Goal: Information Seeking & Learning: Check status

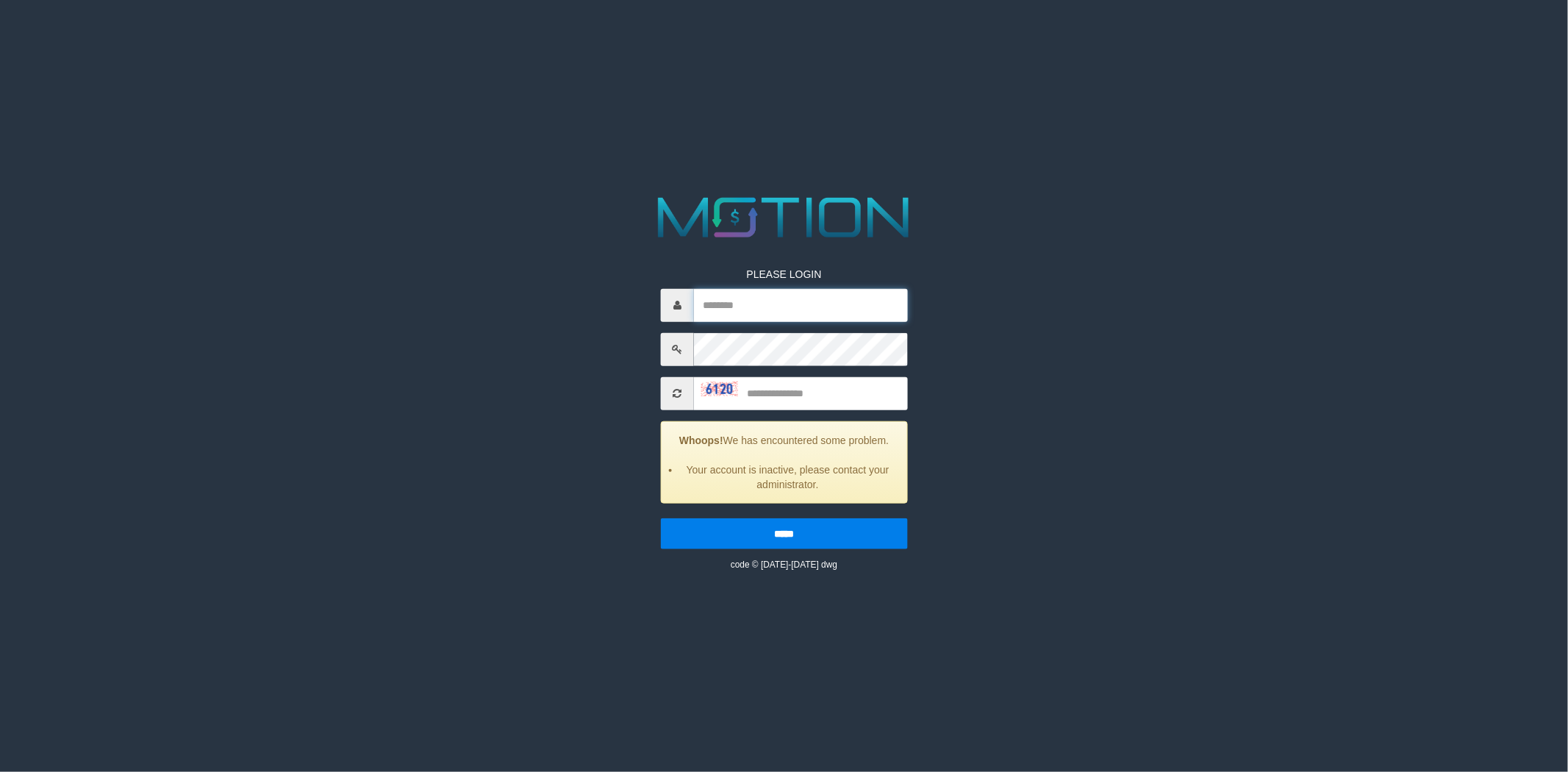
type input "*********"
click at [782, 411] on div "PLEASE LOGIN ********* Whoops! We has encountered some problem. Your account is…" at bounding box center [784, 407] width 269 height 326
click at [789, 397] on input "text" at bounding box center [800, 393] width 214 height 33
type input "****"
click at [661, 517] on input "*****" at bounding box center [784, 532] width 247 height 31
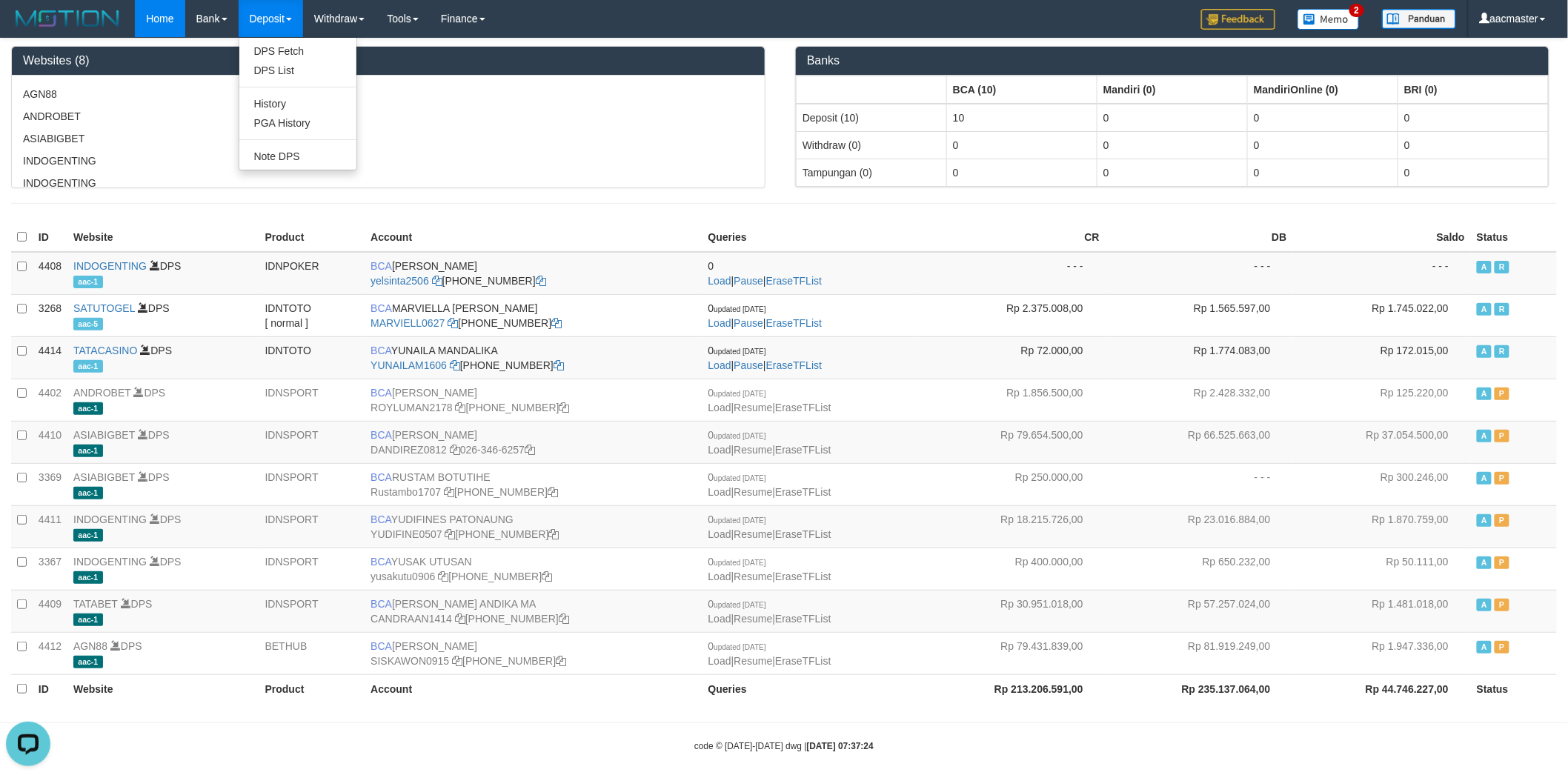
click at [270, 27] on link "Deposit" at bounding box center [271, 18] width 65 height 37
click at [291, 115] on link "PGA History" at bounding box center [298, 123] width 117 height 19
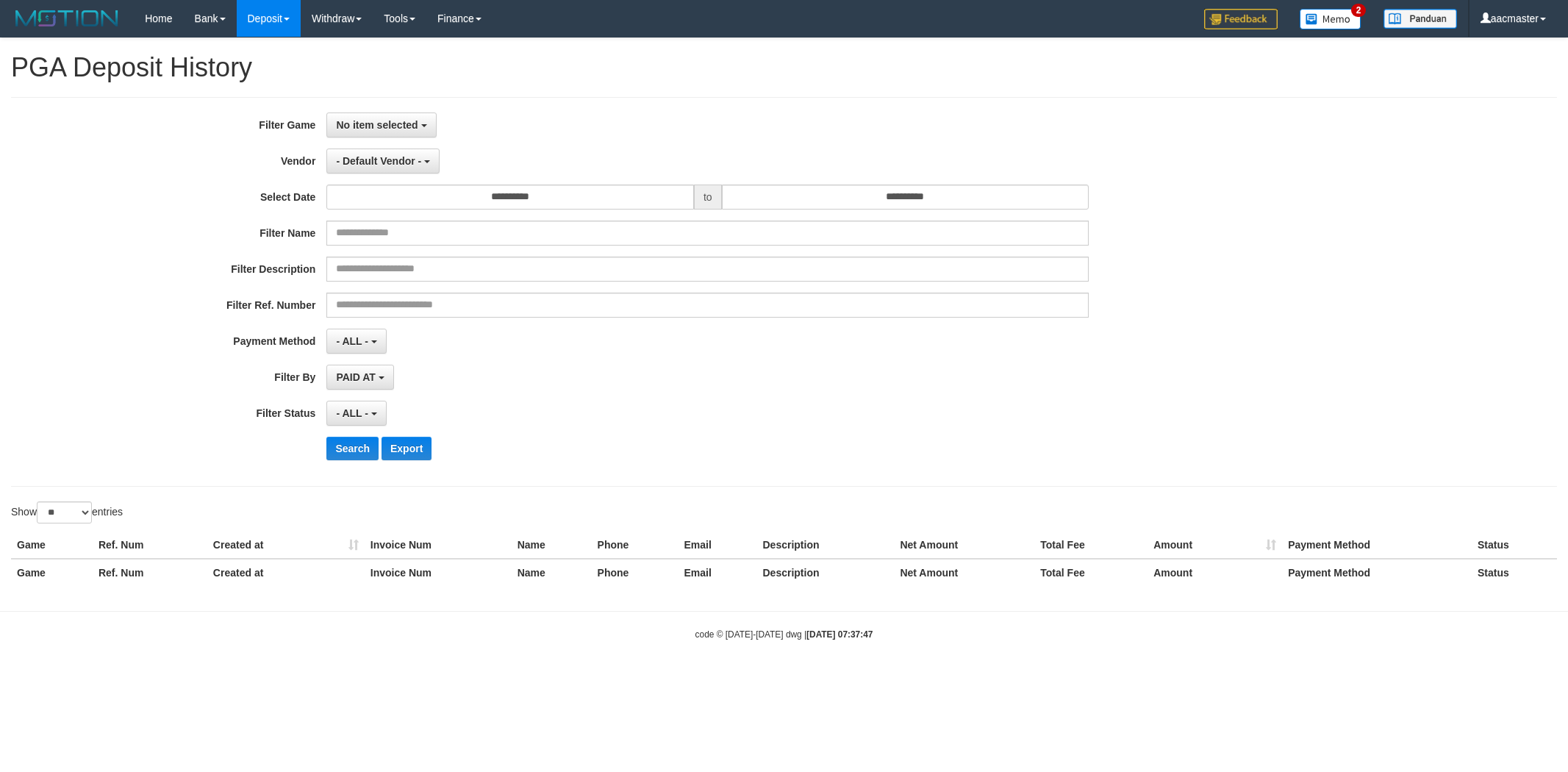
select select
select select "**"
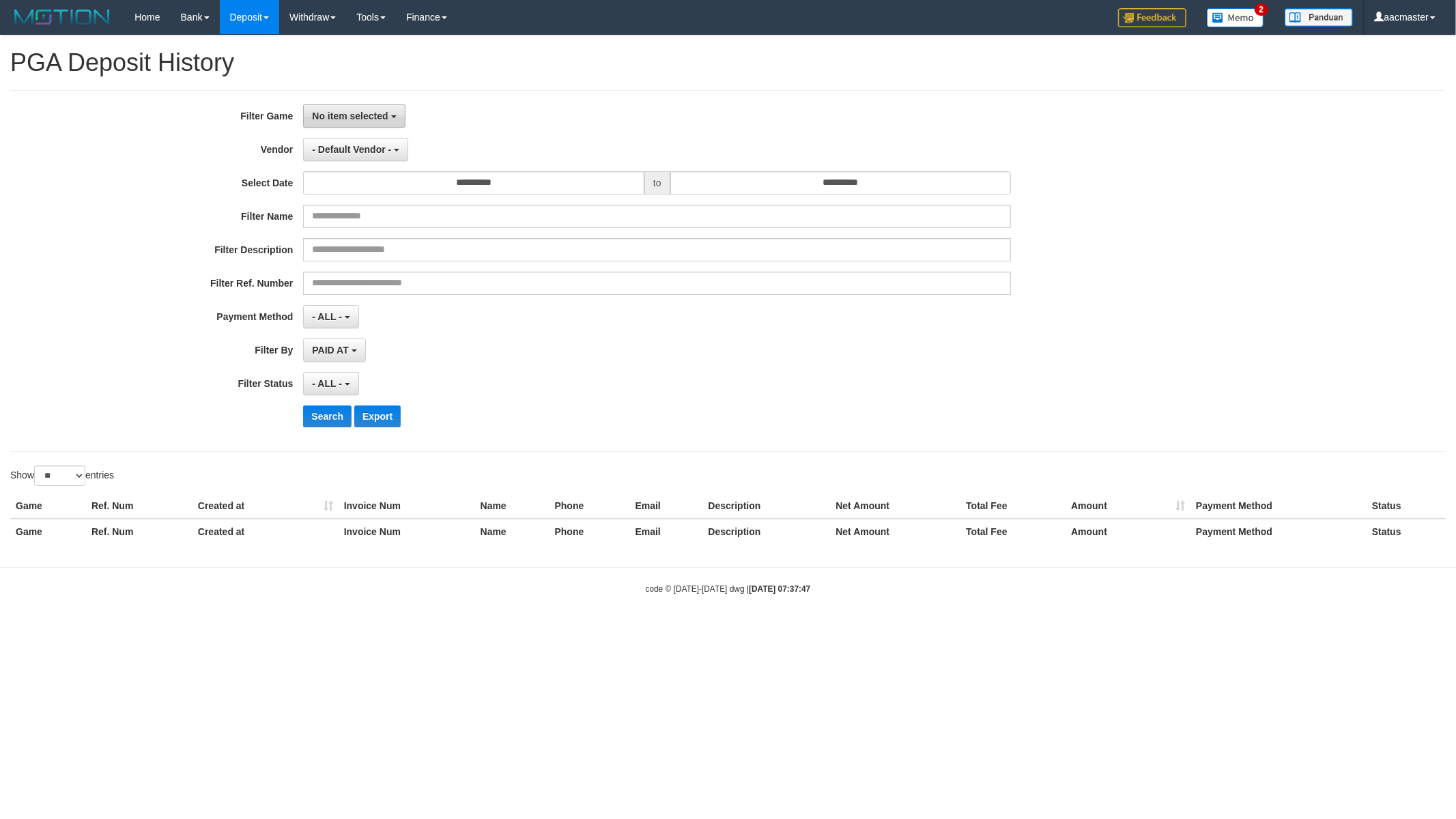
click at [370, 105] on button "No item selected" at bounding box center [354, 116] width 102 height 23
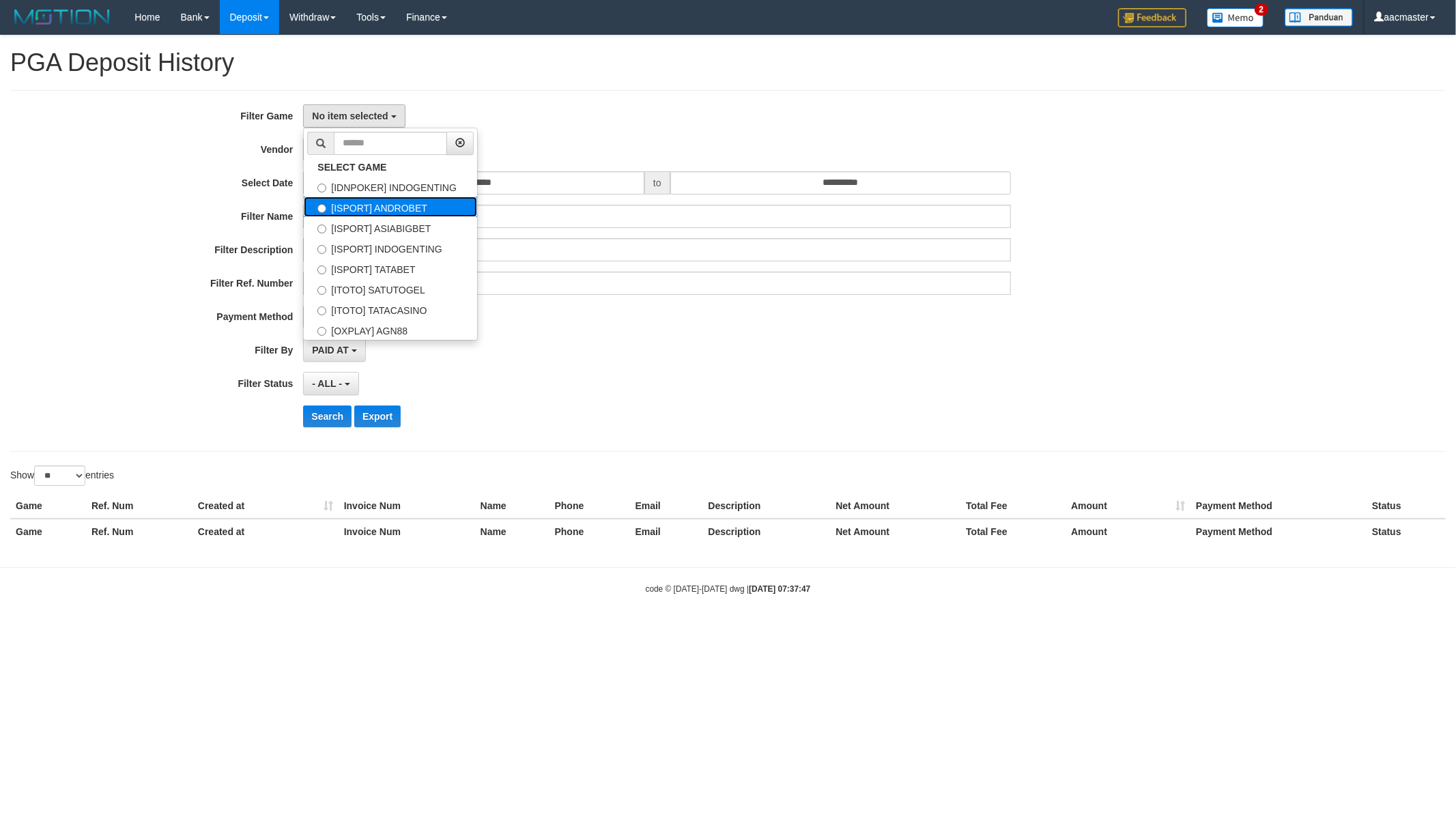
click at [438, 204] on label "[ISPORT] ANDROBET" at bounding box center [390, 207] width 173 height 20
select select "***"
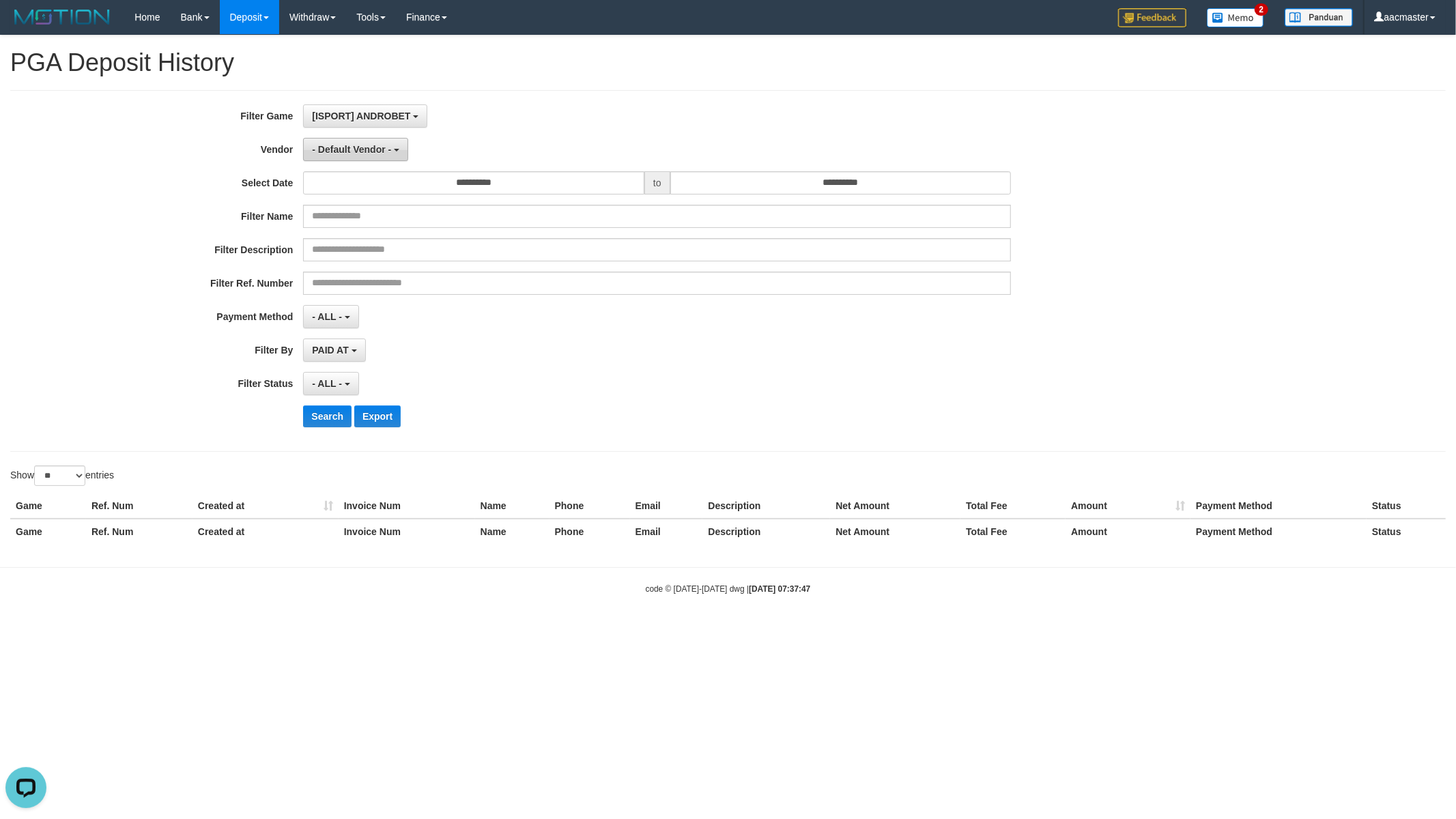
click at [379, 157] on button "- Default Vendor -" at bounding box center [355, 149] width 105 height 23
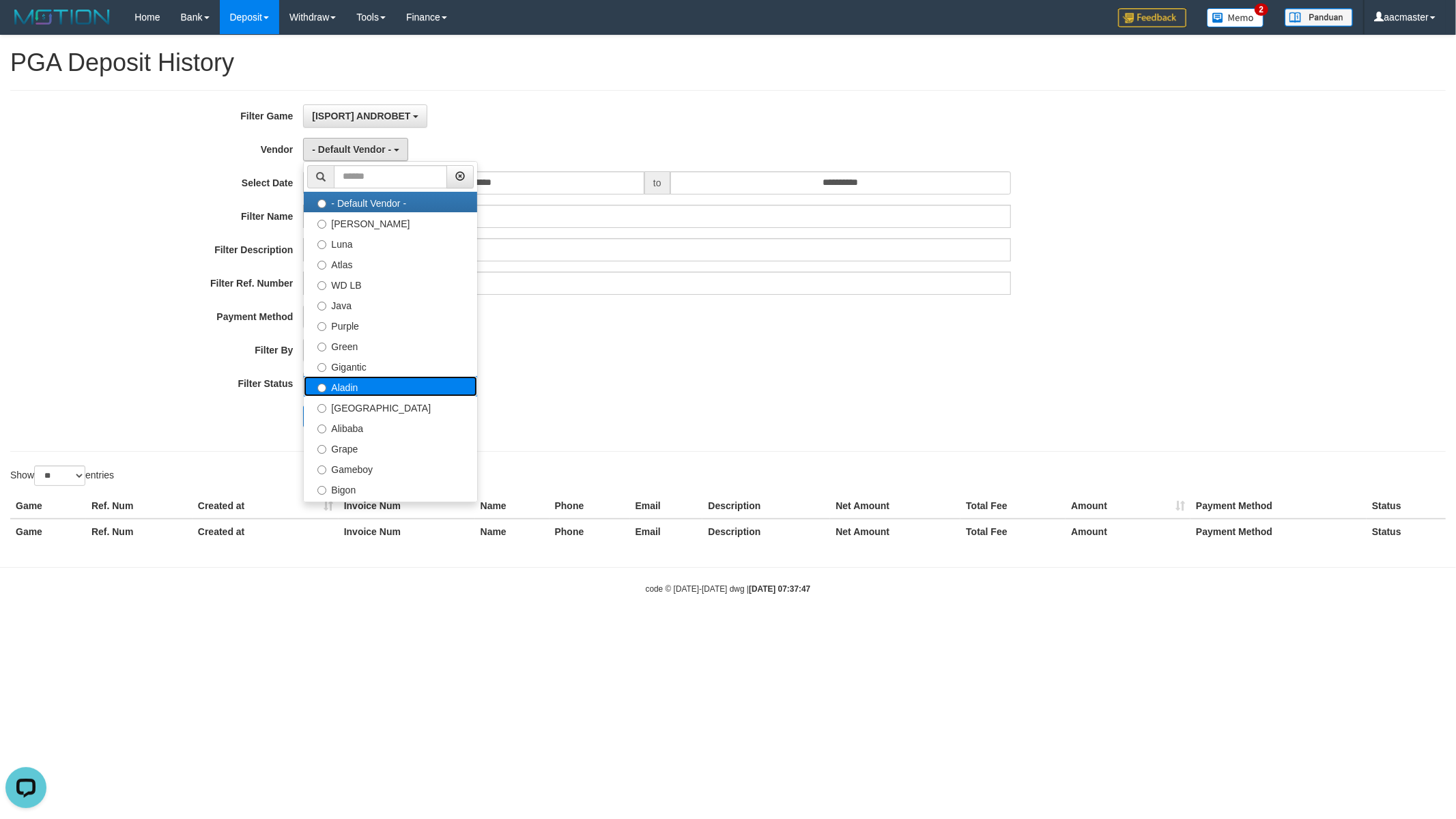
click at [374, 389] on label "Aladin" at bounding box center [390, 386] width 173 height 20
select select "**********"
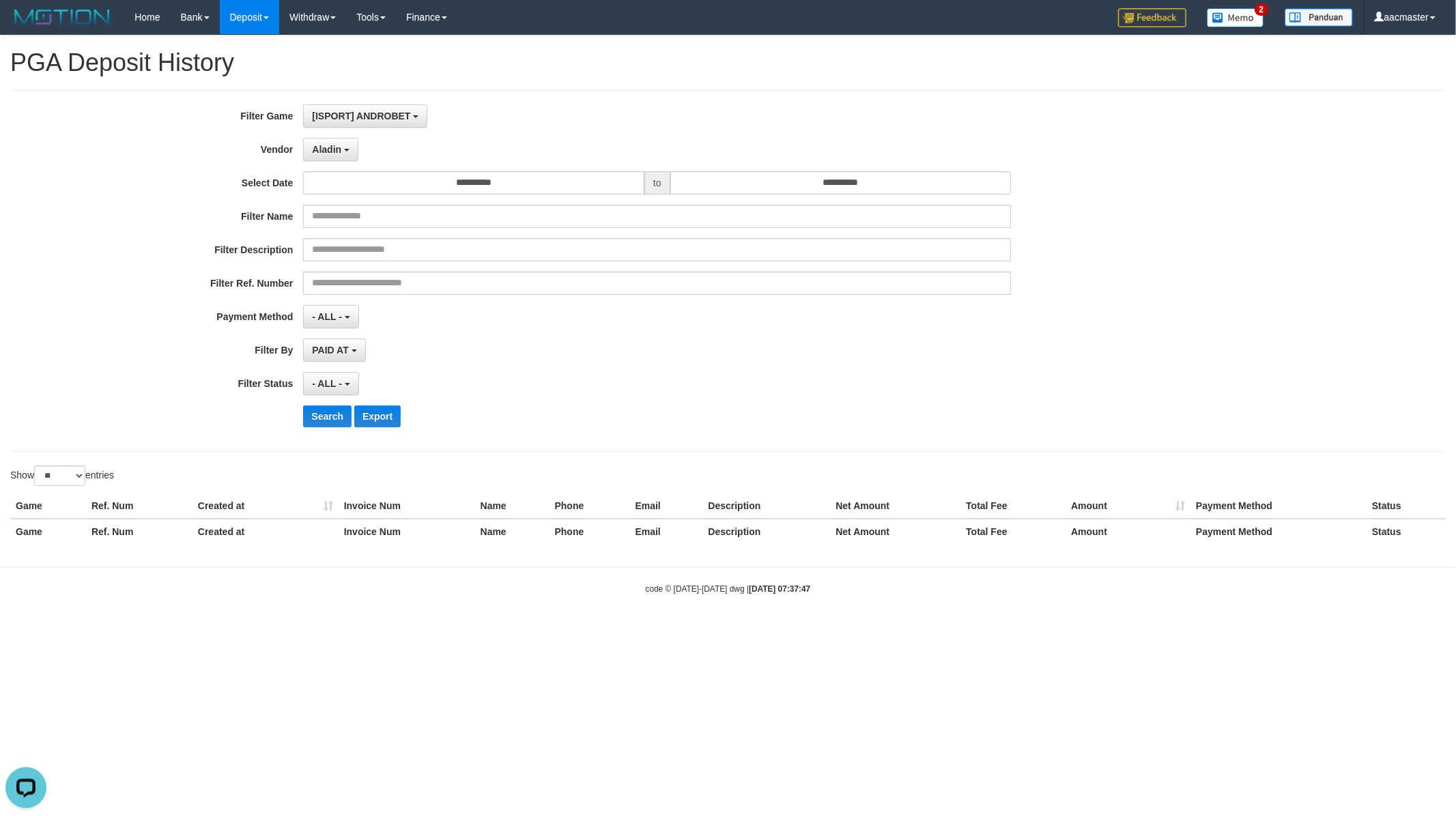
click at [522, 164] on div "**********" at bounding box center [607, 271] width 1214 height 333
click at [472, 182] on input "**********" at bounding box center [473, 183] width 341 height 23
click at [397, 252] on td "1" at bounding box center [397, 251] width 18 height 20
type input "**********"
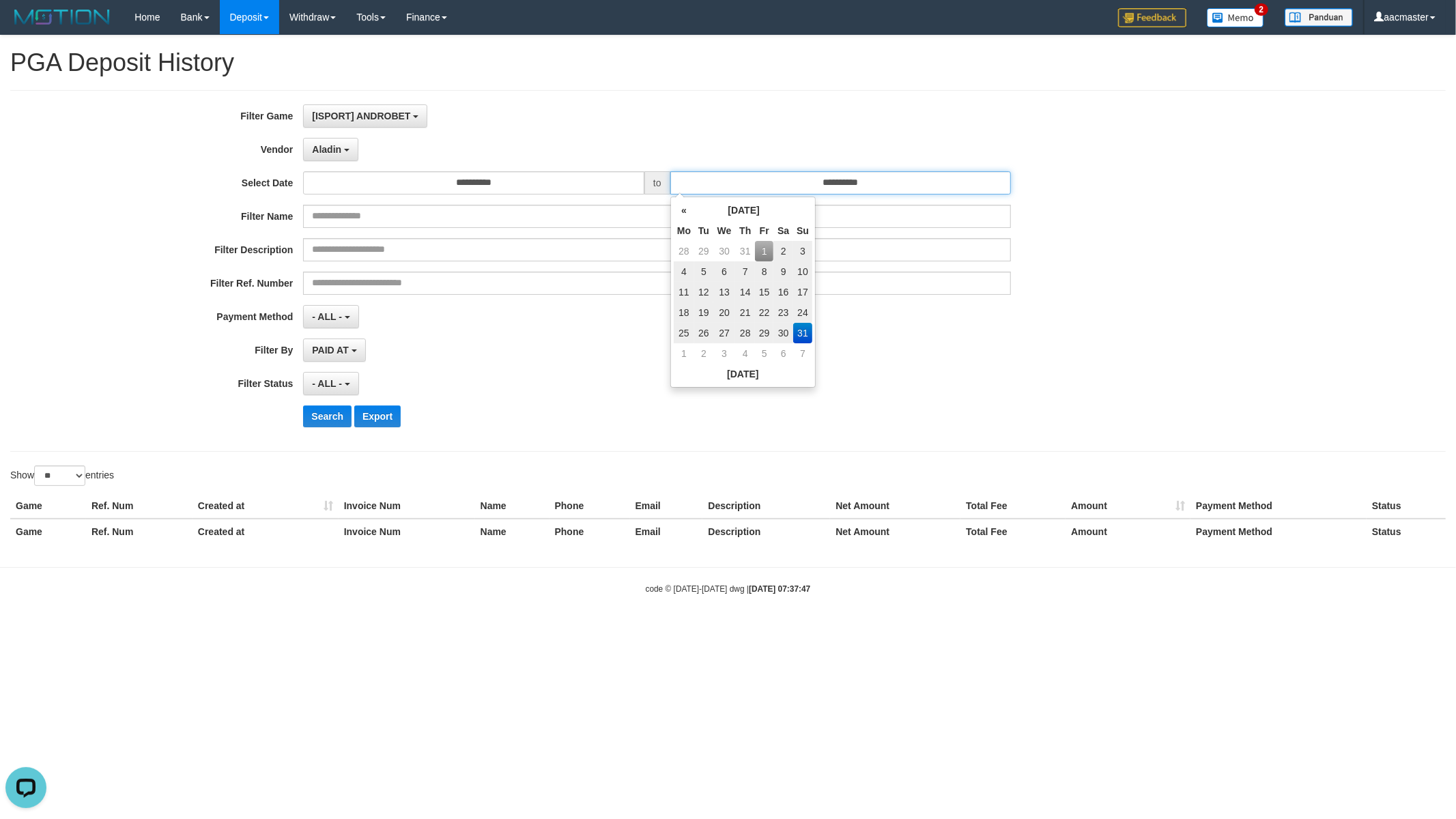
click at [789, 175] on input "**********" at bounding box center [840, 183] width 341 height 23
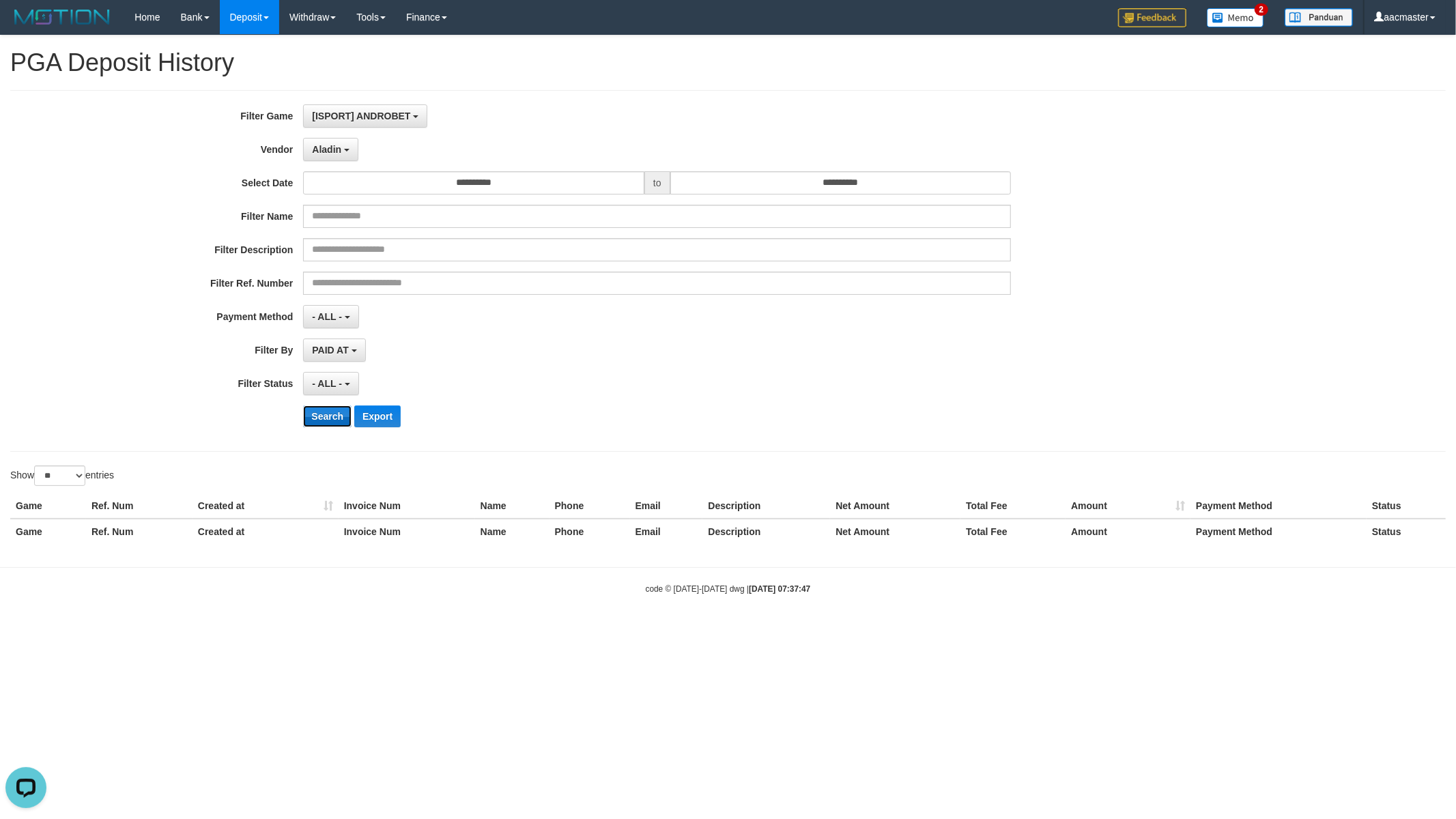
click at [344, 412] on button "Search" at bounding box center [327, 416] width 49 height 22
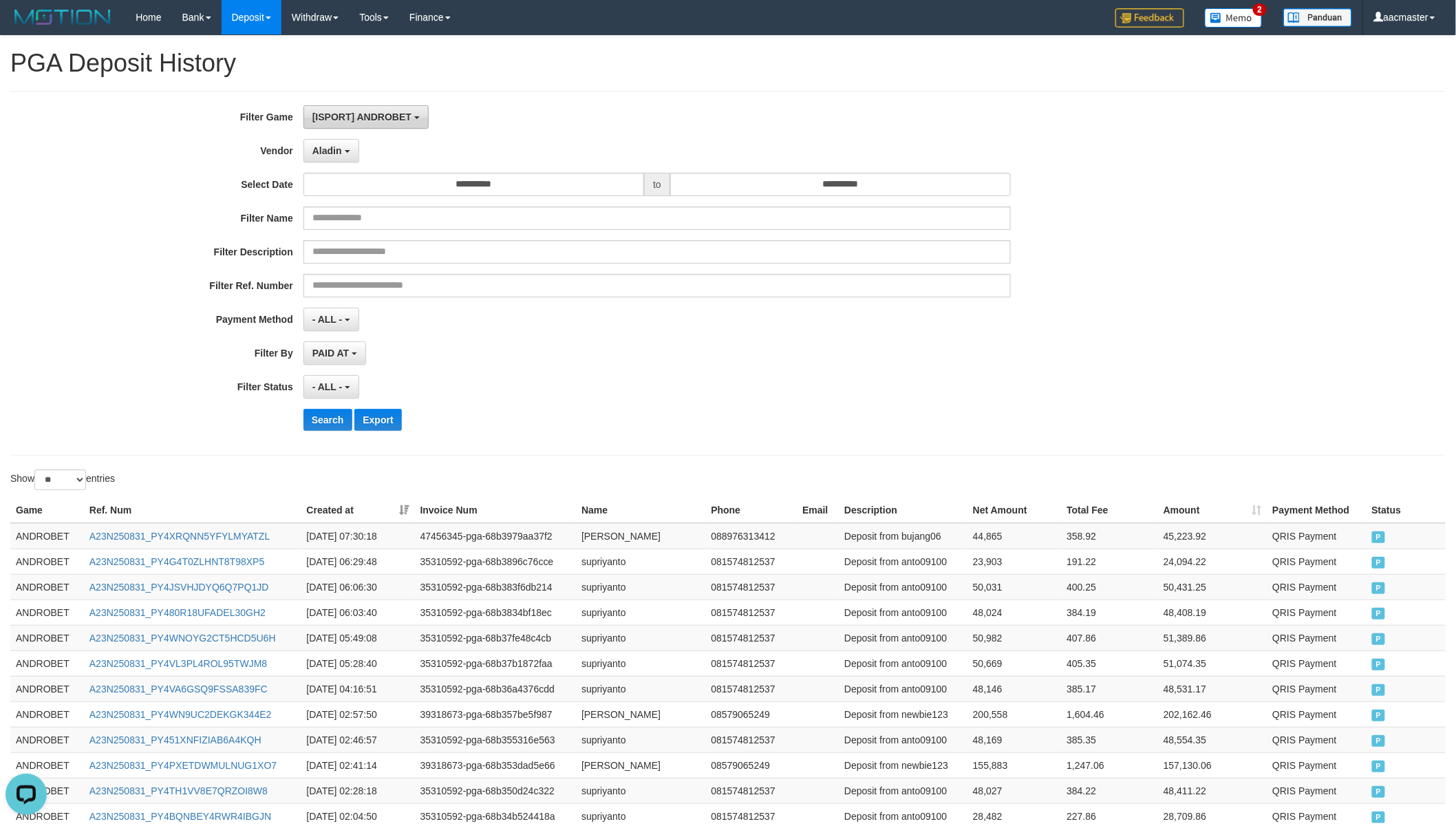
click at [389, 109] on button "[ISPORT] ANDROBET" at bounding box center [366, 117] width 125 height 23
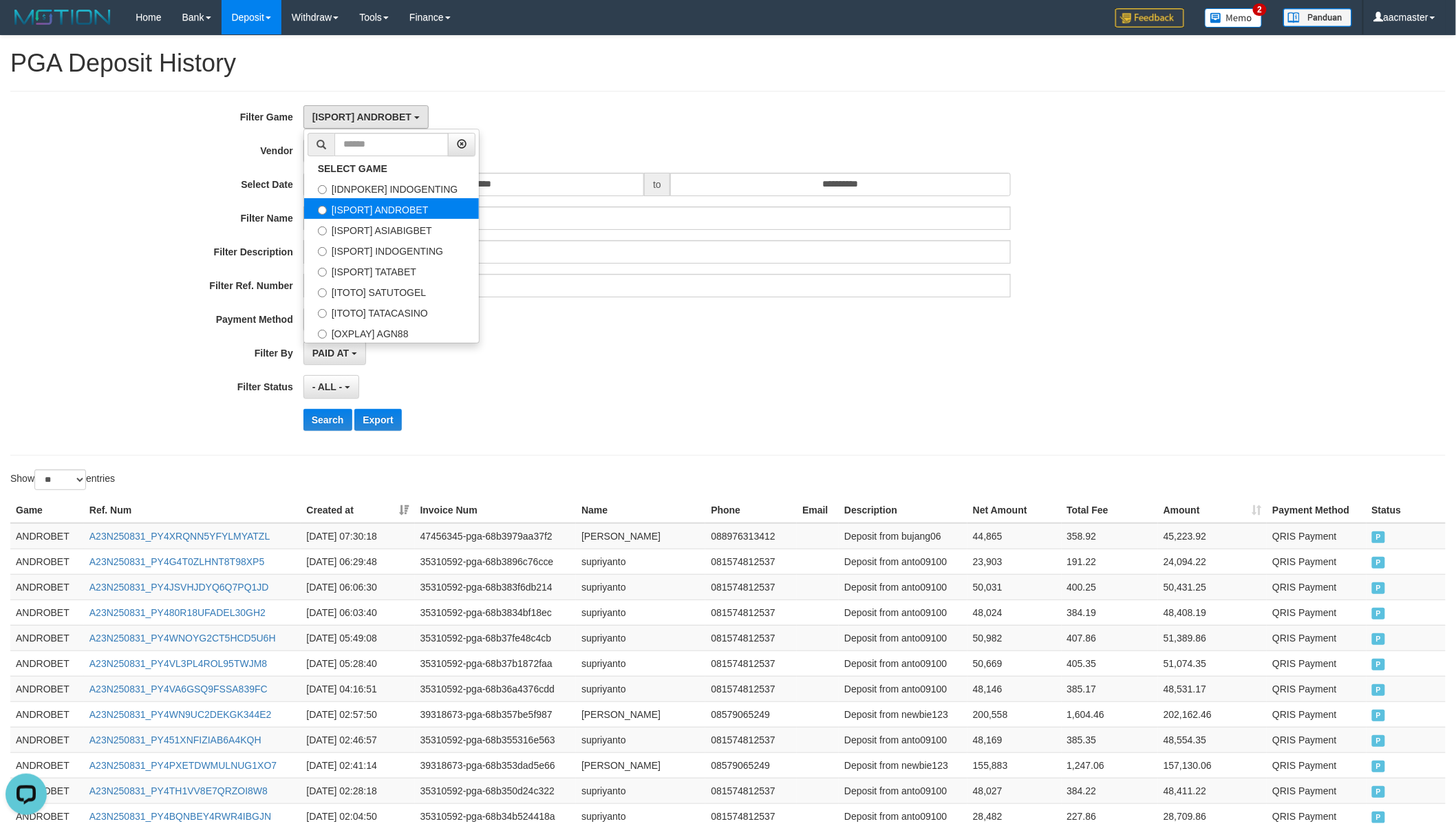
click at [414, 215] on label "[ISPORT] ANDROBET" at bounding box center [392, 208] width 175 height 21
click at [556, 117] on div "[ISPORT] ANDROBET SELECT GAME [IDNPOKER] INDOGENTING [ISPORT] ANDROBET [ISPORT]…" at bounding box center [657, 117] width 708 height 23
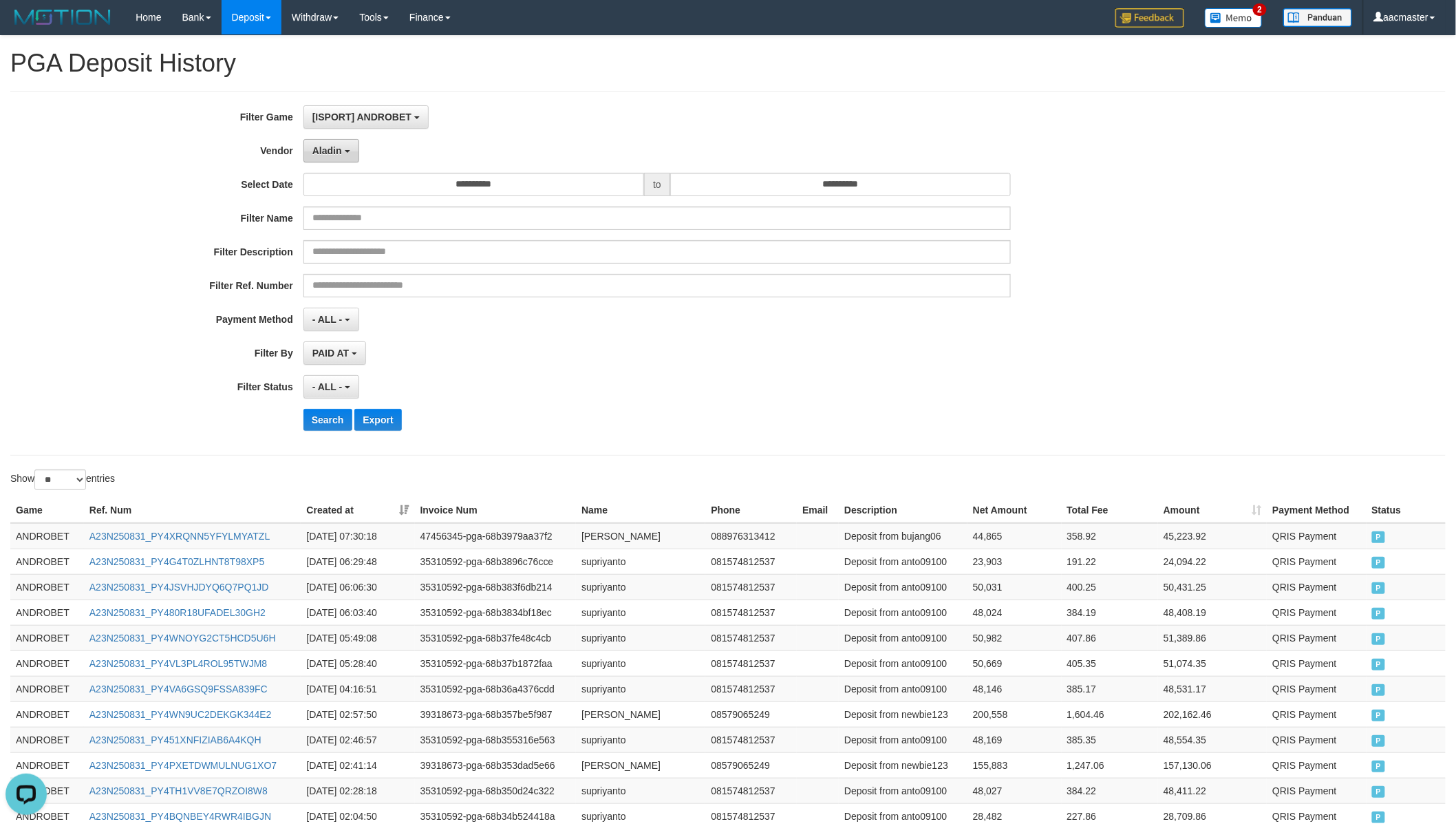
click at [331, 154] on span "Aladin" at bounding box center [327, 150] width 29 height 11
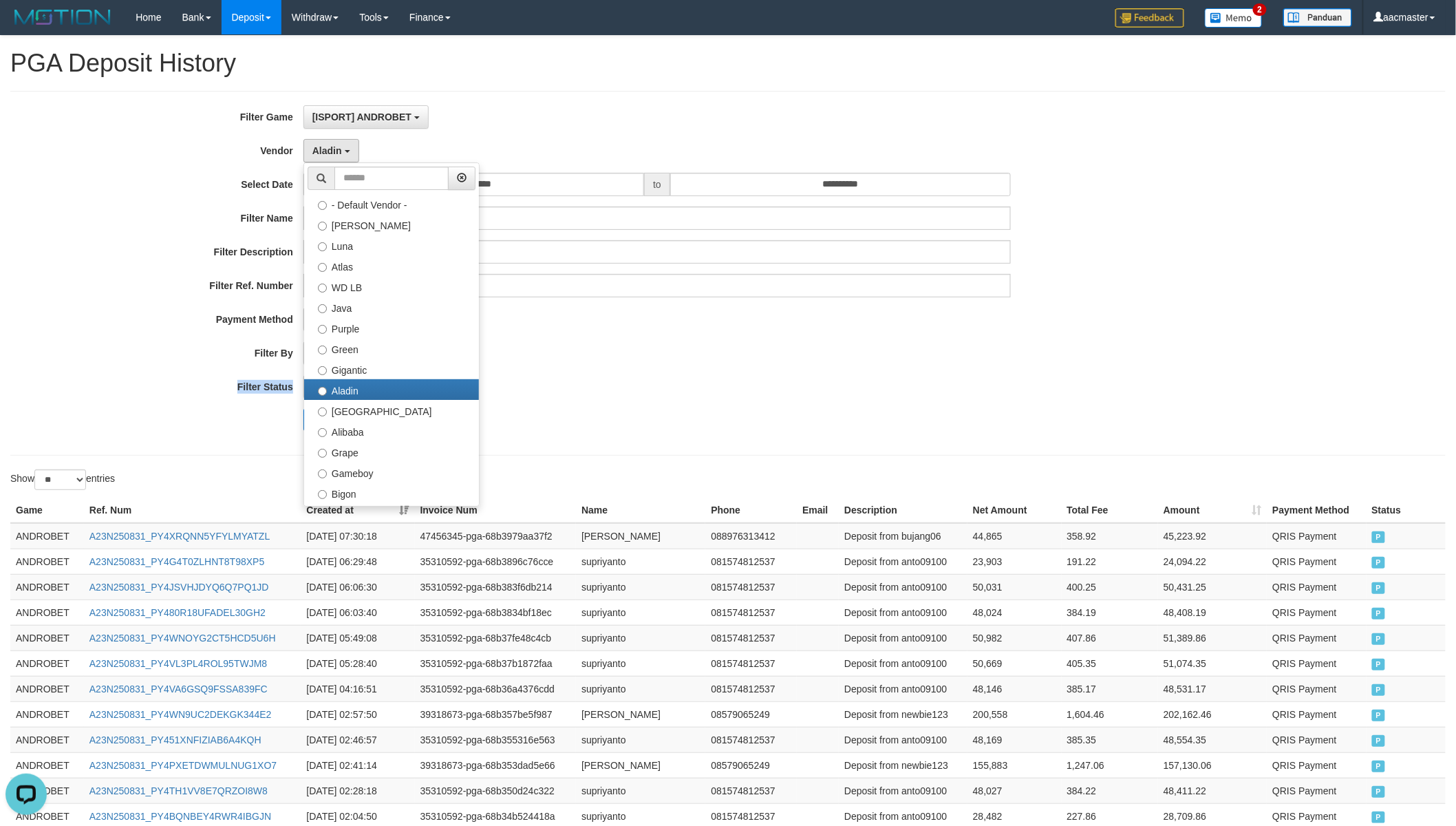
click at [787, 367] on div "**********" at bounding box center [607, 274] width 1213 height 336
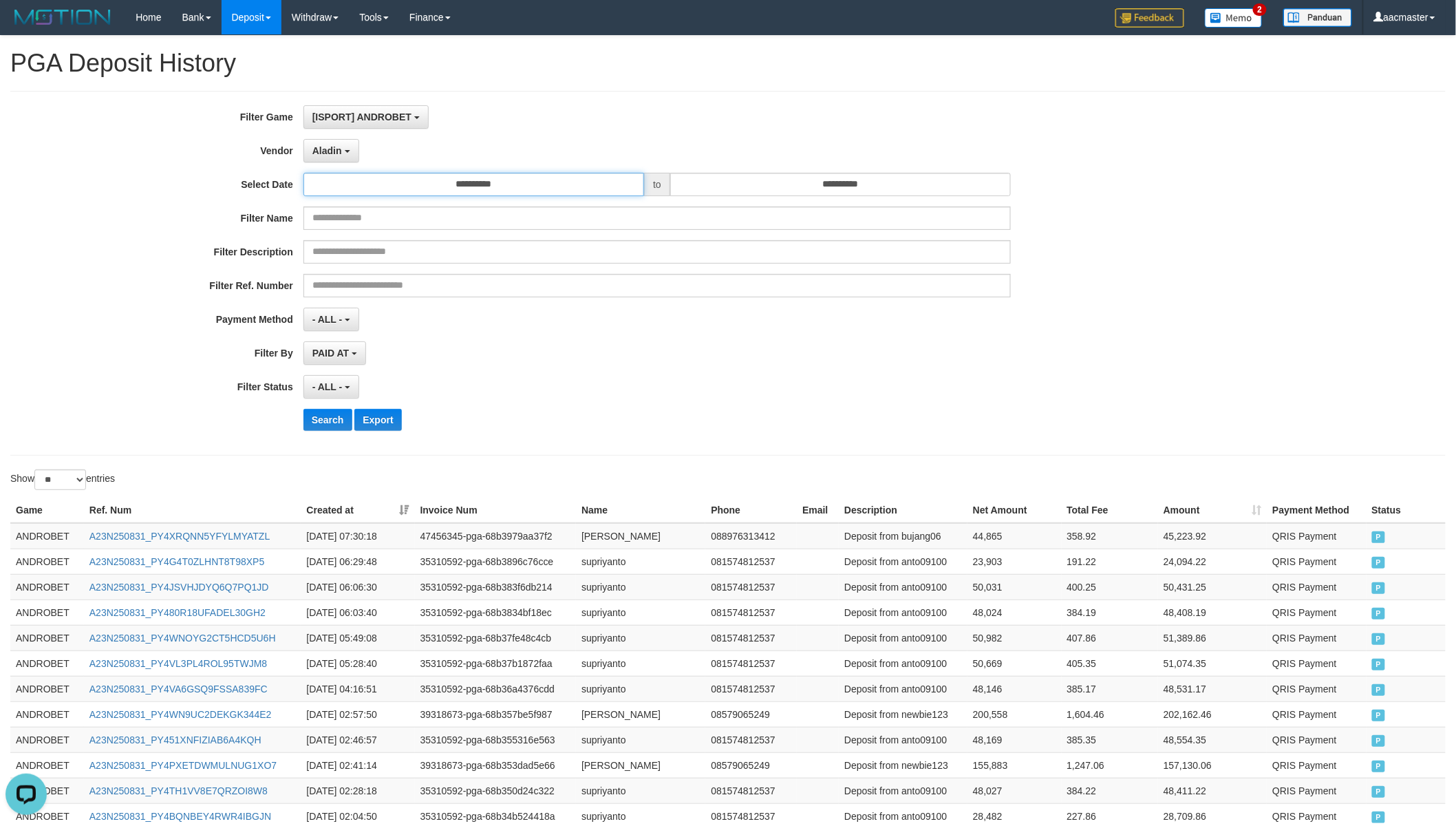
click at [476, 181] on input "**********" at bounding box center [474, 184] width 340 height 23
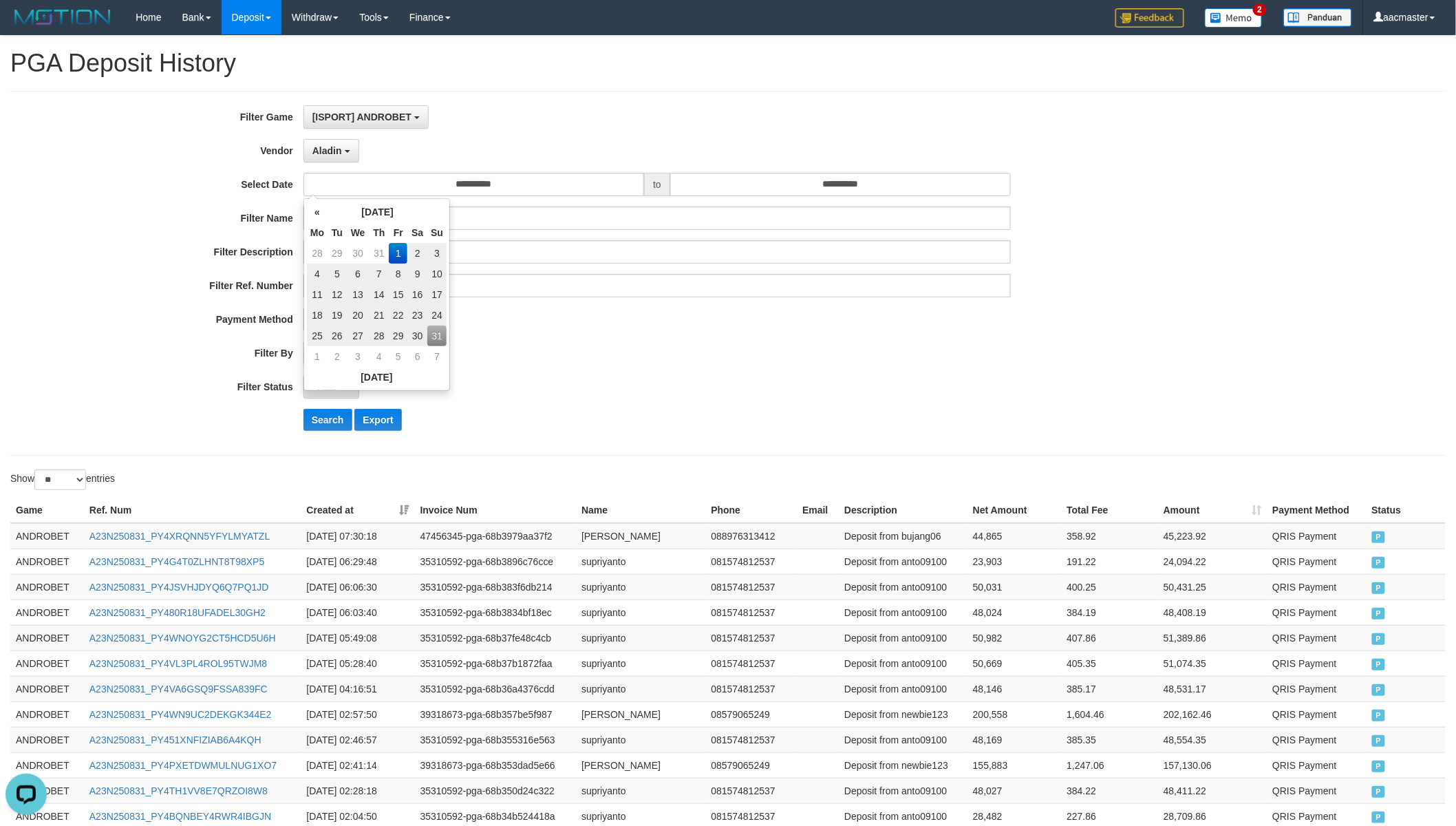
click at [392, 256] on td "1" at bounding box center [398, 253] width 18 height 21
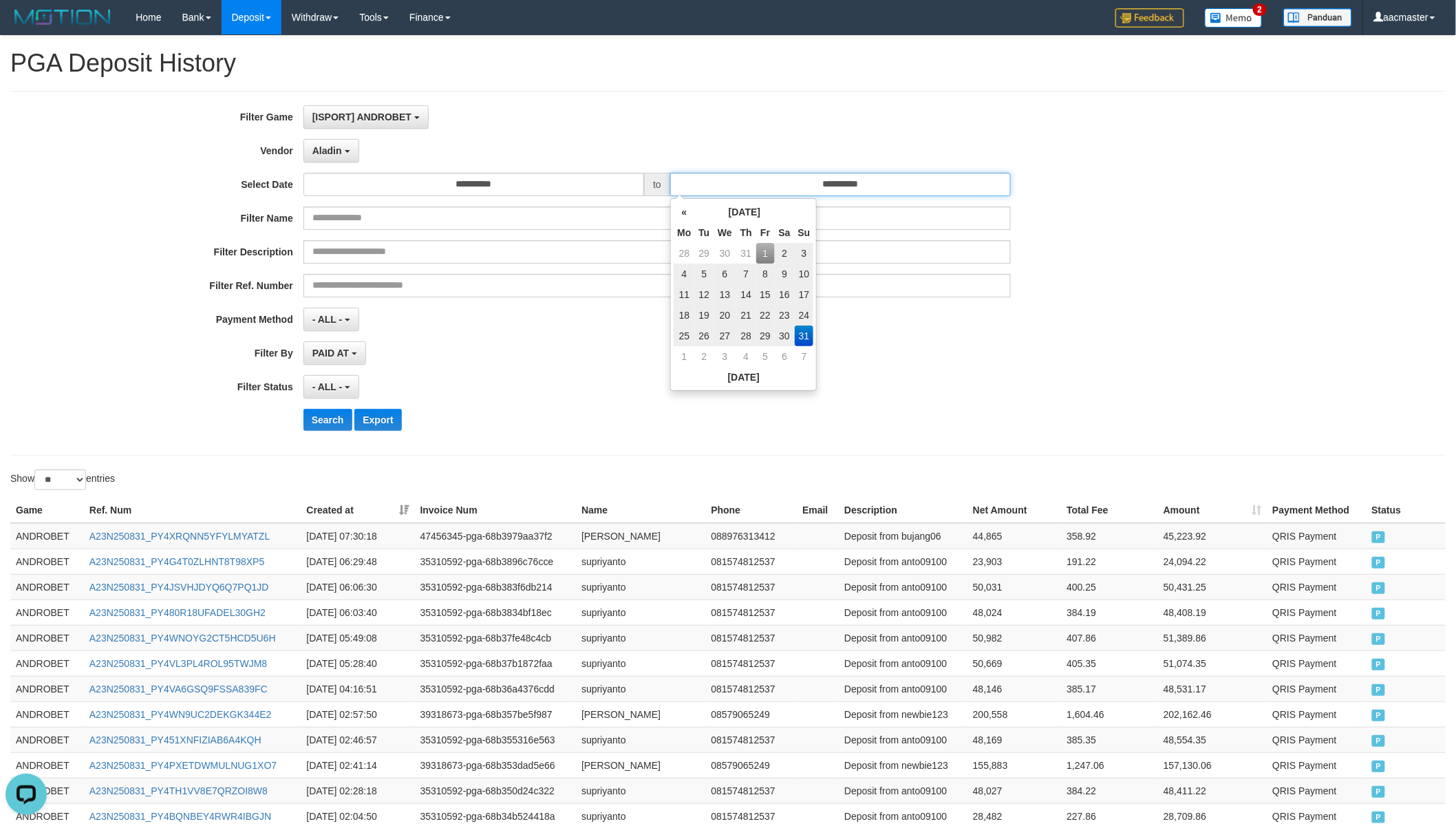
click at [816, 189] on input "**********" at bounding box center [841, 184] width 340 height 23
click at [800, 332] on td "31" at bounding box center [804, 336] width 19 height 21
click at [395, 107] on button "[ISPORT] ANDROBET" at bounding box center [366, 117] width 125 height 23
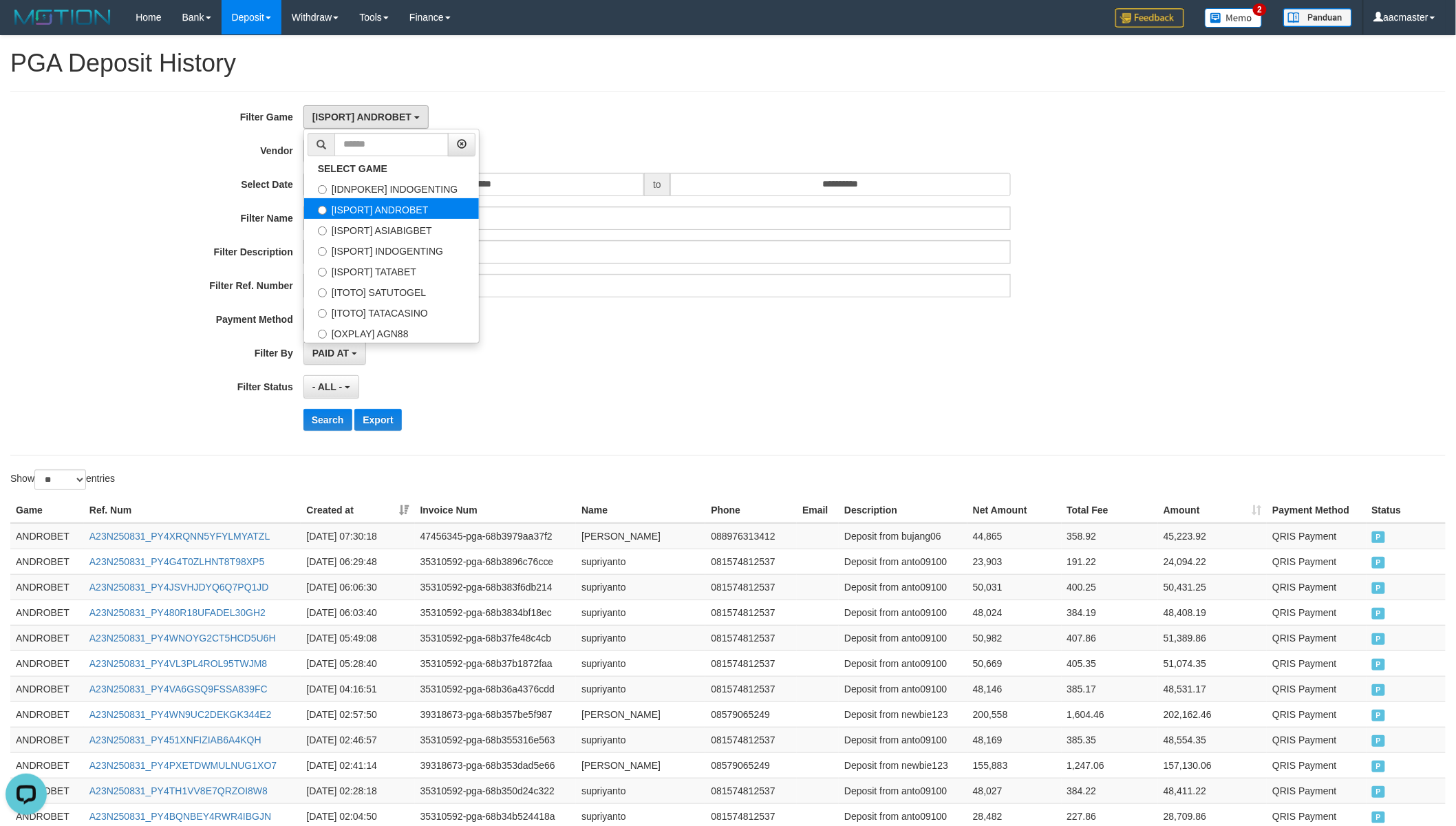
click at [401, 203] on label "[ISPORT] ANDROBET" at bounding box center [392, 208] width 175 height 21
click at [341, 423] on button "Search" at bounding box center [328, 420] width 49 height 22
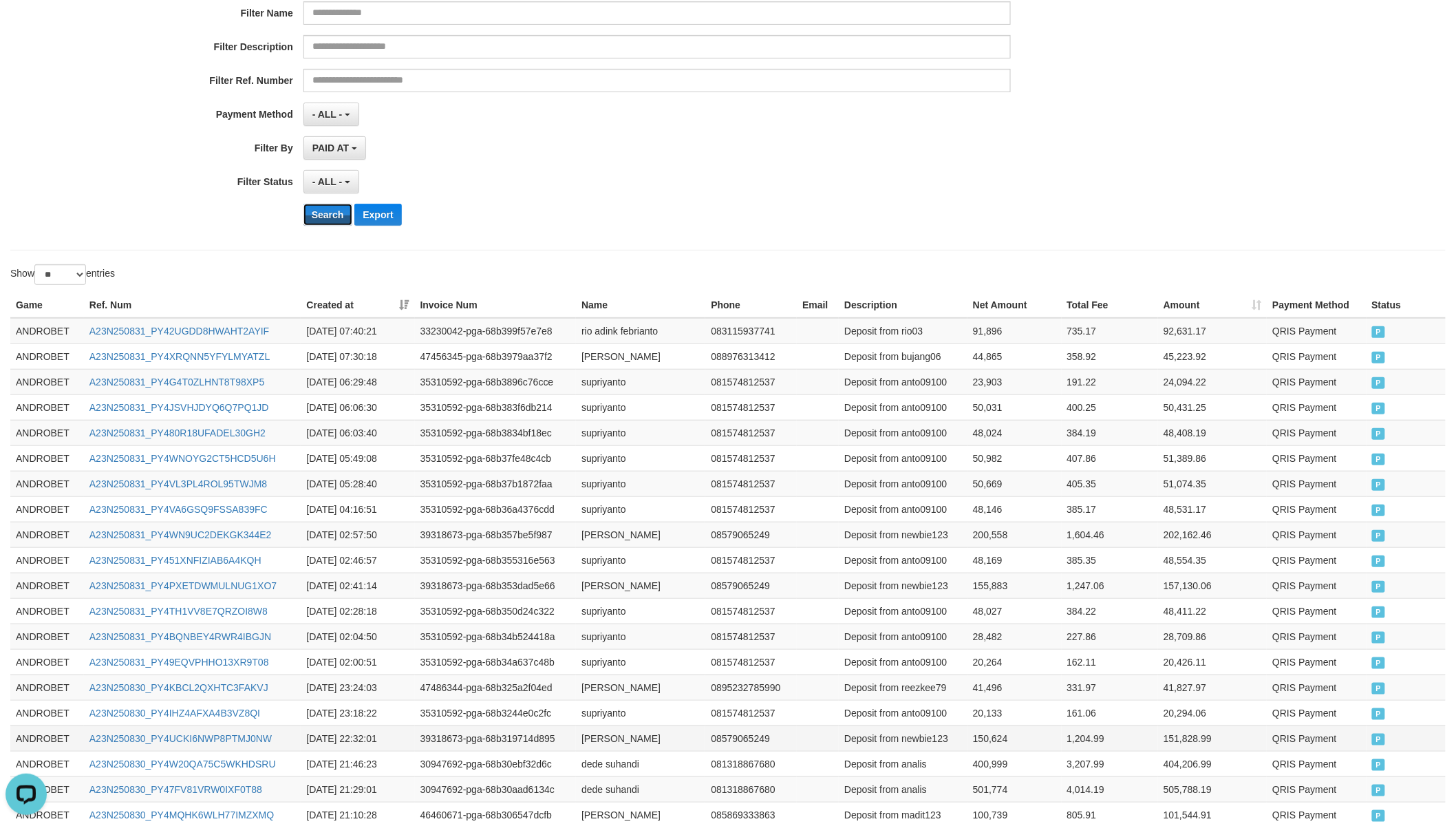
scroll to position [471, 0]
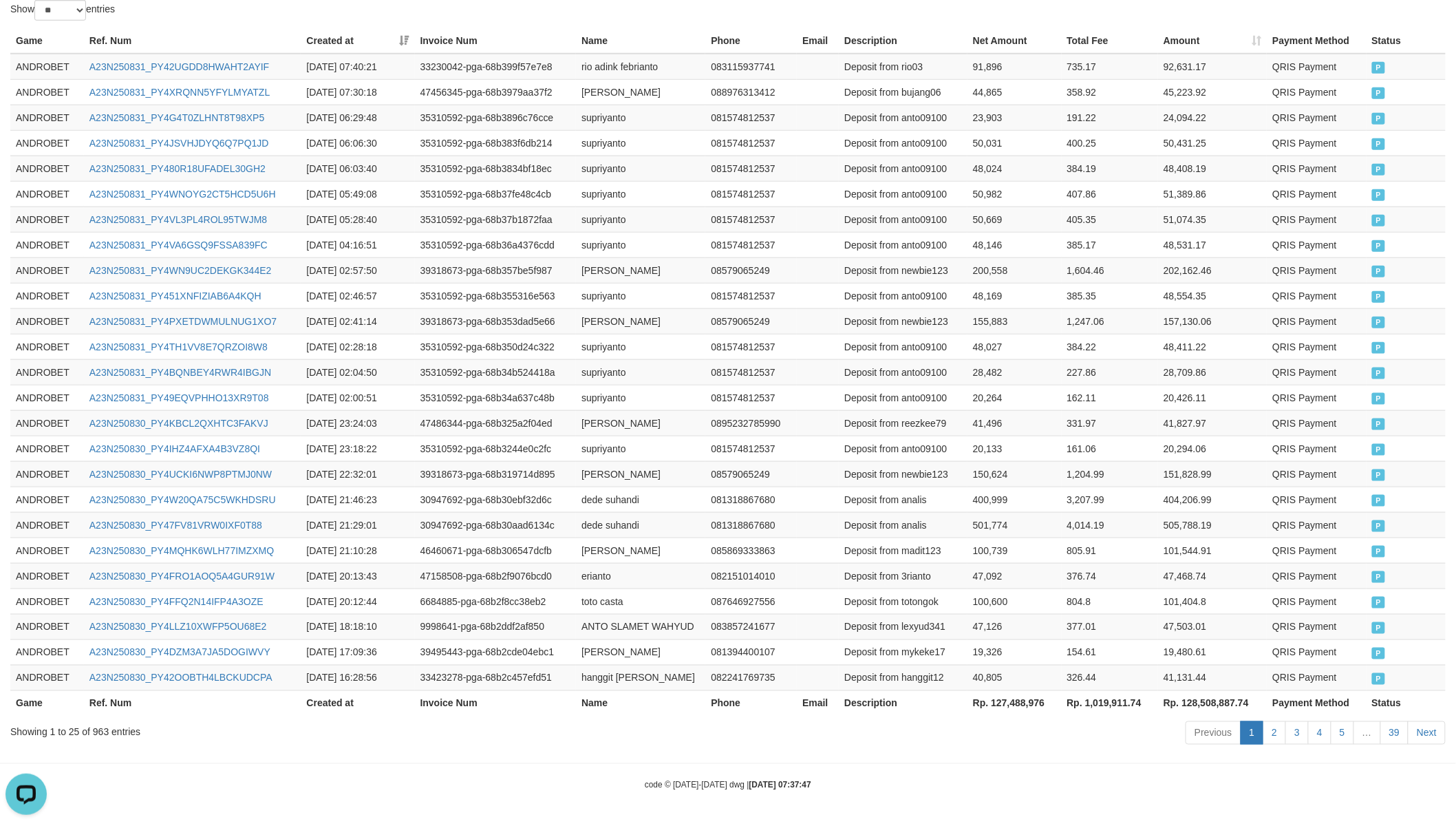
click at [1003, 698] on th "Rp. 127,488,976" at bounding box center [1014, 703] width 94 height 26
copy th "127,488,976"
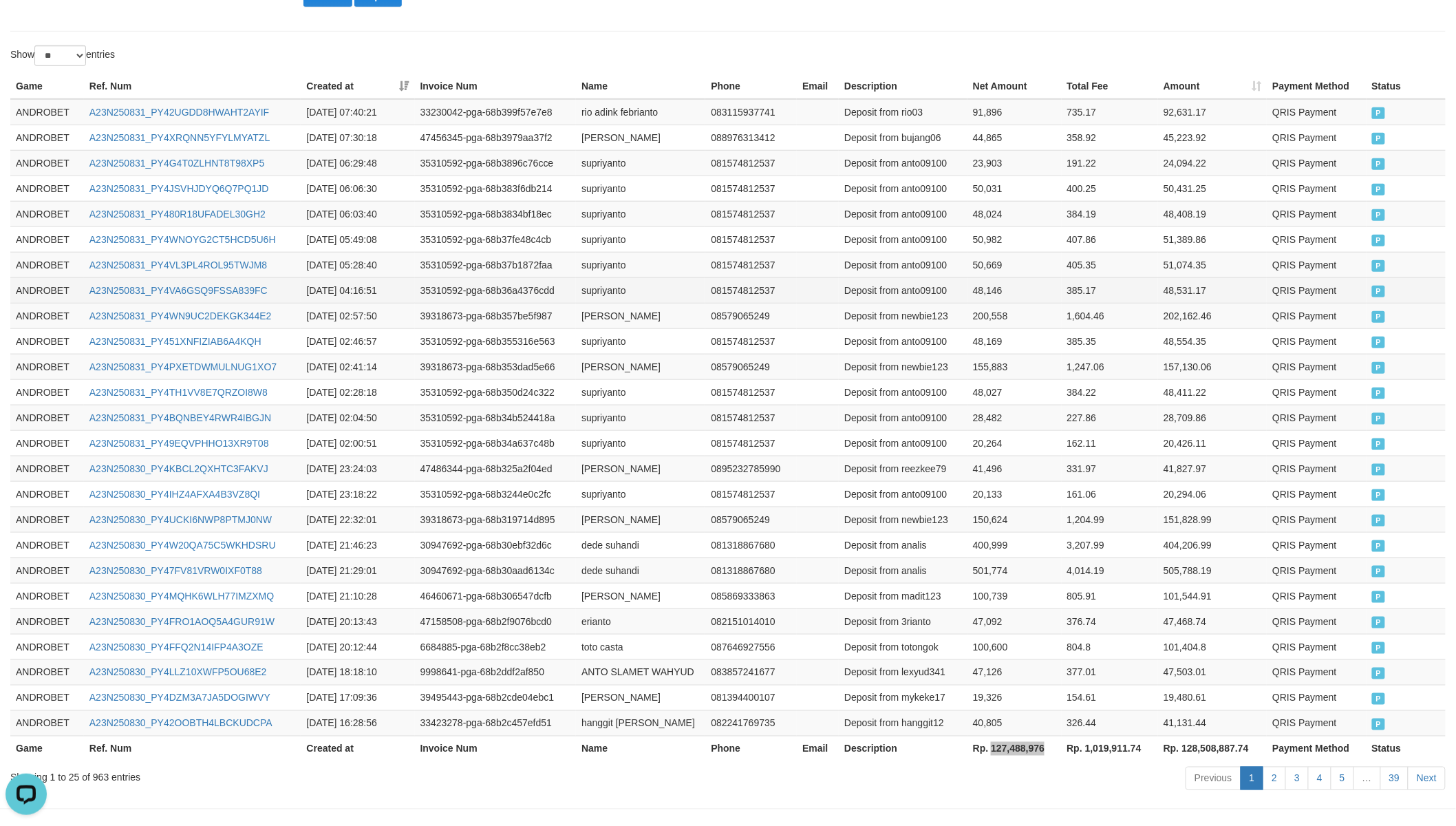
scroll to position [0, 0]
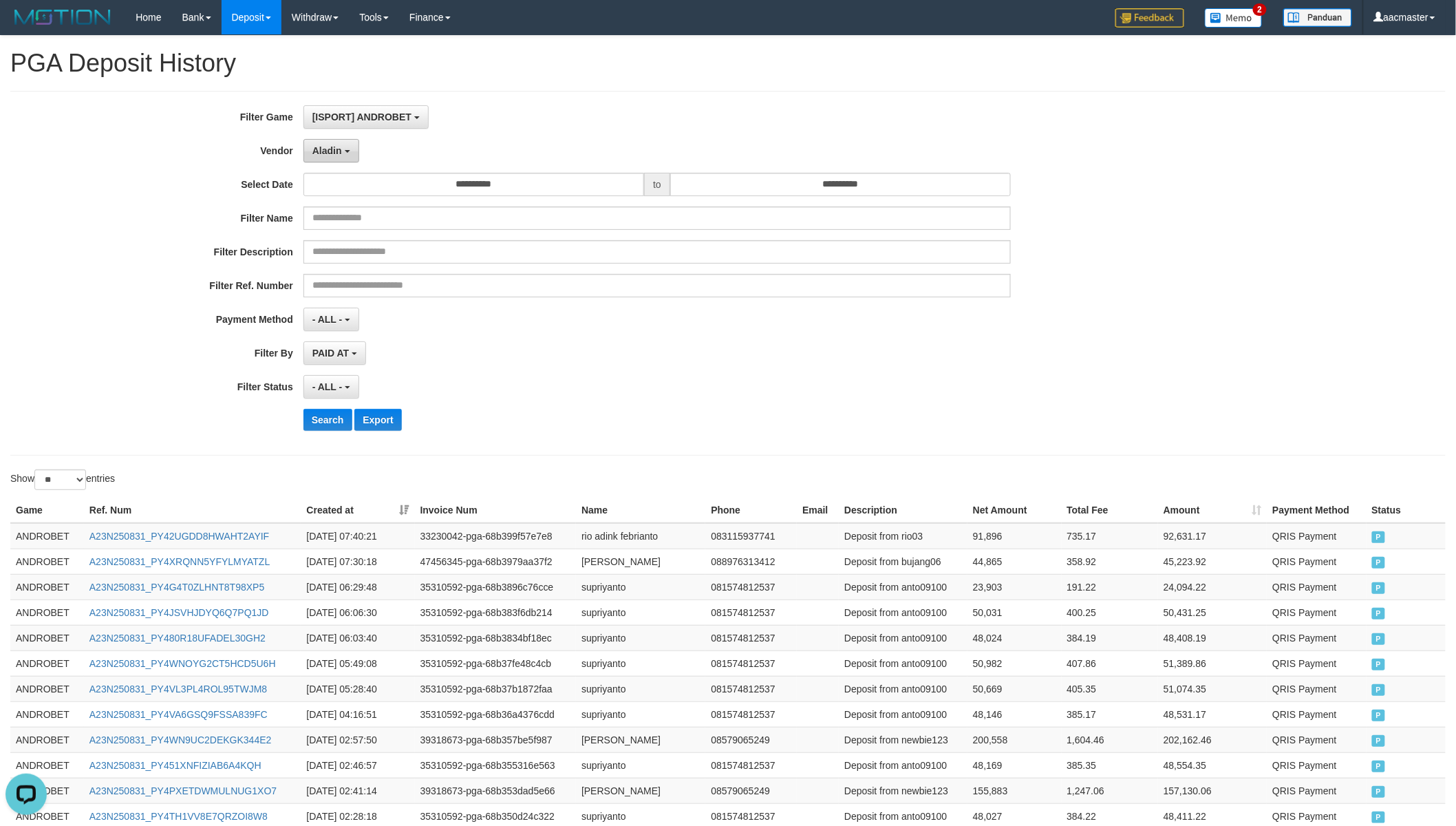
click at [336, 142] on button "Aladin" at bounding box center [332, 150] width 56 height 23
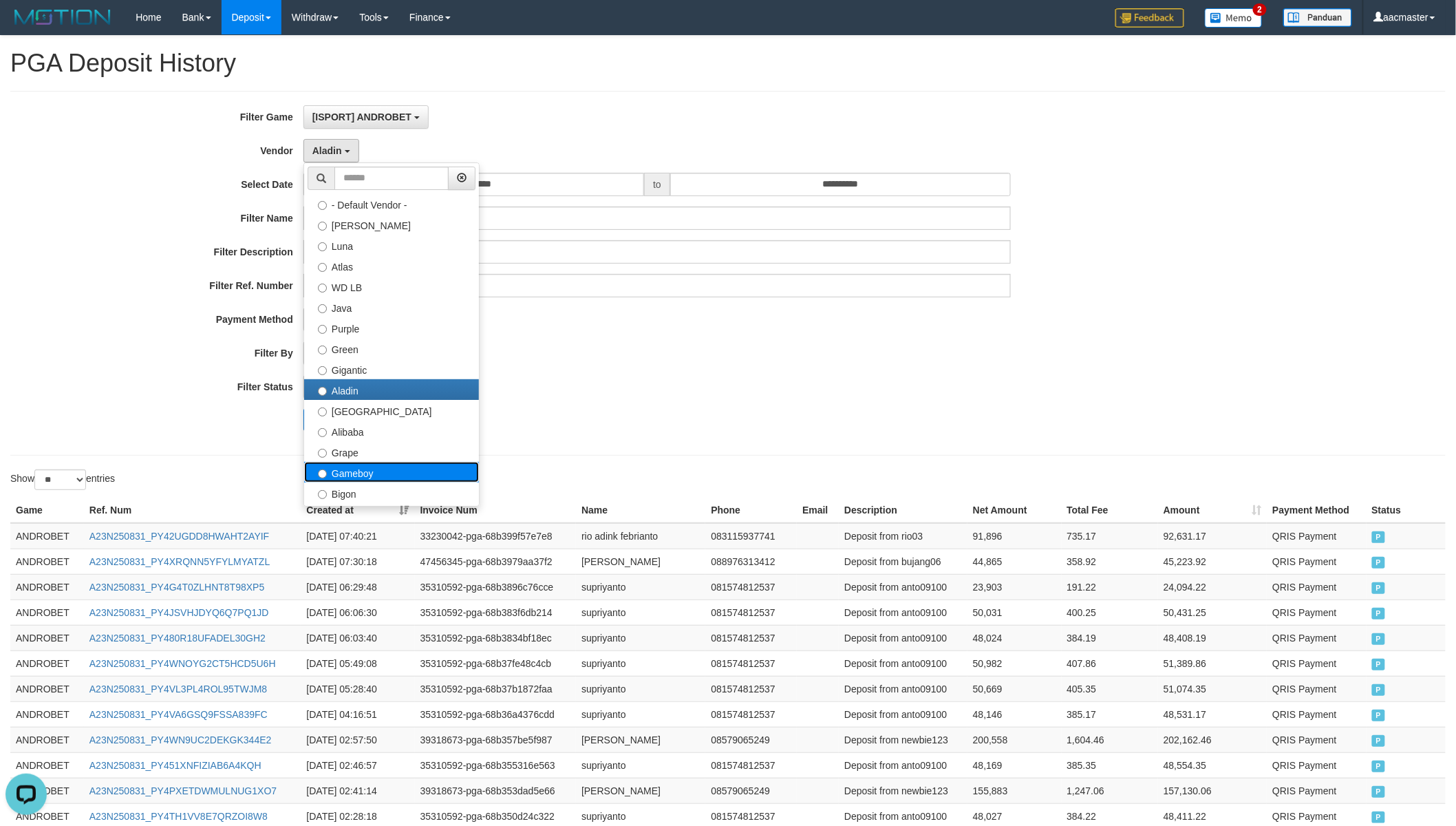
click at [362, 476] on label "Gameboy" at bounding box center [392, 472] width 175 height 21
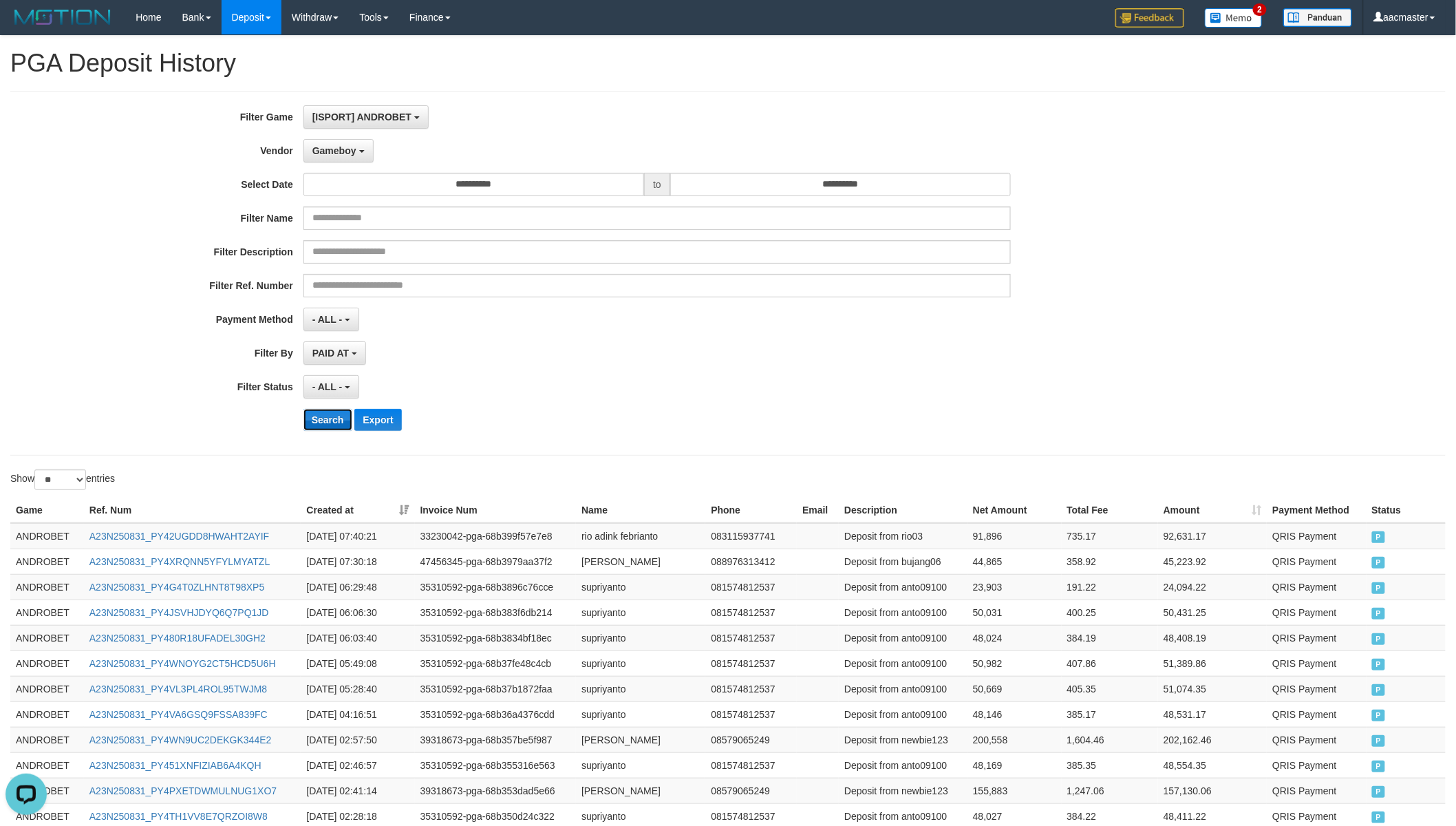
click at [319, 409] on button "Search" at bounding box center [328, 420] width 49 height 22
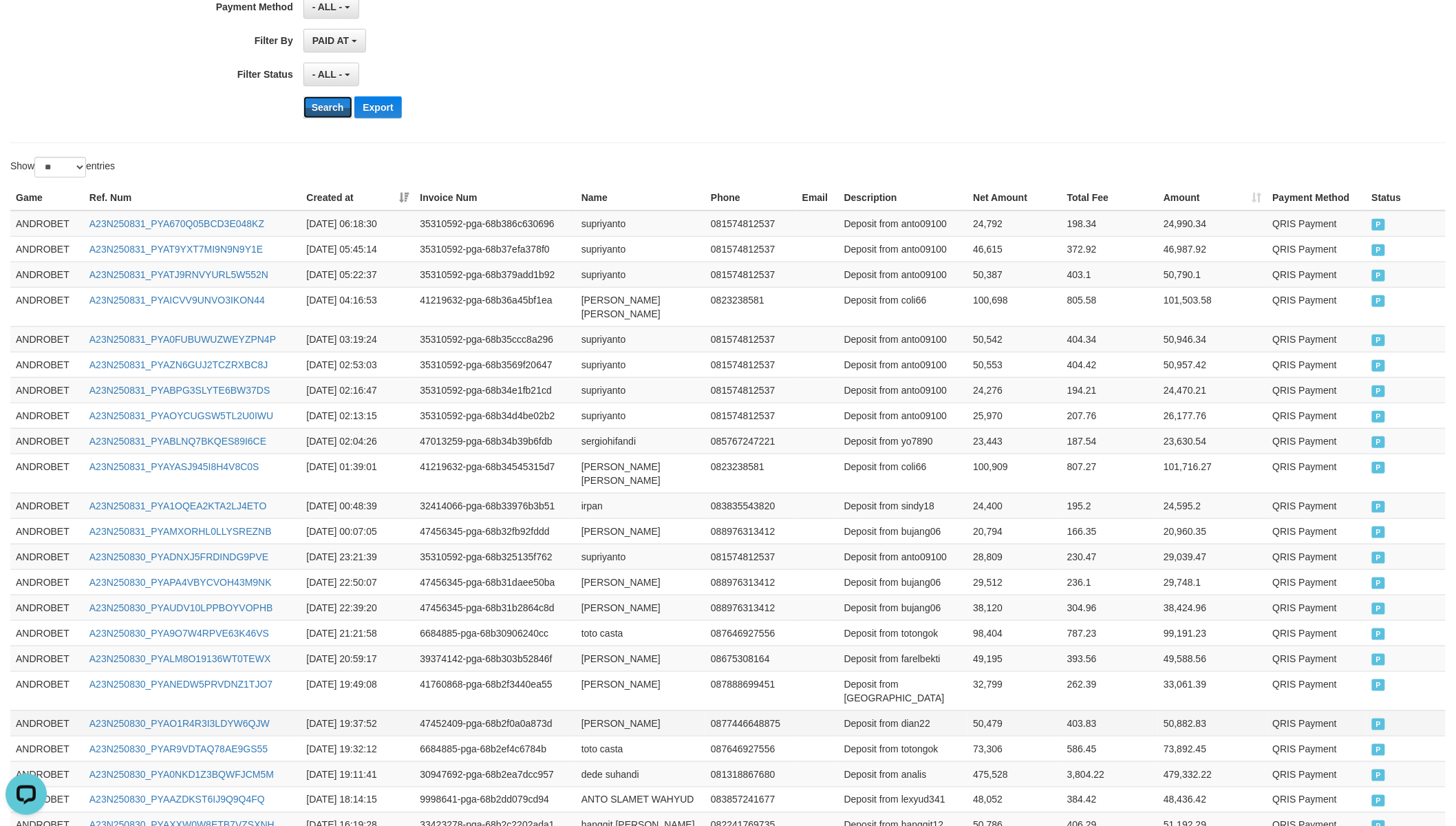
scroll to position [471, 0]
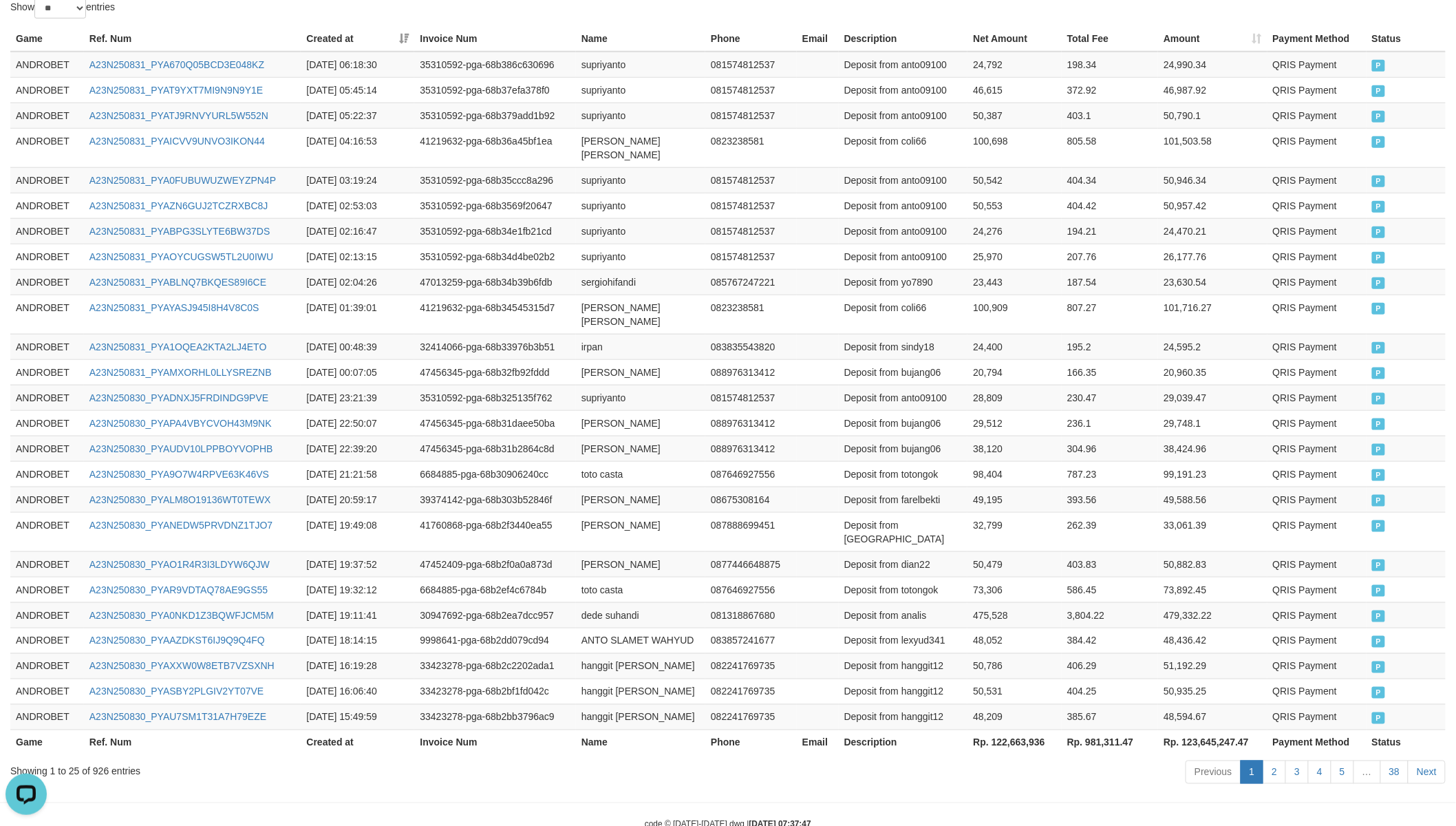
click at [1036, 722] on th "Rp. 122,663,936" at bounding box center [1014, 742] width 94 height 26
copy th "122,663,936"
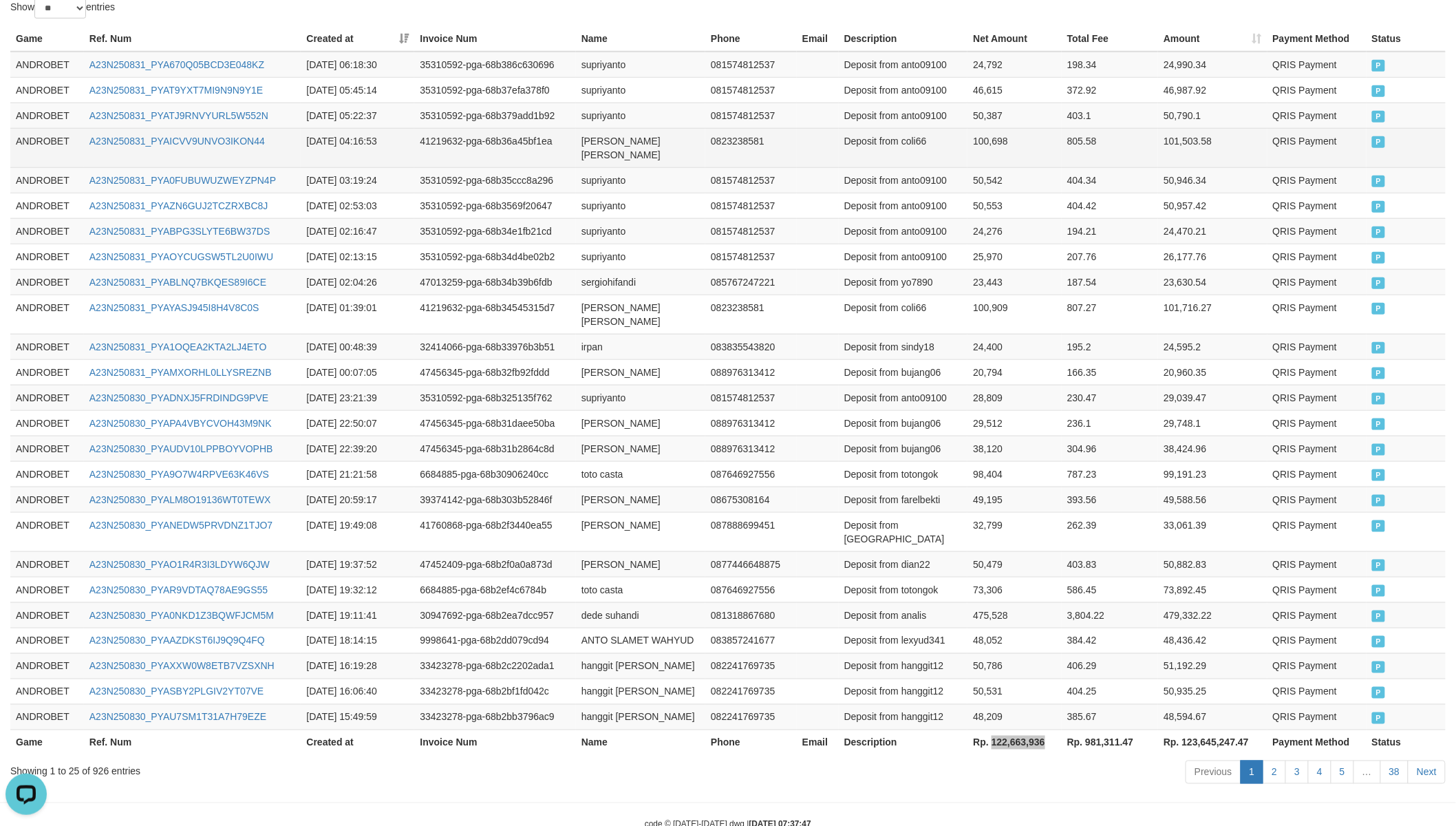
scroll to position [0, 0]
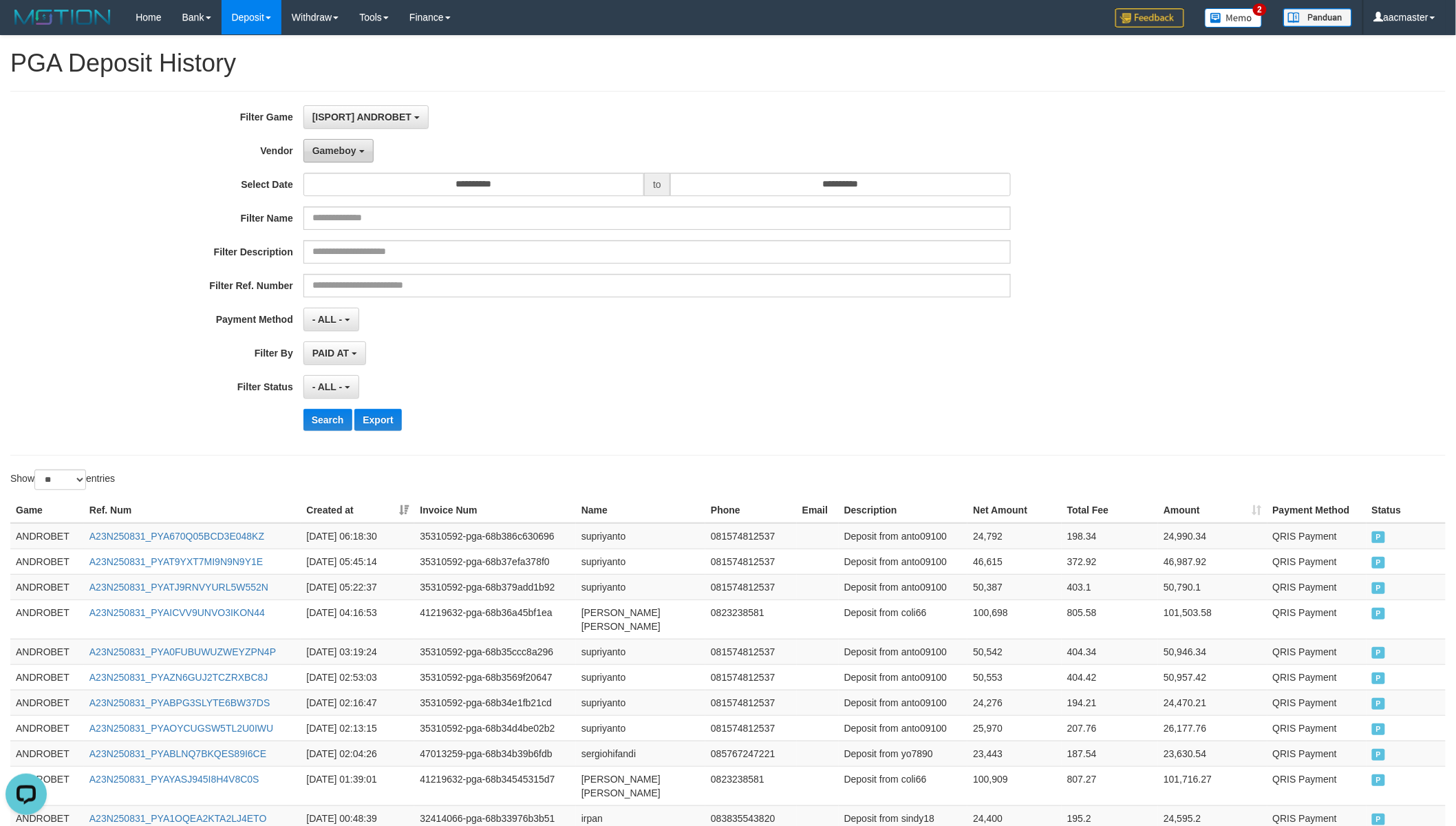
click at [359, 153] on button "Gameboy" at bounding box center [339, 150] width 70 height 23
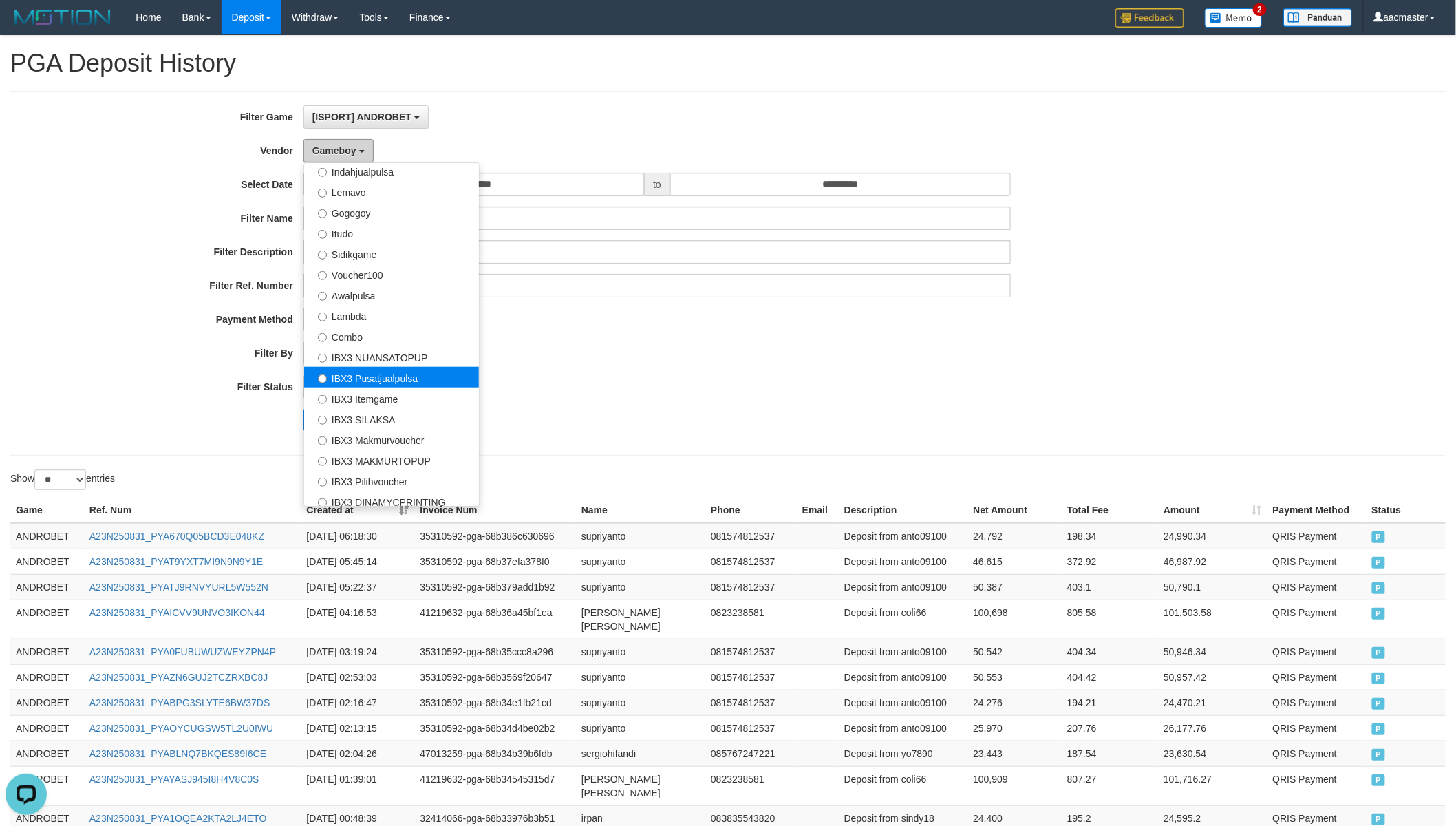
scroll to position [450, 0]
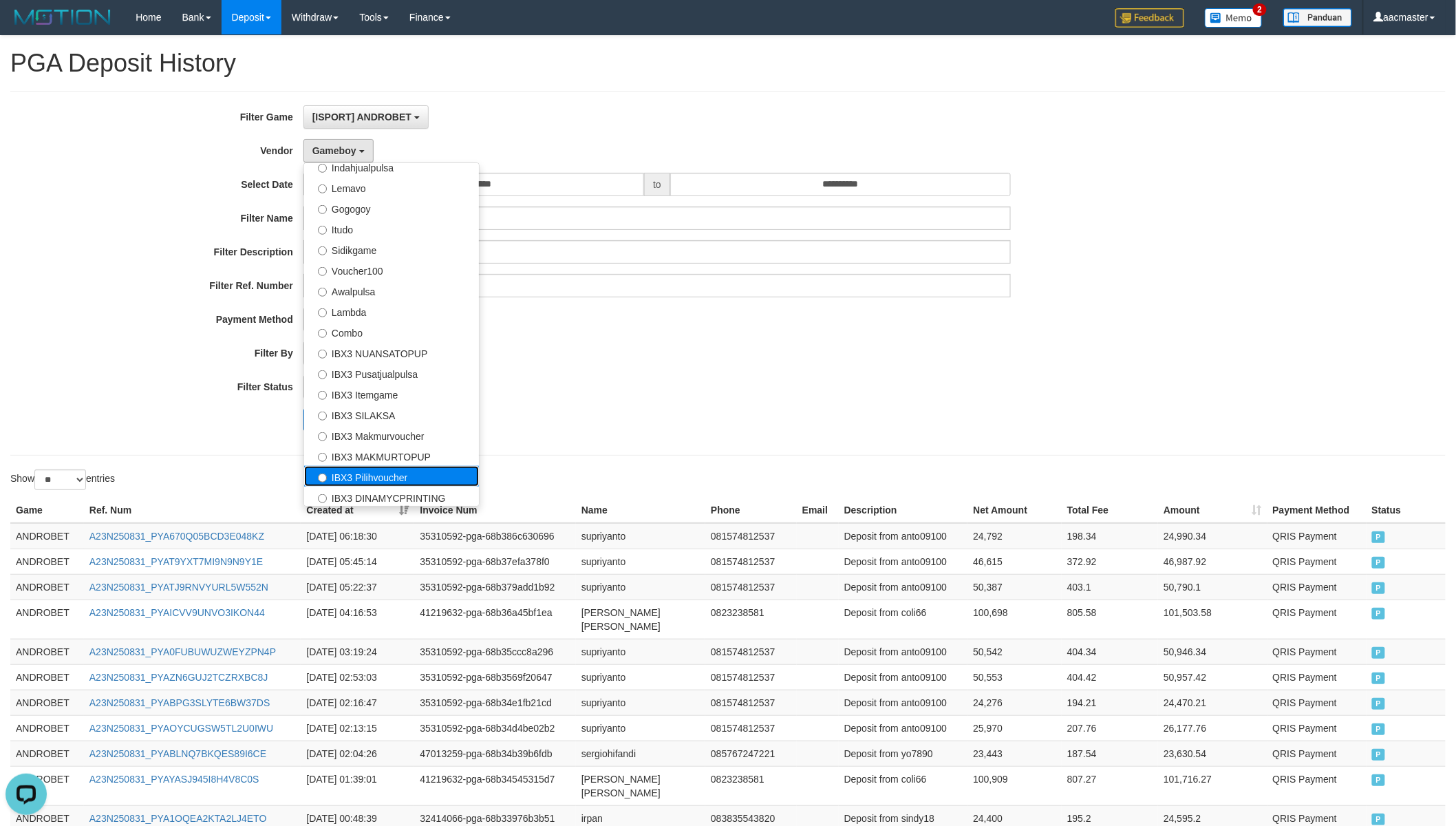
click at [413, 471] on label "IBX3 Pilihvoucher" at bounding box center [392, 476] width 175 height 21
select select "**********"
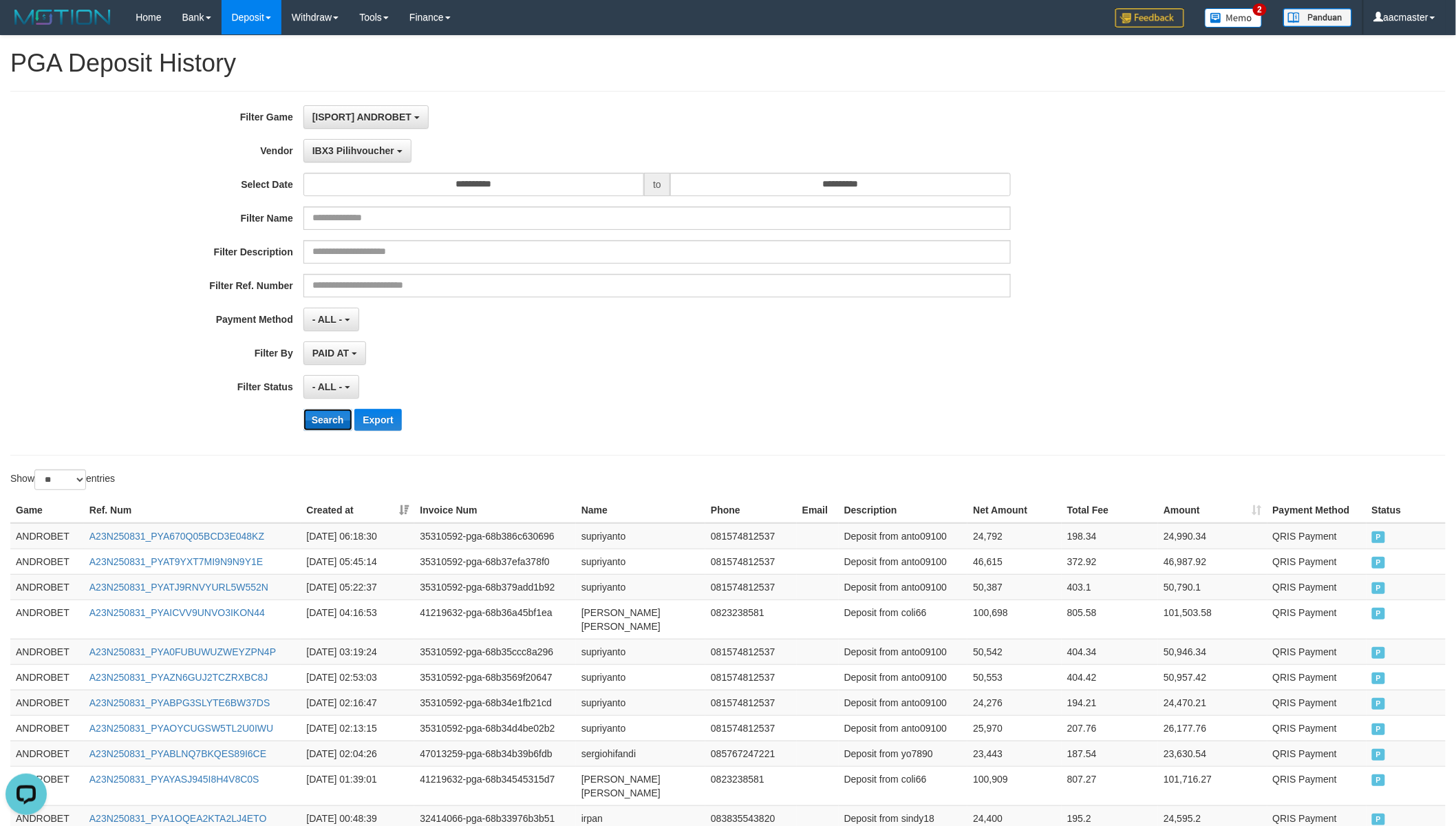
click at [335, 428] on button "Search" at bounding box center [328, 420] width 49 height 22
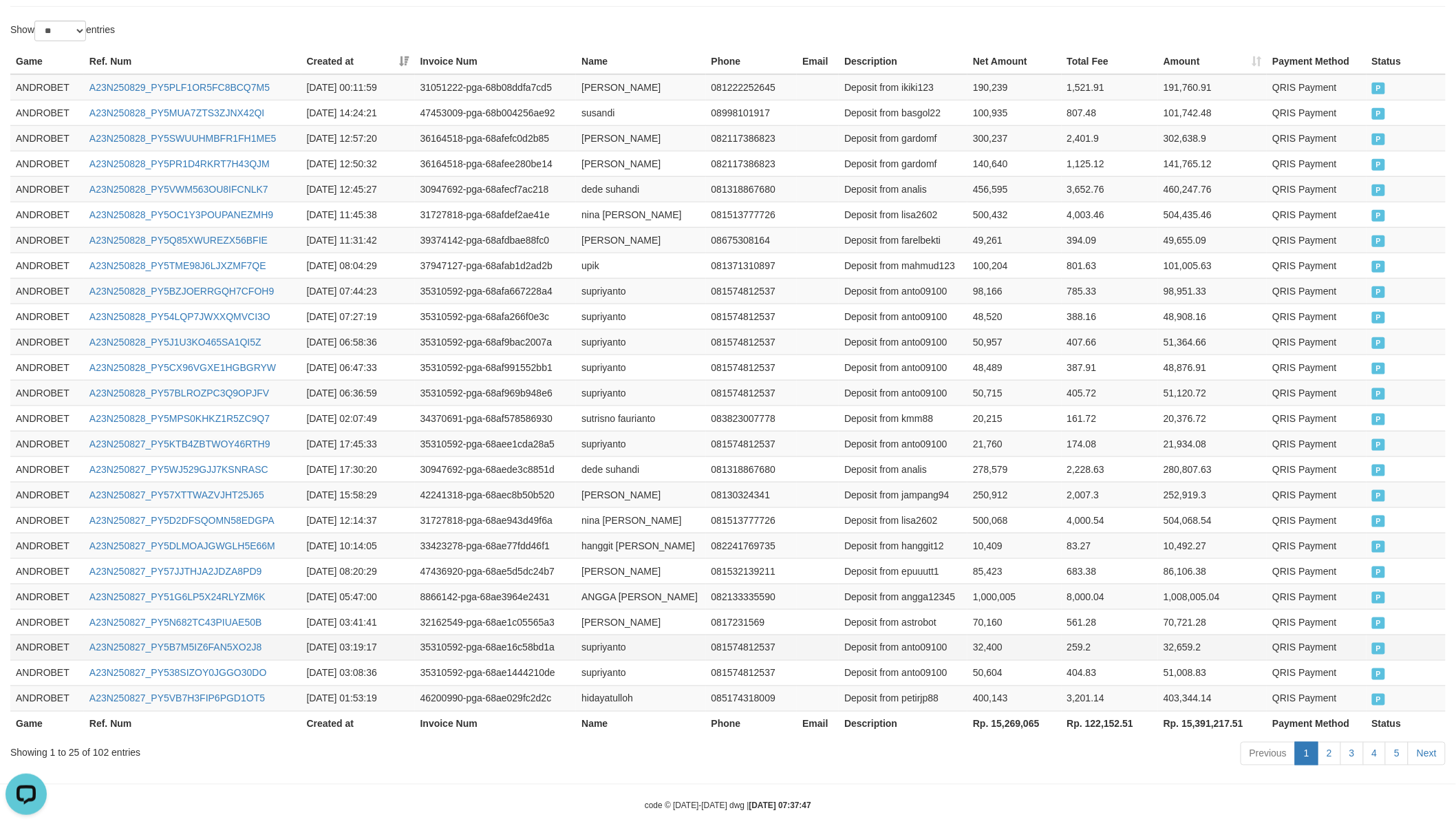
scroll to position [471, 0]
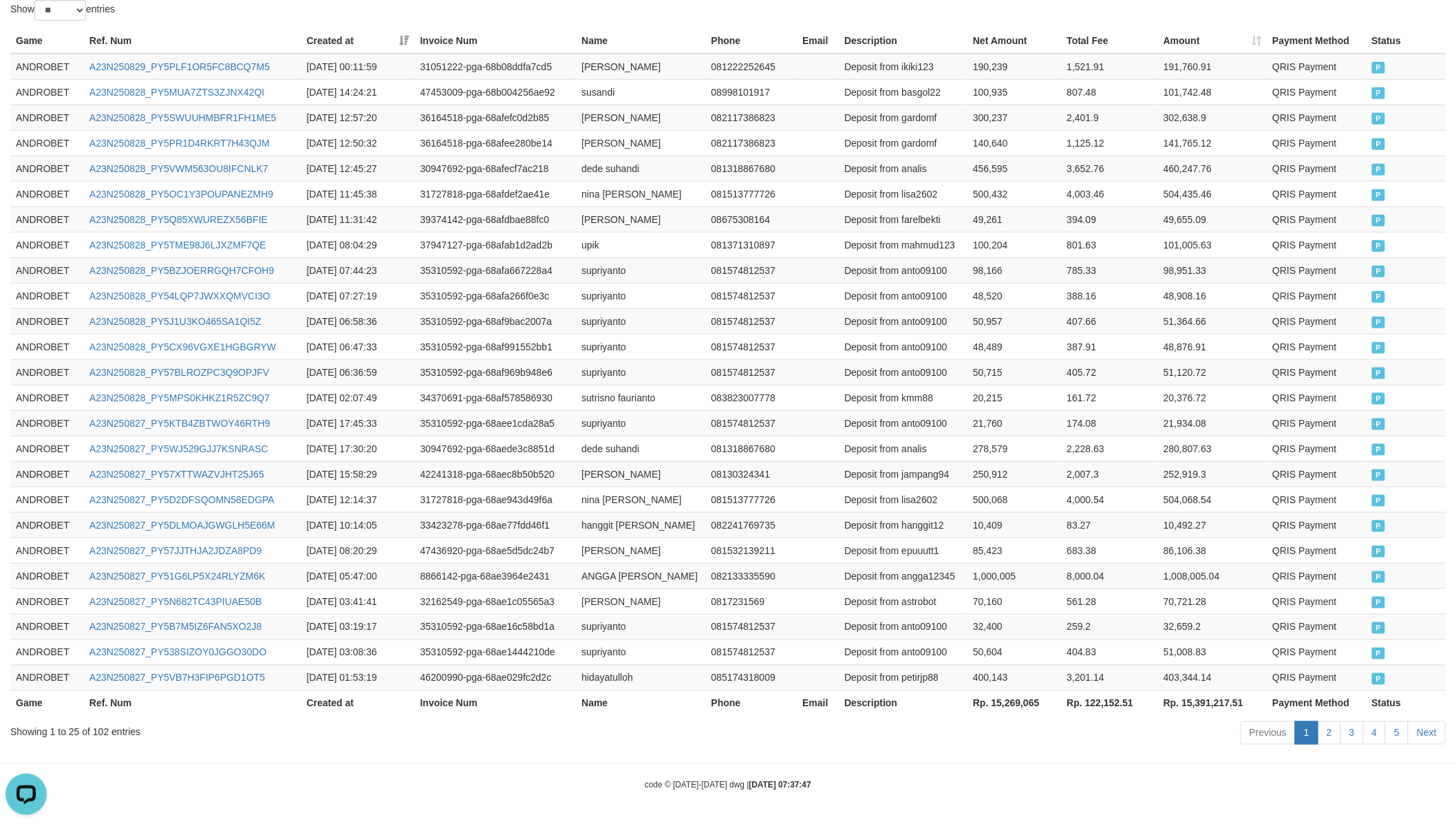
click at [1012, 703] on th "Rp. 15,269,065" at bounding box center [1014, 703] width 94 height 26
drag, startPoint x: 1012, startPoint y: 703, endPoint x: 907, endPoint y: 663, distance: 112.4
click at [1013, 701] on th "Rp. 15,269,065" at bounding box center [1014, 703] width 94 height 26
copy th "15,269,065"
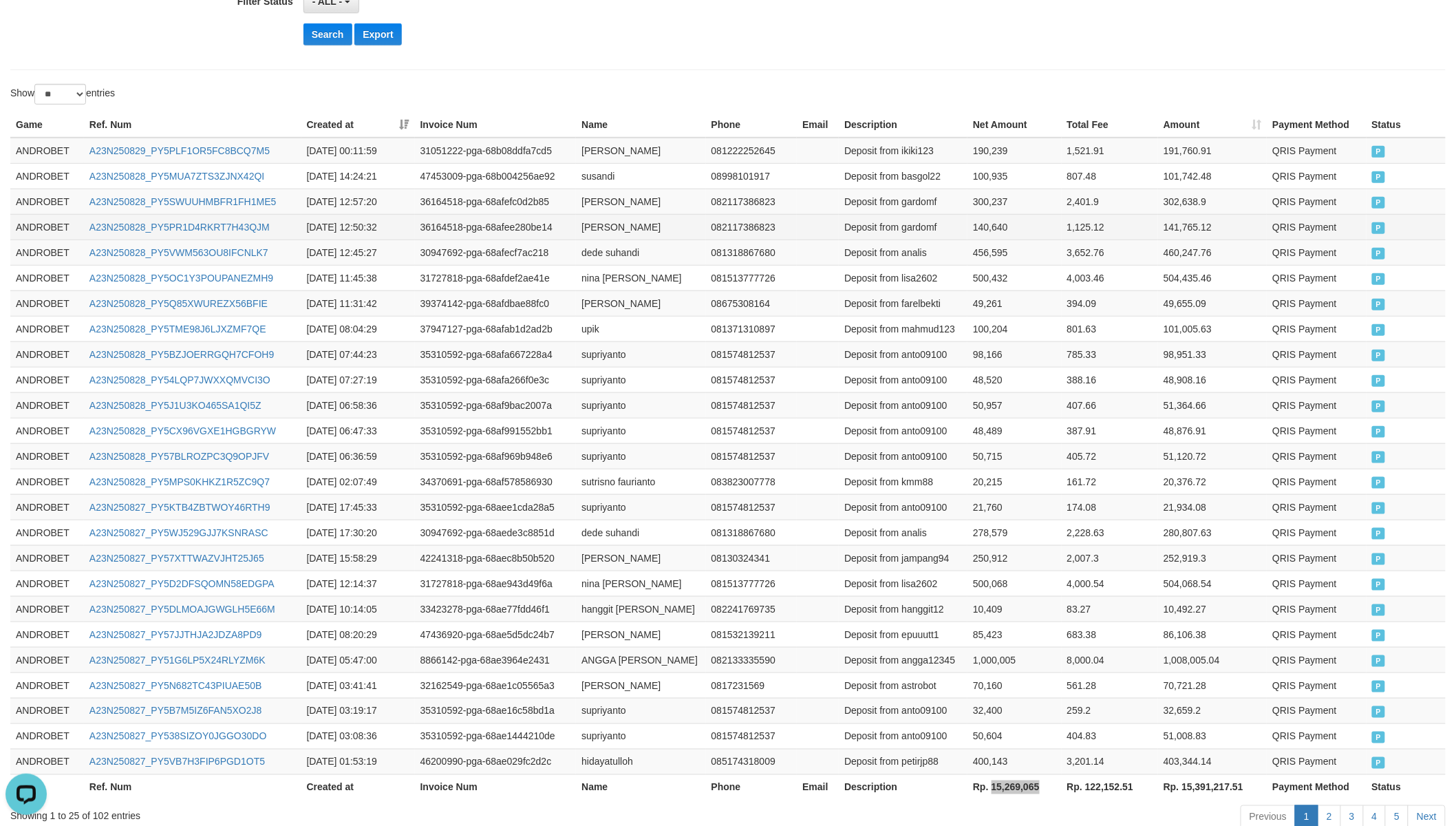
scroll to position [0, 0]
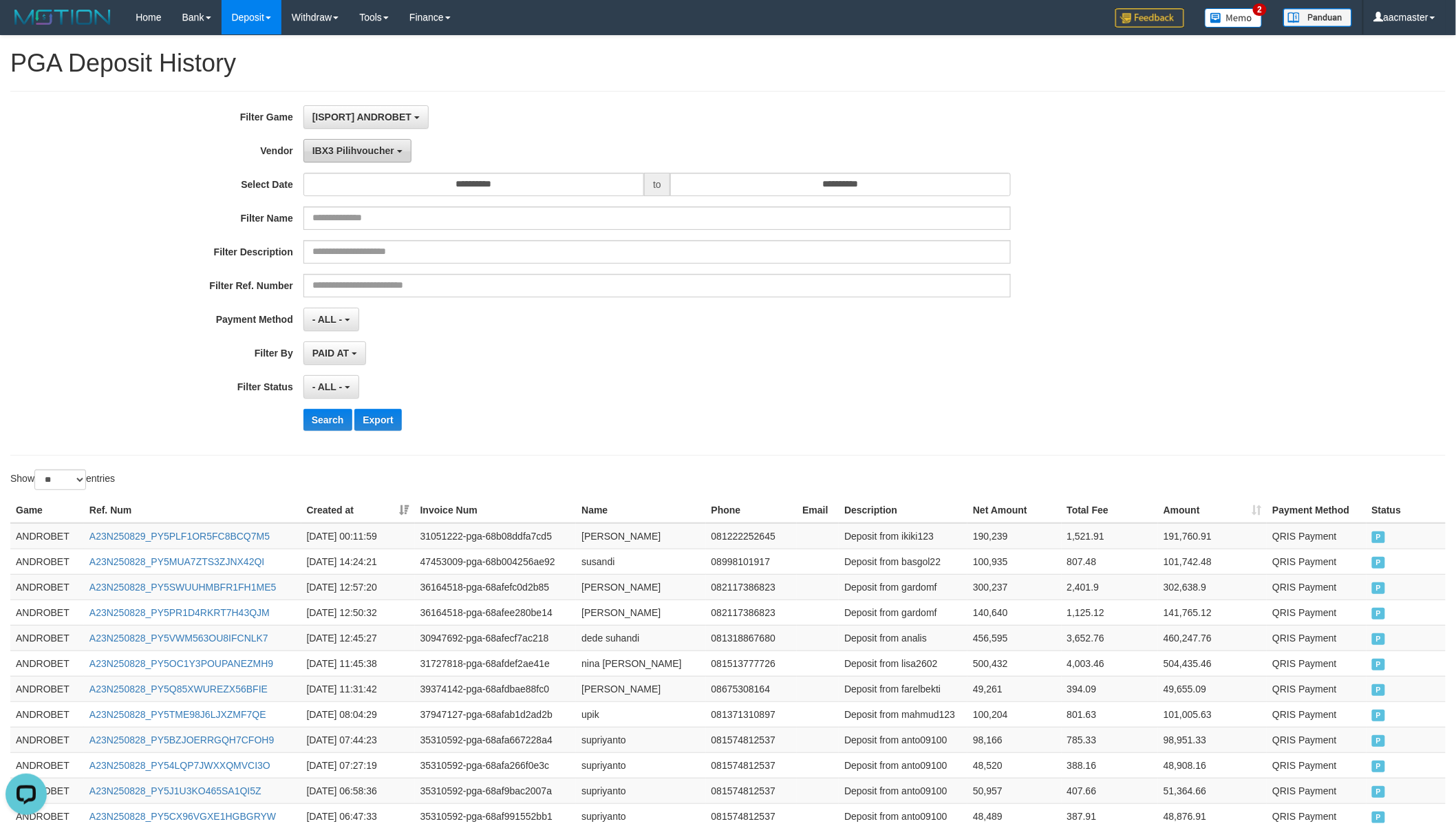
click at [356, 140] on button "IBX3 Pilihvoucher" at bounding box center [357, 150] width 108 height 23
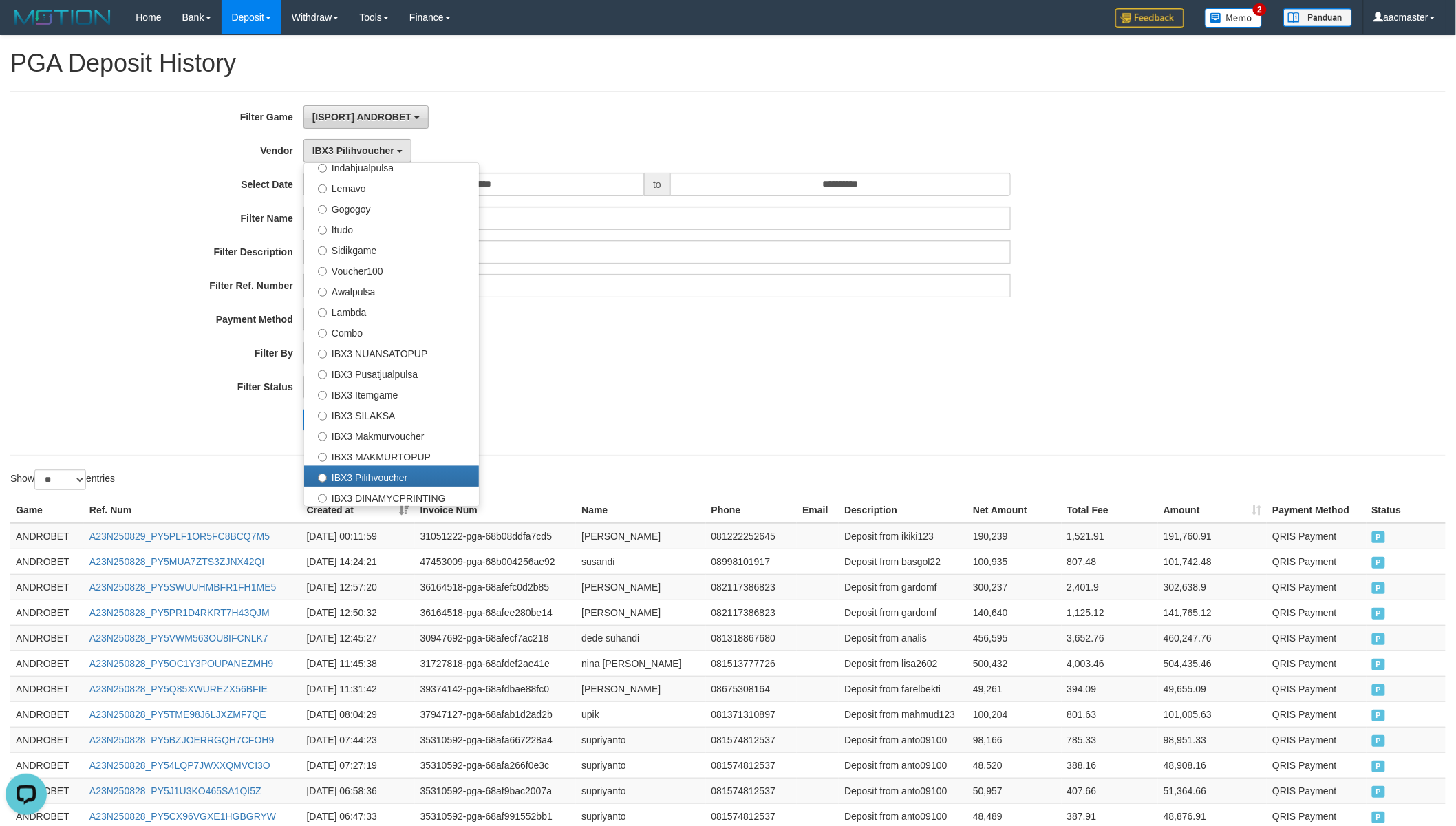
click at [365, 114] on span "[ISPORT] ANDROBET" at bounding box center [362, 117] width 99 height 11
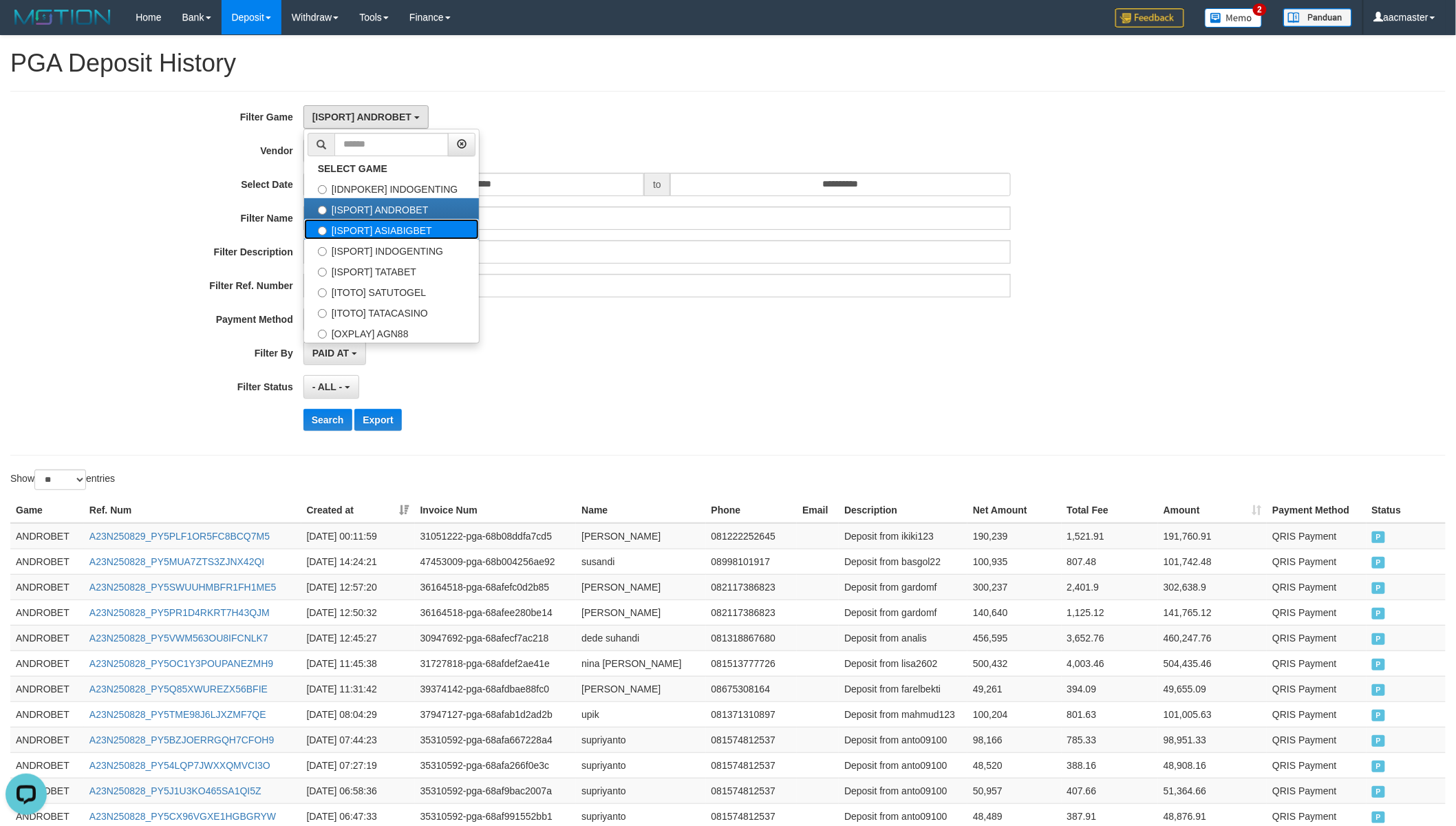
click at [414, 227] on label "[ISPORT] ASIABIGBET" at bounding box center [392, 229] width 175 height 21
select select "***"
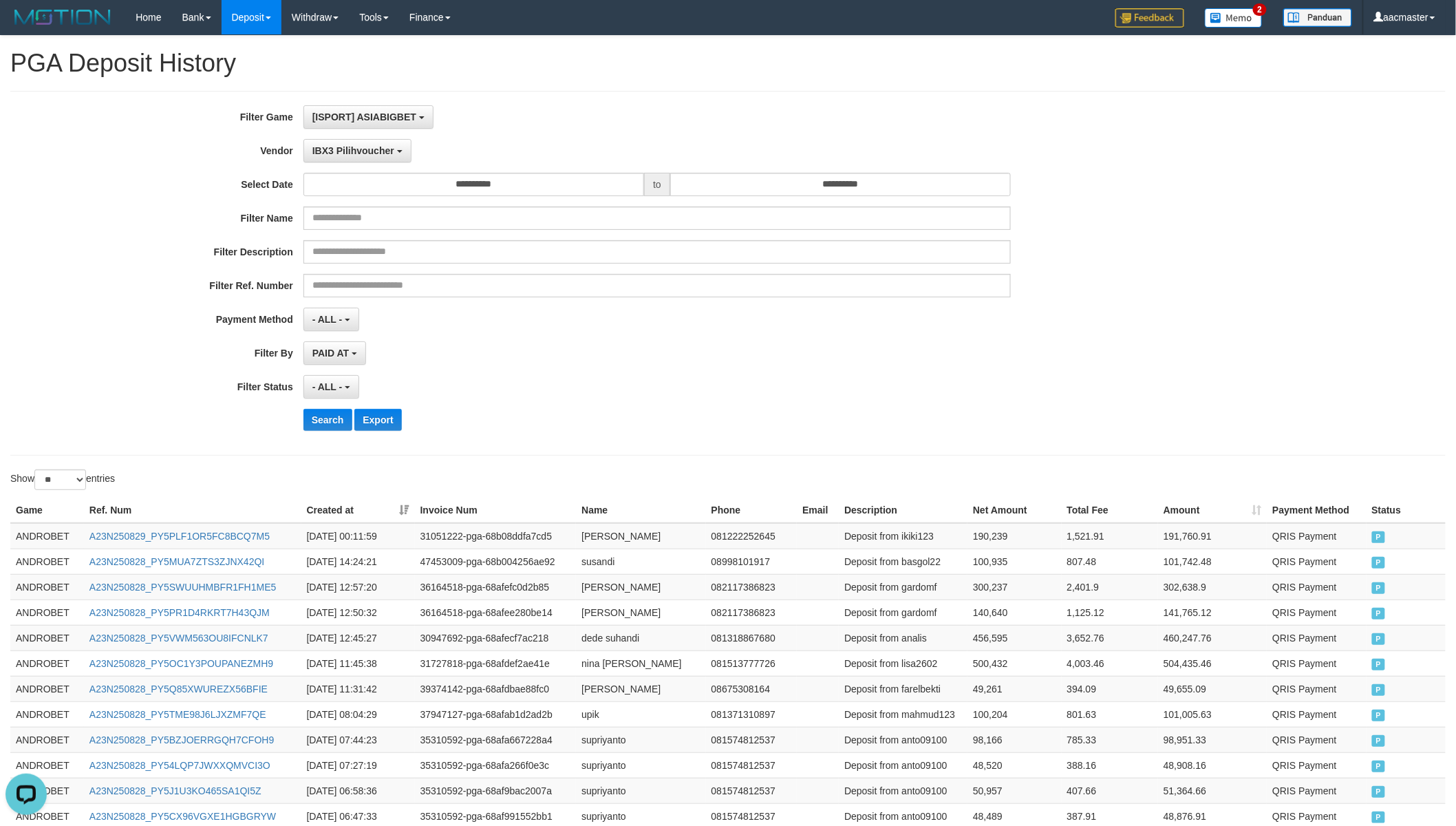
scroll to position [35, 0]
click at [324, 424] on button "Search" at bounding box center [328, 420] width 49 height 22
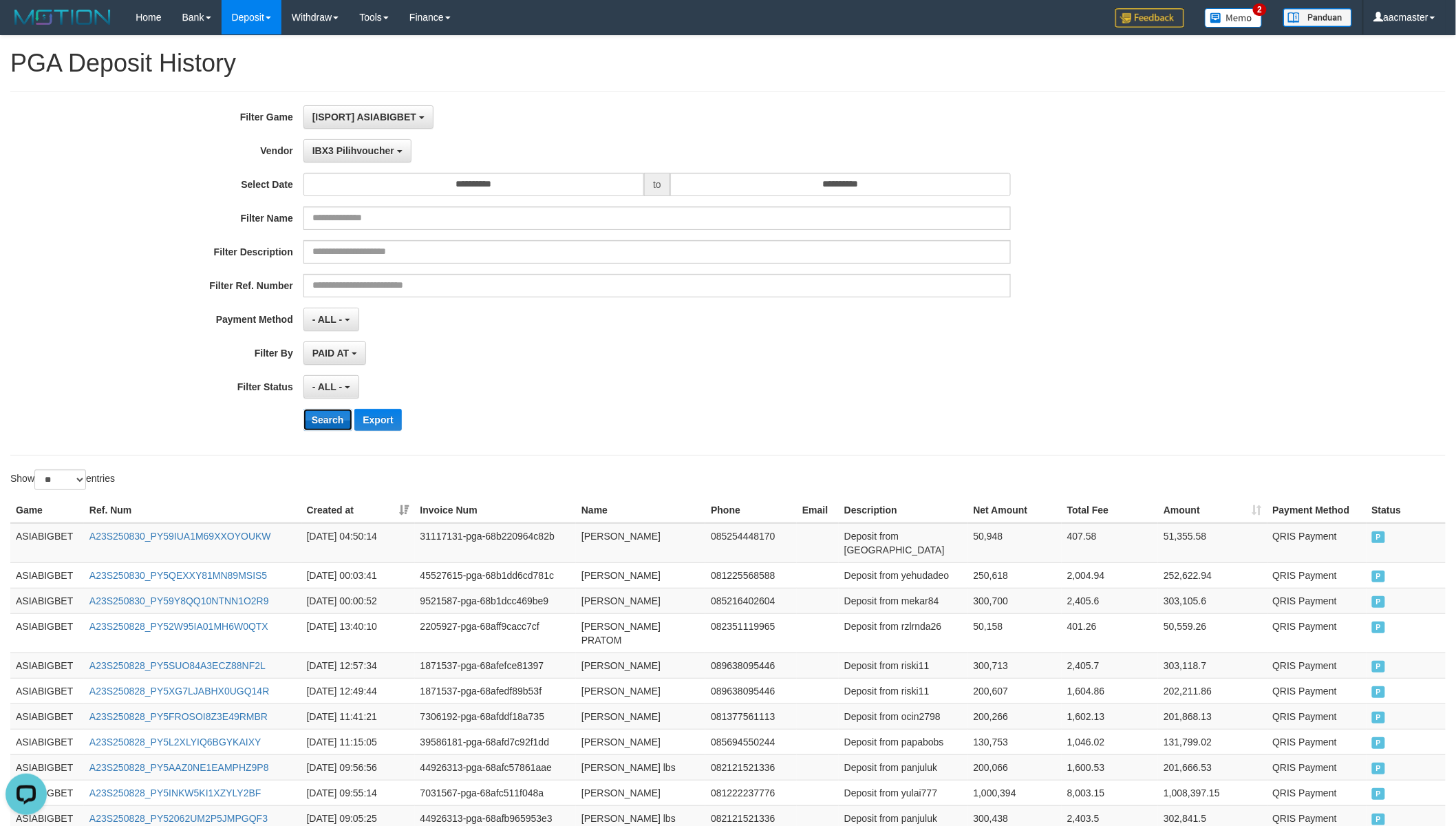
click at [324, 424] on button "Search" at bounding box center [328, 420] width 49 height 22
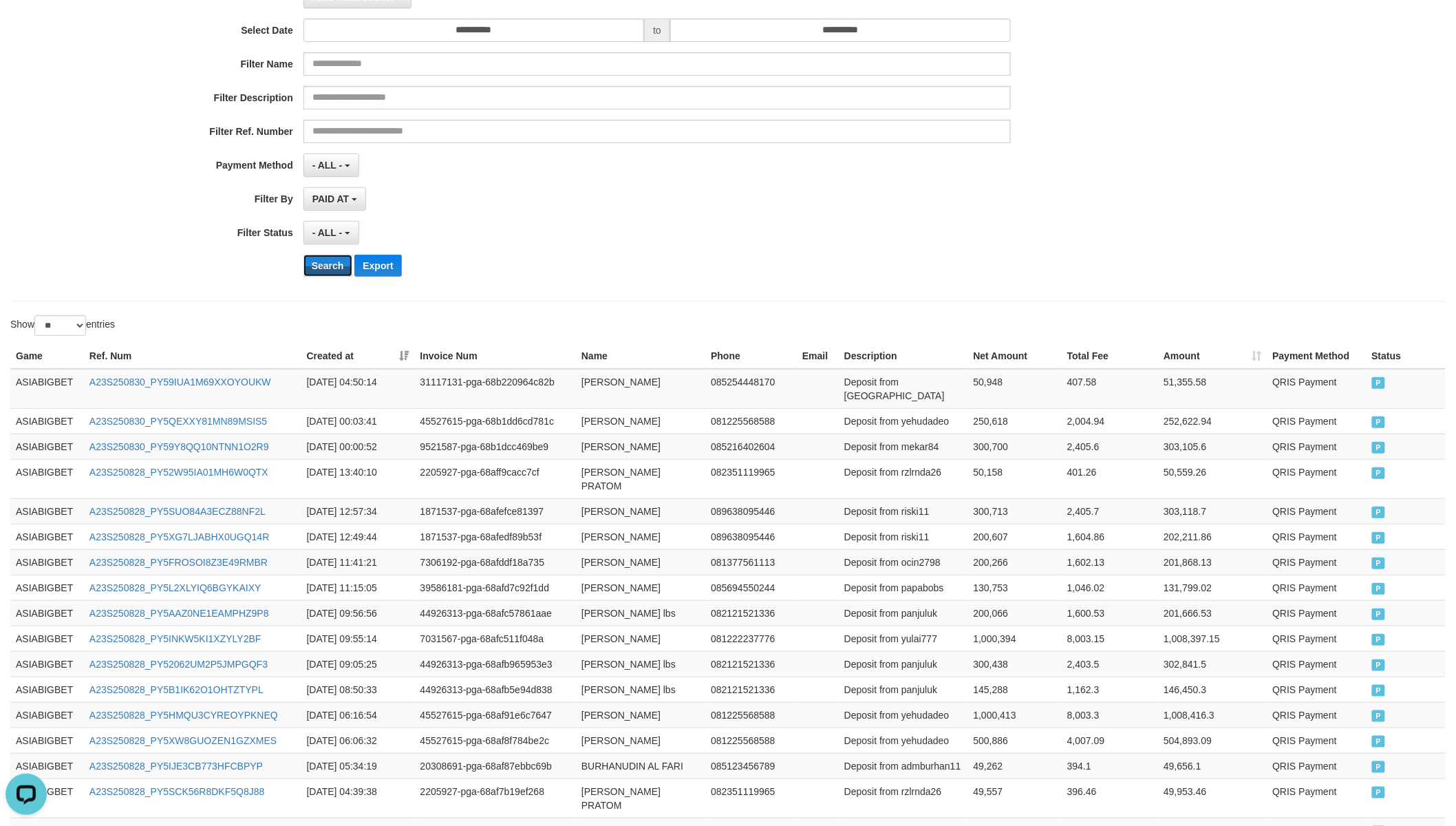
scroll to position [513, 0]
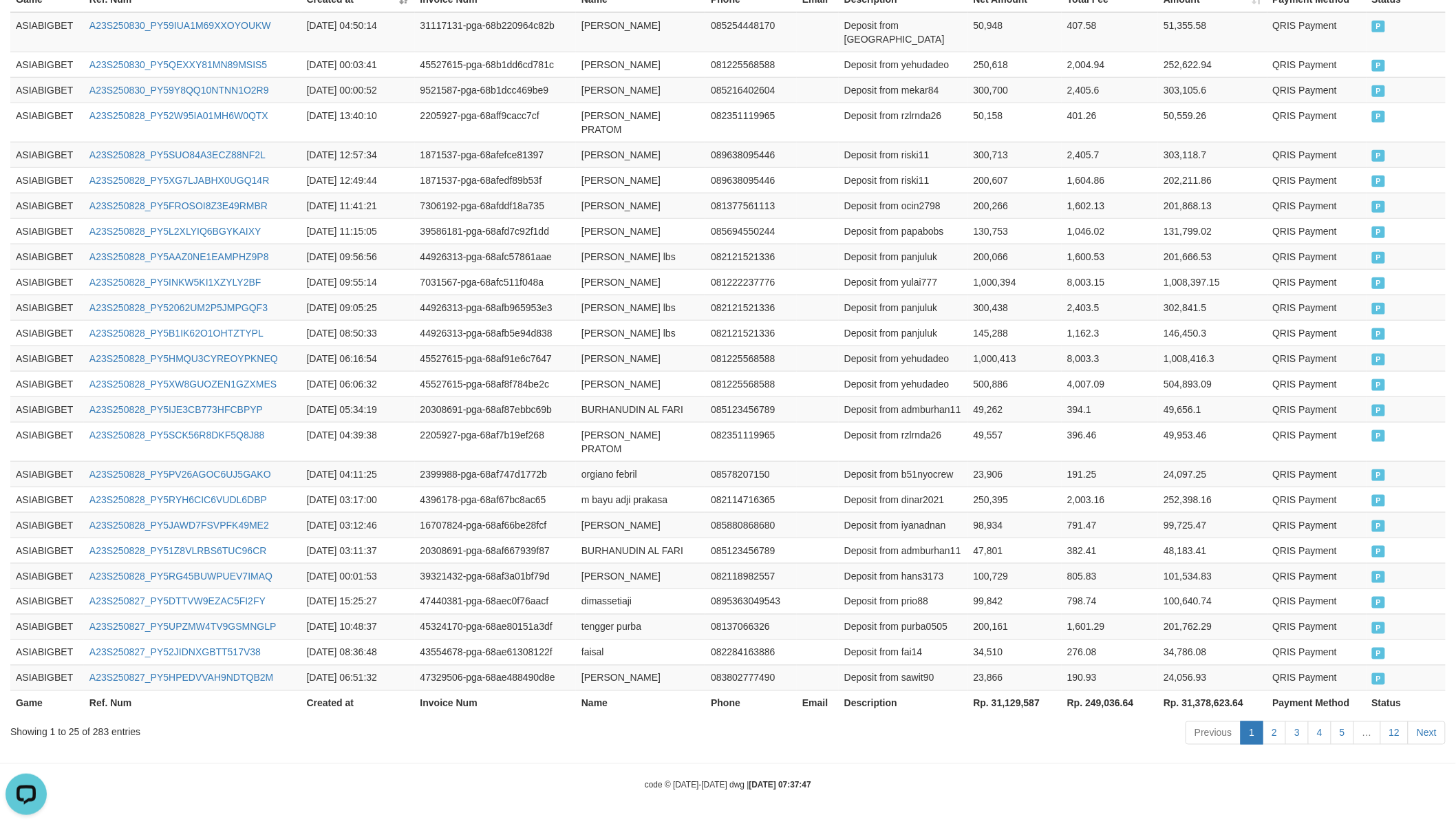
click at [1007, 707] on th "Rp. 31,129,587" at bounding box center [1015, 703] width 94 height 26
copy th "31,129,587"
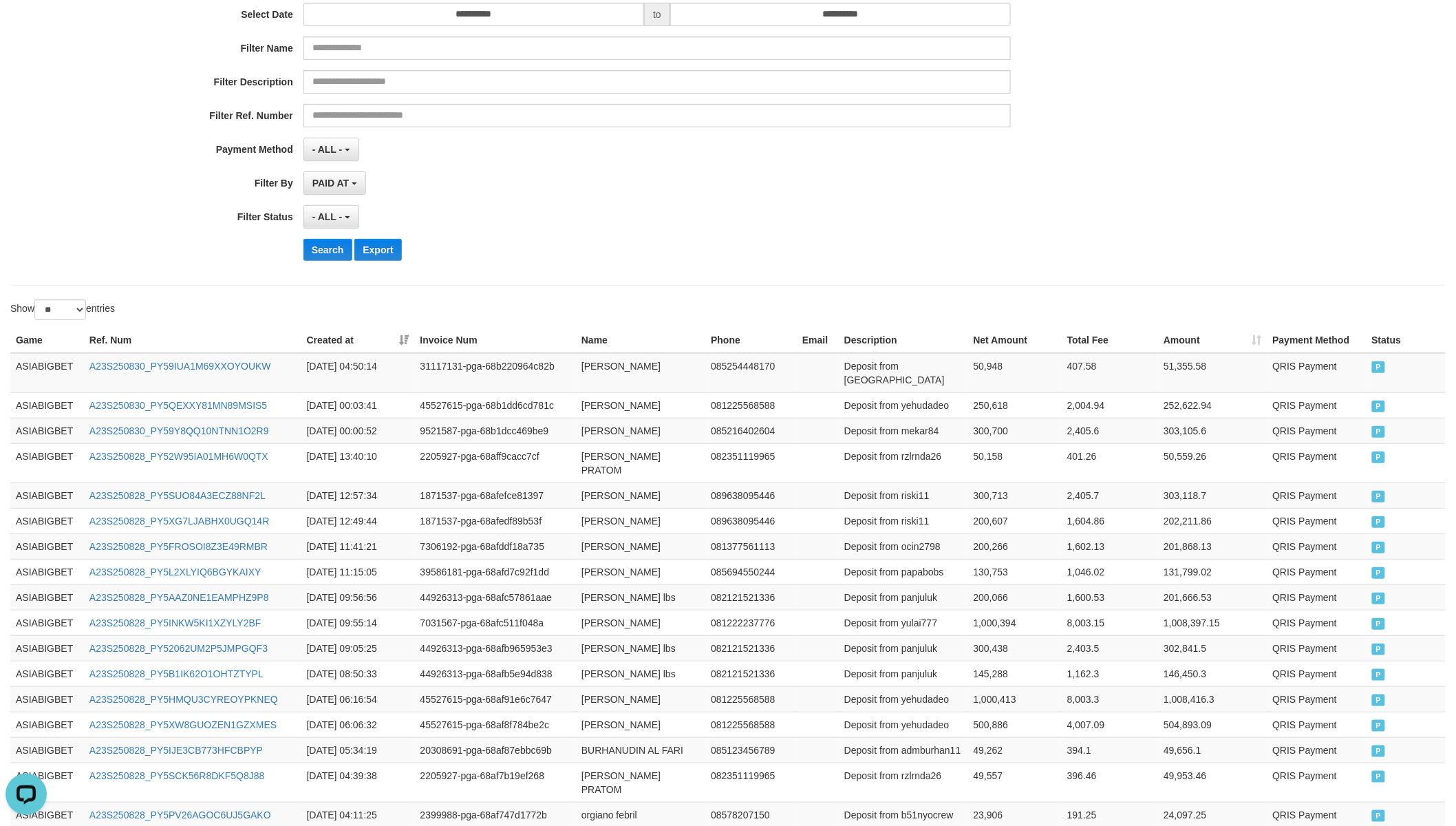
scroll to position [0, 0]
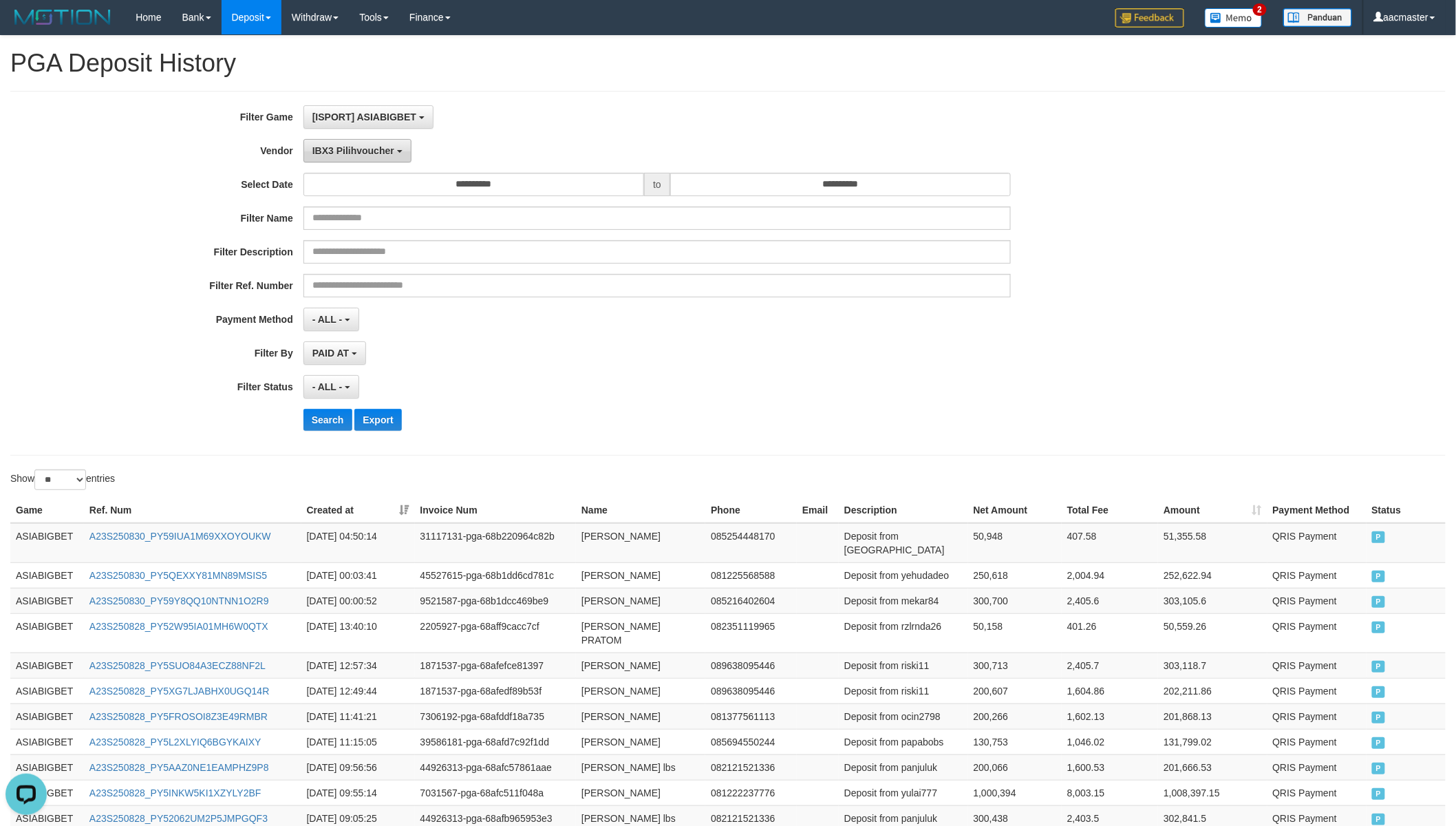
click at [366, 153] on span "IBX3 Pilihvoucher" at bounding box center [354, 150] width 82 height 11
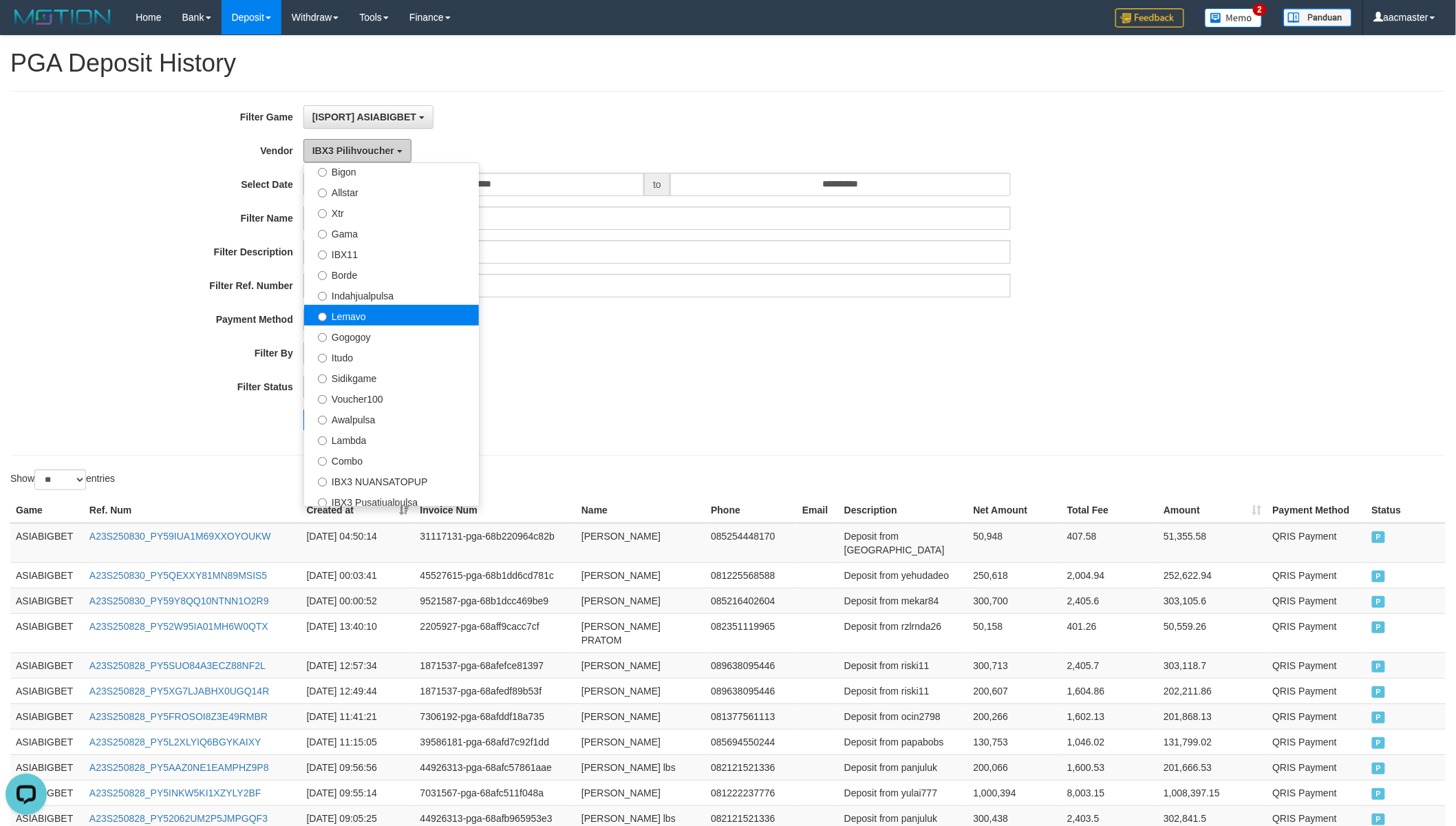
scroll to position [195, 0]
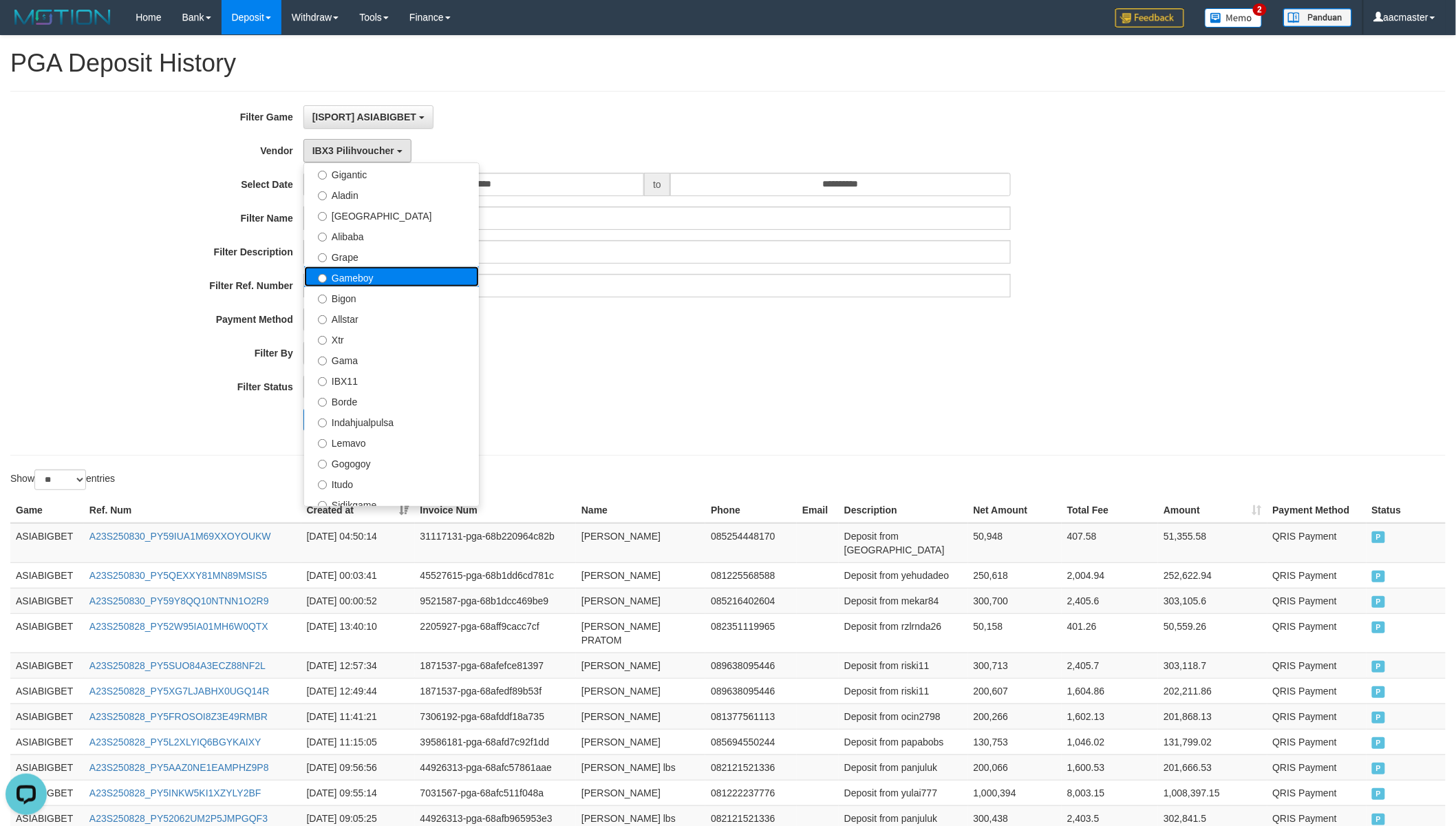
click at [393, 277] on label "Gameboy" at bounding box center [392, 277] width 175 height 21
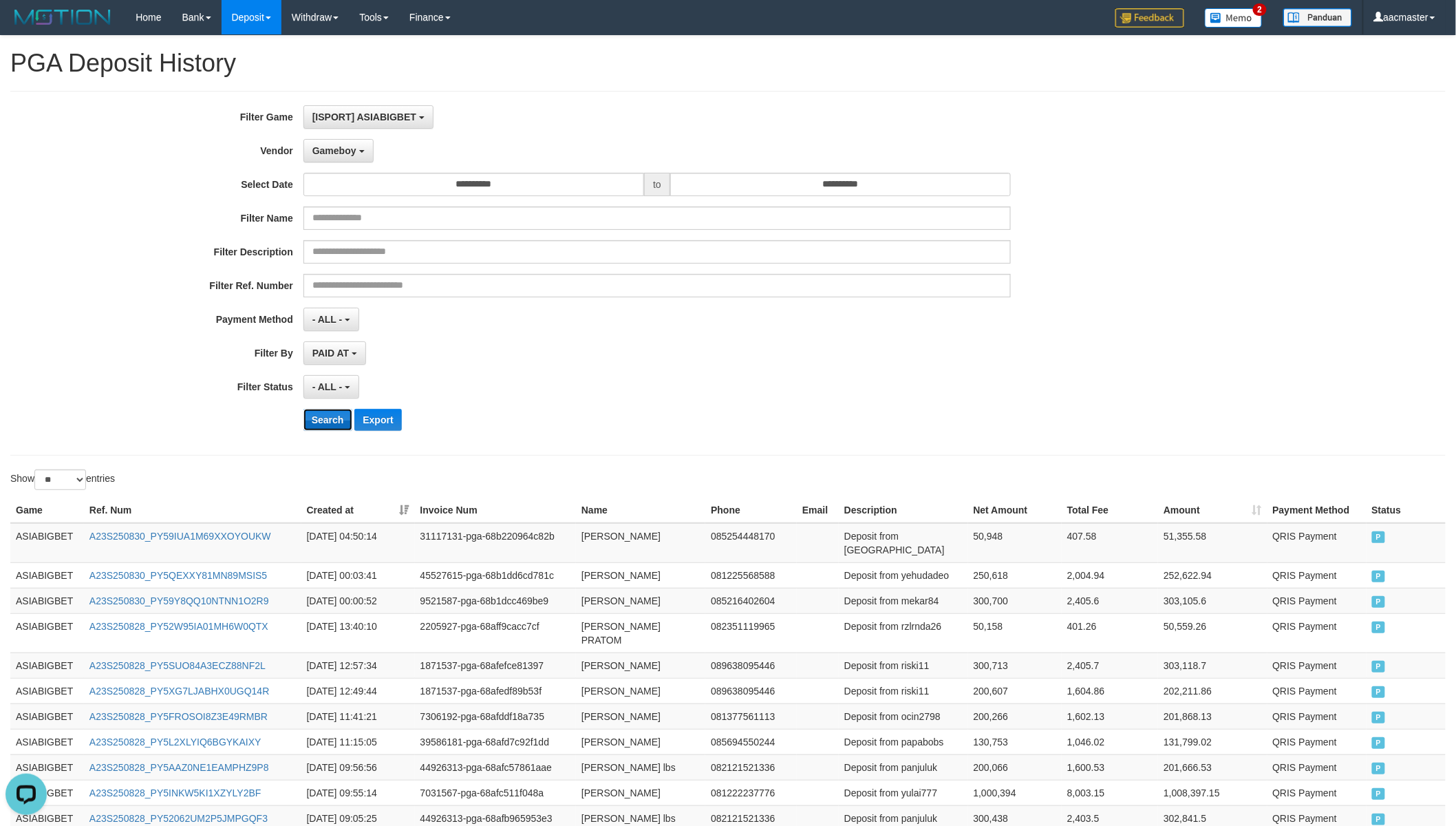
click at [315, 425] on button "Search" at bounding box center [328, 420] width 49 height 22
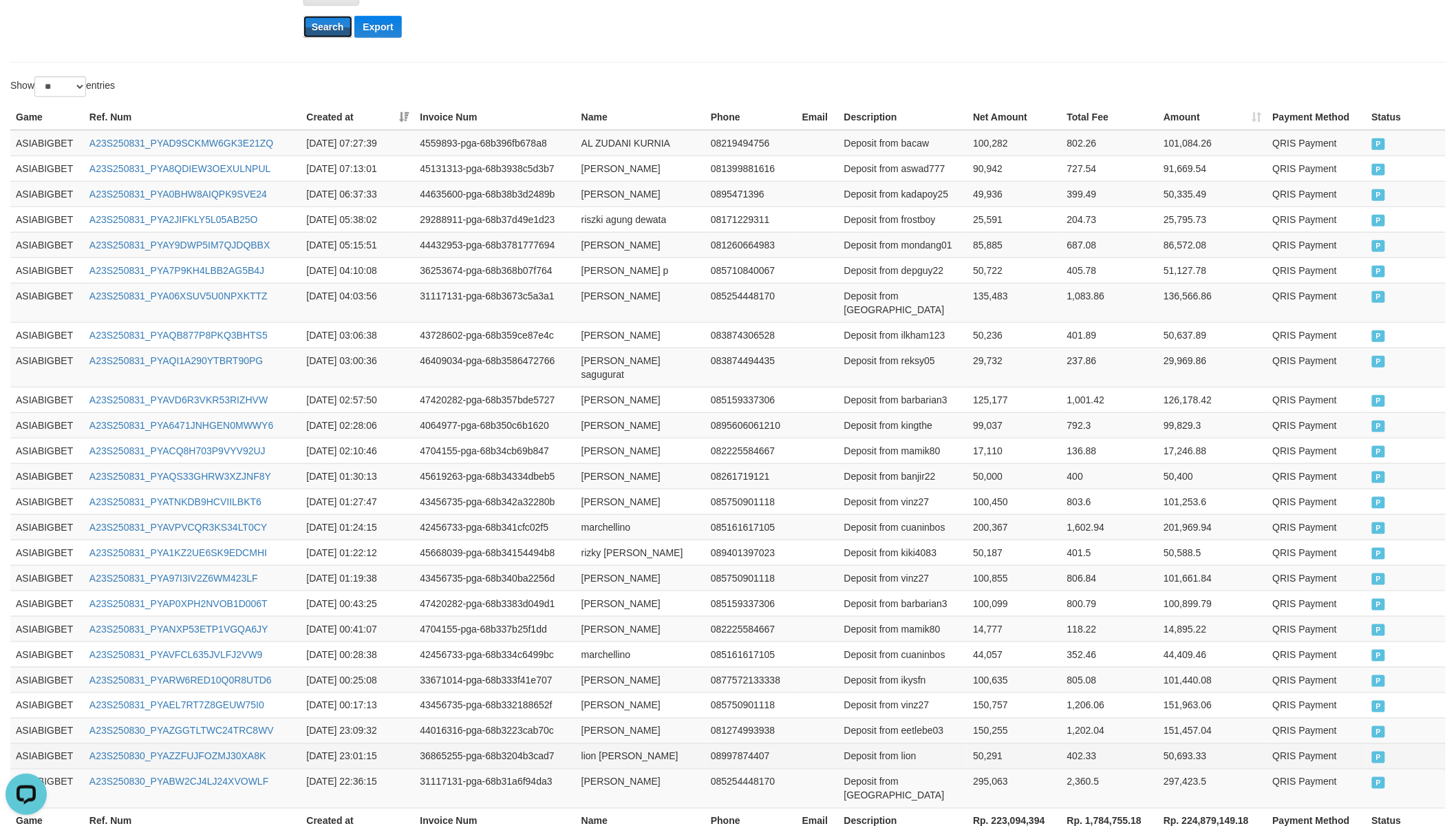
scroll to position [471, 0]
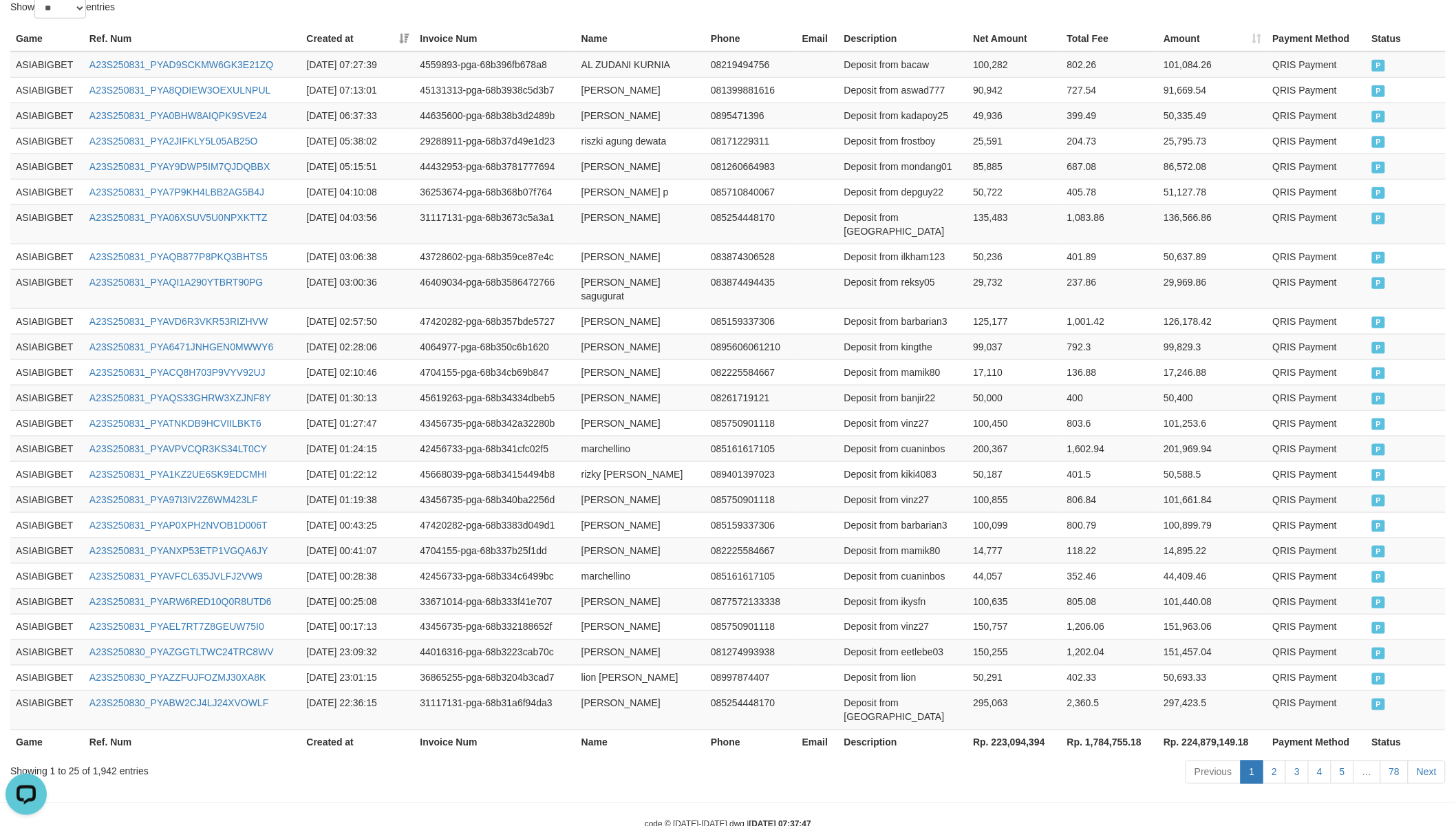
click at [1016, 722] on th "Rp. 223,094,394" at bounding box center [1014, 742] width 94 height 26
copy th "223,094,394"
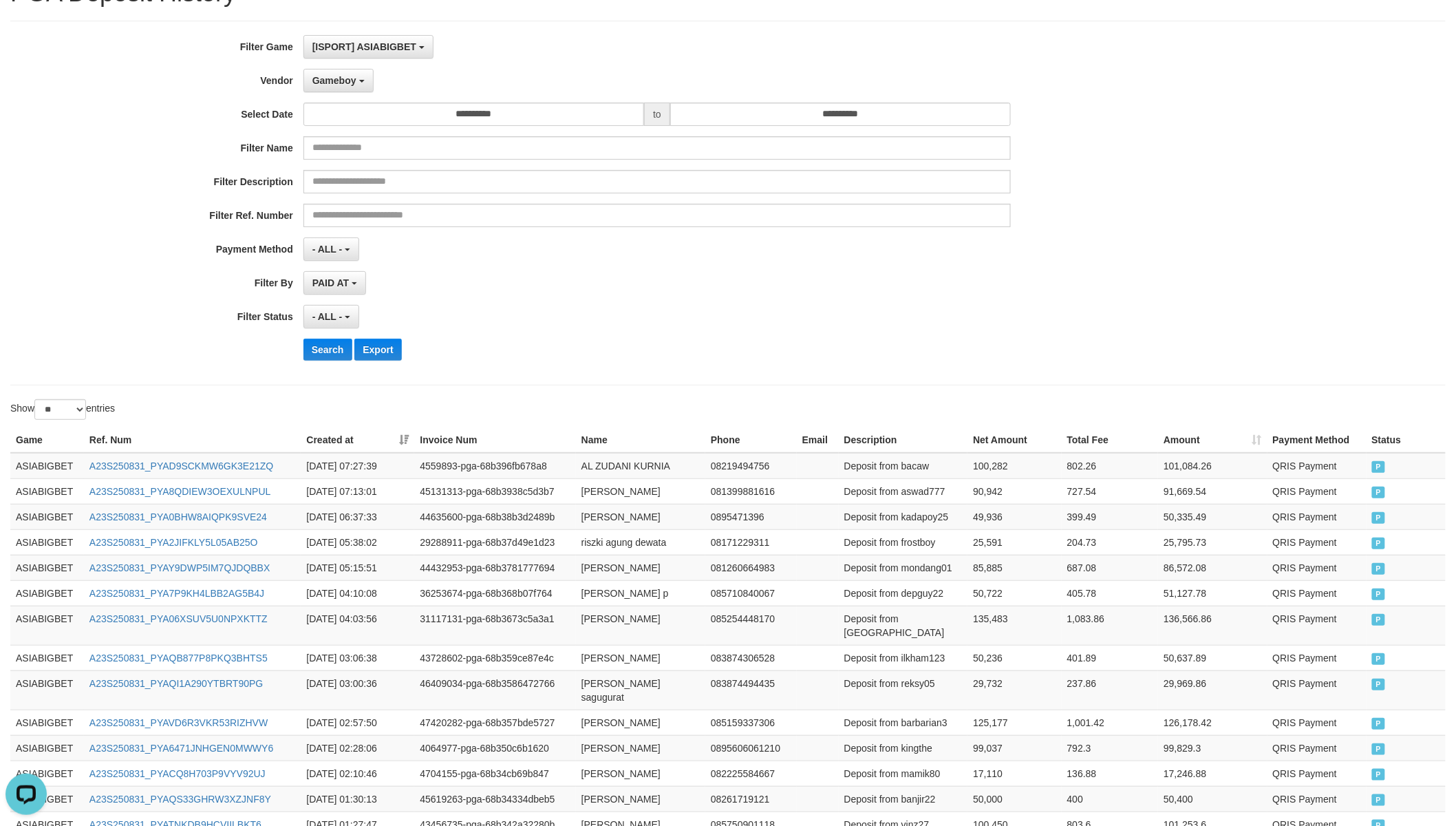
scroll to position [0, 0]
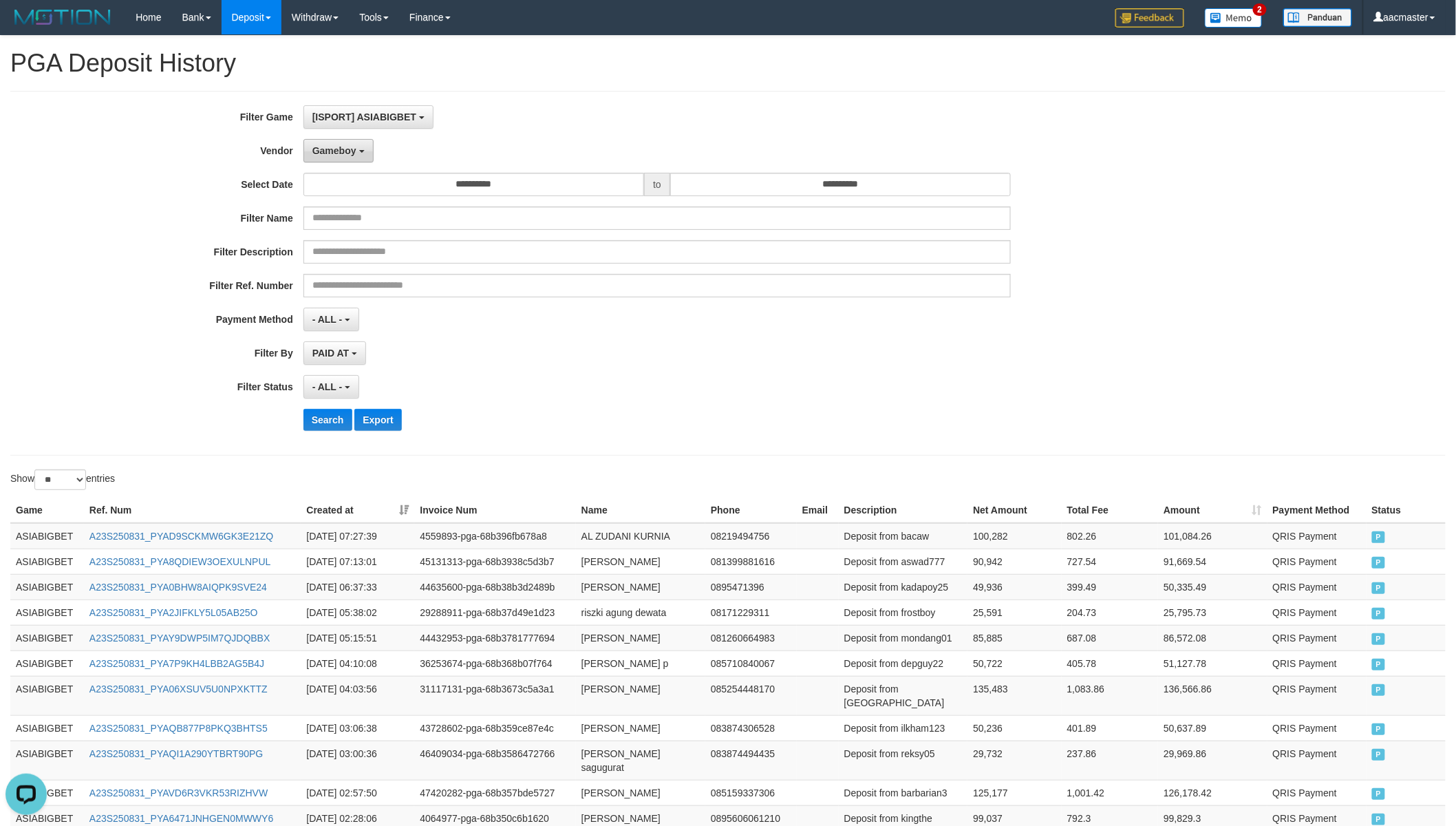
click at [354, 160] on button "Gameboy" at bounding box center [339, 150] width 70 height 23
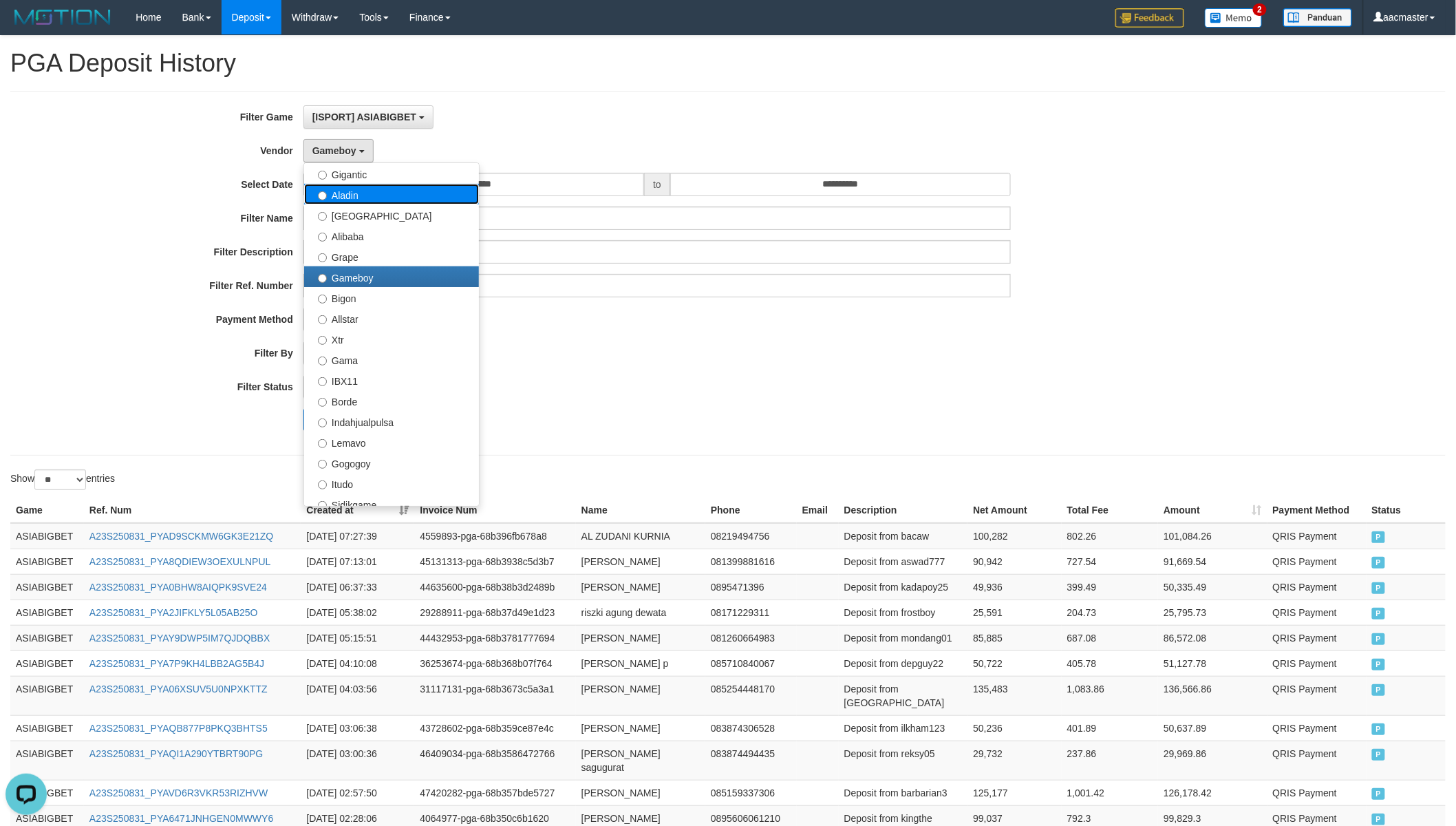
click at [353, 194] on label "Aladin" at bounding box center [392, 194] width 175 height 21
select select "**********"
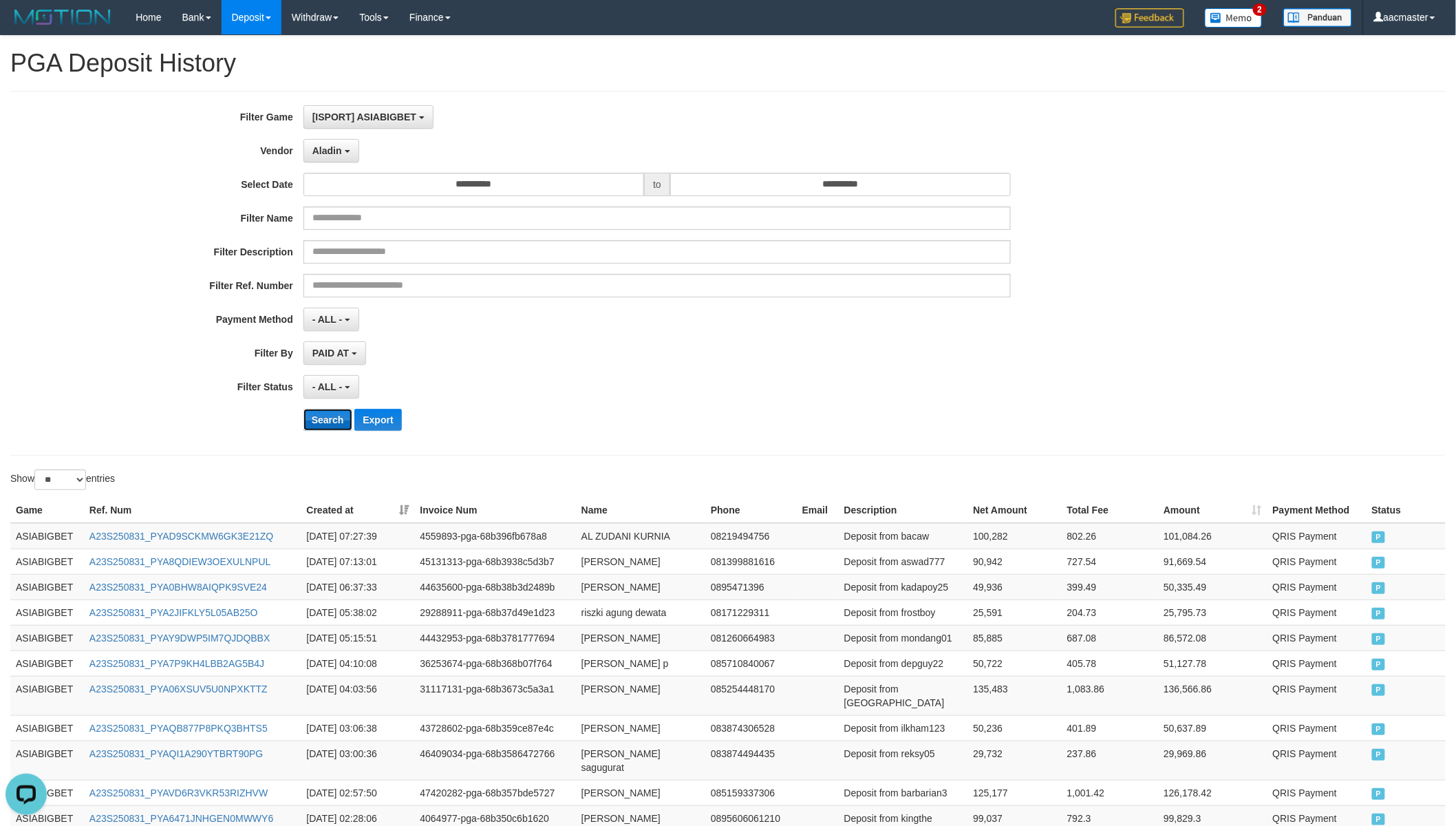
click at [332, 416] on button "Search" at bounding box center [328, 420] width 49 height 22
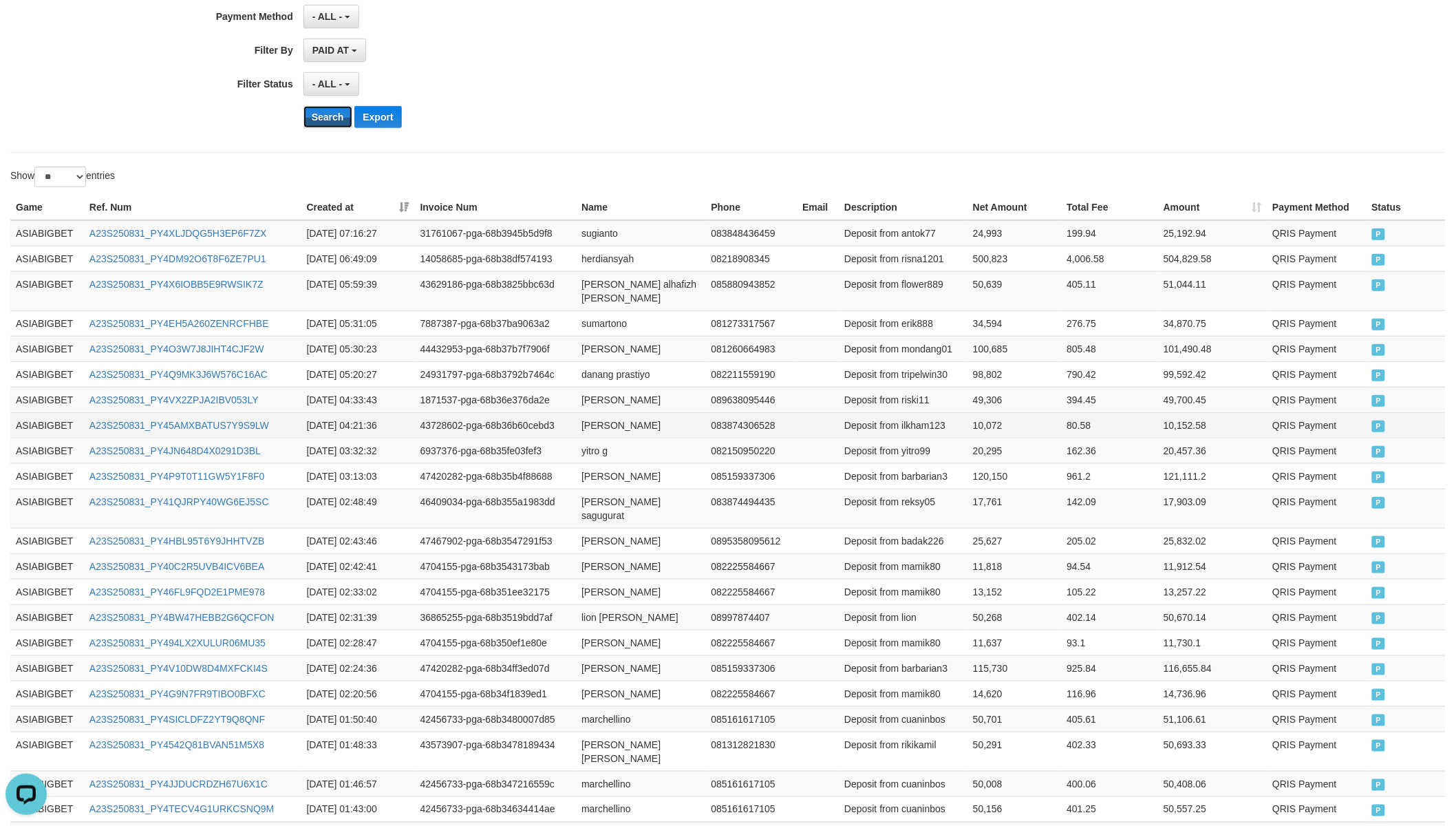
scroll to position [485, 0]
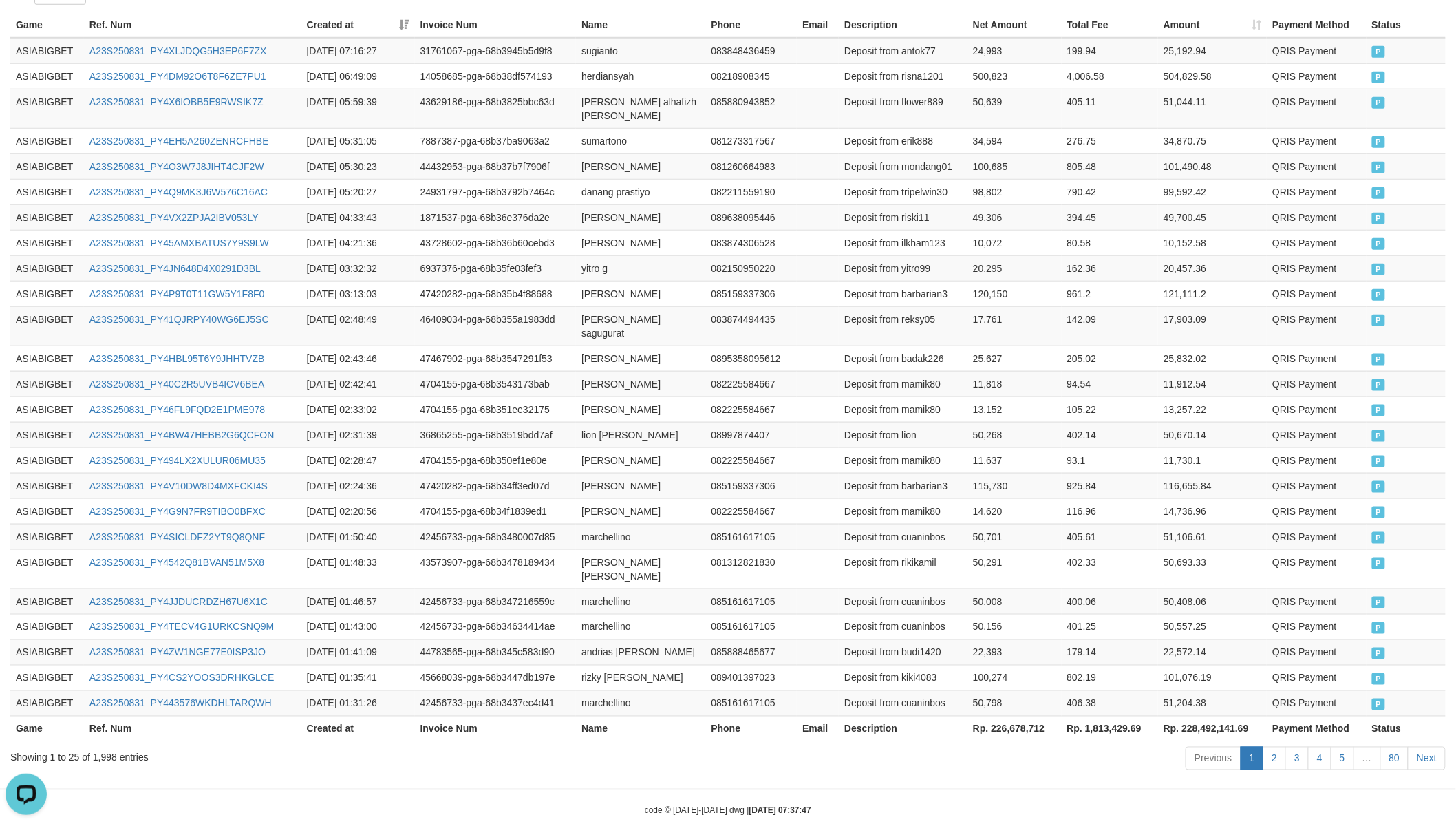
click at [1023, 715] on th "Rp. 226,678,712" at bounding box center [1014, 728] width 94 height 26
copy th "226,678,712"
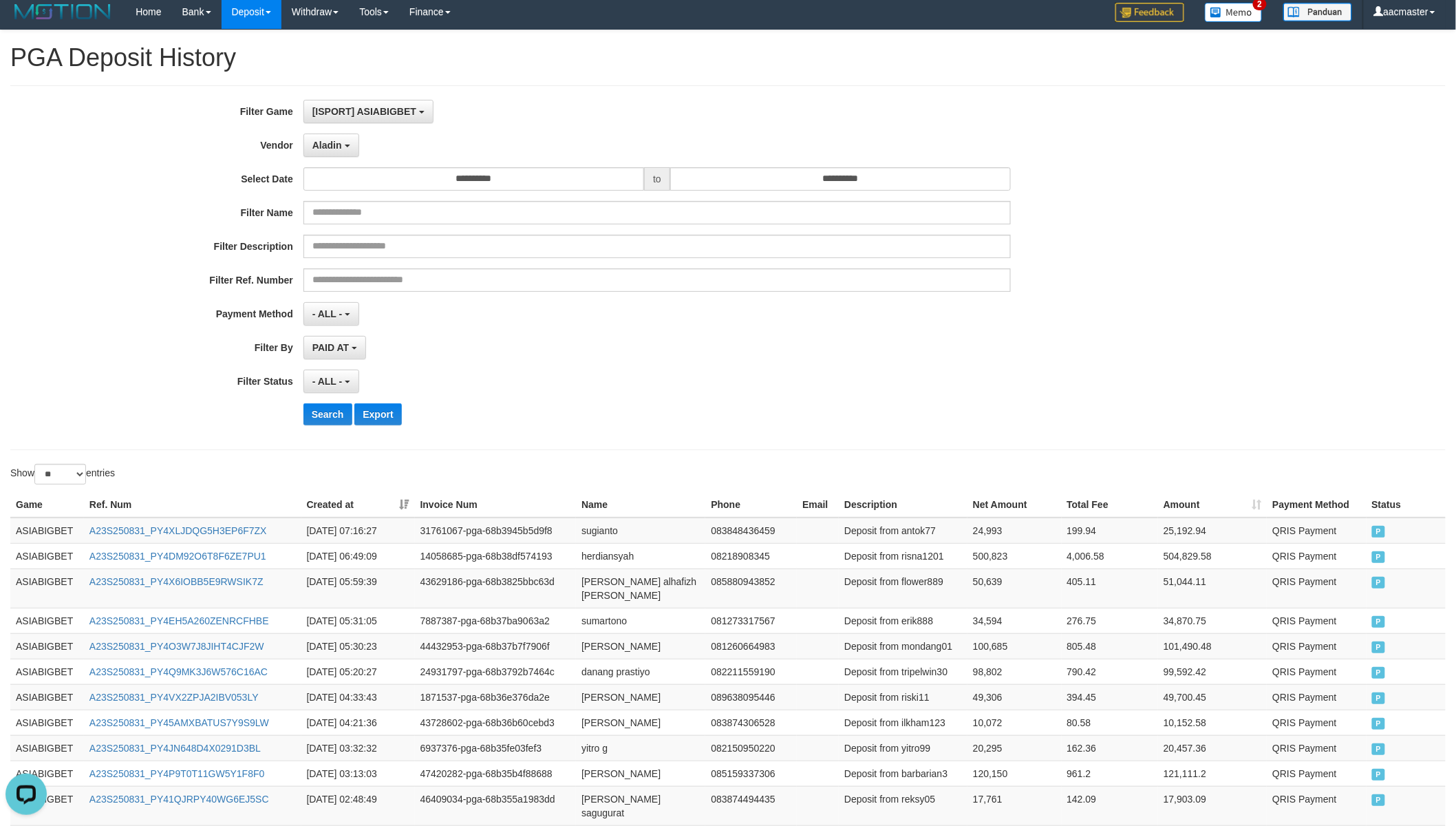
scroll to position [0, 0]
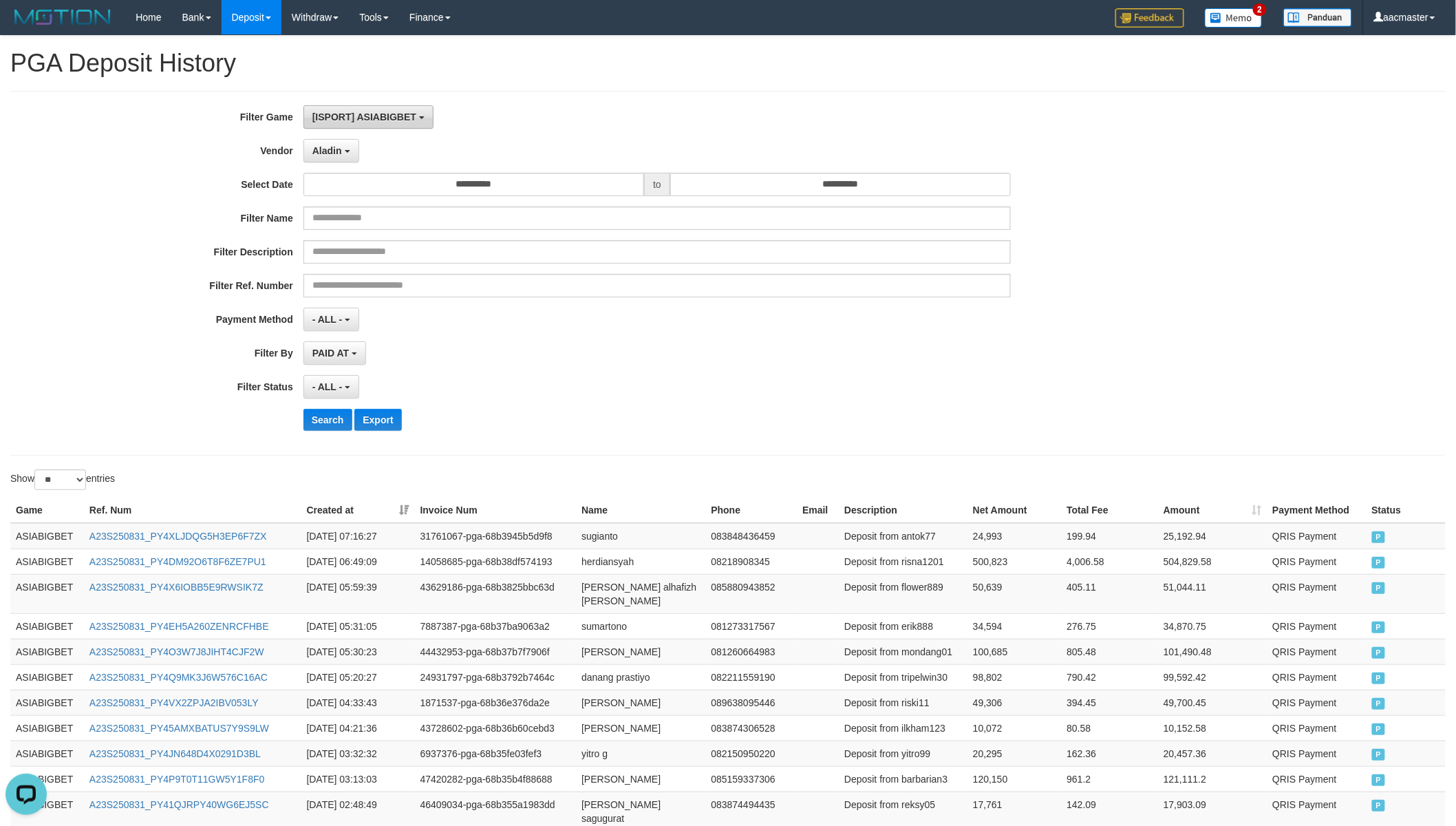
click at [367, 117] on span "[ISPORT] ASIABIGBET" at bounding box center [365, 117] width 104 height 11
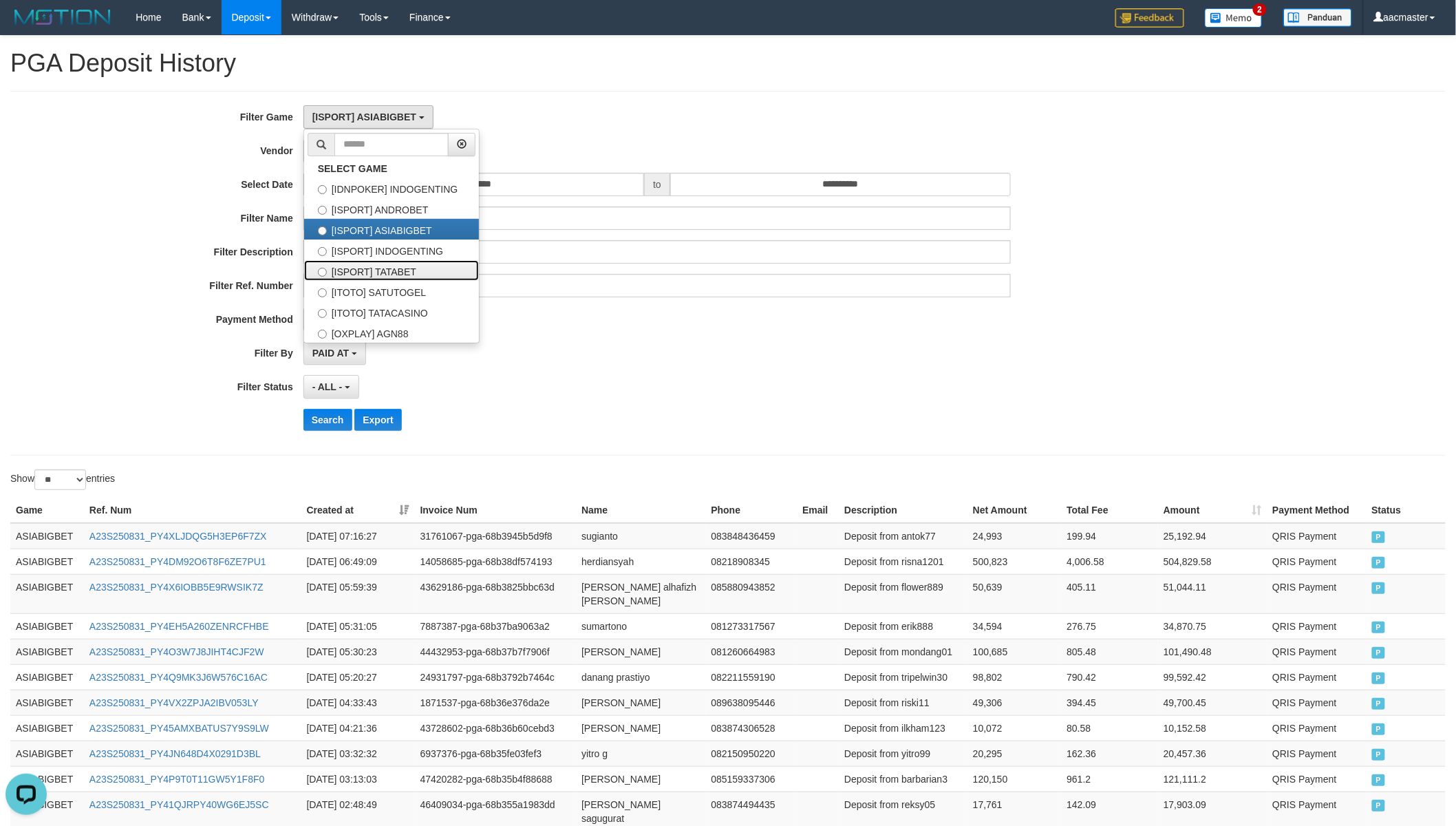
drag, startPoint x: 403, startPoint y: 263, endPoint x: 409, endPoint y: 250, distance: 14.3
click at [409, 250] on ul "SELECT GAME [IDNPOKER] INDOGENTING [ISPORT] ANDROBET [ISPORT] ASIABIGBET [ISPOR…" at bounding box center [392, 235] width 176 height 215
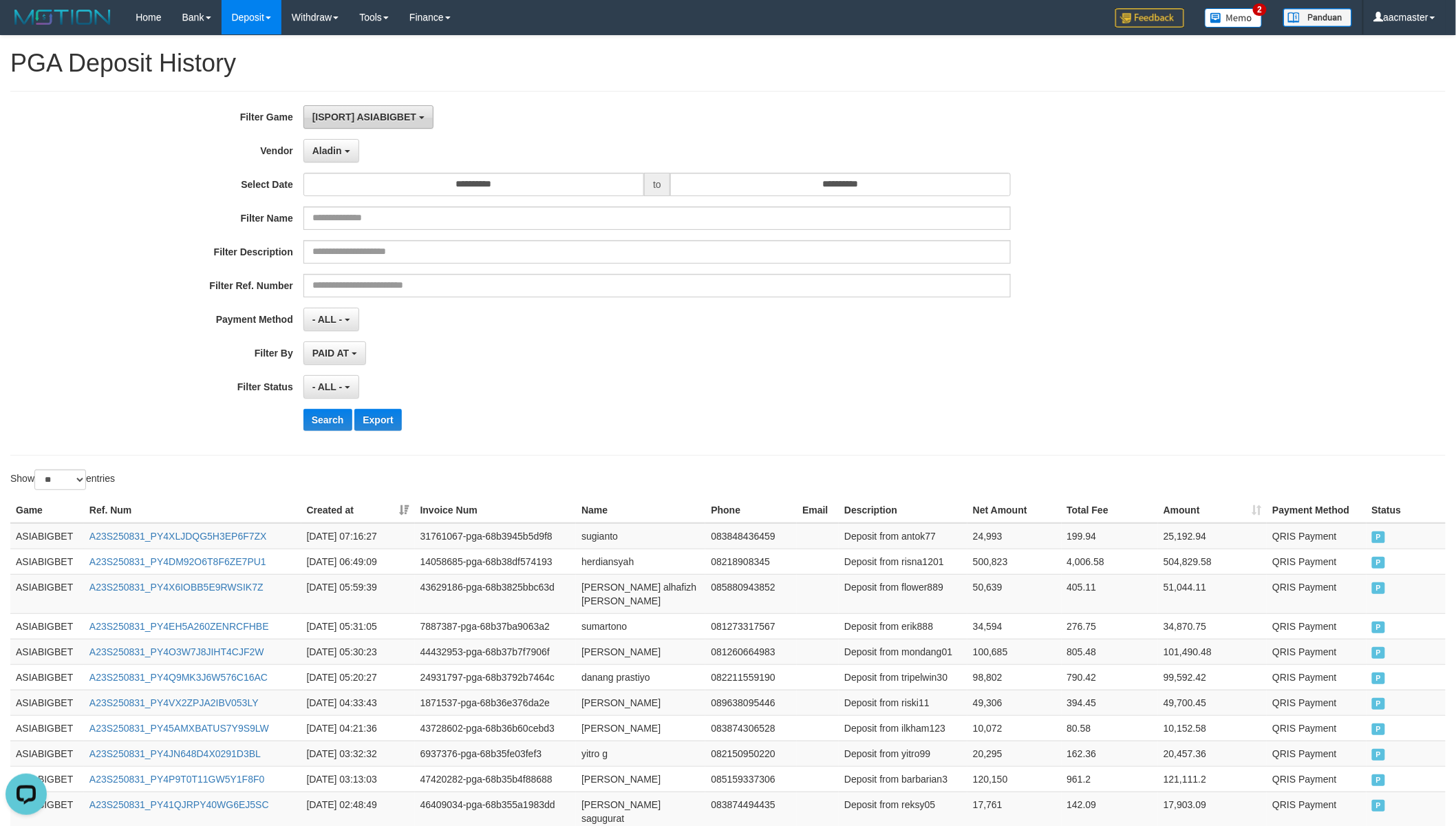
click at [365, 113] on span "[ISPORT] ASIABIGBET" at bounding box center [365, 117] width 104 height 11
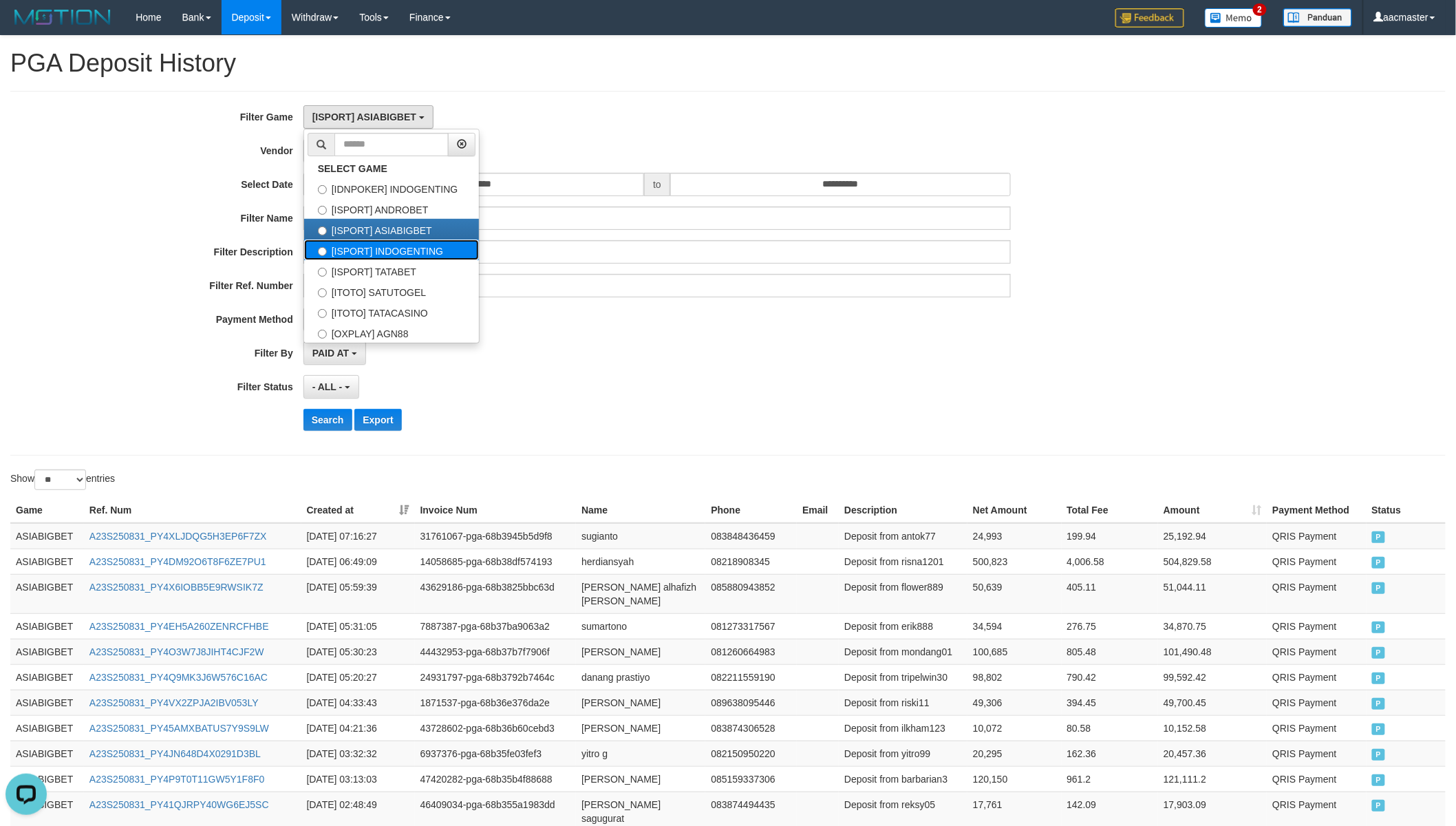
click at [409, 244] on label "[ISPORT] INDOGENTING" at bounding box center [392, 249] width 175 height 21
select select "***"
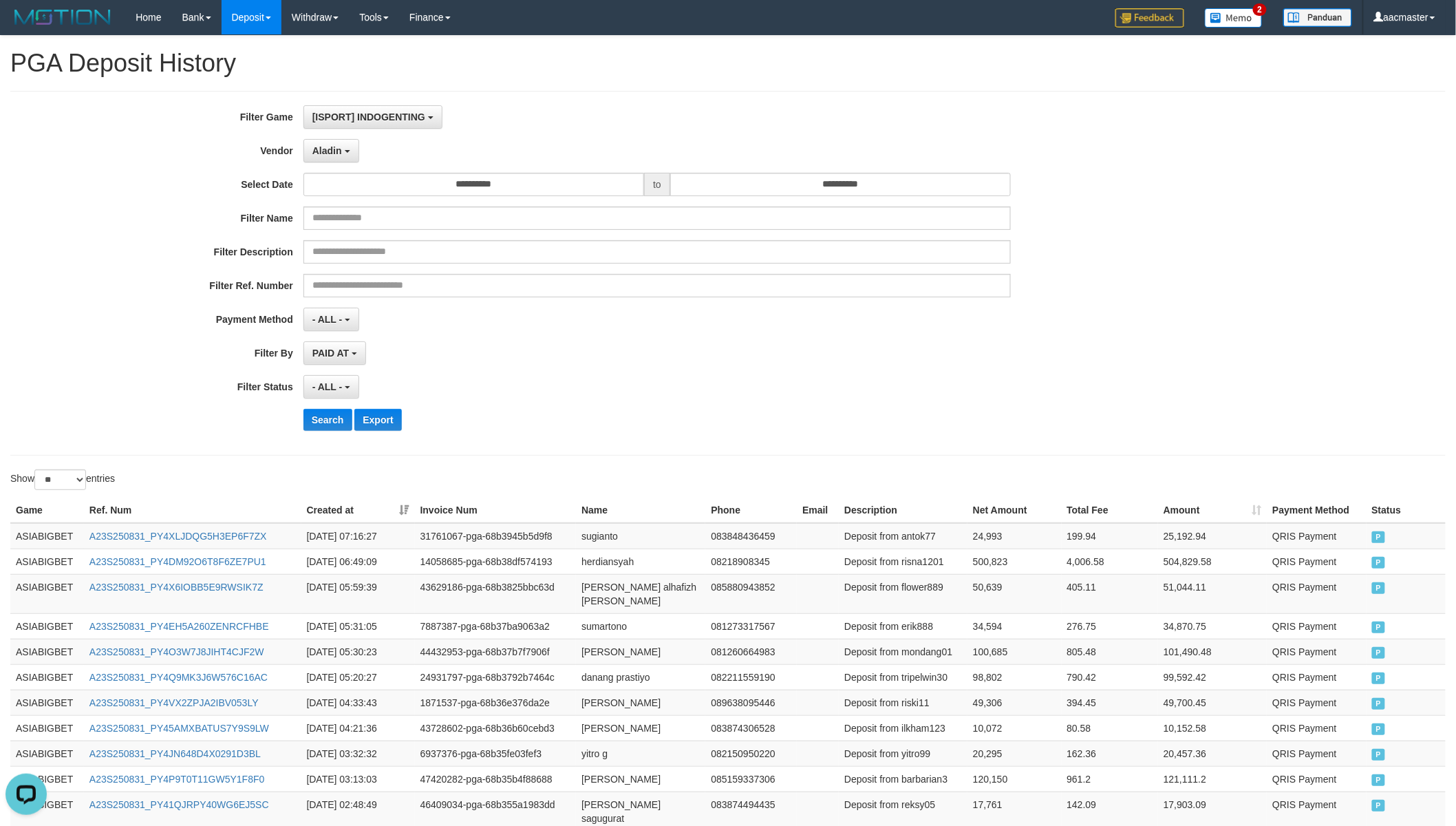
scroll to position [46, 0]
click at [318, 425] on button "Search" at bounding box center [328, 420] width 49 height 22
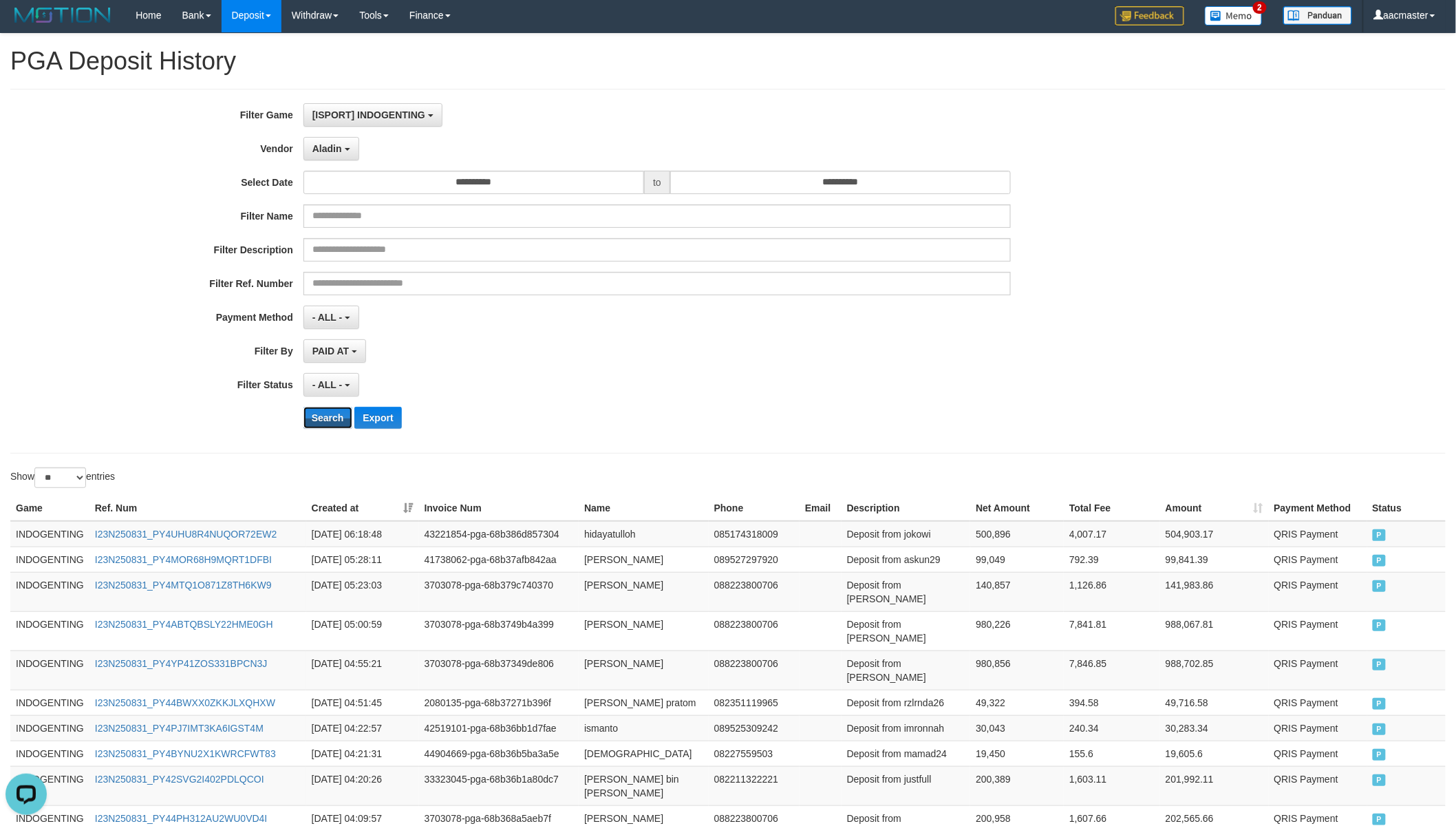
scroll to position [485, 0]
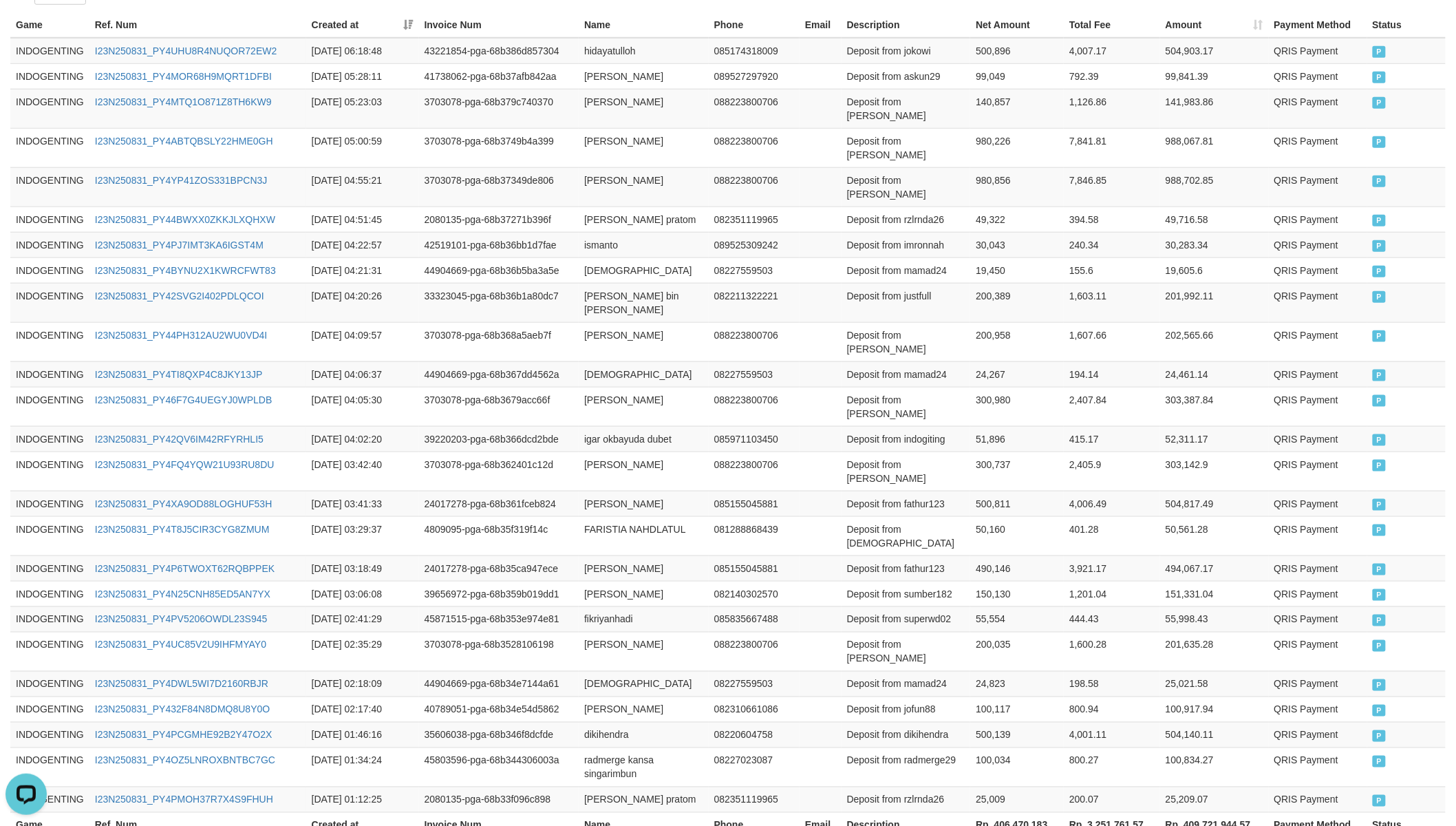
click at [1008, 722] on th "Rp. 406,470,183" at bounding box center [1017, 825] width 94 height 26
copy th "406,470,183"
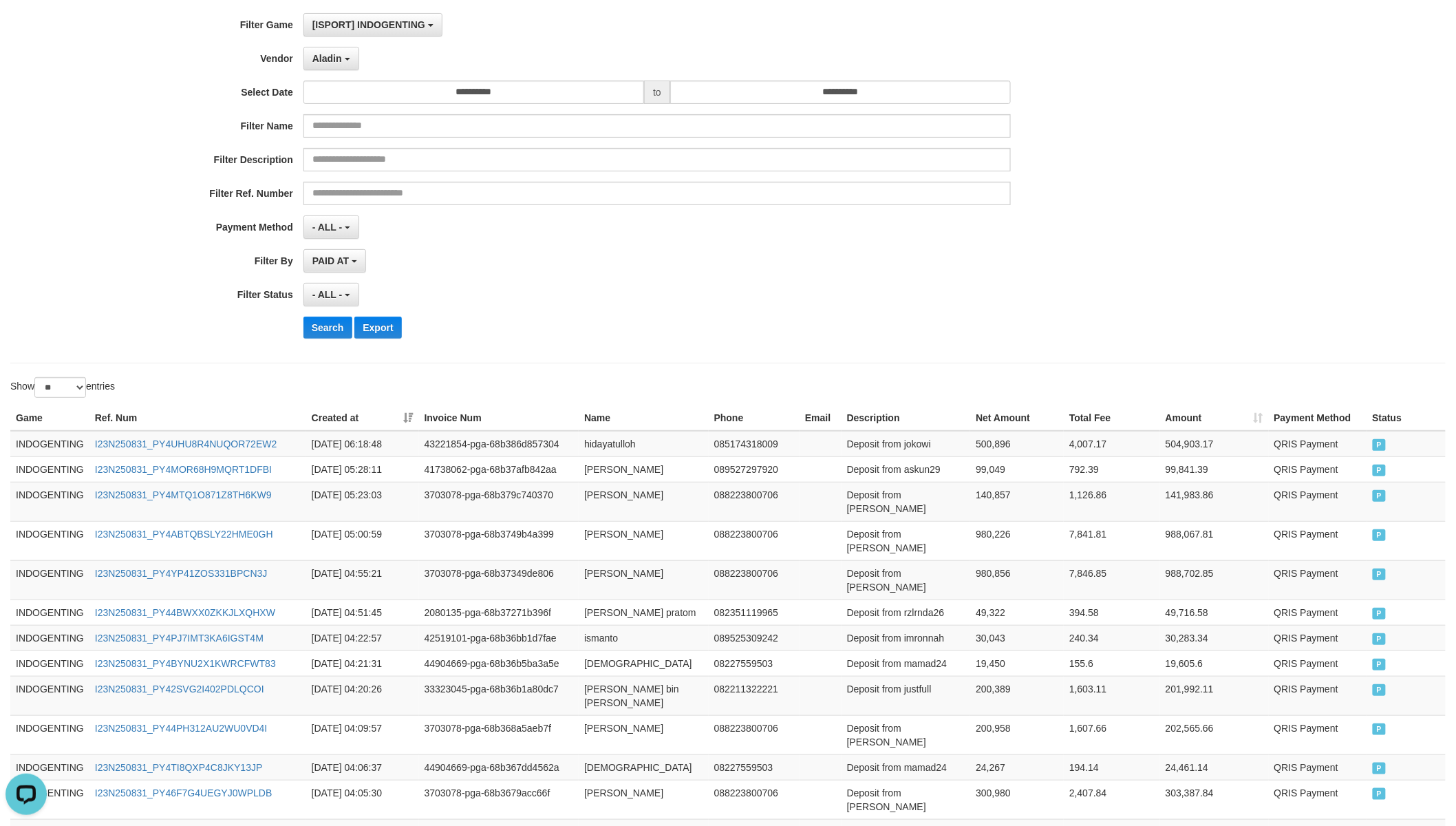
scroll to position [0, 0]
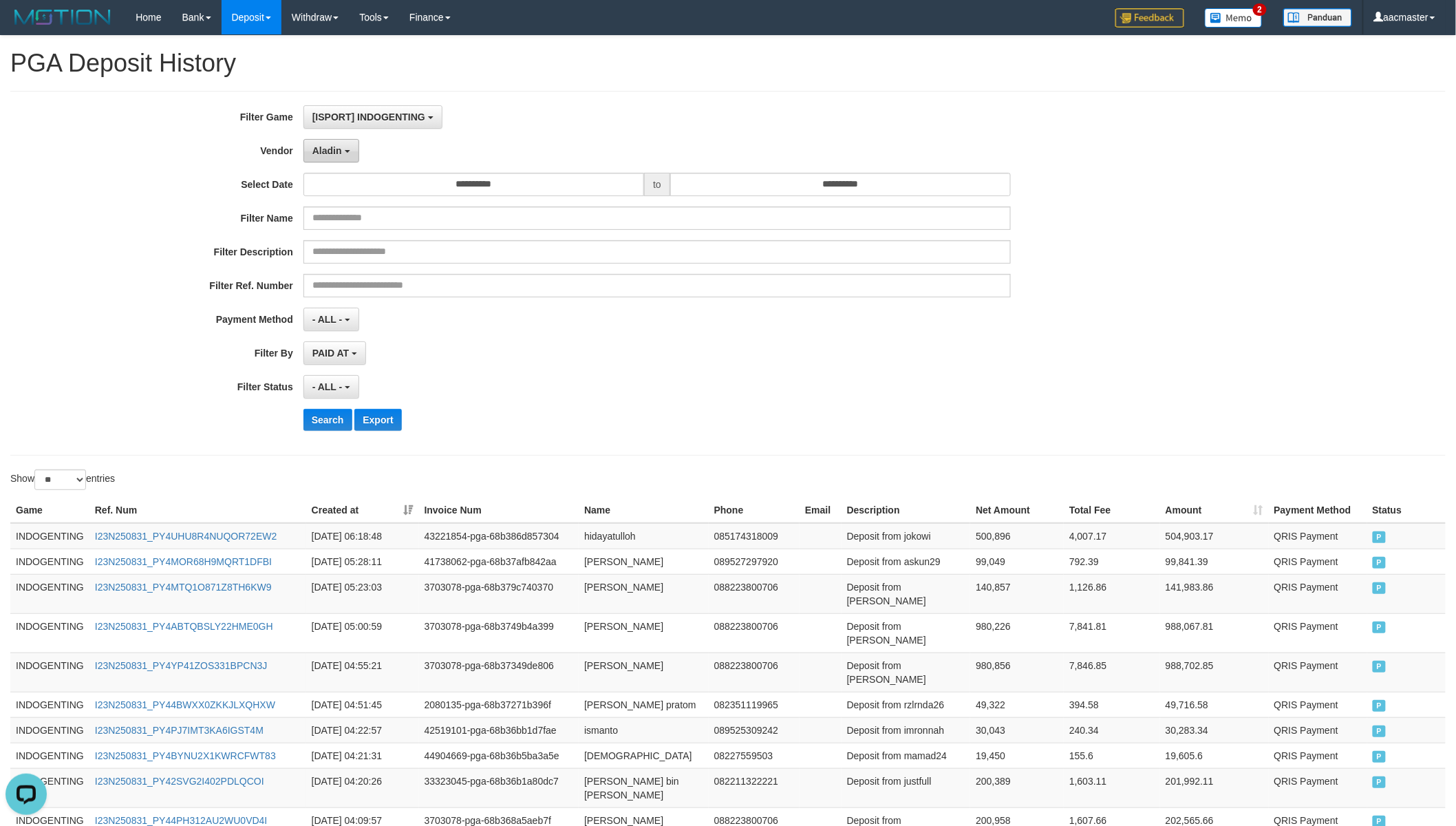
click at [325, 143] on button "Aladin" at bounding box center [332, 150] width 56 height 23
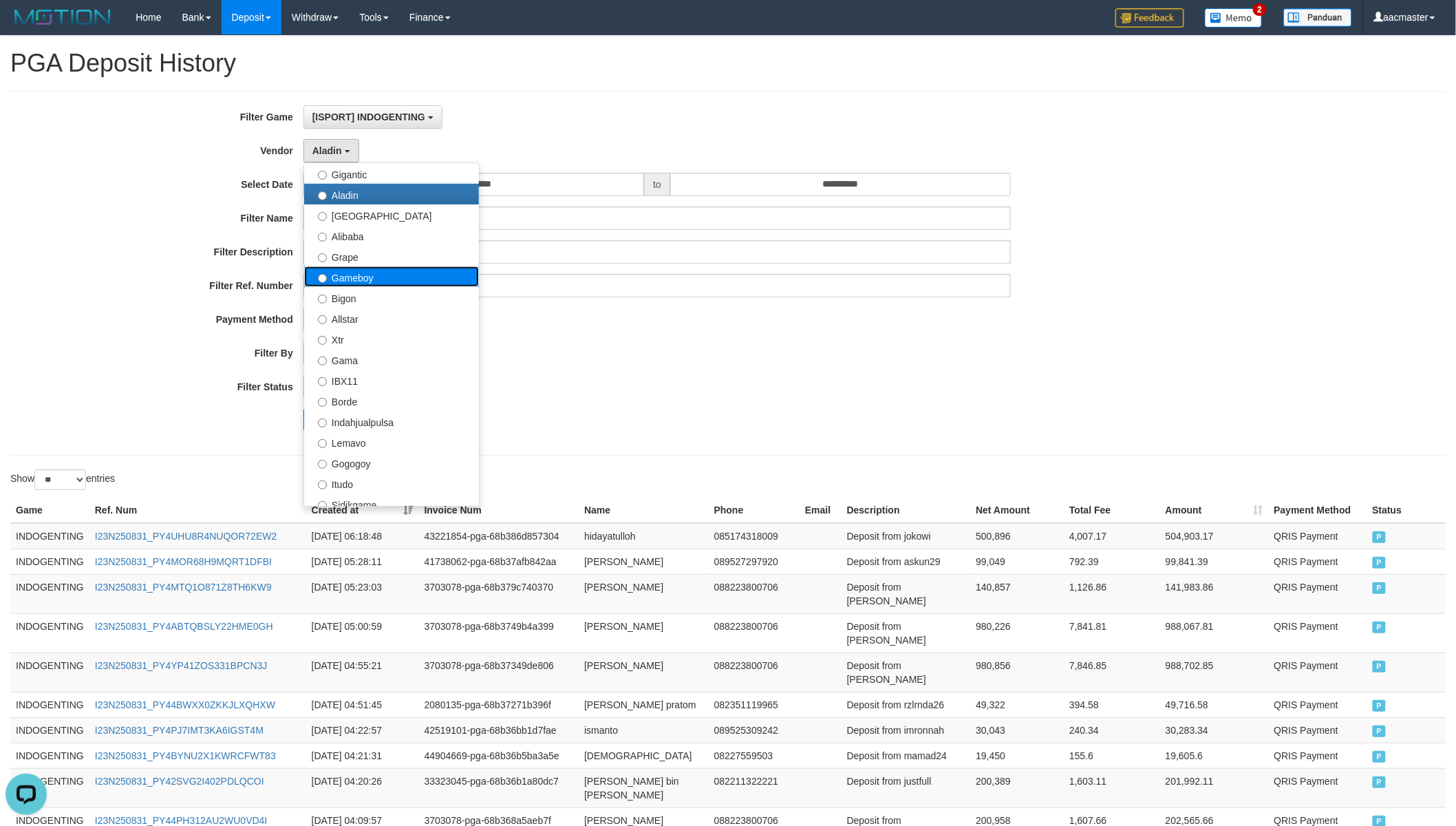
click at [390, 267] on label "Gameboy" at bounding box center [392, 277] width 175 height 21
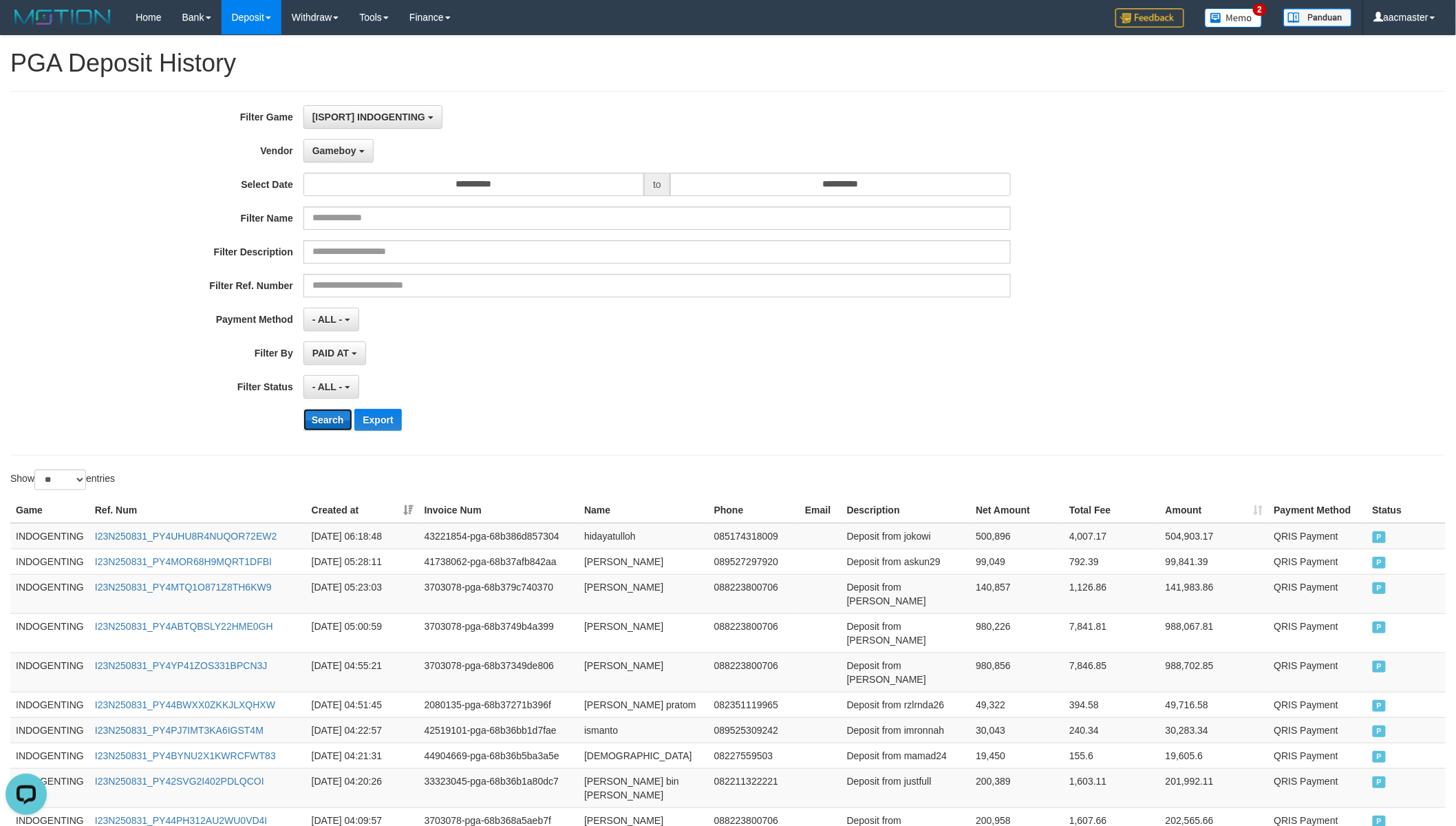
click at [327, 425] on button "Search" at bounding box center [328, 420] width 49 height 22
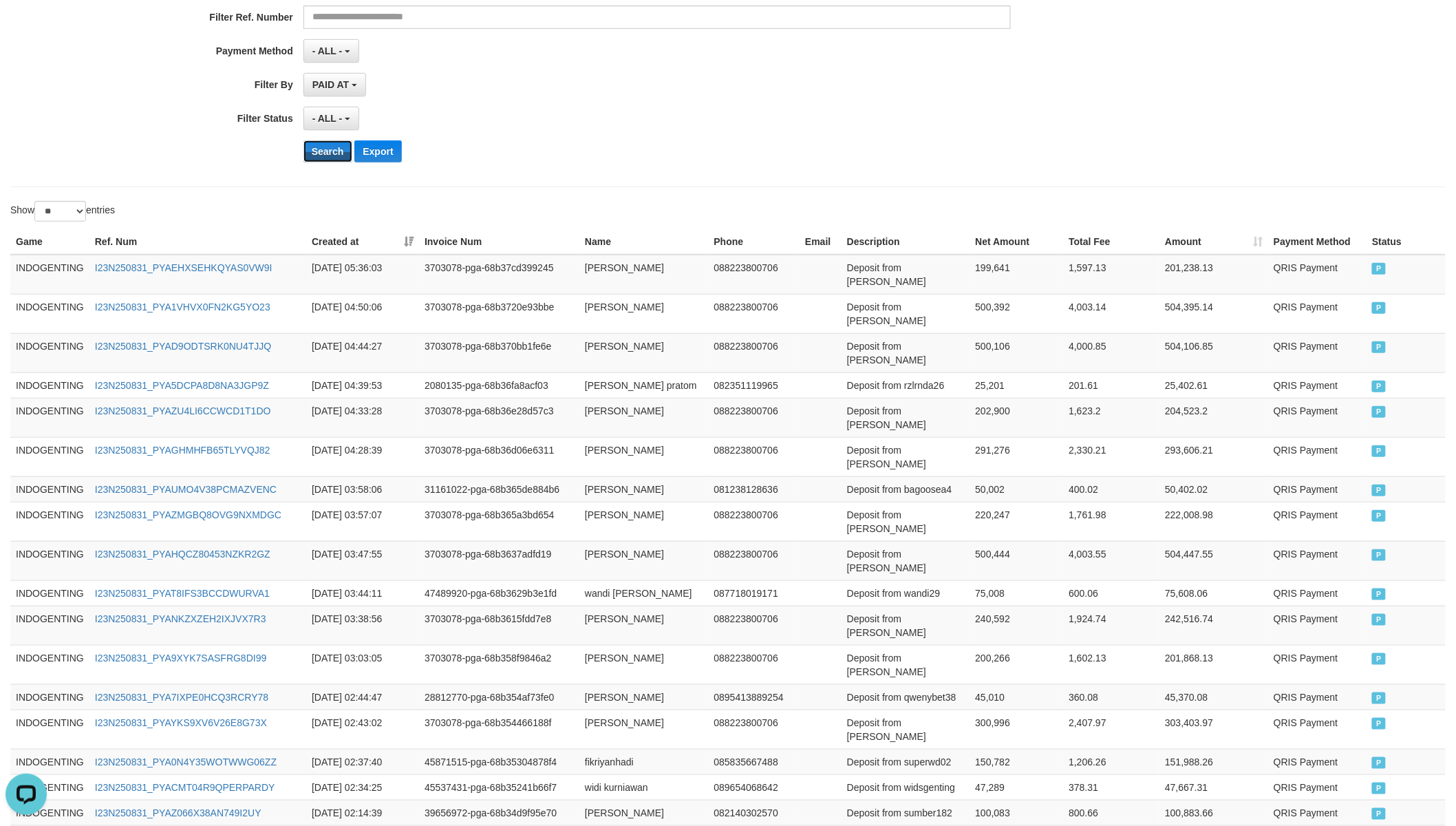
scroll to position [471, 0]
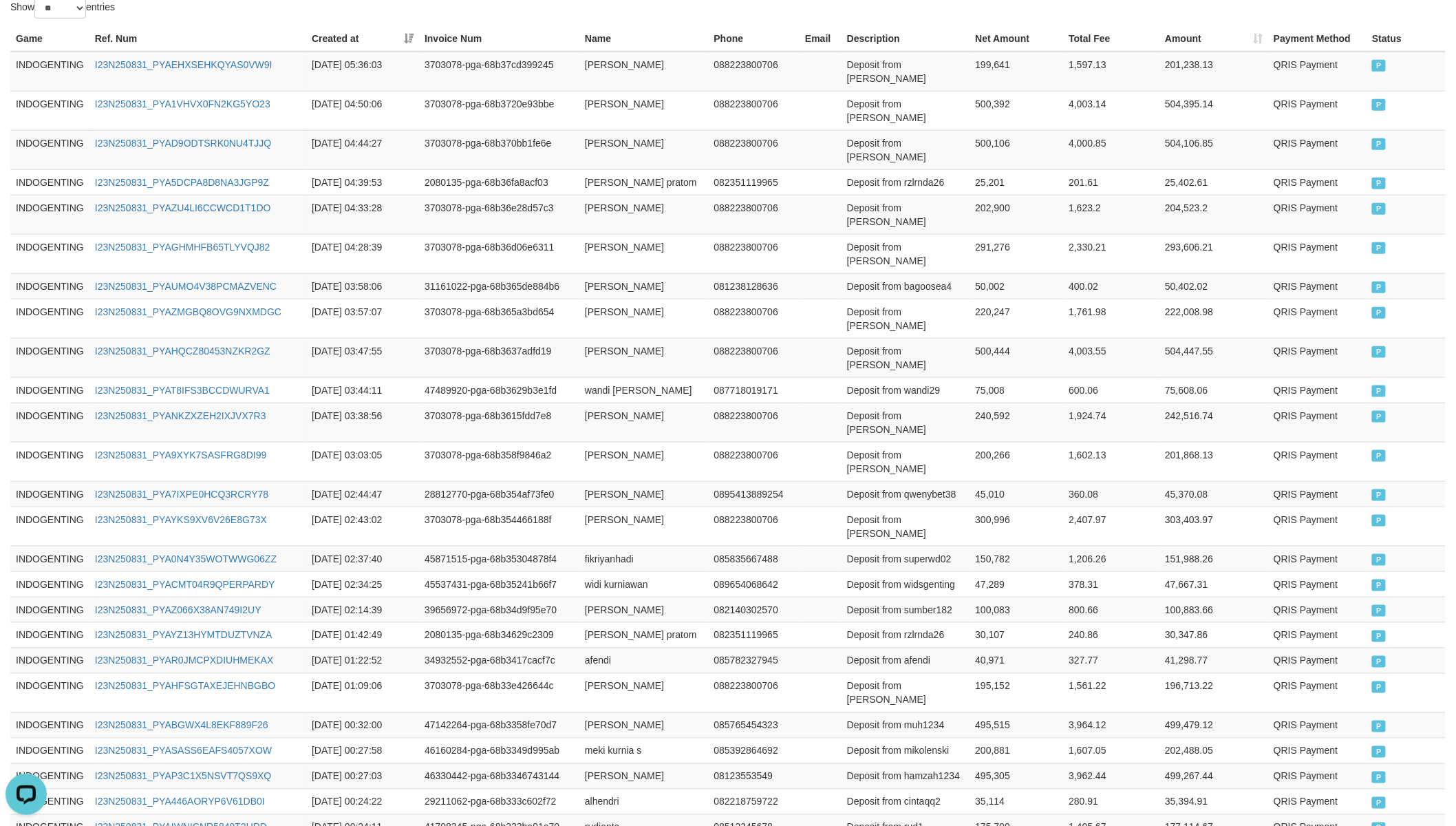
copy th "378,115,065"
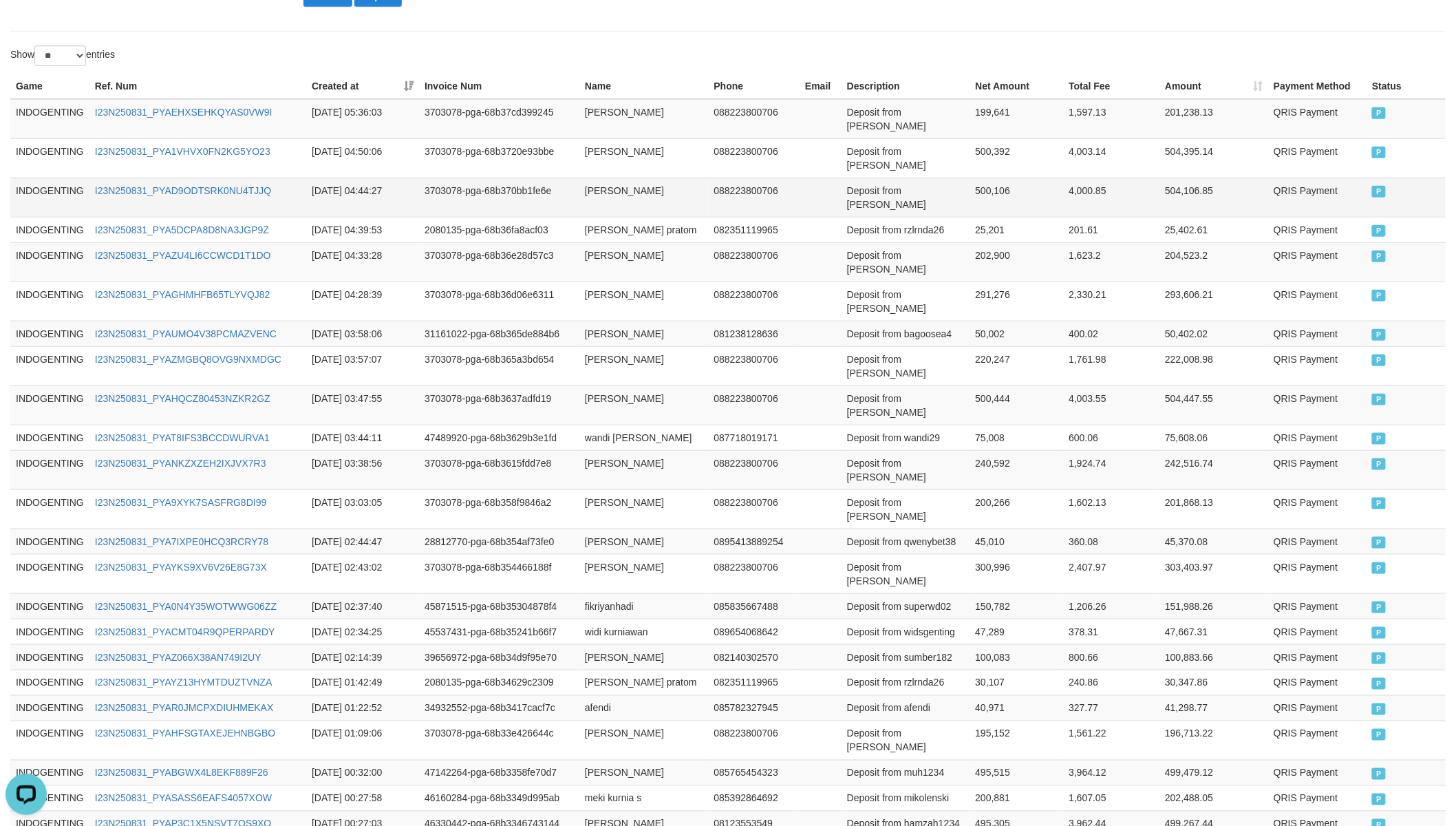
scroll to position [0, 0]
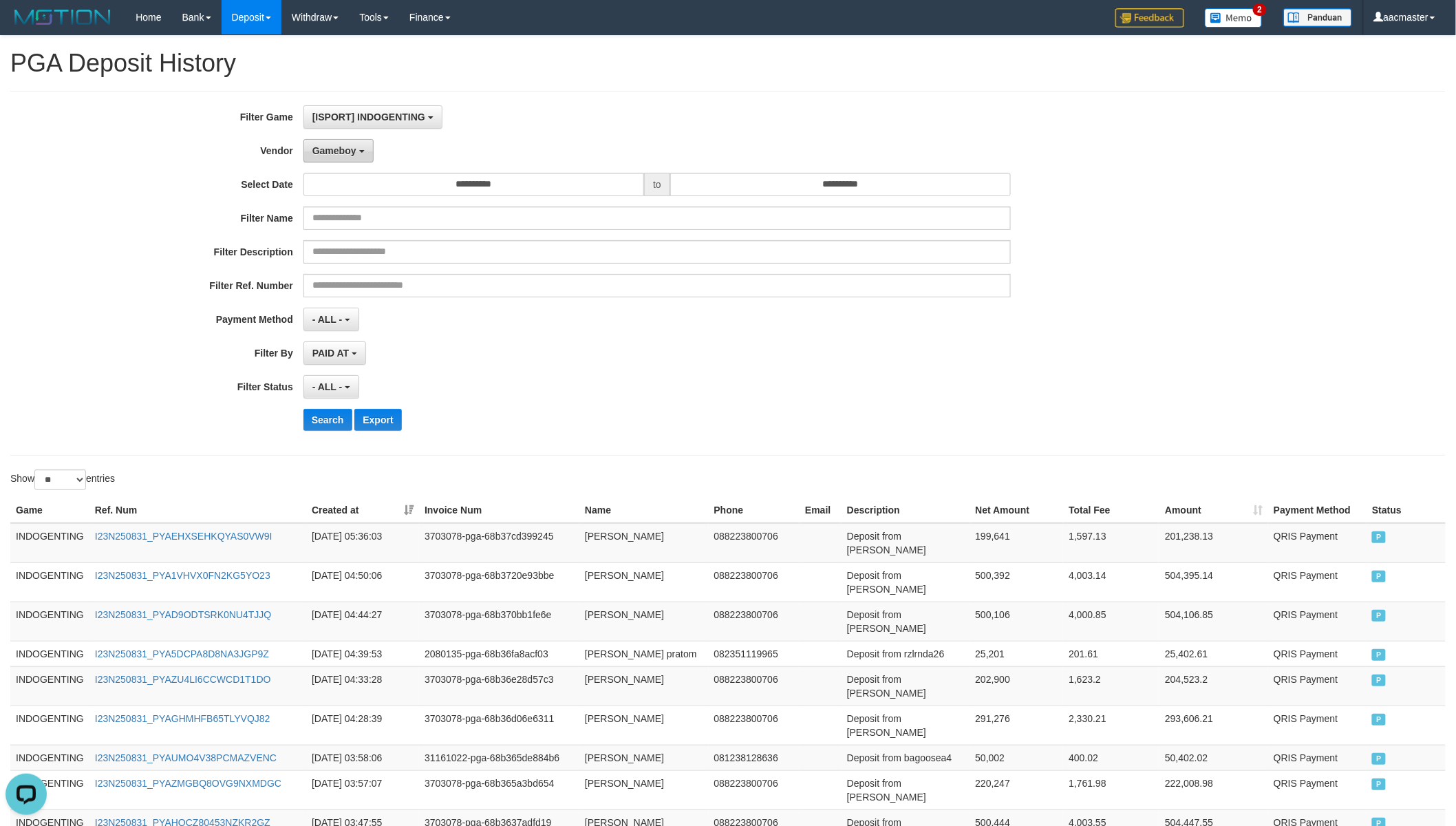
click at [349, 145] on span "Gameboy" at bounding box center [334, 150] width 44 height 11
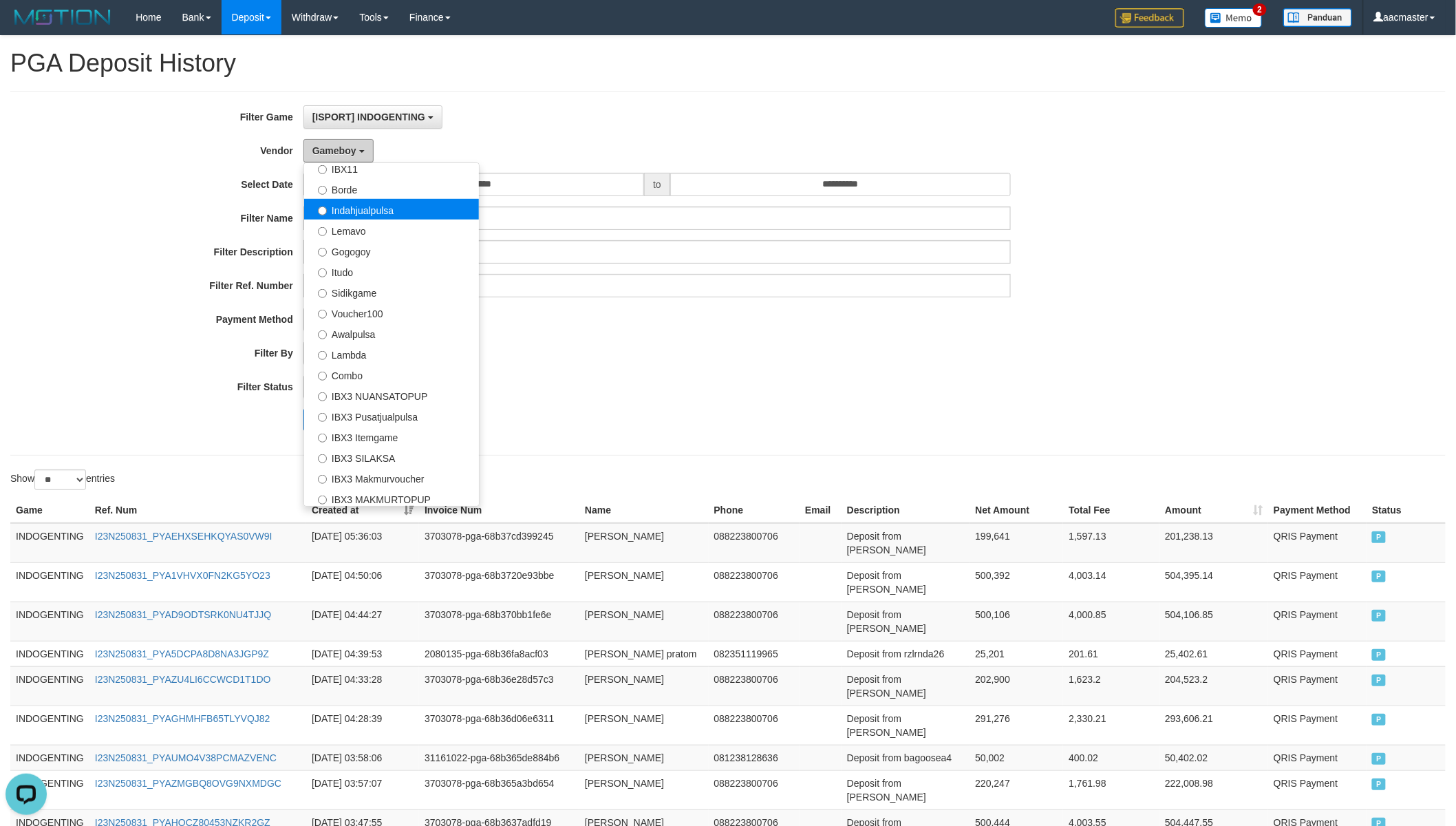
scroll to position [450, 0]
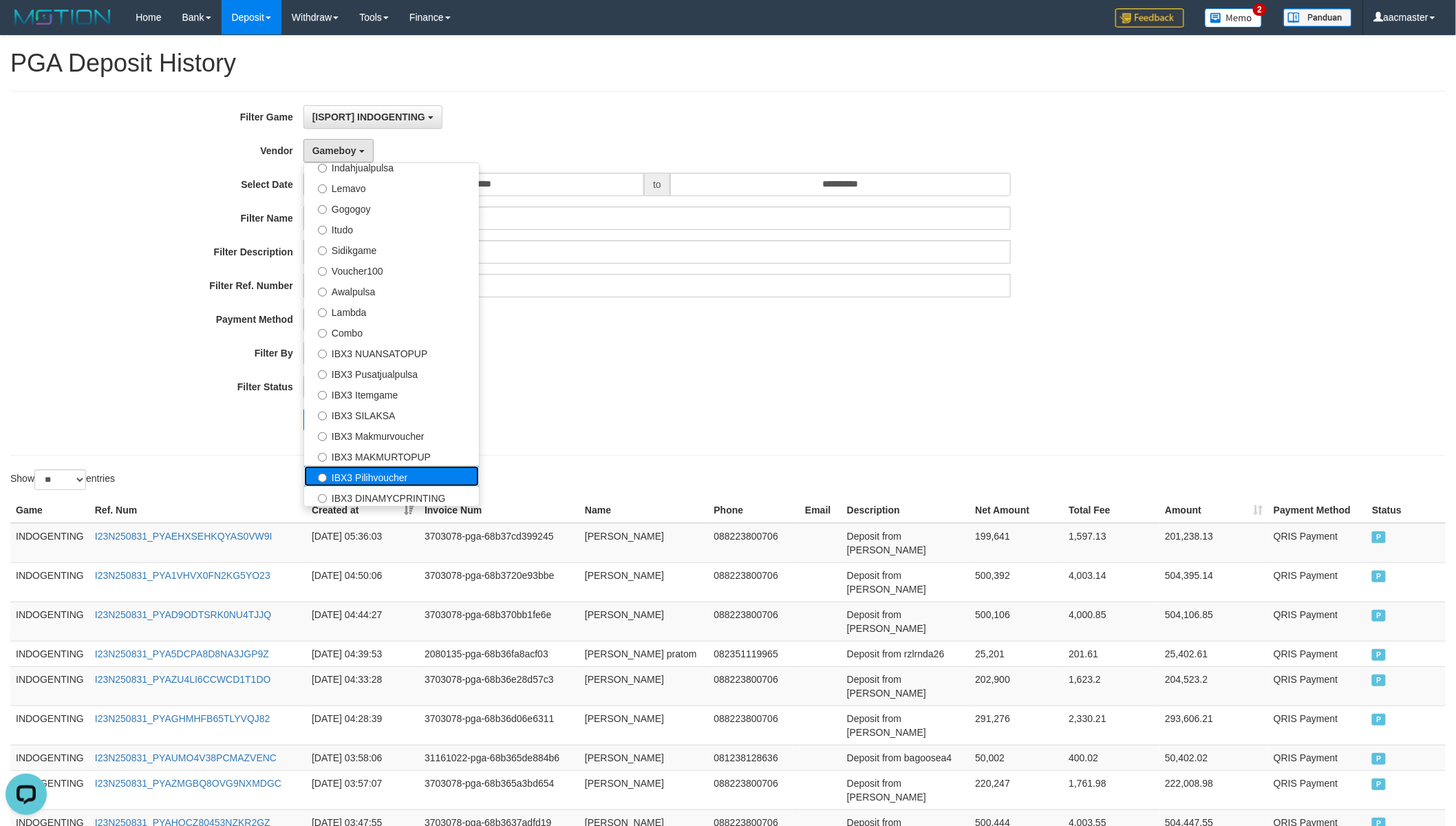
click at [418, 478] on label "IBX3 Pilihvoucher" at bounding box center [392, 476] width 175 height 21
select select "**********"
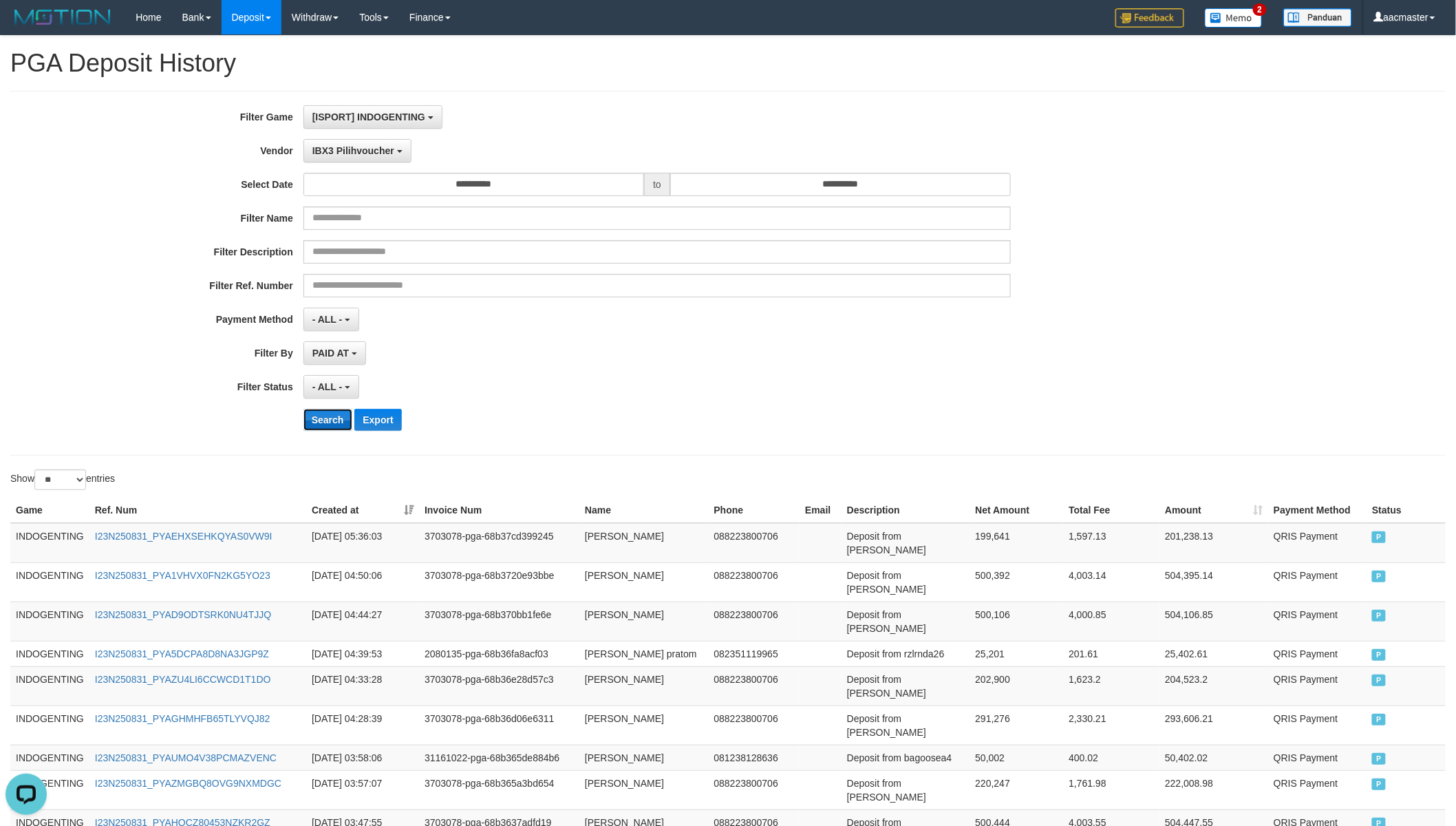
click at [312, 420] on button "Search" at bounding box center [328, 420] width 49 height 22
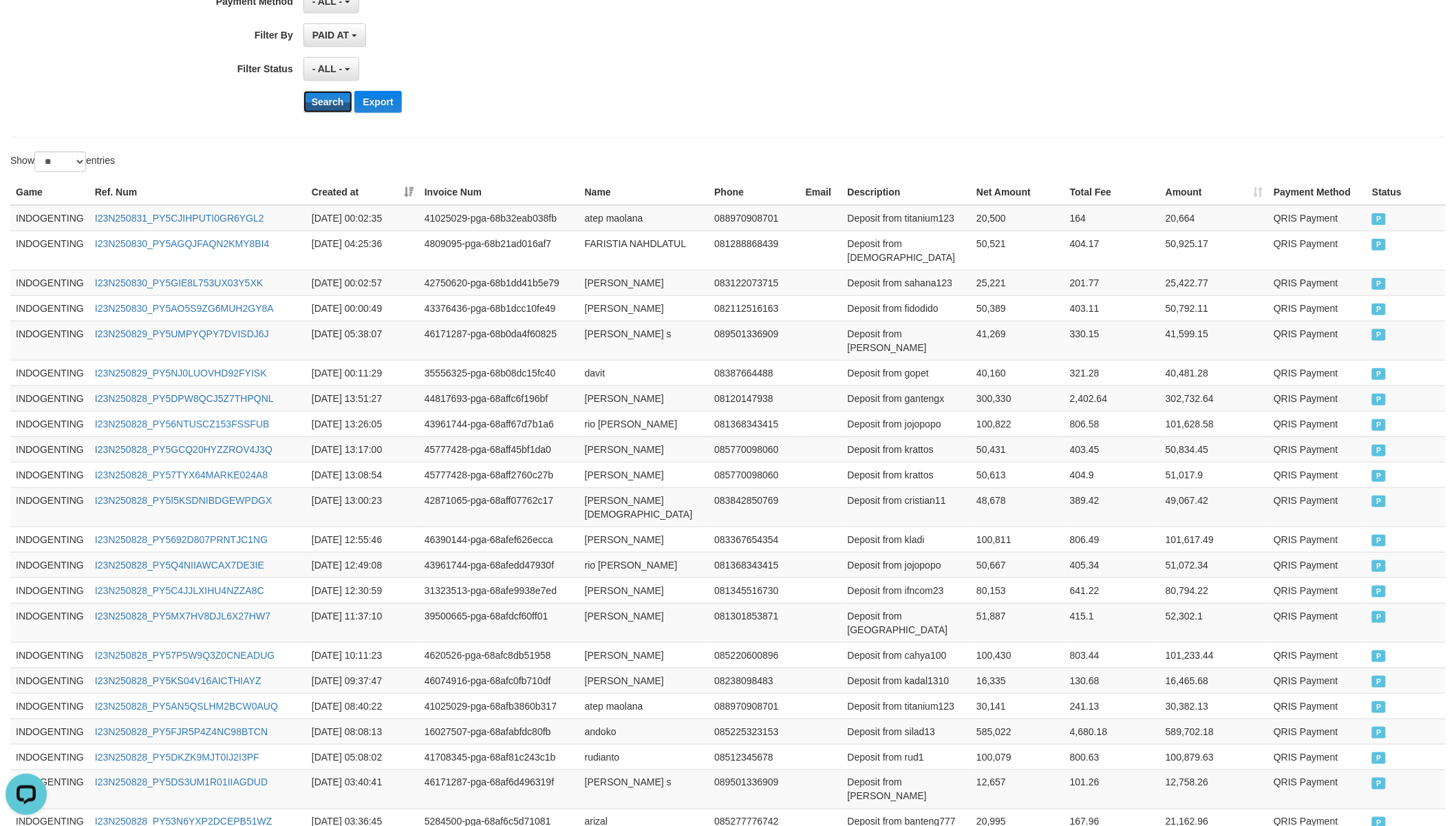
scroll to position [485, 0]
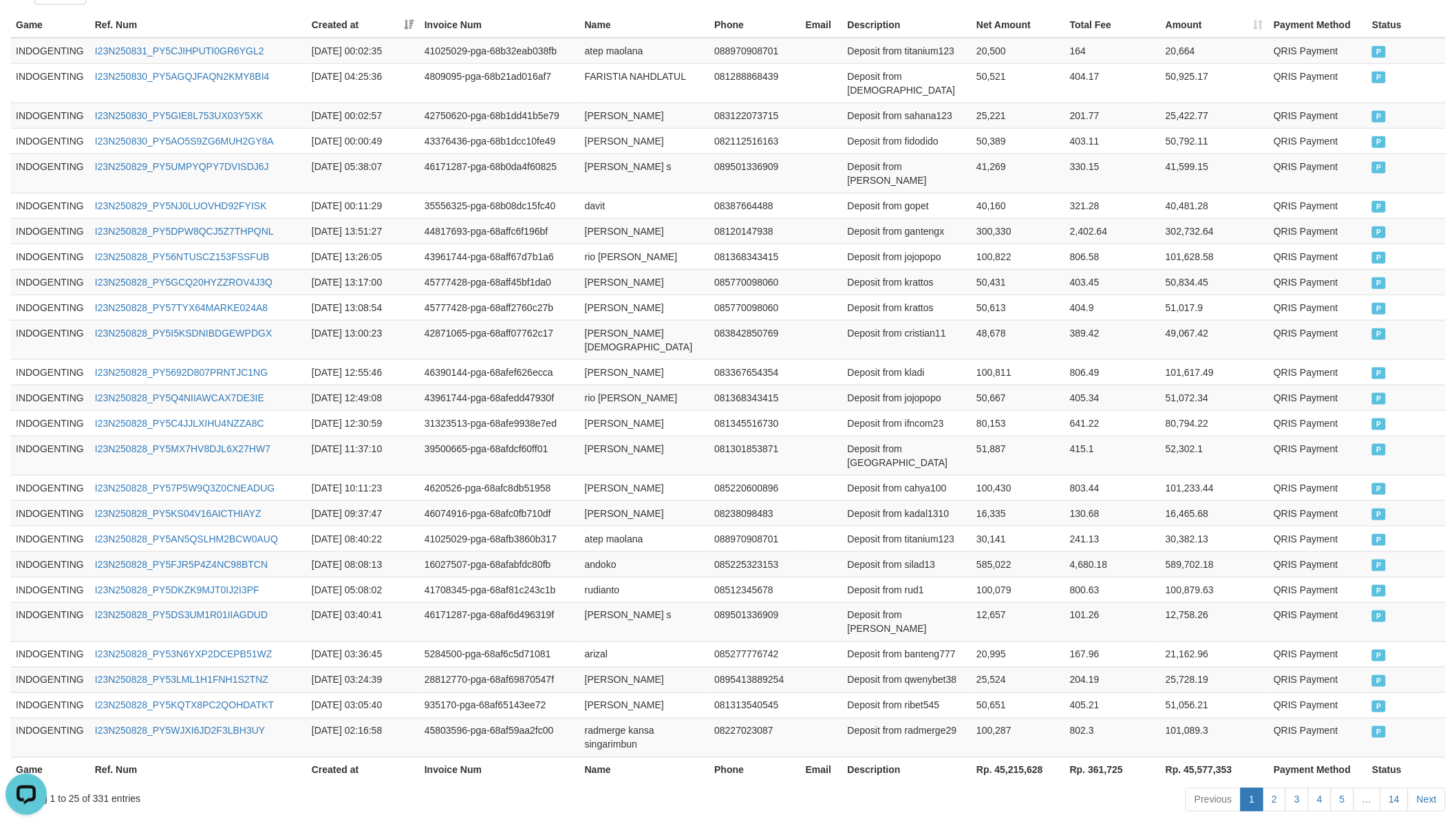
click at [1045, 722] on th "Rp. 45,215,628" at bounding box center [1017, 770] width 94 height 26
click at [1028, 722] on th "Rp. 45,215,628" at bounding box center [1017, 770] width 94 height 26
copy th "45,215,628"
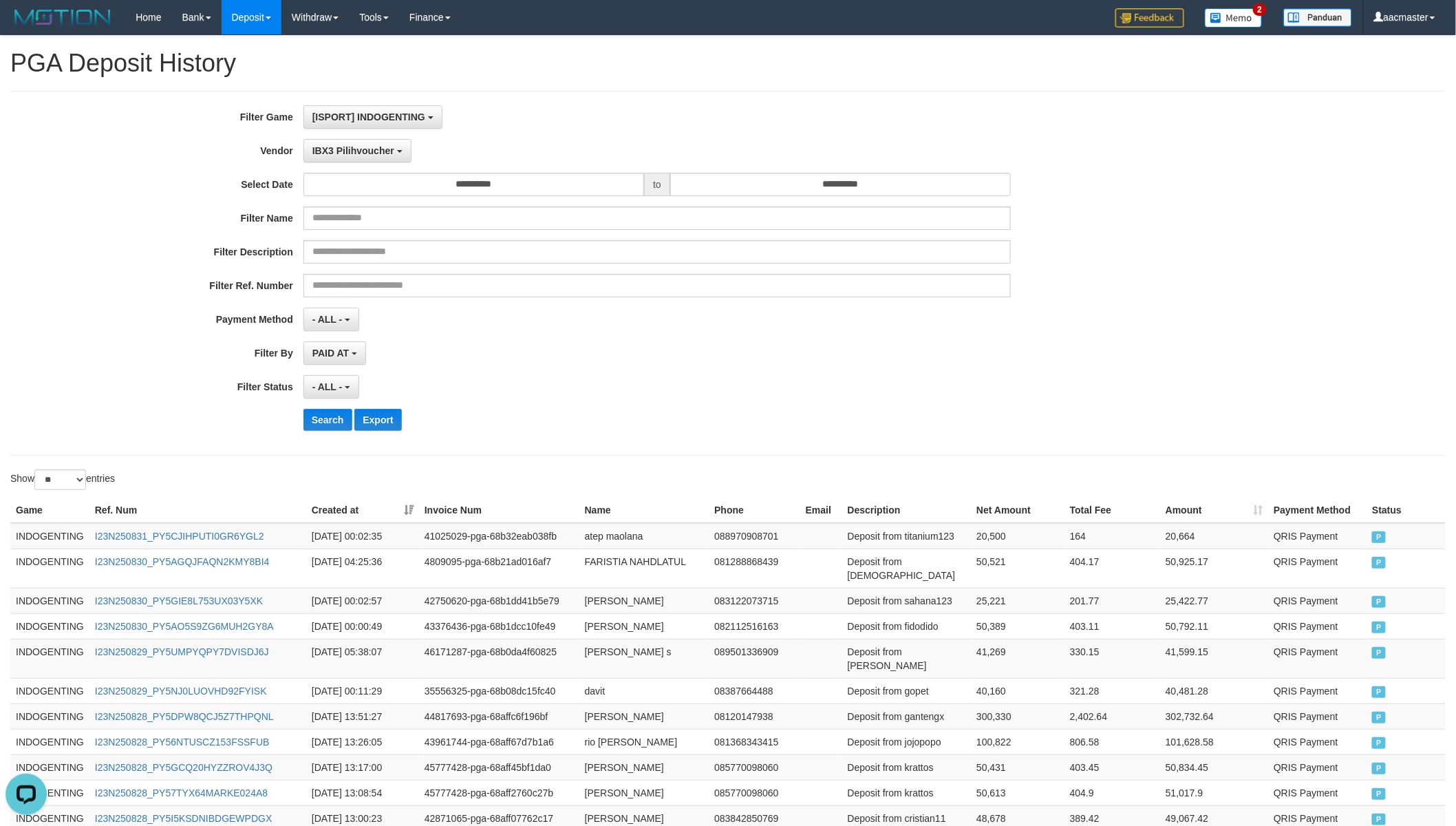
click at [399, 100] on div "**********" at bounding box center [728, 273] width 1435 height 365
click at [401, 107] on button "[ISPORT] INDOGENTING" at bounding box center [373, 117] width 139 height 23
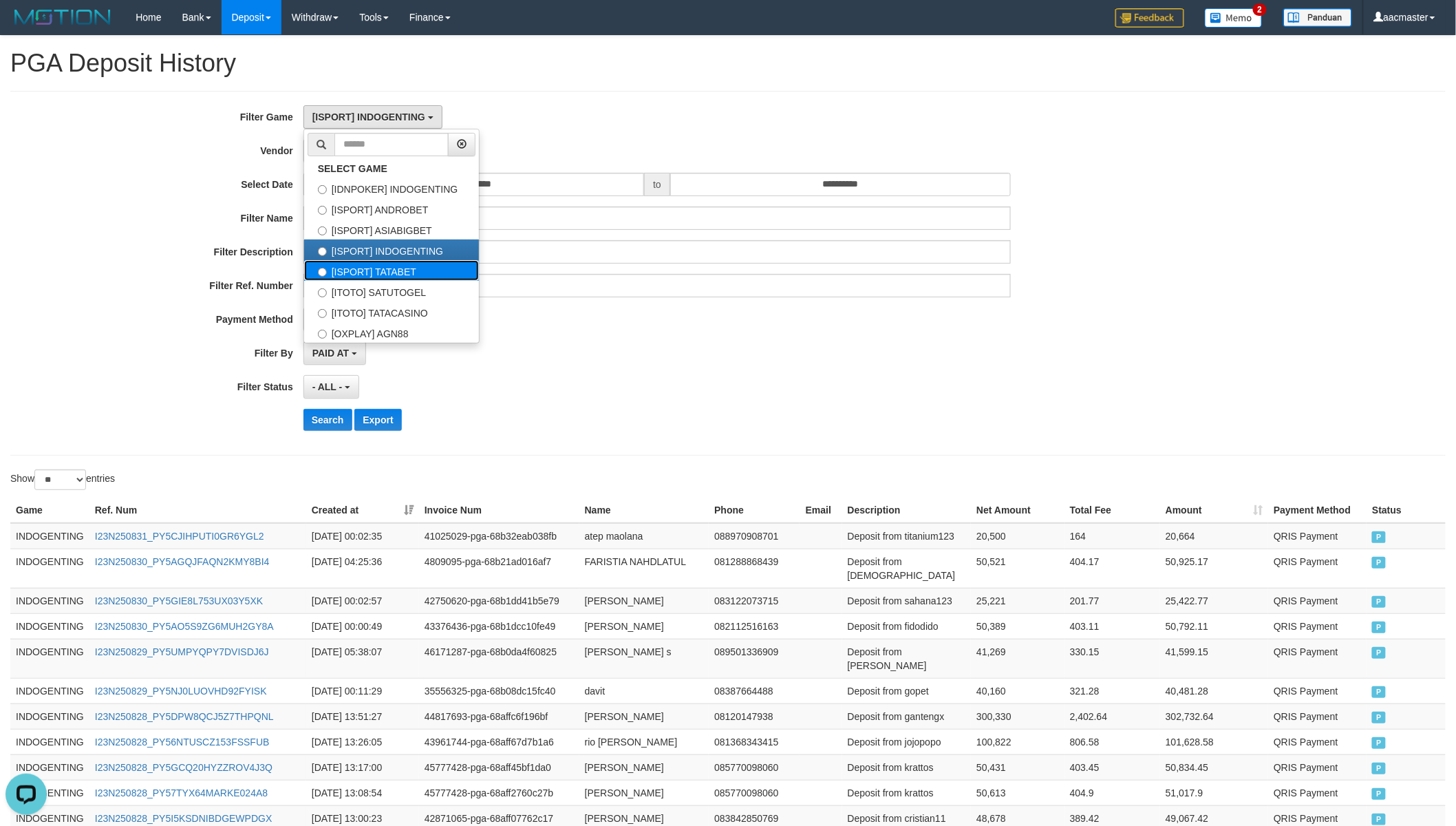
click at [427, 266] on label "[ISPORT] TATABET" at bounding box center [392, 271] width 175 height 21
select select "***"
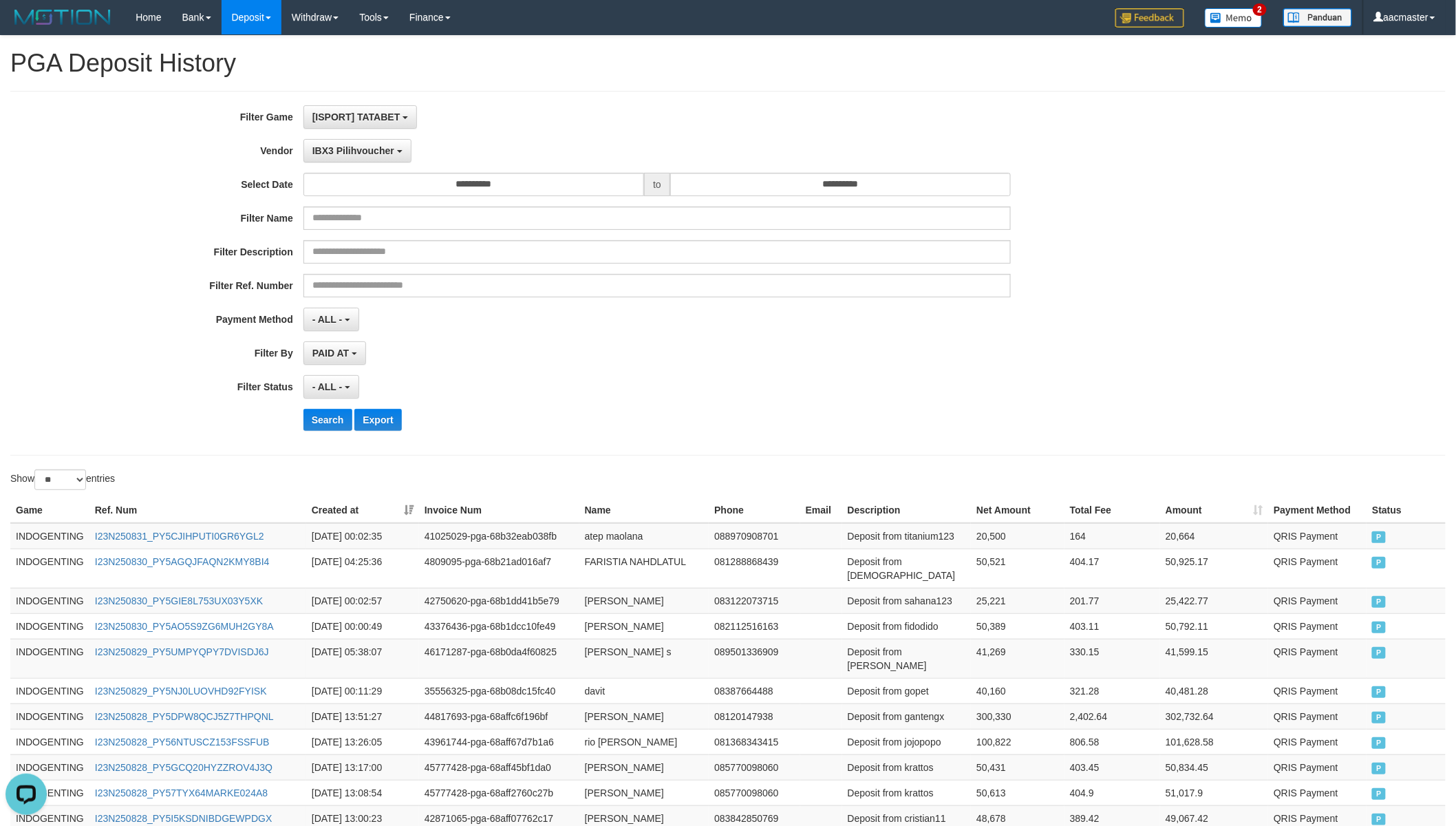
scroll to position [58, 0]
click at [347, 416] on button "Search" at bounding box center [328, 420] width 49 height 22
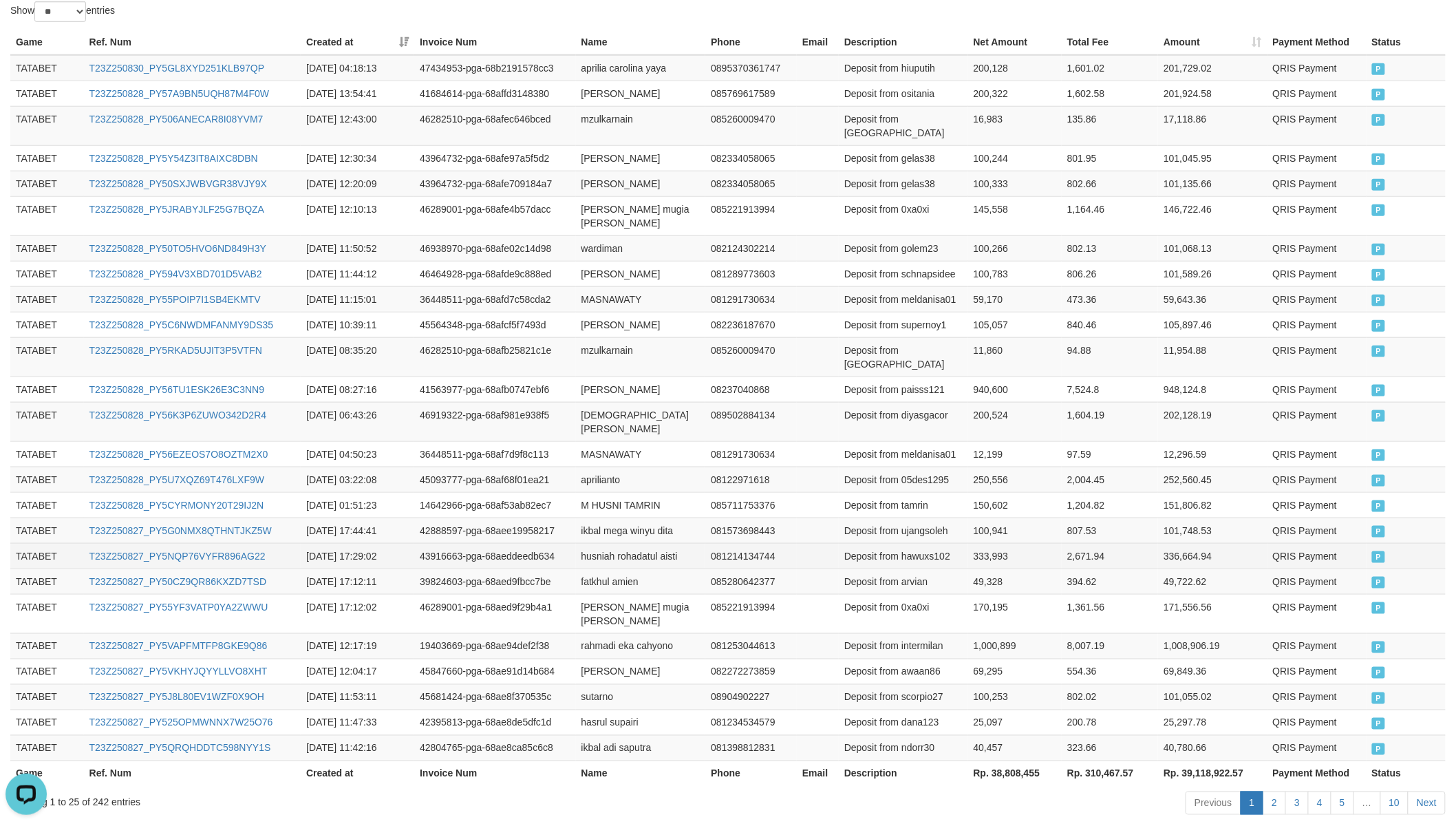
scroll to position [485, 0]
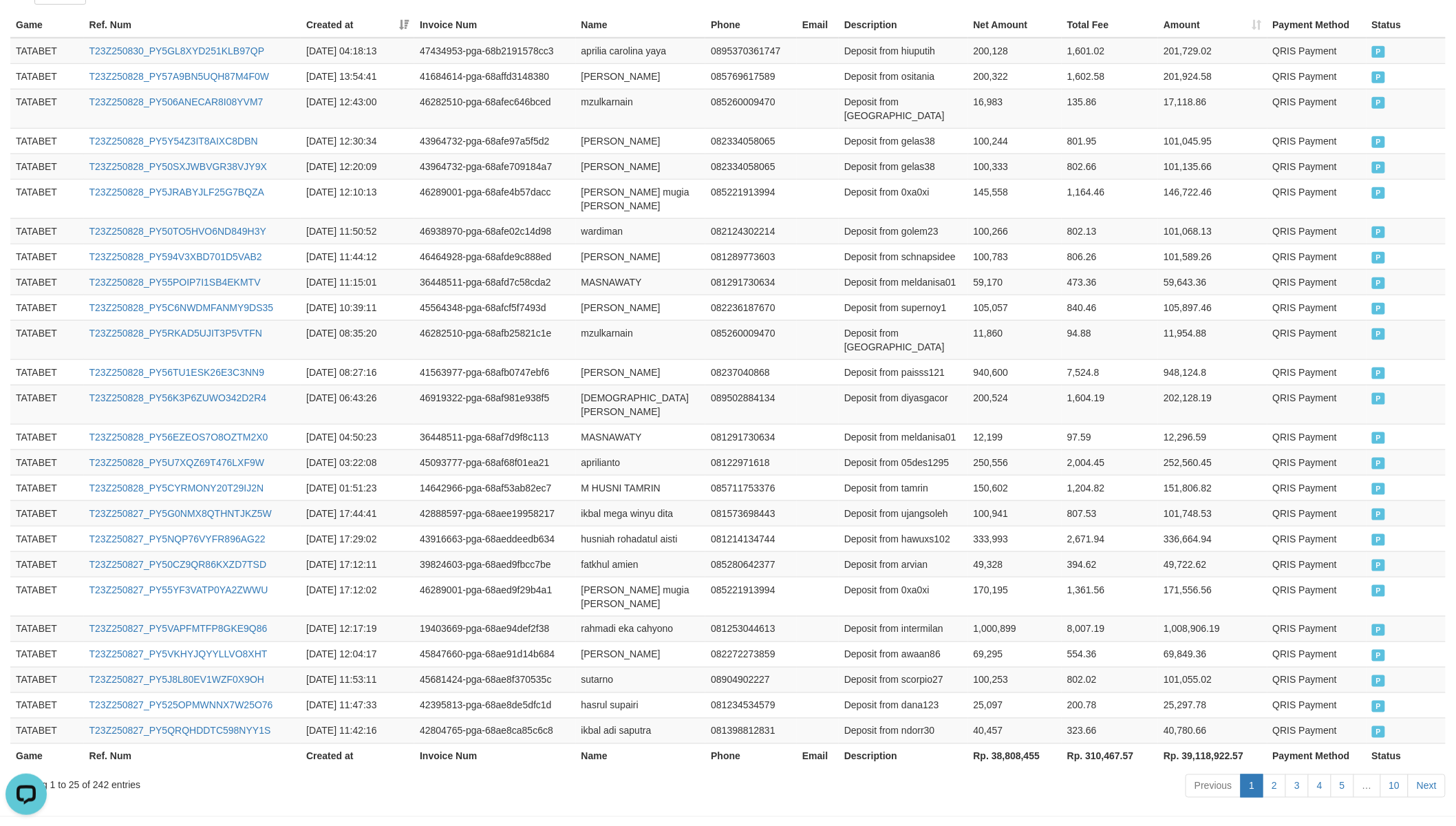
click at [998, 722] on th "Rp. 38,808,455" at bounding box center [1015, 756] width 94 height 26
click at [999, 722] on th "Rp. 38,808,455" at bounding box center [1015, 756] width 94 height 26
copy th "38,808,455"
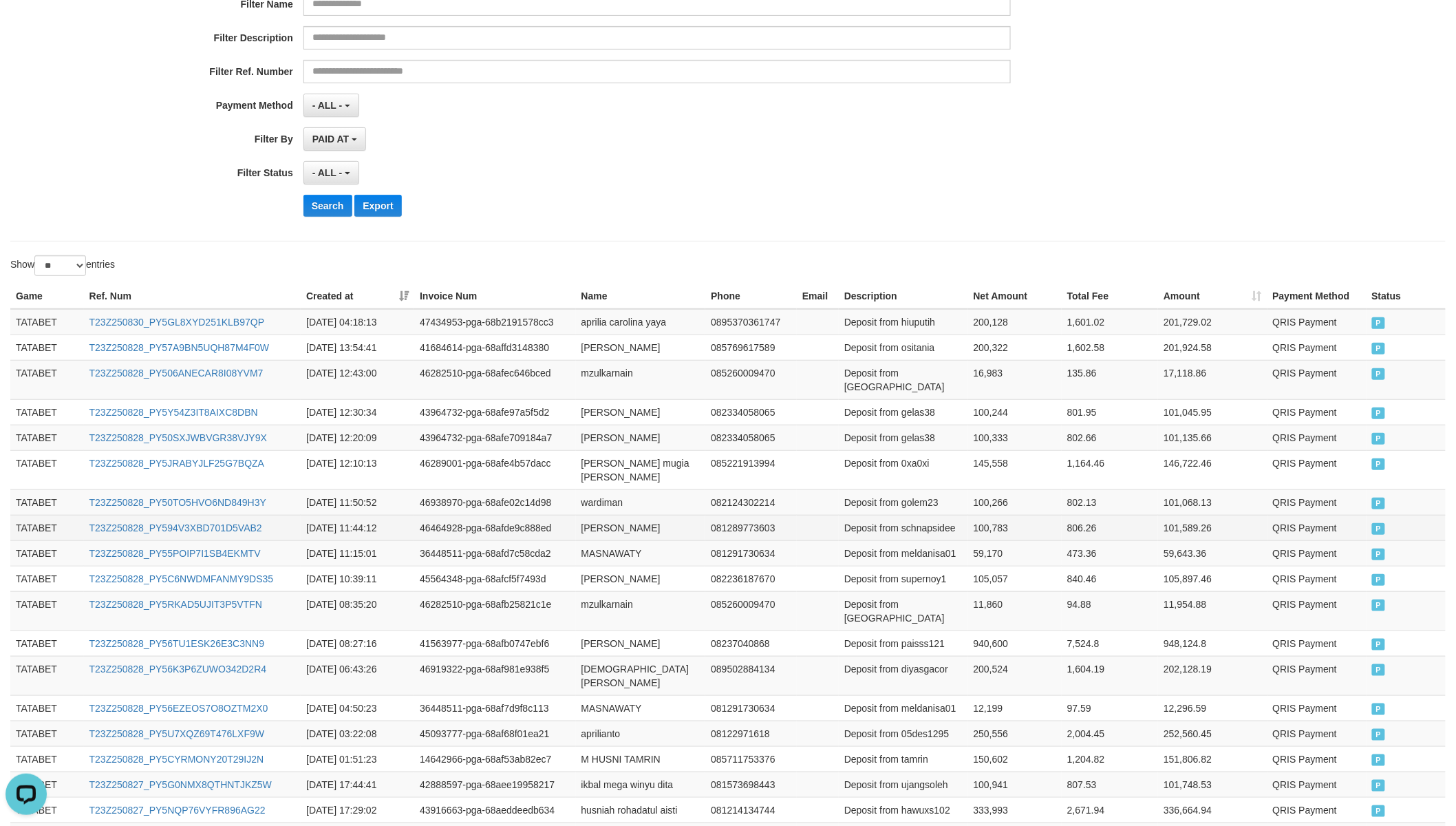
scroll to position [0, 0]
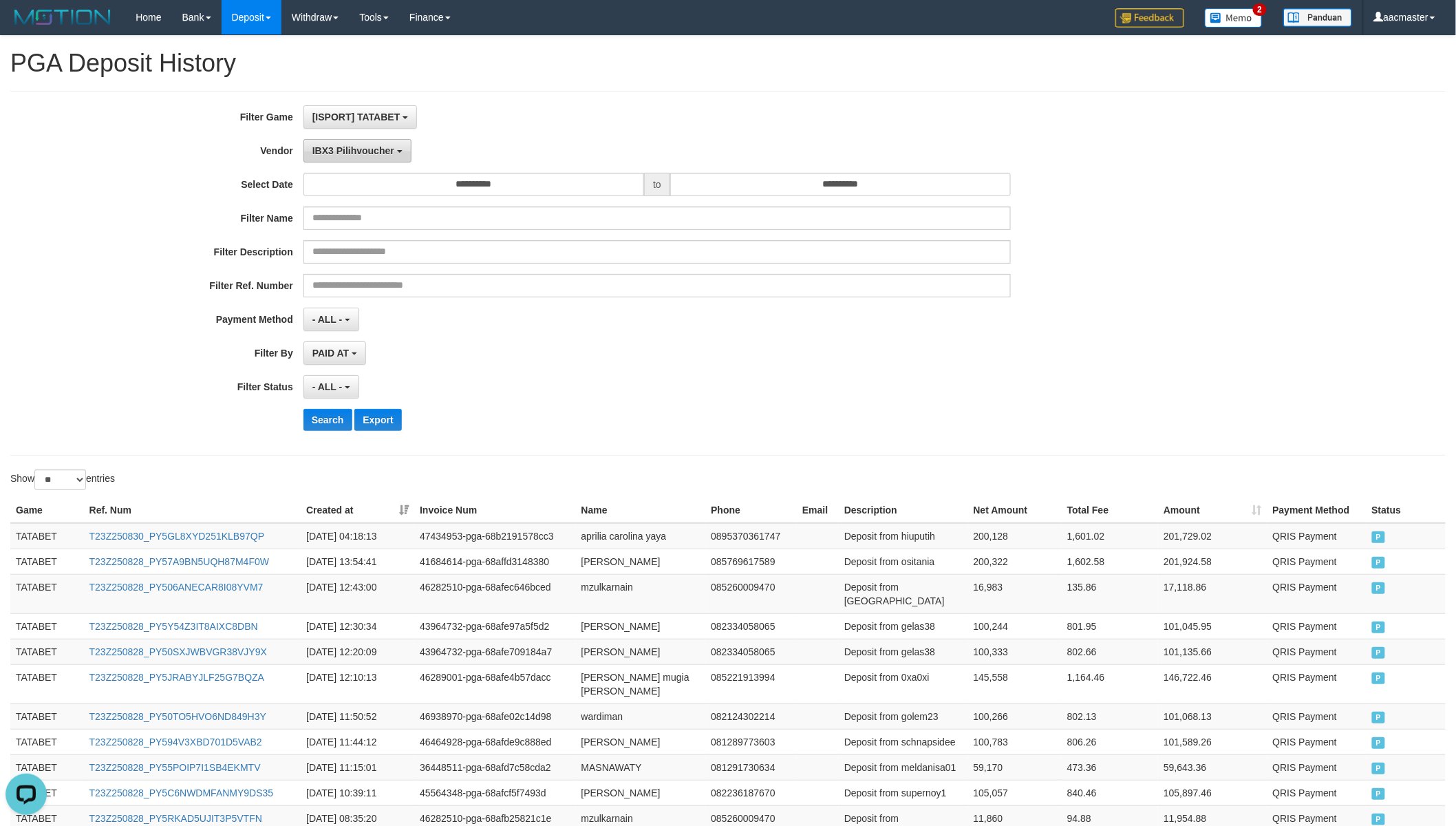
click at [345, 140] on button "IBX3 Pilihvoucher" at bounding box center [357, 150] width 108 height 23
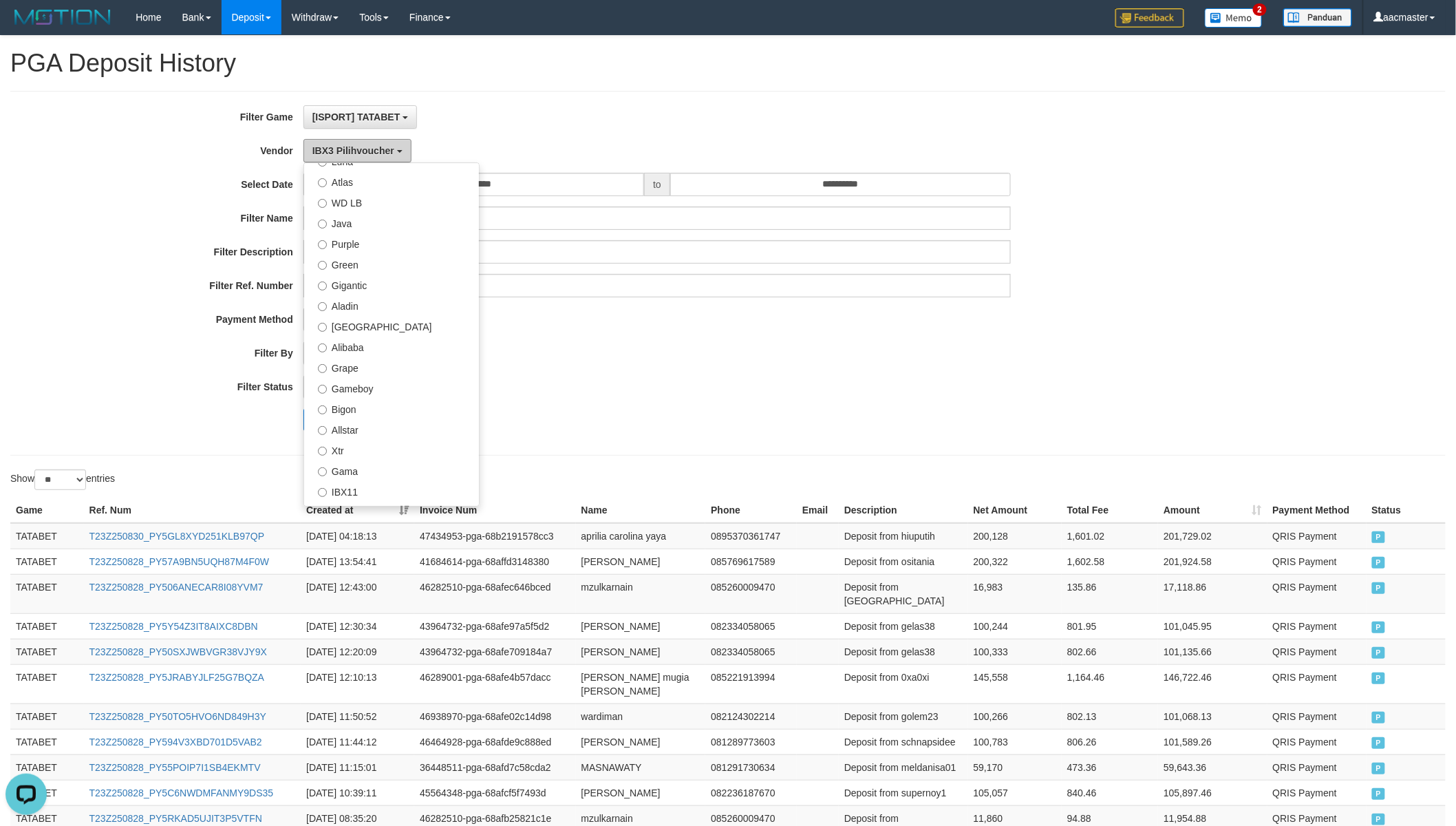
scroll to position [67, 0]
click at [377, 388] on label "Grape" at bounding box center [392, 384] width 175 height 21
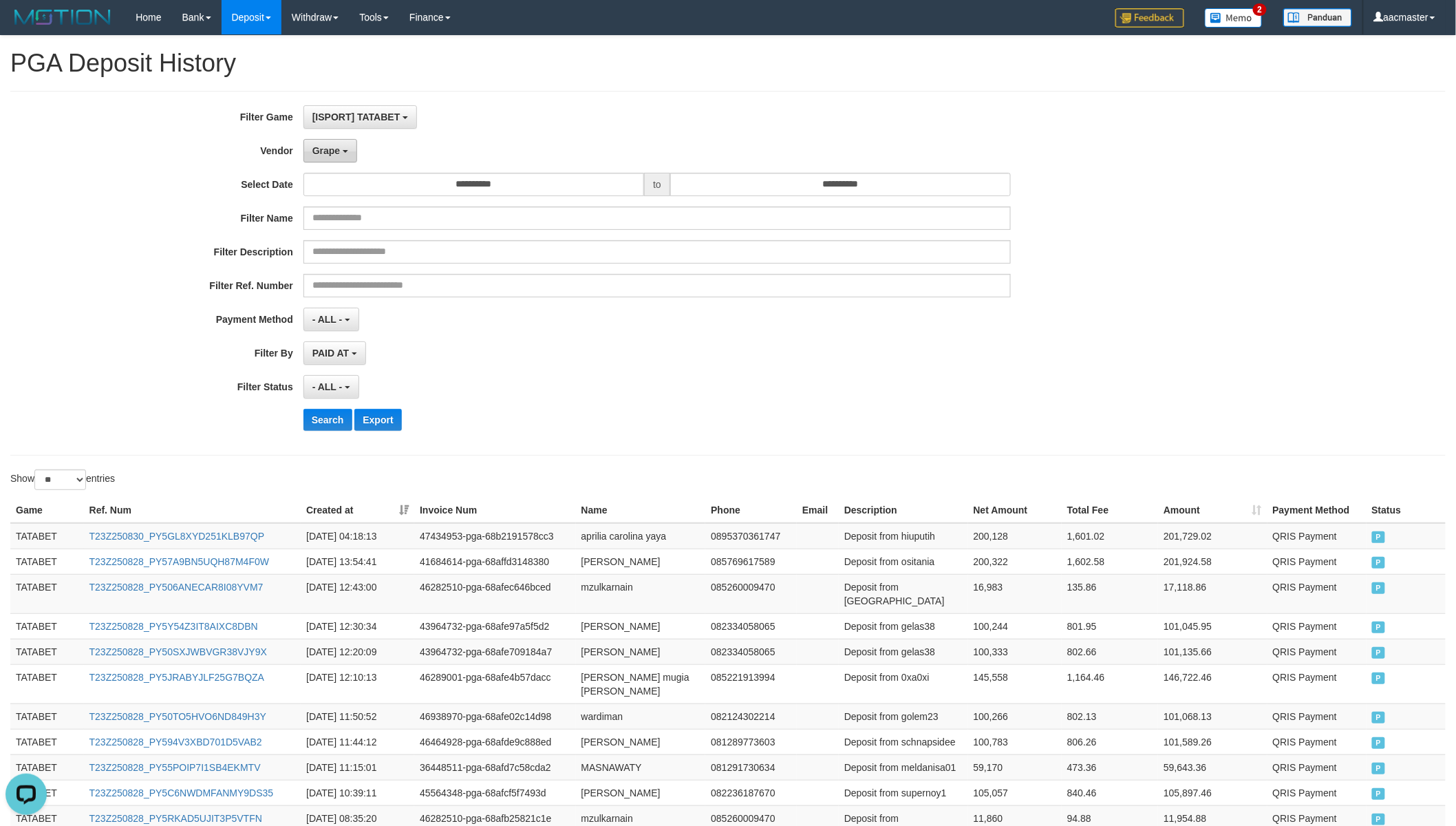
click at [347, 151] on button "Grape" at bounding box center [330, 150] width 54 height 23
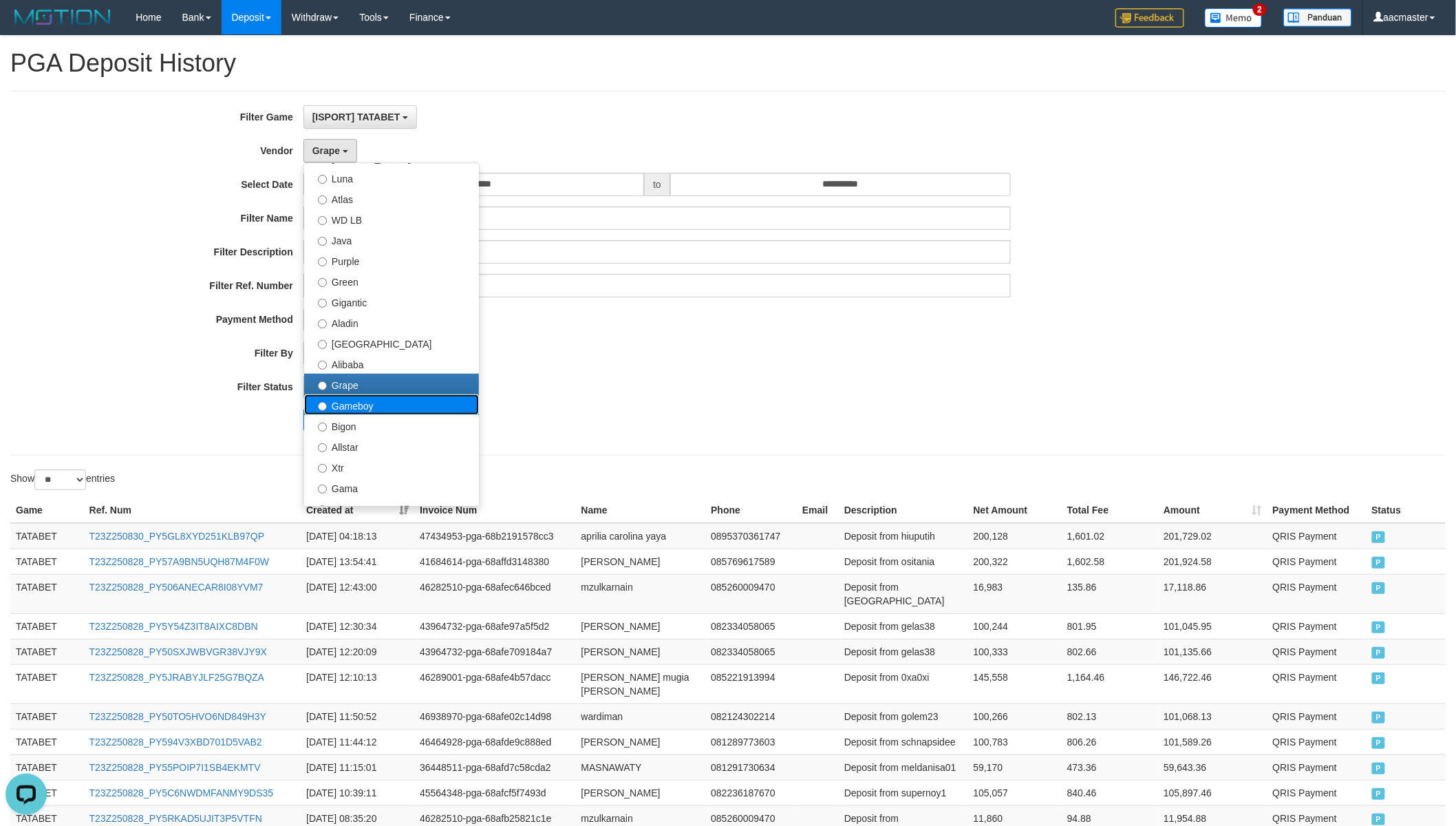
click at [355, 409] on label "Gameboy" at bounding box center [392, 404] width 175 height 21
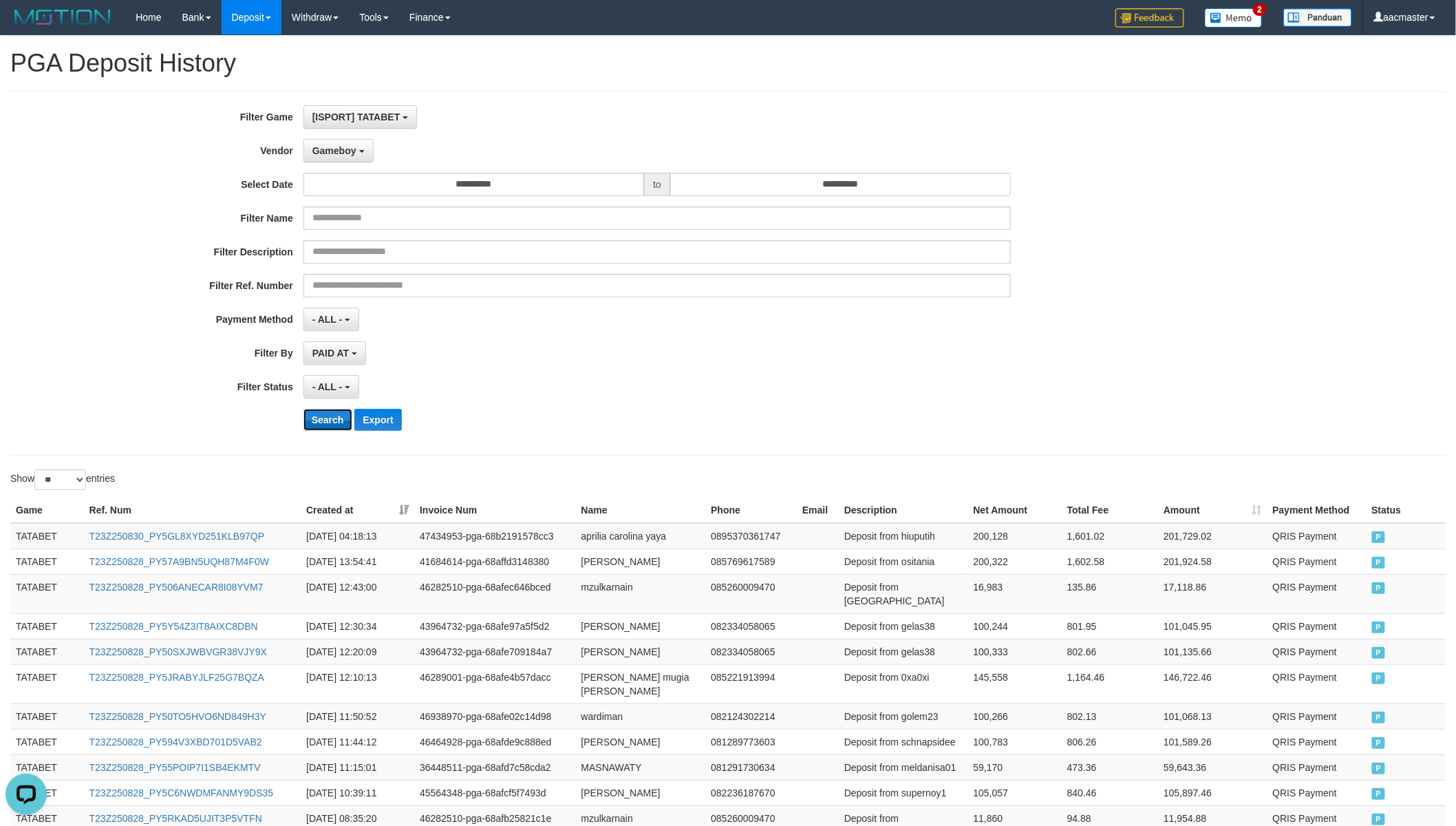
click at [340, 414] on button "Search" at bounding box center [328, 420] width 49 height 22
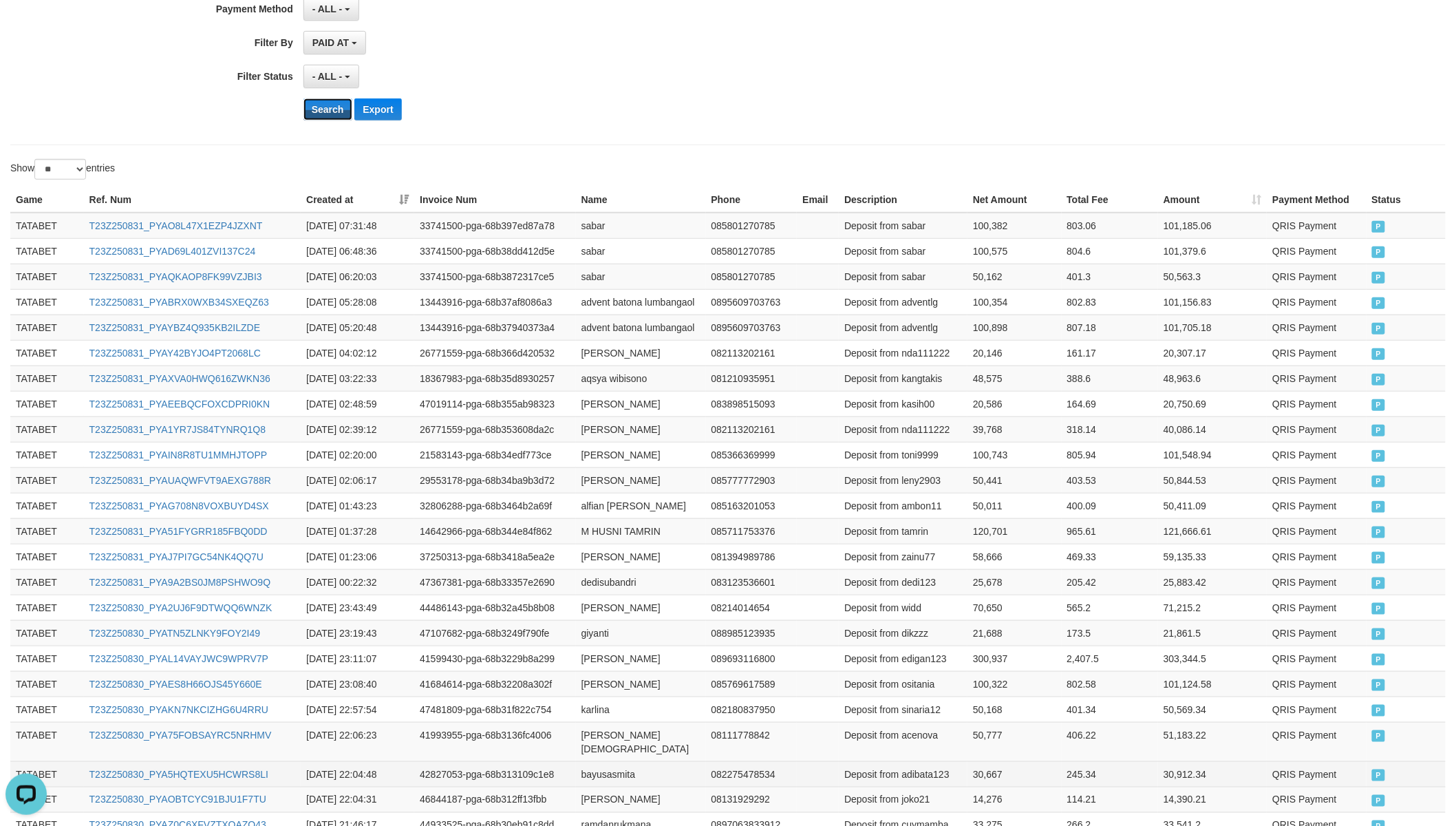
scroll to position [471, 0]
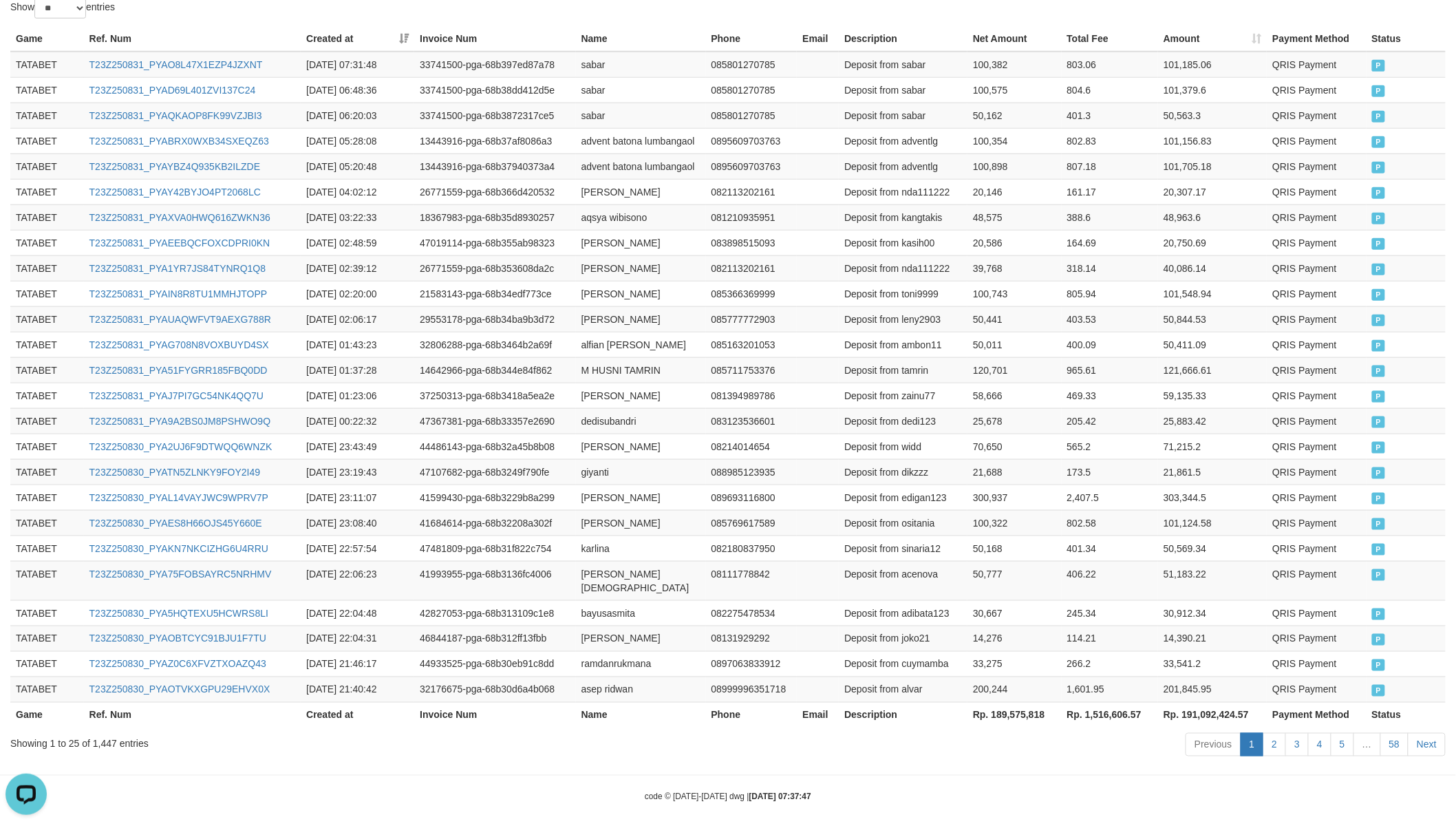
click at [1025, 704] on th "Rp. 189,575,818" at bounding box center [1014, 714] width 94 height 26
drag, startPoint x: 1025, startPoint y: 704, endPoint x: 186, endPoint y: 400, distance: 892.4
click at [1025, 705] on th "Rp. 189,575,818" at bounding box center [1014, 714] width 94 height 26
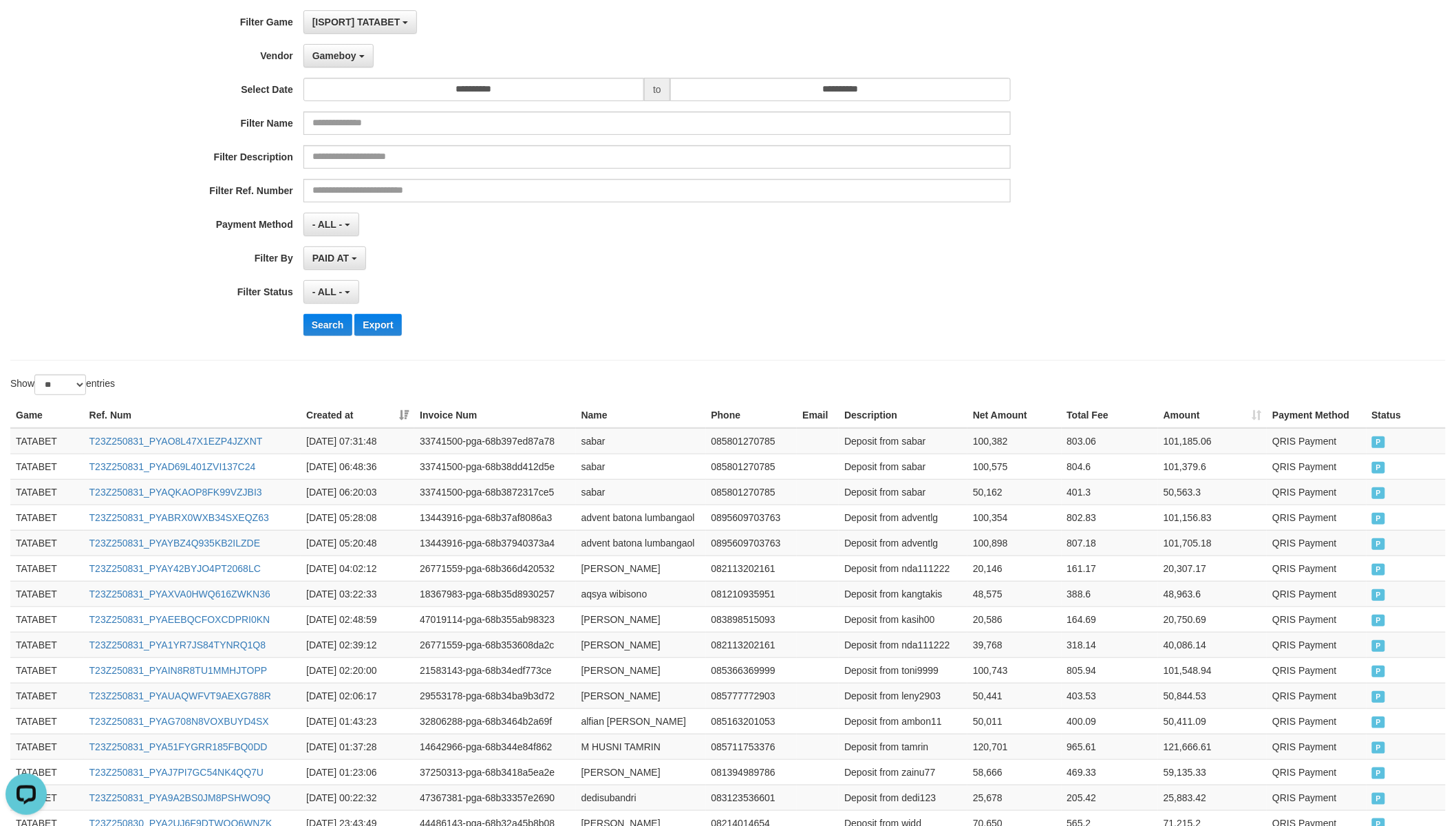
scroll to position [0, 0]
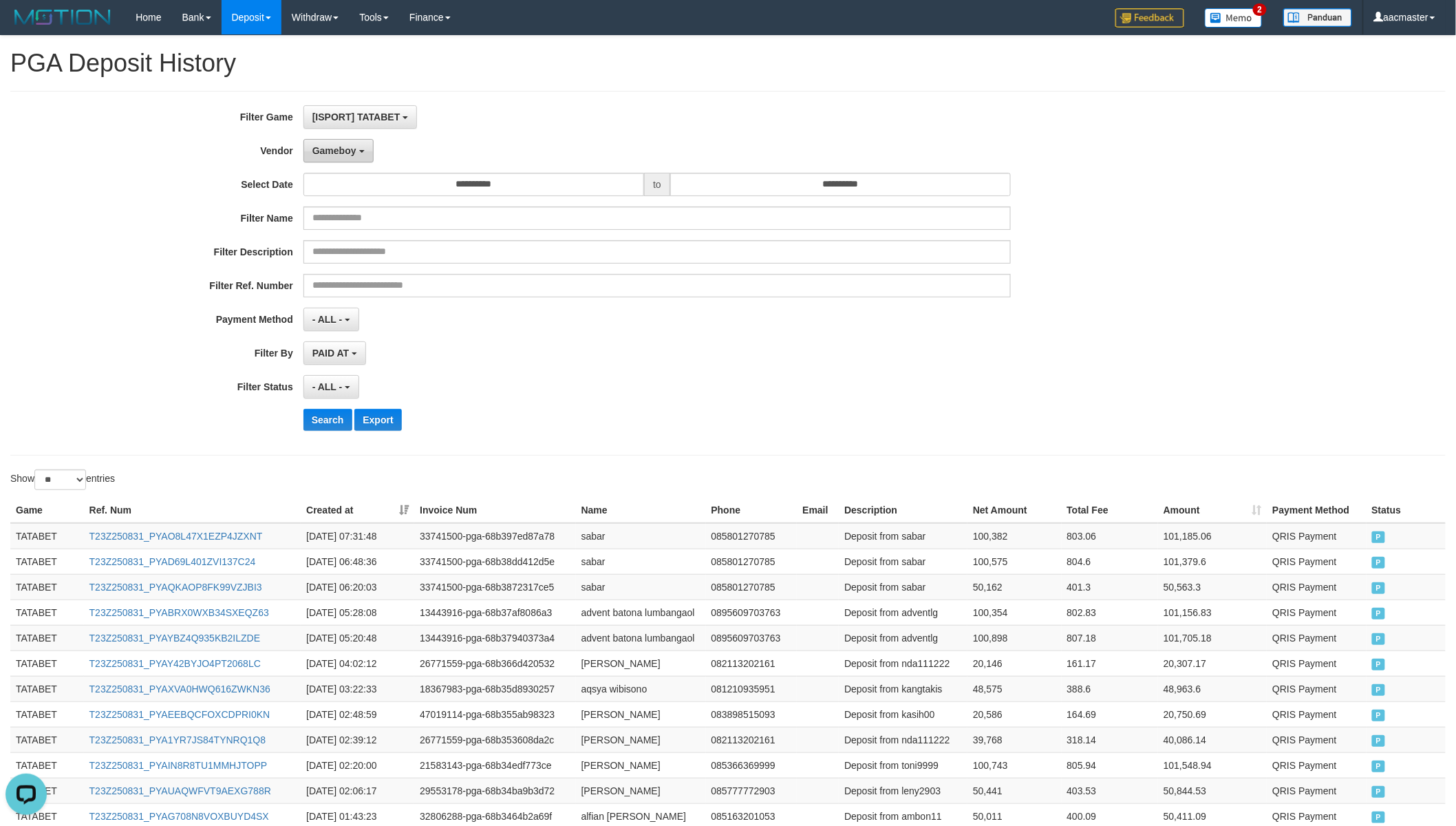
click at [349, 148] on span "Gameboy" at bounding box center [334, 150] width 44 height 11
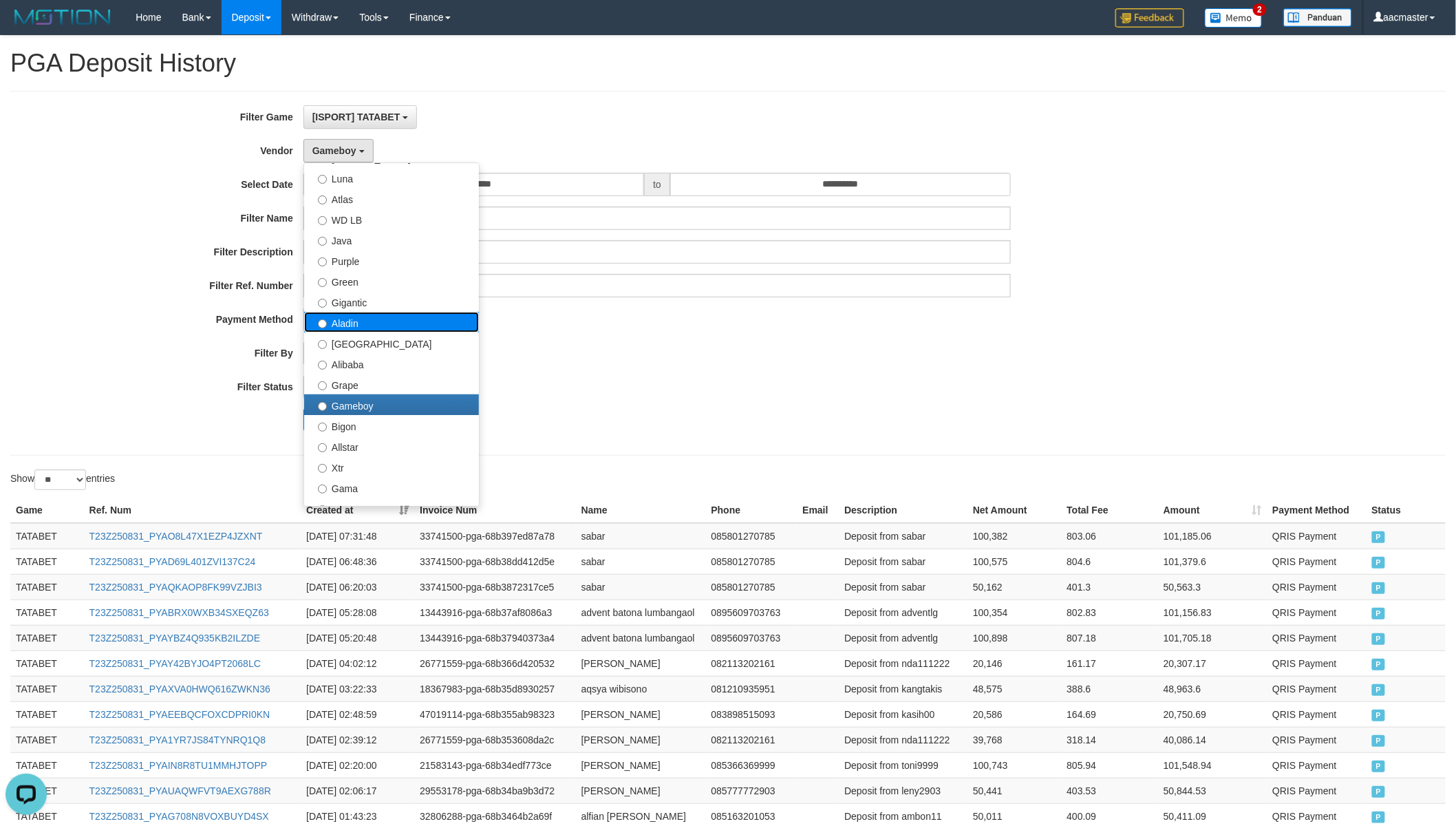
click at [395, 326] on label "Aladin" at bounding box center [392, 322] width 175 height 21
select select "**********"
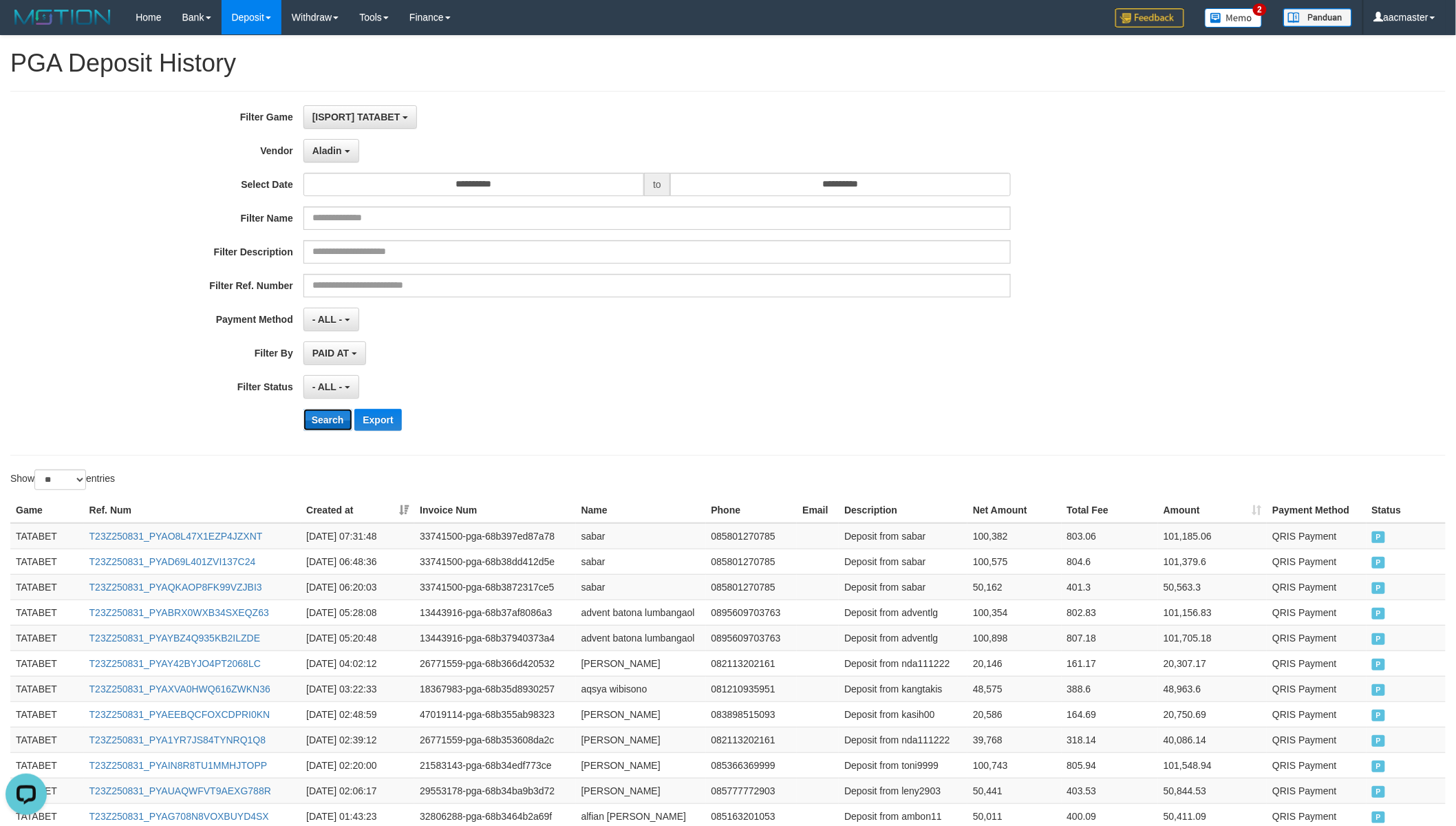
click at [310, 427] on button "Search" at bounding box center [328, 420] width 49 height 22
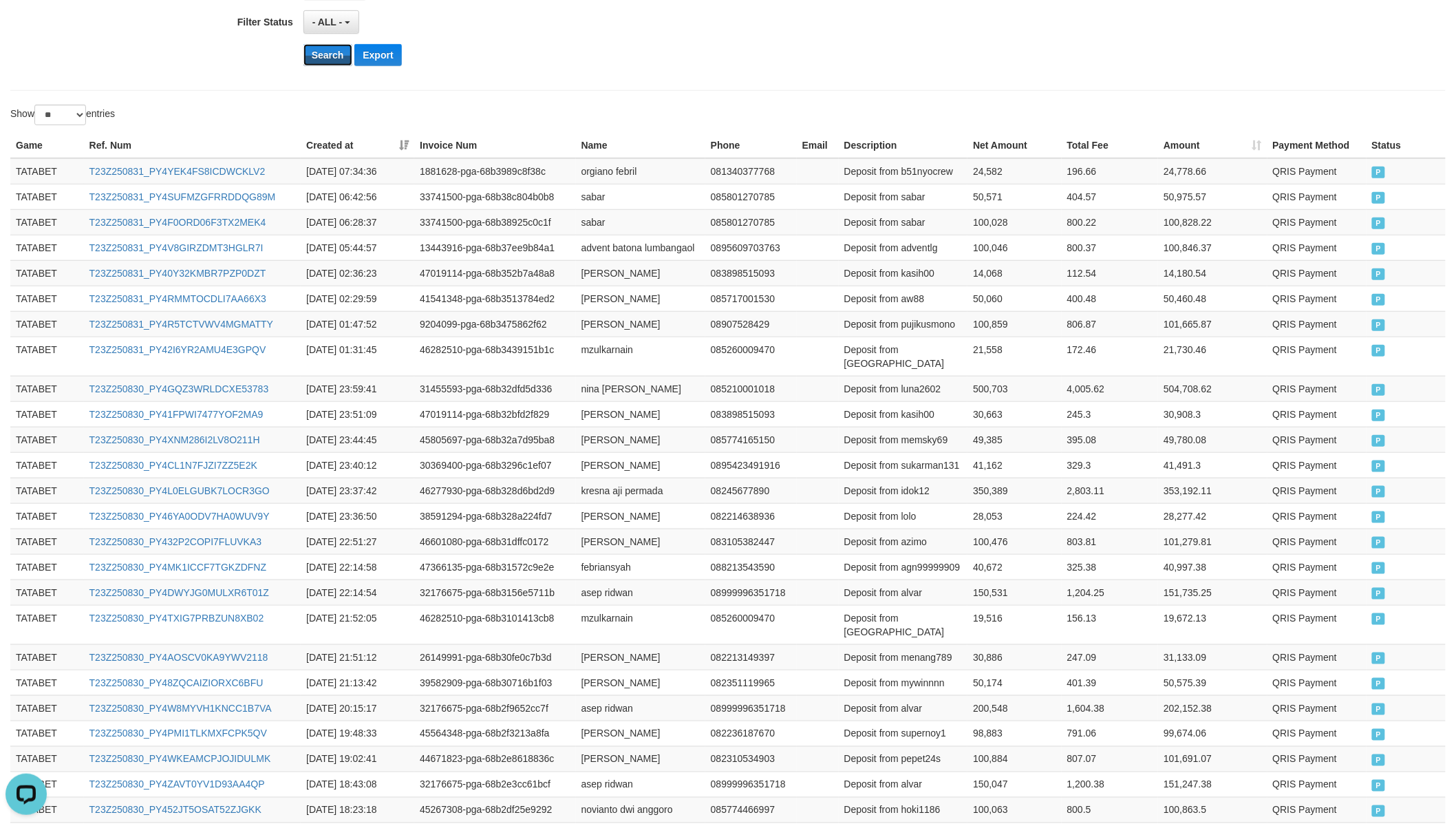
scroll to position [471, 0]
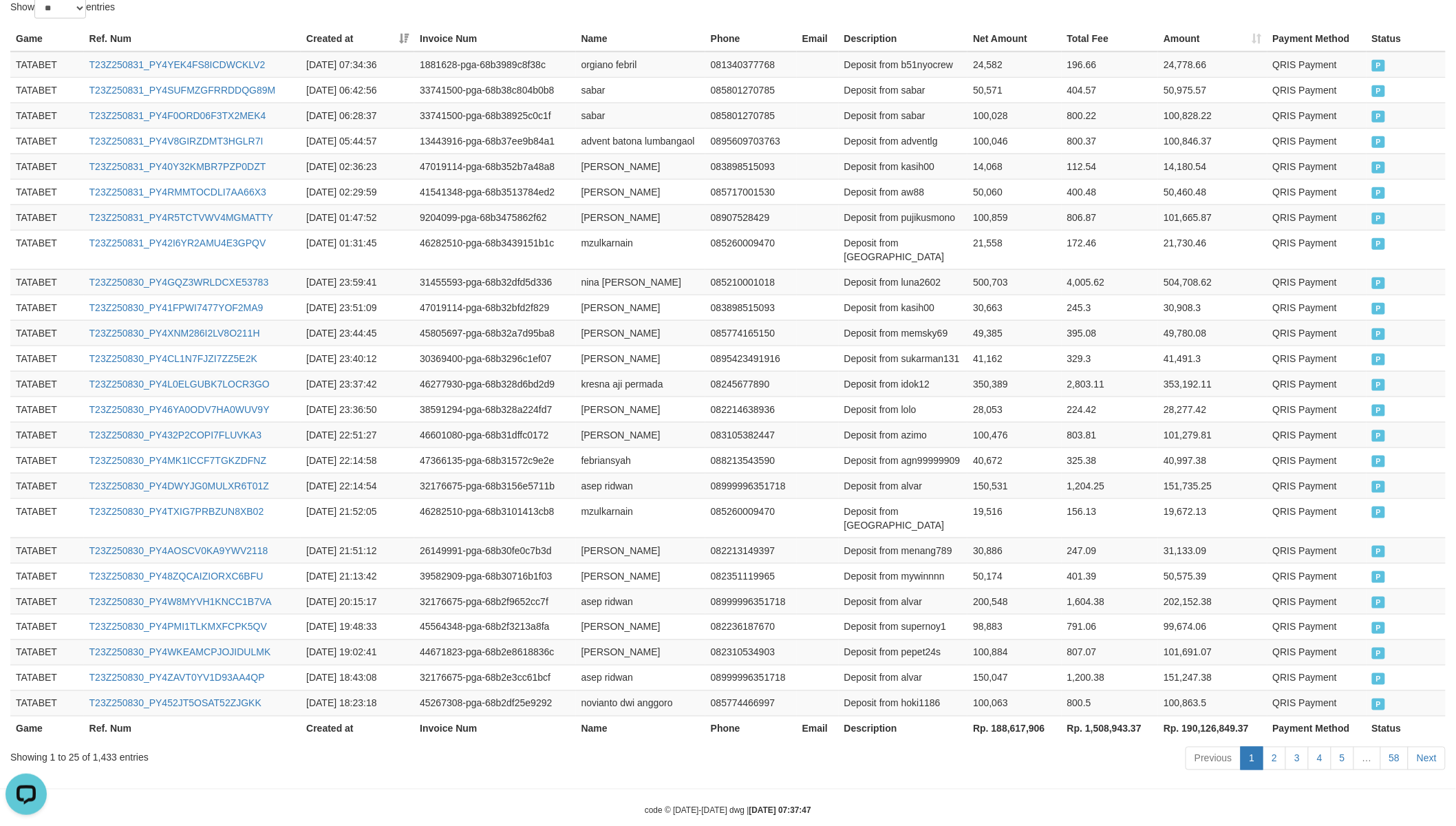
click at [1023, 715] on th "Rp. 188,617,906" at bounding box center [1014, 728] width 94 height 26
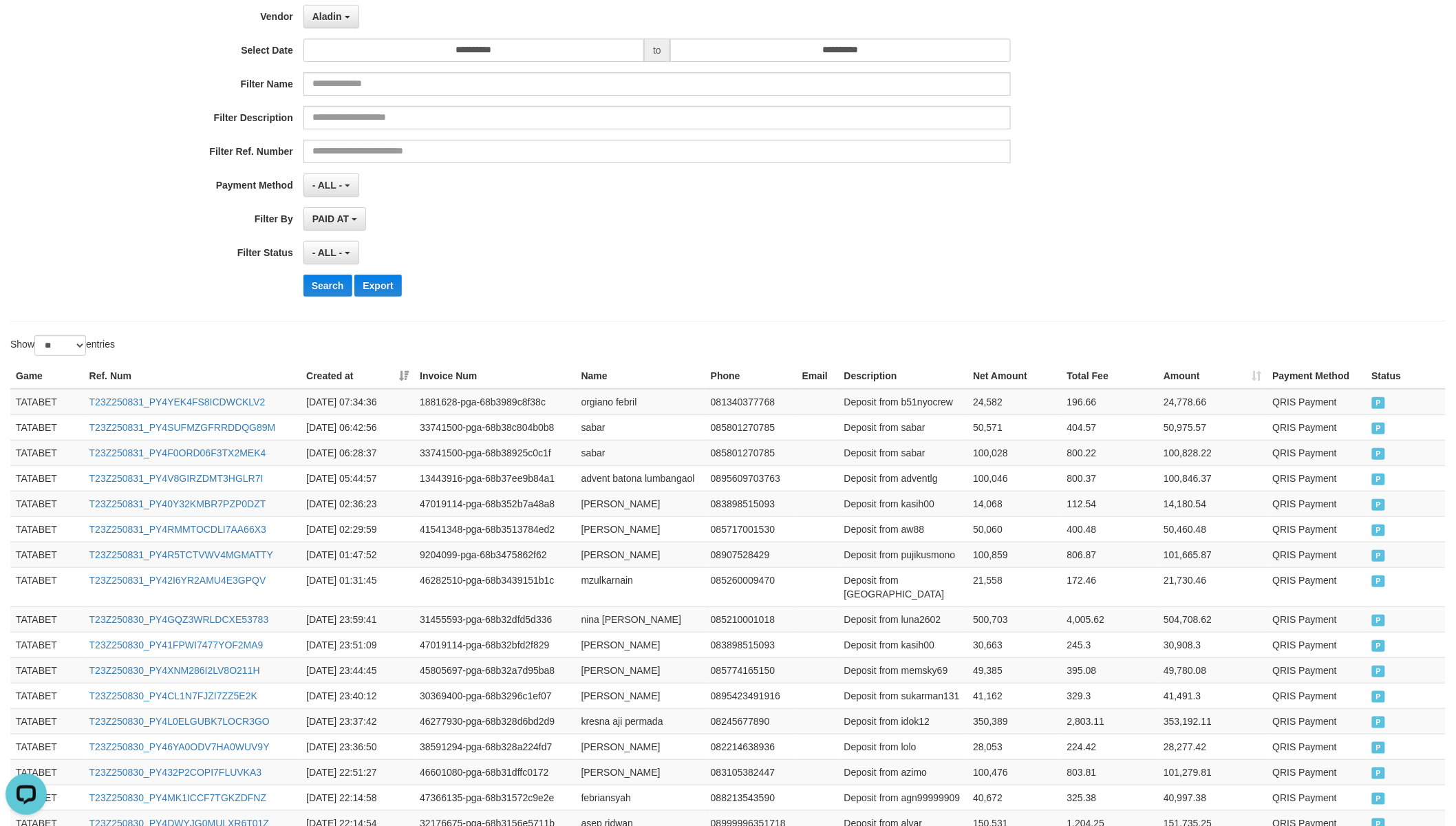
scroll to position [0, 0]
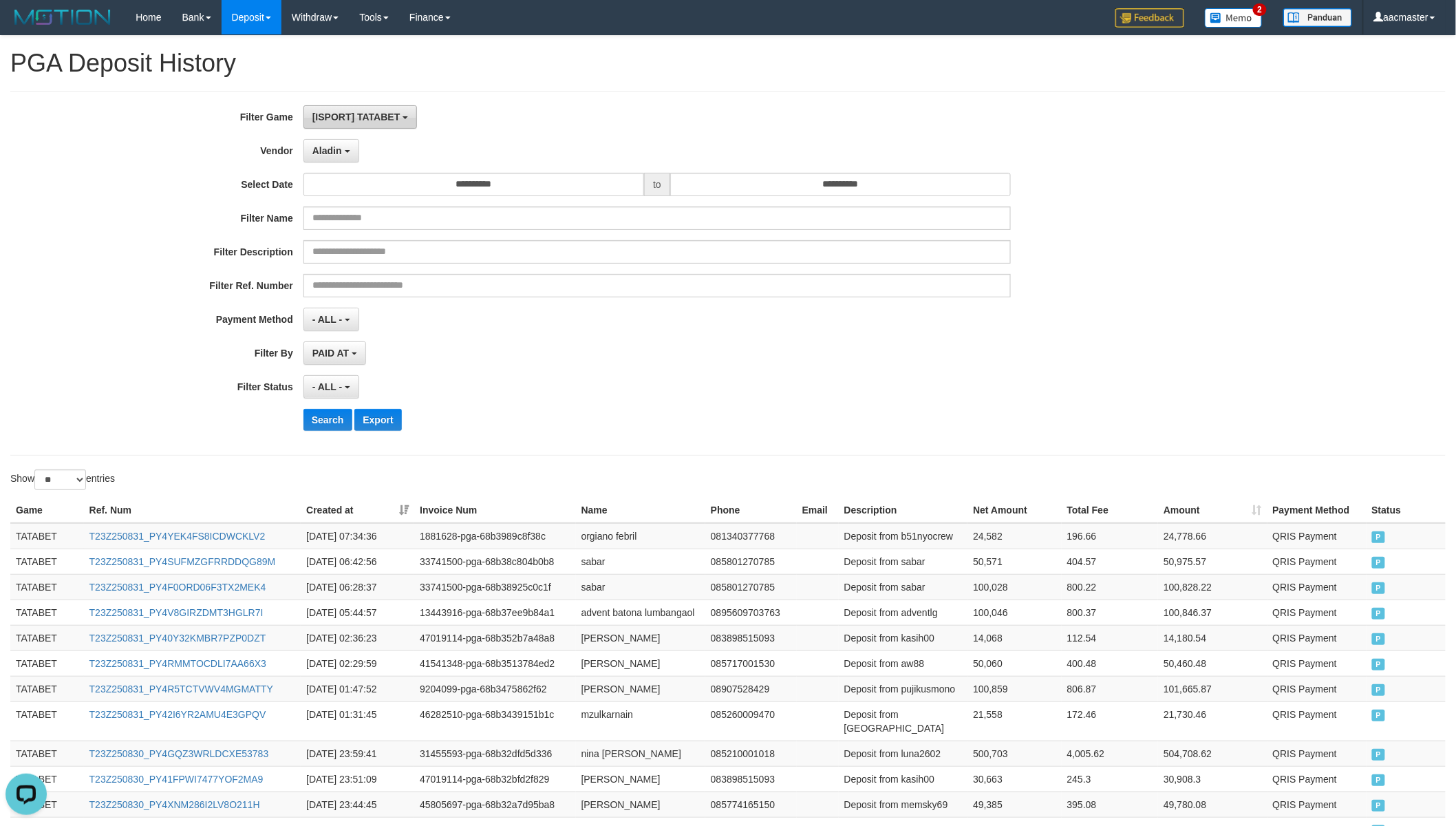
click at [375, 115] on span "[ISPORT] TATABET" at bounding box center [356, 117] width 88 height 11
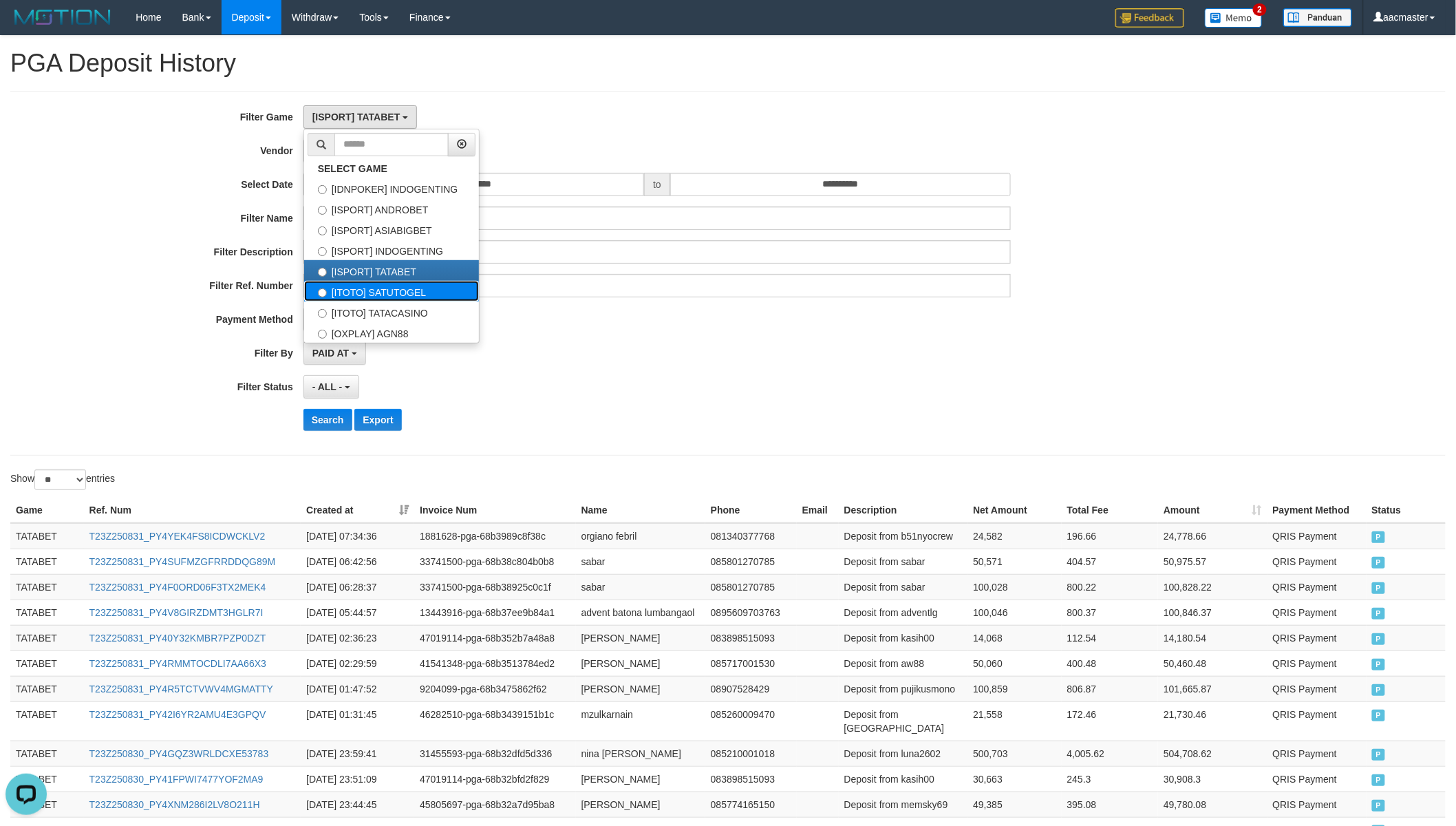
click at [382, 282] on label "[ITOTO] SATUTOGEL" at bounding box center [392, 291] width 175 height 21
select select "***"
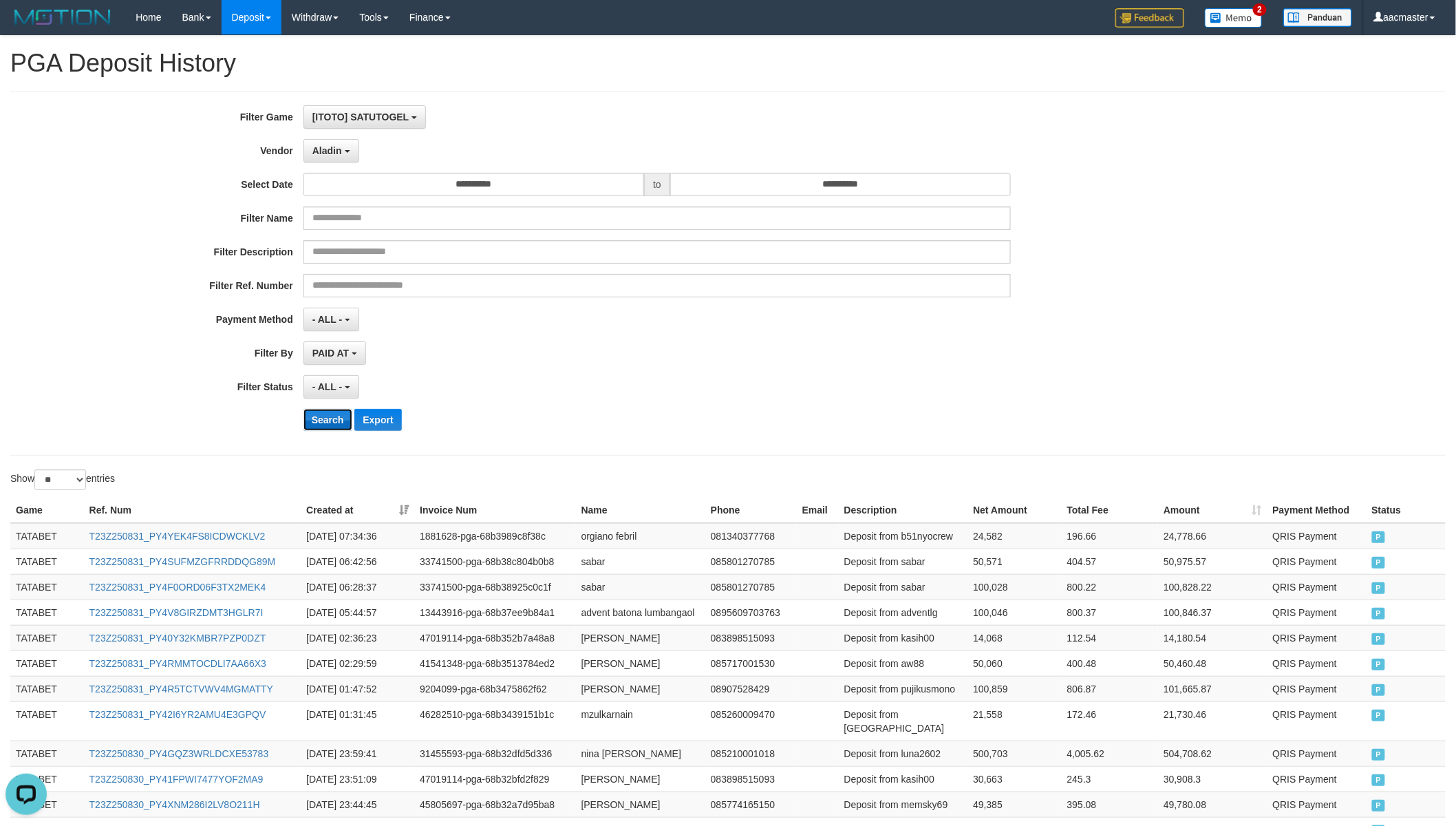
click at [327, 416] on button "Search" at bounding box center [328, 420] width 49 height 22
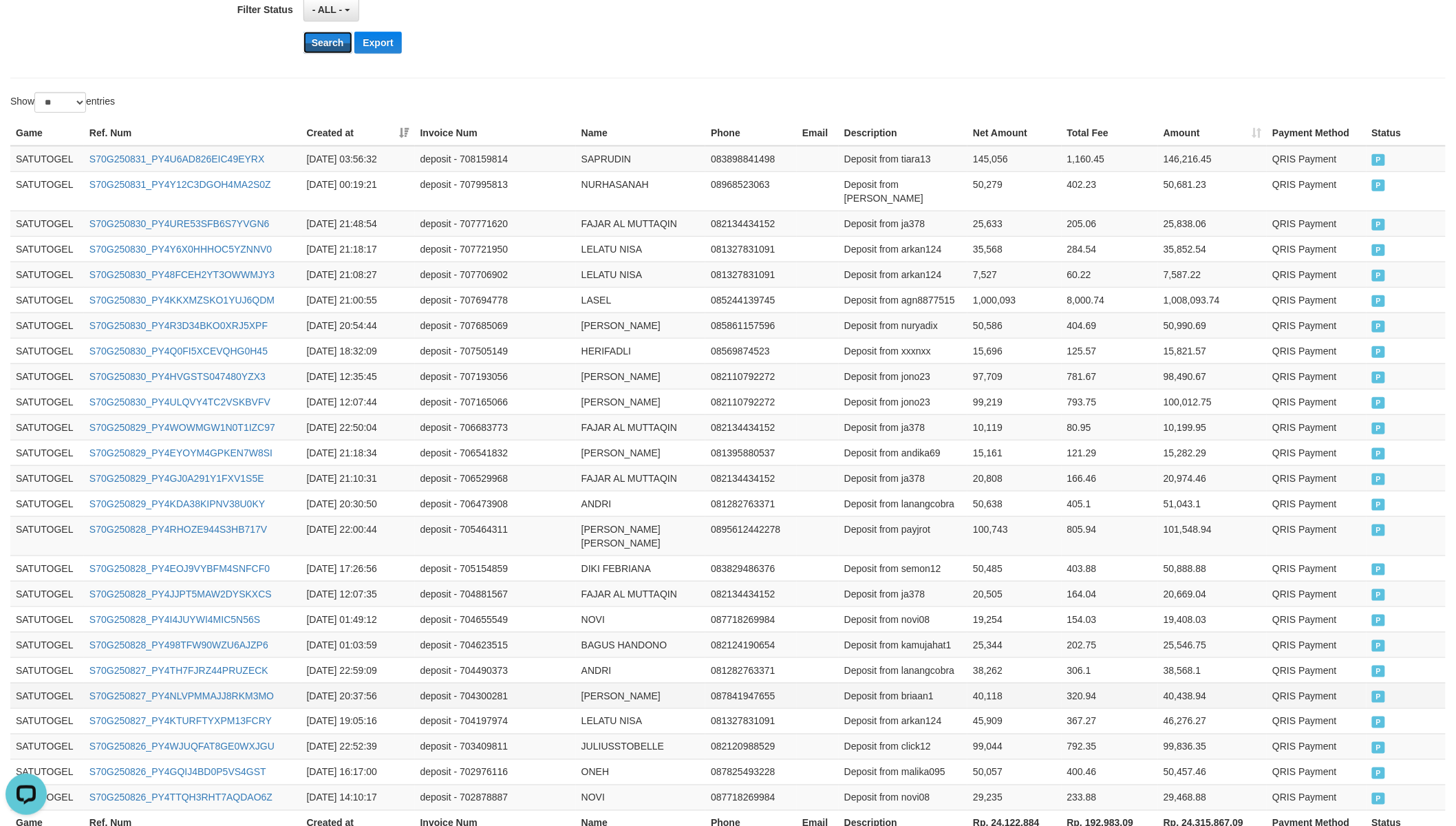
scroll to position [471, 0]
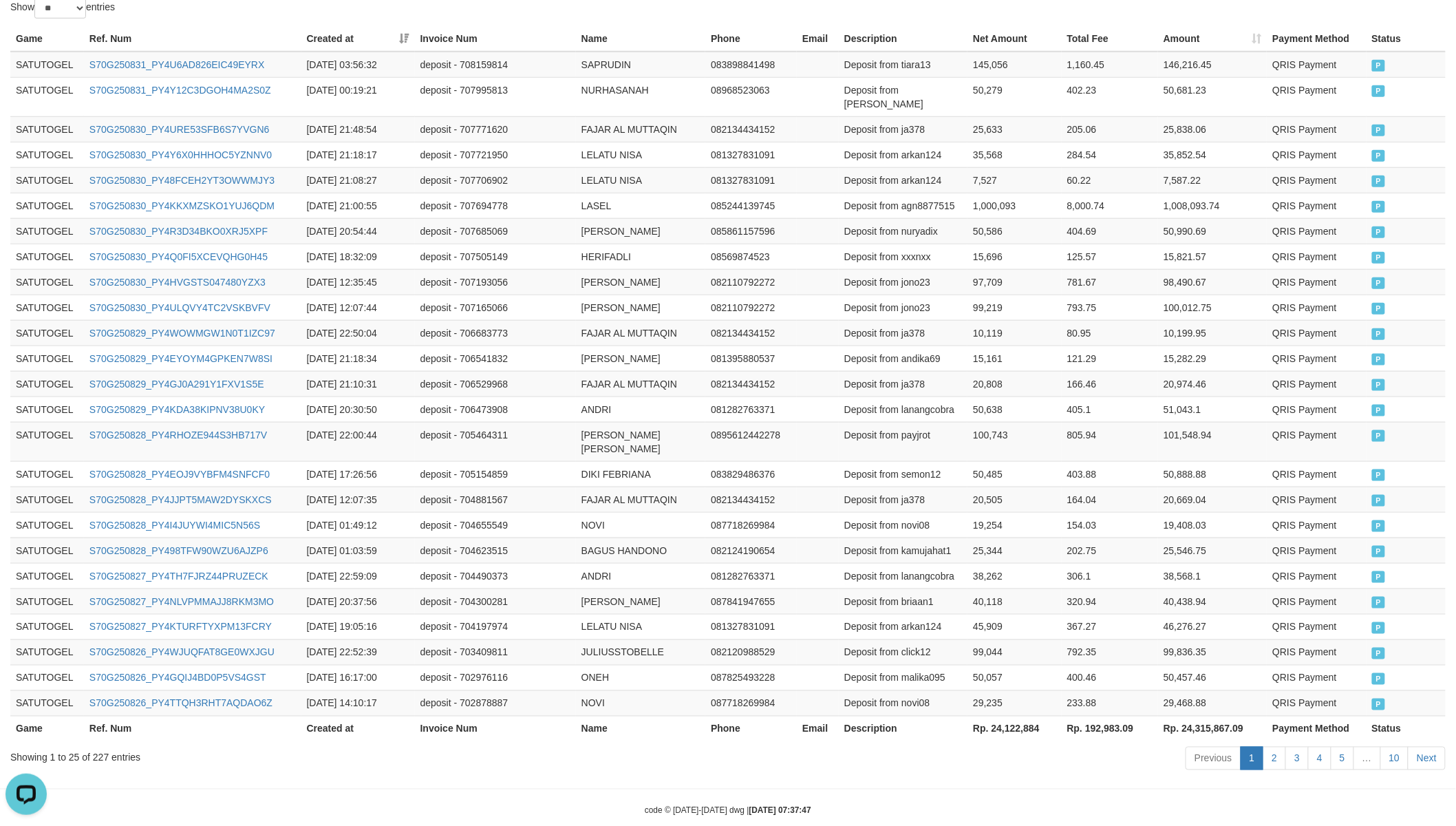
click at [1017, 715] on th "Rp. 24,122,884" at bounding box center [1014, 728] width 94 height 26
drag, startPoint x: 1017, startPoint y: 703, endPoint x: 854, endPoint y: 670, distance: 166.3
click at [1017, 715] on th "Rp. 24,122,884" at bounding box center [1014, 728] width 94 height 26
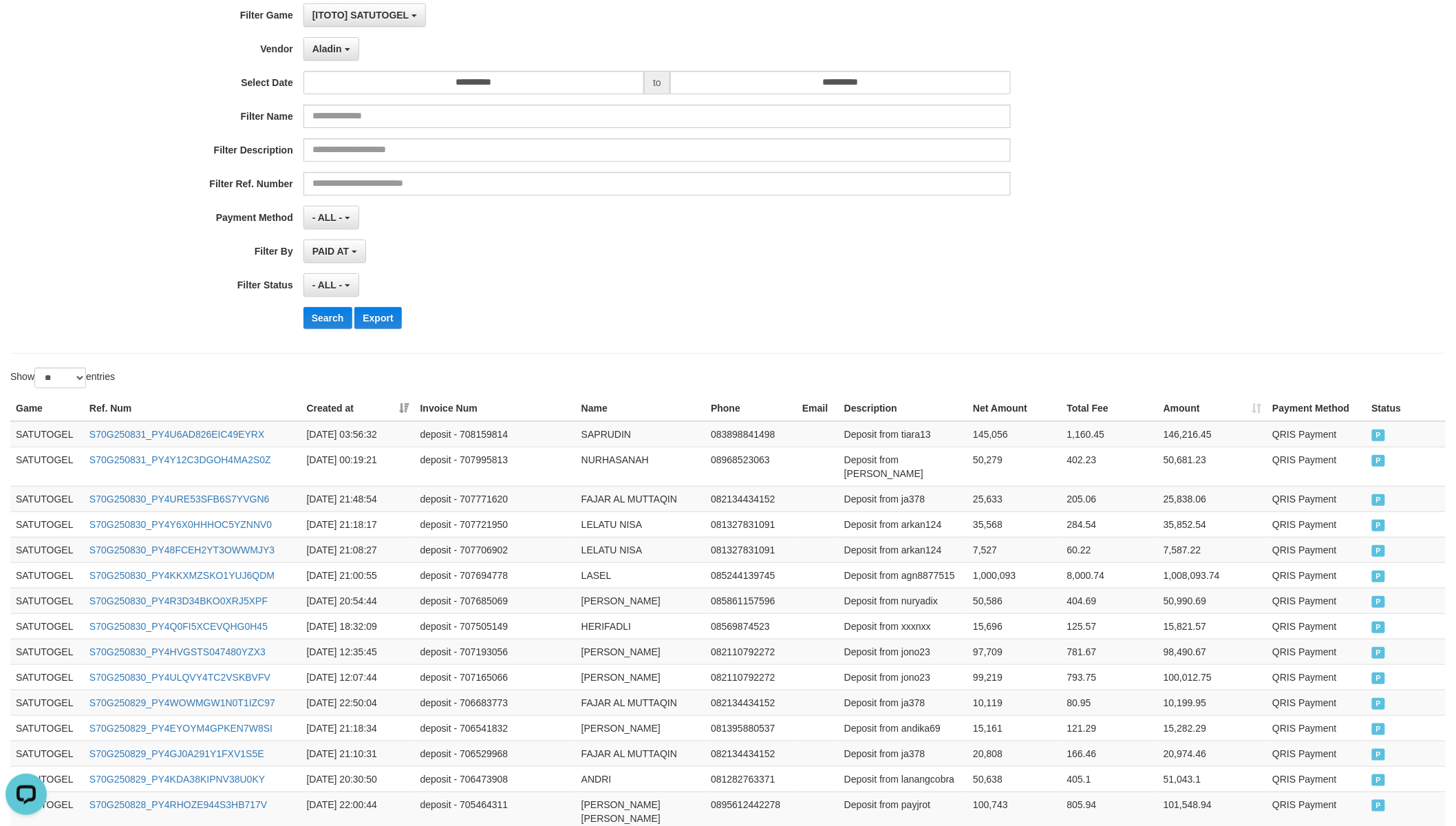
scroll to position [0, 0]
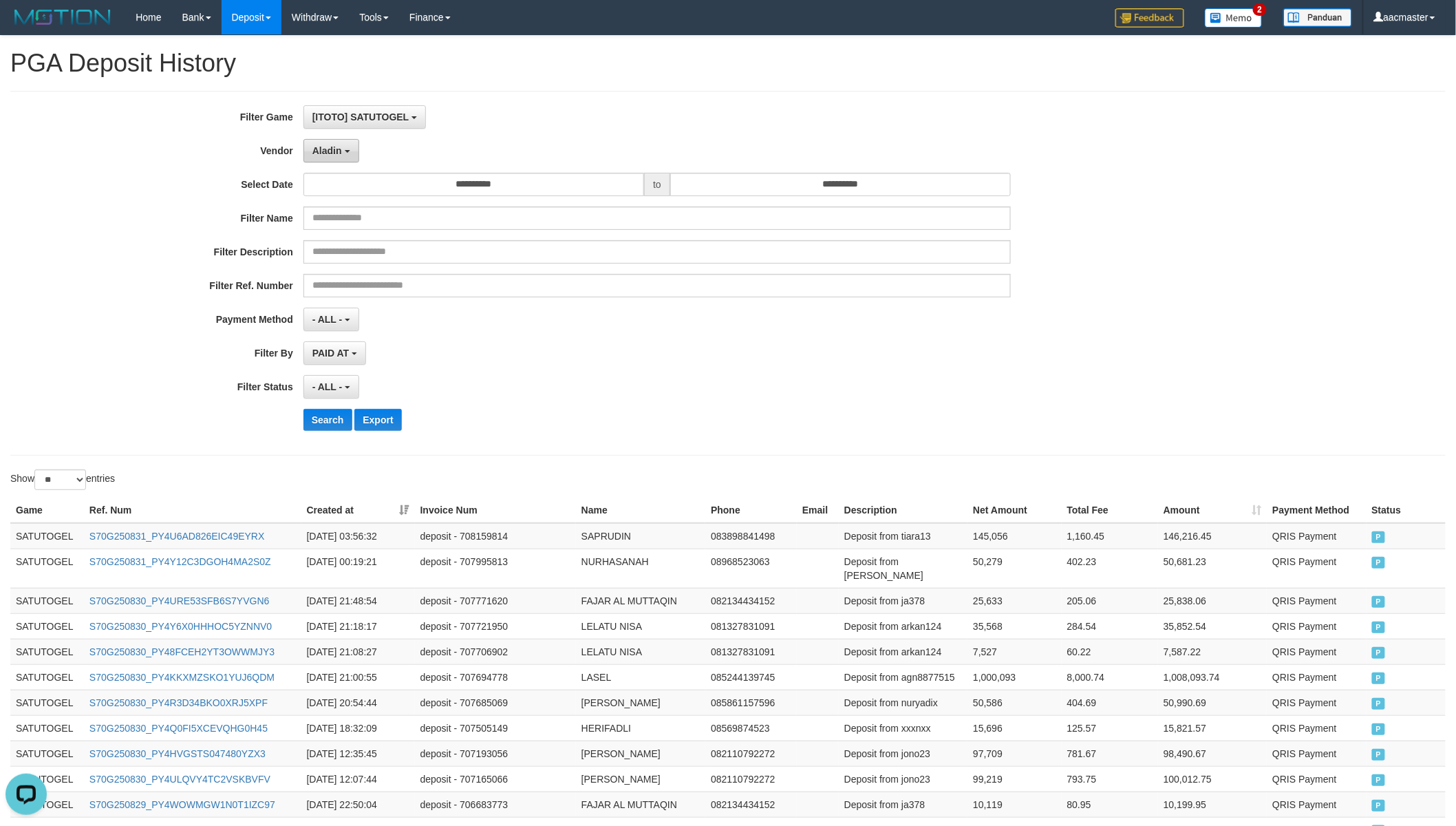
click at [328, 147] on span "Aladin" at bounding box center [327, 150] width 29 height 11
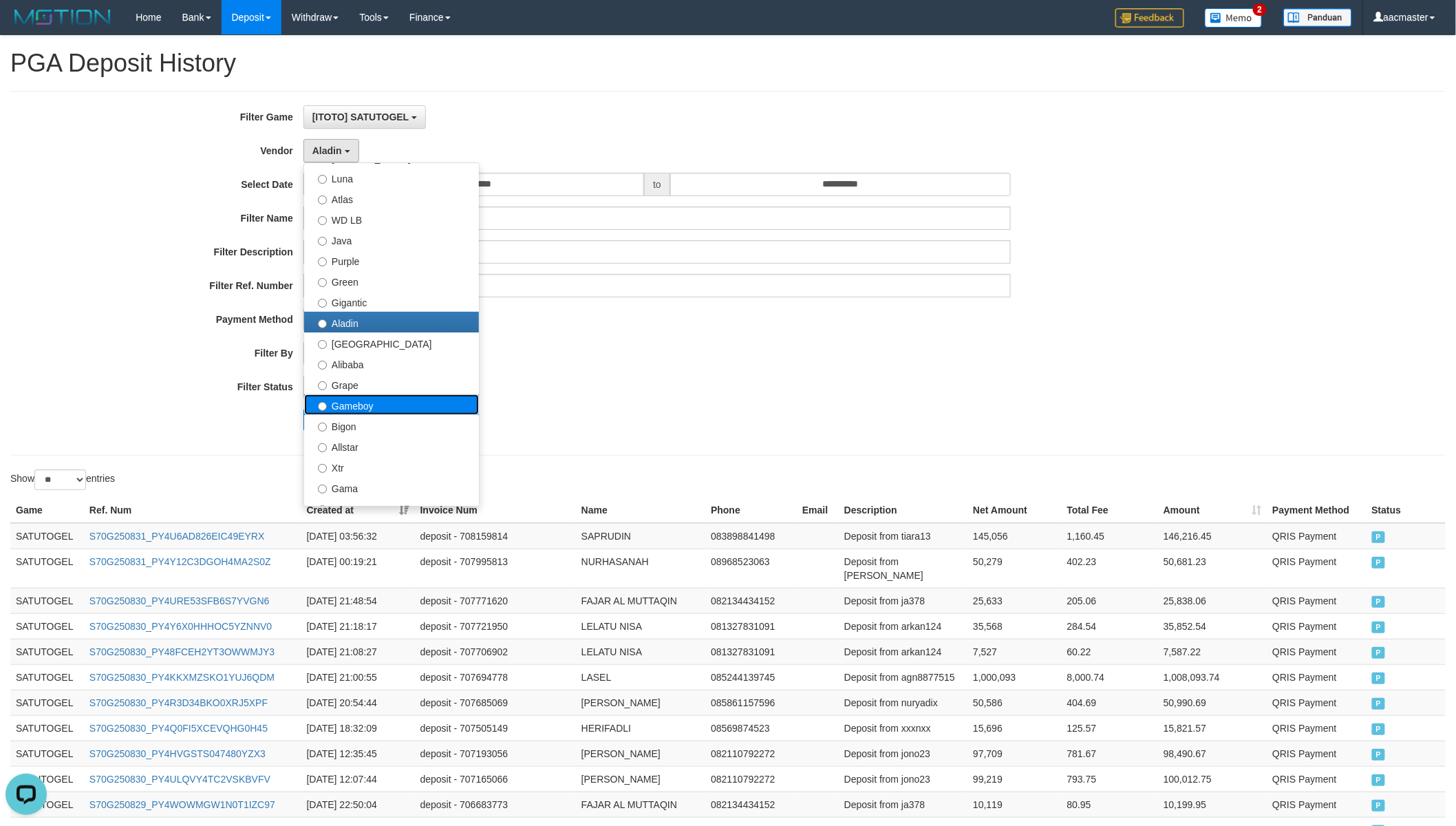
click at [387, 400] on label "Gameboy" at bounding box center [392, 404] width 175 height 21
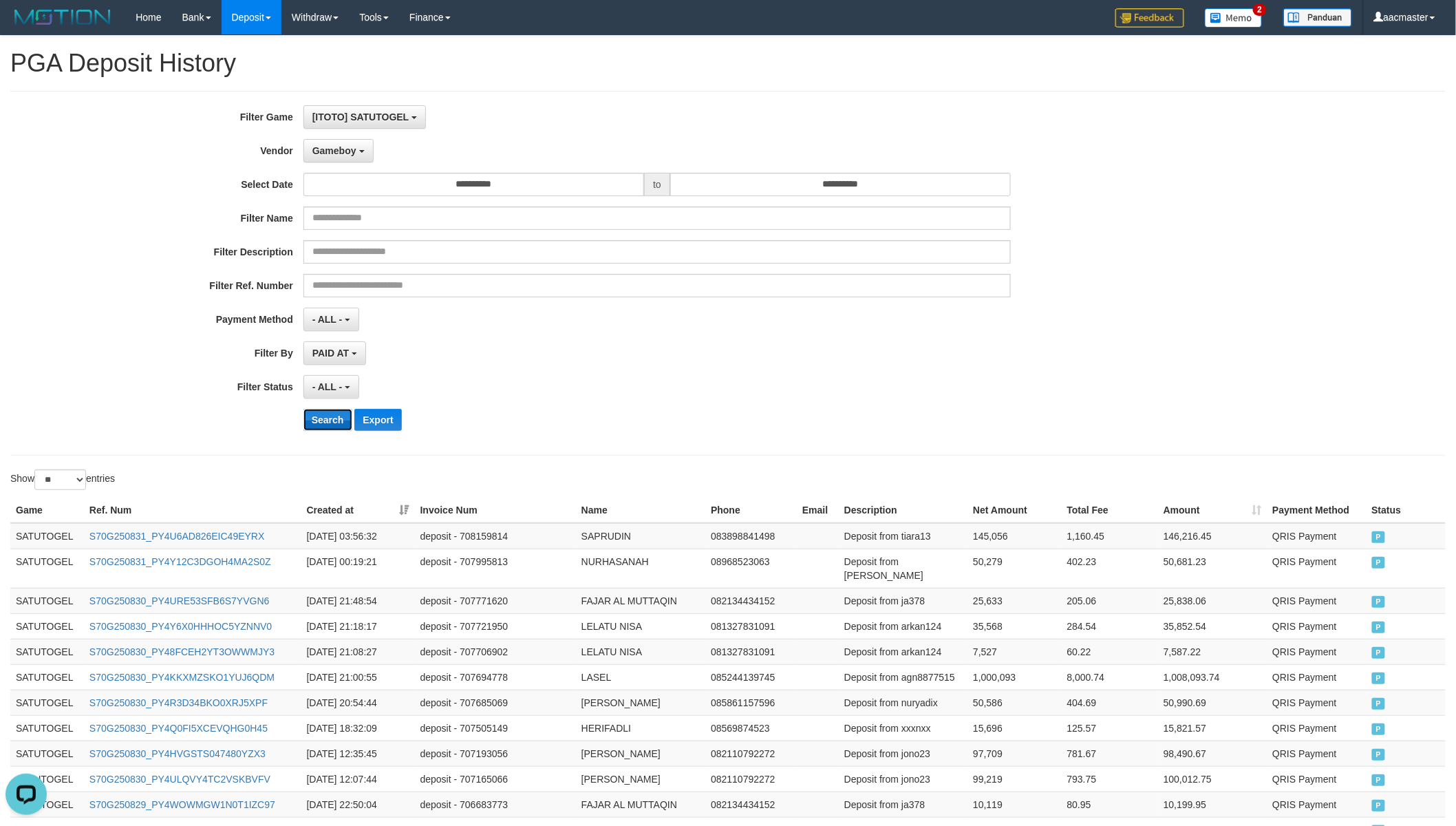
click at [335, 425] on button "Search" at bounding box center [328, 420] width 49 height 22
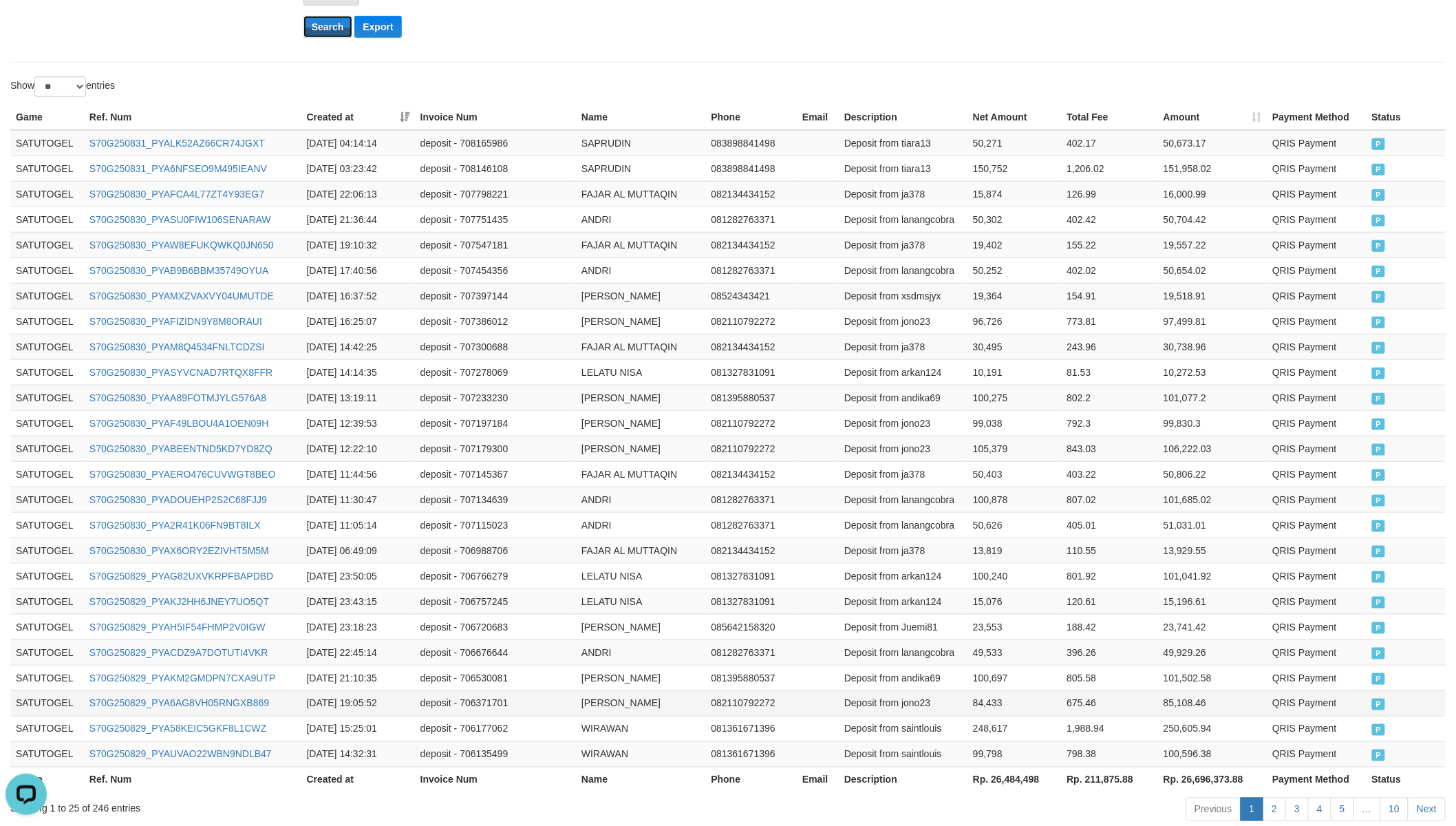
scroll to position [471, 0]
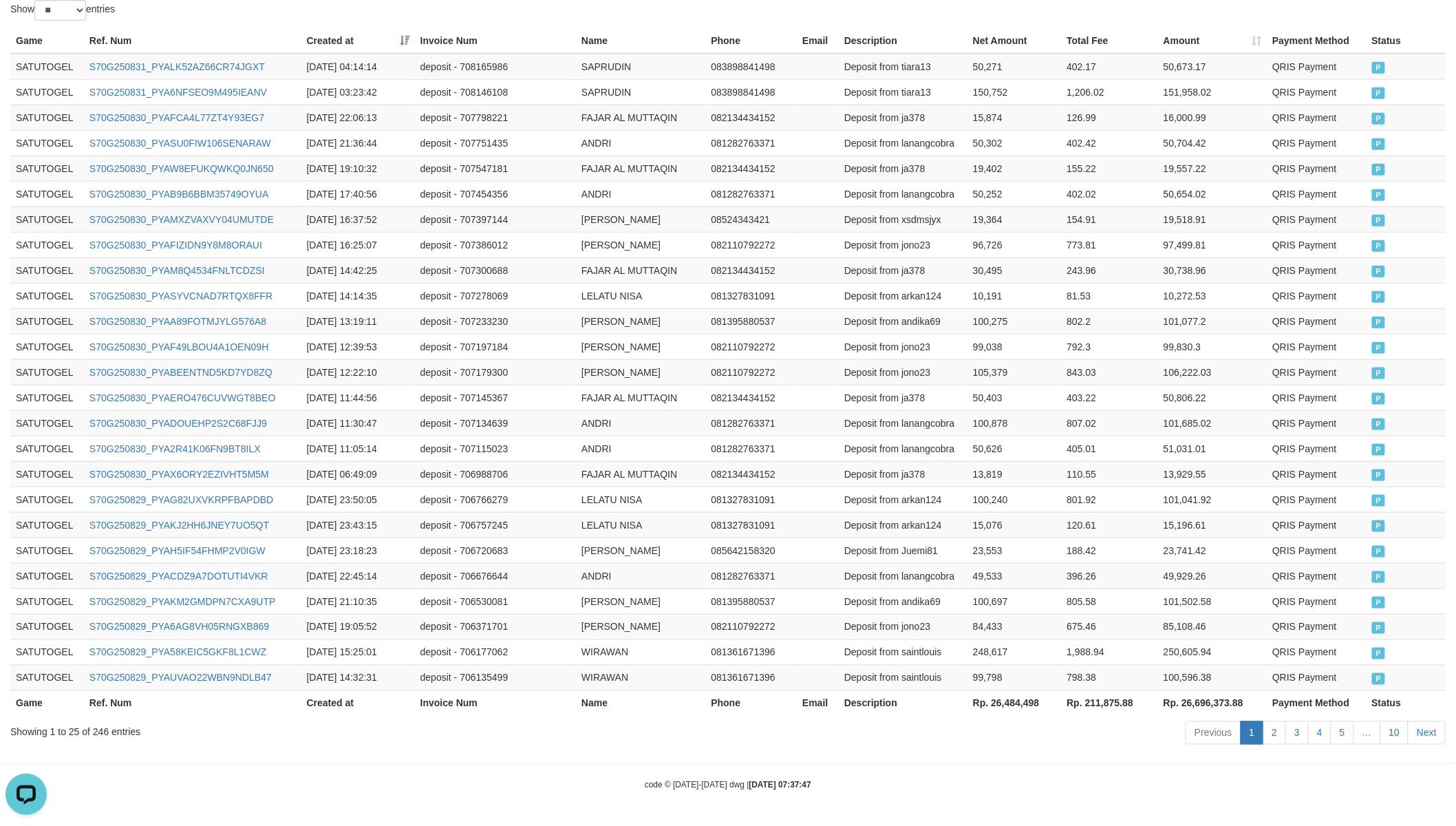
click at [1017, 702] on th "Rp. 26,484,498" at bounding box center [1014, 703] width 94 height 26
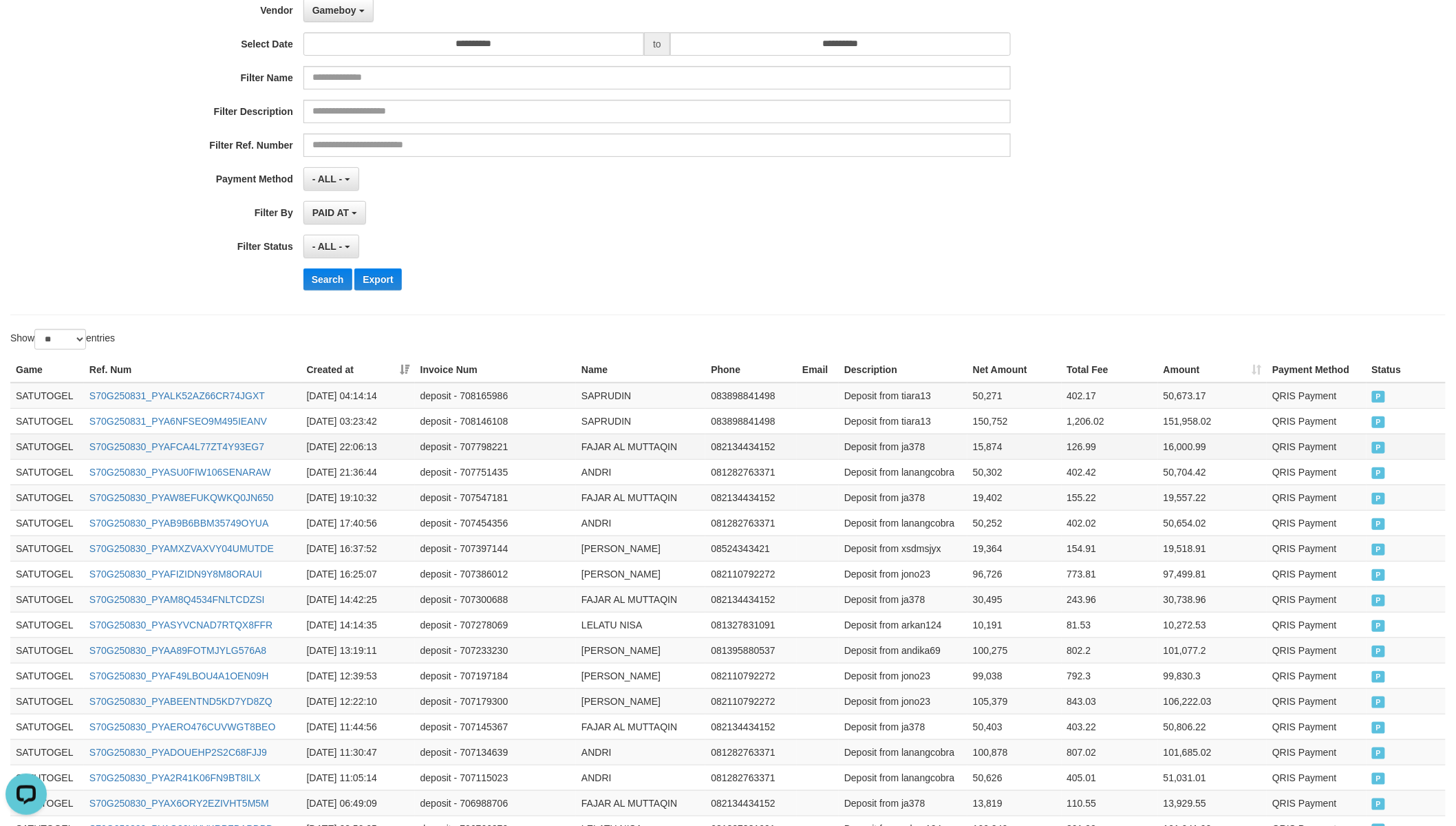
scroll to position [0, 0]
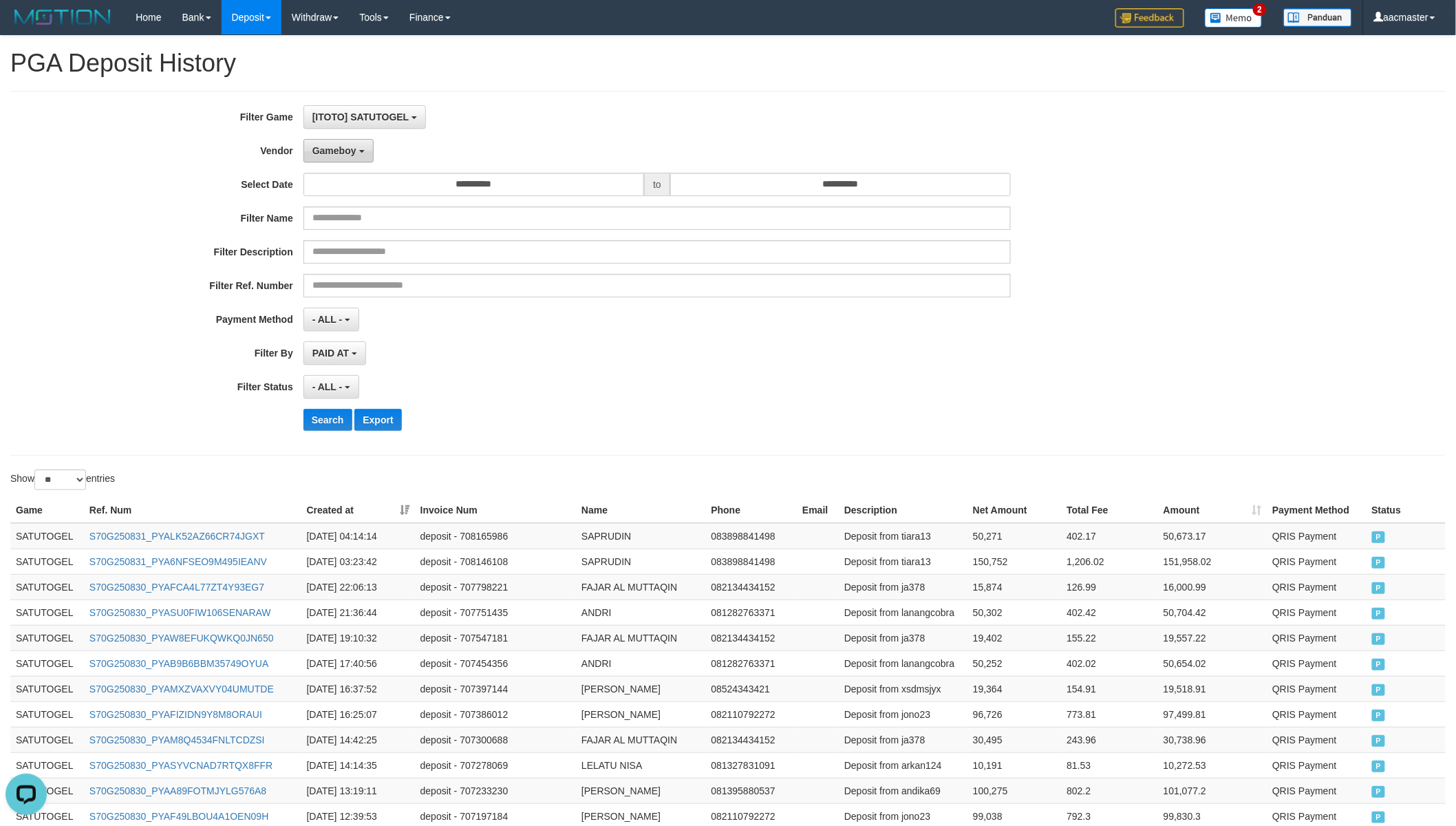
click at [354, 153] on span "Gameboy" at bounding box center [334, 150] width 44 height 11
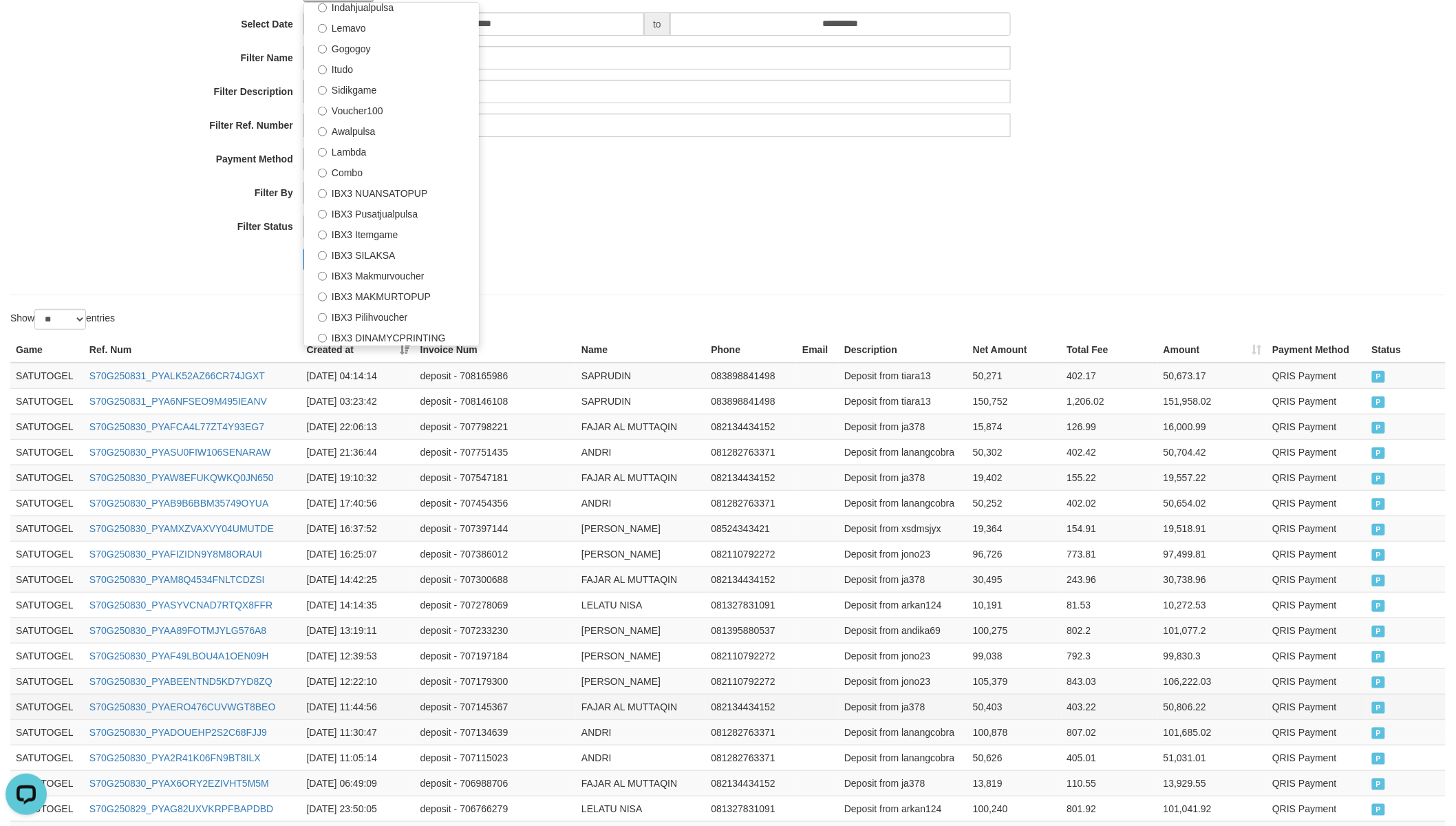
scroll to position [89, 0]
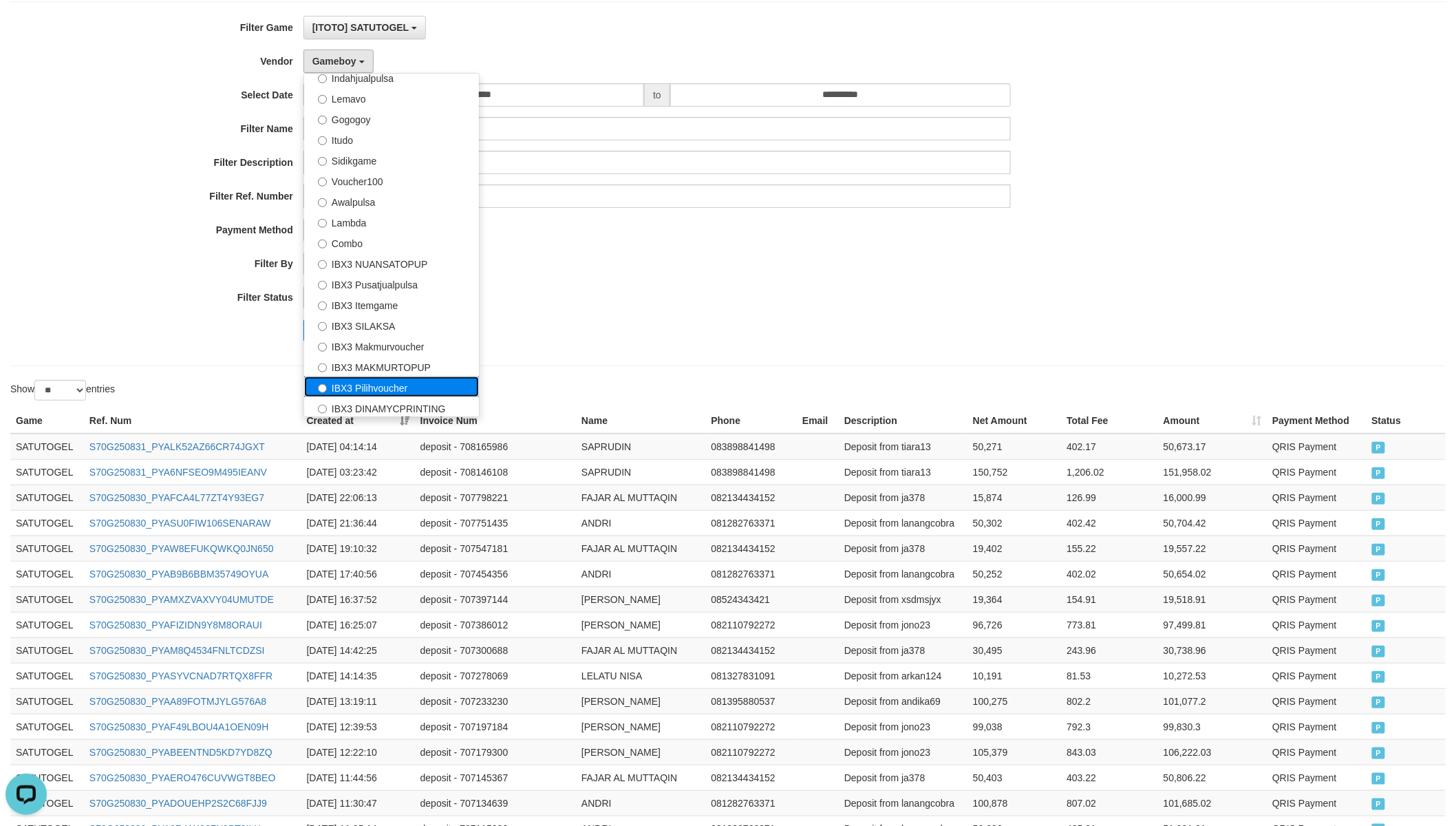
click at [393, 376] on label "IBX3 Pilihvoucher" at bounding box center [392, 387] width 175 height 21
select select "**********"
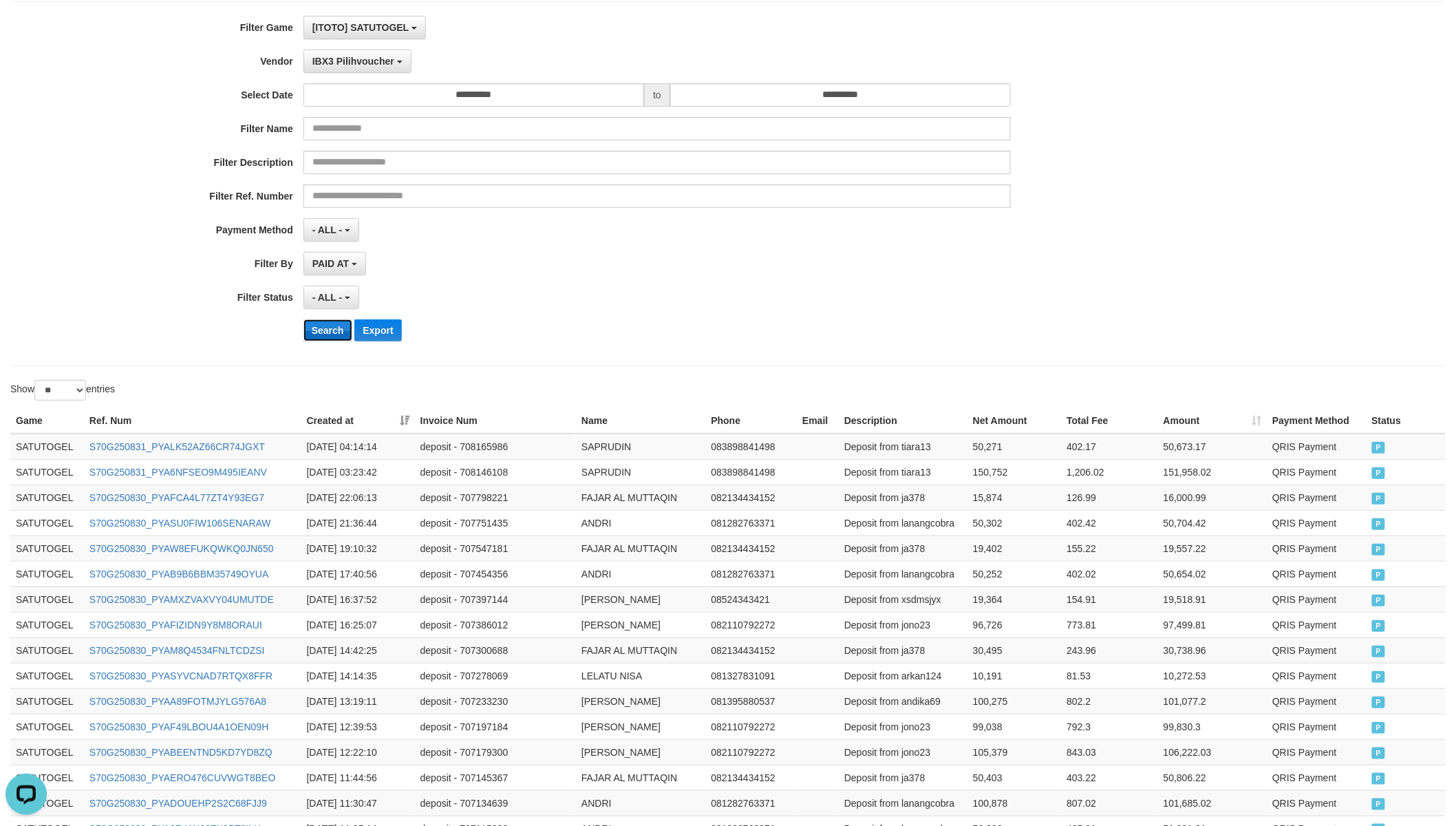
click at [345, 334] on button "Search" at bounding box center [328, 330] width 49 height 22
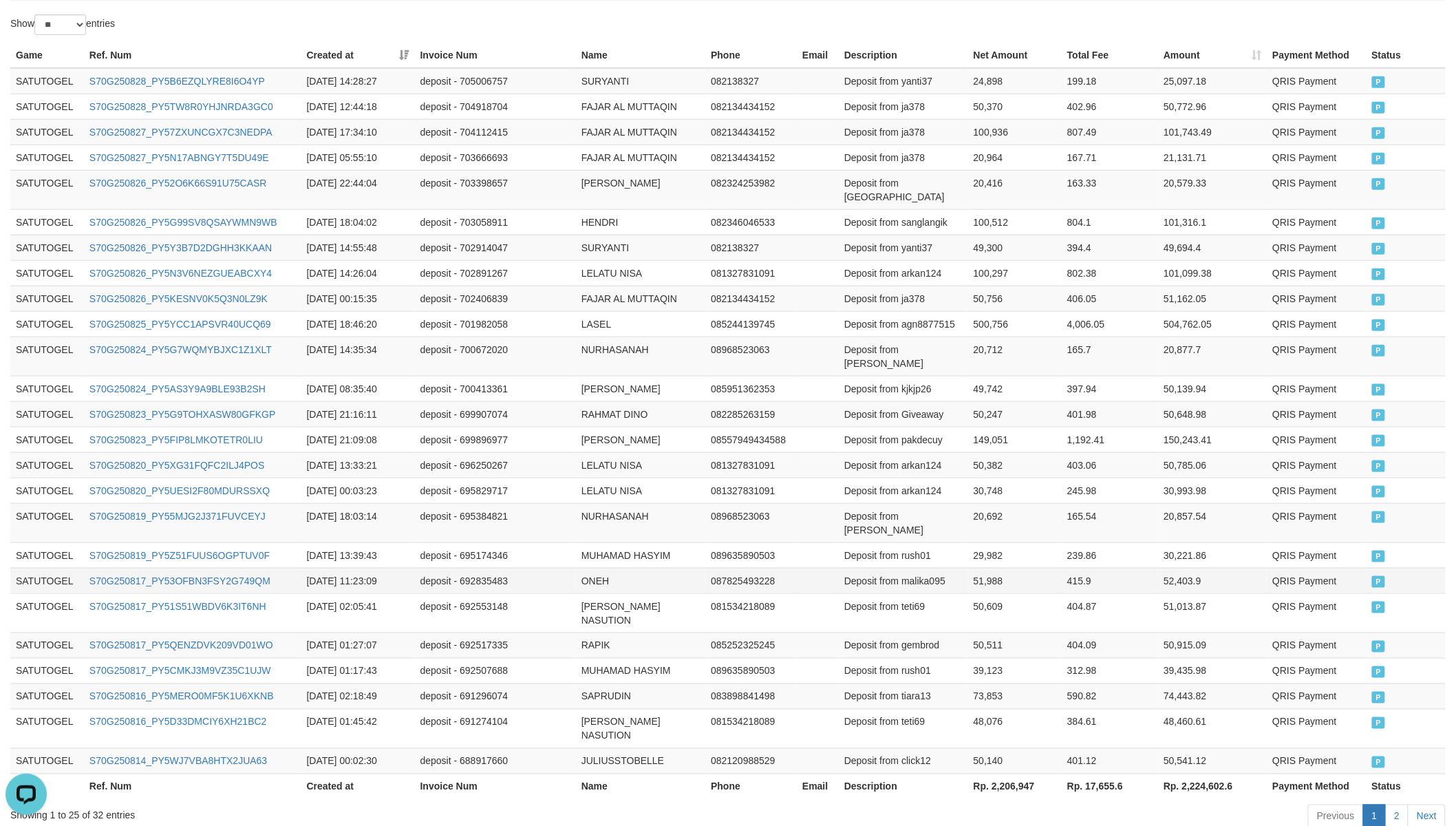
scroll to position [513, 0]
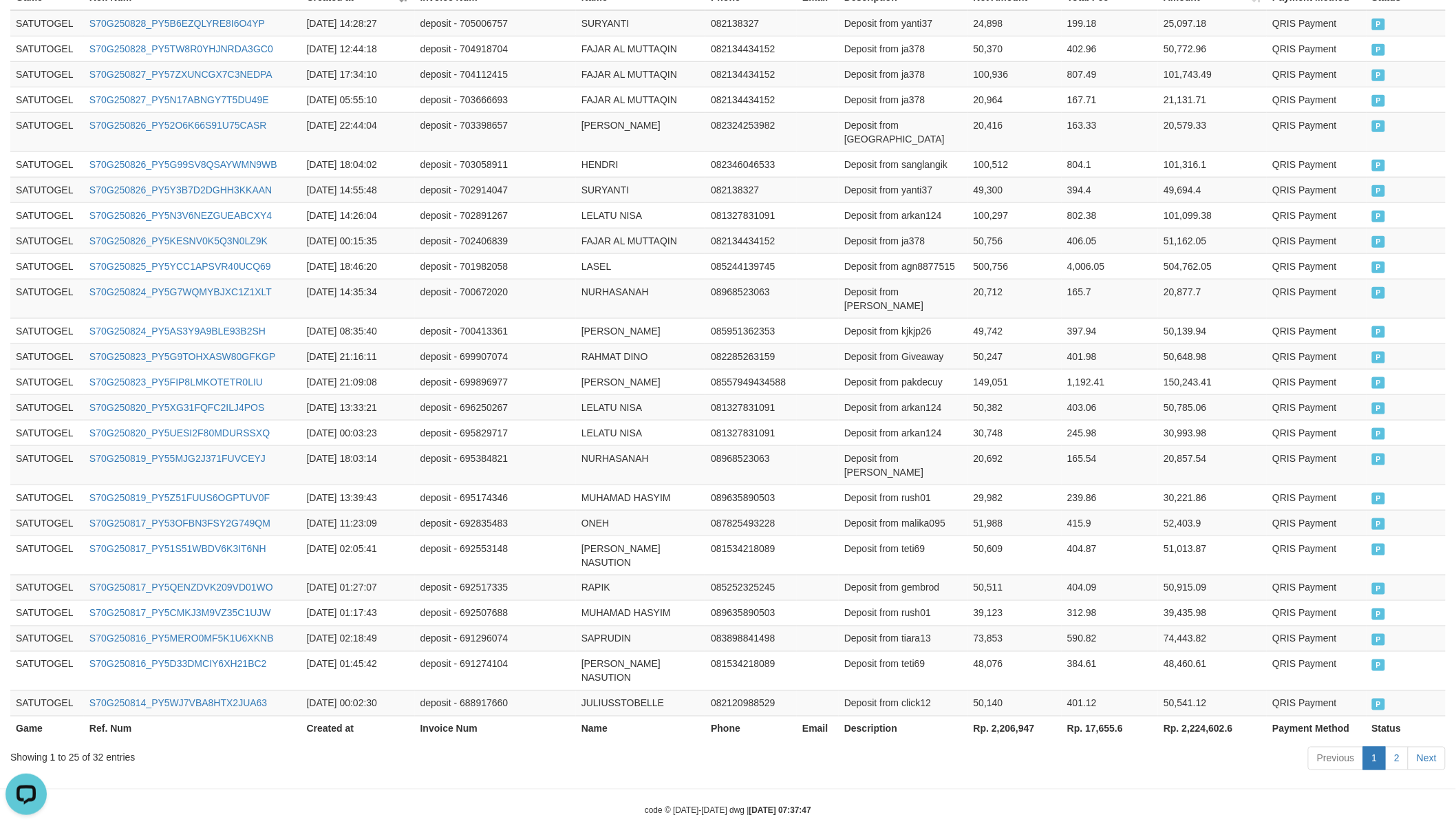
click at [1022, 715] on th "Rp. 2,206,947" at bounding box center [1015, 728] width 94 height 26
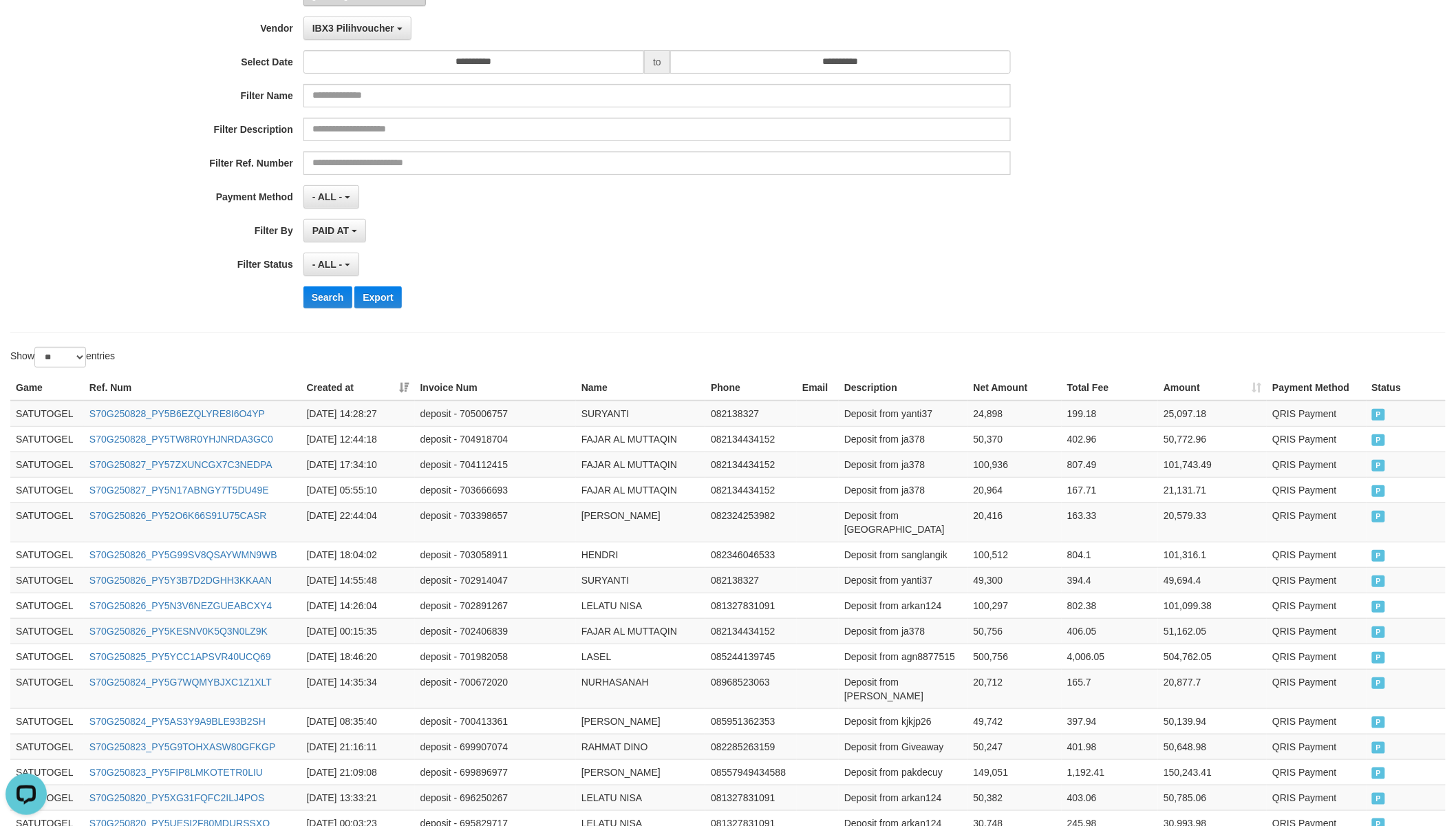
scroll to position [0, 0]
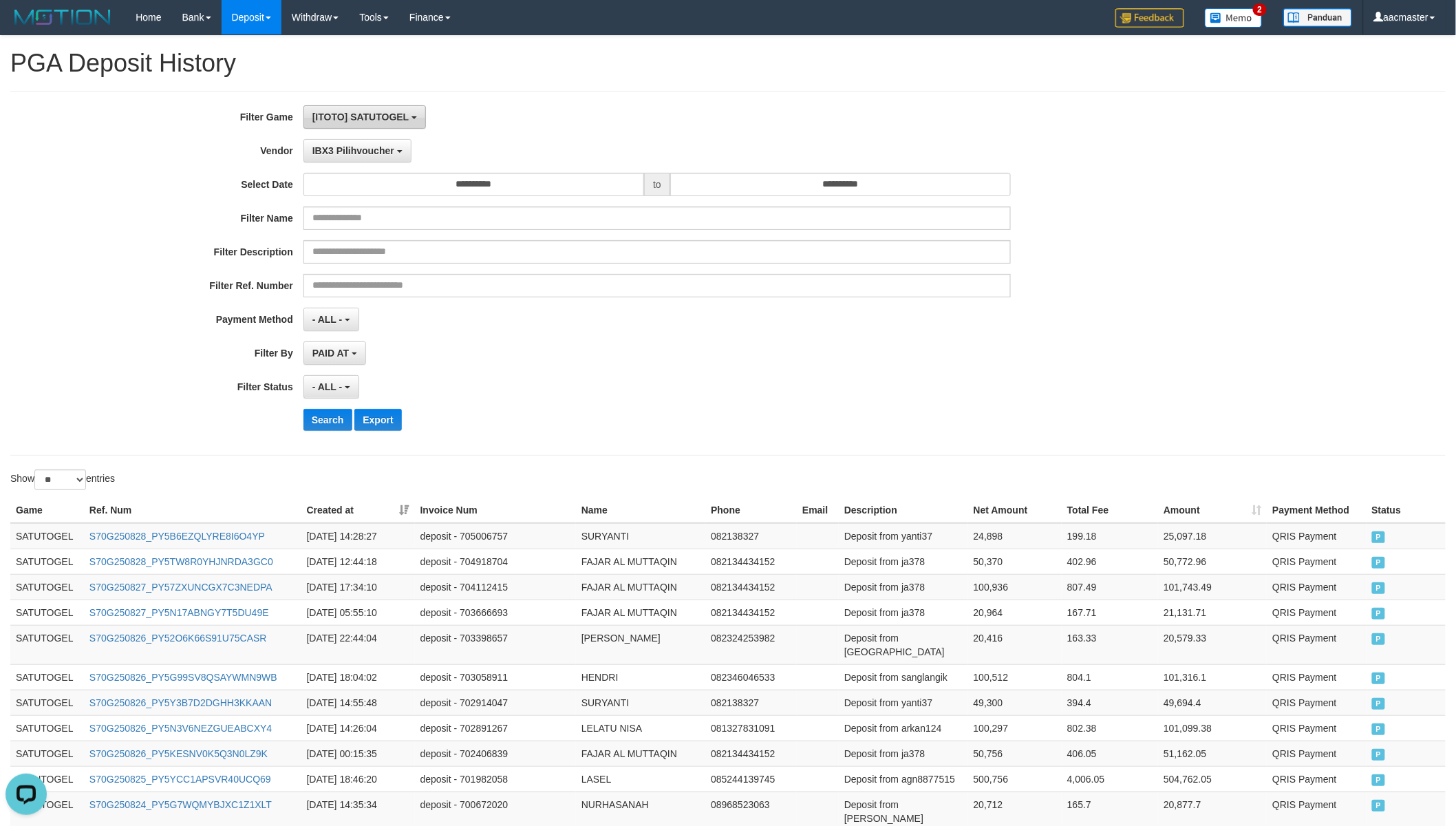
click at [385, 116] on span "[ITOTO] SATUTOGEL" at bounding box center [360, 117] width 96 height 11
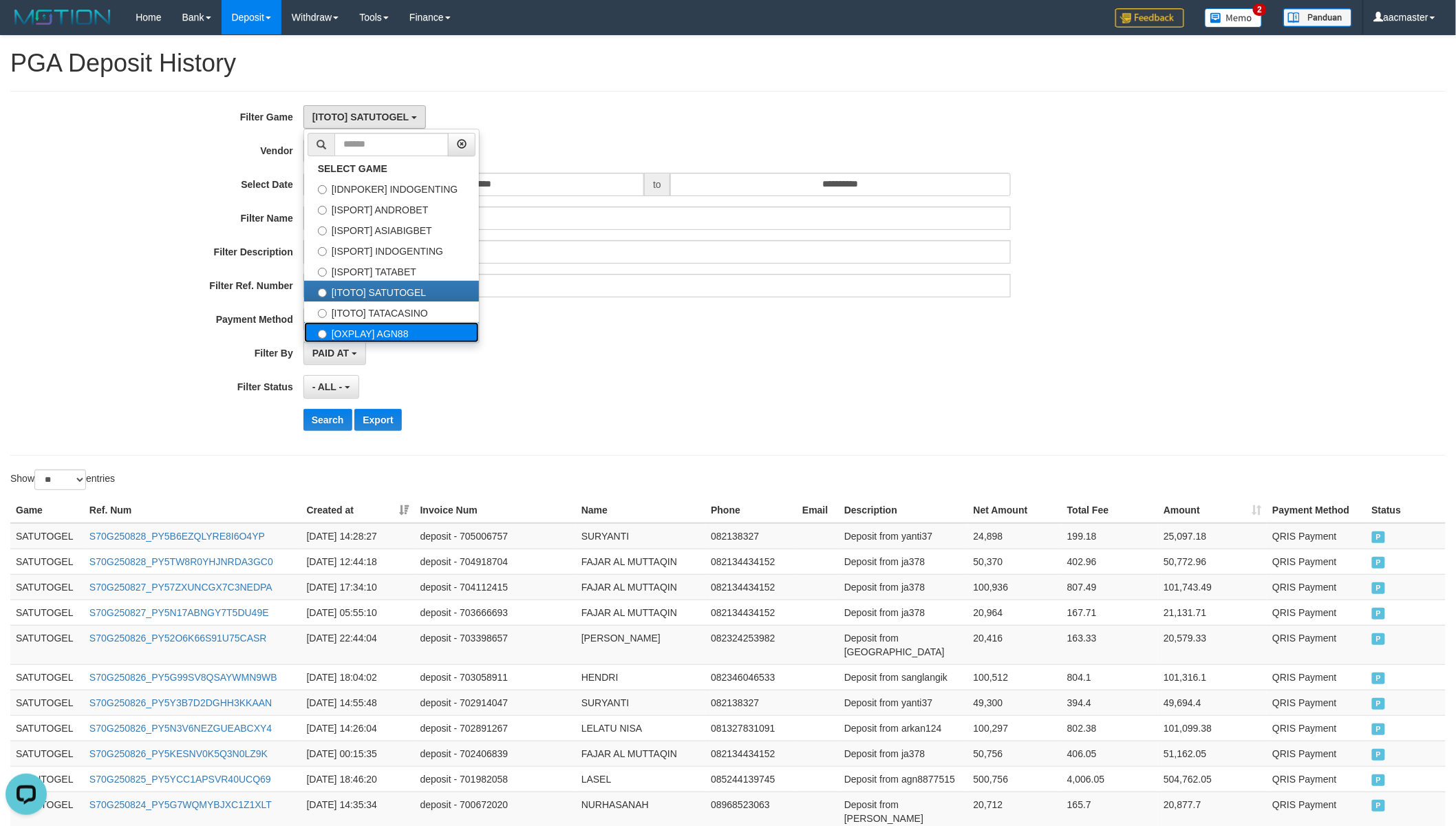
click at [395, 327] on label "[OXPLAY] AGN88" at bounding box center [392, 332] width 175 height 21
select select "***"
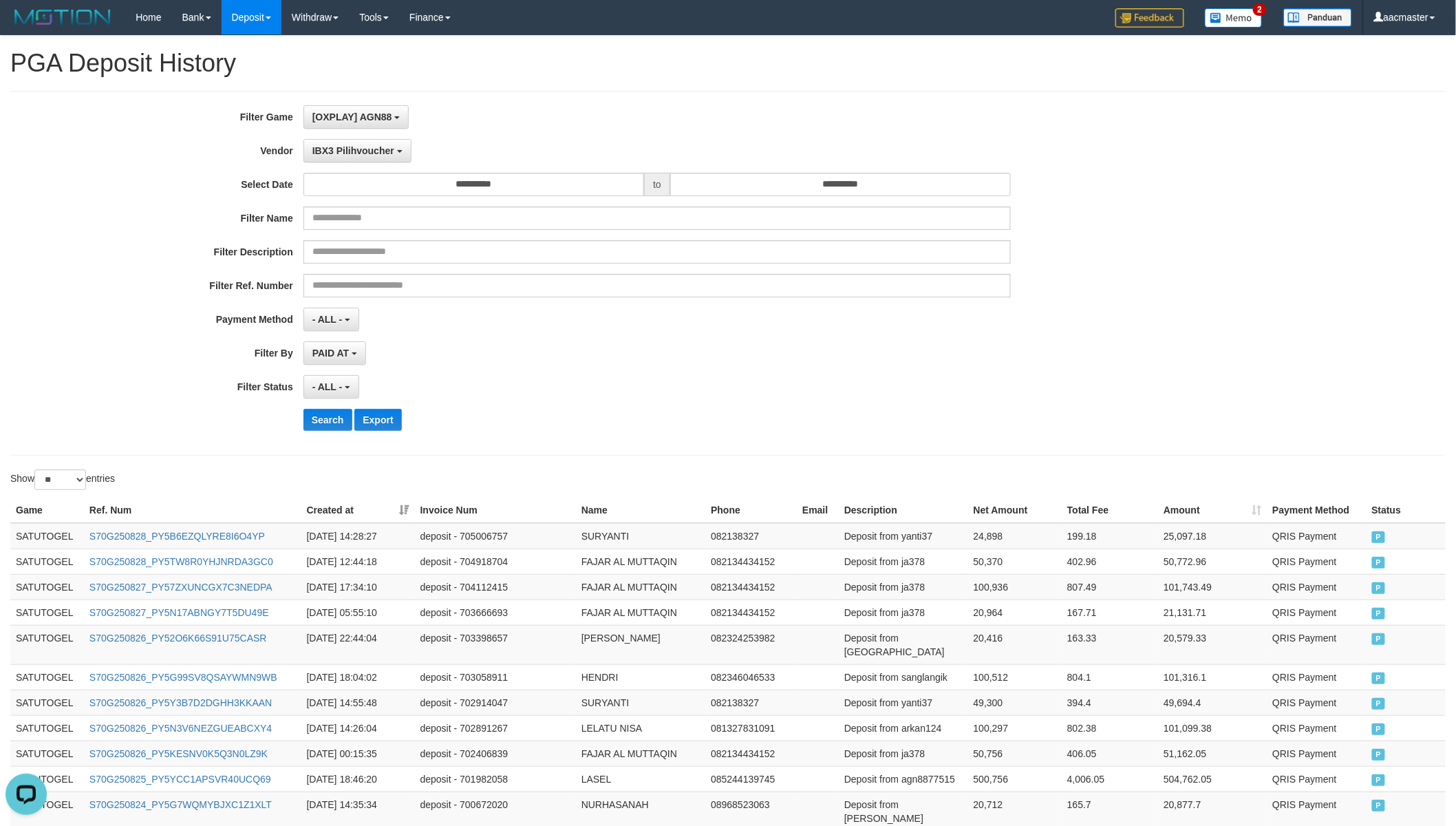
scroll to position [93, 0]
click at [393, 142] on button "IBX3 Pilihvoucher" at bounding box center [357, 150] width 108 height 23
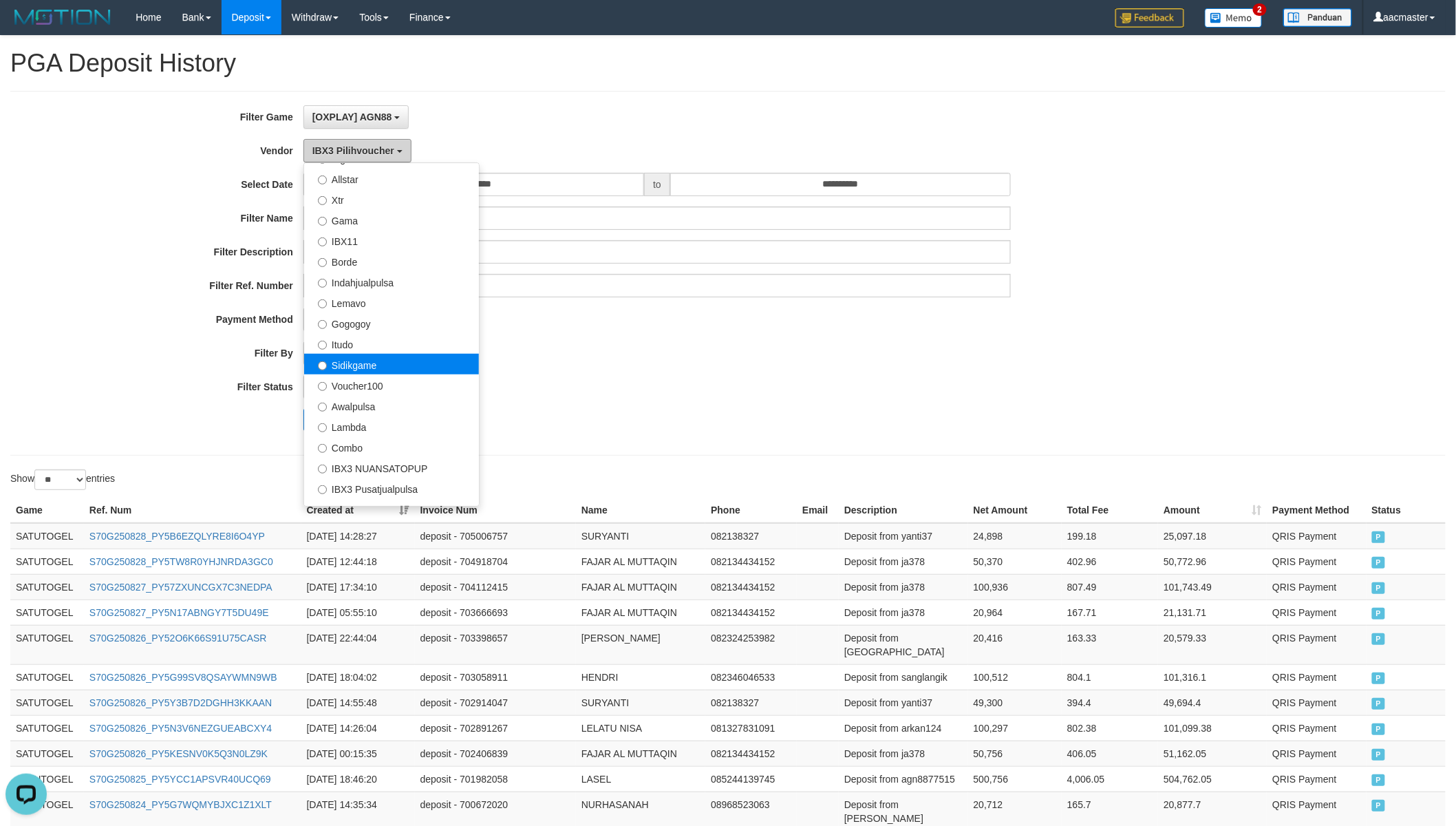
scroll to position [195, 0]
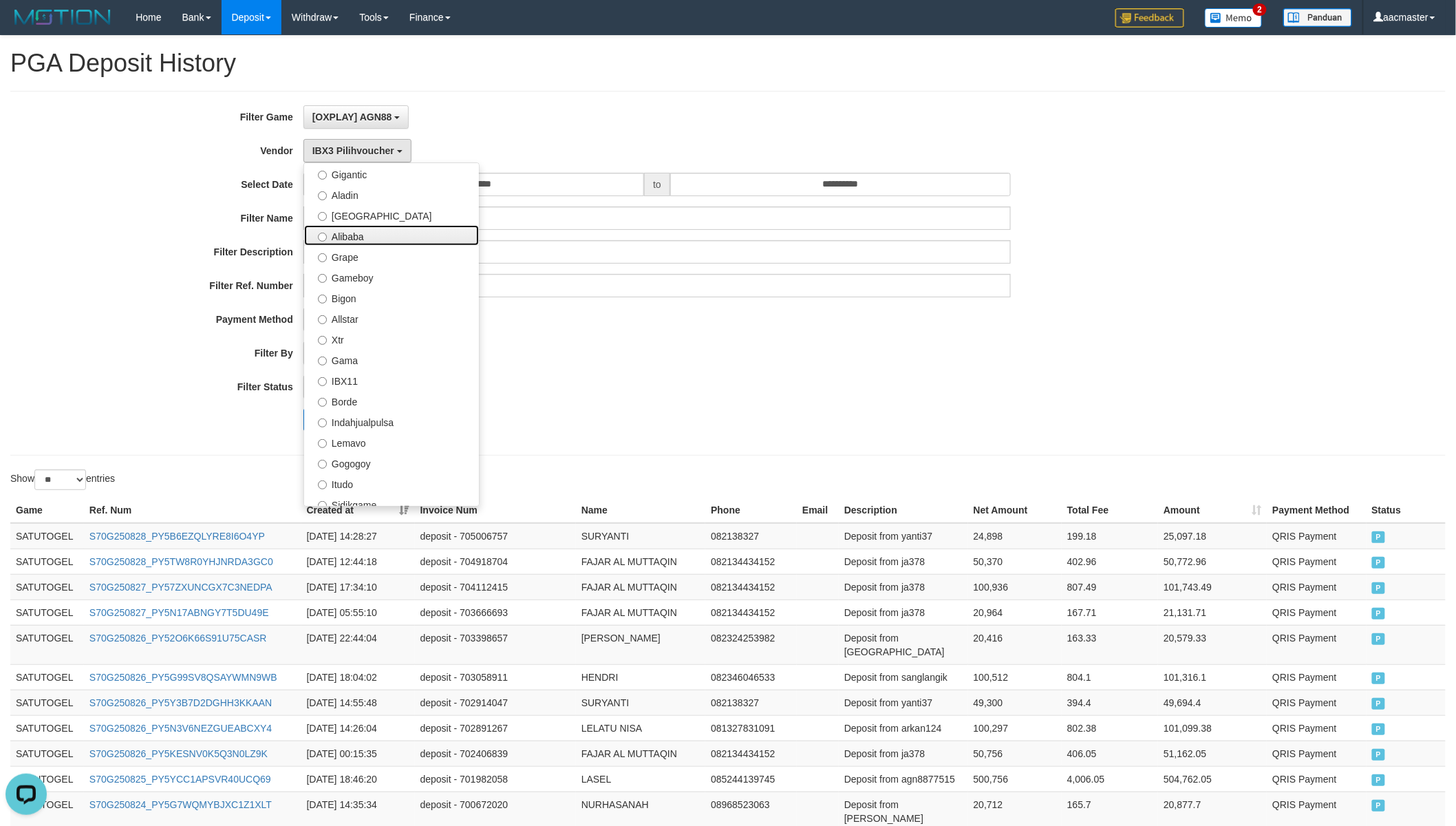
drag, startPoint x: 362, startPoint y: 235, endPoint x: 360, endPoint y: 246, distance: 11.2
click at [362, 235] on label "Alibaba" at bounding box center [392, 235] width 175 height 21
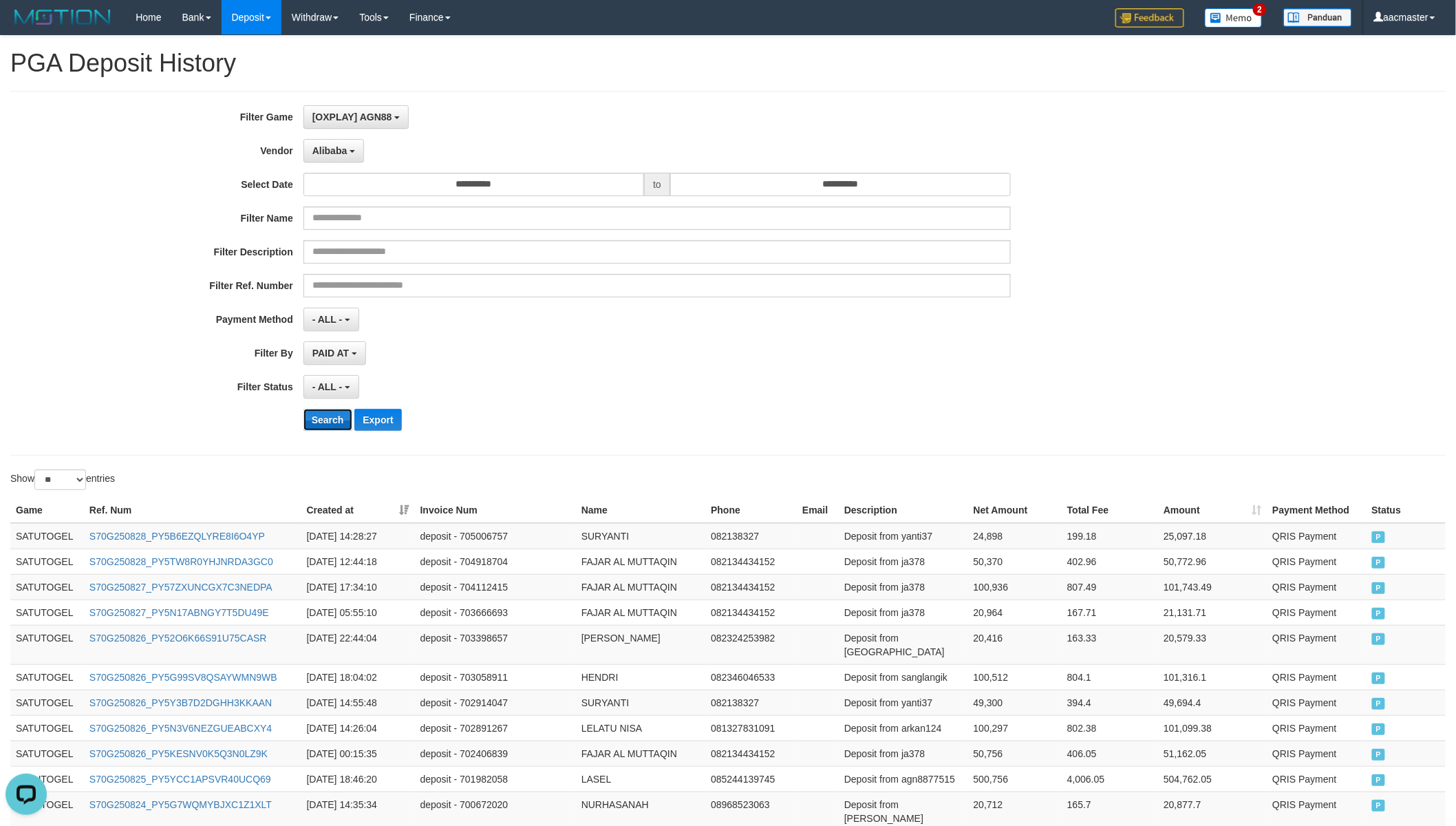
click at [335, 423] on button "Search" at bounding box center [328, 420] width 49 height 22
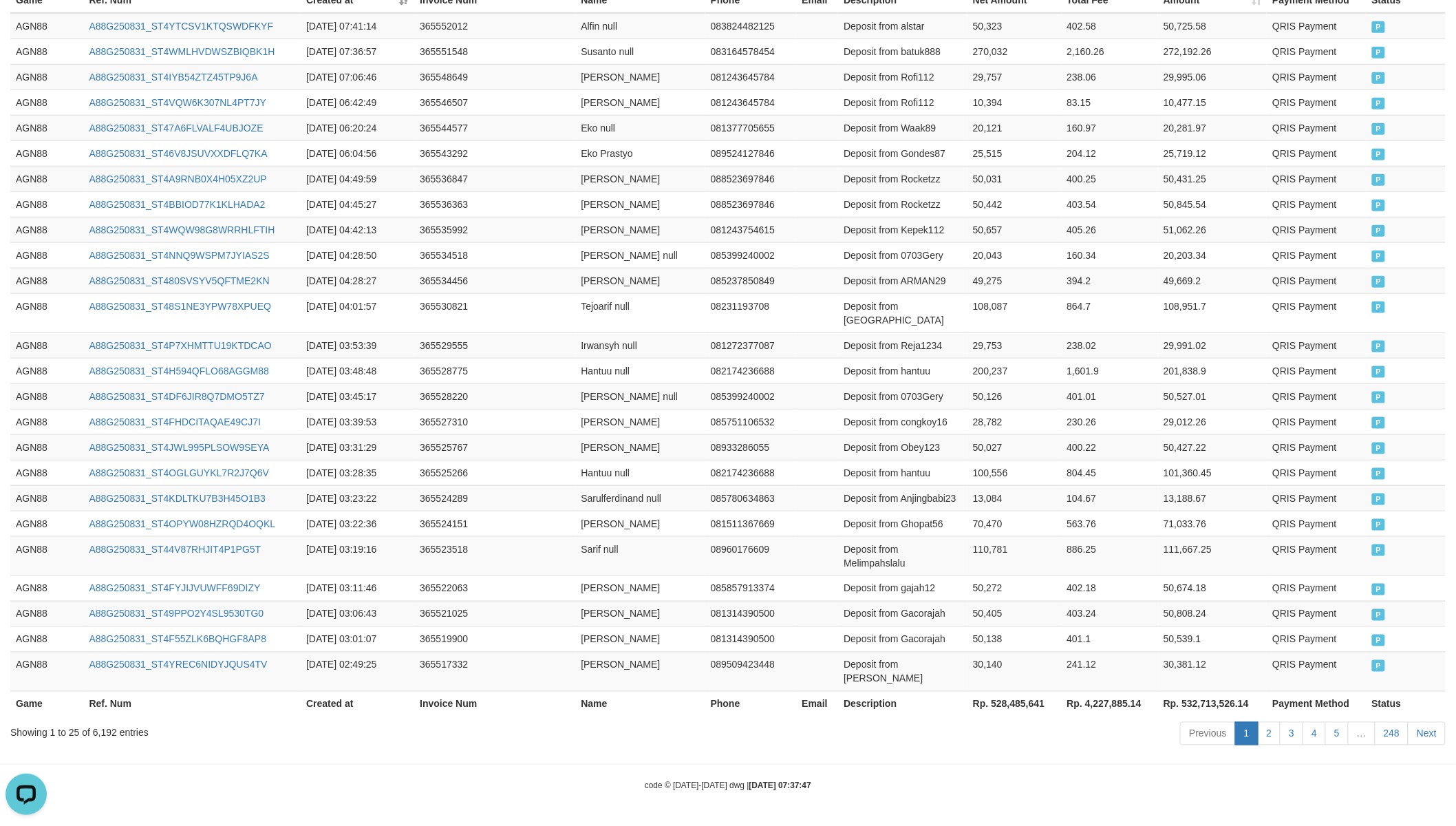
scroll to position [485, 0]
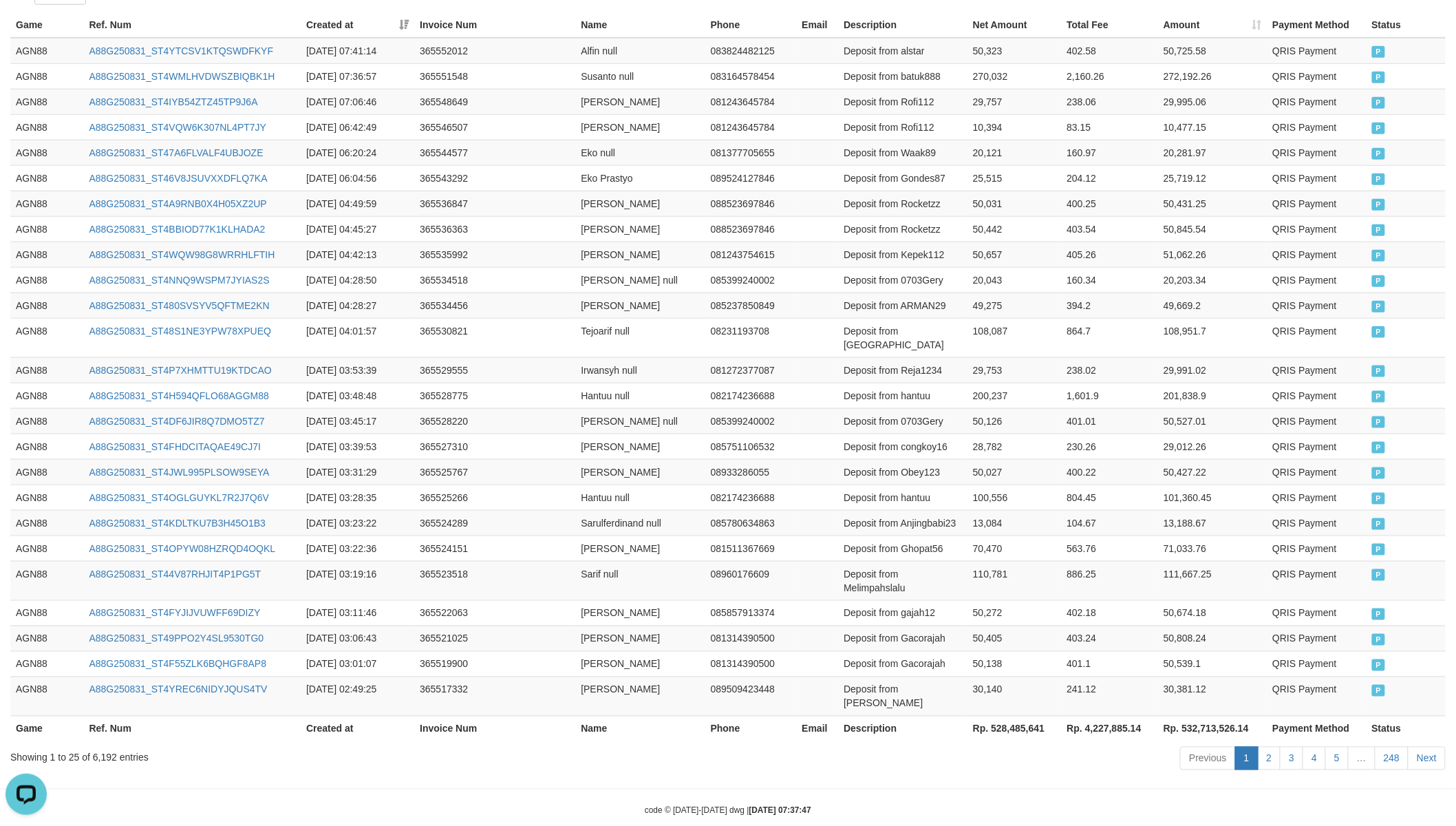
click at [1000, 715] on th "Rp. 528,485,641" at bounding box center [1014, 728] width 94 height 26
drag, startPoint x: 1000, startPoint y: 695, endPoint x: 967, endPoint y: 676, distance: 38.1
click at [1000, 715] on th "Rp. 528,485,641" at bounding box center [1014, 728] width 94 height 26
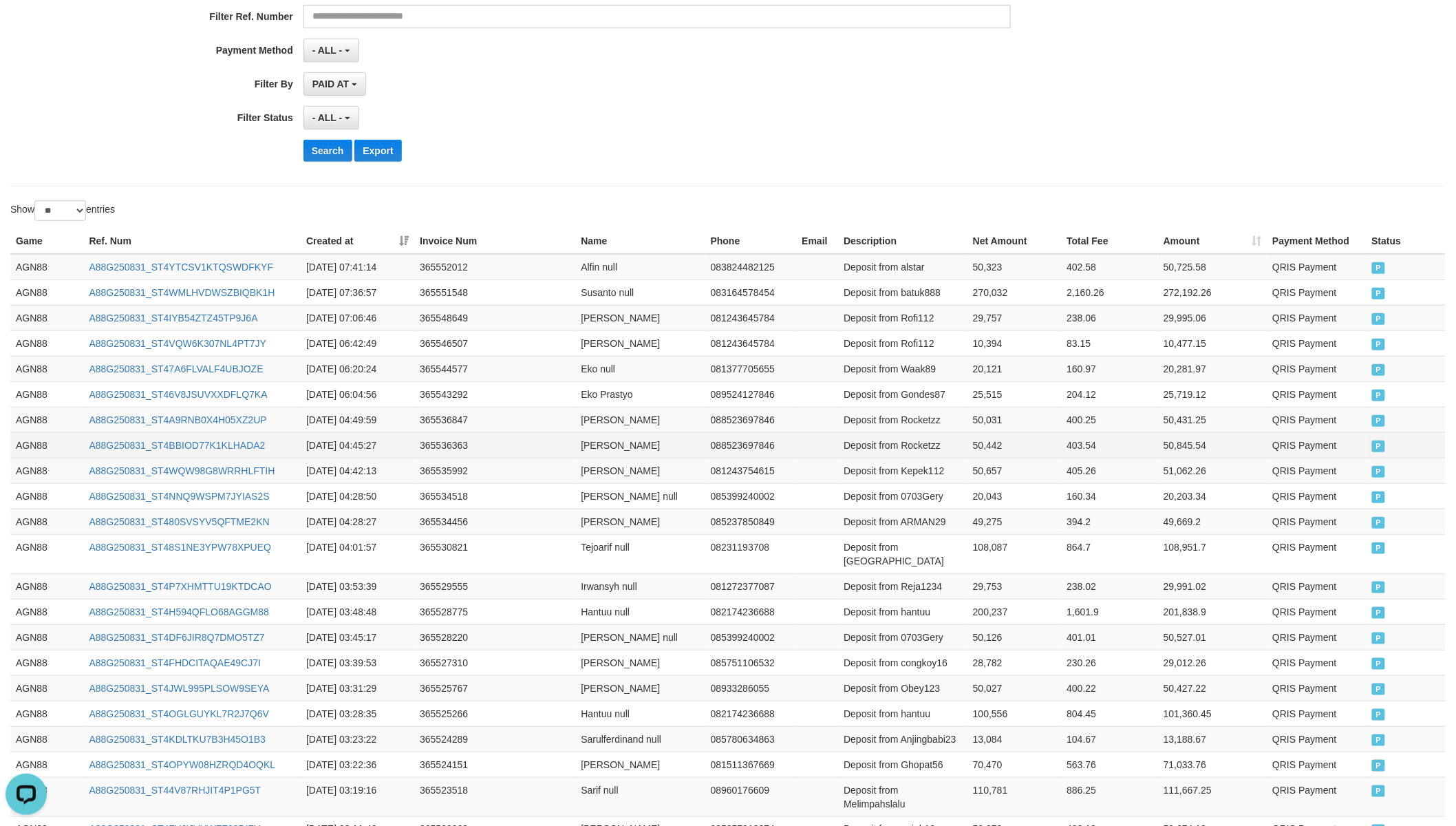
scroll to position [0, 0]
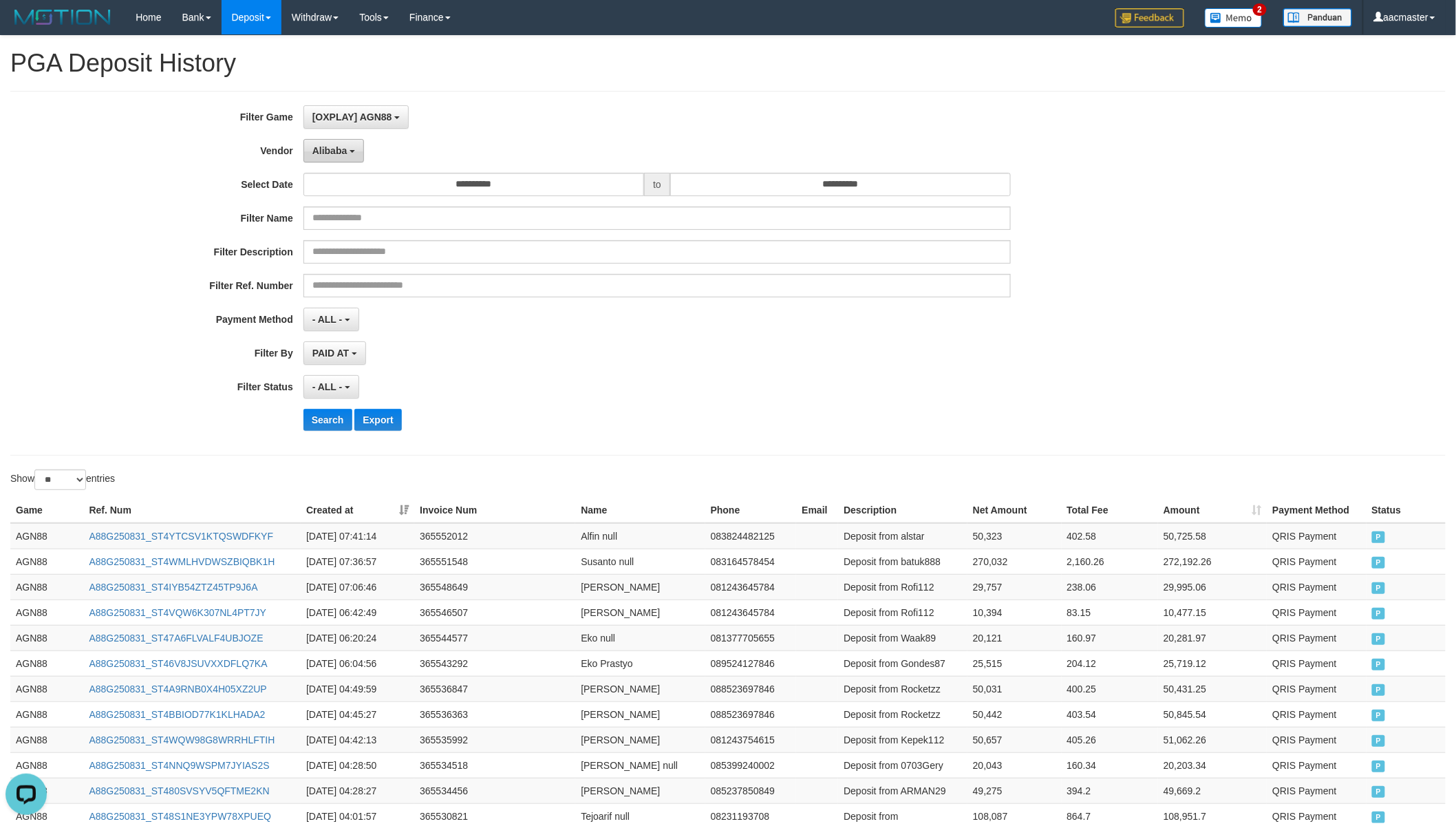
click at [332, 145] on span "Alibaba" at bounding box center [330, 150] width 35 height 11
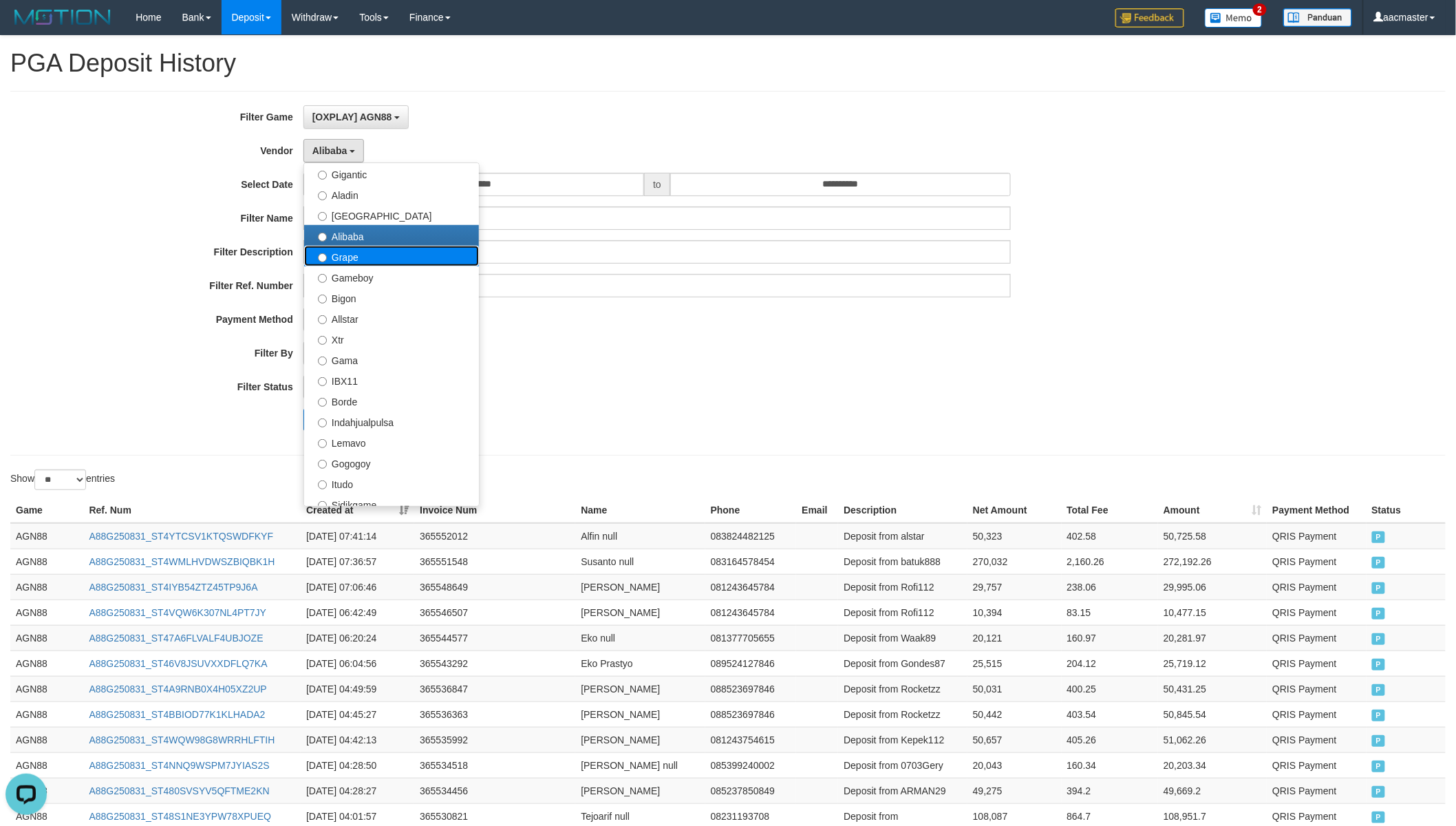
click at [384, 256] on label "Grape" at bounding box center [392, 256] width 175 height 21
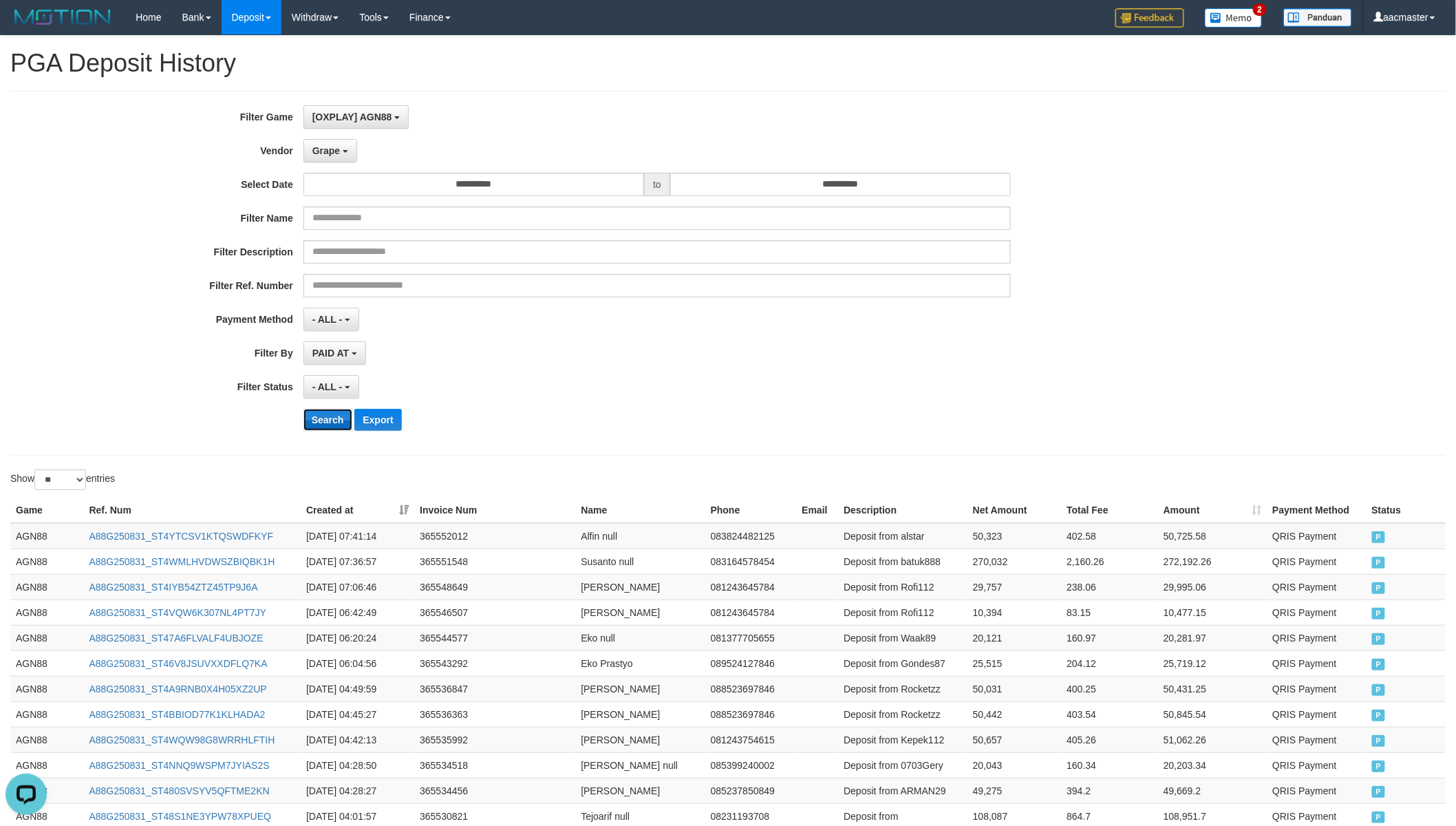
click at [321, 420] on button "Search" at bounding box center [328, 420] width 49 height 22
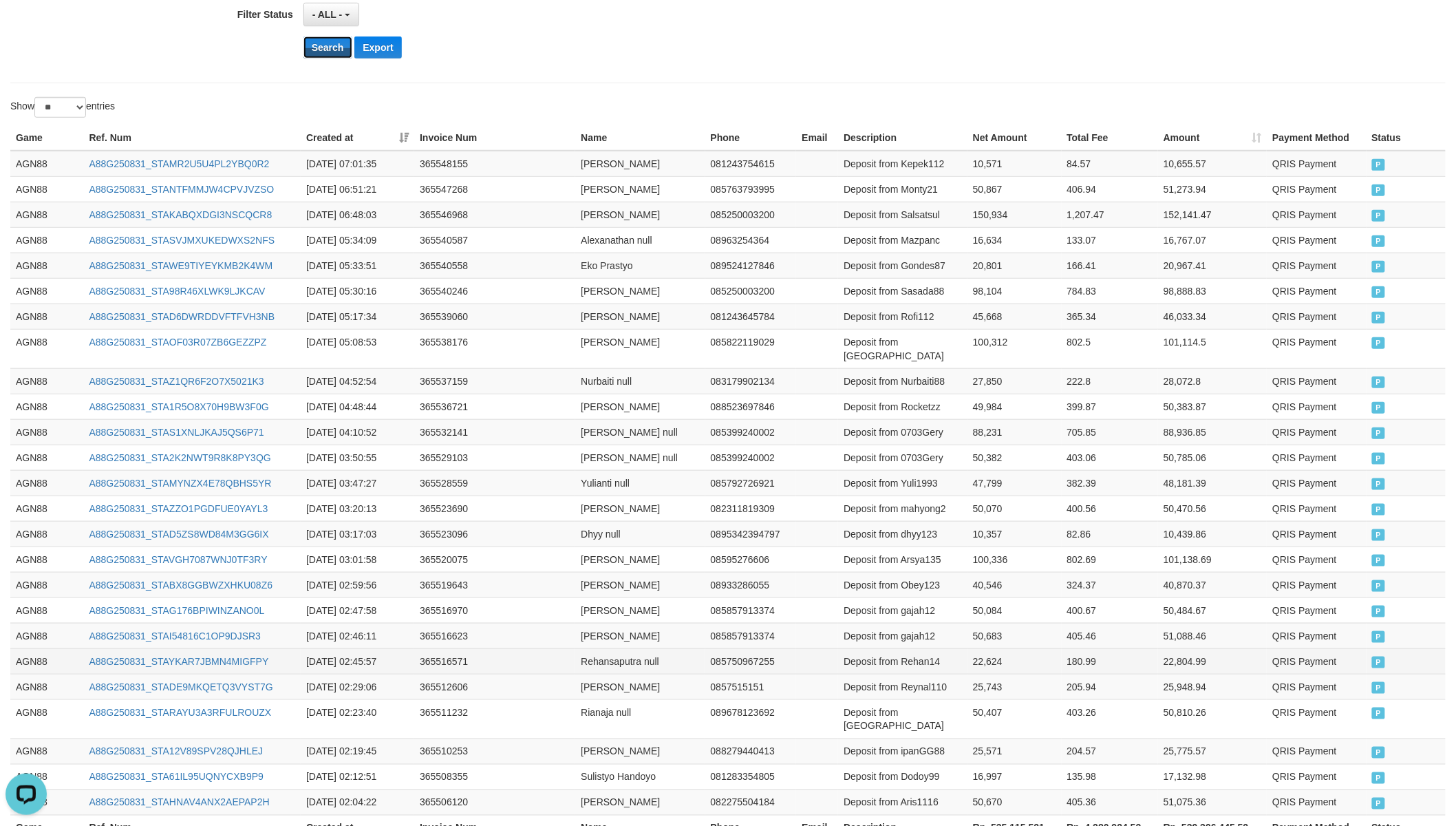
scroll to position [471, 0]
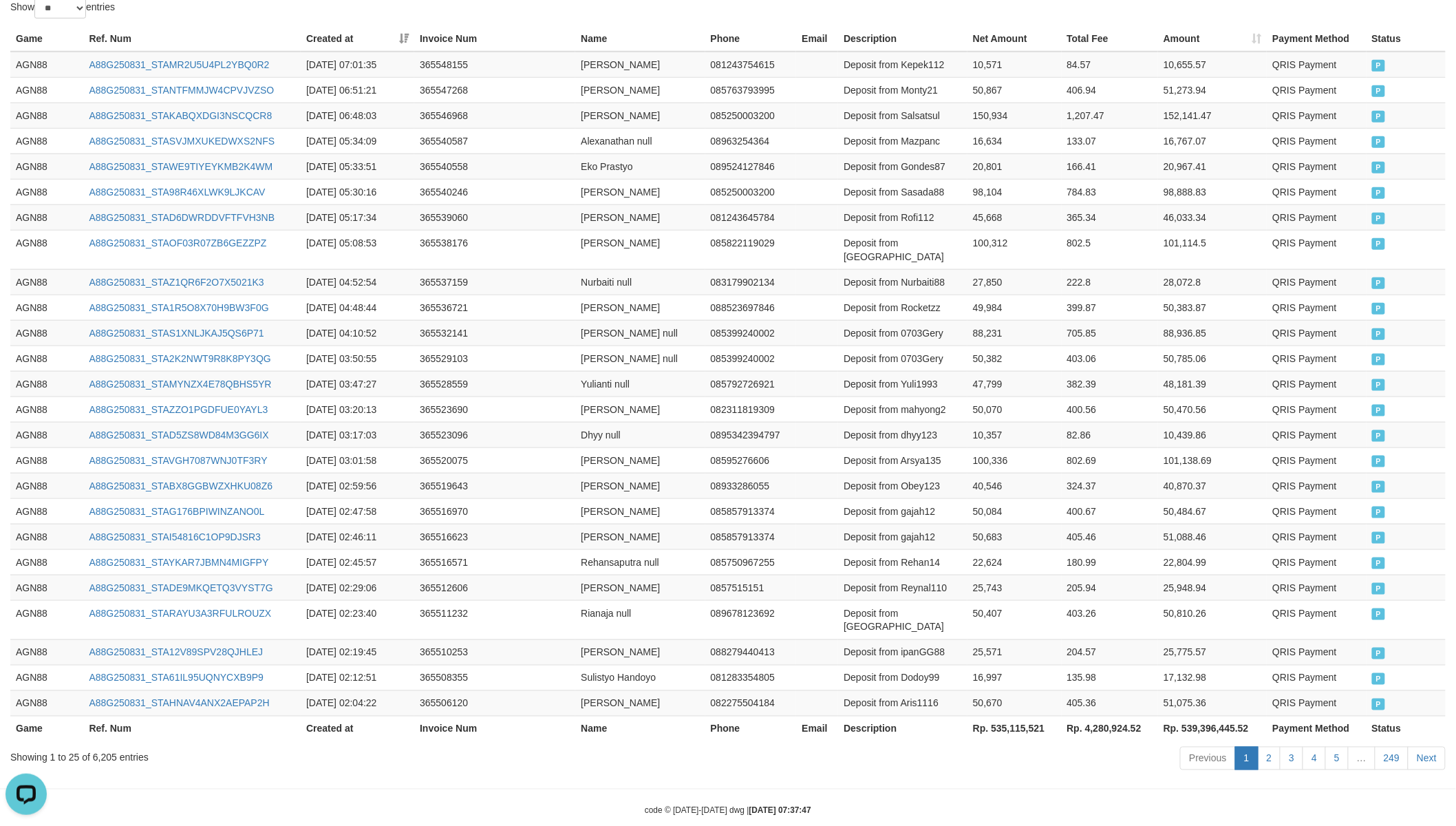
click at [1013, 715] on th "Rp. 535,115,521" at bounding box center [1014, 728] width 94 height 26
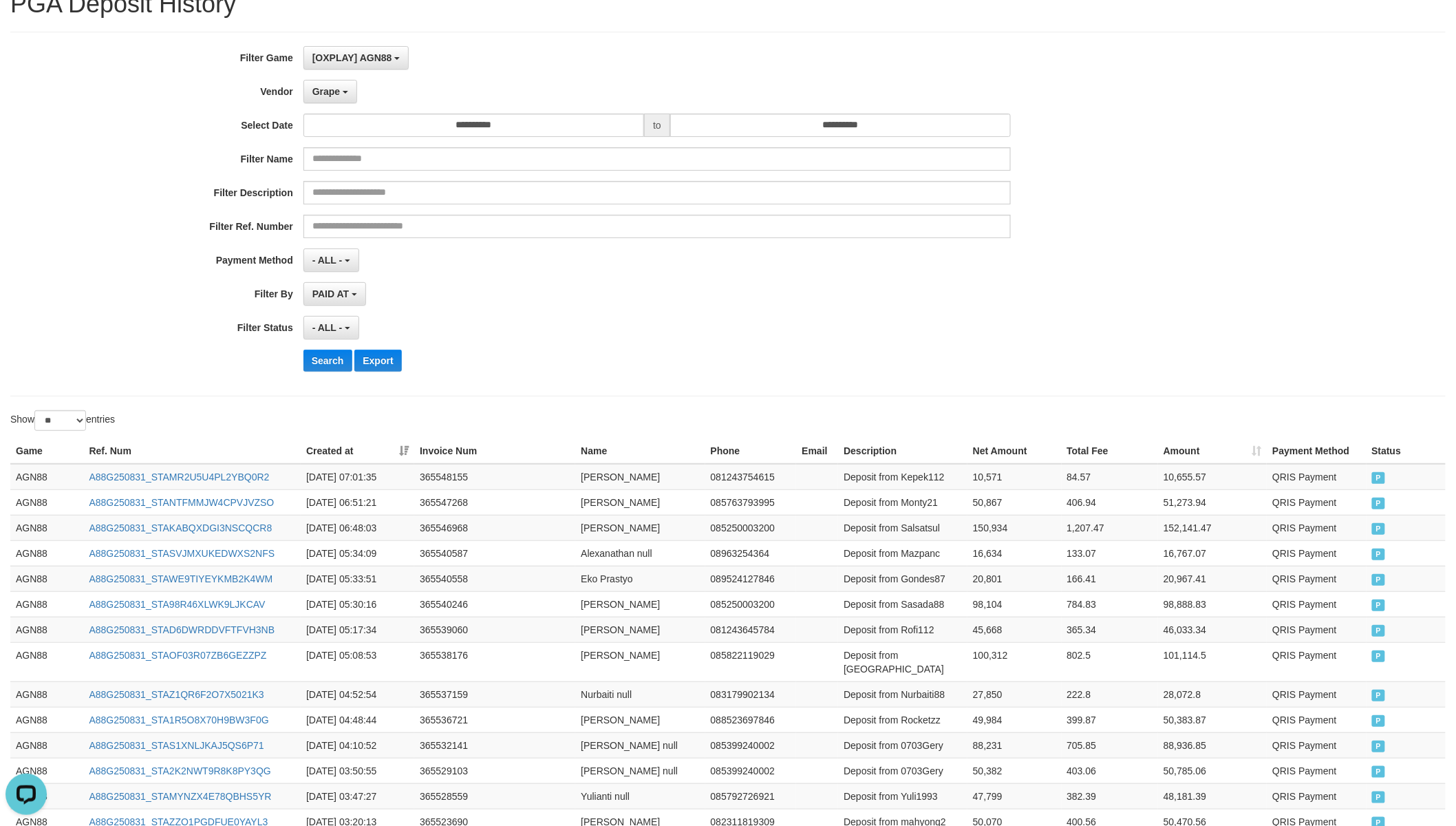
scroll to position [0, 0]
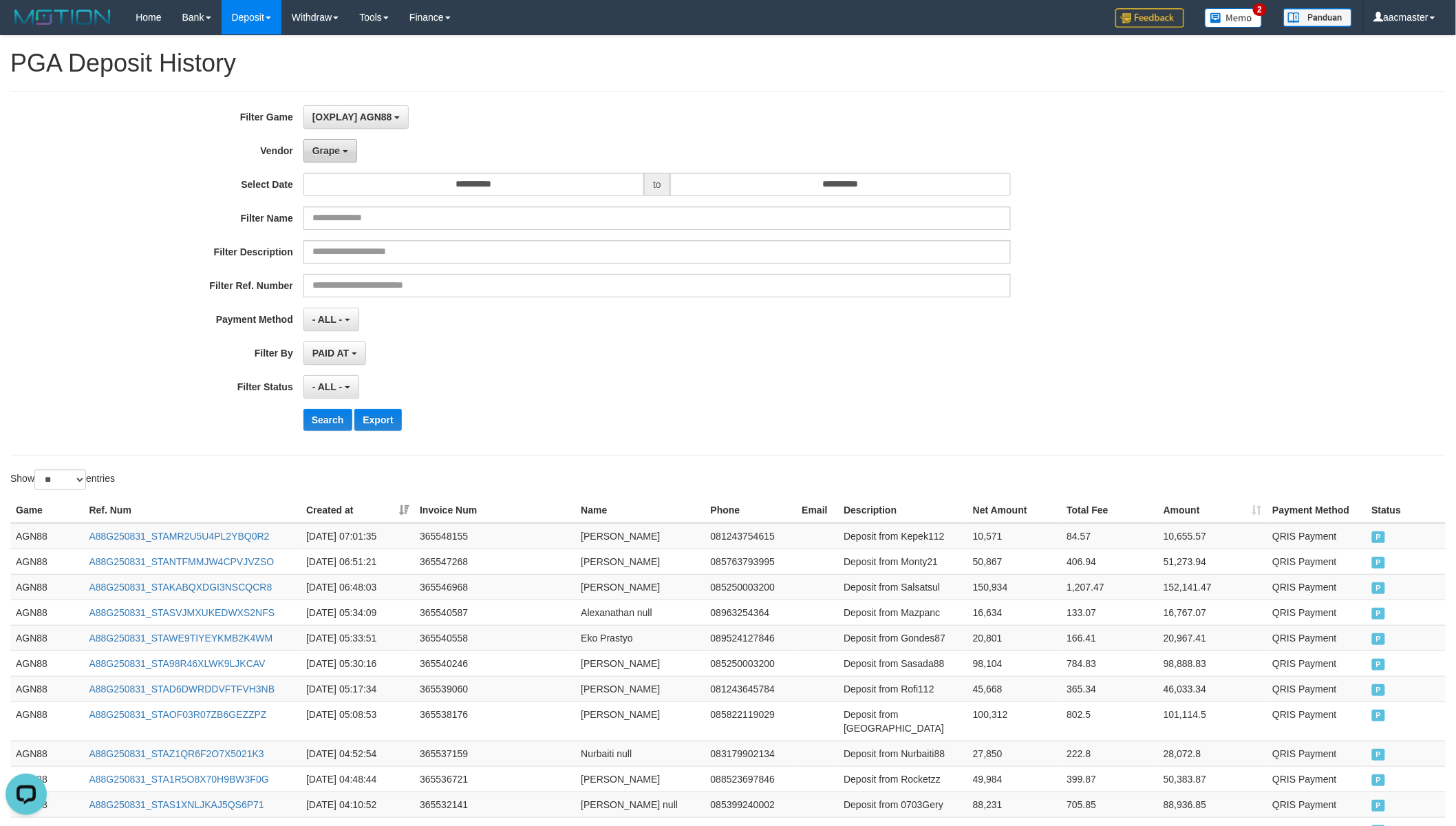
click at [347, 145] on button "Grape" at bounding box center [330, 150] width 54 height 23
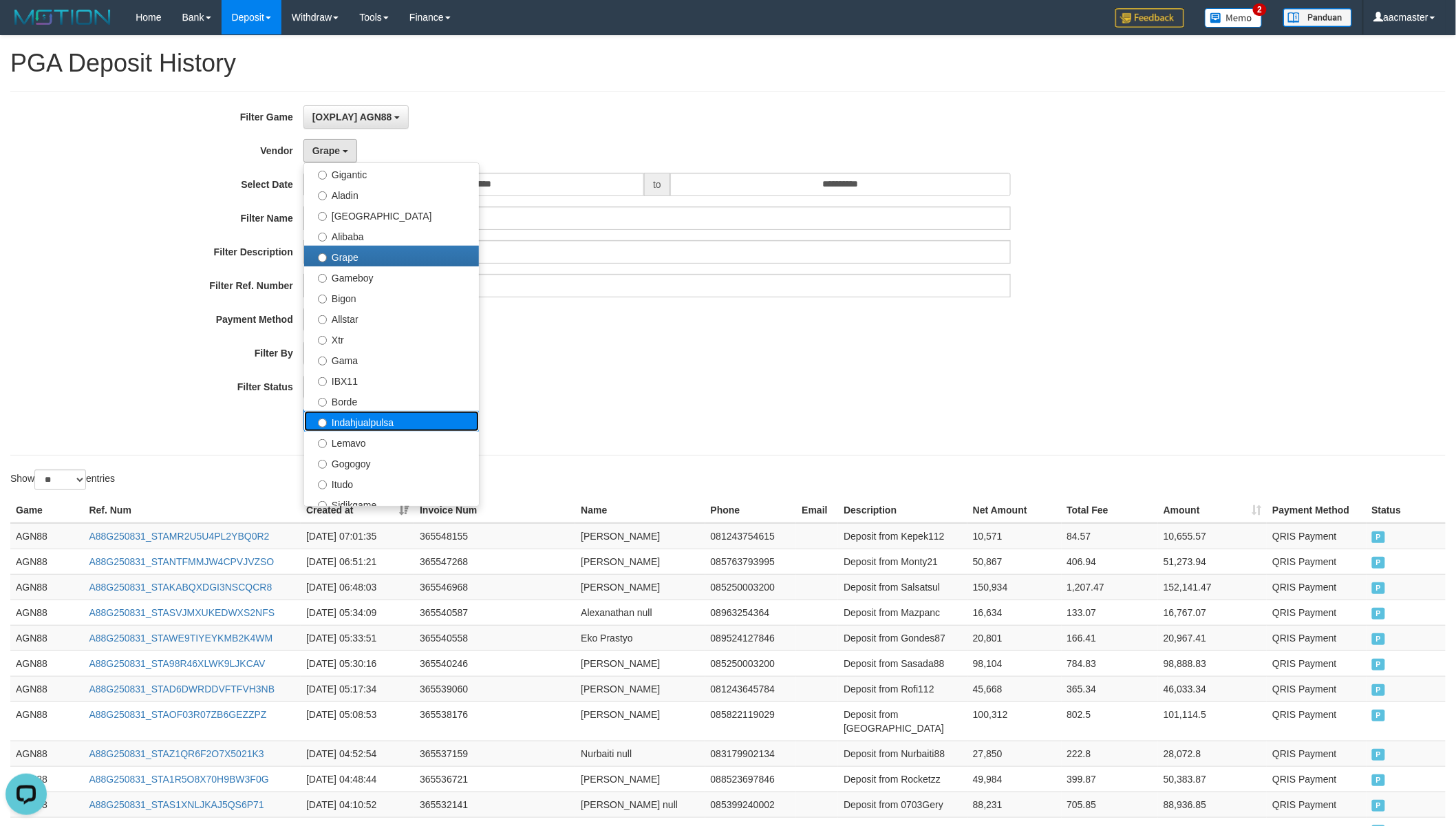
click at [427, 427] on label "Indahjualpulsa" at bounding box center [392, 421] width 175 height 21
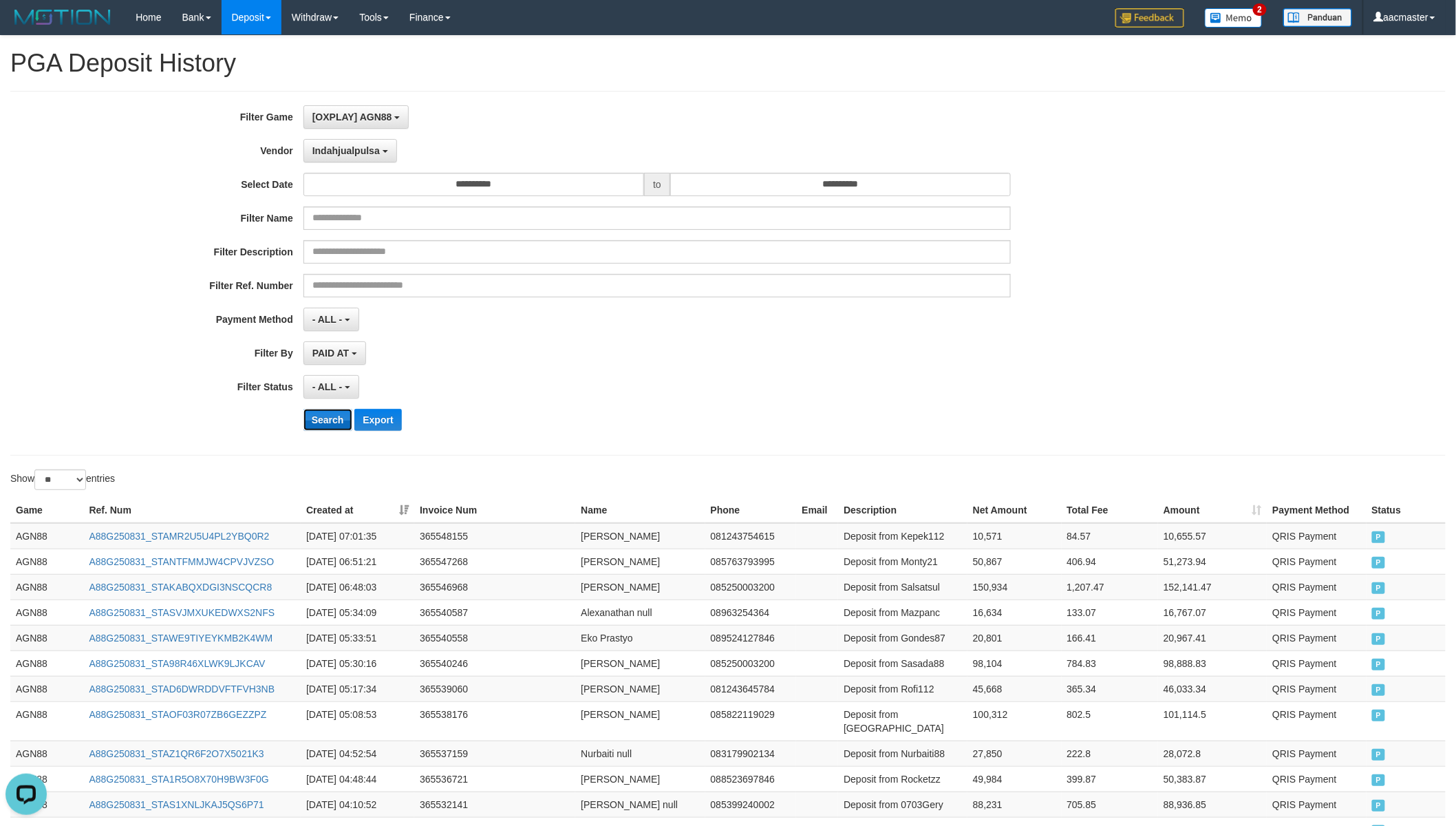
click at [315, 427] on button "Search" at bounding box center [328, 420] width 49 height 22
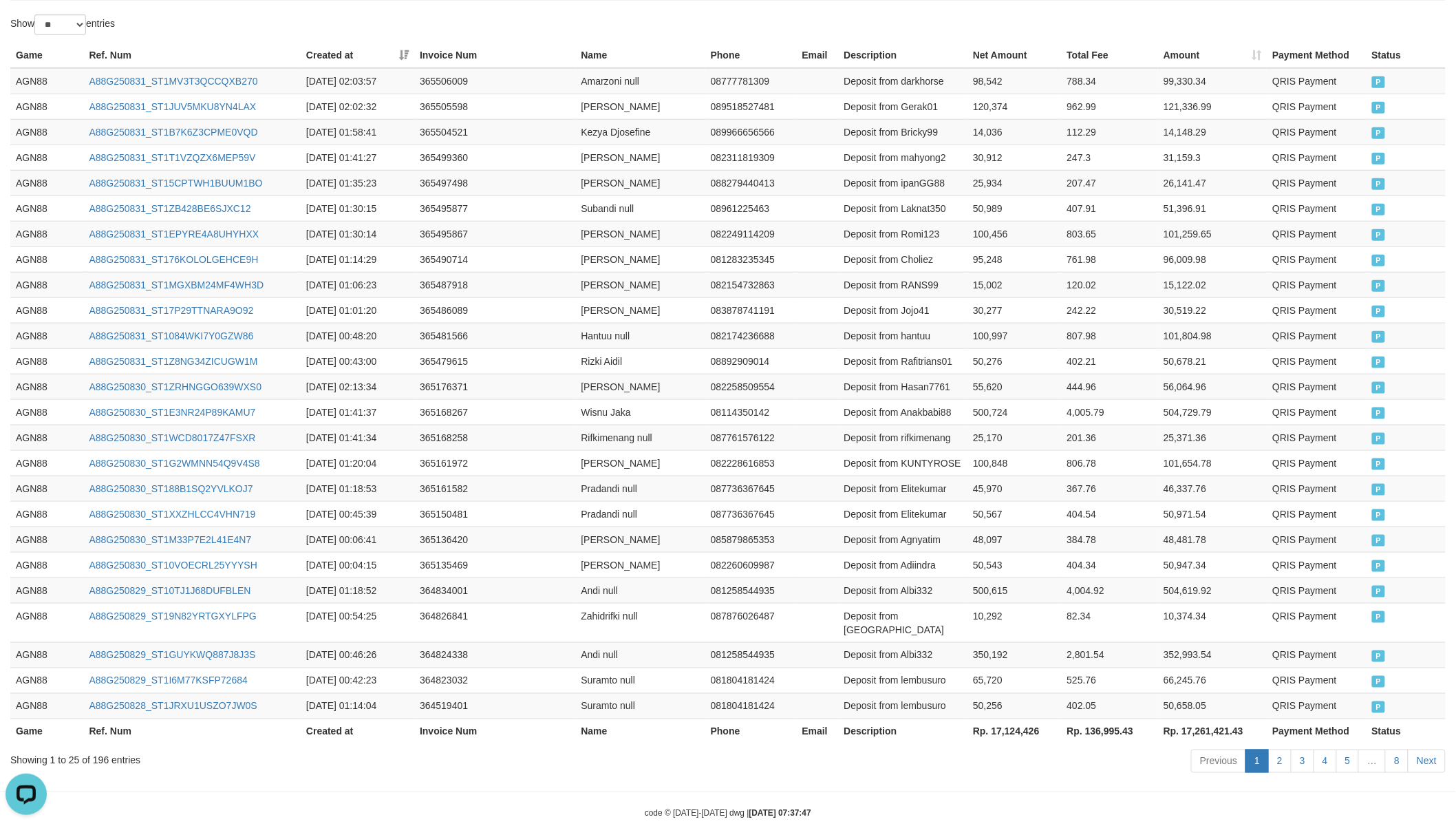
scroll to position [471, 0]
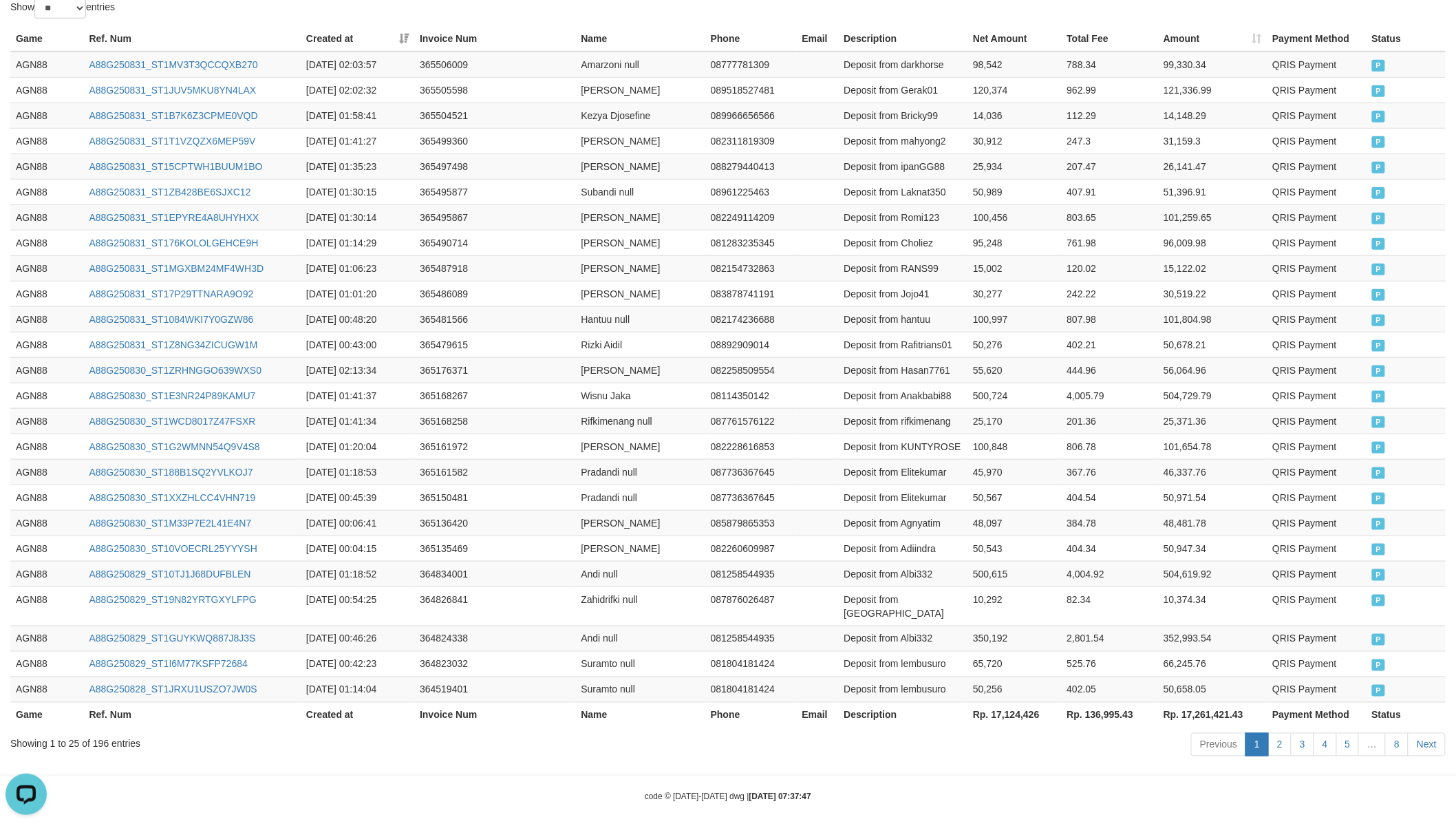
click at [1015, 713] on th "Rp. 17,124,426" at bounding box center [1014, 714] width 94 height 26
click at [1014, 711] on th "Rp. 17,124,426" at bounding box center [1014, 714] width 94 height 26
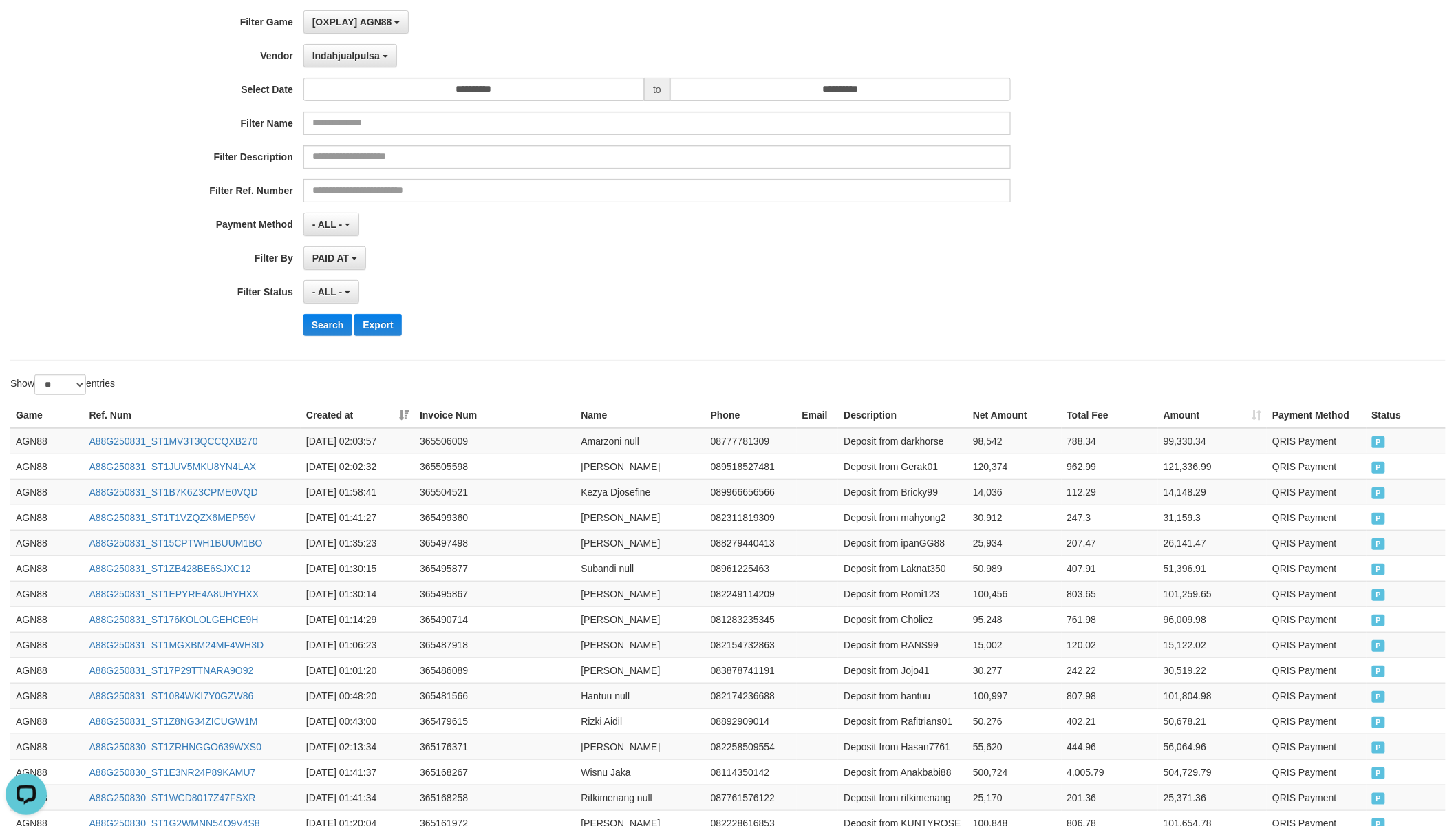
scroll to position [0, 0]
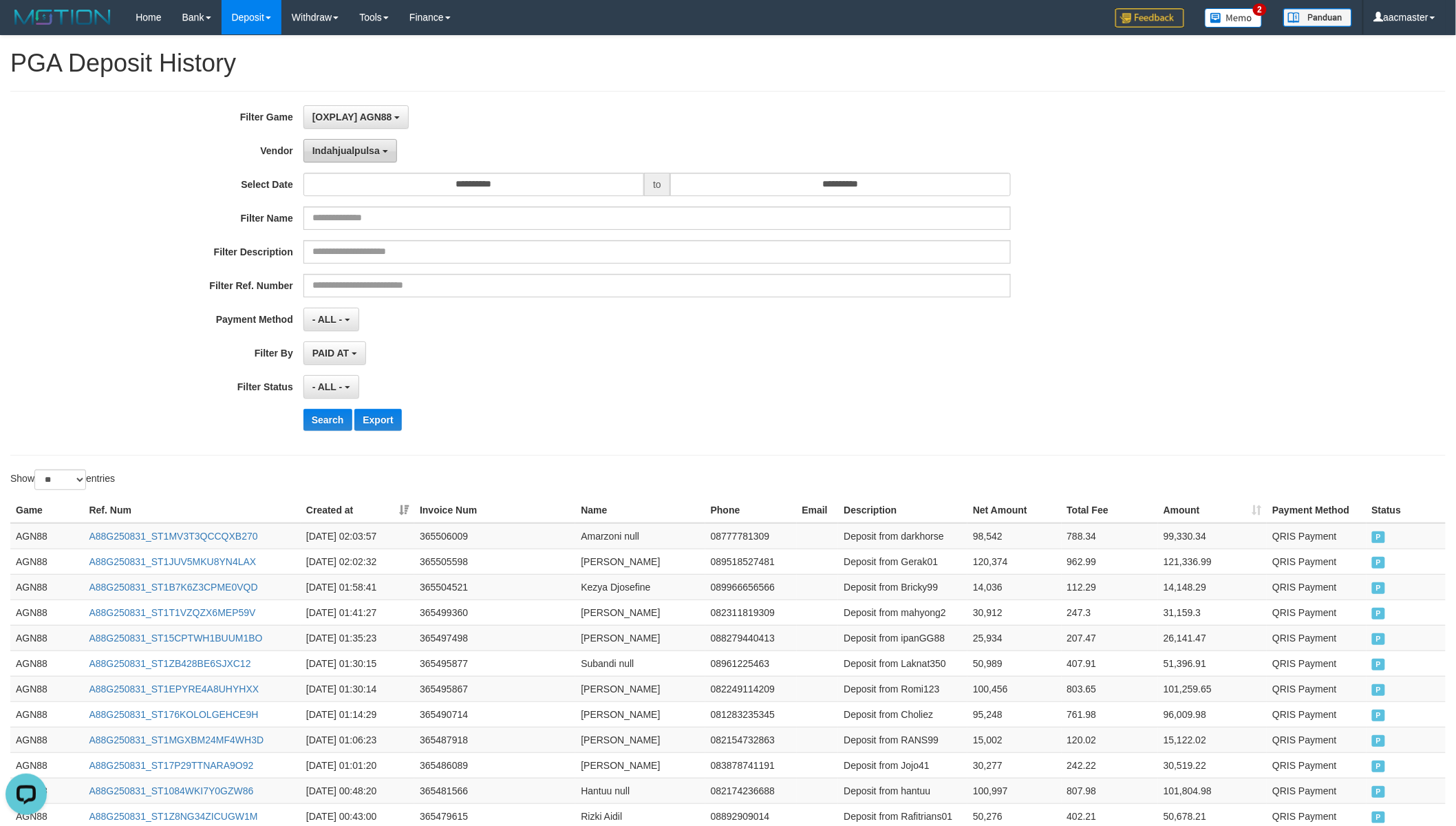
click at [361, 153] on span "Indahjualpulsa" at bounding box center [346, 150] width 67 height 11
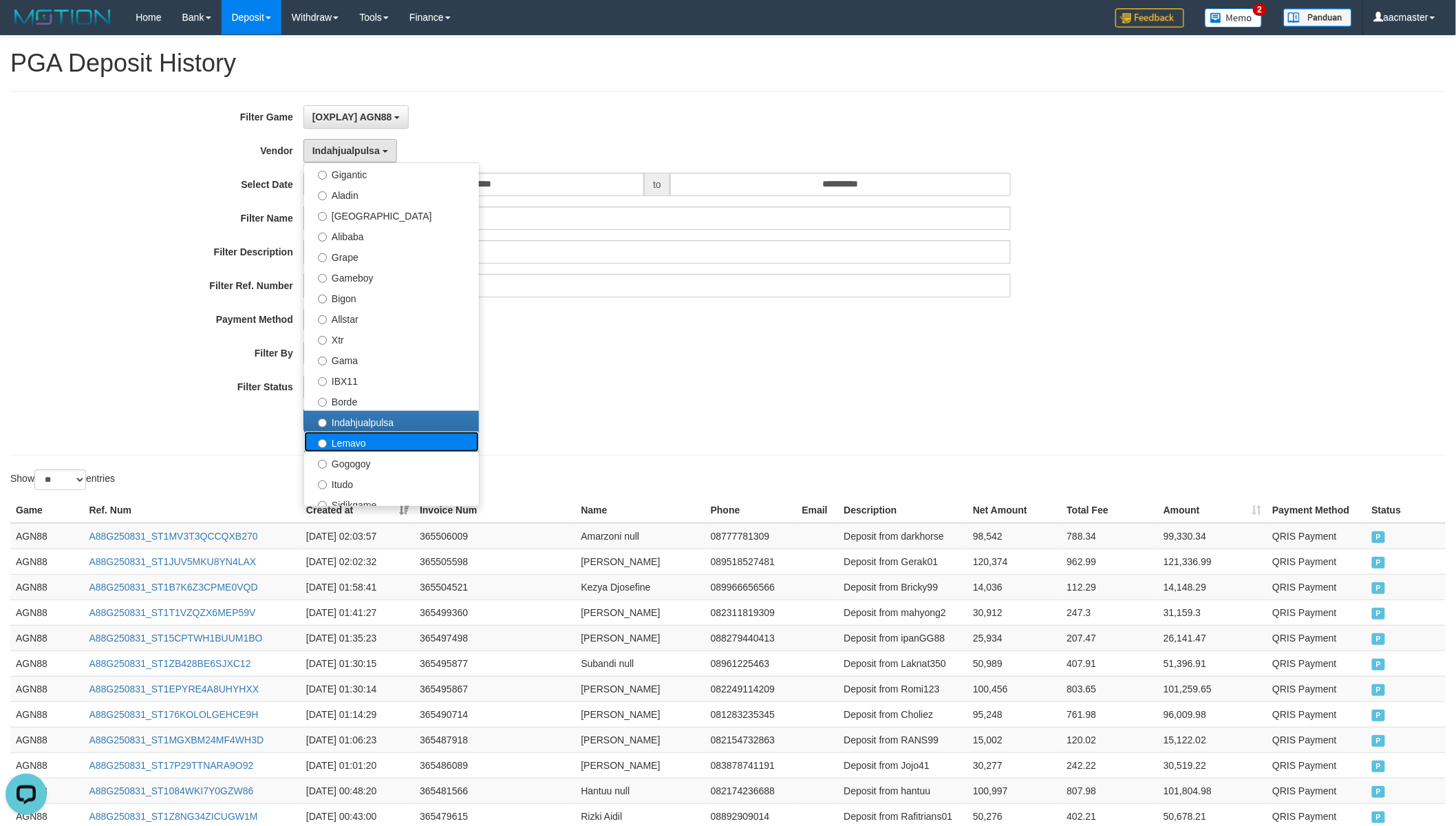
click at [390, 438] on label "Lemavo" at bounding box center [392, 442] width 175 height 21
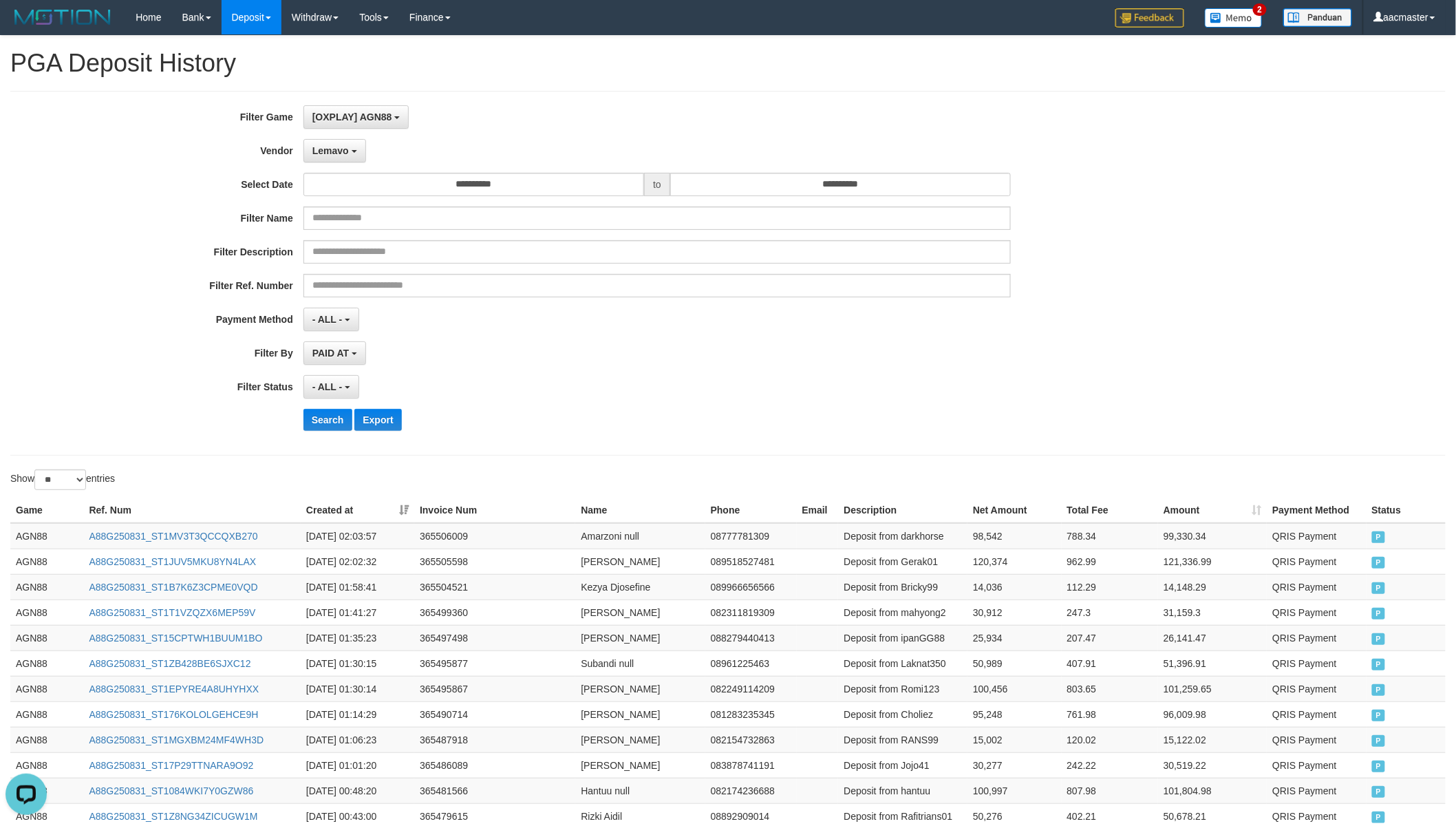
click at [301, 406] on div "**********" at bounding box center [607, 274] width 1213 height 336
click at [308, 411] on button "Search" at bounding box center [328, 420] width 49 height 22
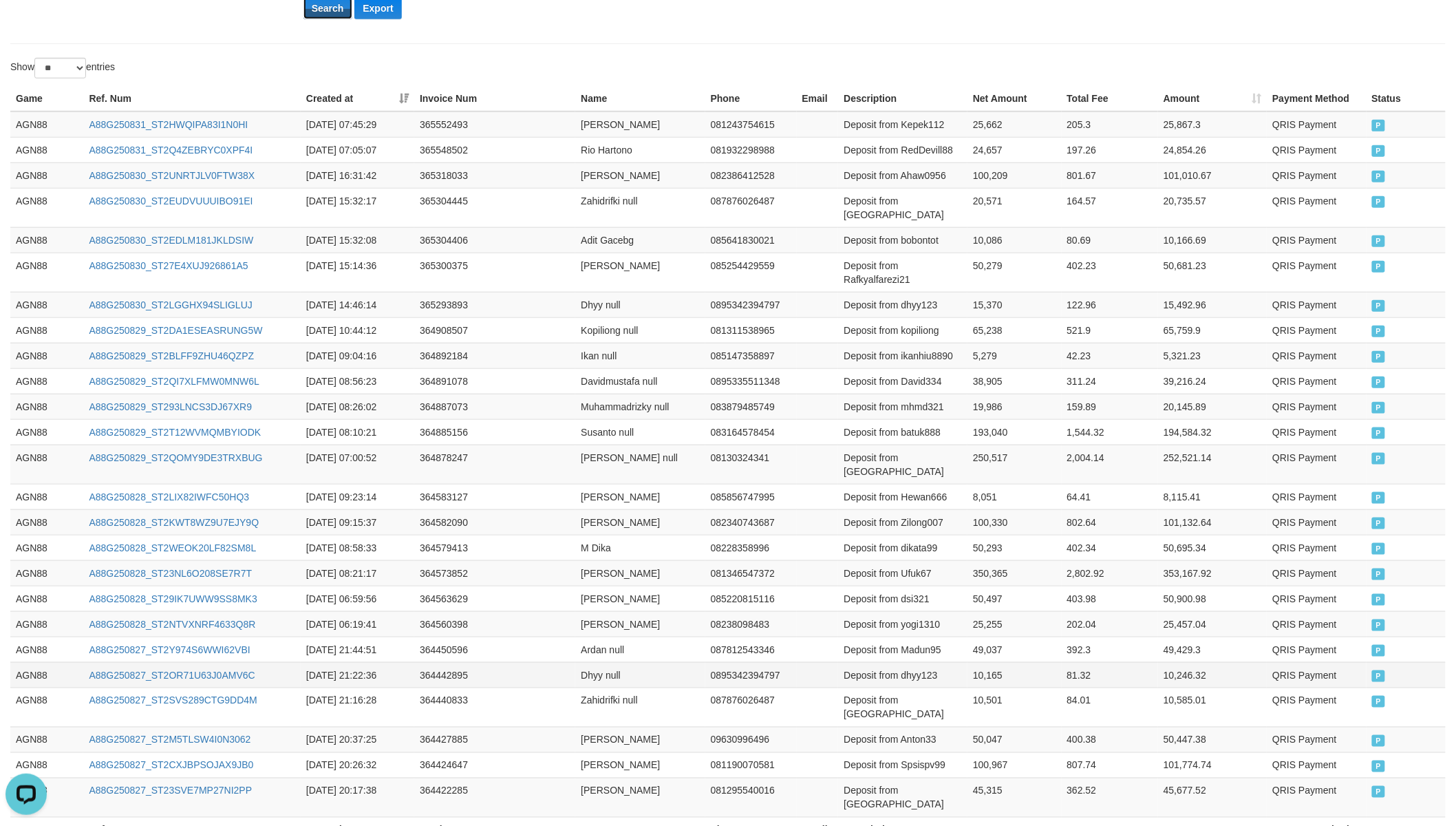
scroll to position [485, 0]
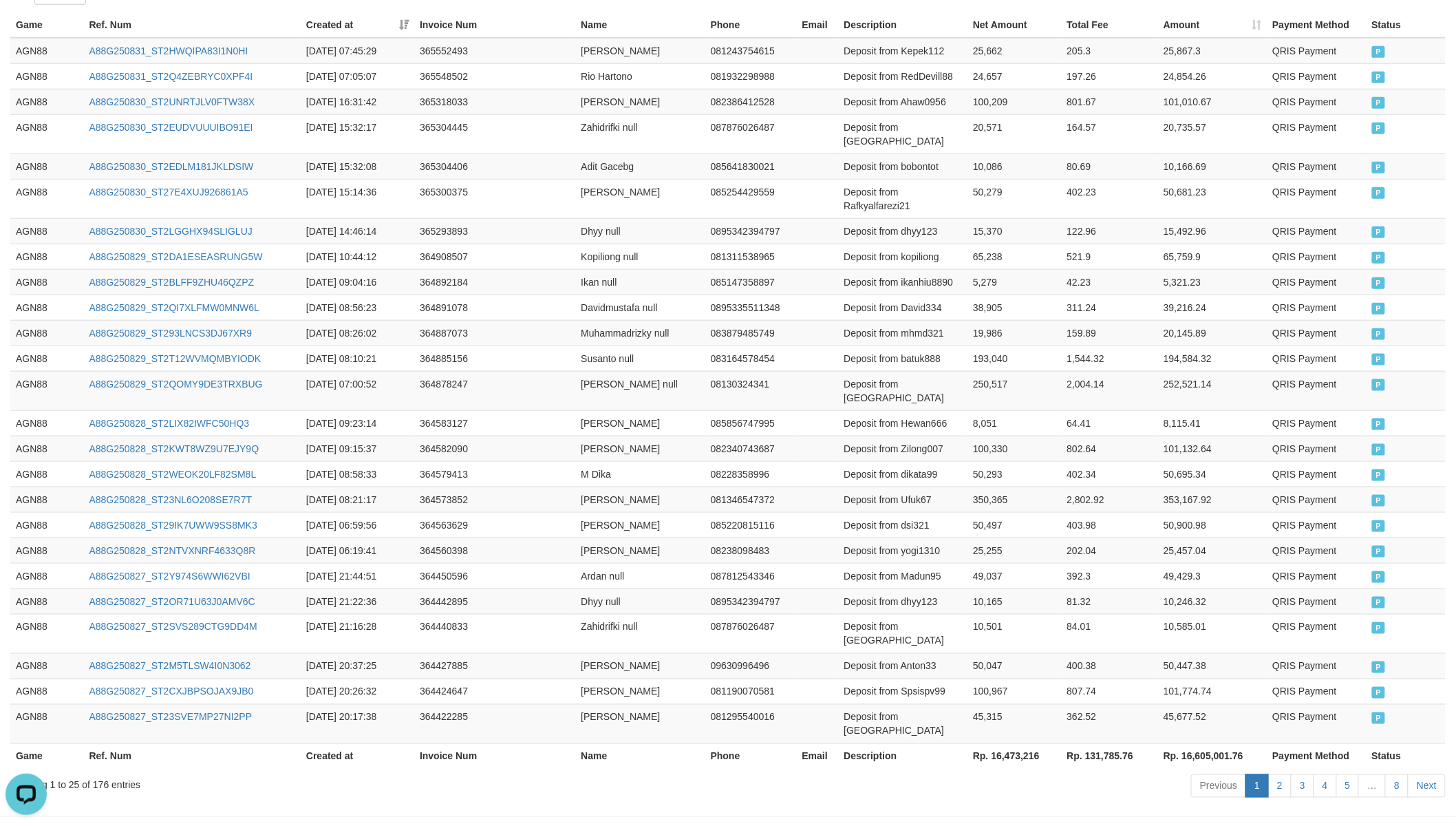
click at [1047, 722] on th "Rp. 16,473,216" at bounding box center [1014, 756] width 94 height 26
click at [1026, 722] on th "Rp. 16,473,216" at bounding box center [1014, 756] width 94 height 26
click at [1025, 722] on th "Rp. 16,473,216" at bounding box center [1014, 756] width 94 height 26
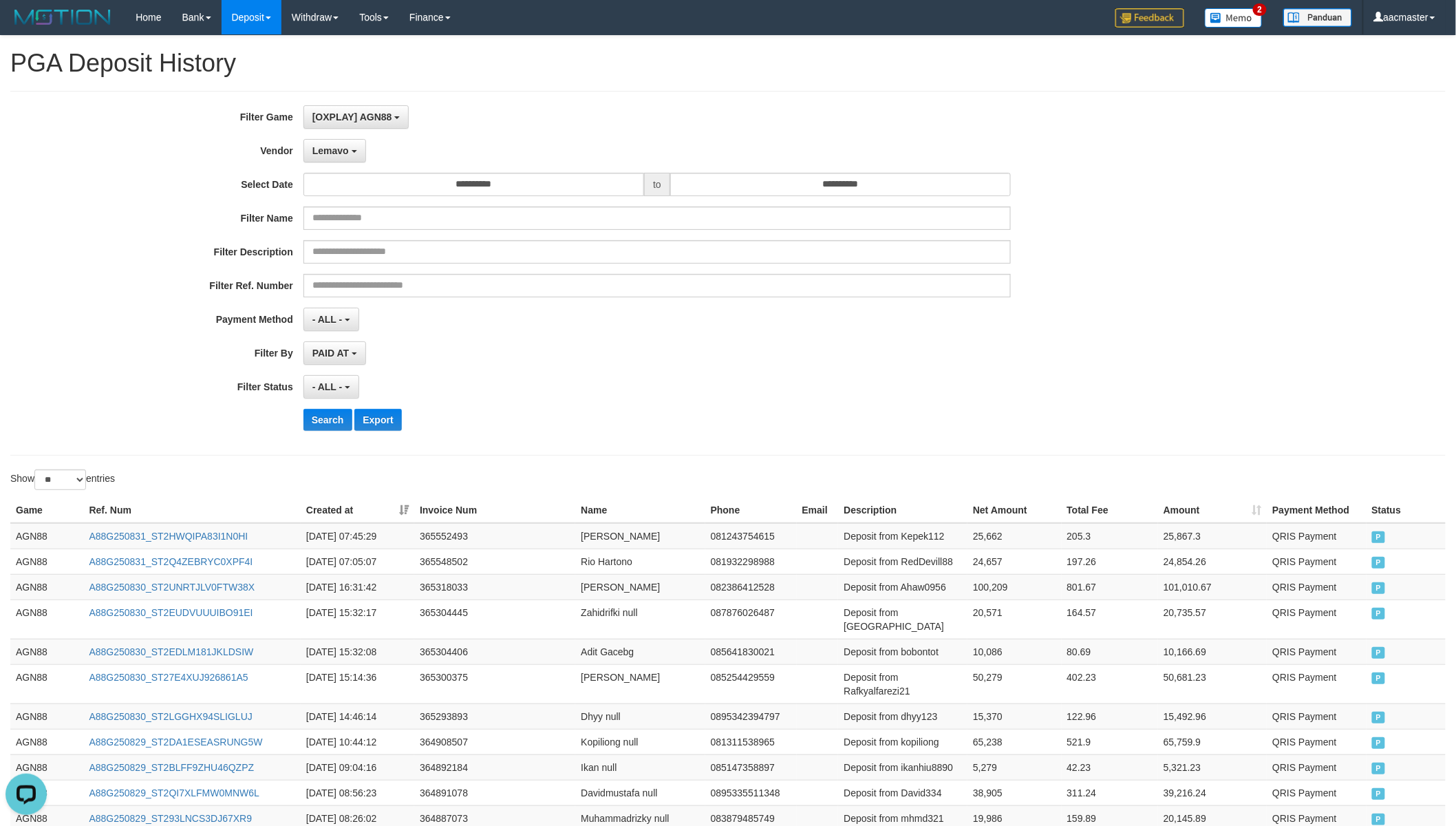
click at [312, 163] on div "**********" at bounding box center [607, 274] width 1213 height 336
click at [326, 149] on span "Lemavo" at bounding box center [331, 150] width 37 height 11
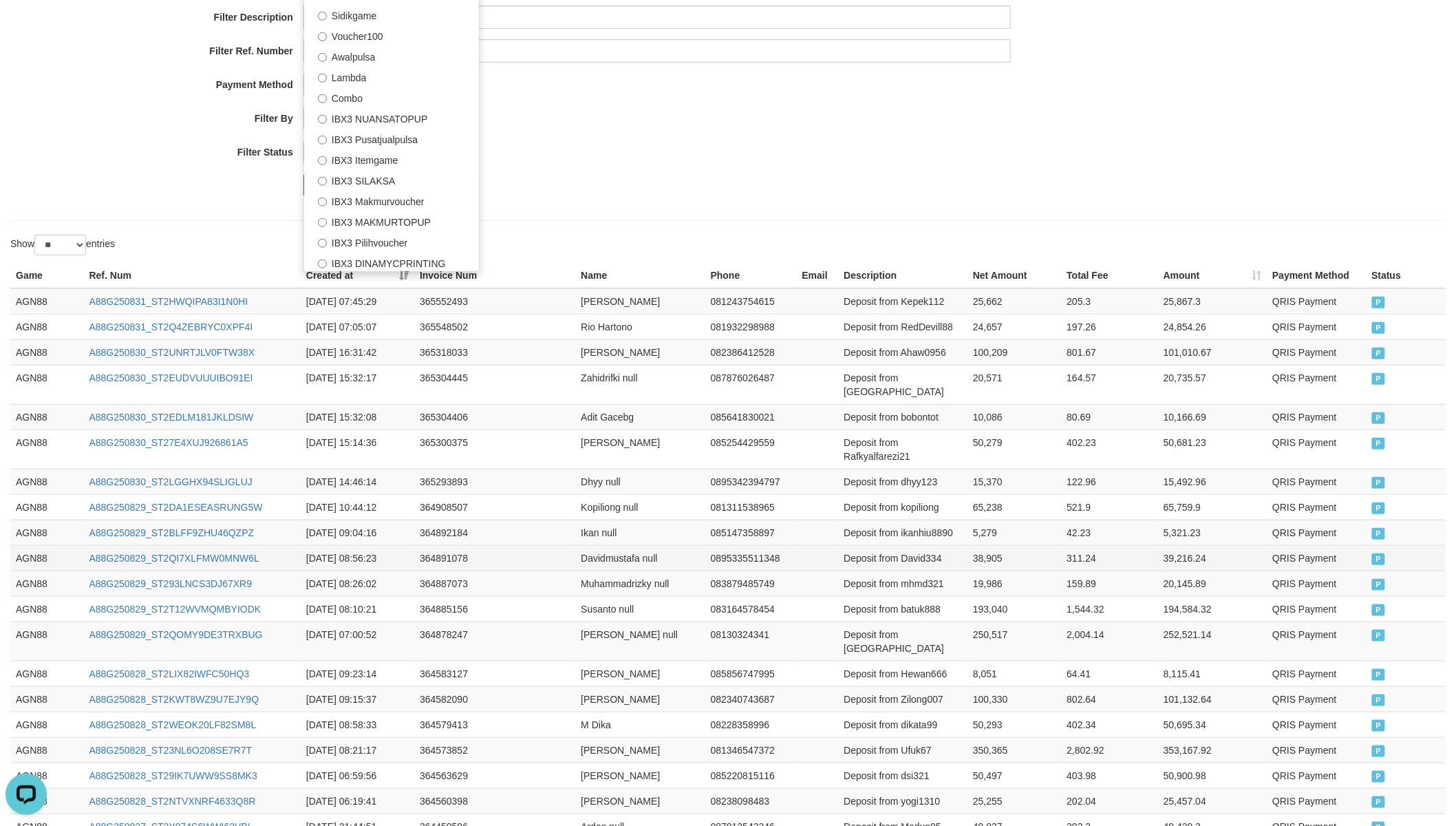
scroll to position [103, 0]
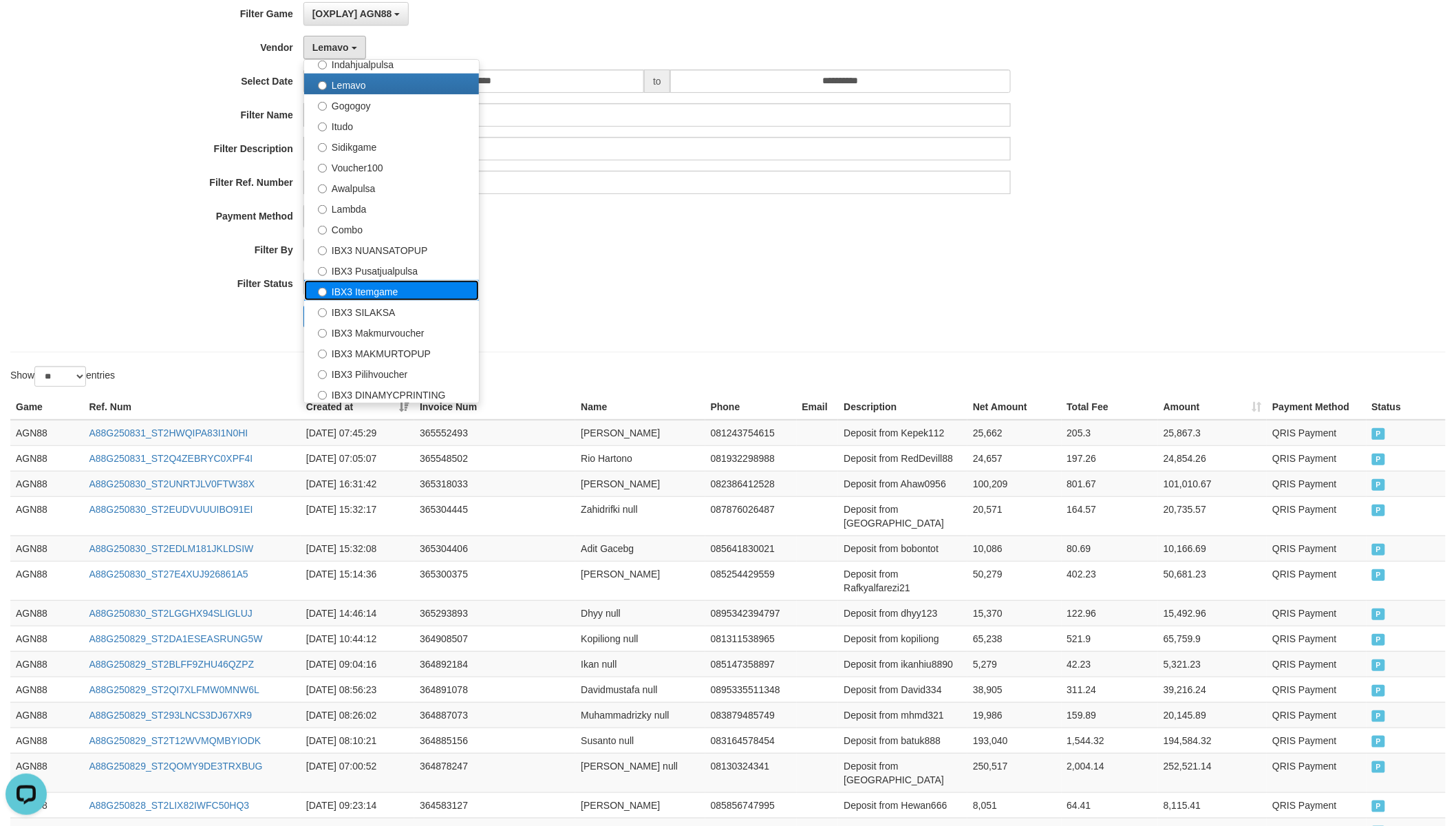
click at [397, 287] on label "IBX3 Itemgame" at bounding box center [392, 290] width 175 height 21
select select "**********"
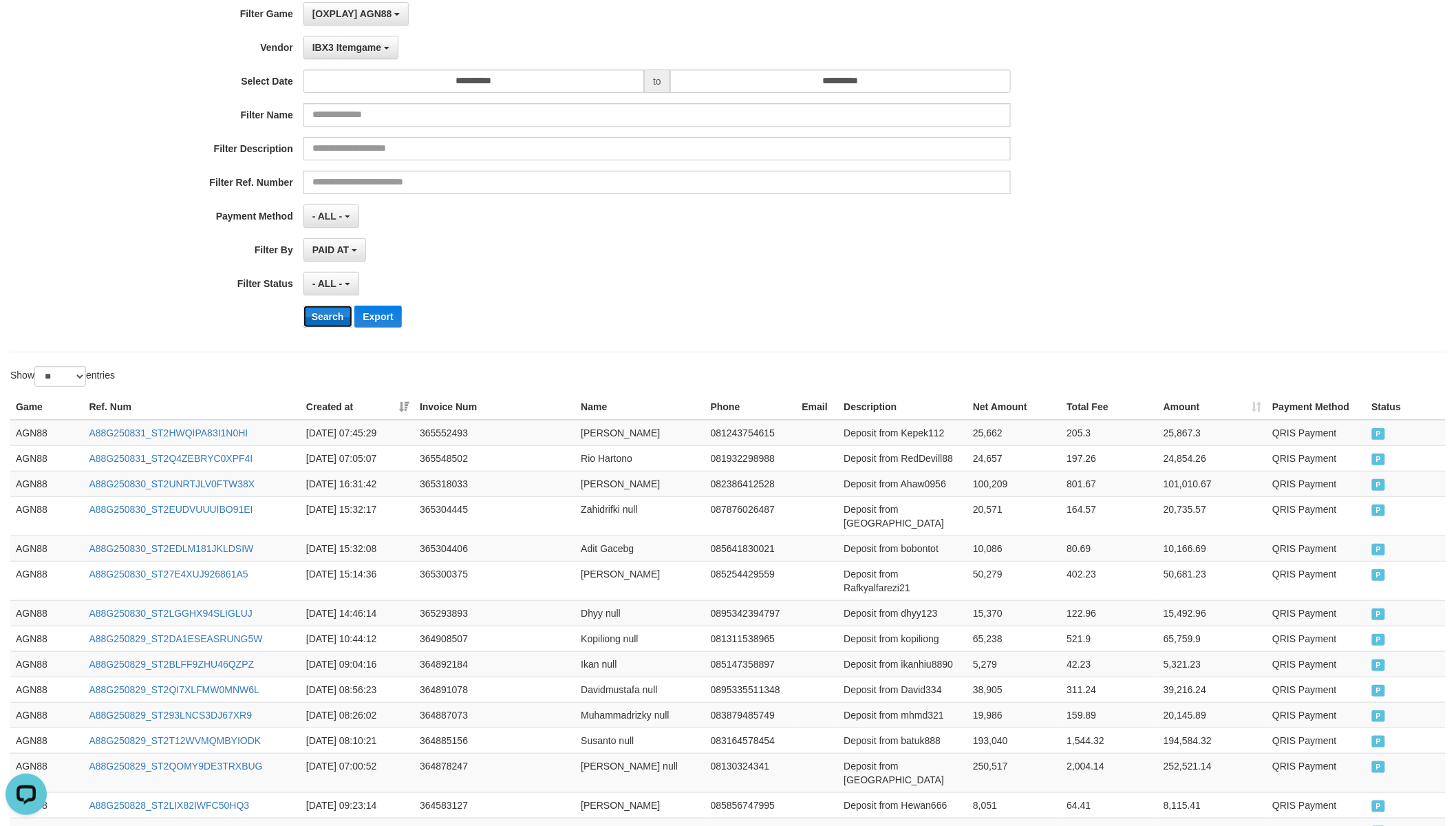
click at [331, 318] on button "Search" at bounding box center [328, 316] width 49 height 22
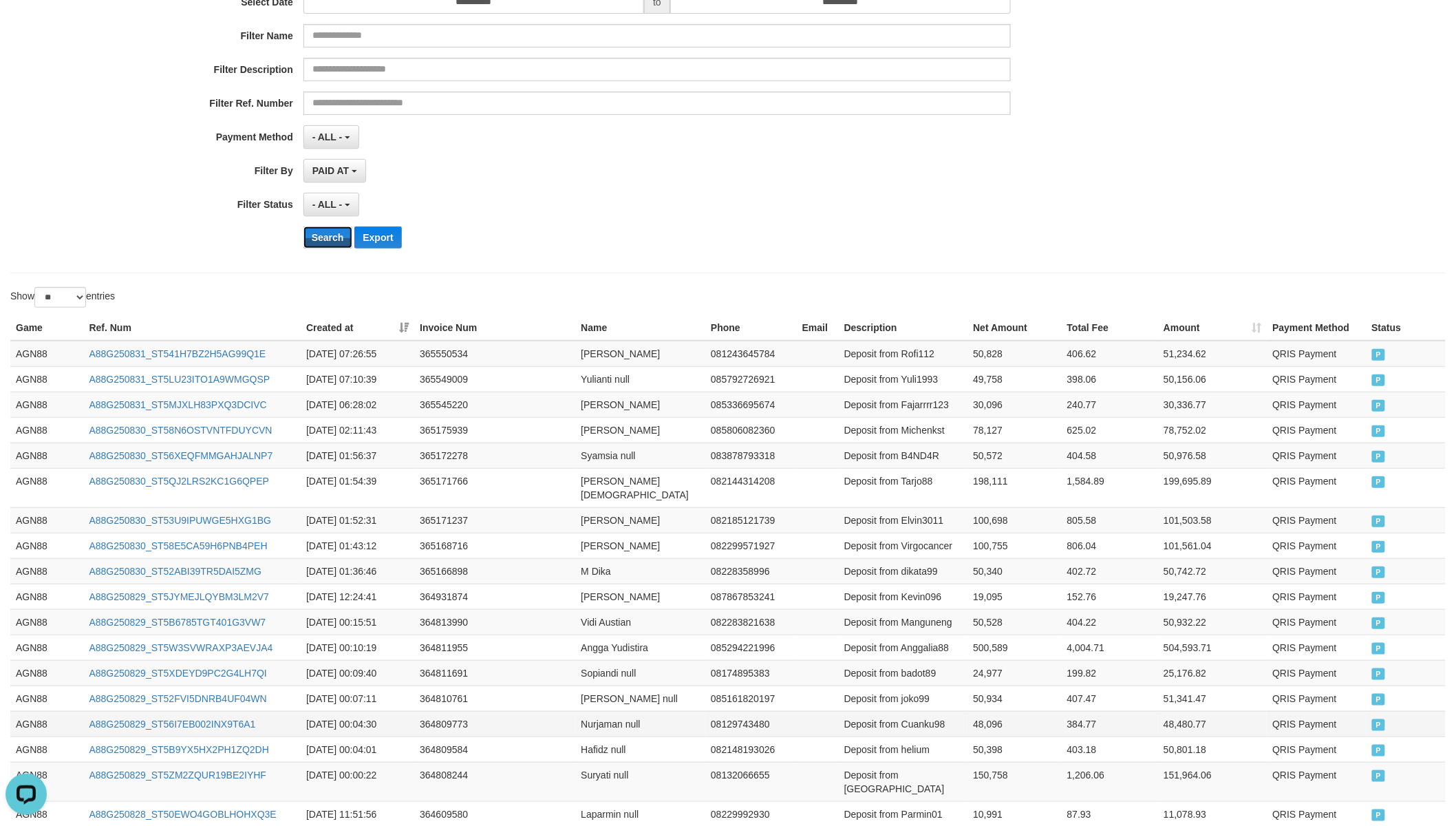
scroll to position [471, 0]
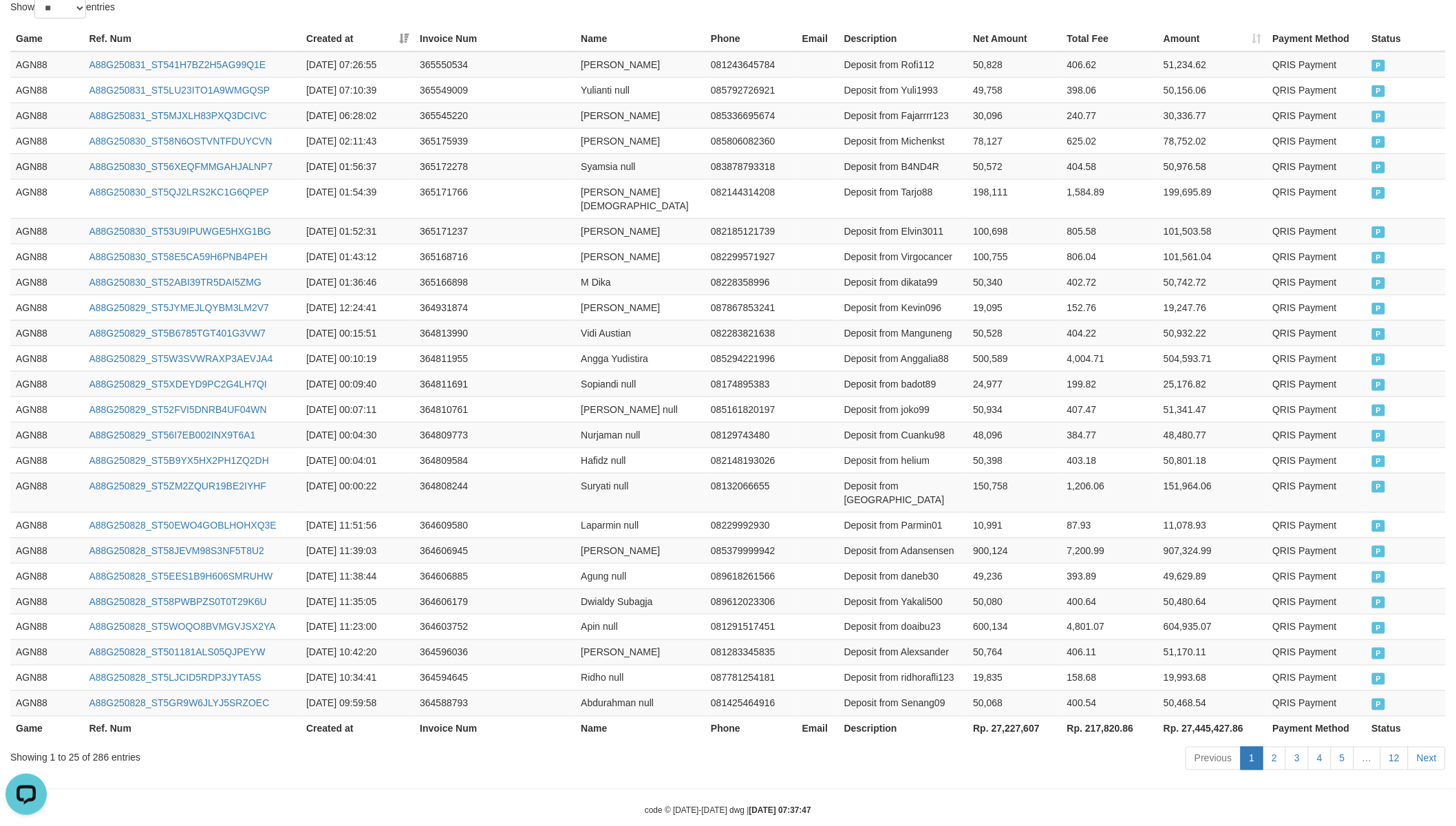
click at [1020, 715] on th "Rp. 27,227,607" at bounding box center [1014, 728] width 94 height 26
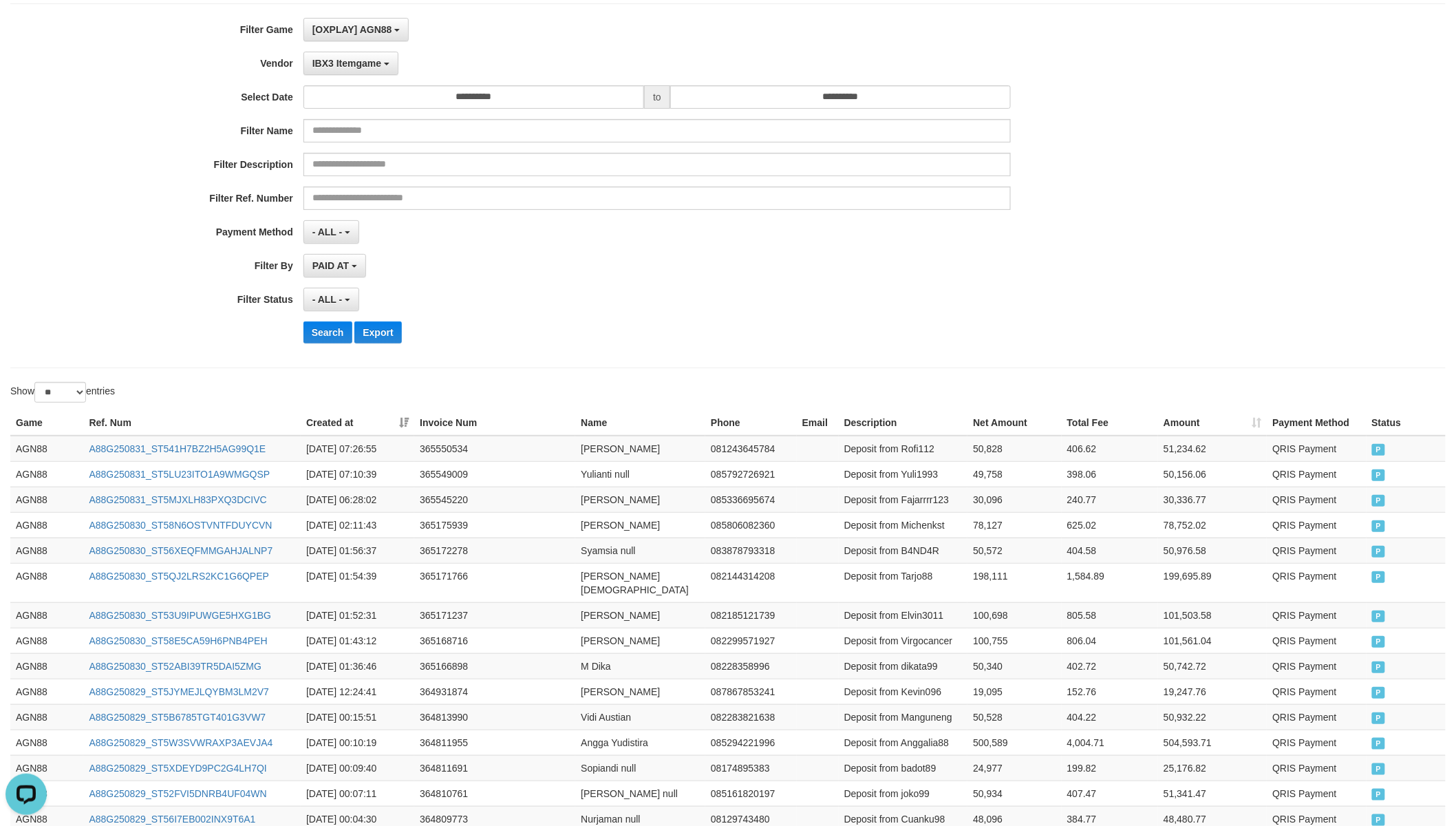
scroll to position [0, 0]
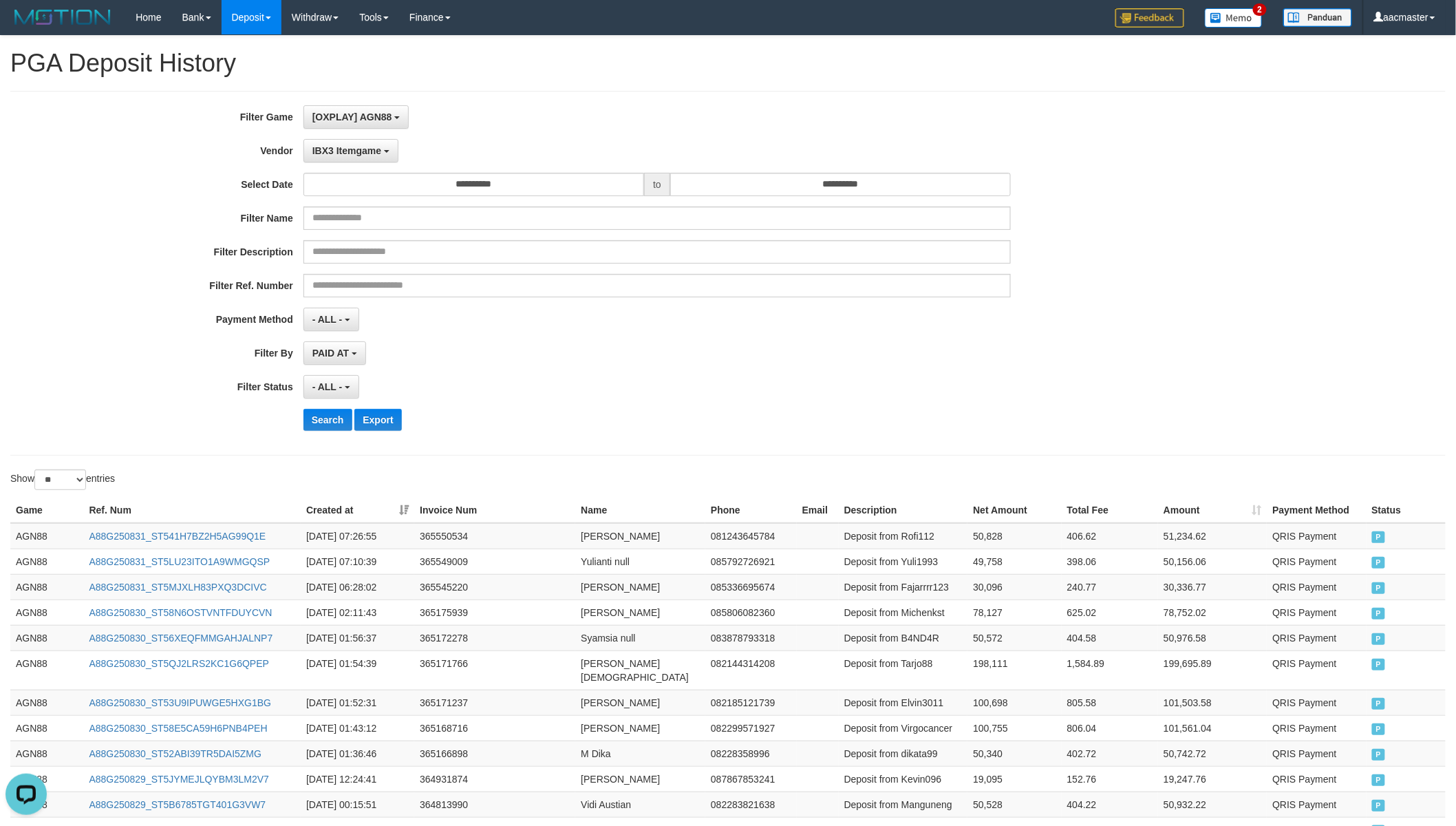
click at [362, 103] on div "**********" at bounding box center [728, 273] width 1435 height 365
click at [366, 115] on span "[OXPLAY] AGN88" at bounding box center [352, 117] width 80 height 11
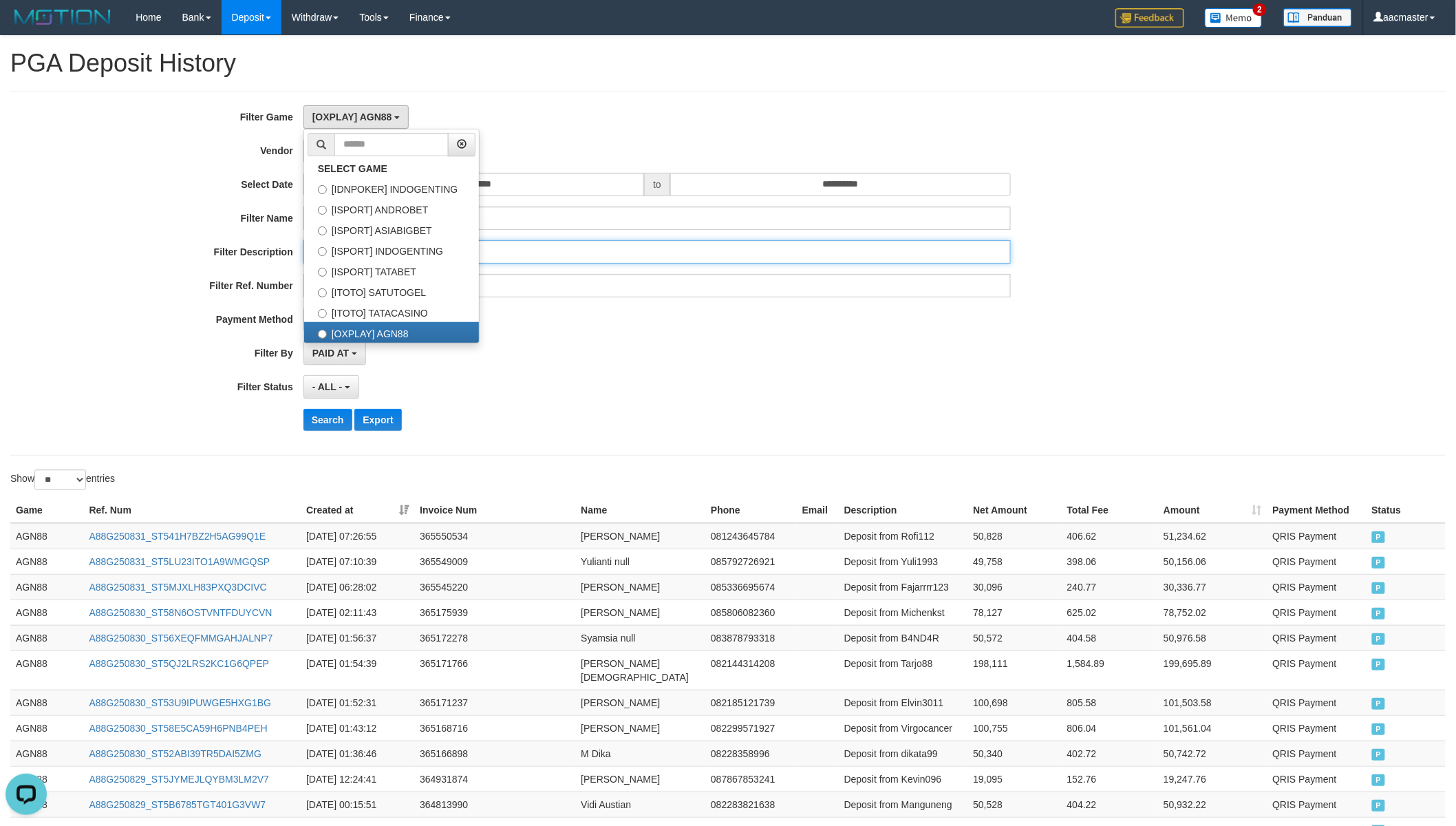
click at [711, 251] on input "text" at bounding box center [657, 252] width 708 height 23
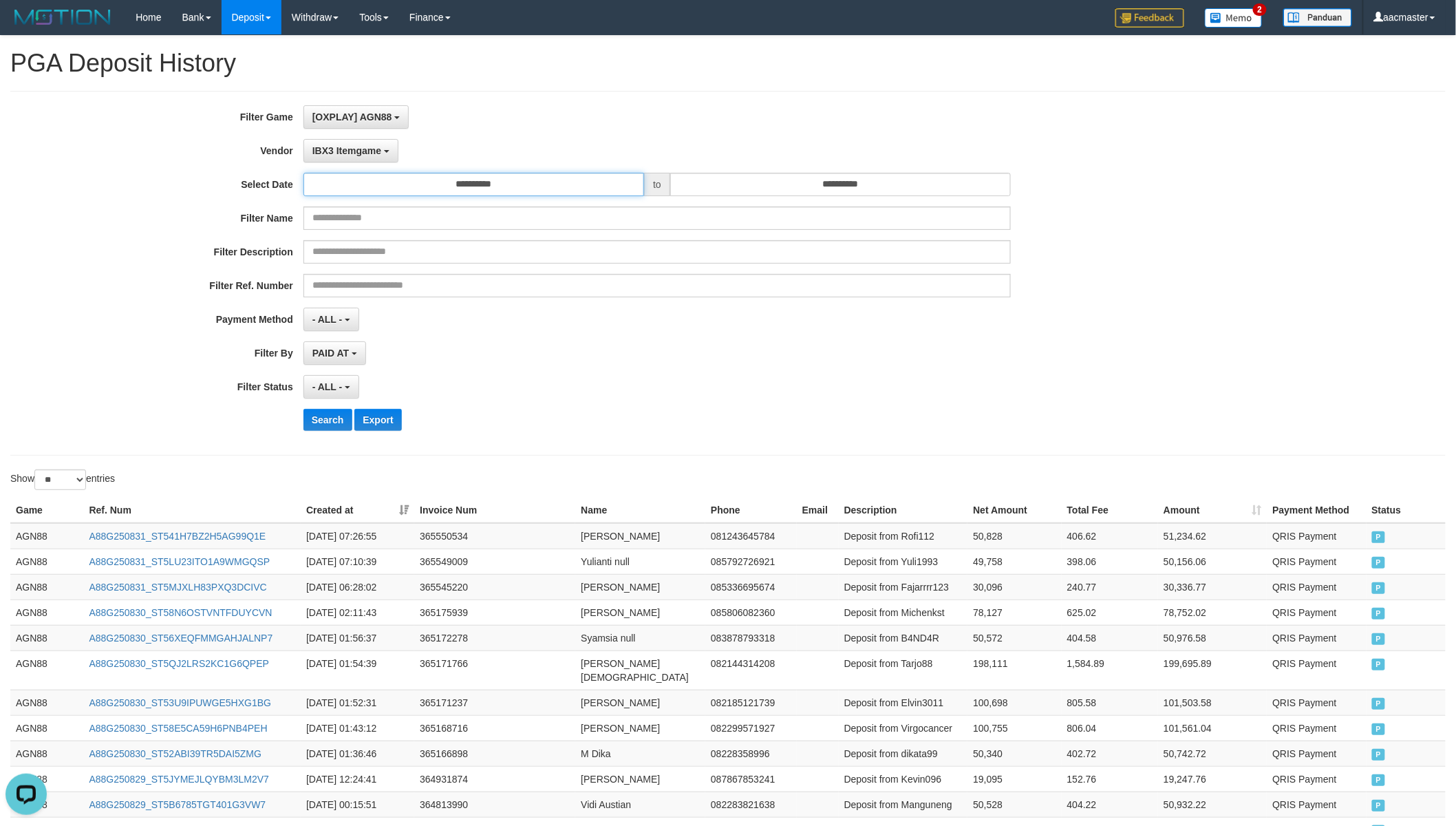
click at [482, 172] on input "**********" at bounding box center [474, 184] width 340 height 23
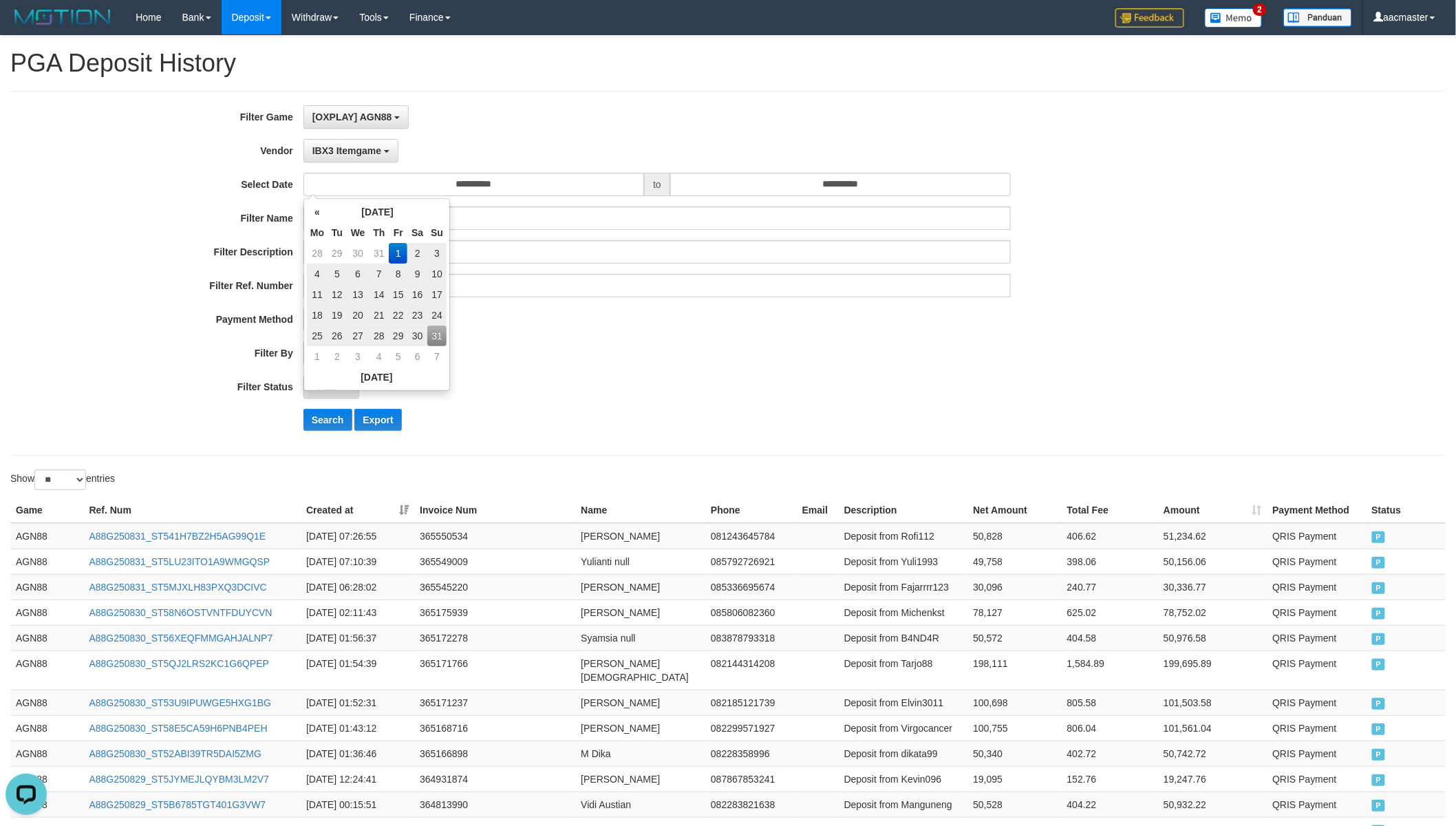
click at [316, 335] on td "25" at bounding box center [317, 336] width 21 height 21
type input "**********"
drag, startPoint x: 671, startPoint y: 348, endPoint x: 759, endPoint y: 307, distance: 97.1
click at [671, 348] on div "PAID AT PAID AT CREATED AT" at bounding box center [657, 353] width 708 height 23
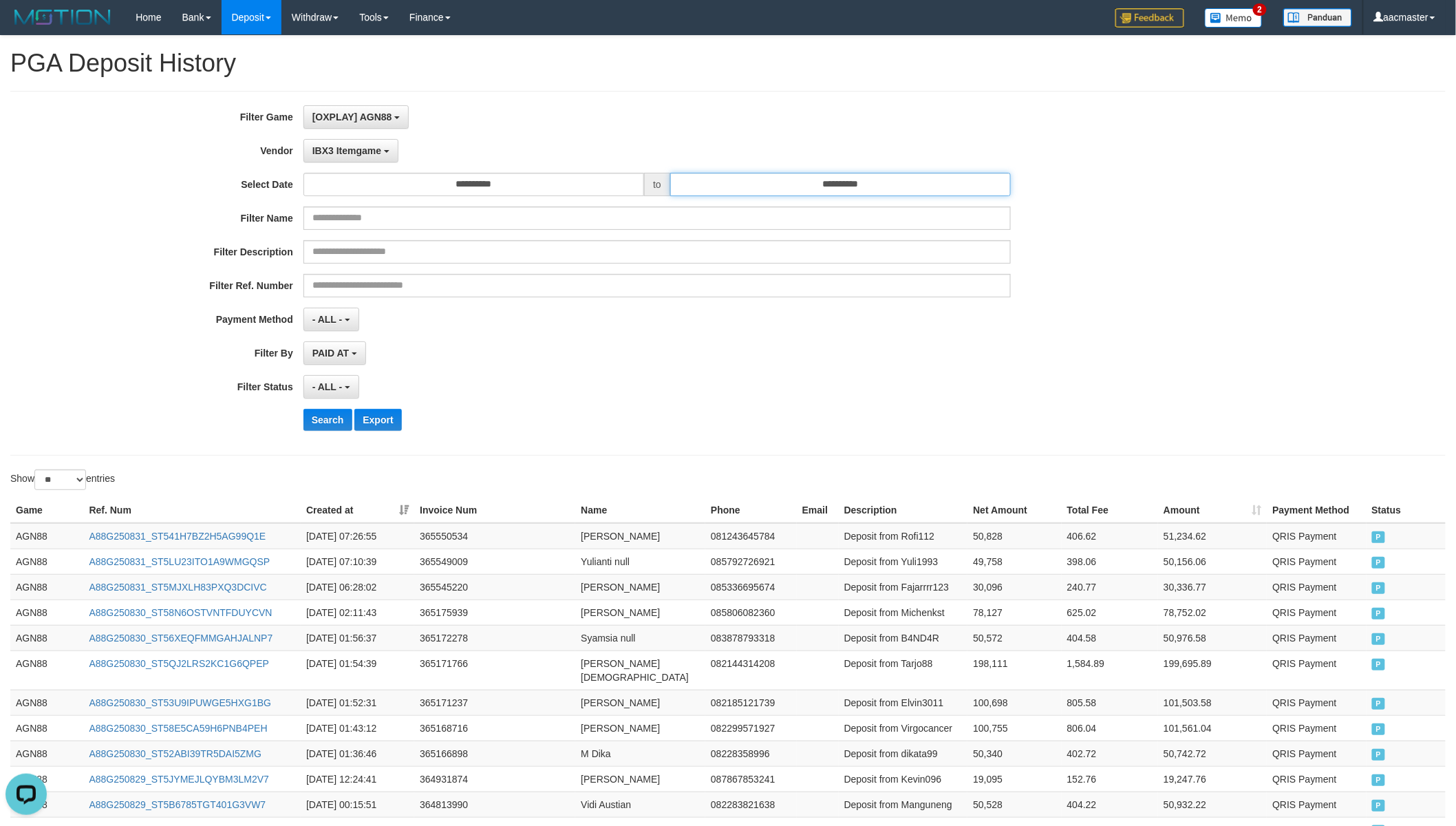
click at [910, 186] on input "**********" at bounding box center [841, 184] width 340 height 23
click at [806, 326] on td "31" at bounding box center [804, 336] width 19 height 21
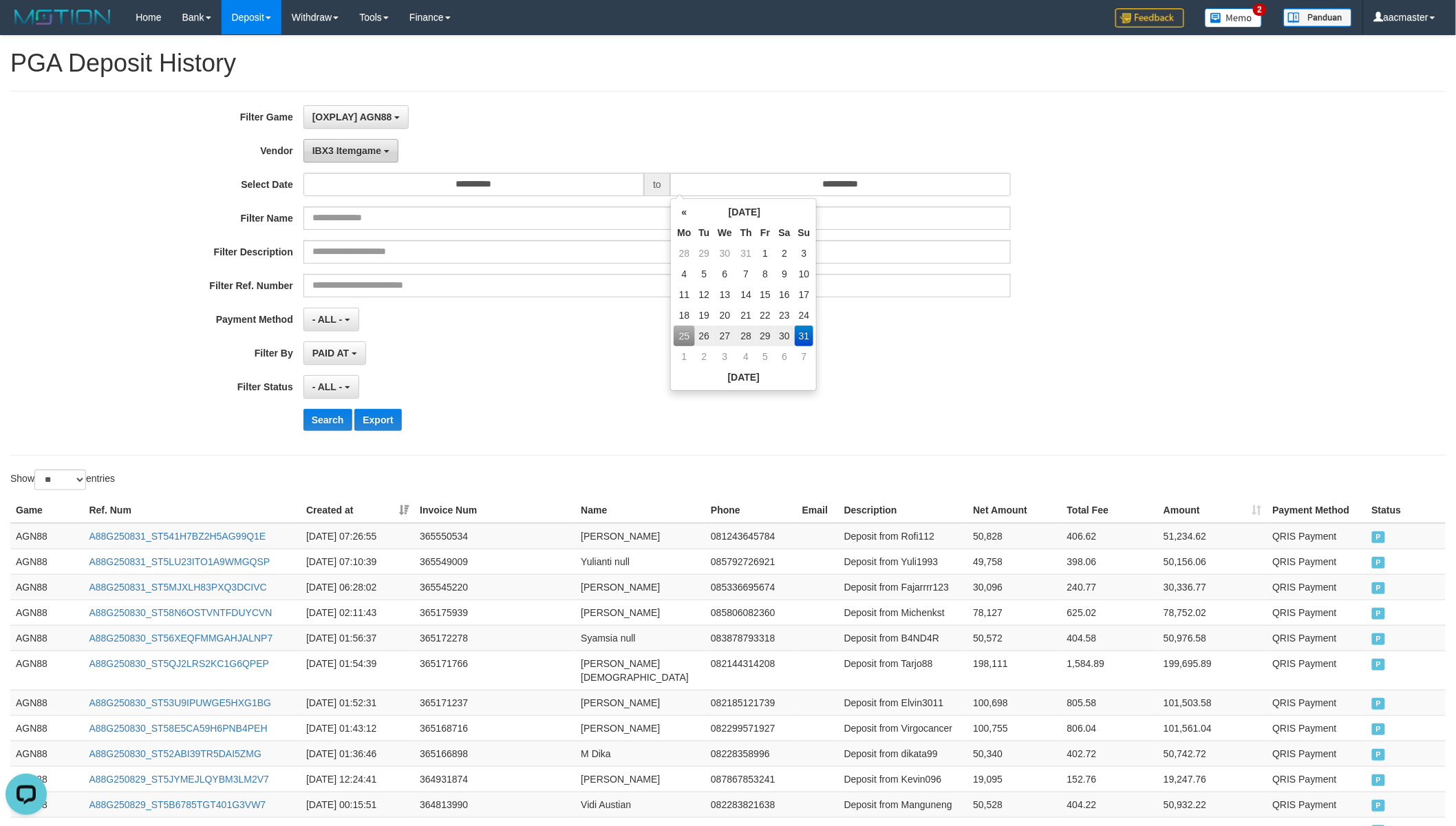
click at [376, 145] on button "IBX3 Itemgame" at bounding box center [351, 150] width 95 height 23
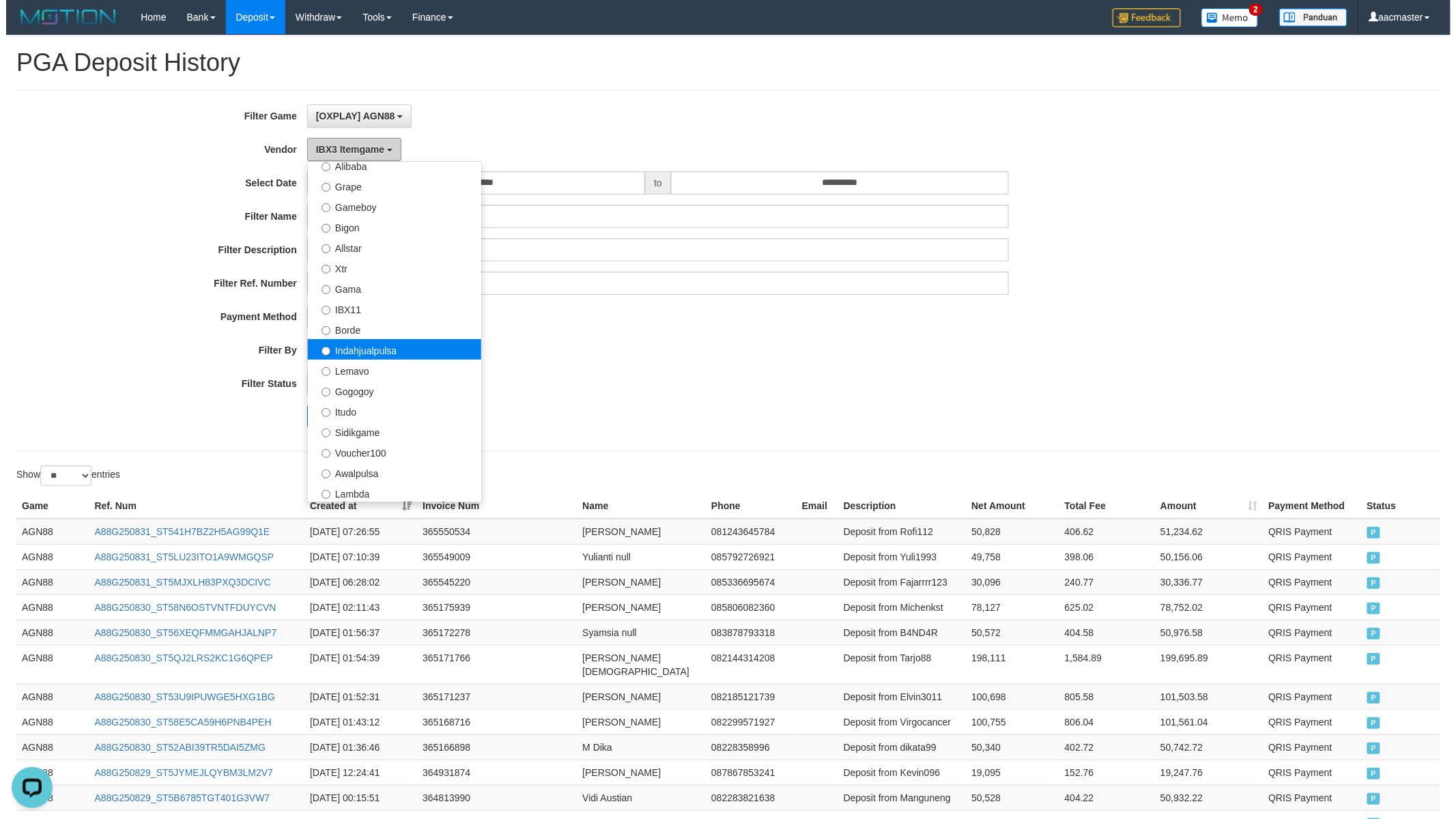
scroll to position [193, 0]
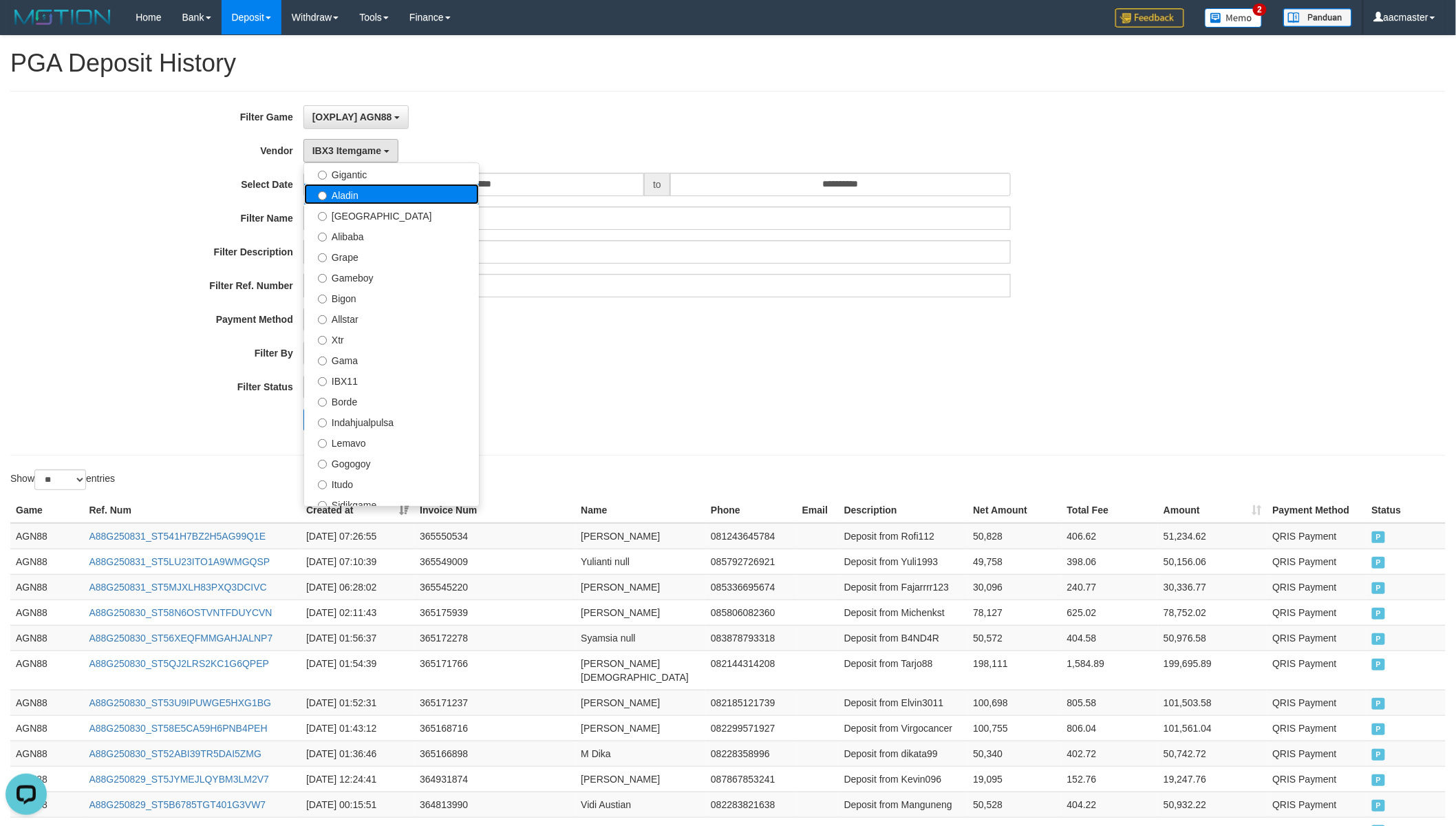
click at [380, 197] on label "Aladin" at bounding box center [392, 194] width 175 height 21
select select "**********"
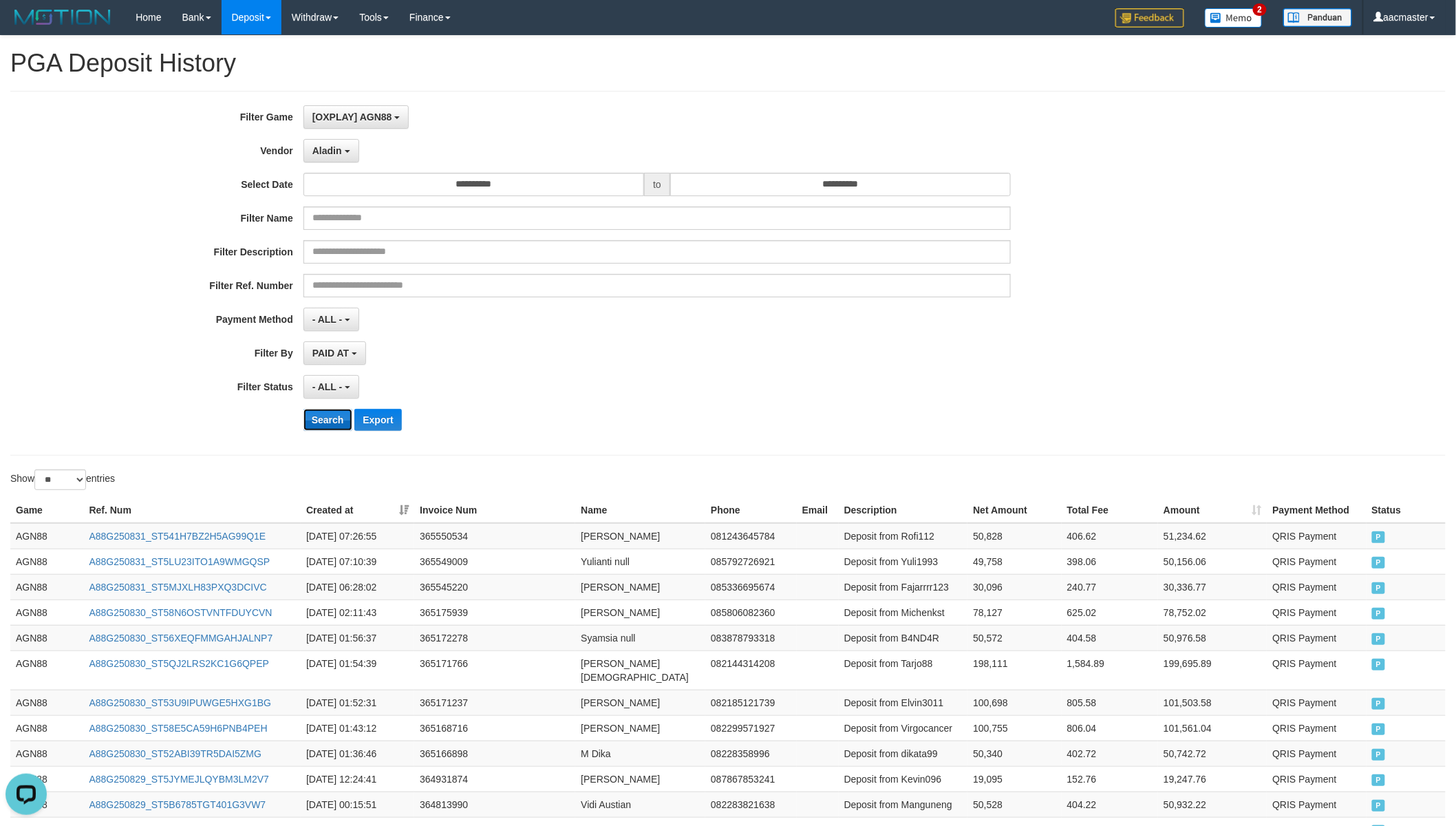
click at [338, 422] on button "Search" at bounding box center [328, 420] width 49 height 22
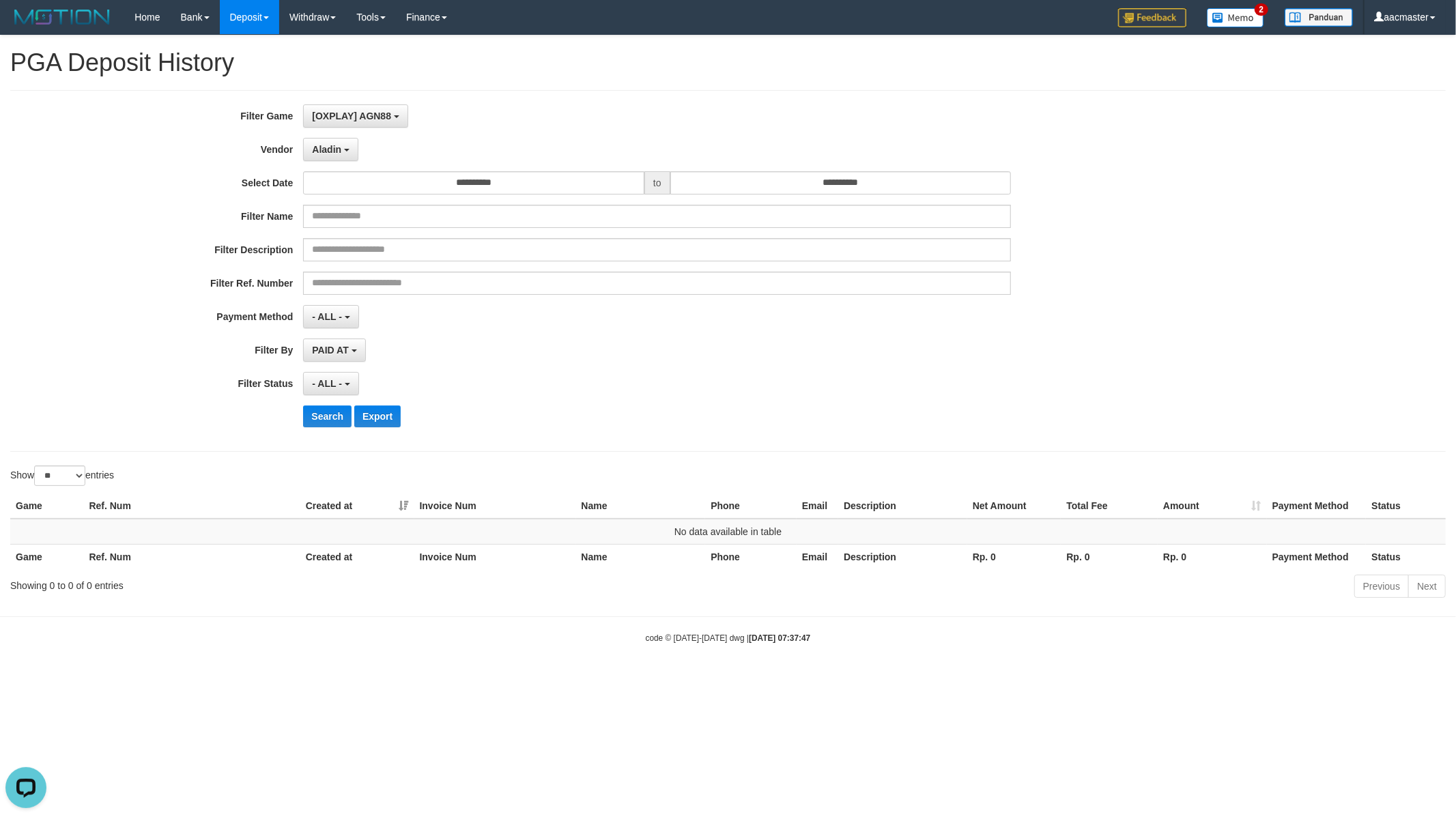
click at [402, 99] on div "**********" at bounding box center [728, 271] width 1435 height 361
click at [391, 118] on span "[OXPLAY] AGN88" at bounding box center [351, 116] width 79 height 11
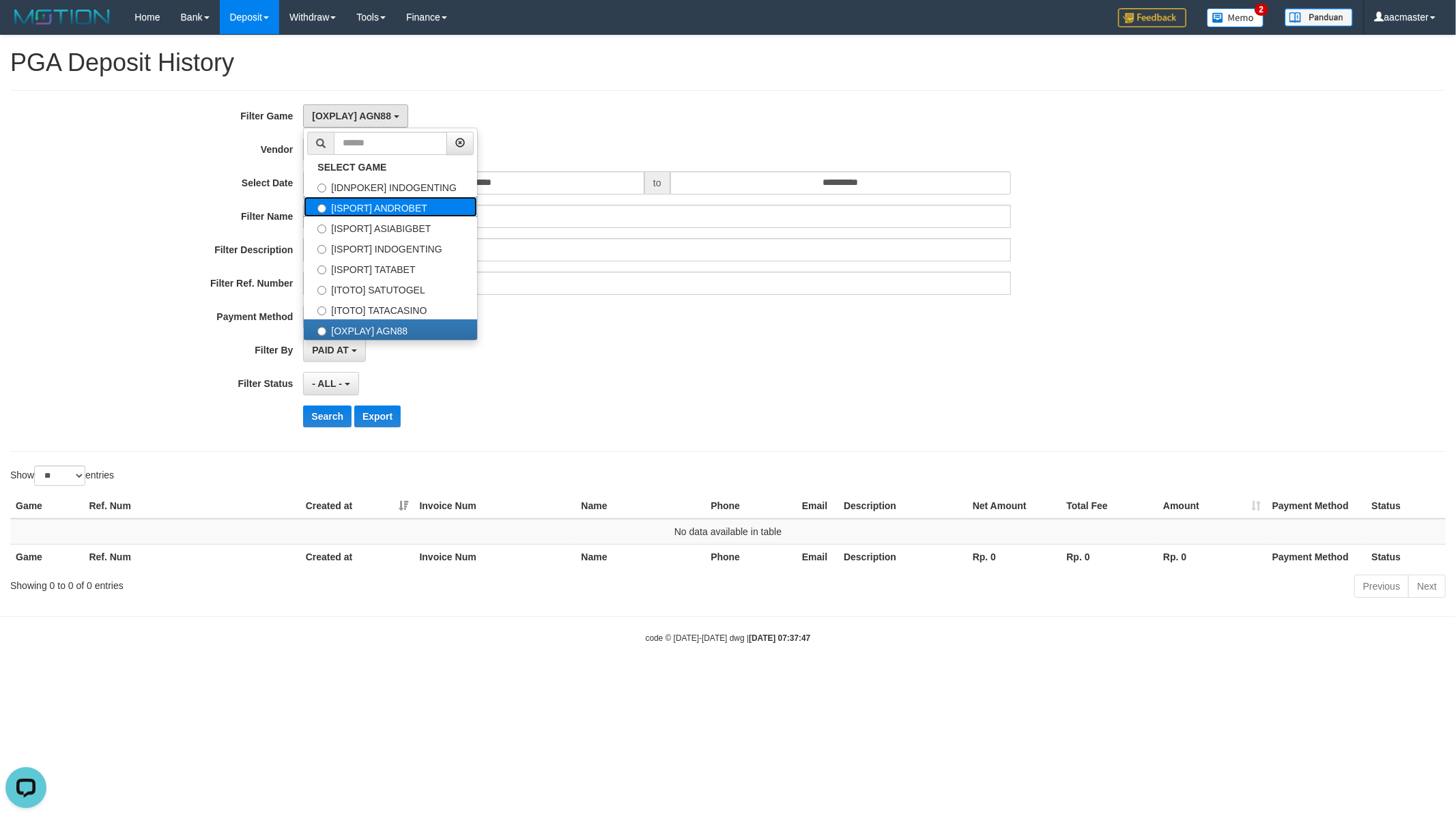
click at [403, 209] on label "[ISPORT] ANDROBET" at bounding box center [390, 207] width 173 height 20
select select "***"
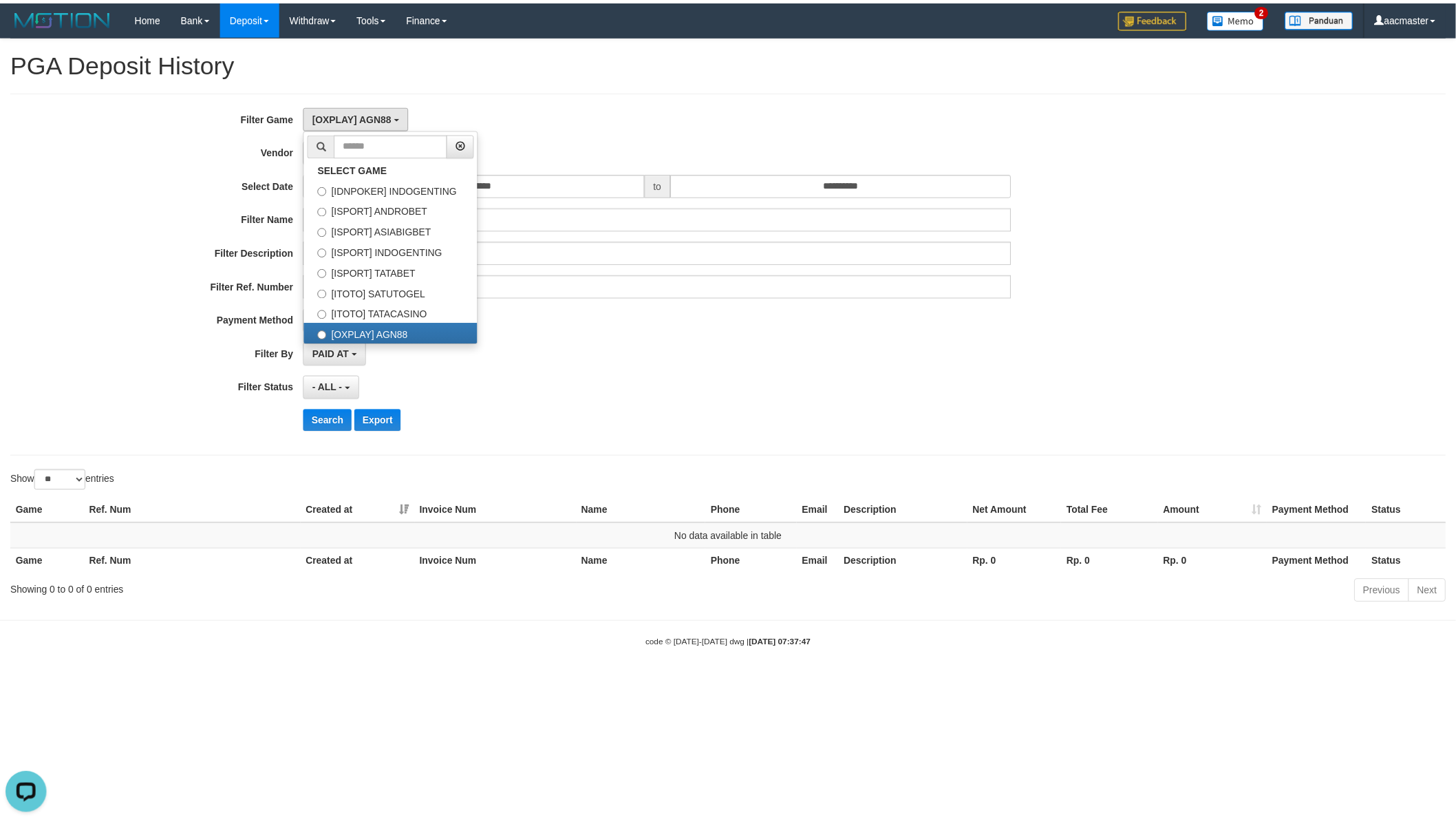
scroll to position [34, 0]
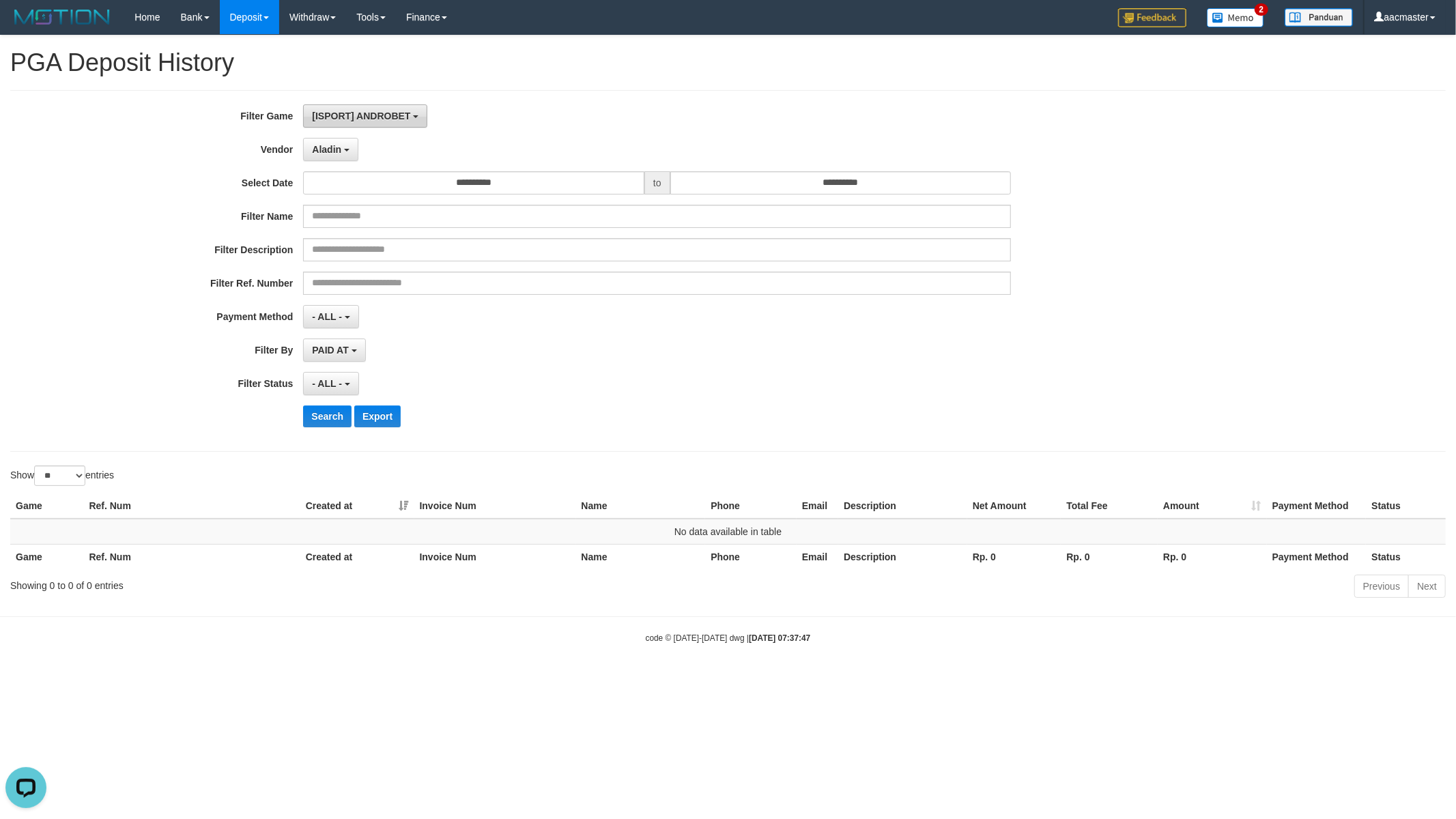
click at [356, 124] on button "[ISPORT] ANDROBET" at bounding box center [365, 116] width 124 height 23
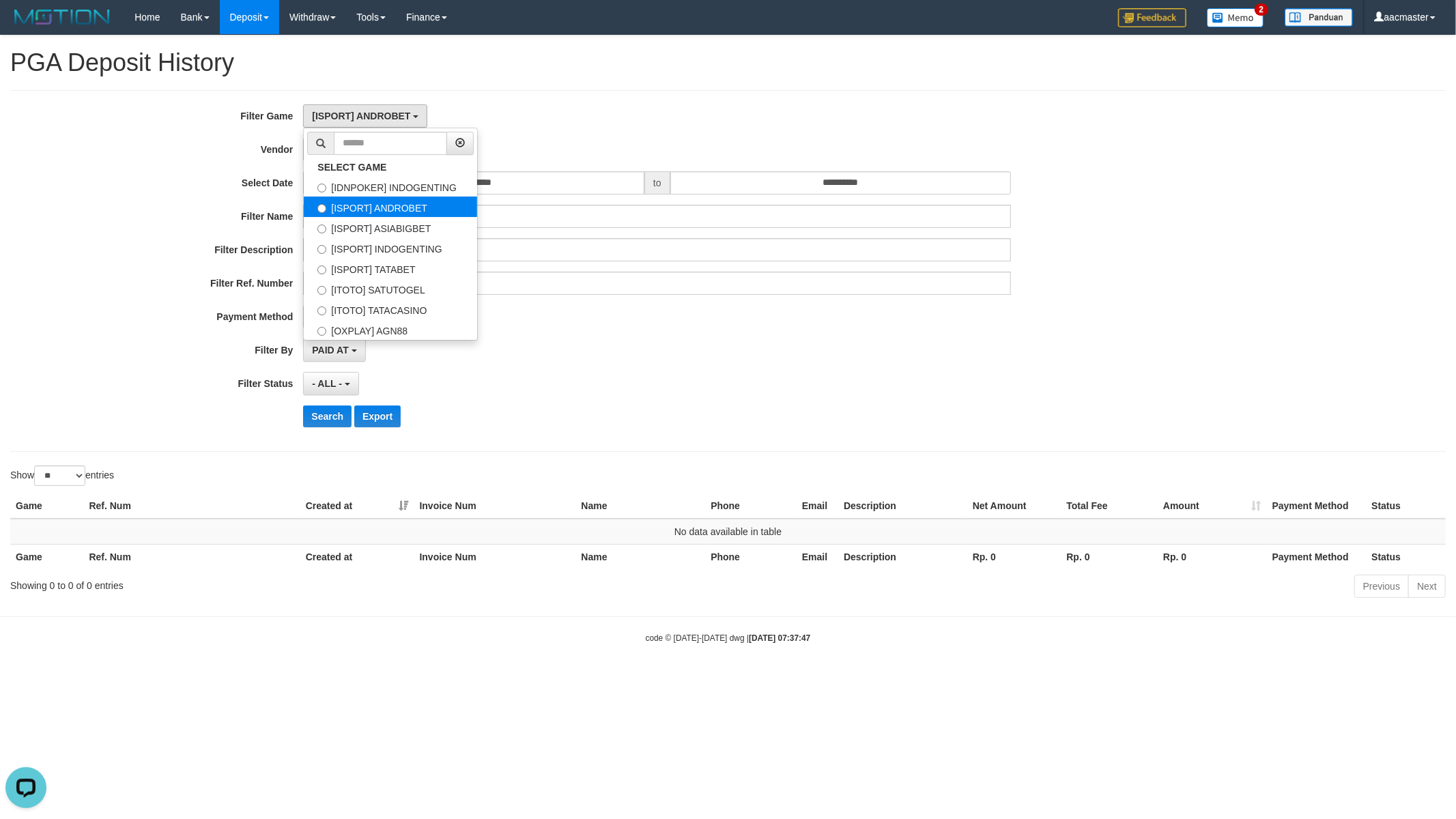
click at [383, 201] on label "[ISPORT] ANDROBET" at bounding box center [390, 207] width 173 height 20
drag, startPoint x: 636, startPoint y: 73, endPoint x: 437, endPoint y: 109, distance: 202.2
click at [636, 72] on h1 "PGA Deposit History" at bounding box center [728, 63] width 1435 height 28
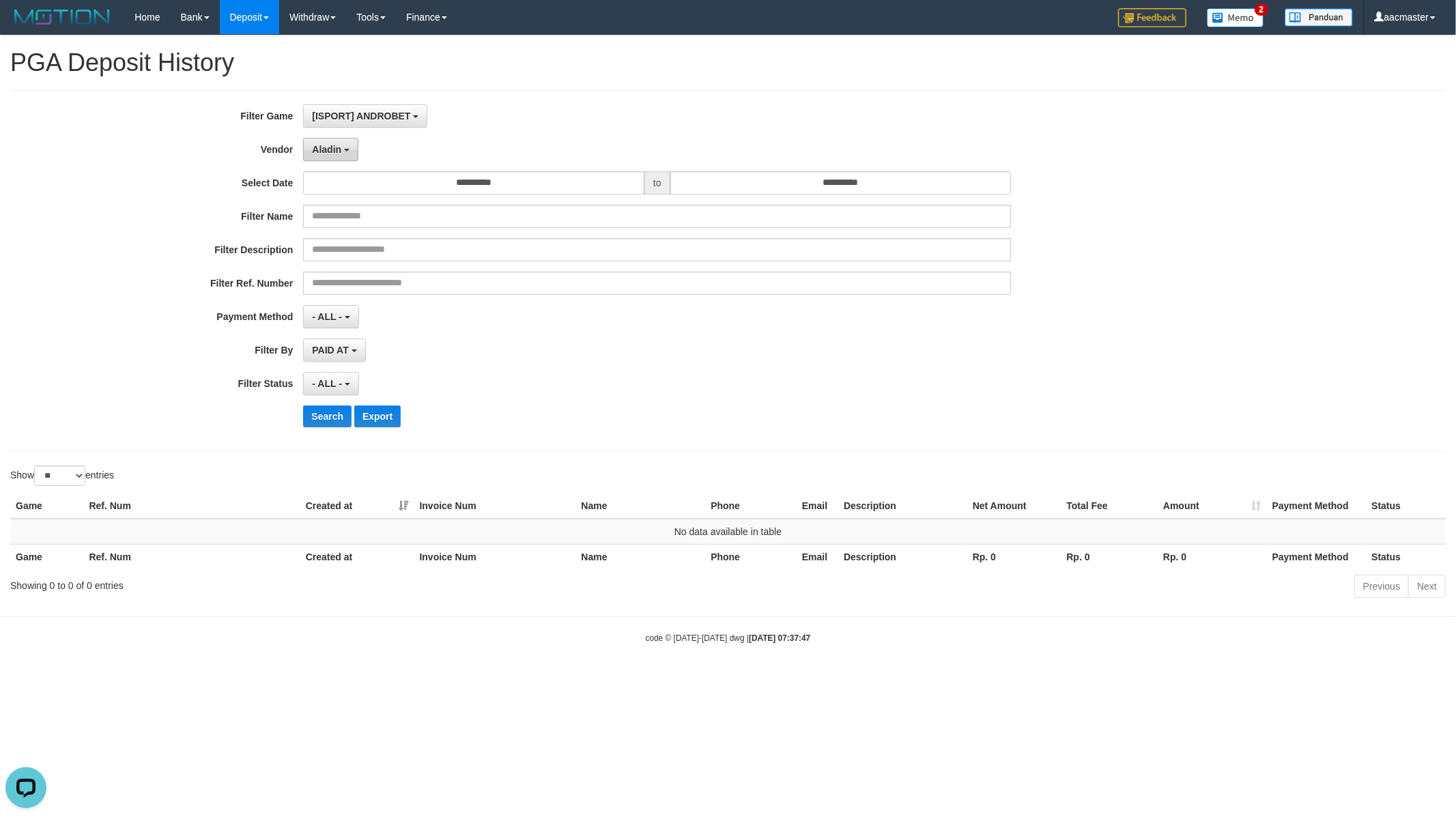
click at [333, 155] on button "Aladin" at bounding box center [330, 149] width 55 height 23
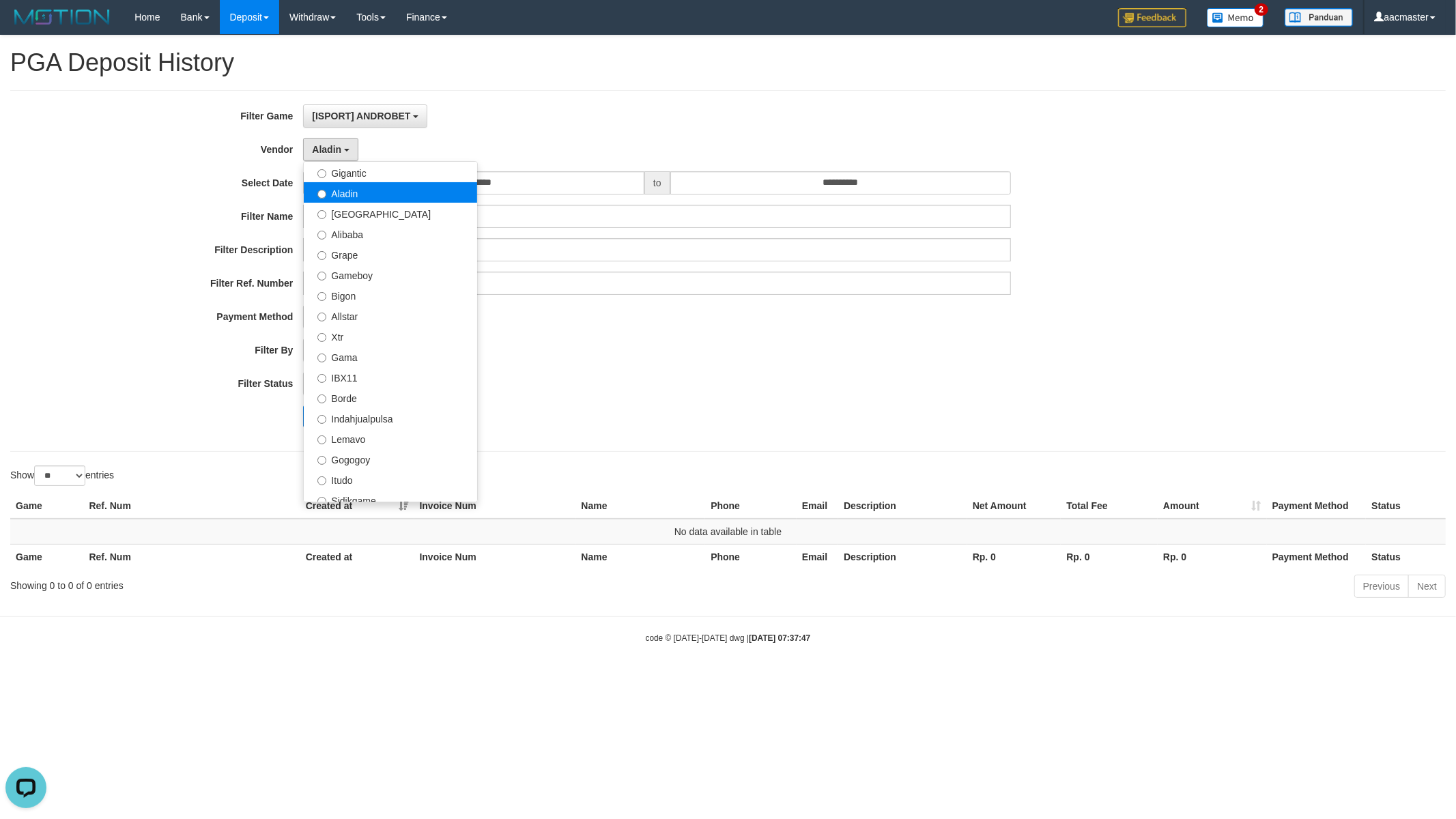
click at [357, 193] on label "Aladin" at bounding box center [390, 192] width 173 height 20
click at [646, 137] on div "**********" at bounding box center [607, 271] width 1214 height 333
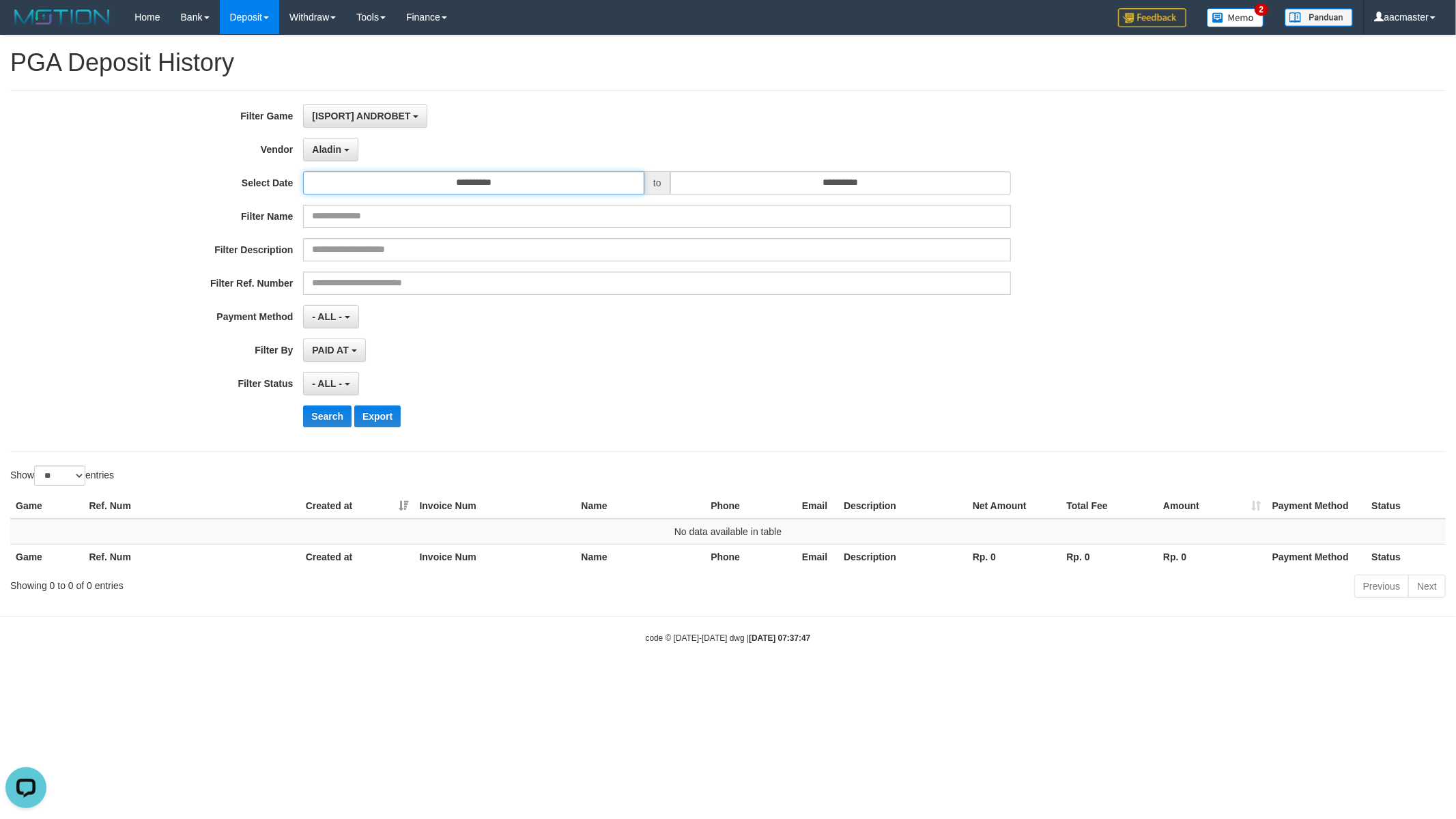
click at [600, 174] on input "**********" at bounding box center [473, 183] width 341 height 23
click at [317, 335] on td "25" at bounding box center [317, 333] width 20 height 20
click at [846, 198] on div "**********" at bounding box center [607, 271] width 1214 height 333
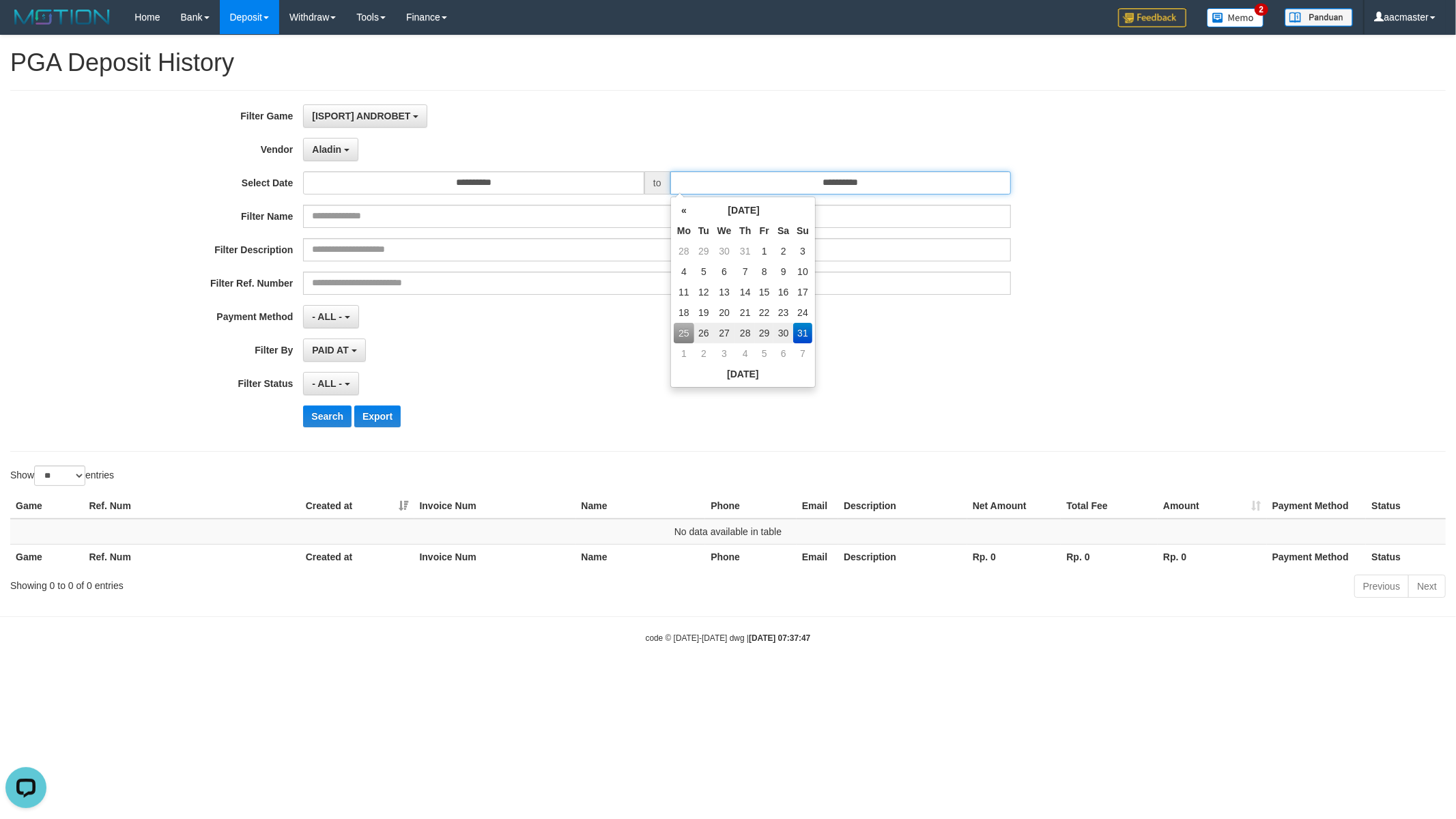
click at [858, 181] on input "**********" at bounding box center [840, 183] width 341 height 23
click at [800, 337] on td "31" at bounding box center [803, 333] width 19 height 20
click at [333, 418] on button "Search" at bounding box center [327, 416] width 49 height 22
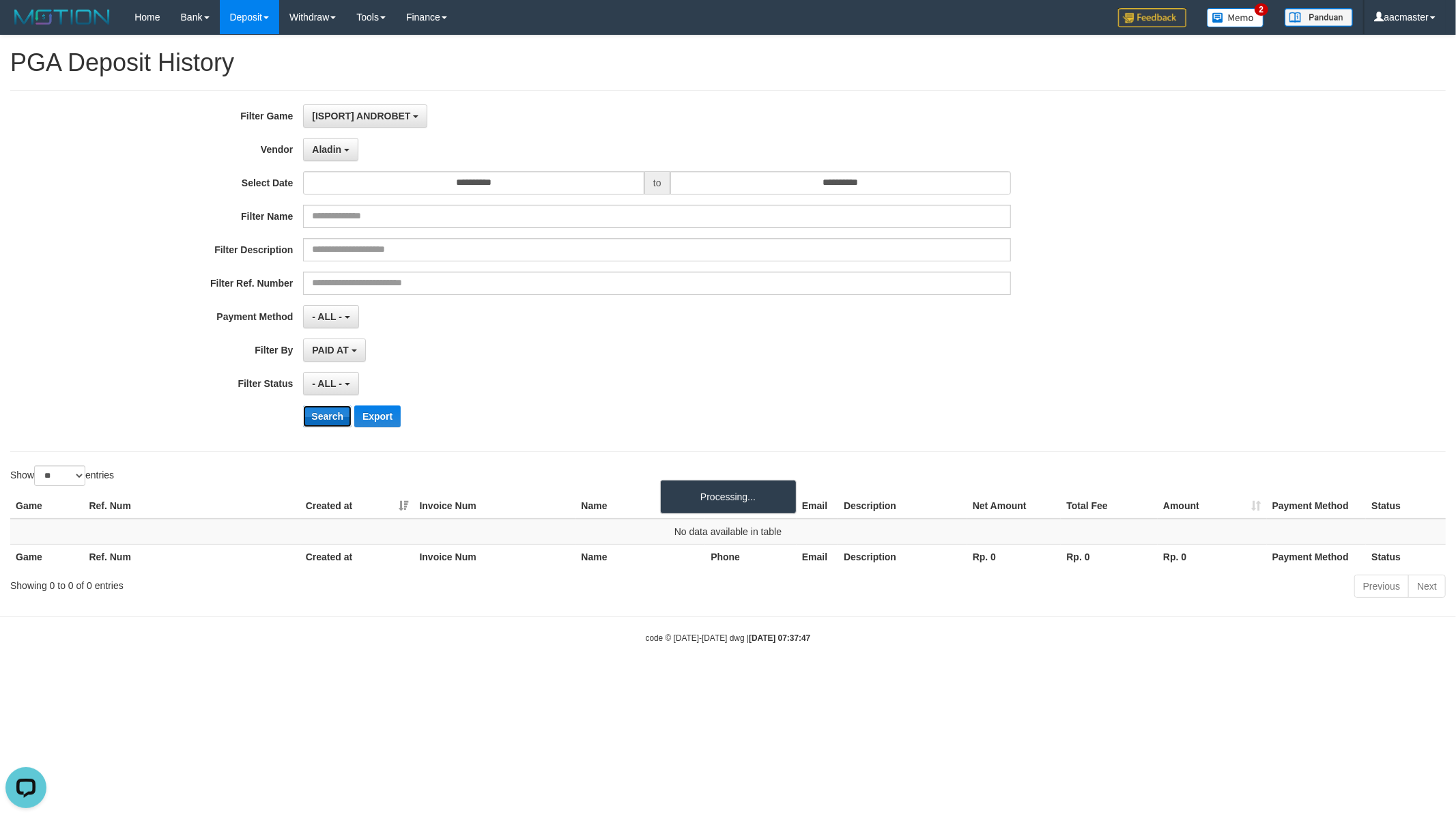
click at [333, 418] on button "Search" at bounding box center [327, 416] width 49 height 22
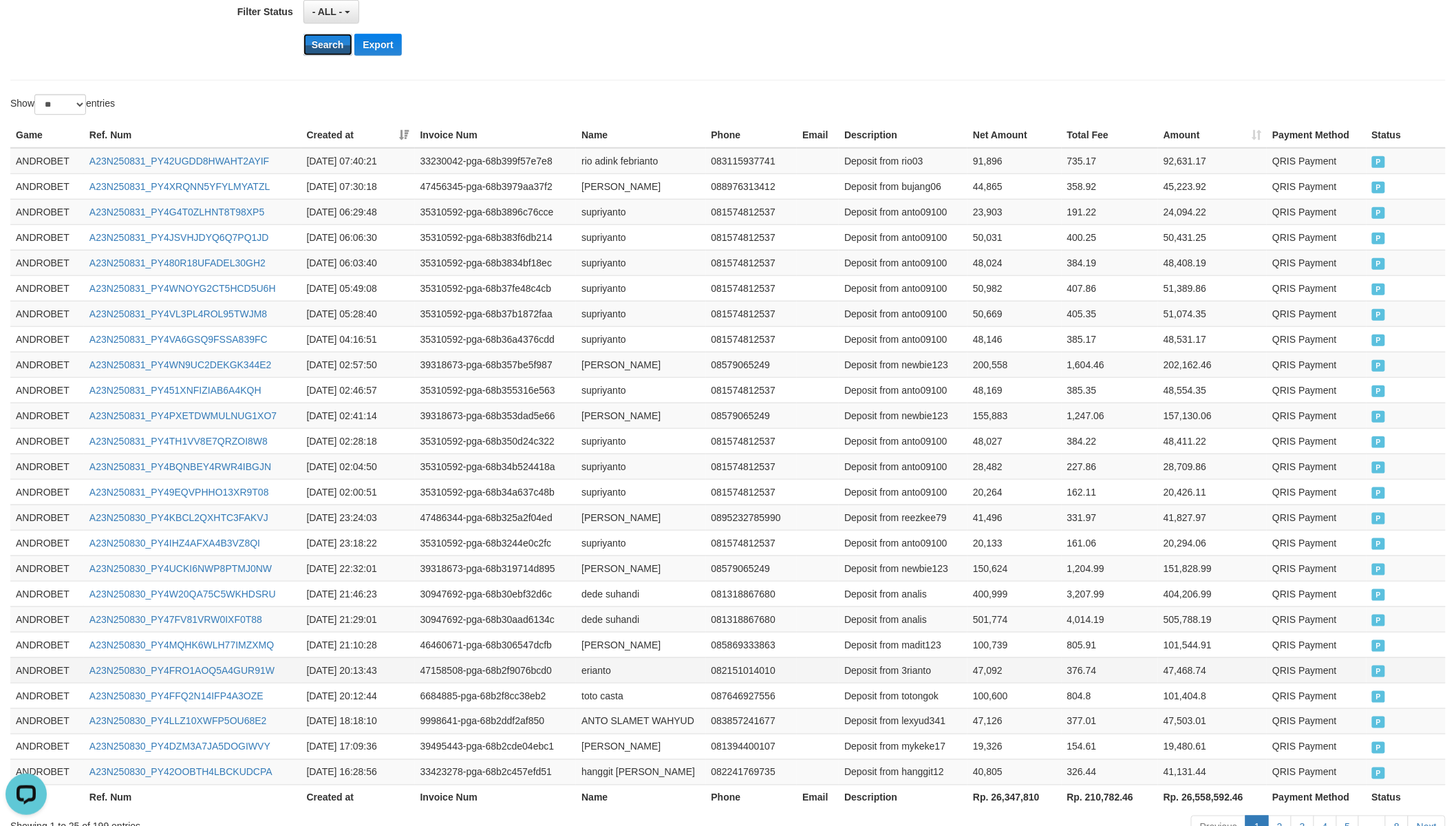
scroll to position [471, 0]
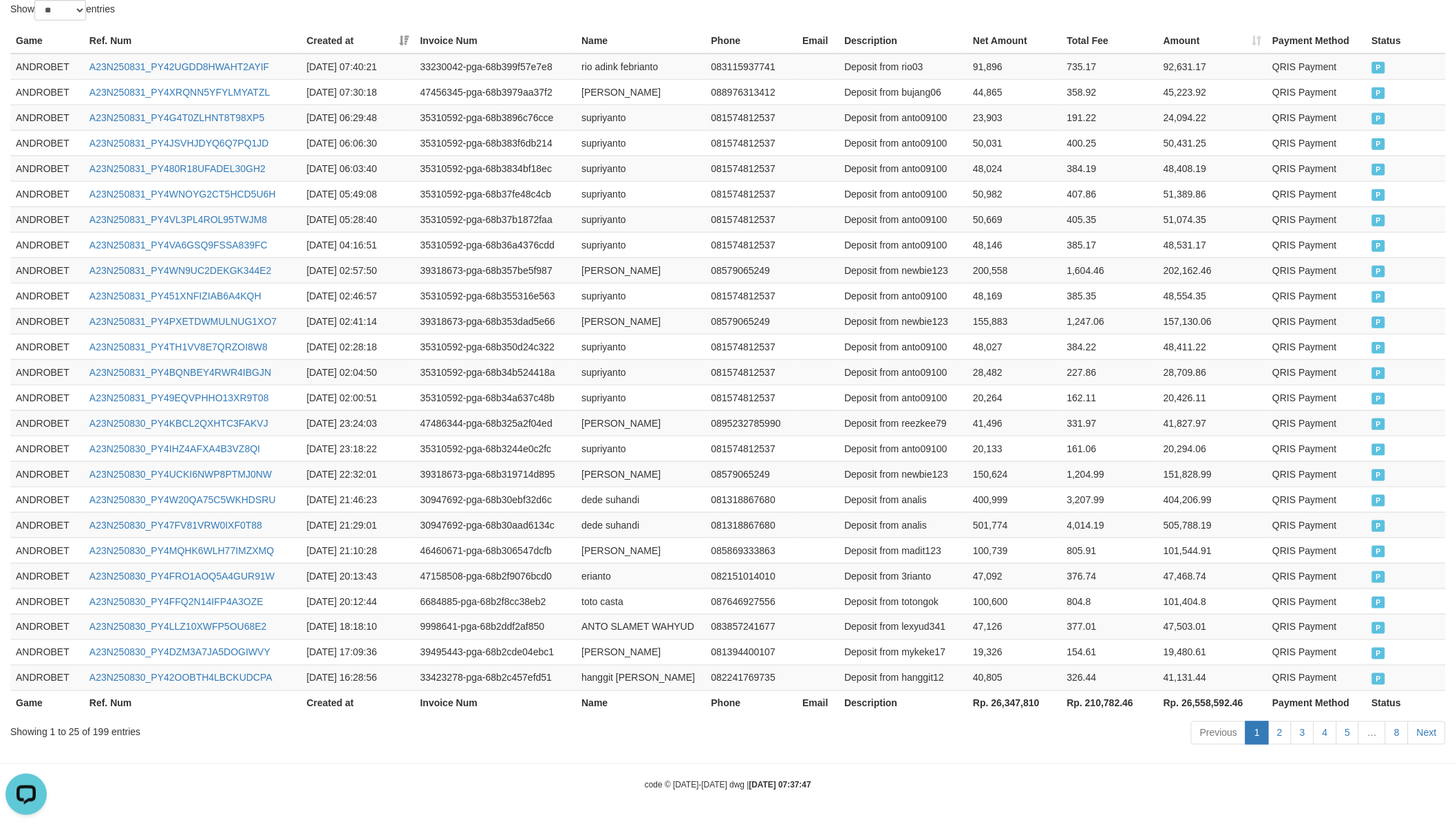
click at [1005, 699] on th "Rp. 26,347,810" at bounding box center [1014, 703] width 94 height 26
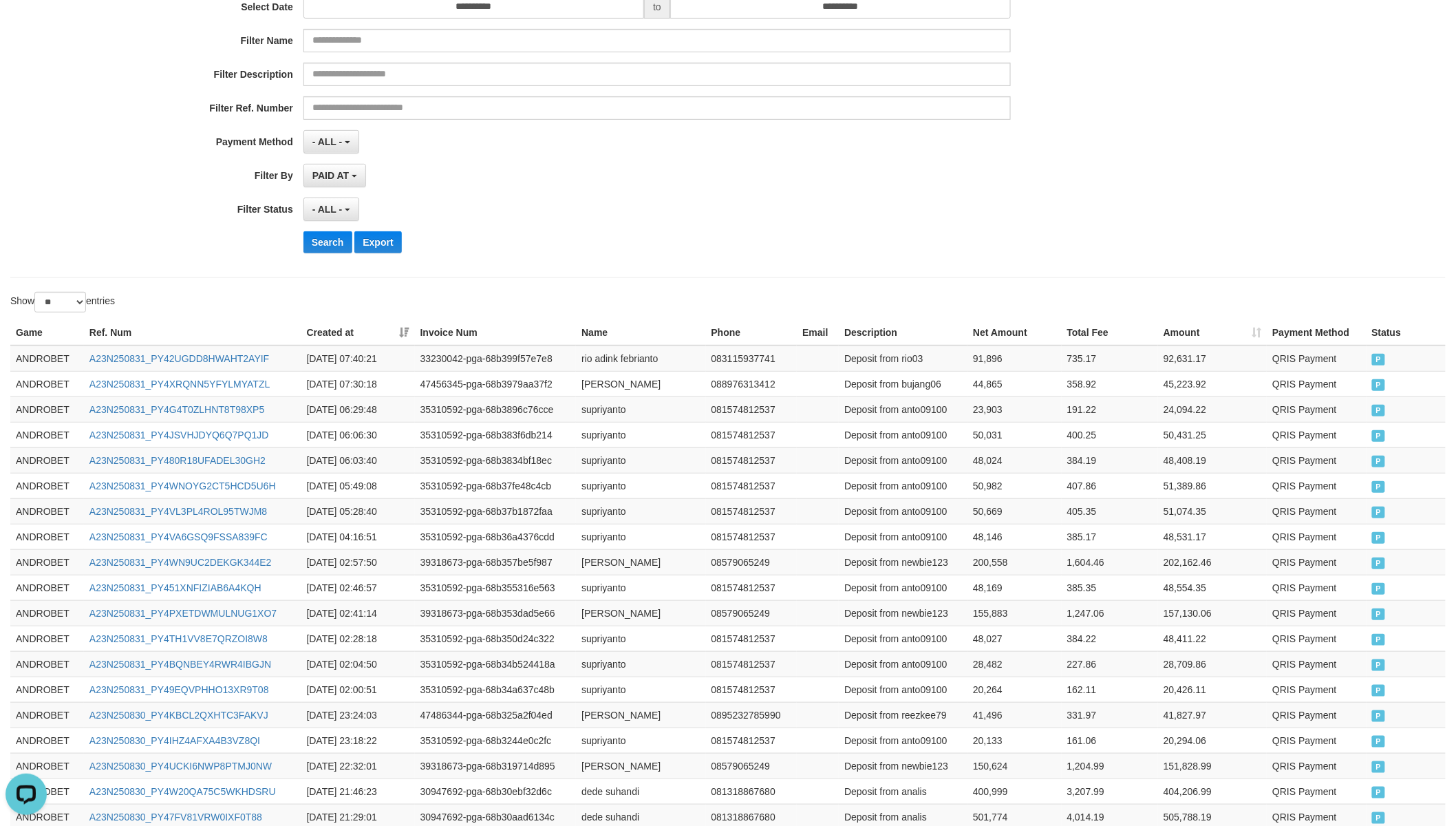
scroll to position [0, 0]
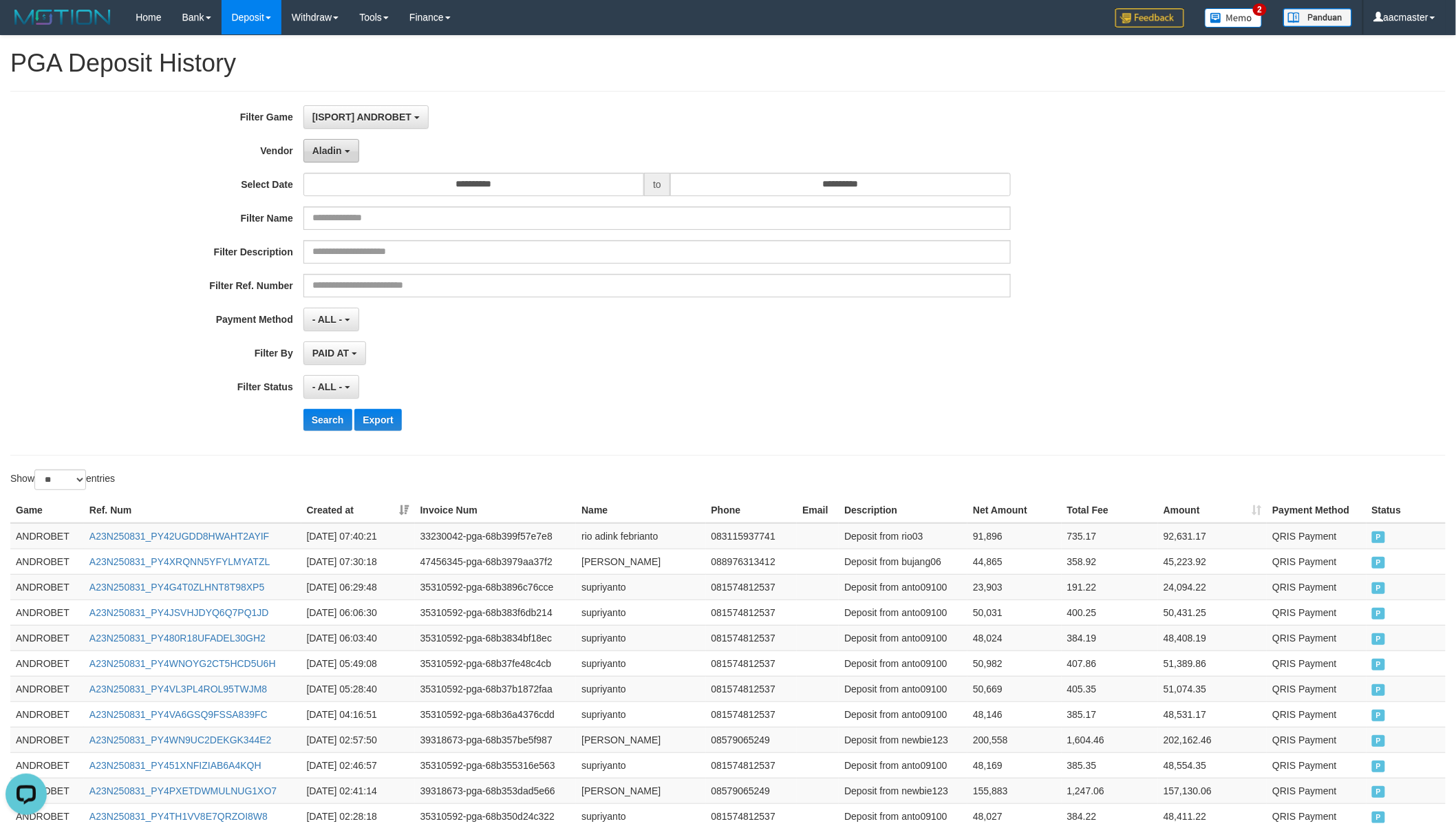
click at [336, 156] on button "Aladin" at bounding box center [332, 150] width 56 height 23
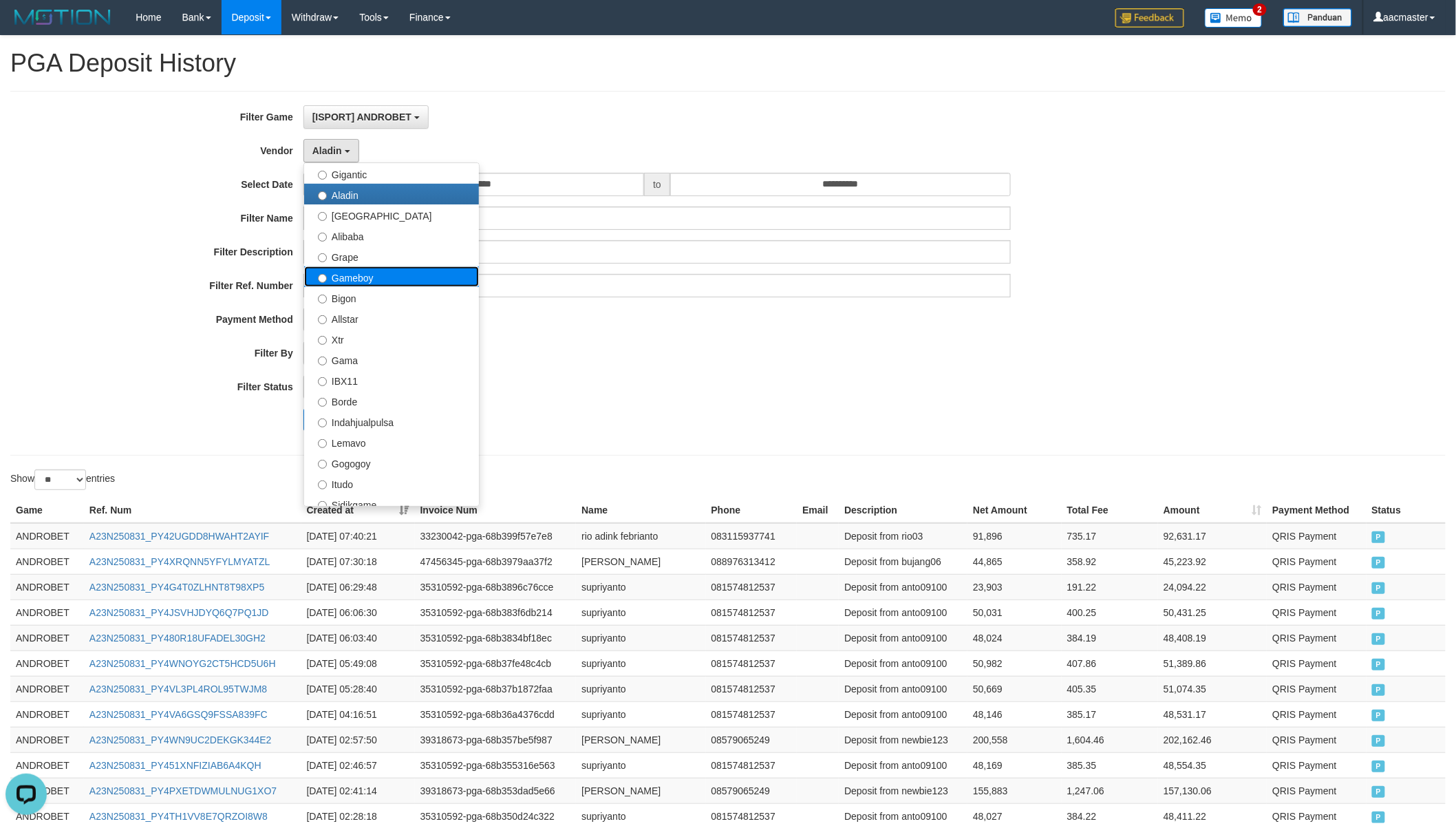
click at [356, 275] on label "Gameboy" at bounding box center [392, 277] width 175 height 21
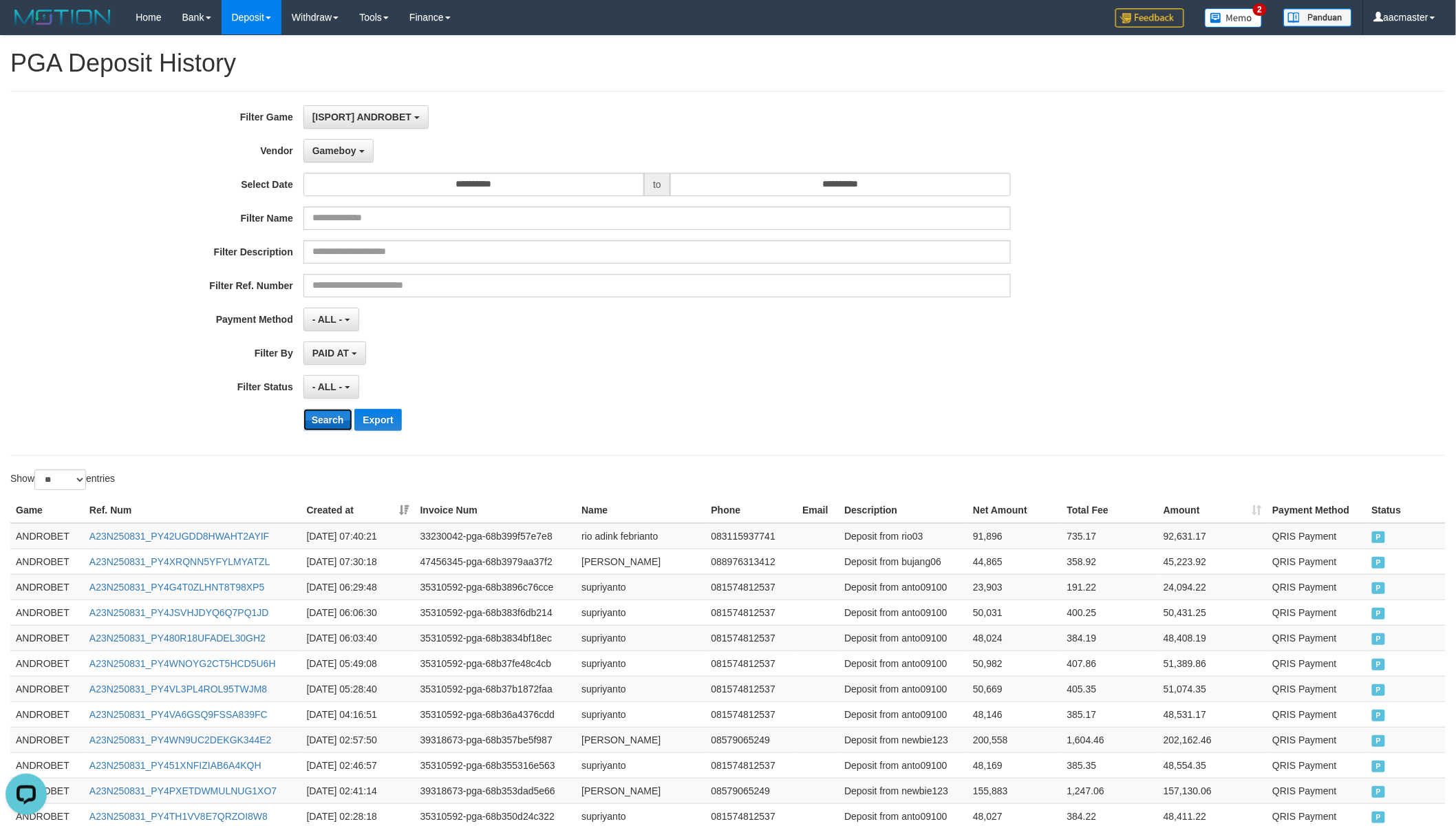
click at [335, 412] on button "Search" at bounding box center [328, 420] width 49 height 22
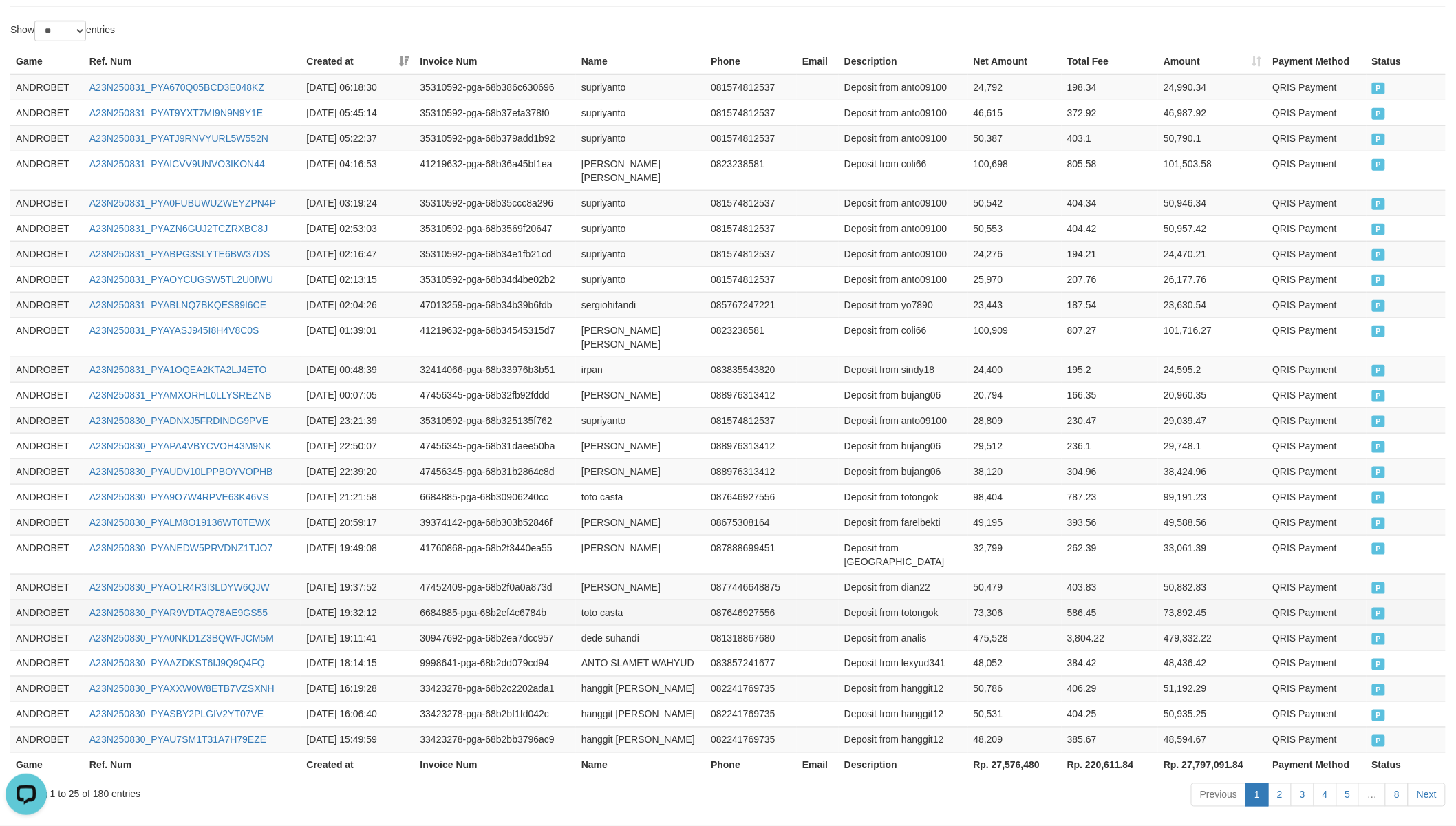
scroll to position [471, 0]
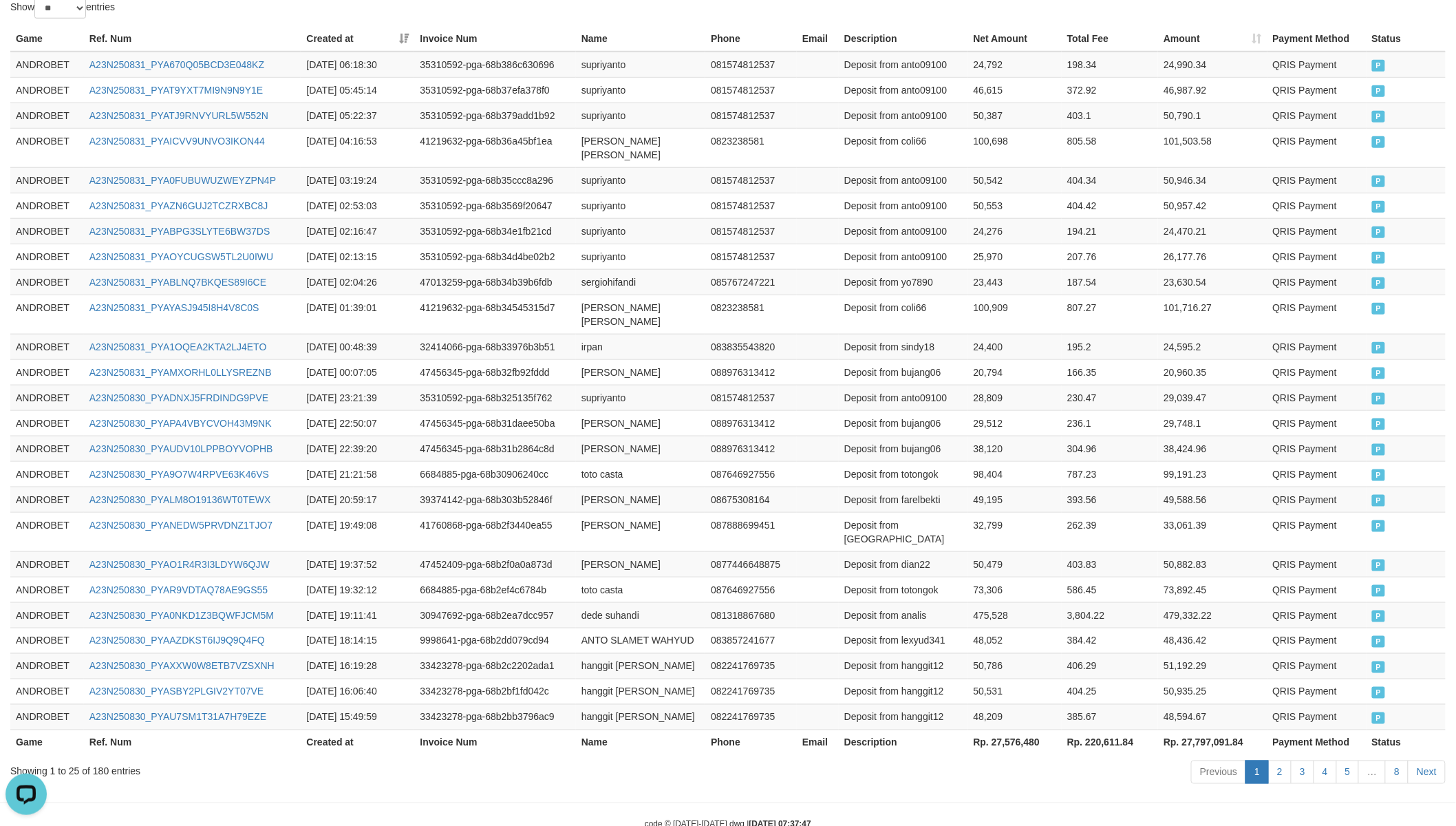
click at [1026, 722] on th "Rp. 27,576,480" at bounding box center [1015, 742] width 94 height 26
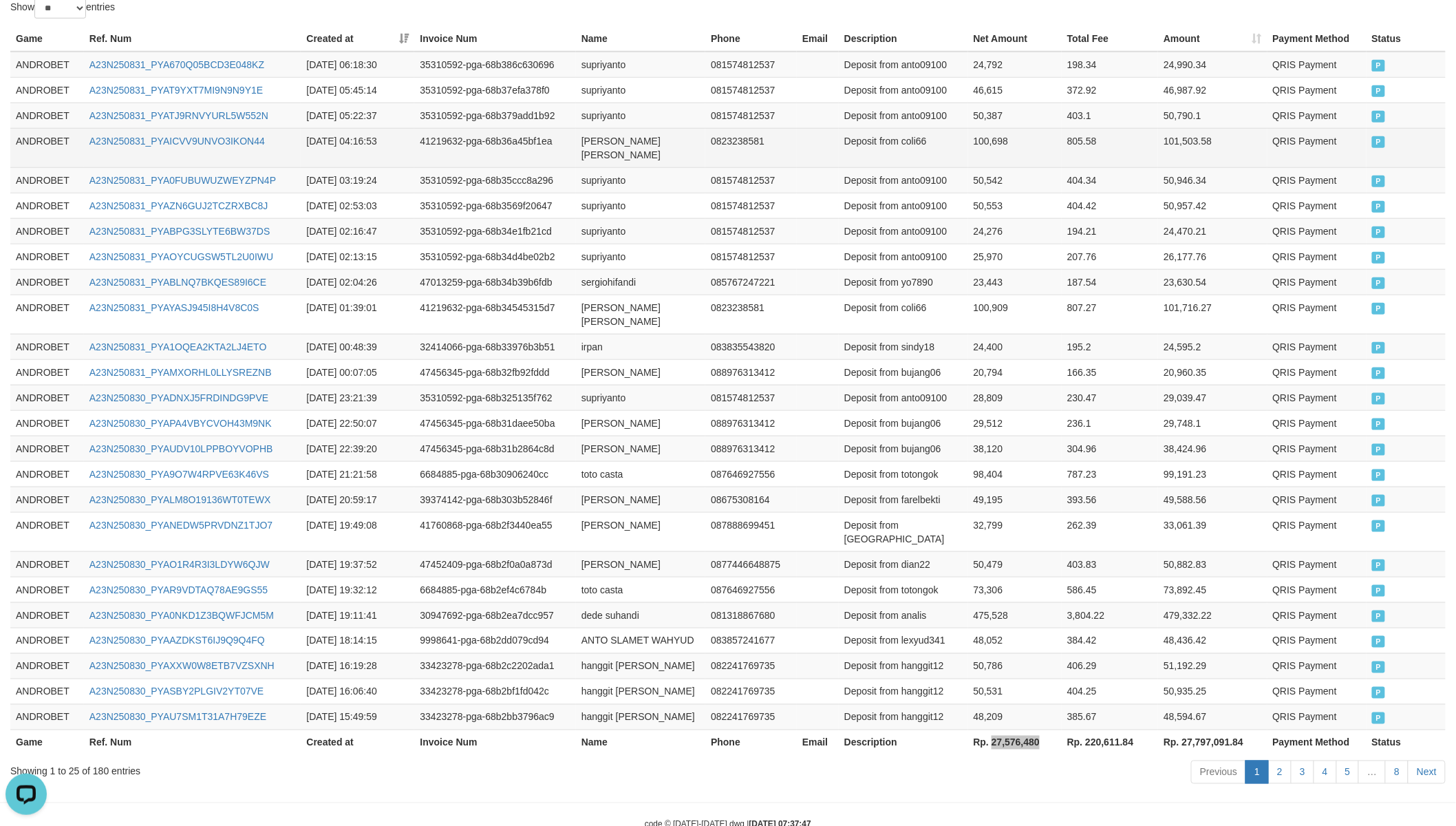
scroll to position [0, 0]
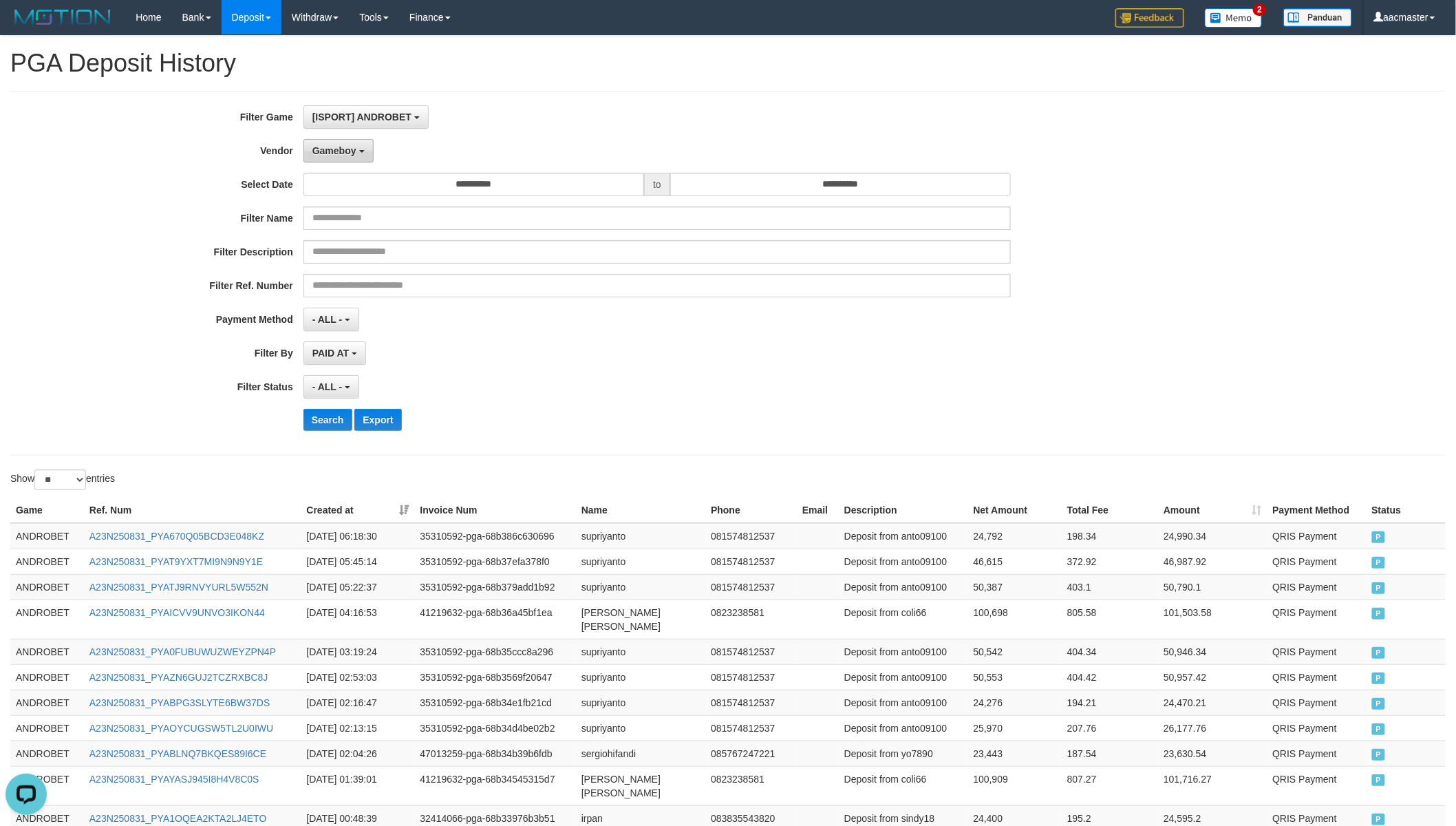
click at [358, 150] on button "Gameboy" at bounding box center [339, 150] width 70 height 23
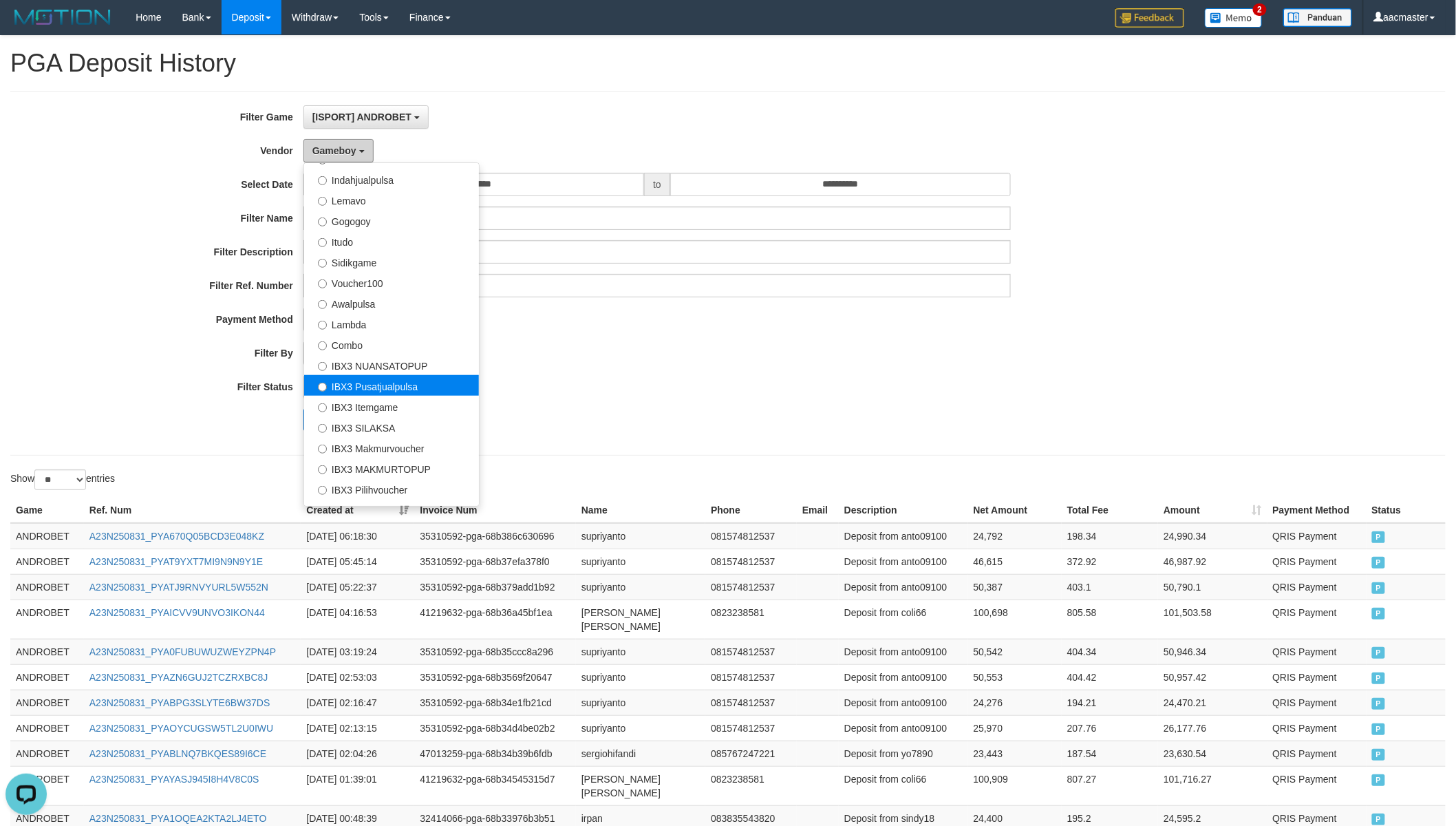
scroll to position [450, 0]
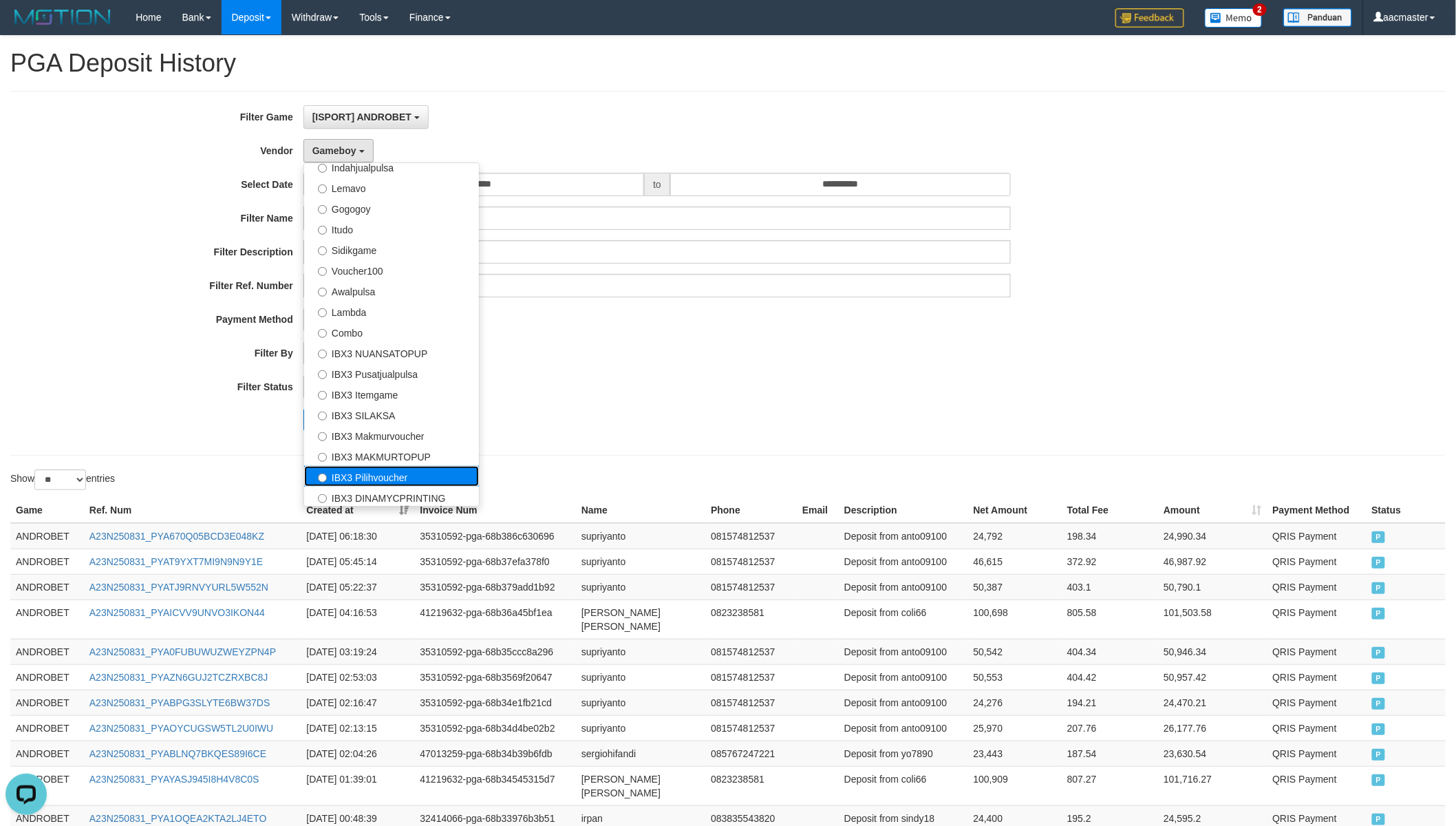
click at [383, 475] on label "IBX3 Pilihvoucher" at bounding box center [392, 476] width 175 height 21
select select "**********"
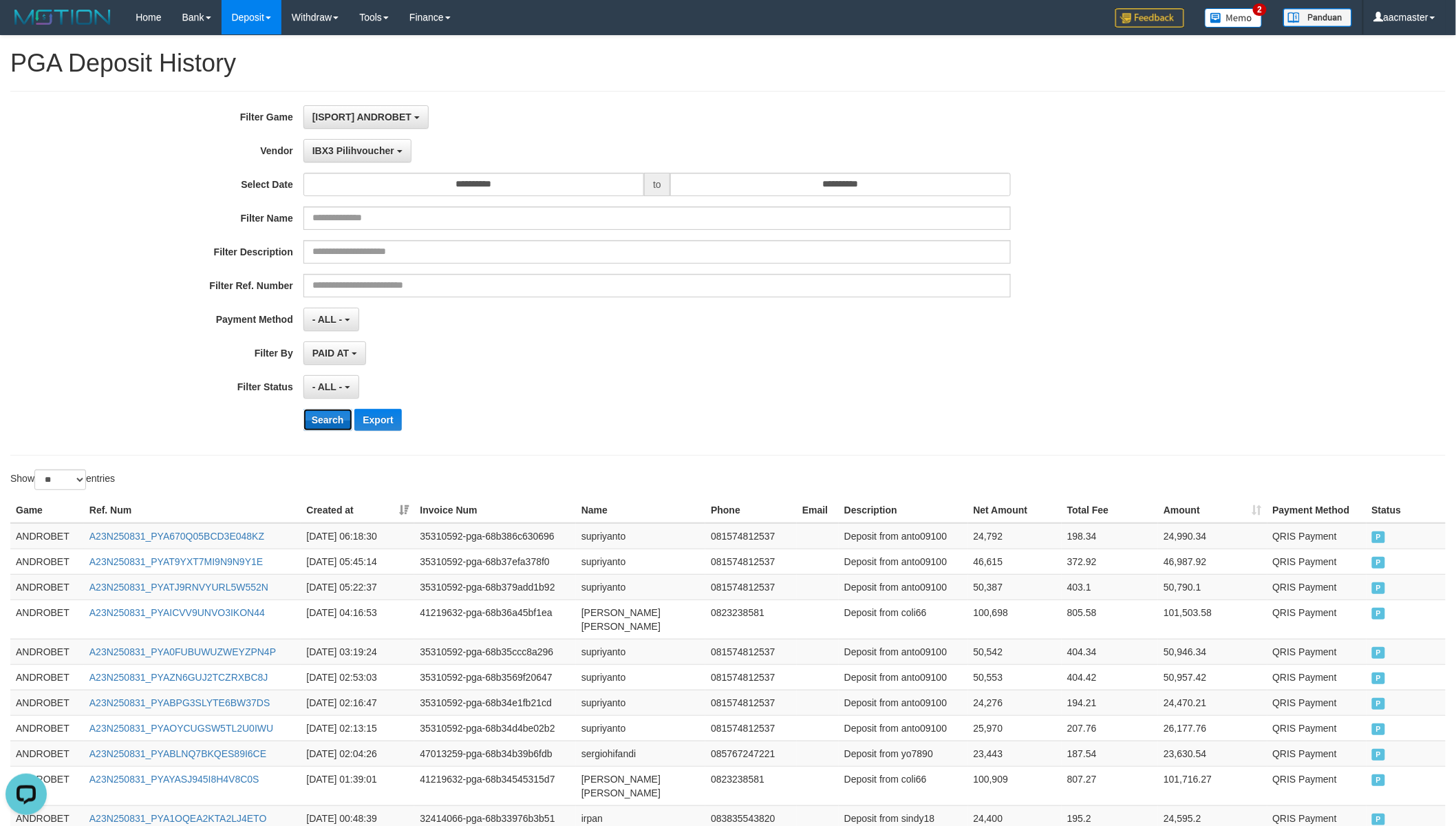
click at [321, 421] on button "Search" at bounding box center [328, 420] width 49 height 22
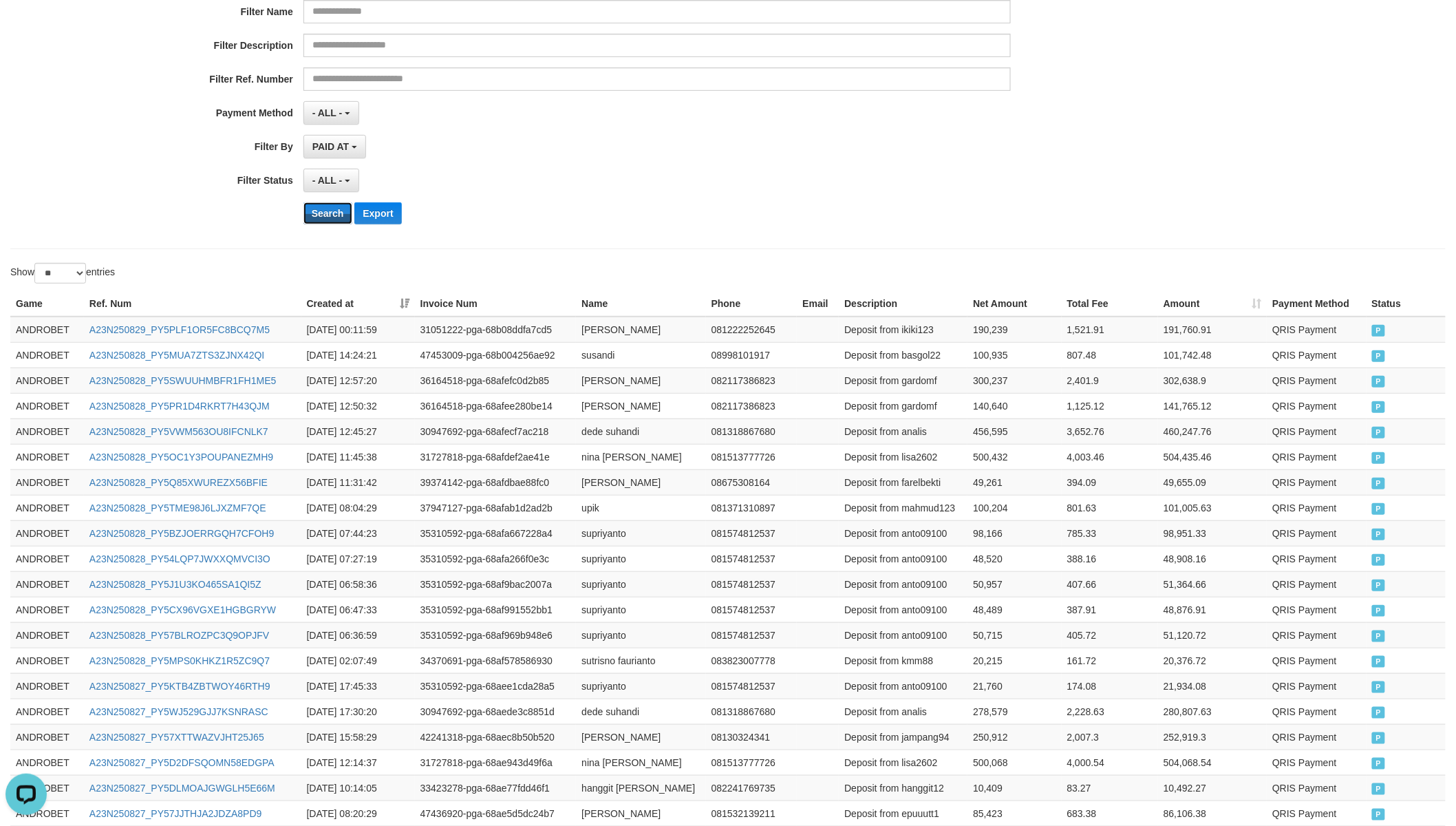
scroll to position [471, 0]
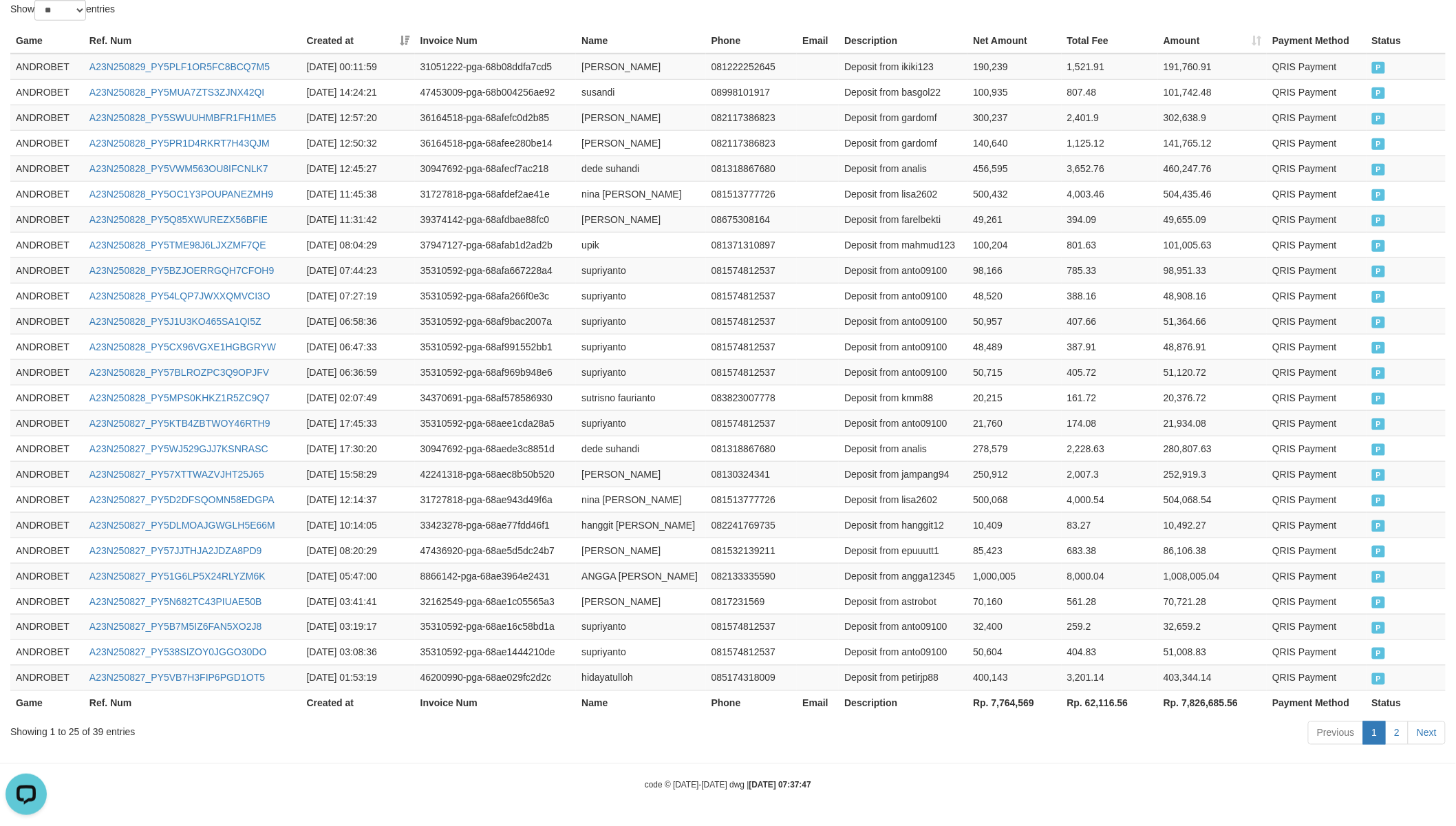
click at [993, 702] on th "Rp. 7,764,569" at bounding box center [1014, 703] width 94 height 26
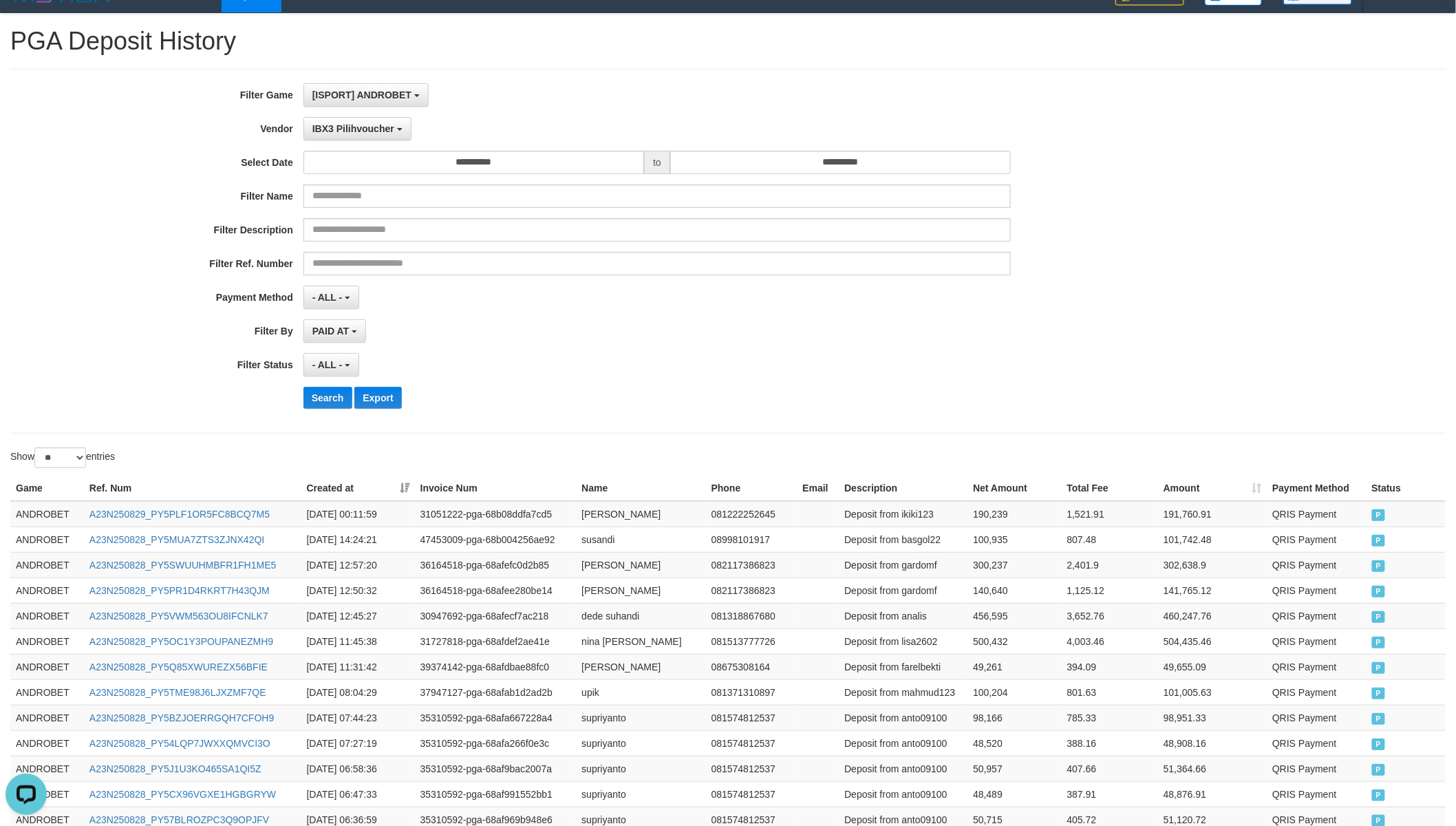
scroll to position [0, 0]
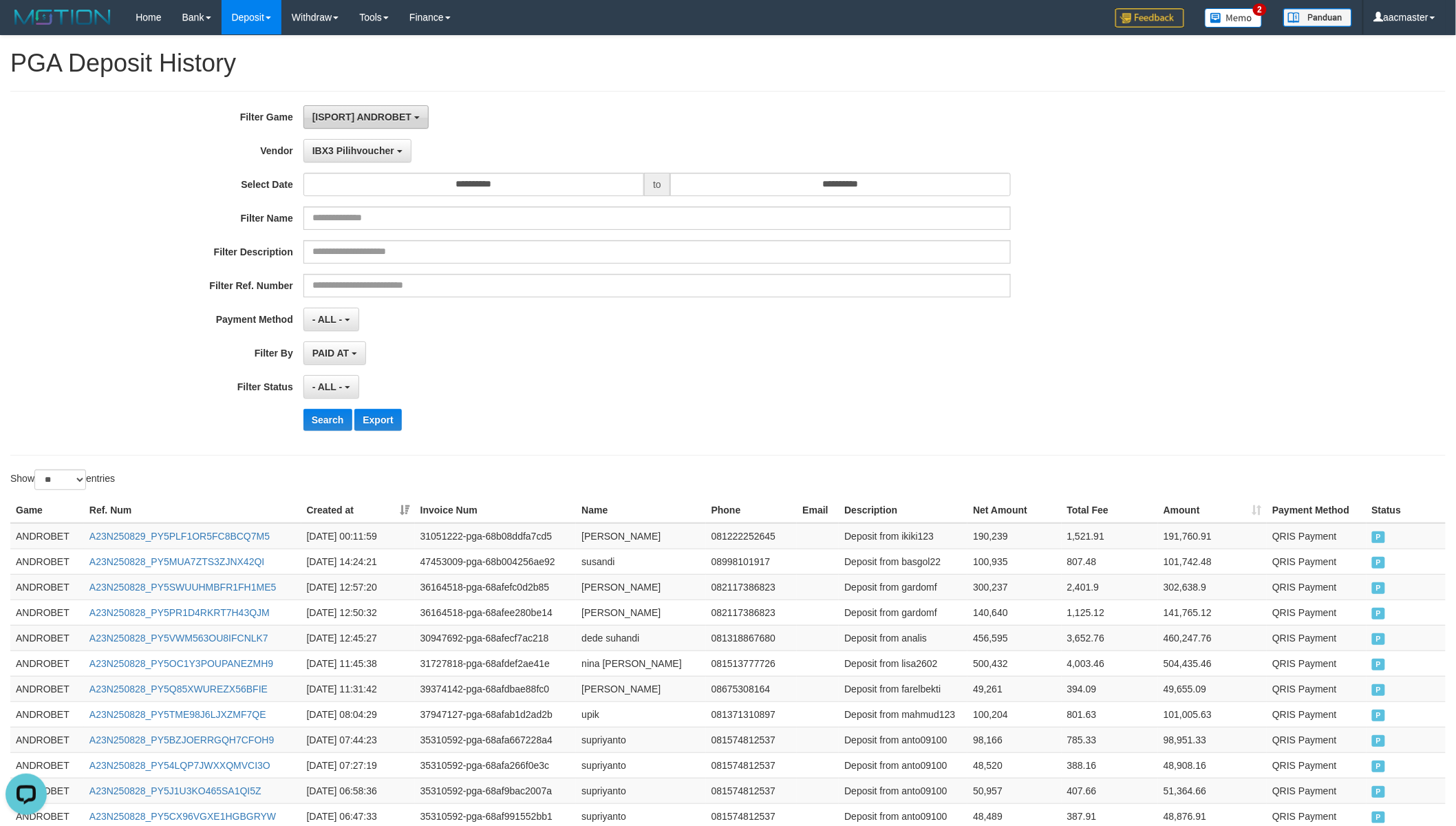
click at [399, 114] on span "[ISPORT] ANDROBET" at bounding box center [362, 117] width 99 height 11
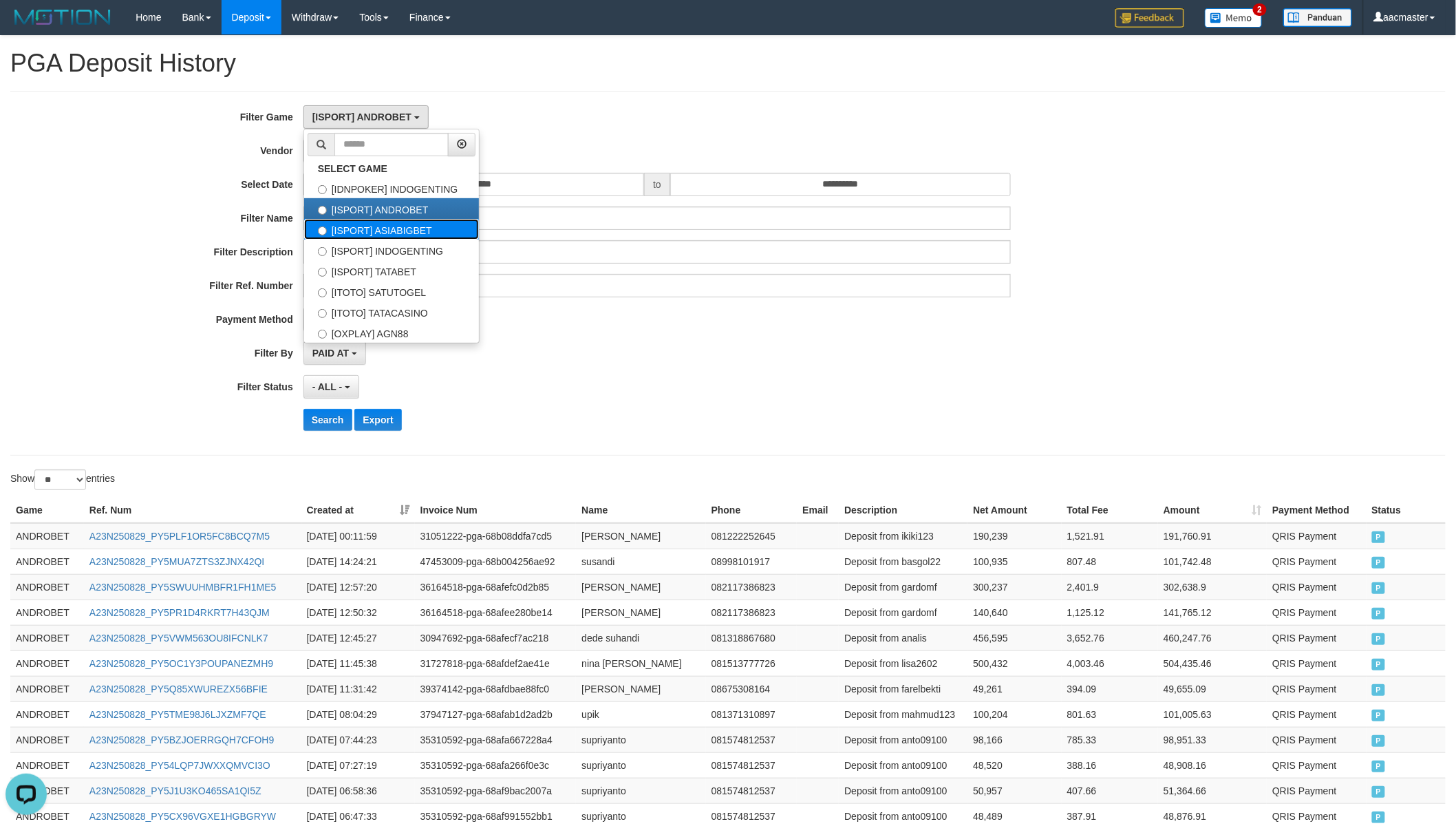
click at [399, 225] on label "[ISPORT] ASIABIGBET" at bounding box center [392, 229] width 175 height 21
select select "***"
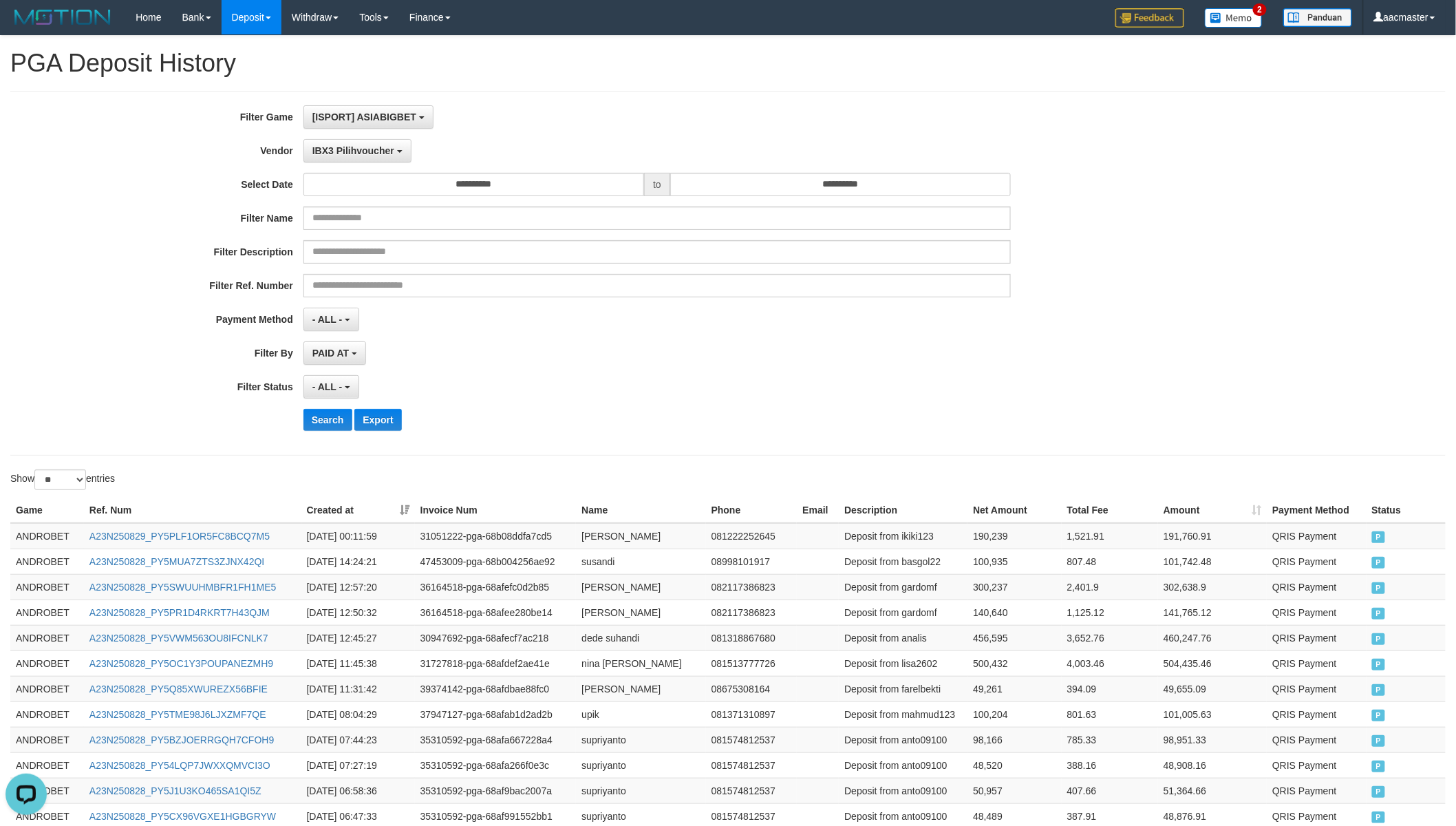
scroll to position [35, 0]
click at [327, 409] on button "Search" at bounding box center [328, 420] width 49 height 22
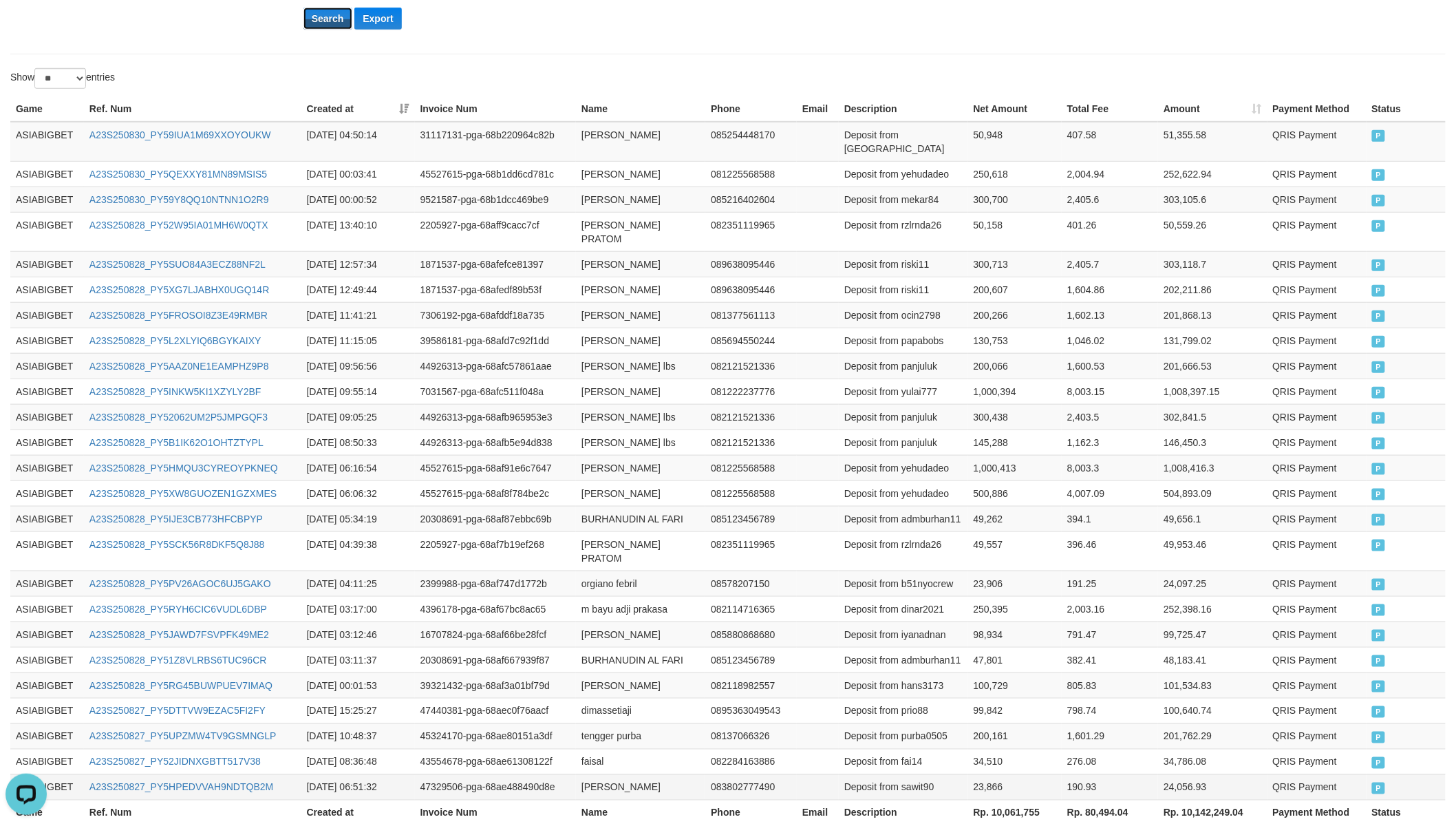
scroll to position [513, 0]
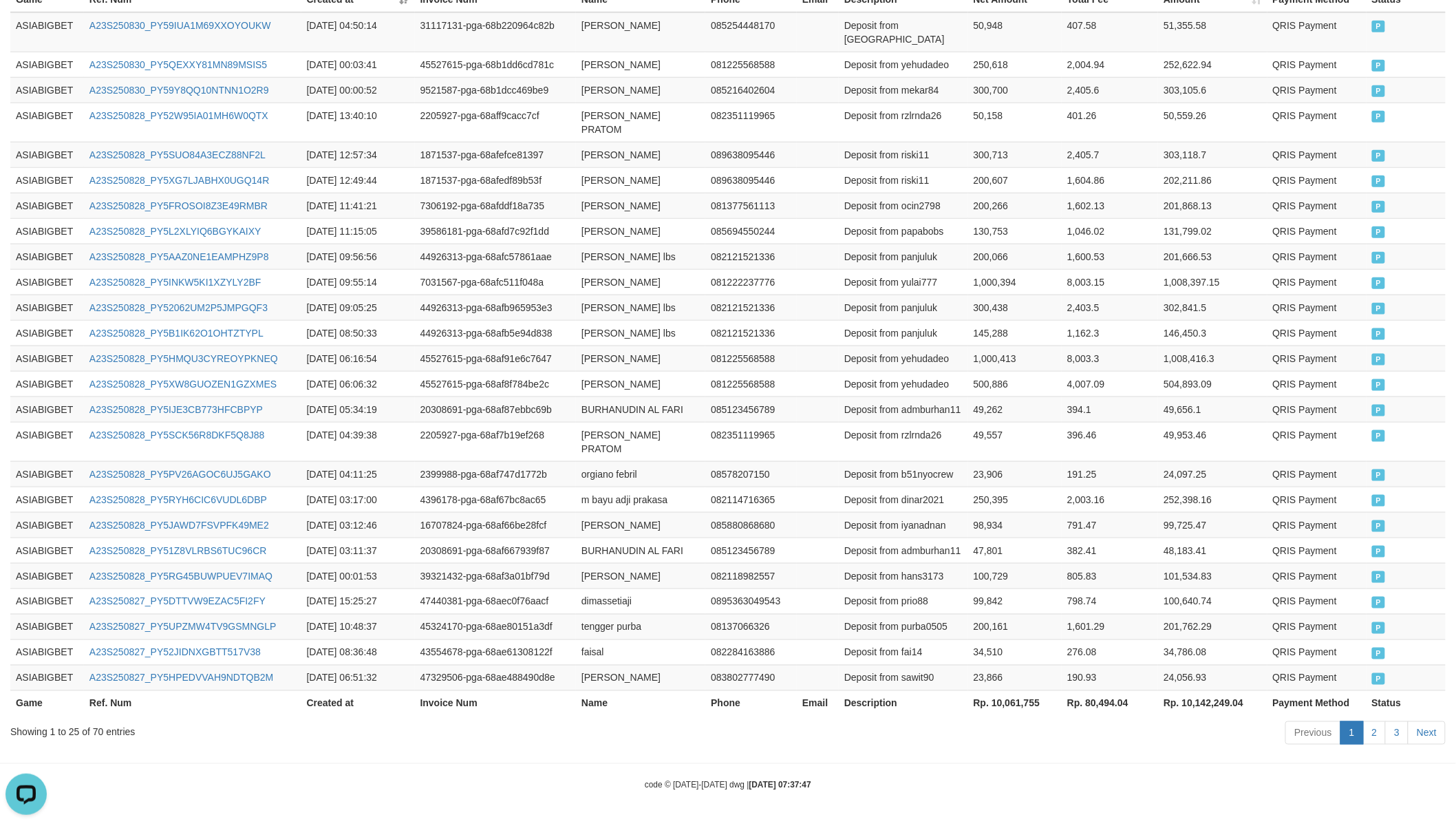
click at [1024, 707] on th "Rp. 10,061,755" at bounding box center [1015, 703] width 94 height 26
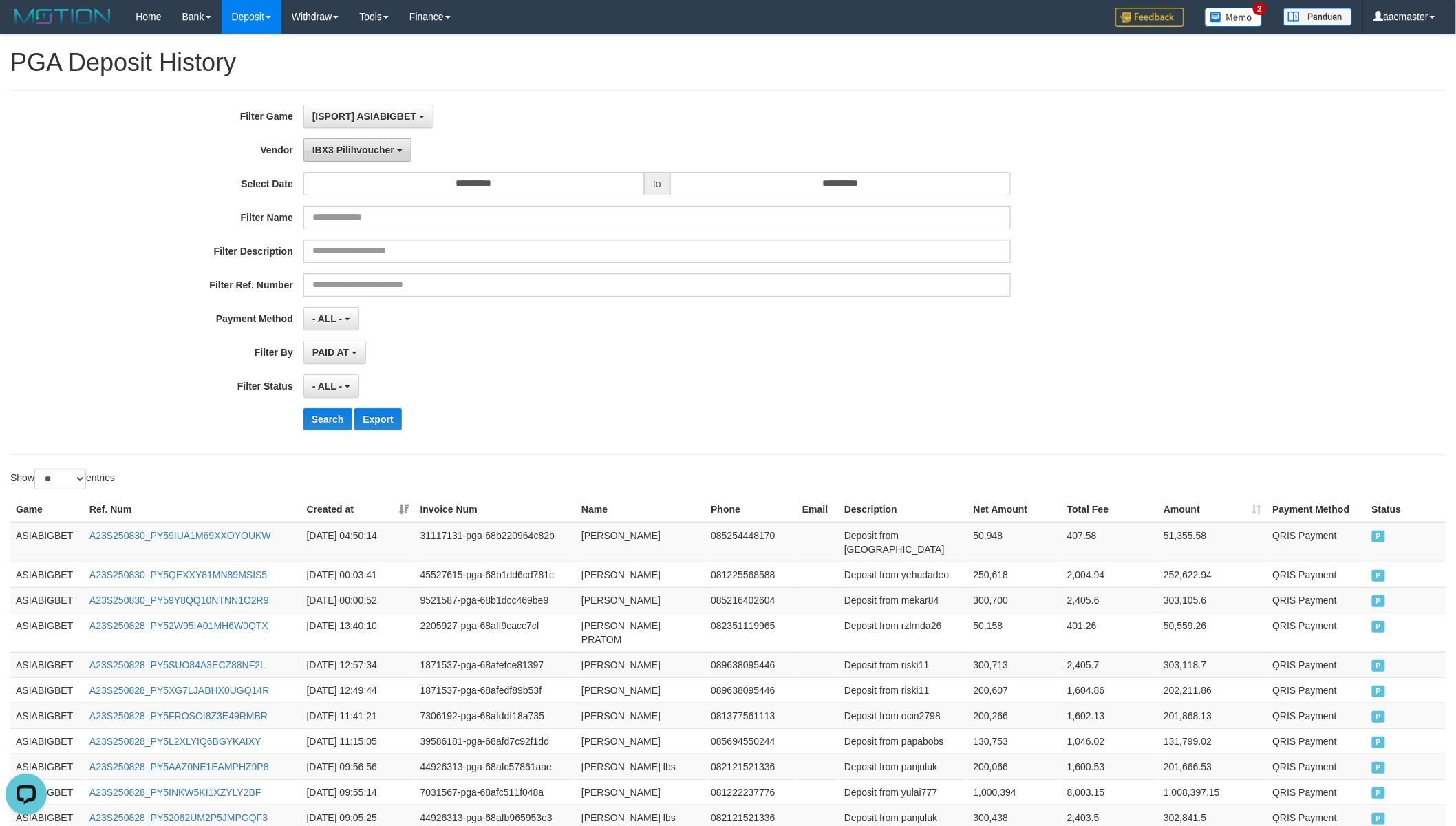
scroll to position [0, 0]
click at [367, 147] on span "IBX3 Pilihvoucher" at bounding box center [354, 150] width 82 height 11
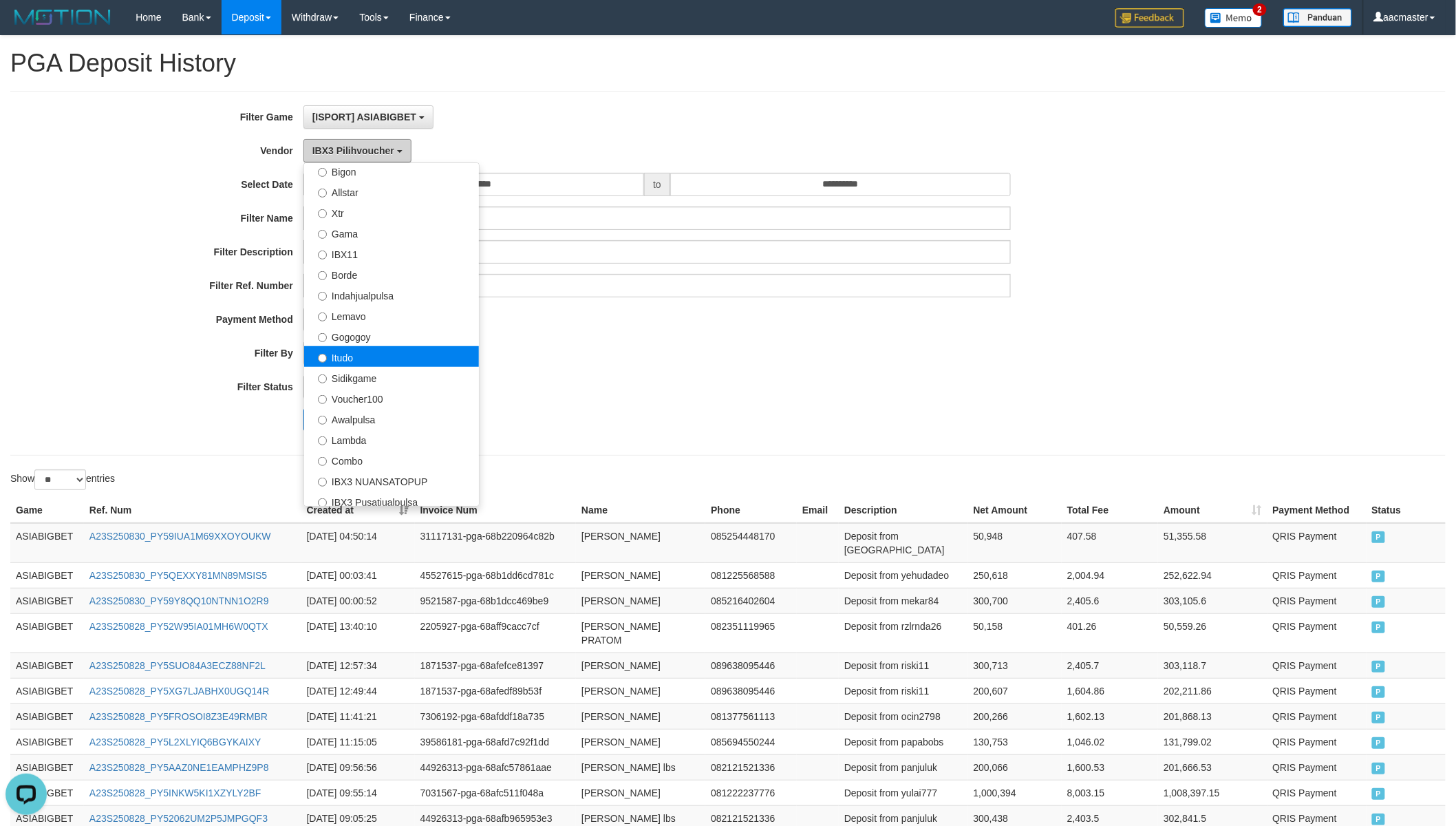
scroll to position [195, 0]
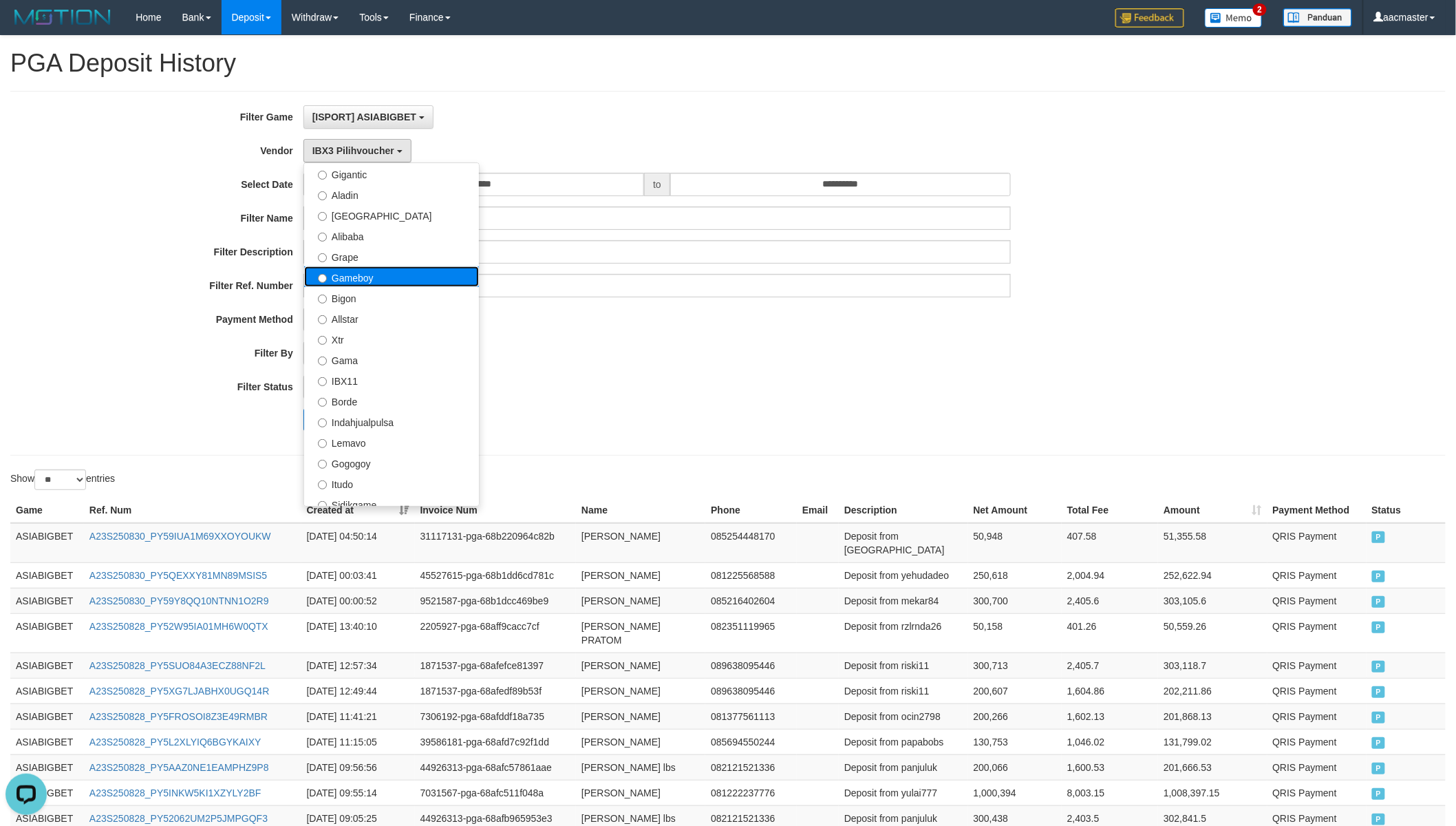
click at [371, 285] on label "Gameboy" at bounding box center [392, 277] width 175 height 21
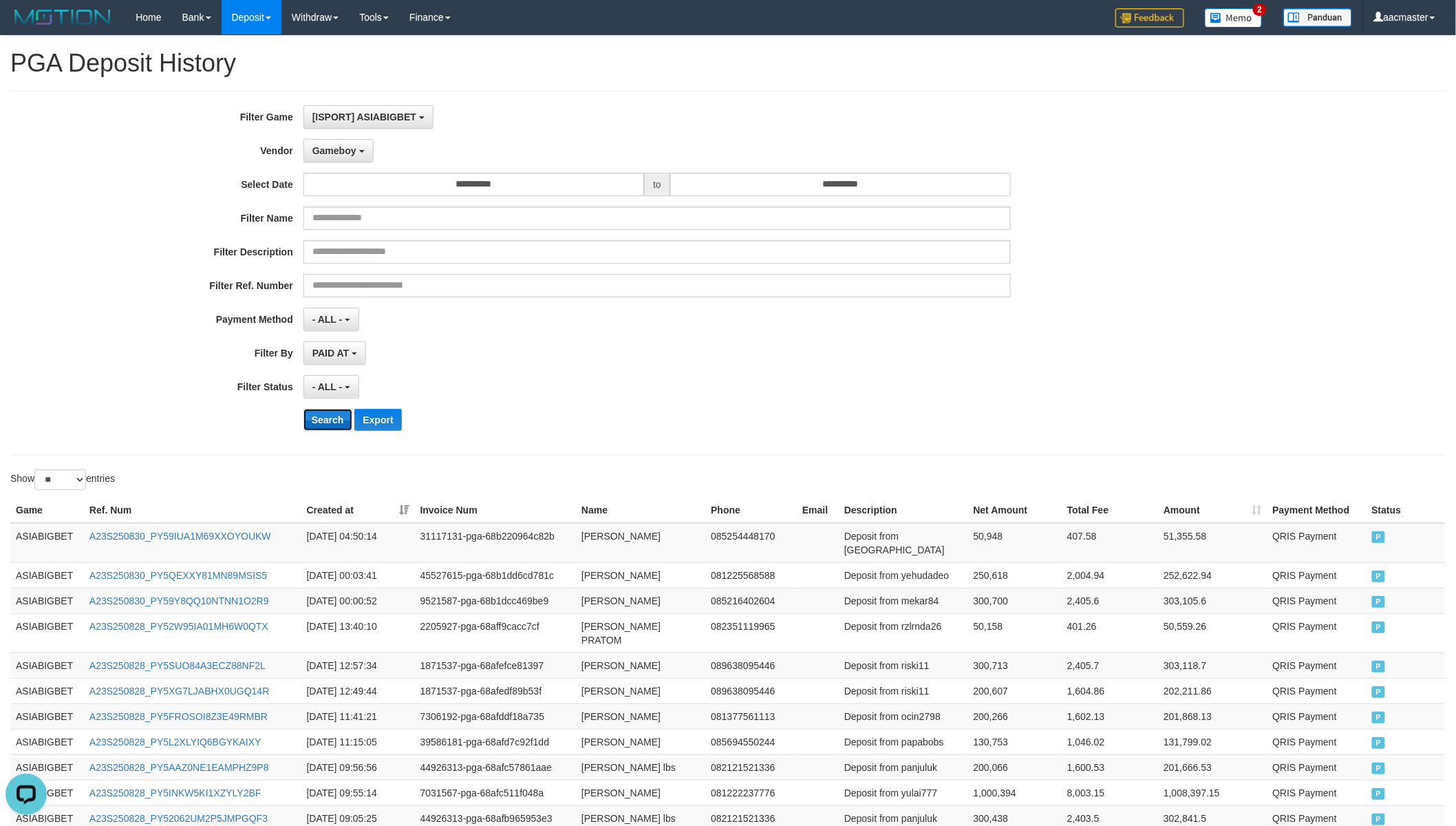
click at [334, 412] on button "Search" at bounding box center [328, 420] width 49 height 22
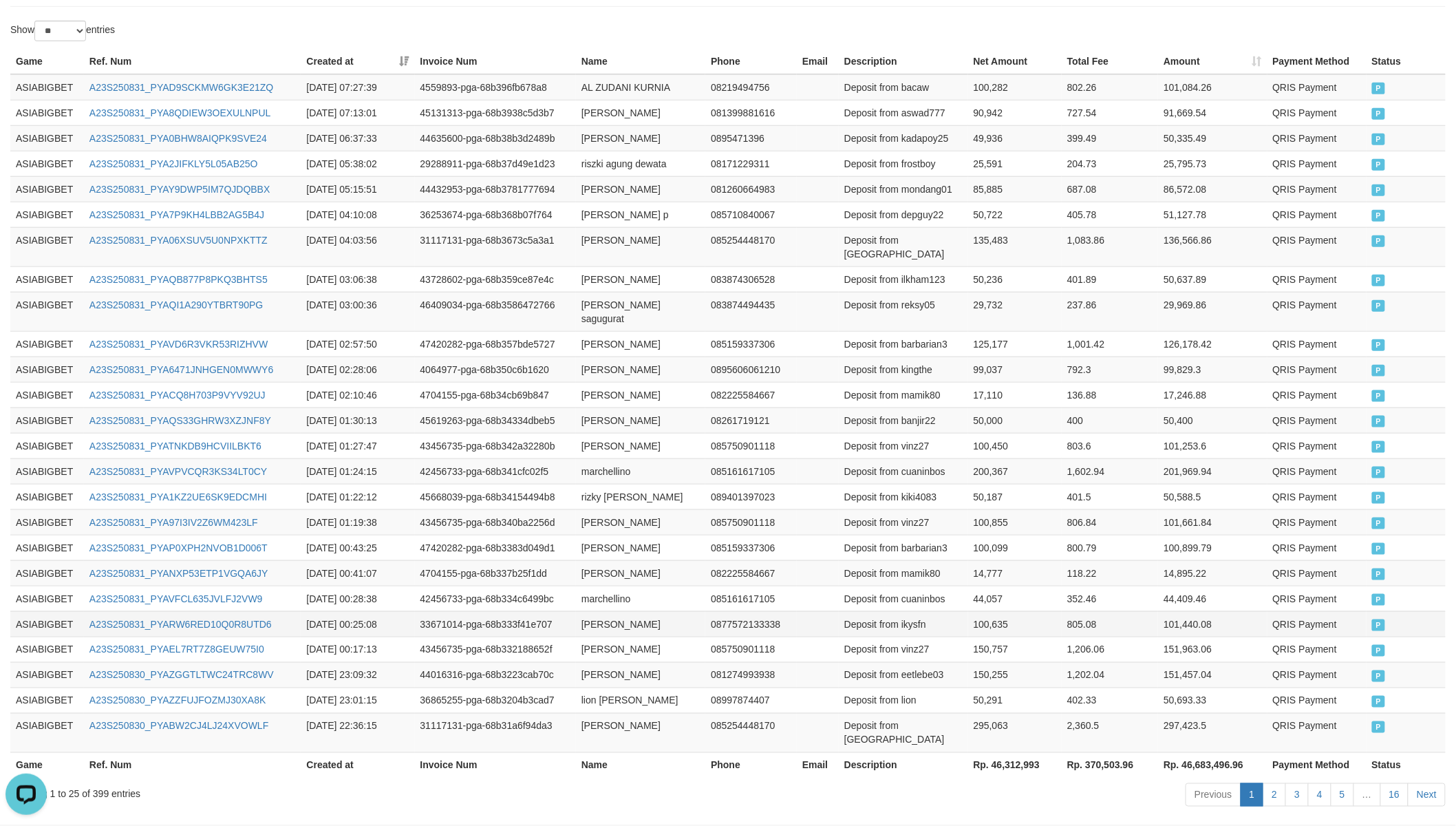
scroll to position [471, 0]
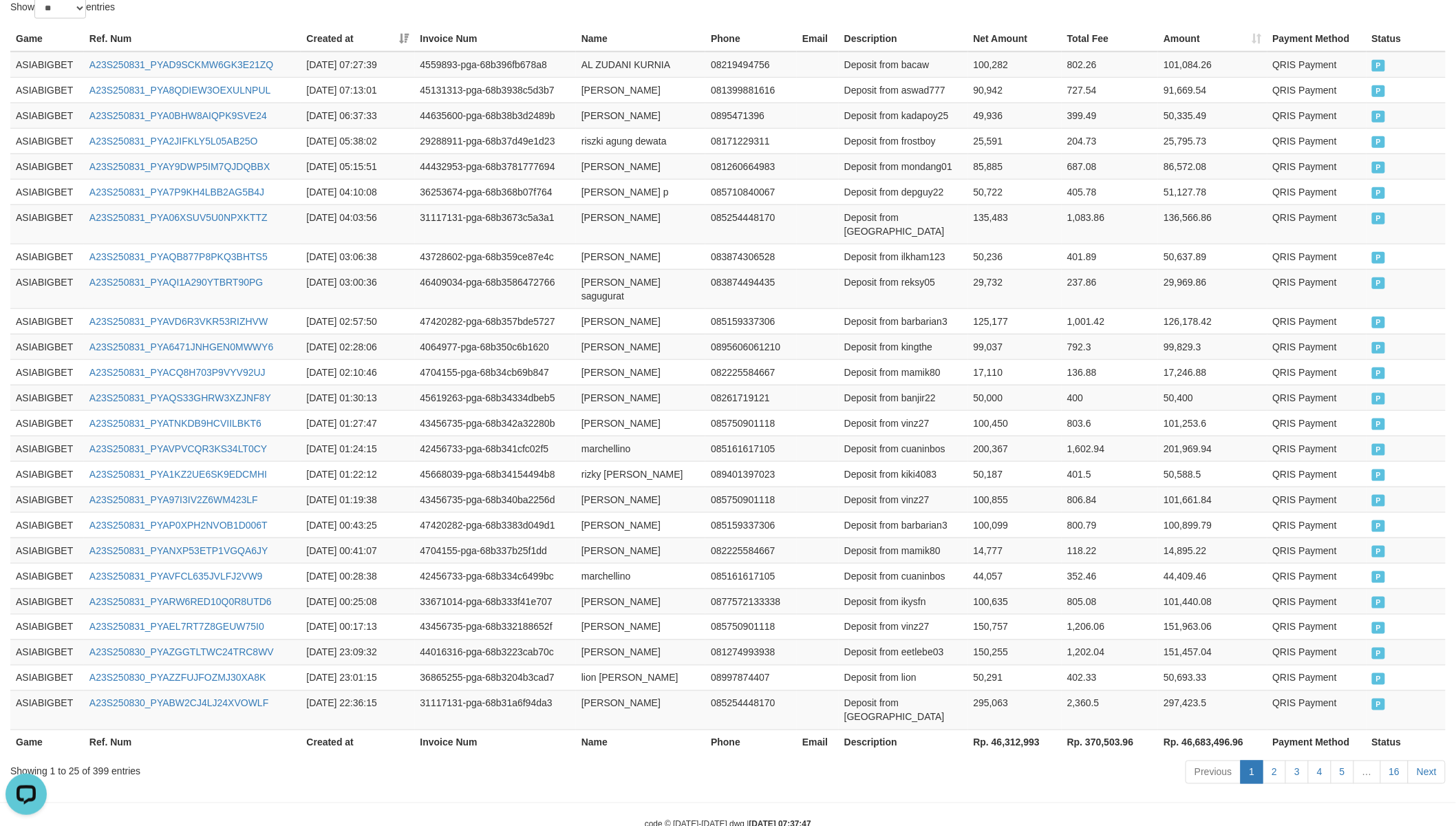
click at [1027, 722] on th "Rp. 46,312,993" at bounding box center [1015, 742] width 94 height 26
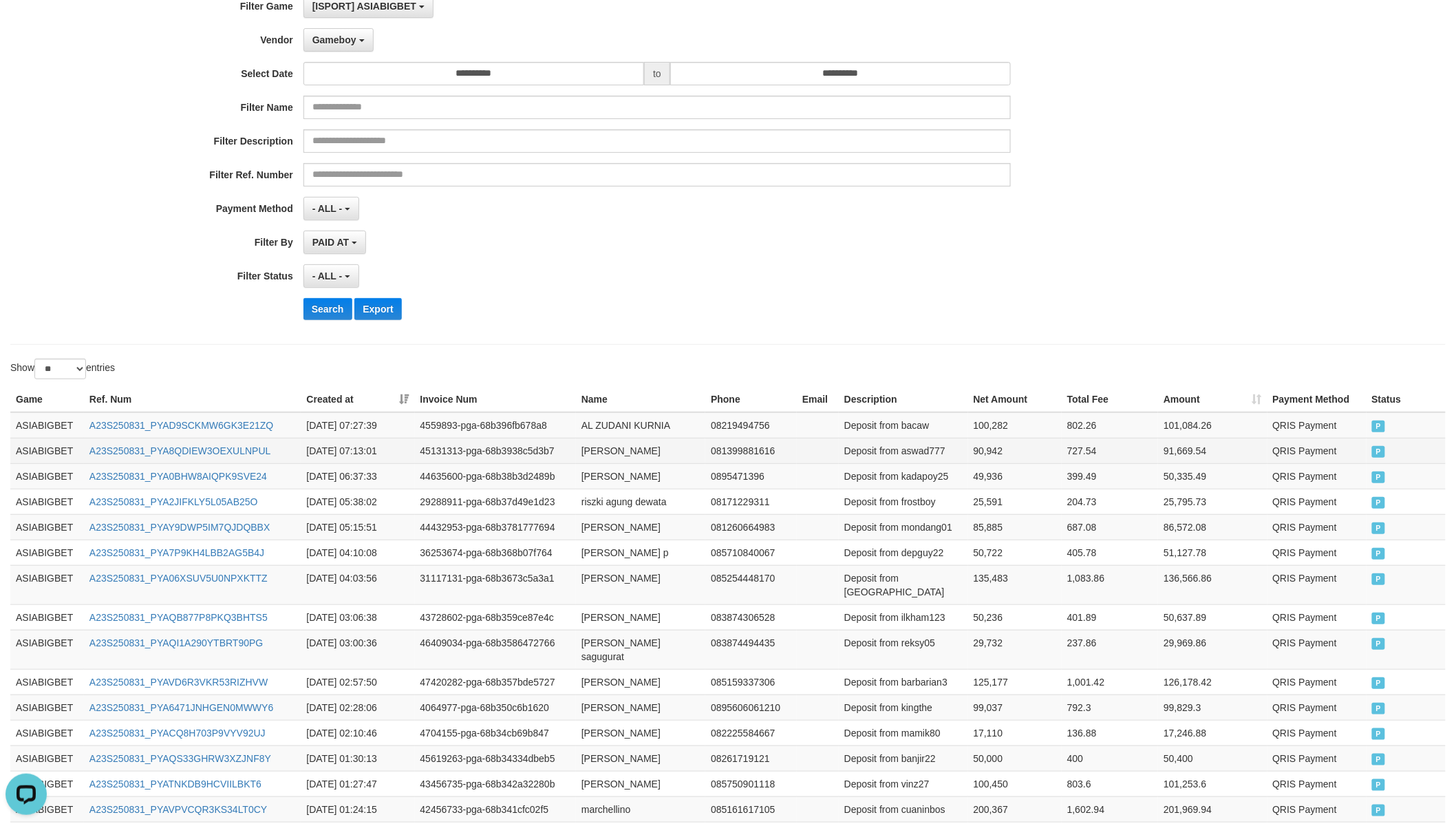
scroll to position [0, 0]
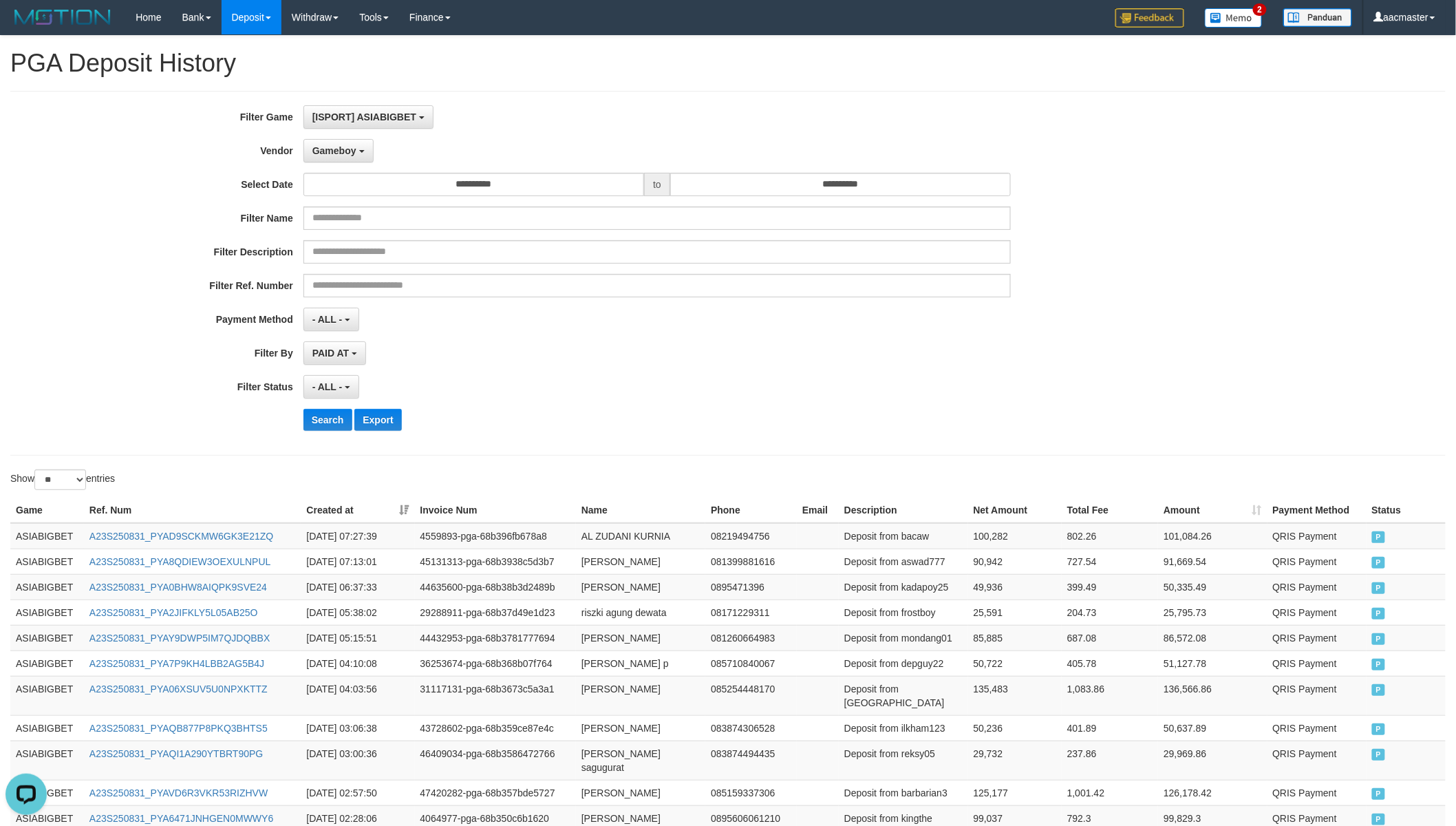
click at [315, 134] on div "**********" at bounding box center [607, 274] width 1213 height 336
click at [326, 142] on button "Gameboy" at bounding box center [339, 150] width 70 height 23
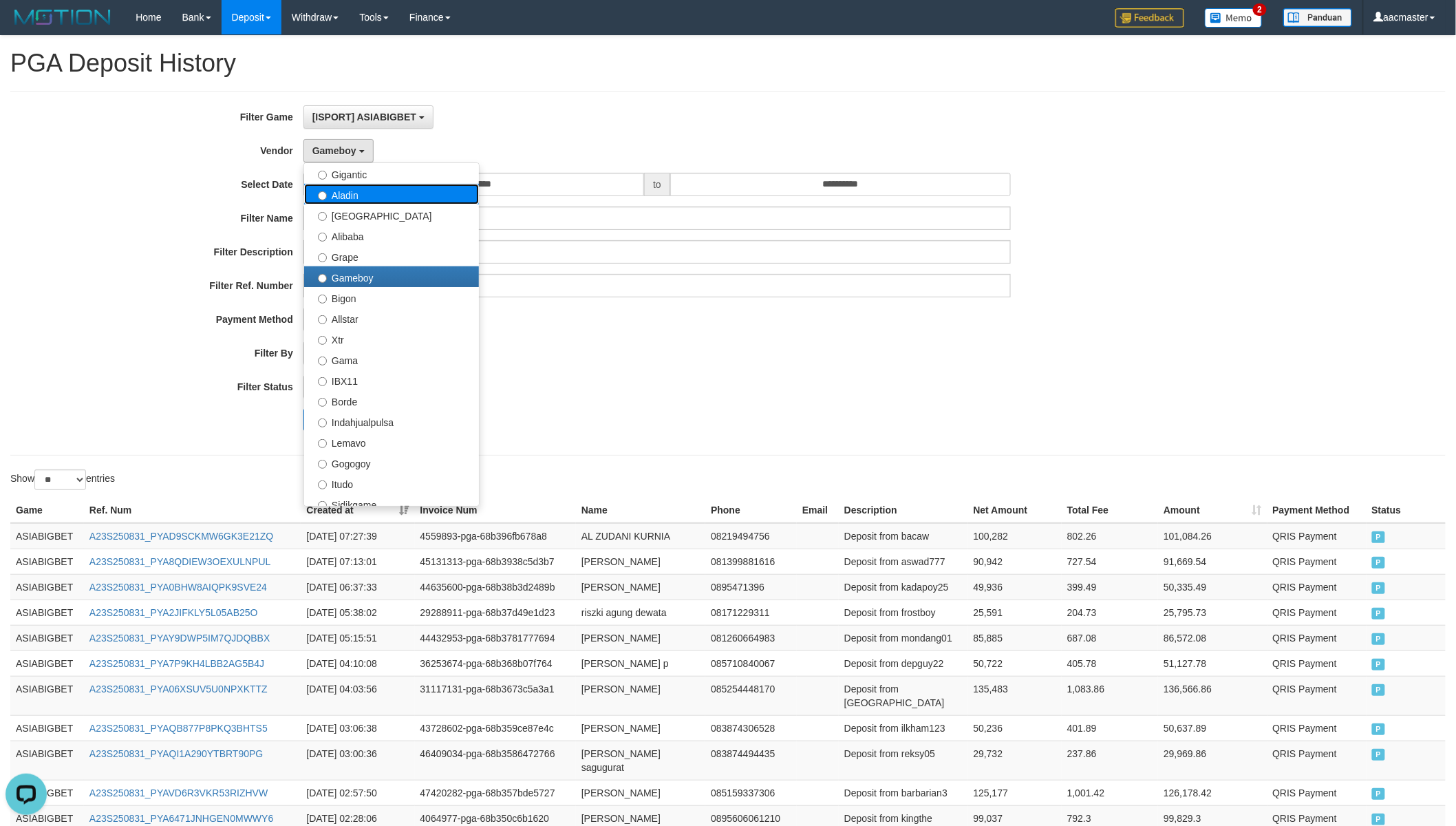
click at [362, 193] on label "Aladin" at bounding box center [392, 194] width 175 height 21
select select "**********"
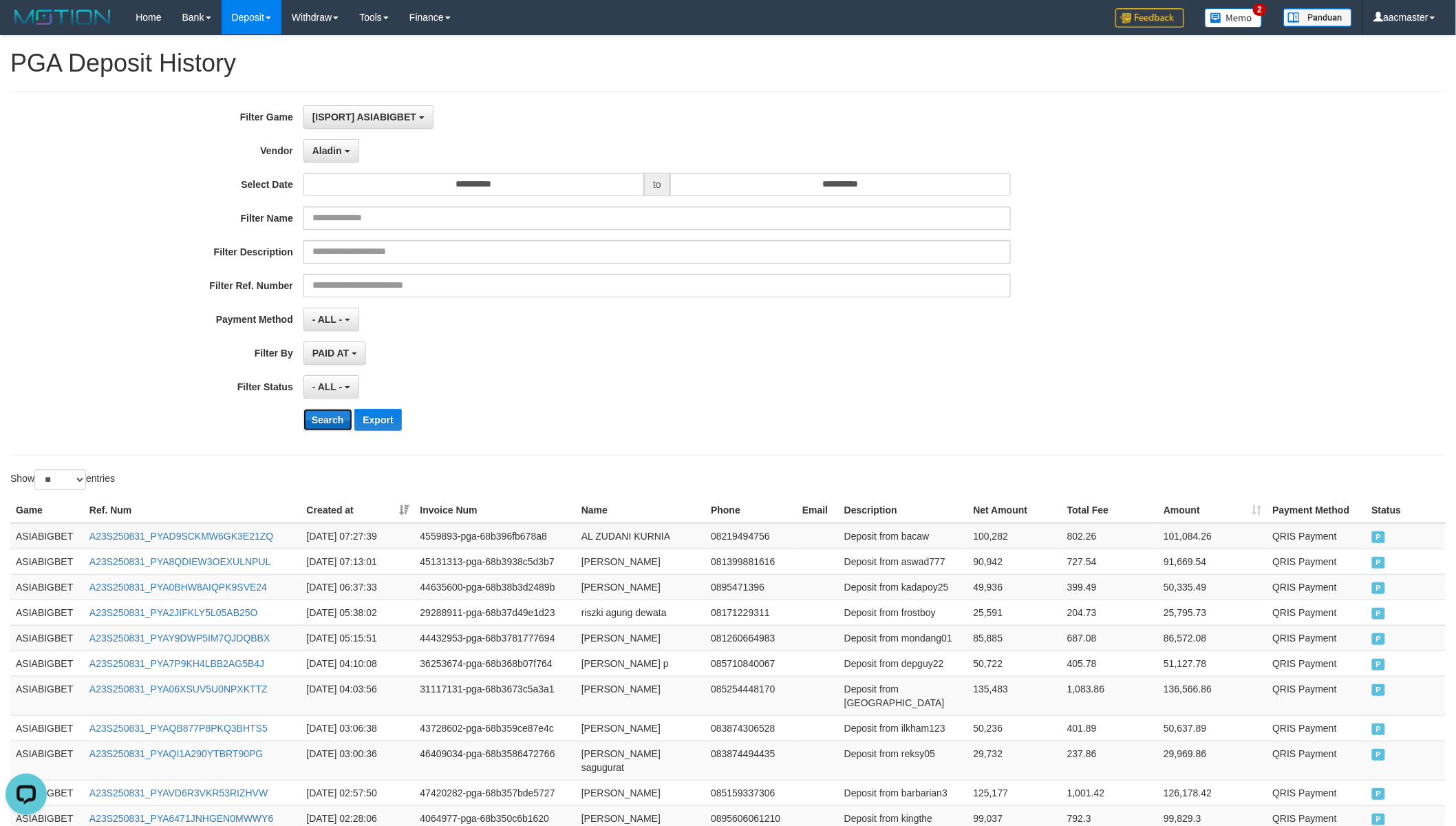
click at [321, 416] on button "Search" at bounding box center [328, 420] width 49 height 22
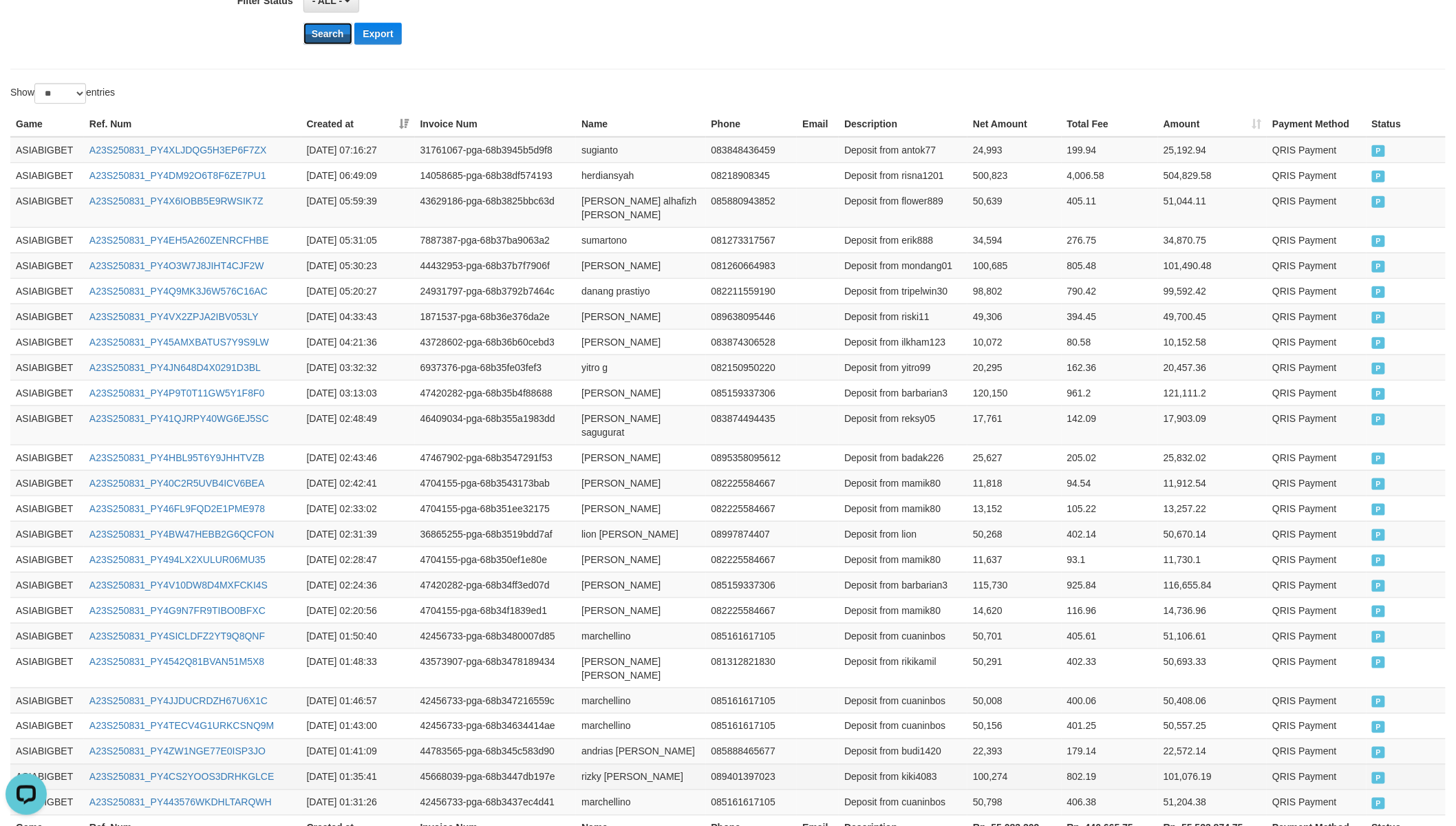
scroll to position [485, 0]
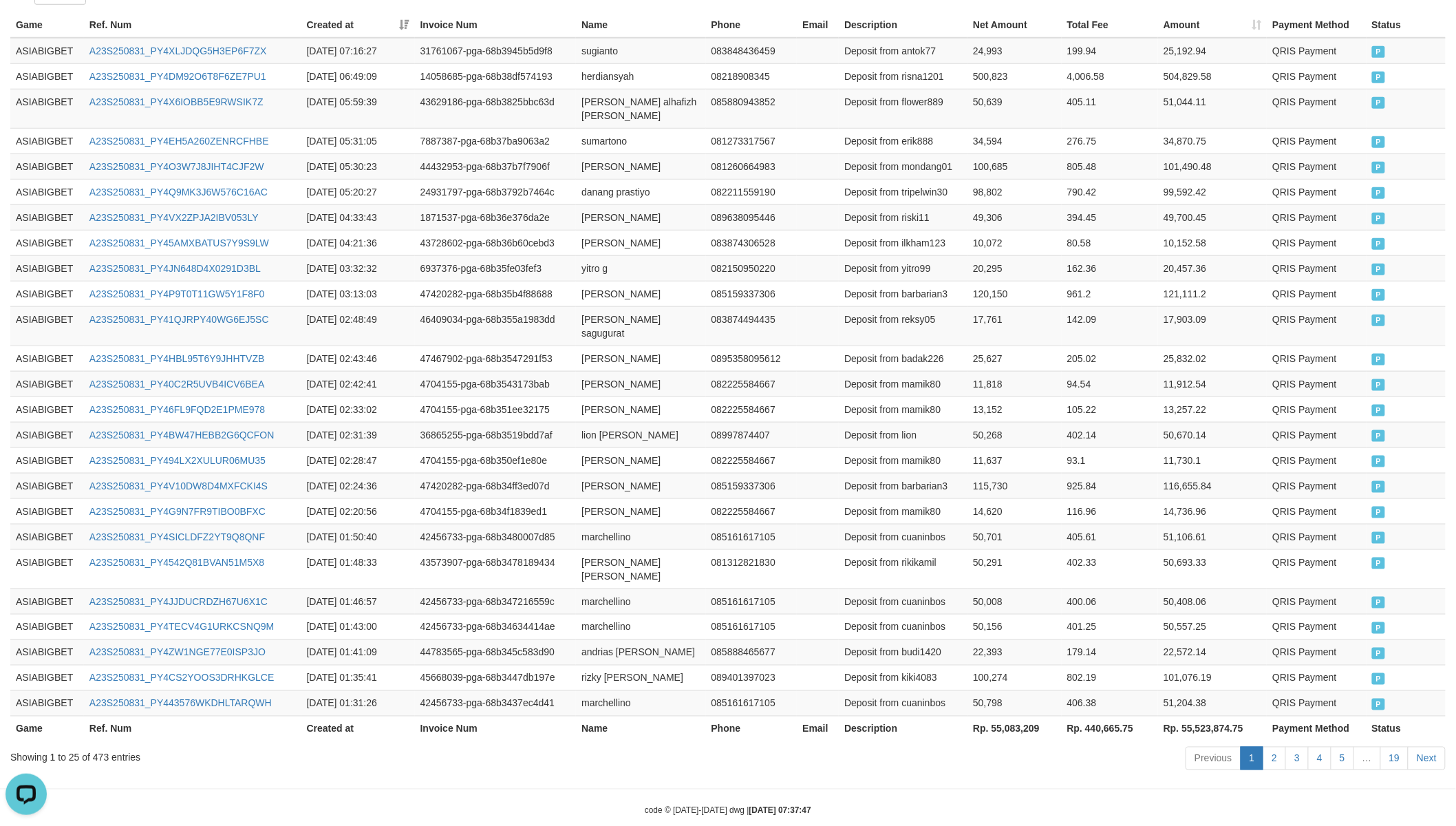
click at [1013, 715] on th "Rp. 55,083,209" at bounding box center [1014, 728] width 94 height 26
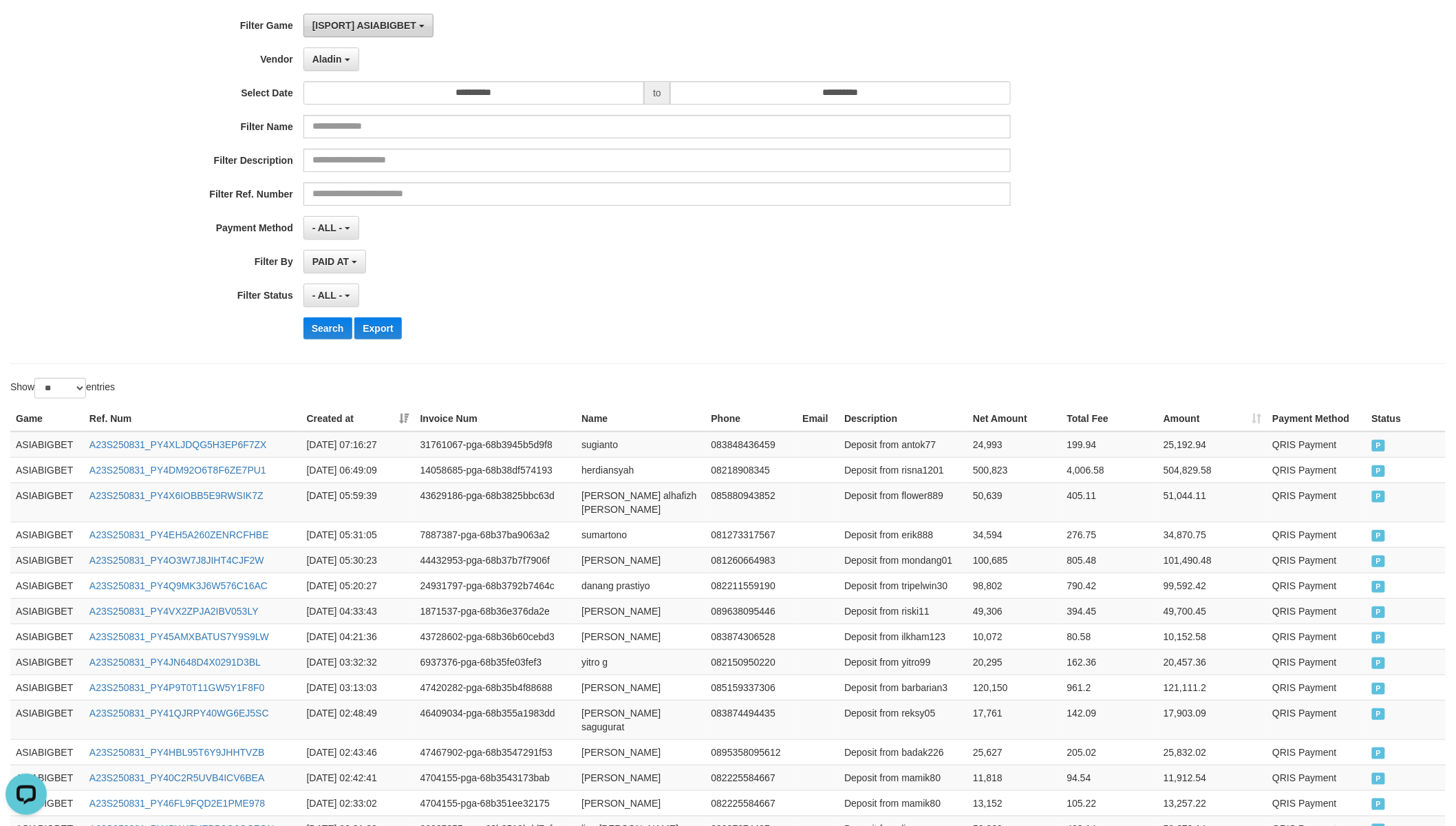
scroll to position [0, 0]
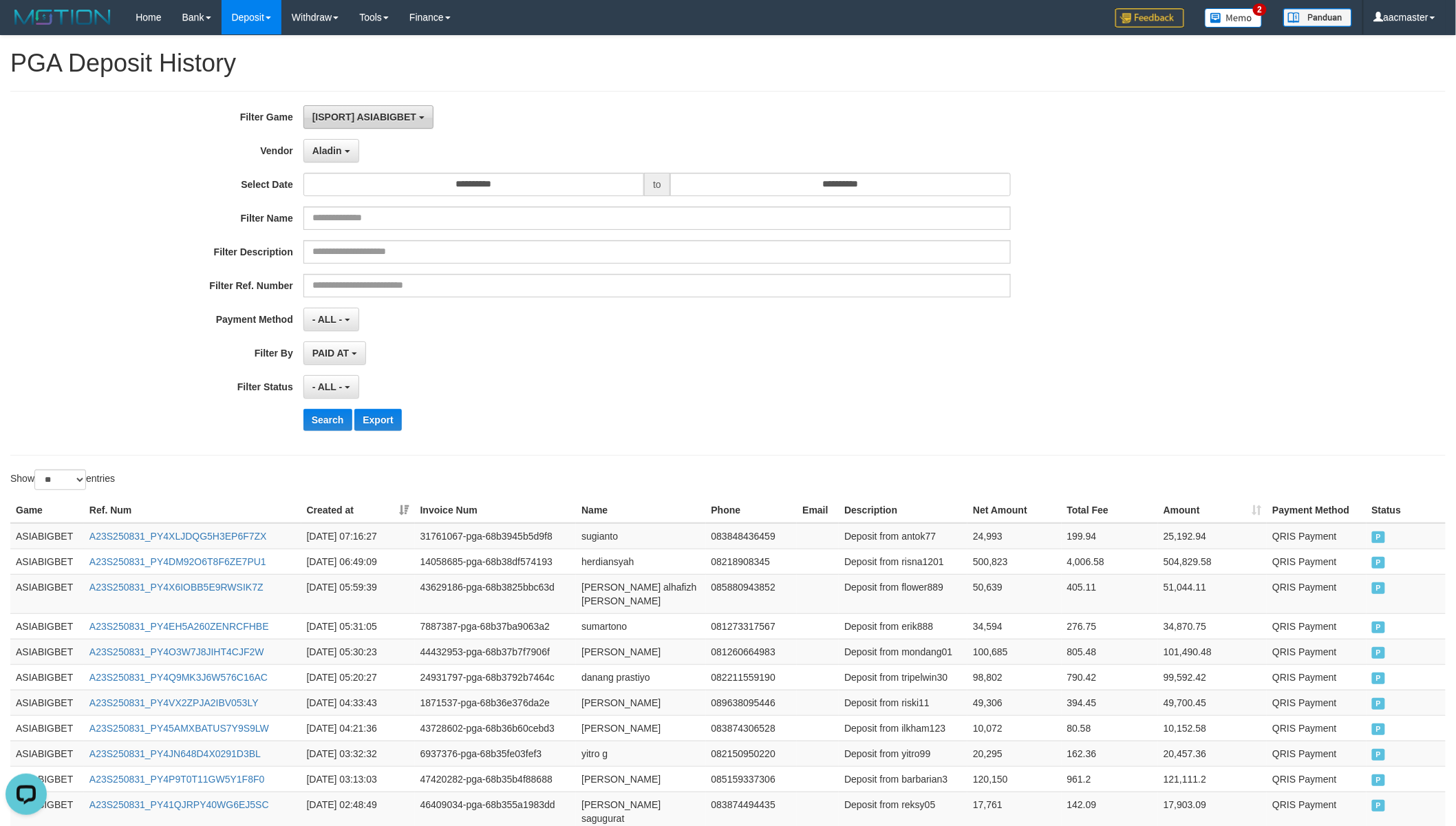
click at [403, 117] on span "[ISPORT] ASIABIGBET" at bounding box center [365, 117] width 104 height 11
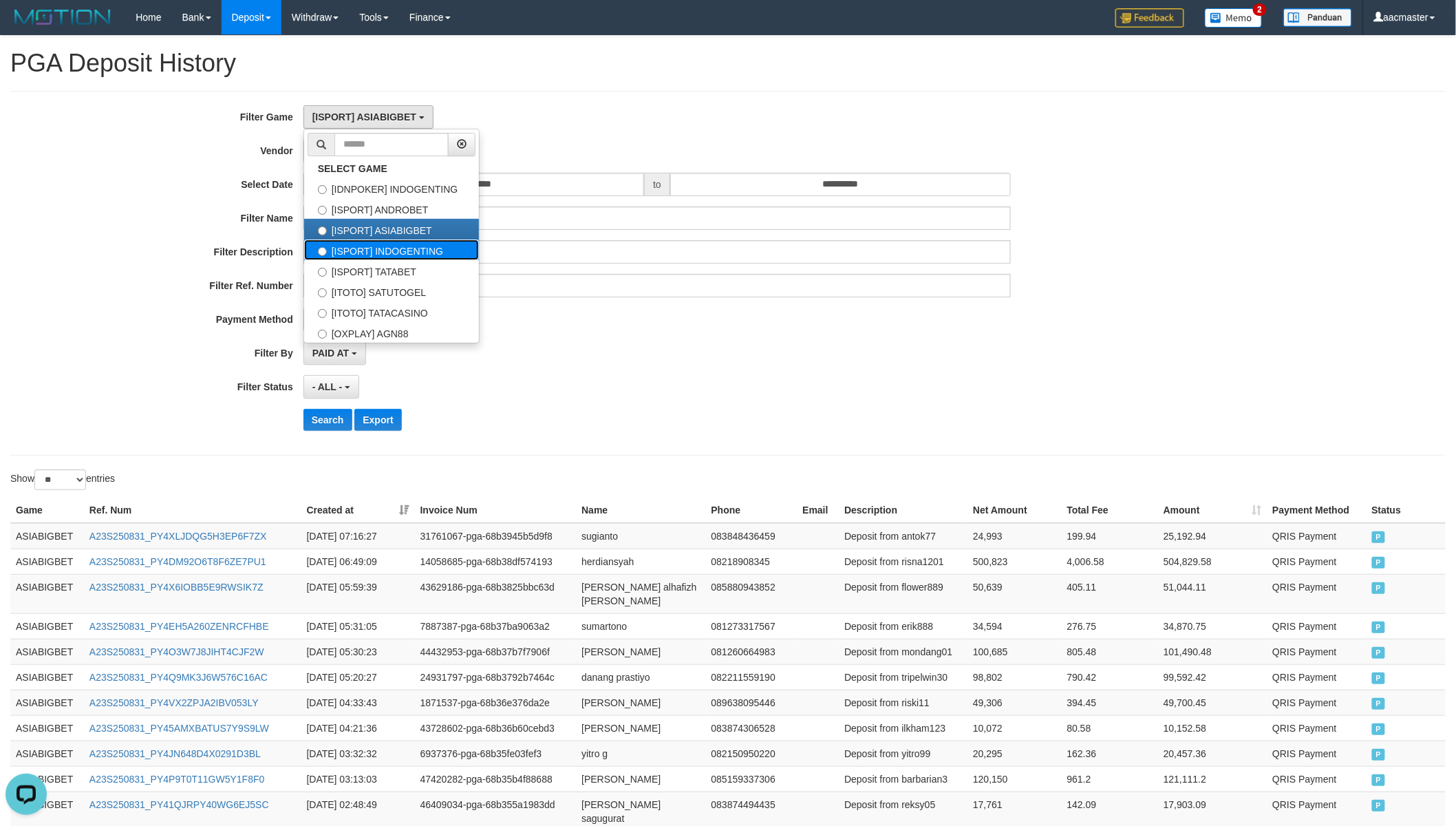
click at [400, 249] on label "[ISPORT] INDOGENTING" at bounding box center [392, 249] width 175 height 21
select select "***"
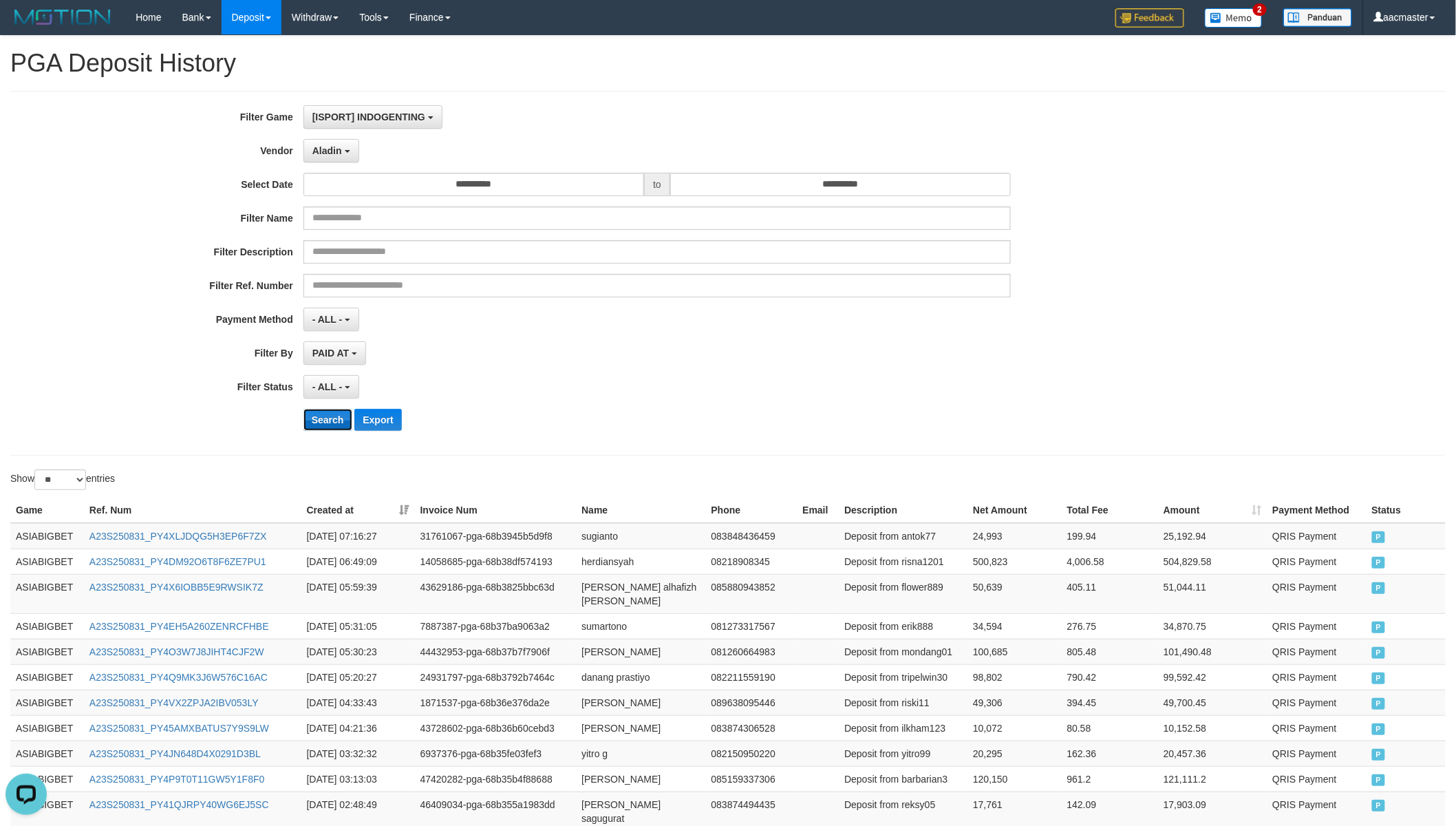
click at [341, 421] on button "Search" at bounding box center [328, 420] width 49 height 22
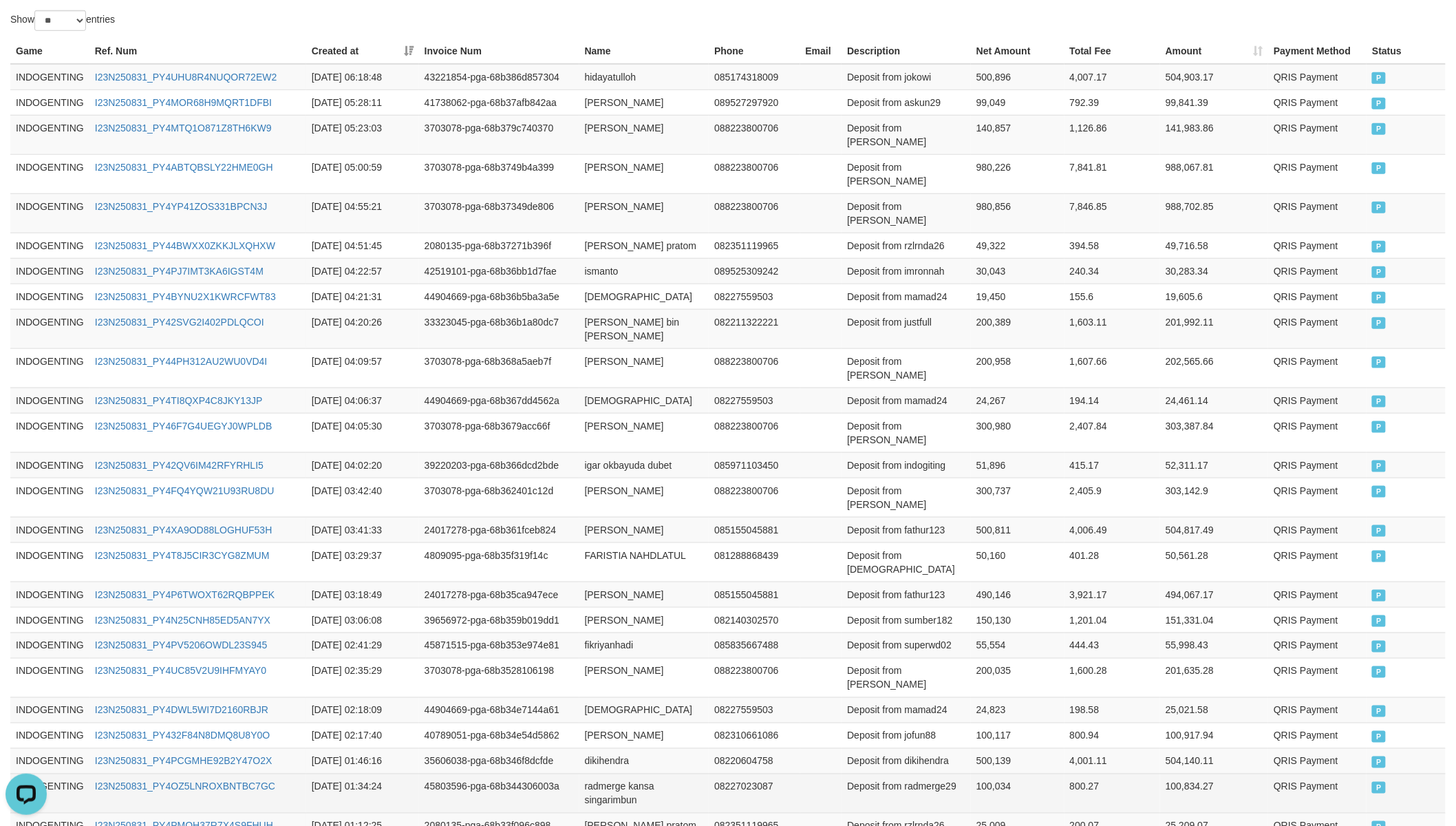
scroll to position [485, 0]
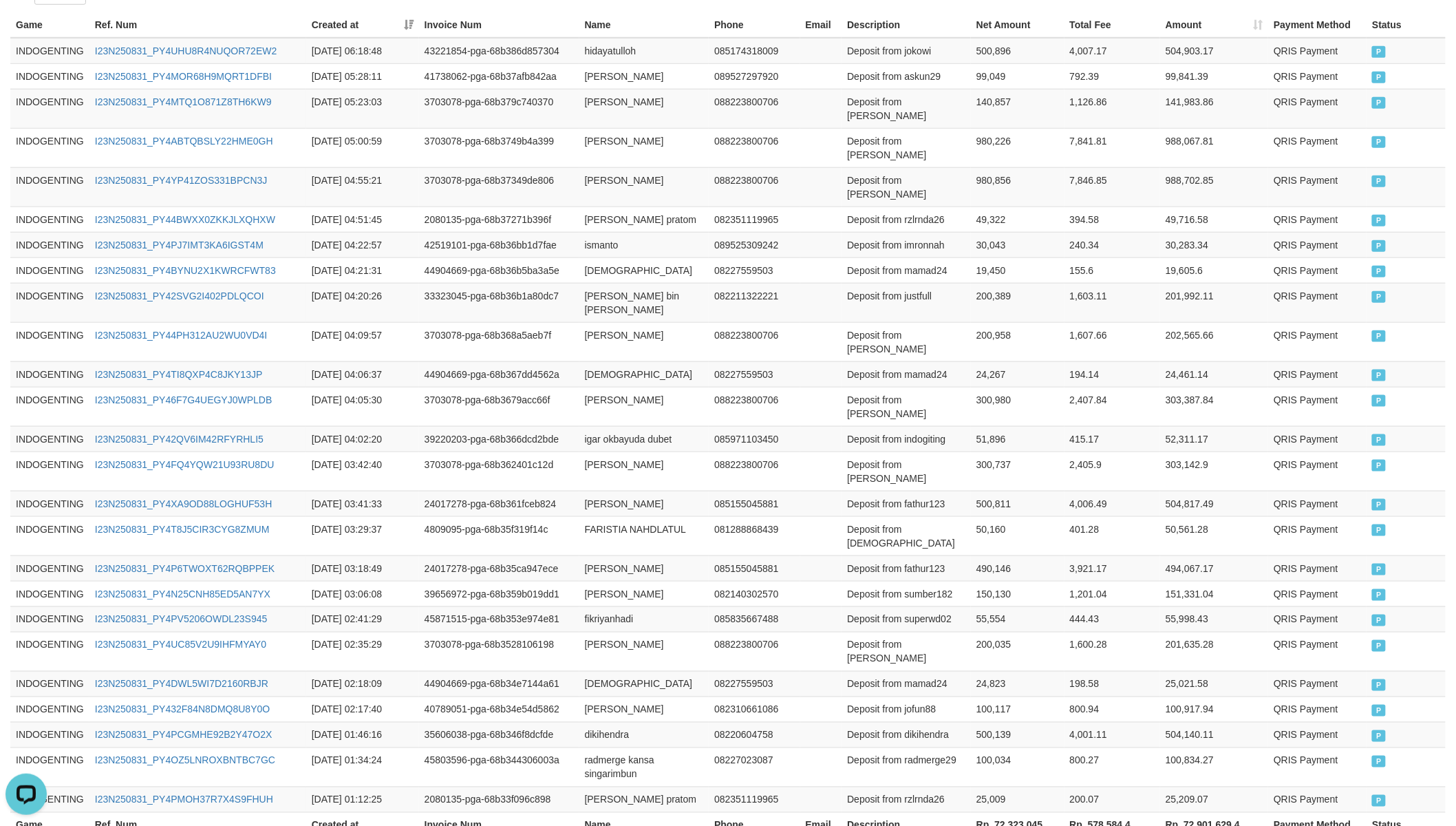
click at [1013, 722] on th "Rp. 72,323,045" at bounding box center [1017, 825] width 94 height 26
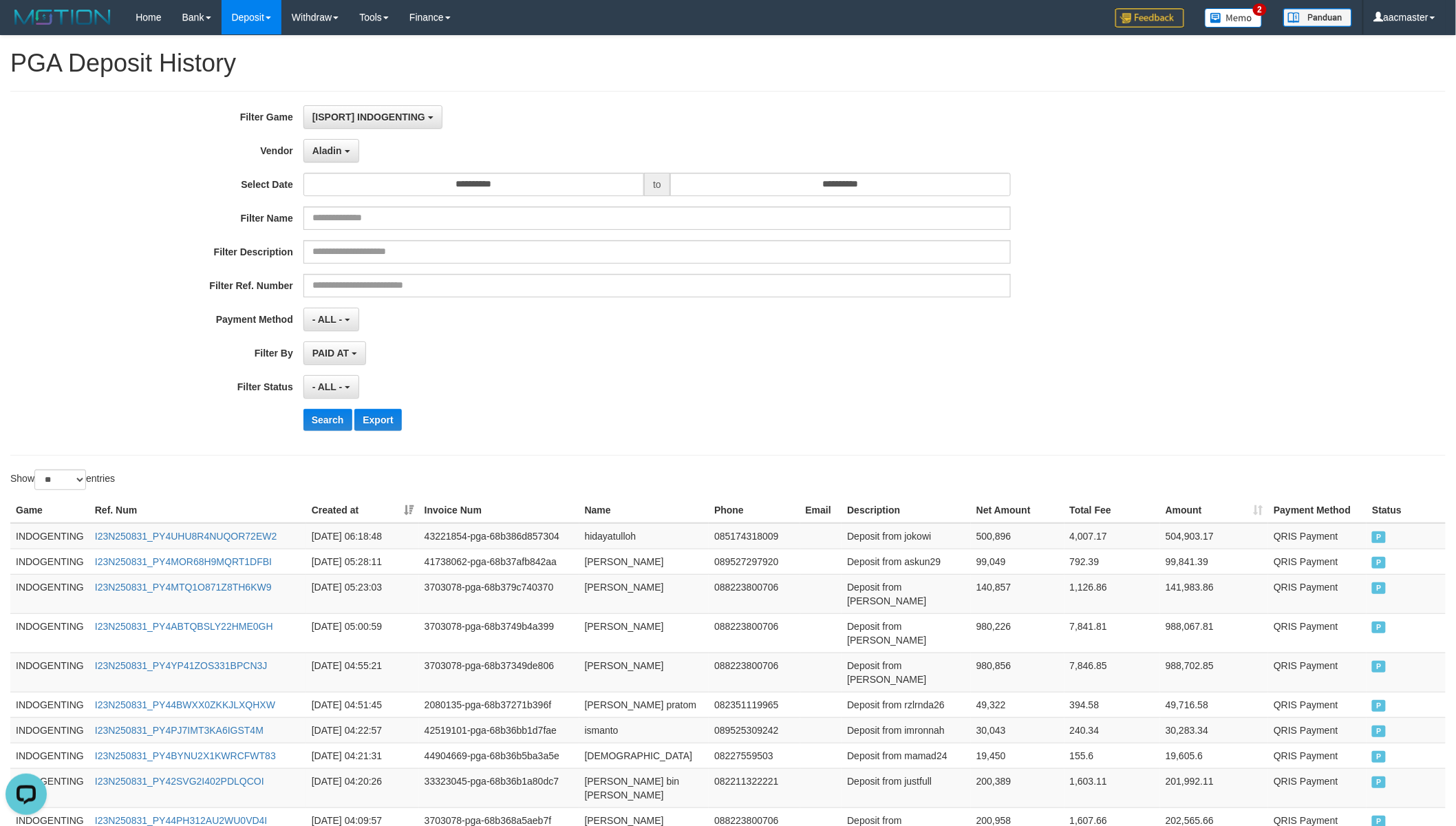
click at [334, 134] on div "**********" at bounding box center [607, 274] width 1213 height 336
click at [329, 153] on span "Aladin" at bounding box center [327, 150] width 29 height 11
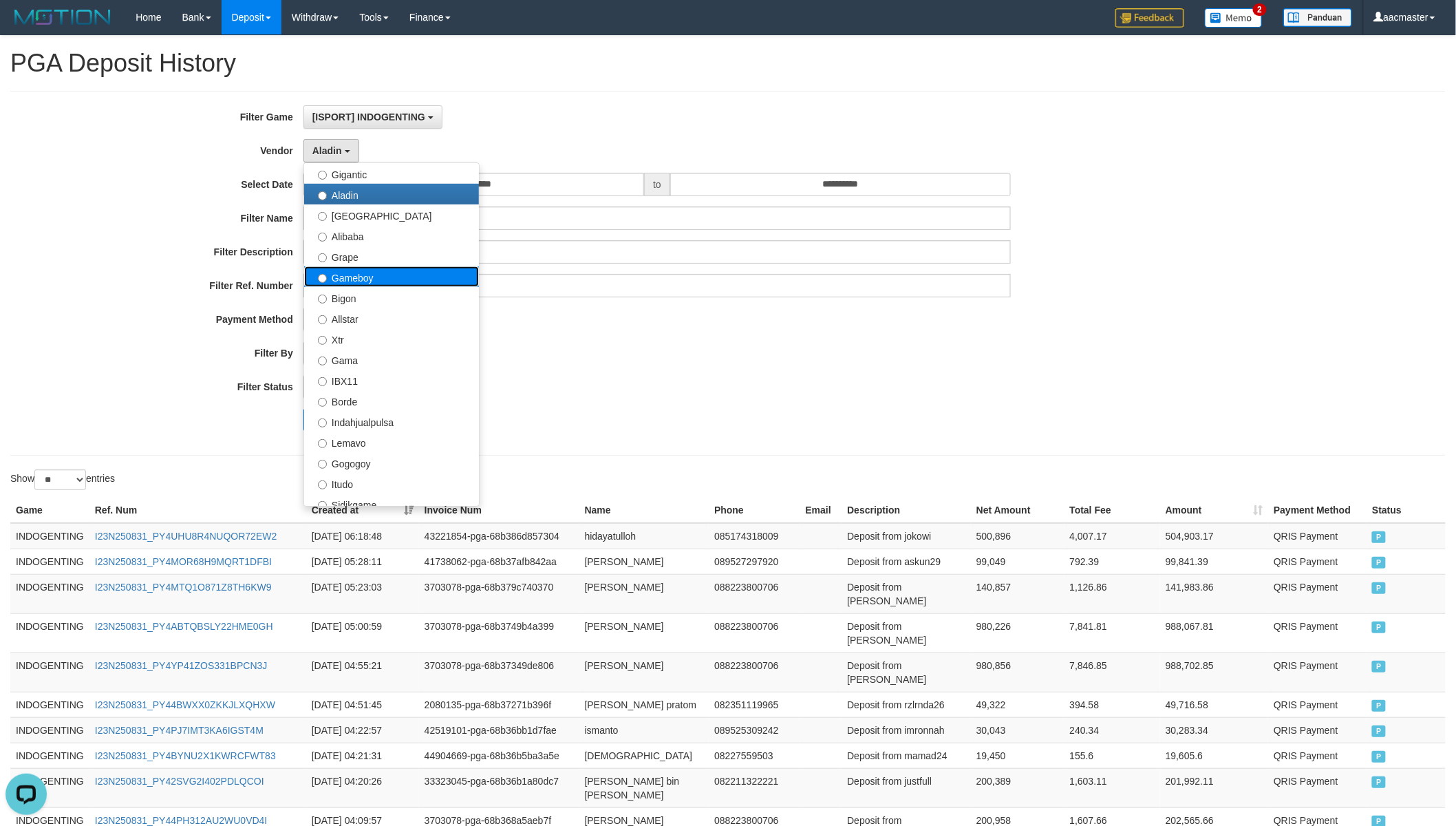
click at [370, 271] on label "Gameboy" at bounding box center [392, 277] width 175 height 21
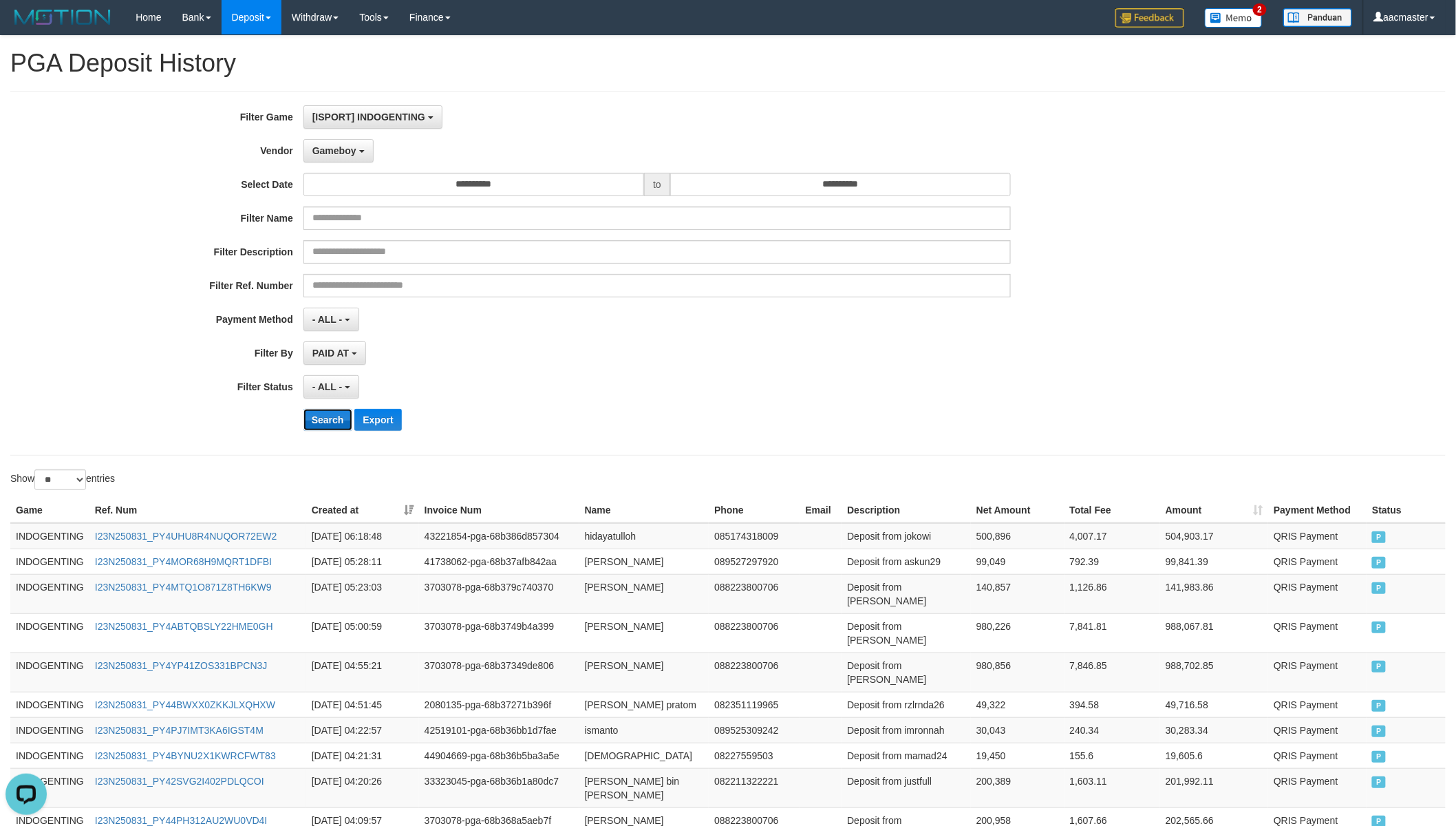
click at [344, 414] on button "Search" at bounding box center [328, 420] width 49 height 22
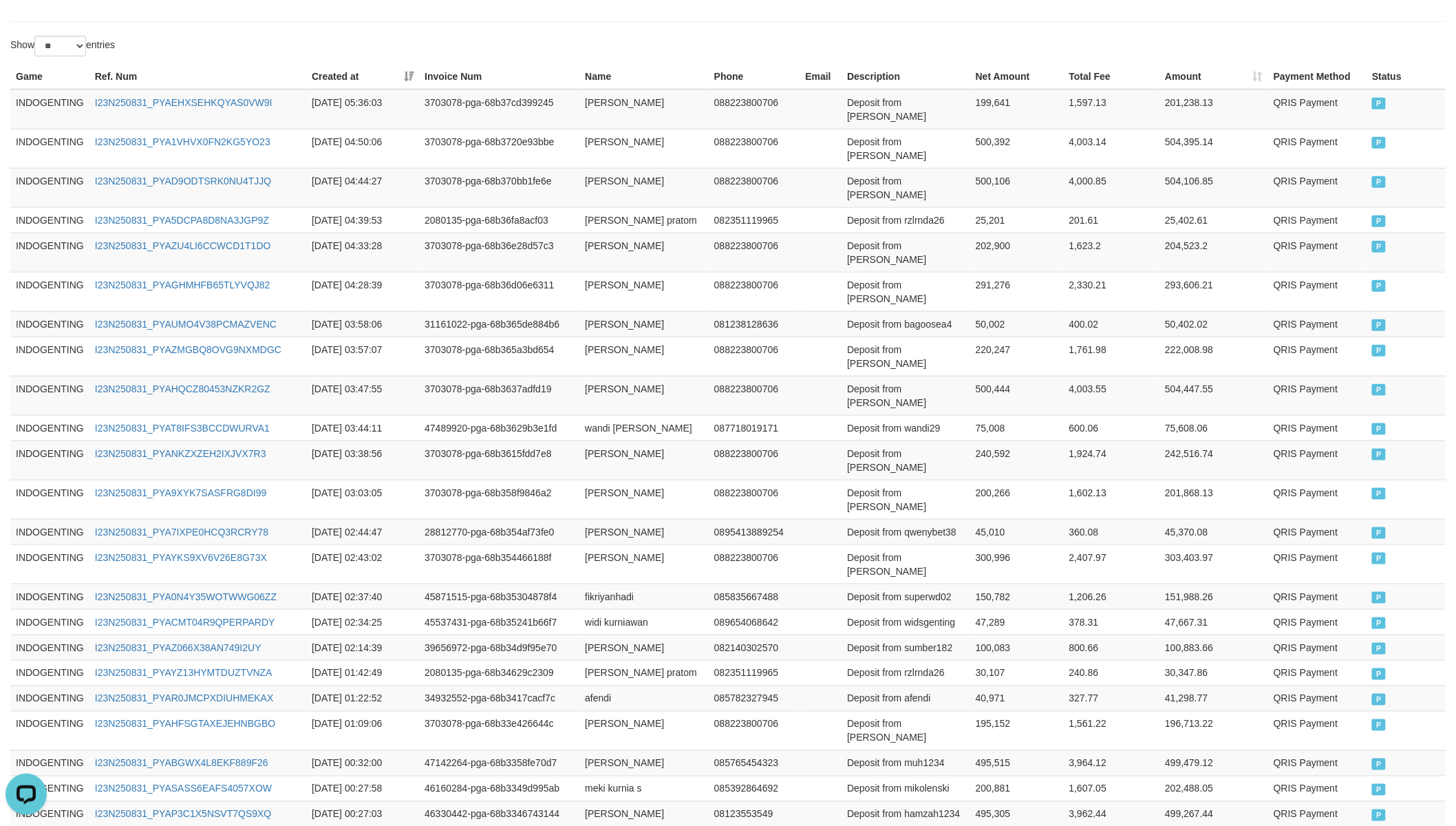
scroll to position [471, 0]
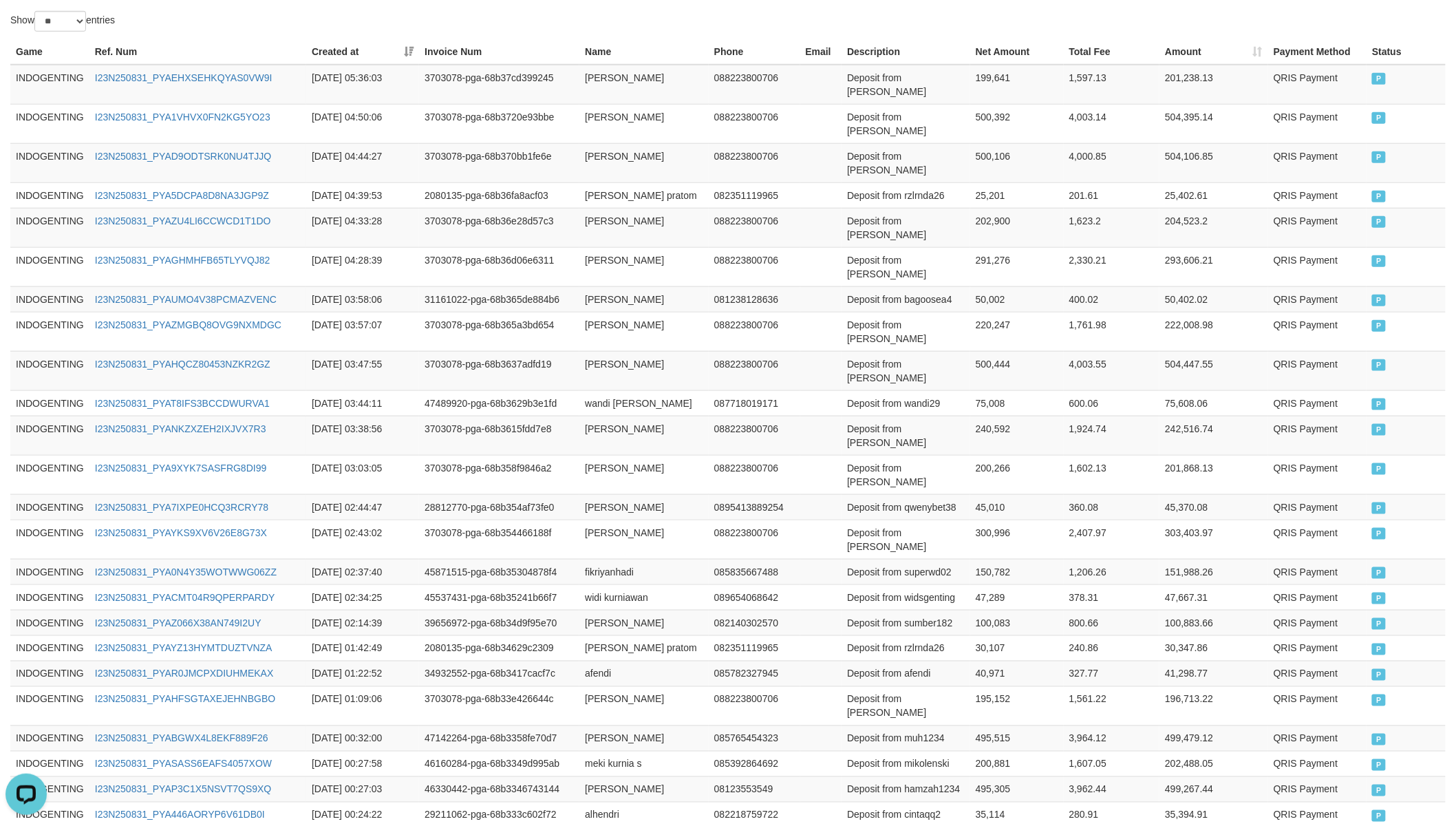
scroll to position [0, 0]
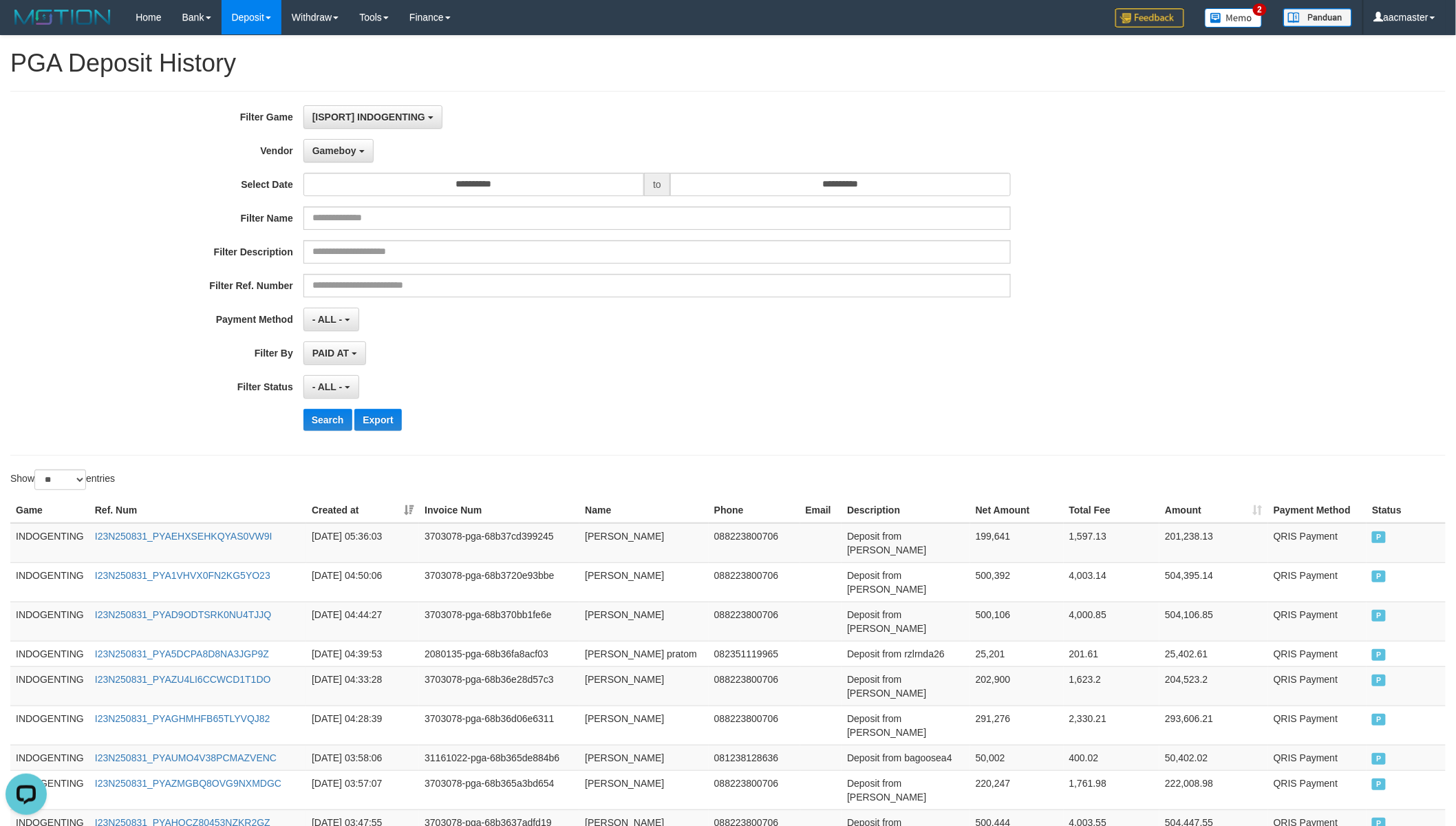
click at [355, 133] on div "**********" at bounding box center [607, 274] width 1213 height 336
click at [348, 153] on span "Gameboy" at bounding box center [334, 150] width 44 height 11
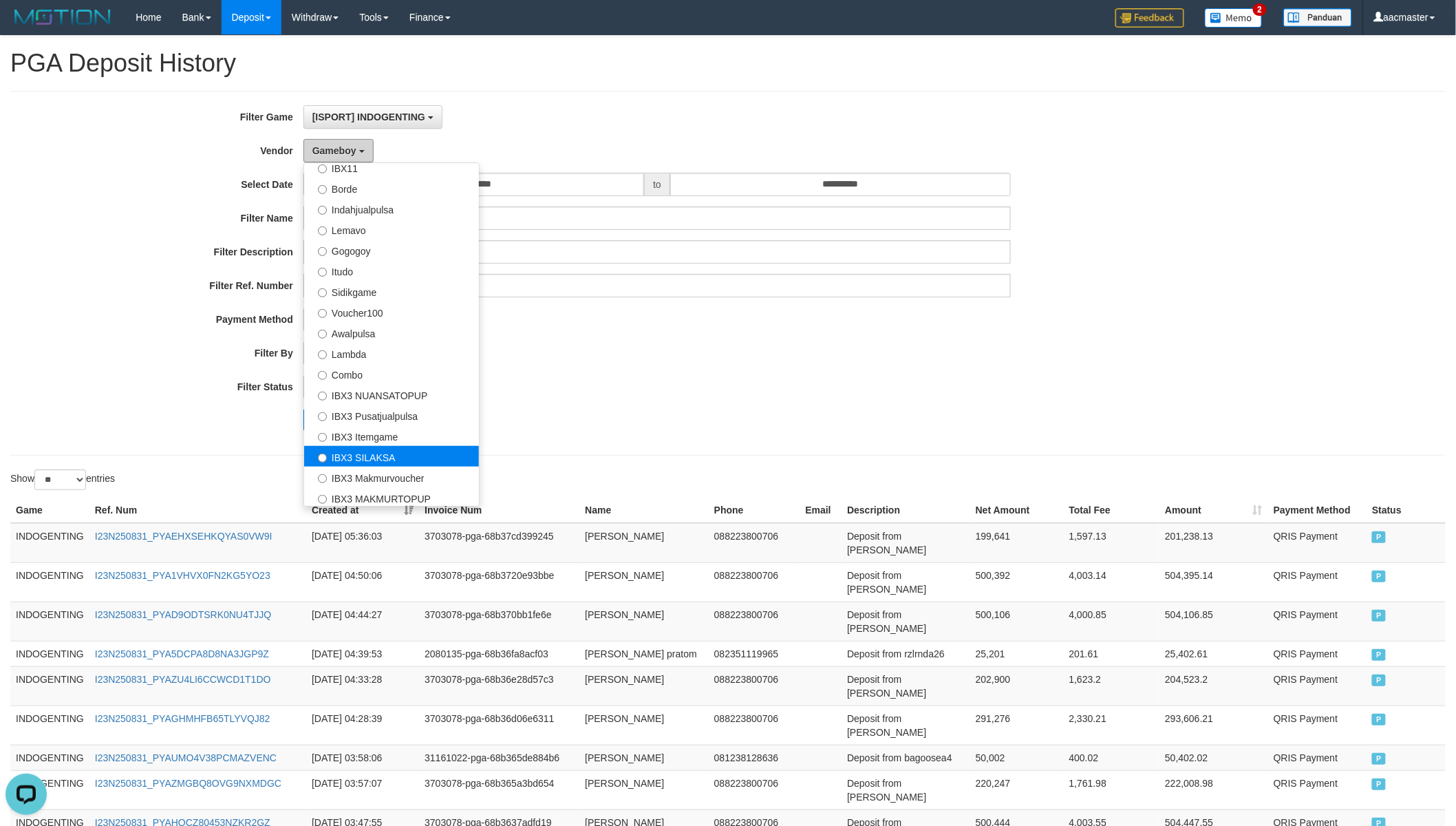
scroll to position [450, 0]
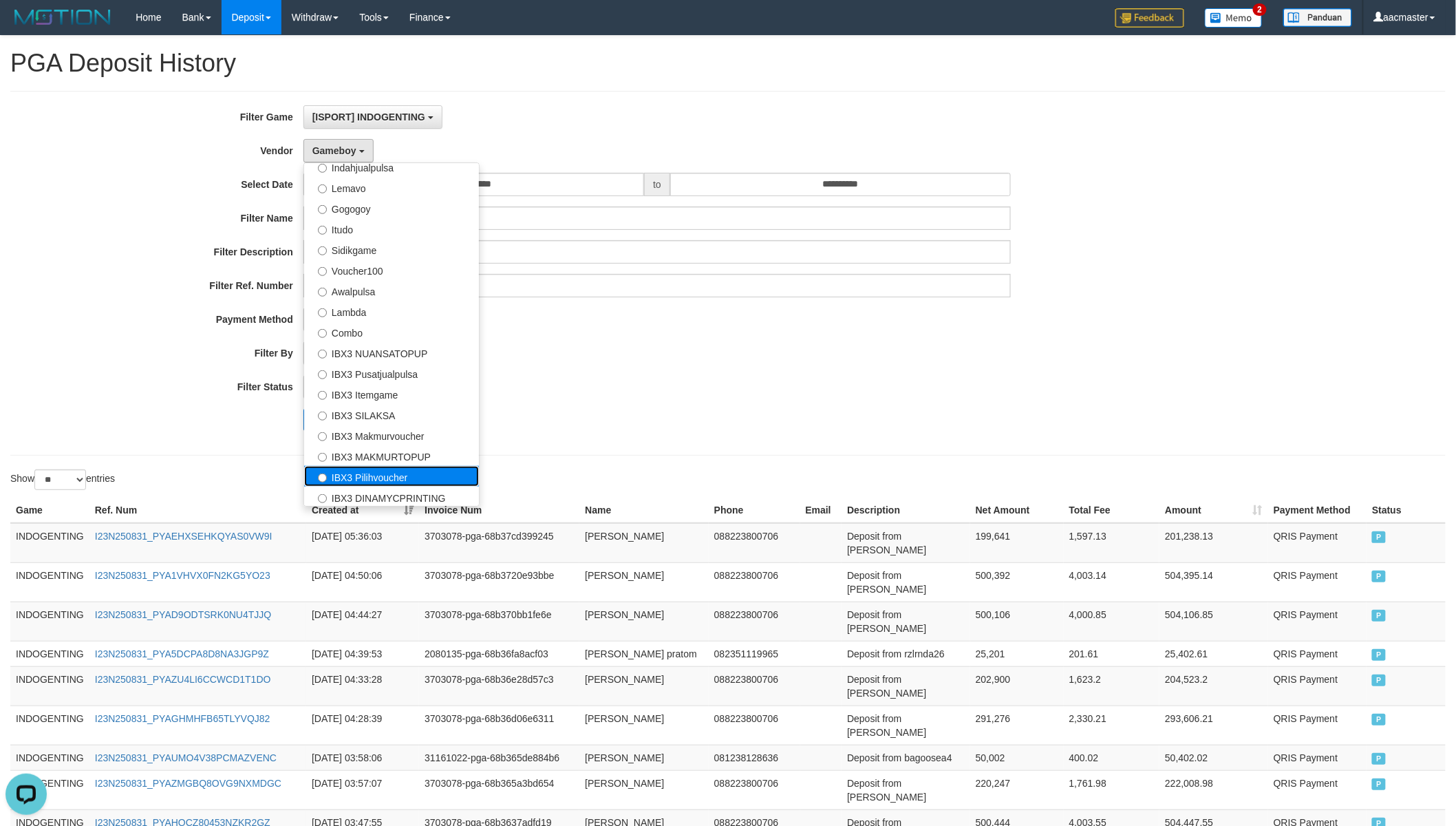
click at [360, 471] on label "IBX3 Pilihvoucher" at bounding box center [392, 476] width 175 height 21
select select "**********"
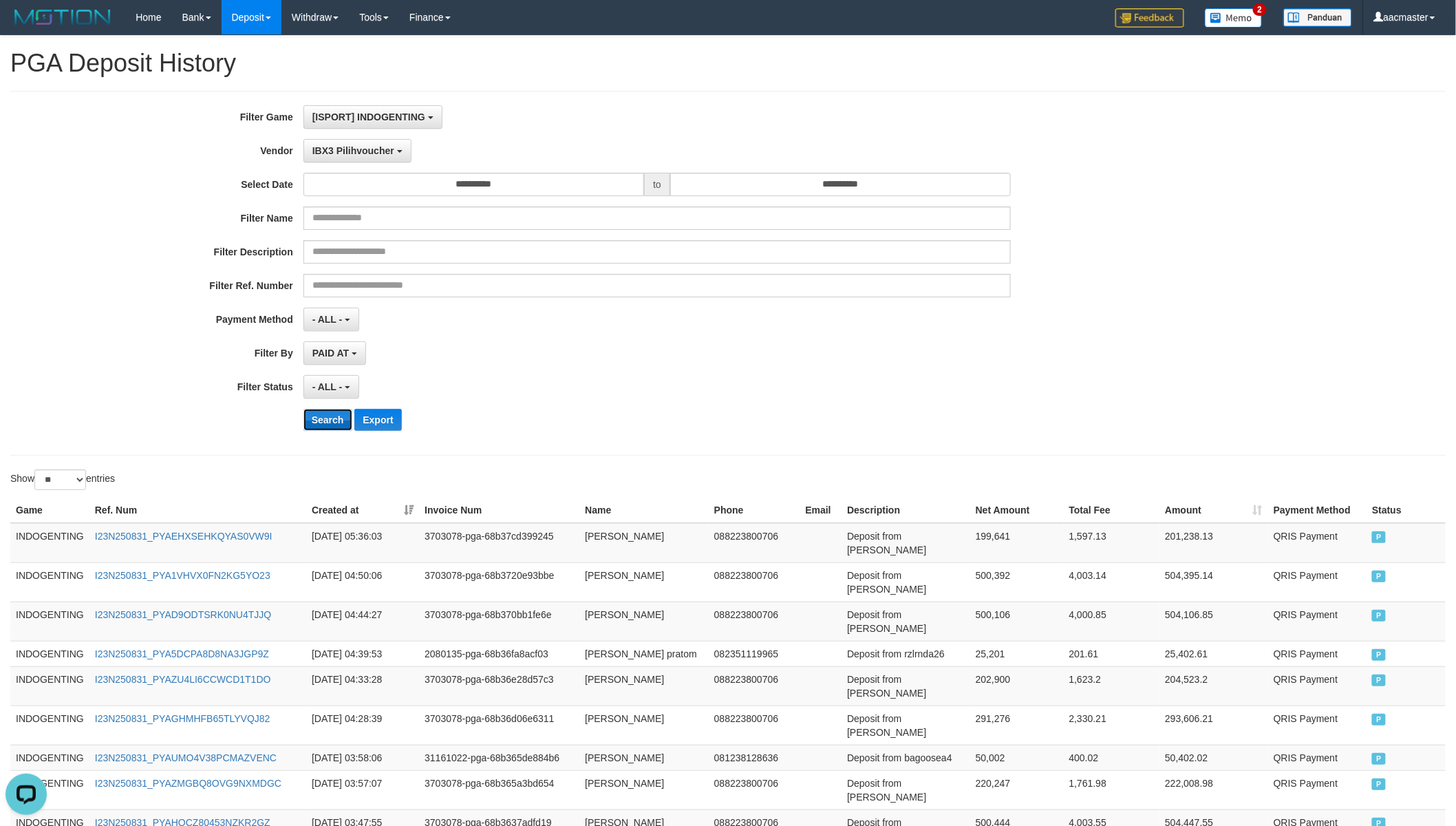
click at [323, 425] on button "Search" at bounding box center [328, 420] width 49 height 22
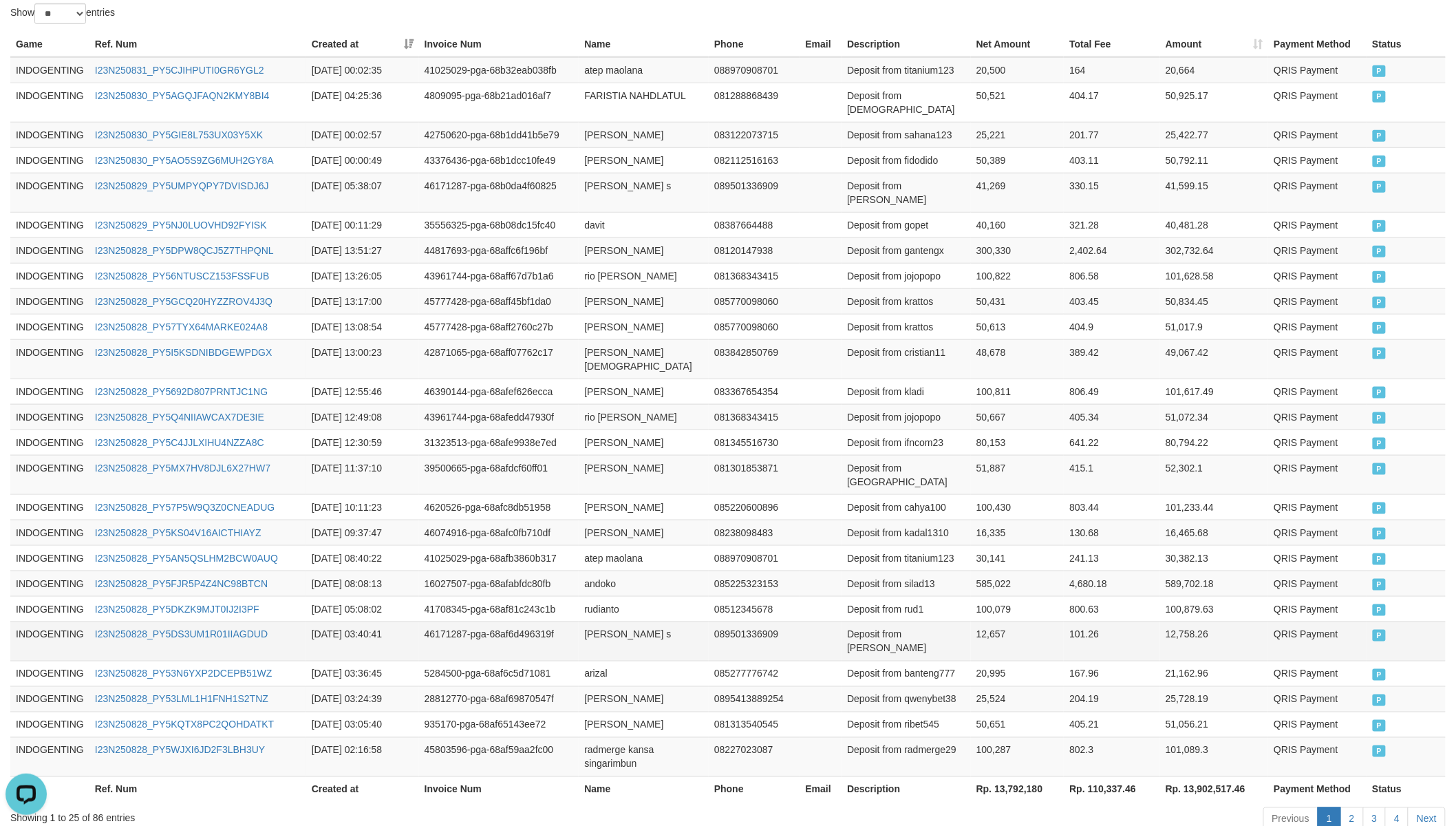
scroll to position [485, 0]
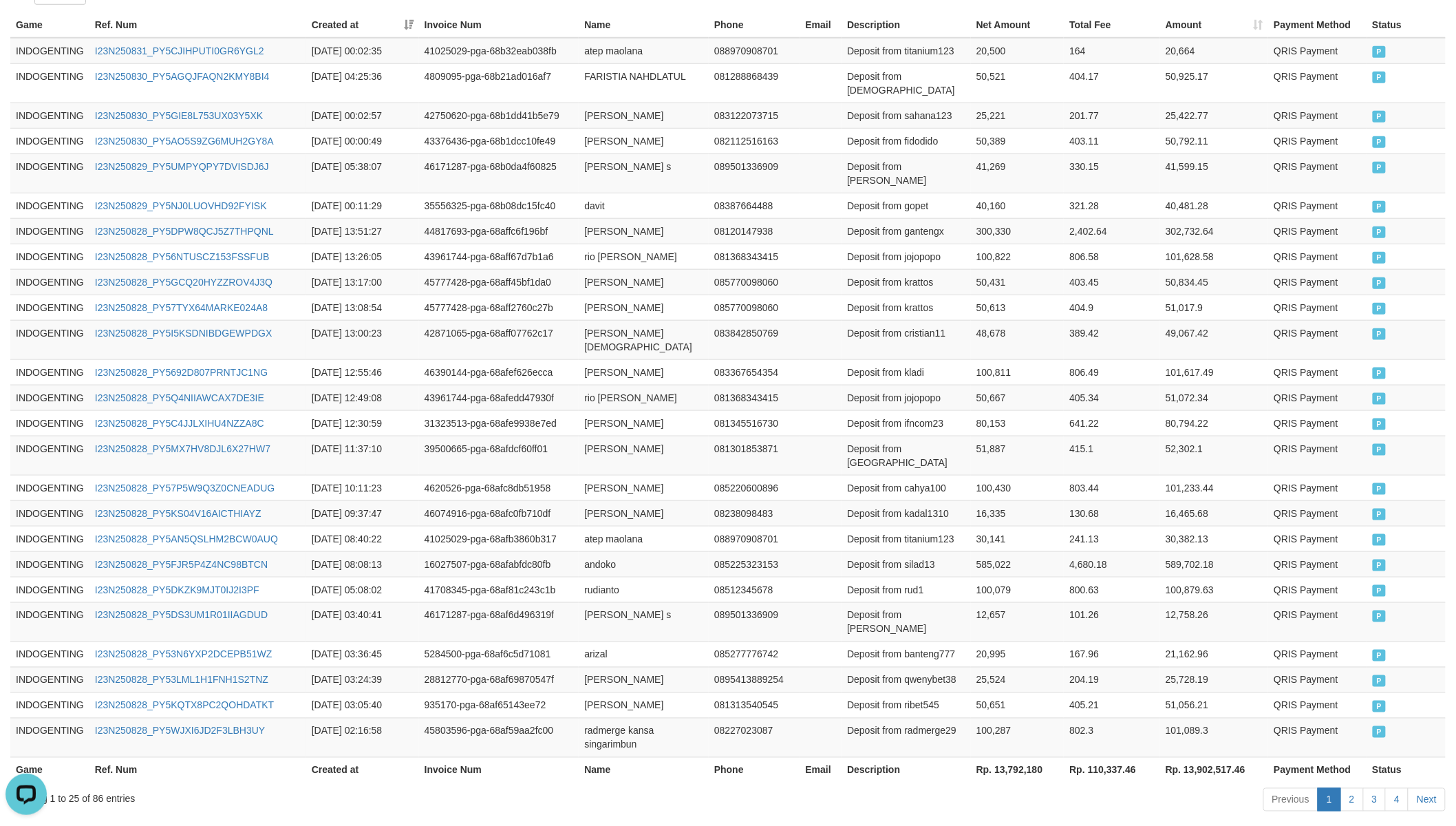
click at [998, 722] on th "Rp. 13,792,180" at bounding box center [1017, 770] width 94 height 26
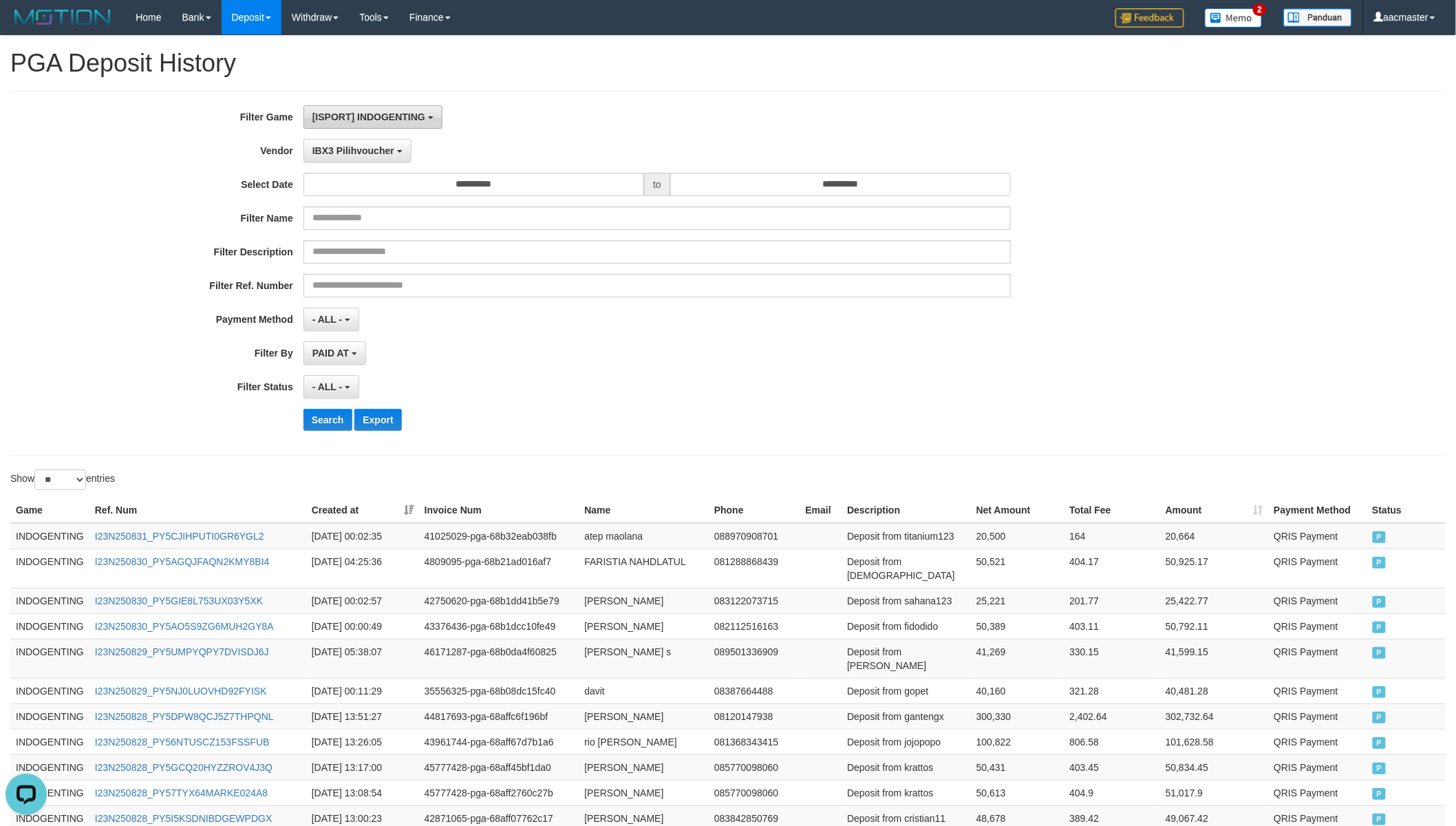
drag, startPoint x: 394, startPoint y: 113, endPoint x: 400, endPoint y: 123, distance: 11.7
click at [394, 113] on span "[ISPORT] INDOGENTING" at bounding box center [369, 117] width 113 height 11
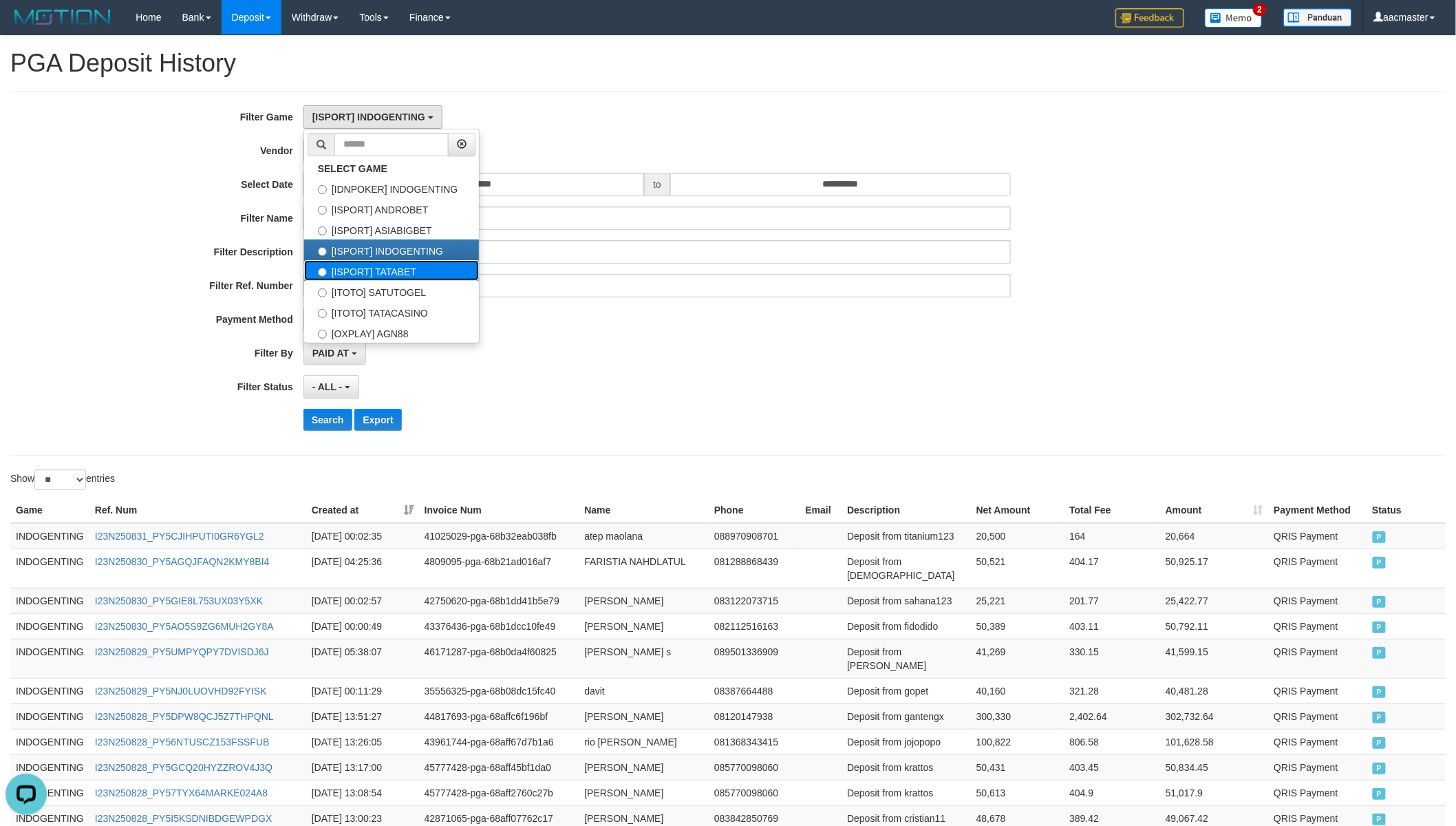
click at [453, 269] on label "[ISPORT] TATABET" at bounding box center [392, 271] width 175 height 21
select select "***"
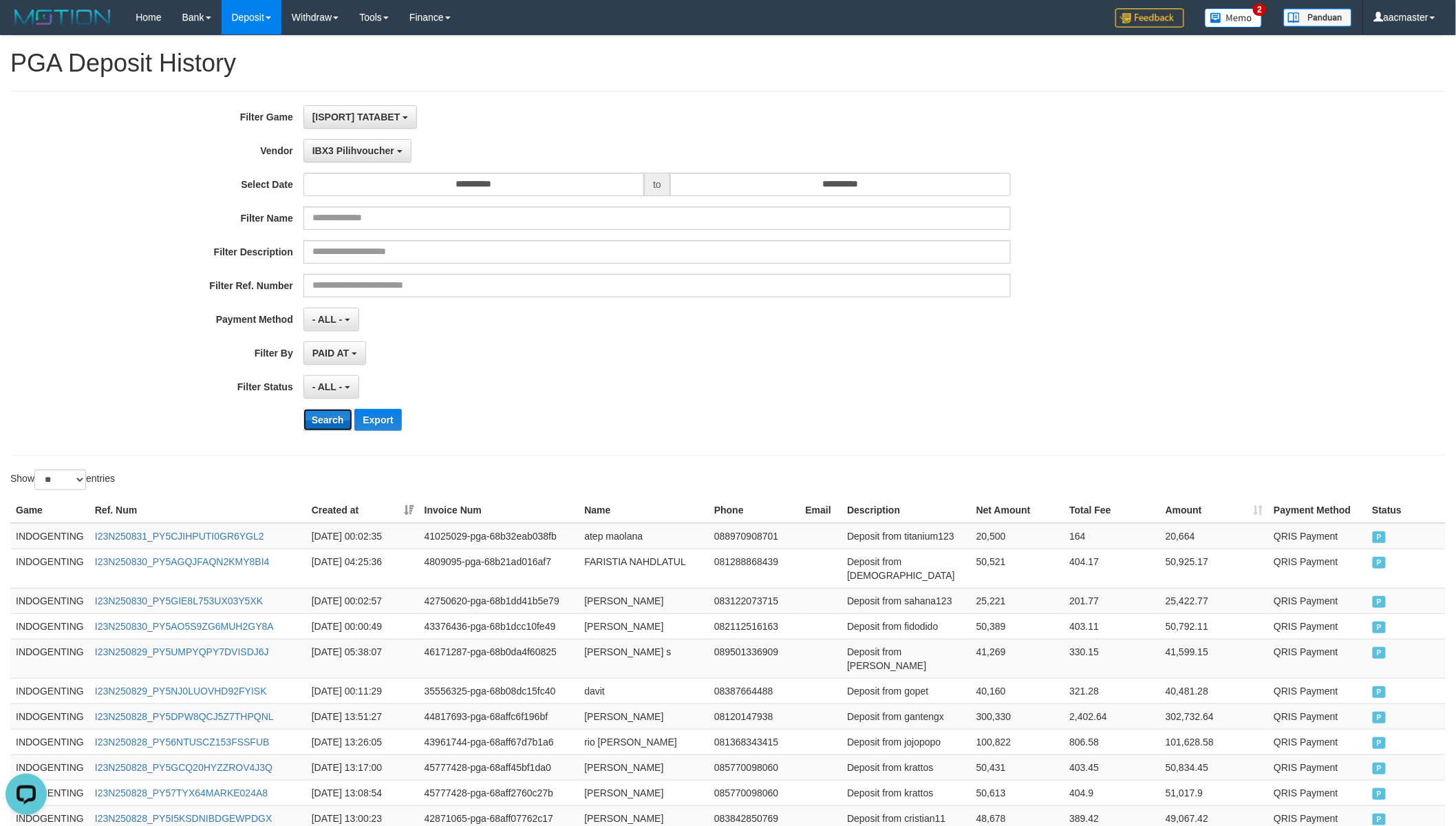
click at [338, 423] on button "Search" at bounding box center [328, 420] width 49 height 22
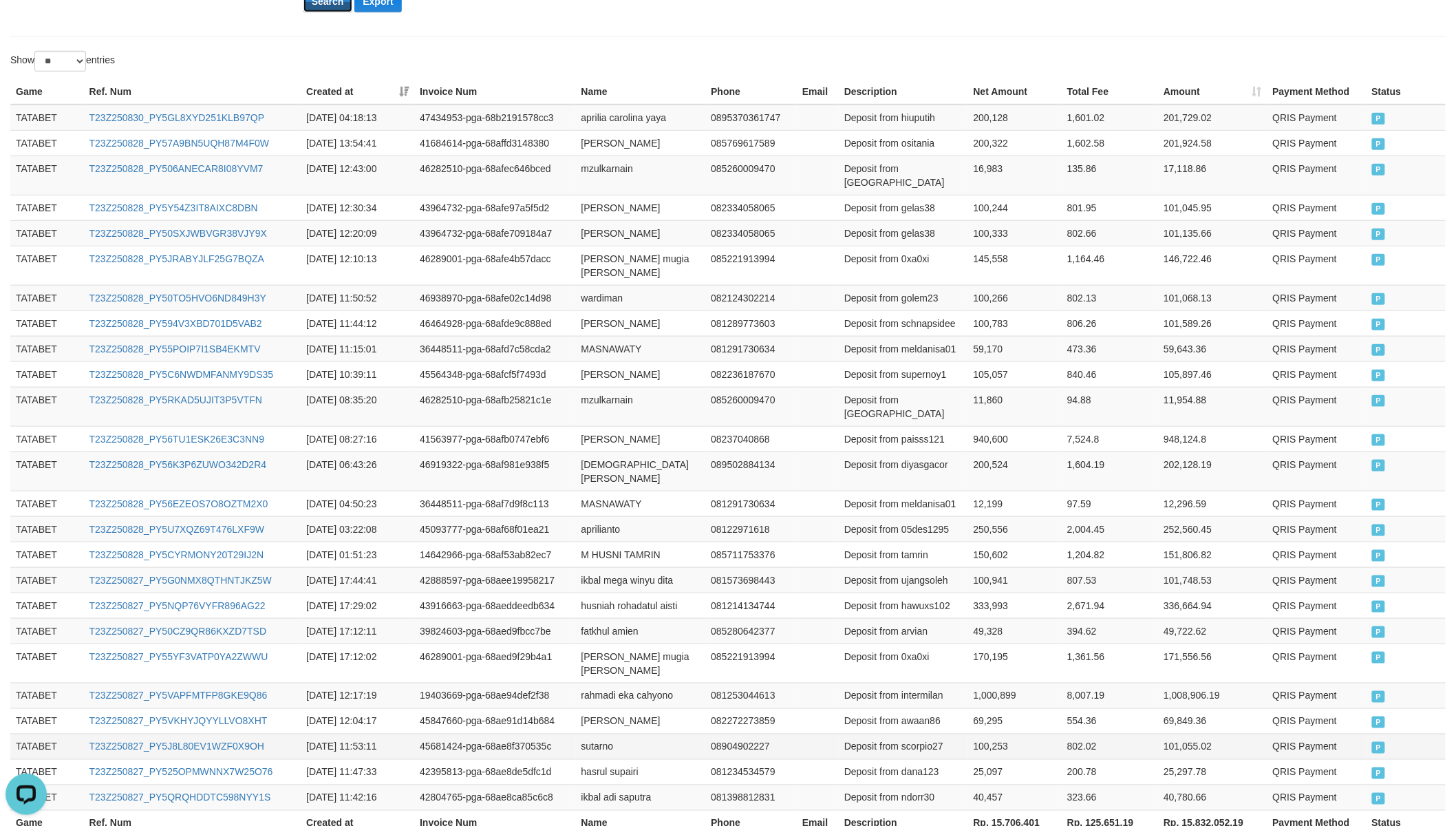
scroll to position [485, 0]
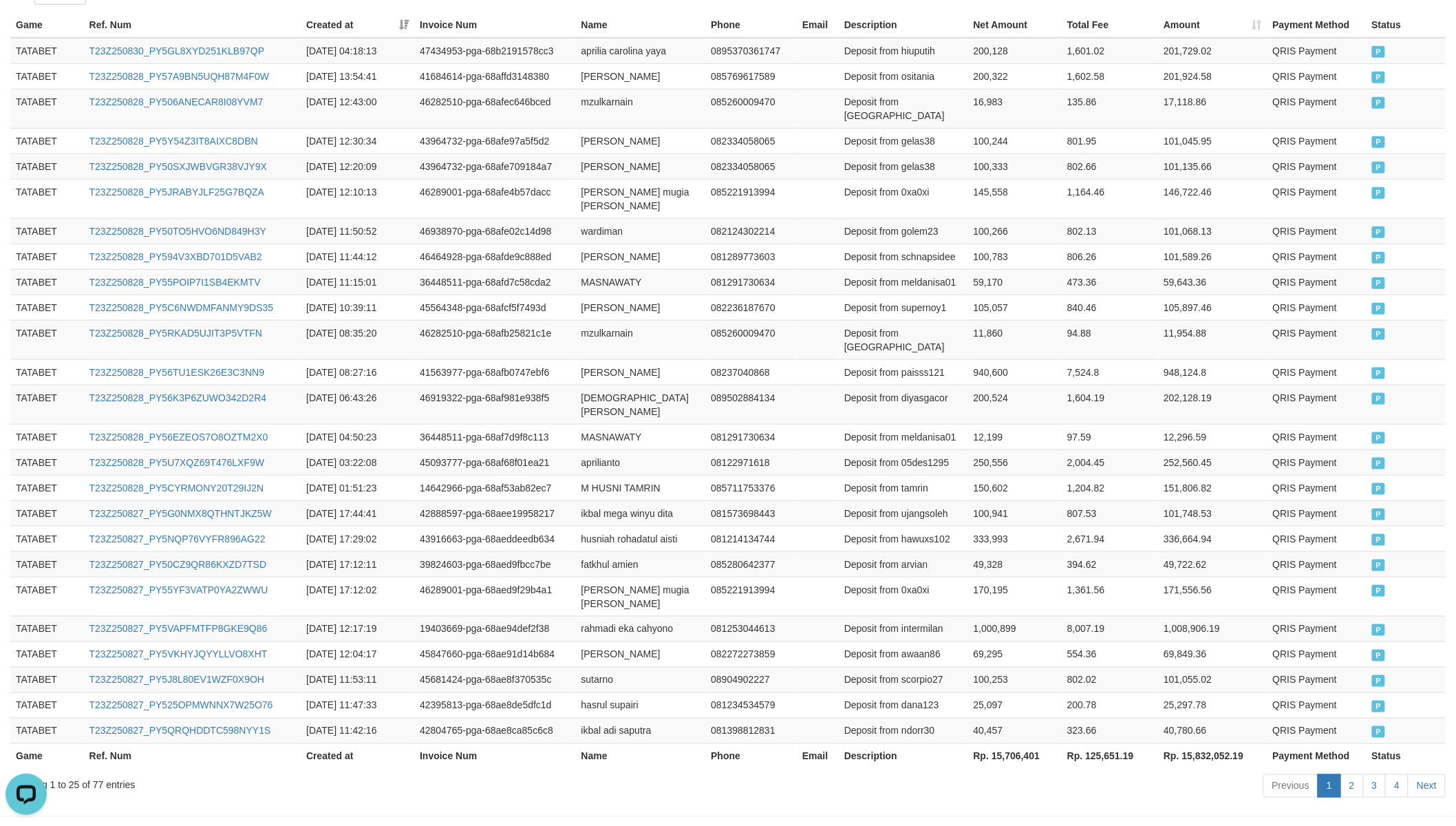
click at [1008, 722] on th "Rp. 15,706,401" at bounding box center [1015, 756] width 94 height 26
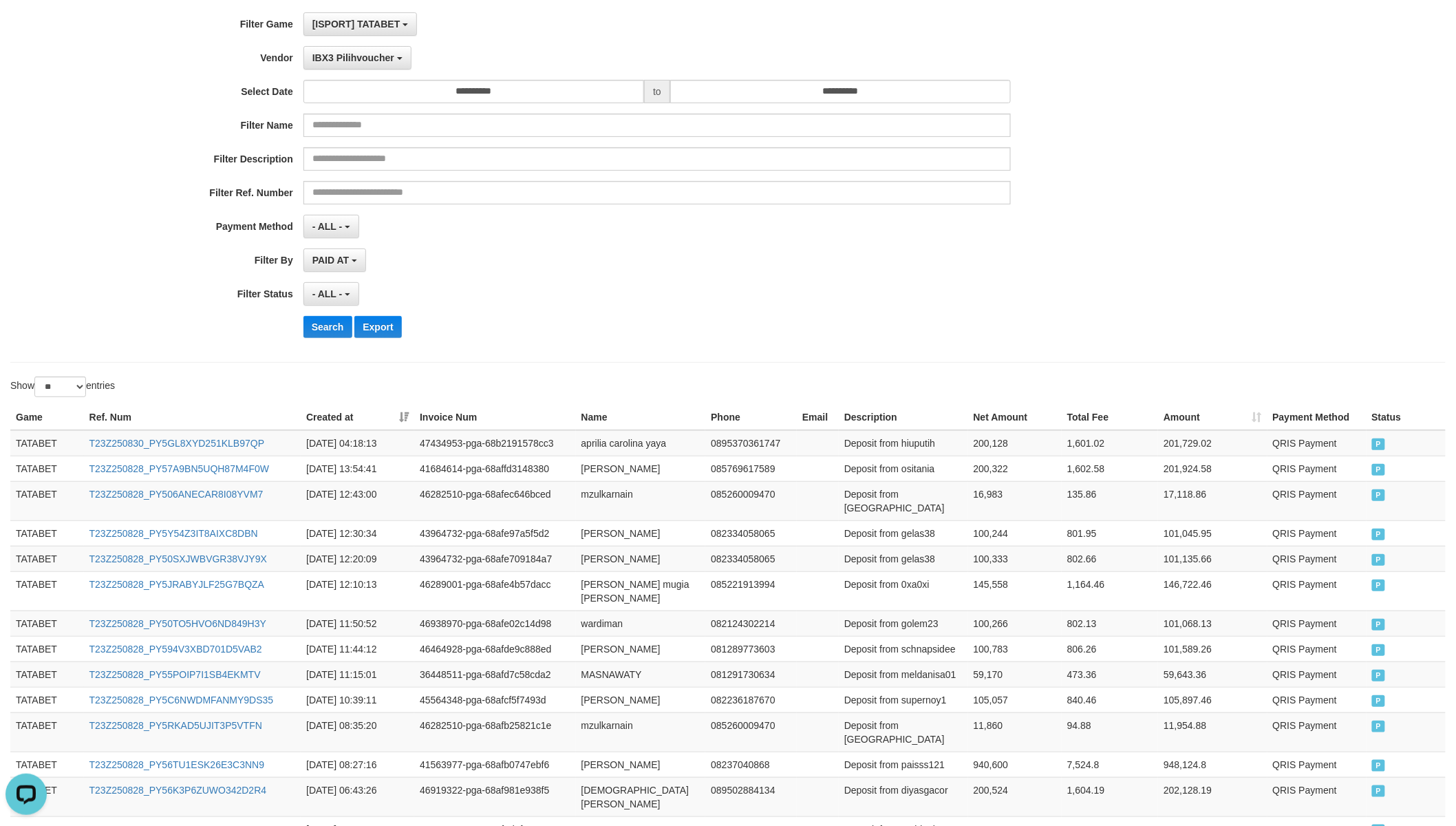
scroll to position [0, 0]
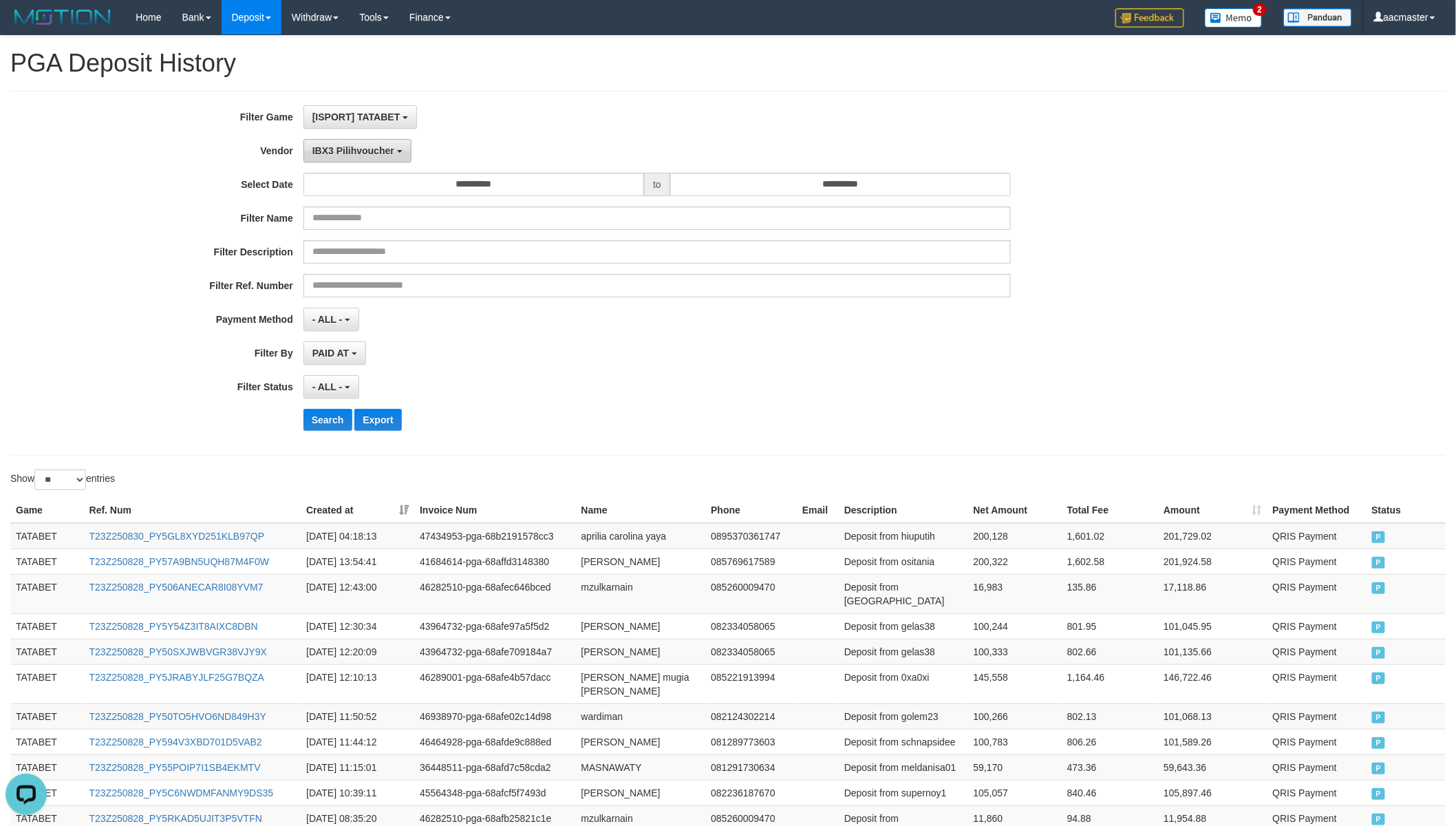
click at [356, 156] on button "IBX3 Pilihvoucher" at bounding box center [357, 150] width 108 height 23
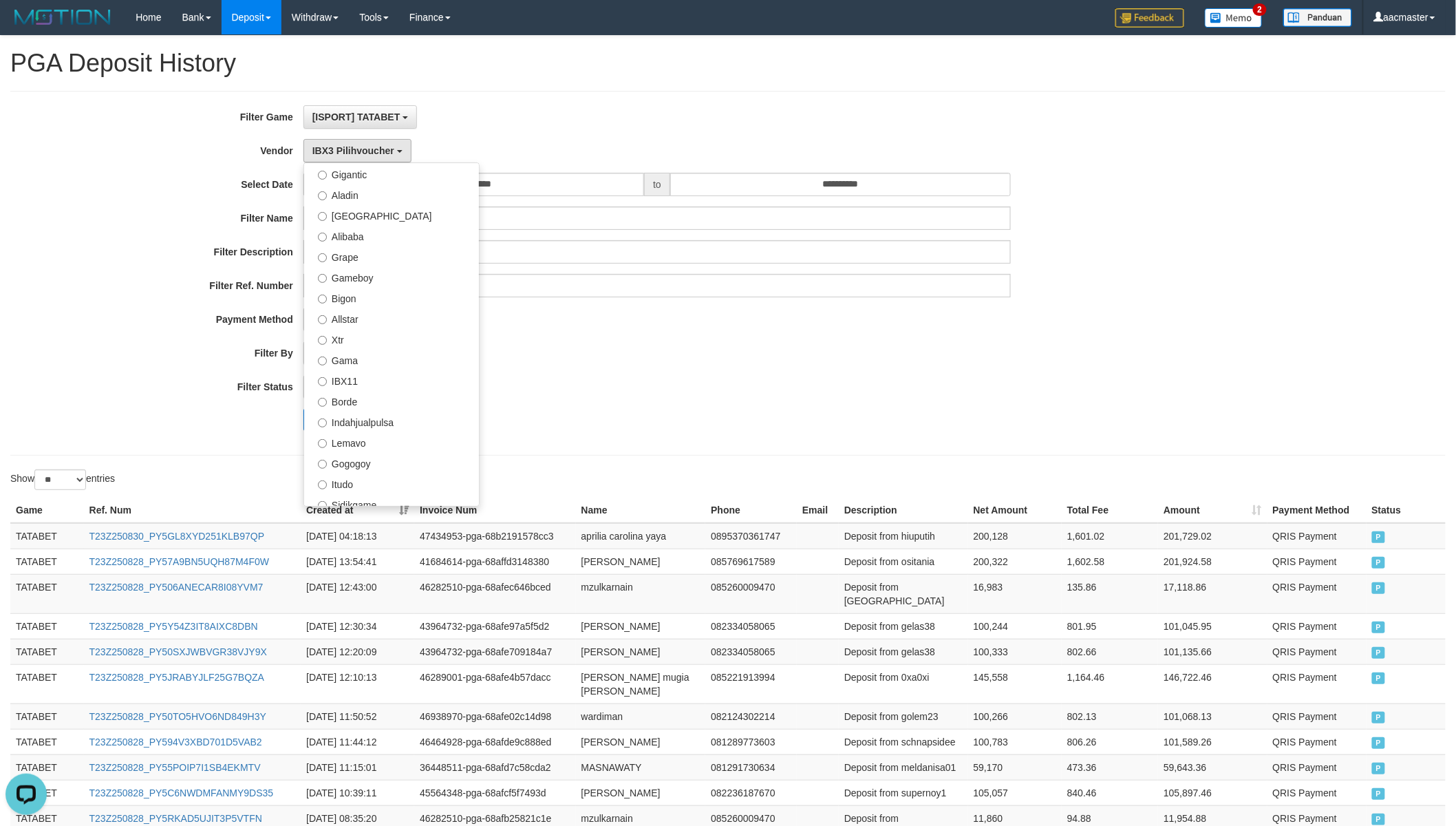
click at [508, 114] on div "[ISPORT] TATABET SELECT GAME [IDNPOKER] INDOGENTING [ISPORT] ANDROBET [ISPORT] …" at bounding box center [657, 117] width 708 height 23
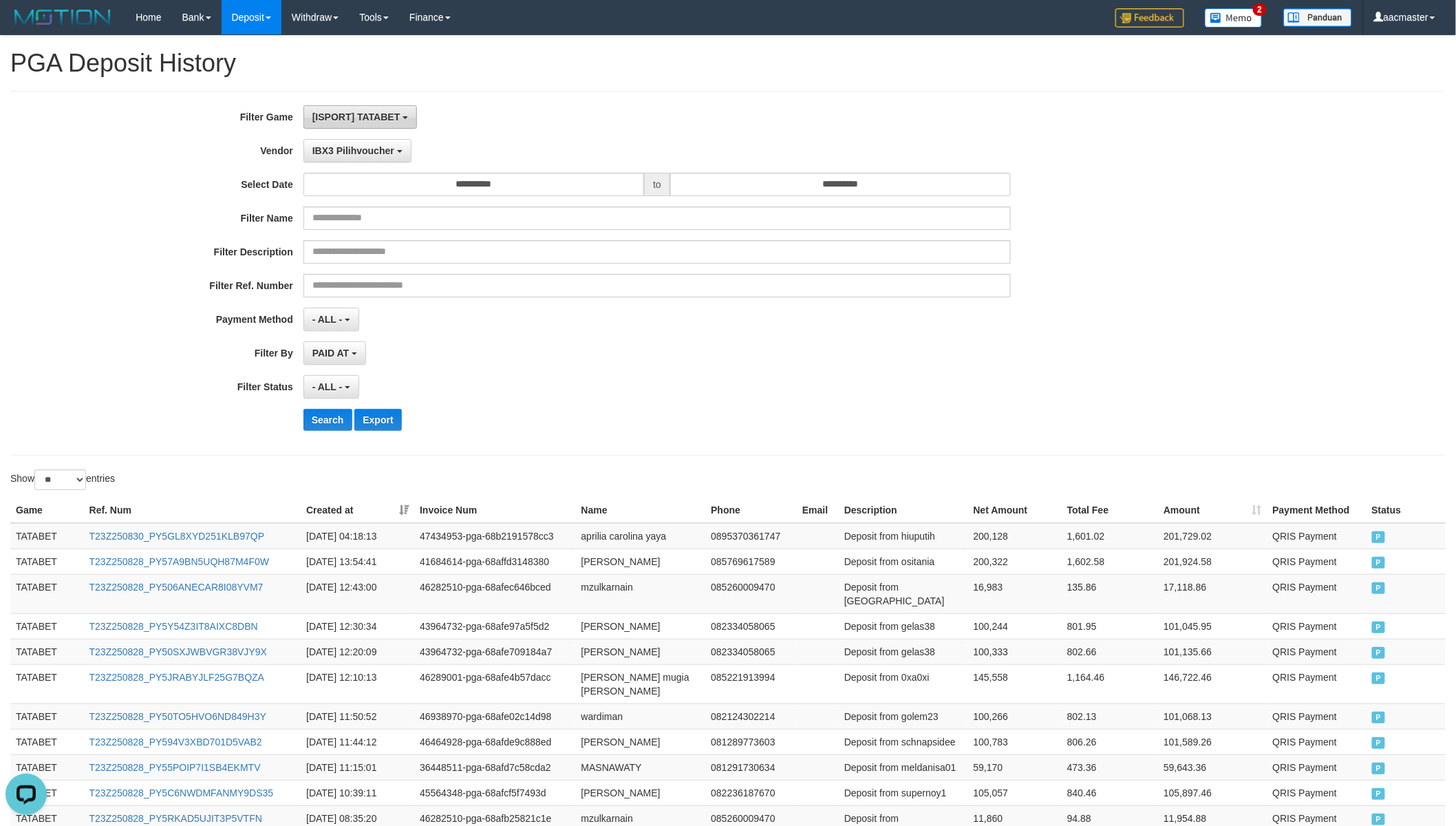
click at [378, 122] on button "[ISPORT] TATABET" at bounding box center [360, 117] width 114 height 23
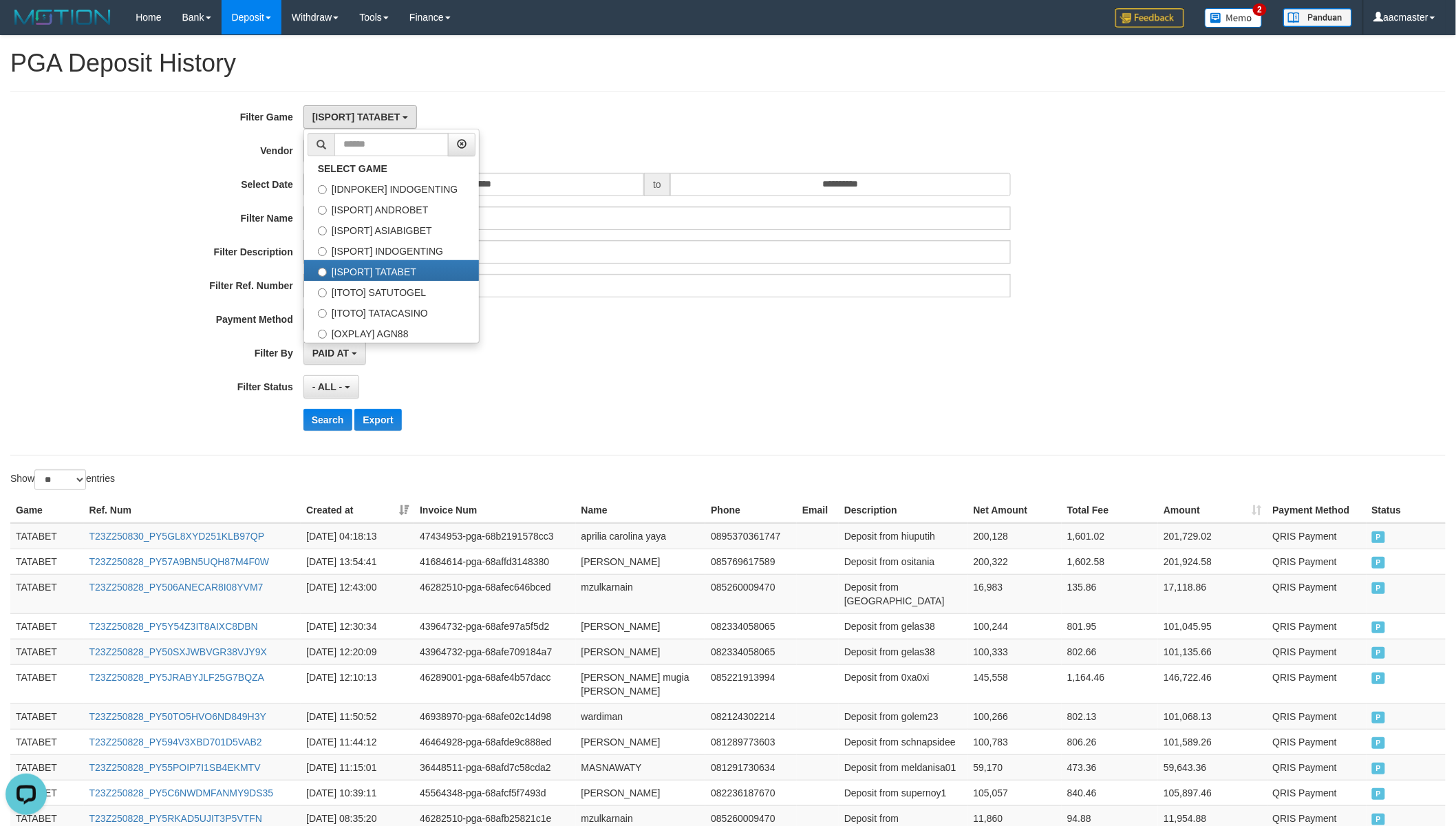
click at [616, 76] on h1 "PGA Deposit History" at bounding box center [728, 64] width 1435 height 28
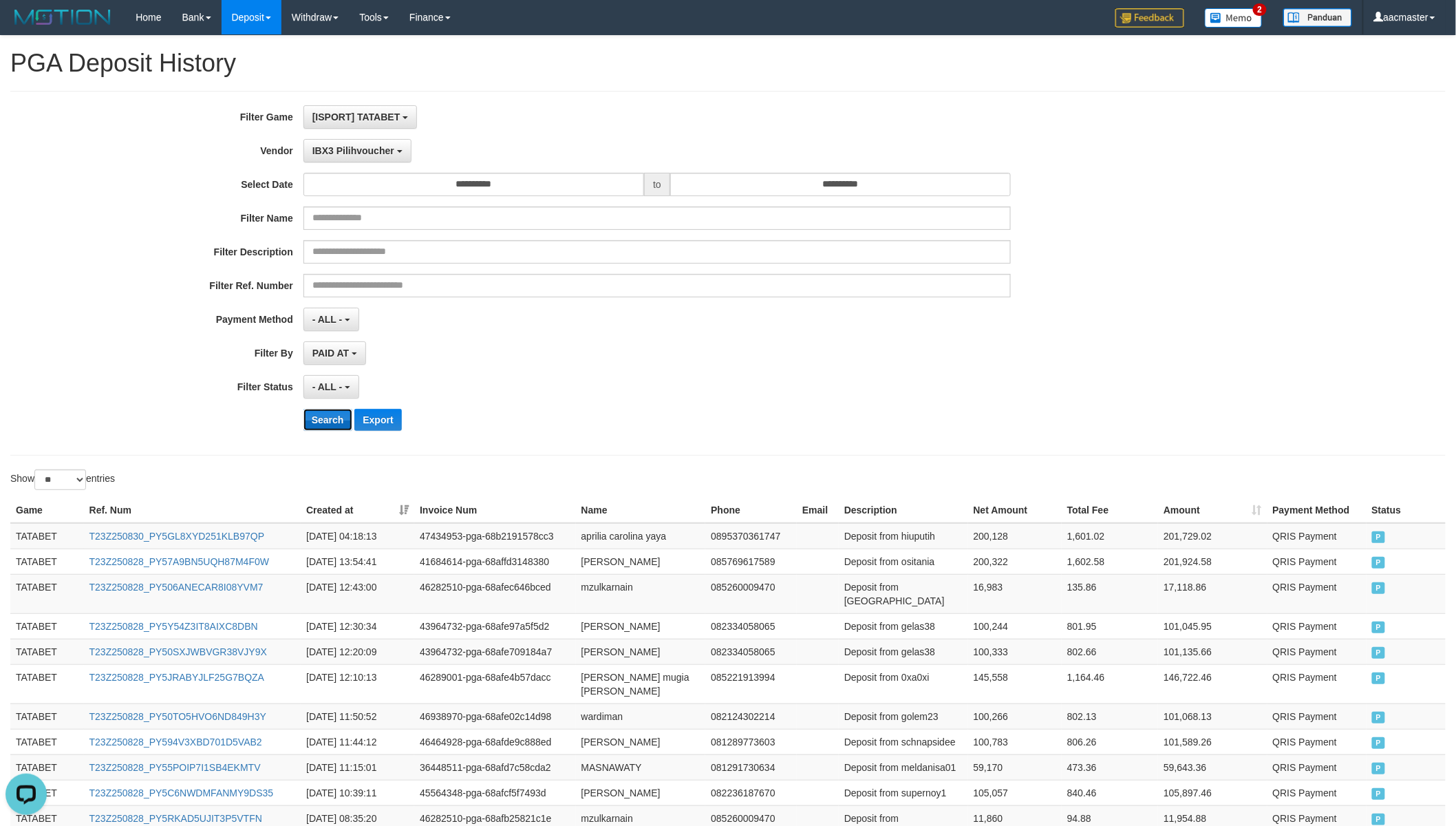
click at [341, 429] on button "Search" at bounding box center [328, 420] width 49 height 22
click at [339, 428] on button "Search" at bounding box center [328, 420] width 49 height 22
click at [361, 135] on div "**********" at bounding box center [607, 274] width 1213 height 336
click at [370, 145] on span "IBX3 Pilihvoucher" at bounding box center [354, 150] width 82 height 11
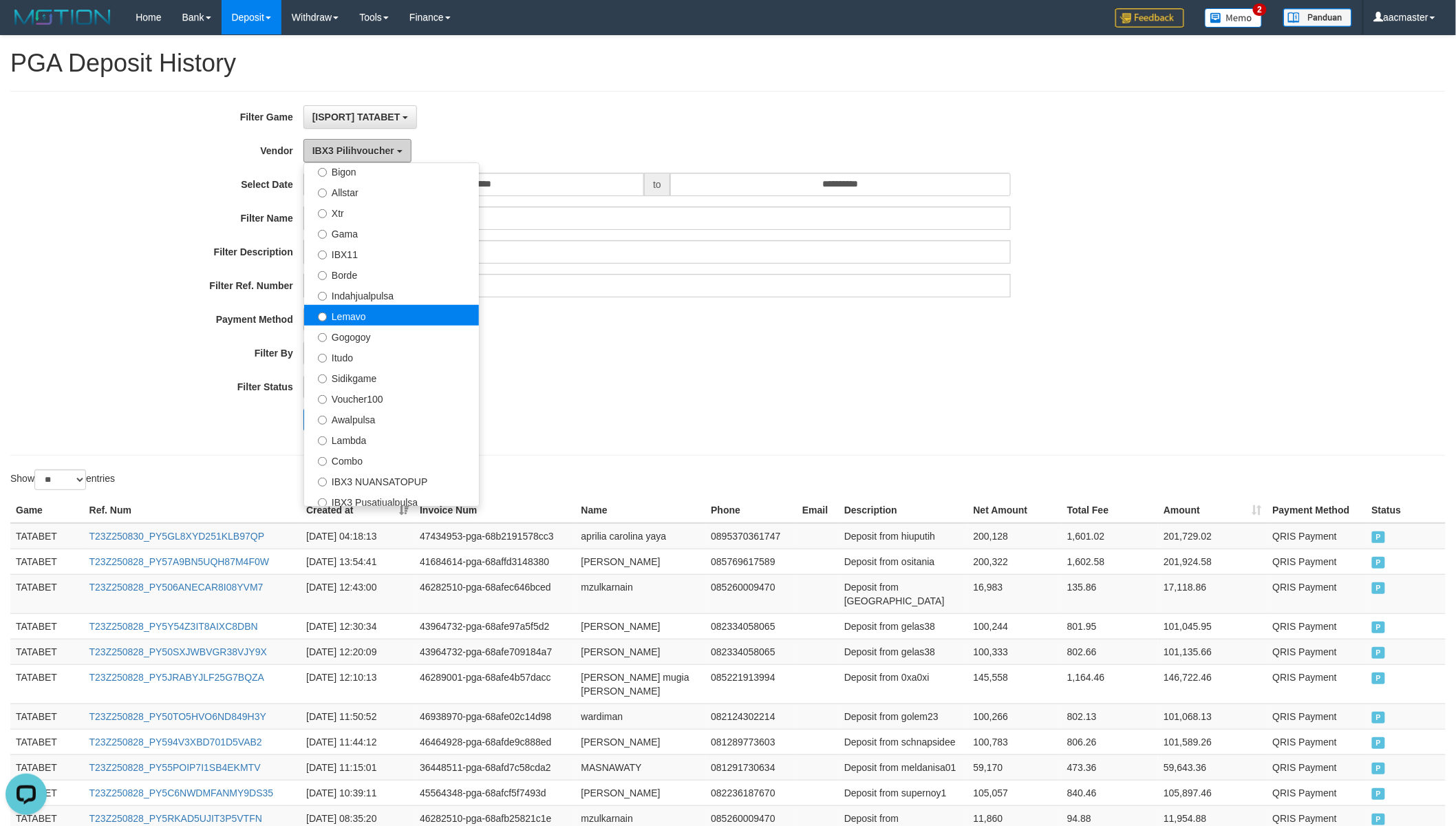
scroll to position [195, 0]
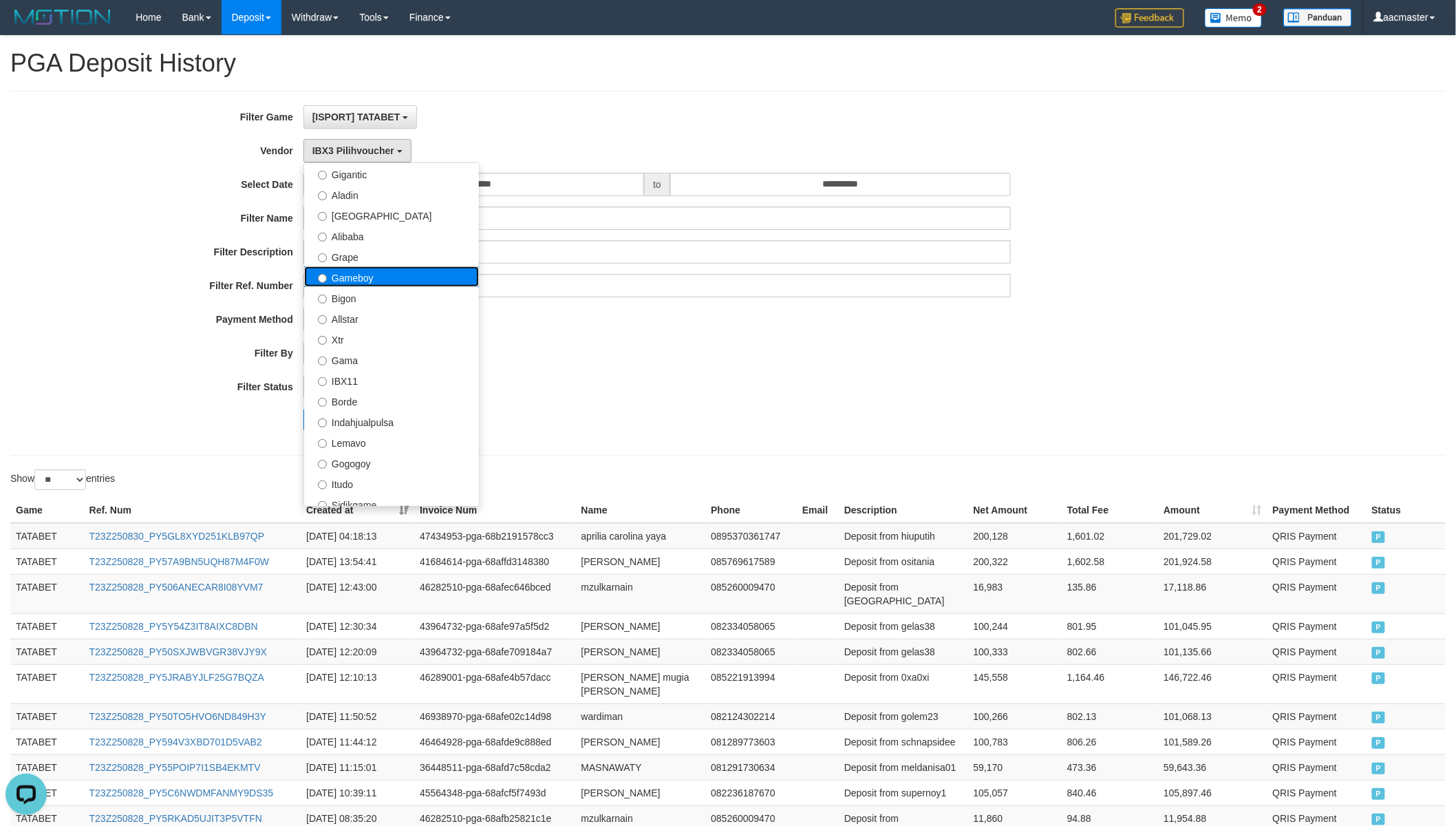
click at [377, 272] on label "Gameboy" at bounding box center [392, 277] width 175 height 21
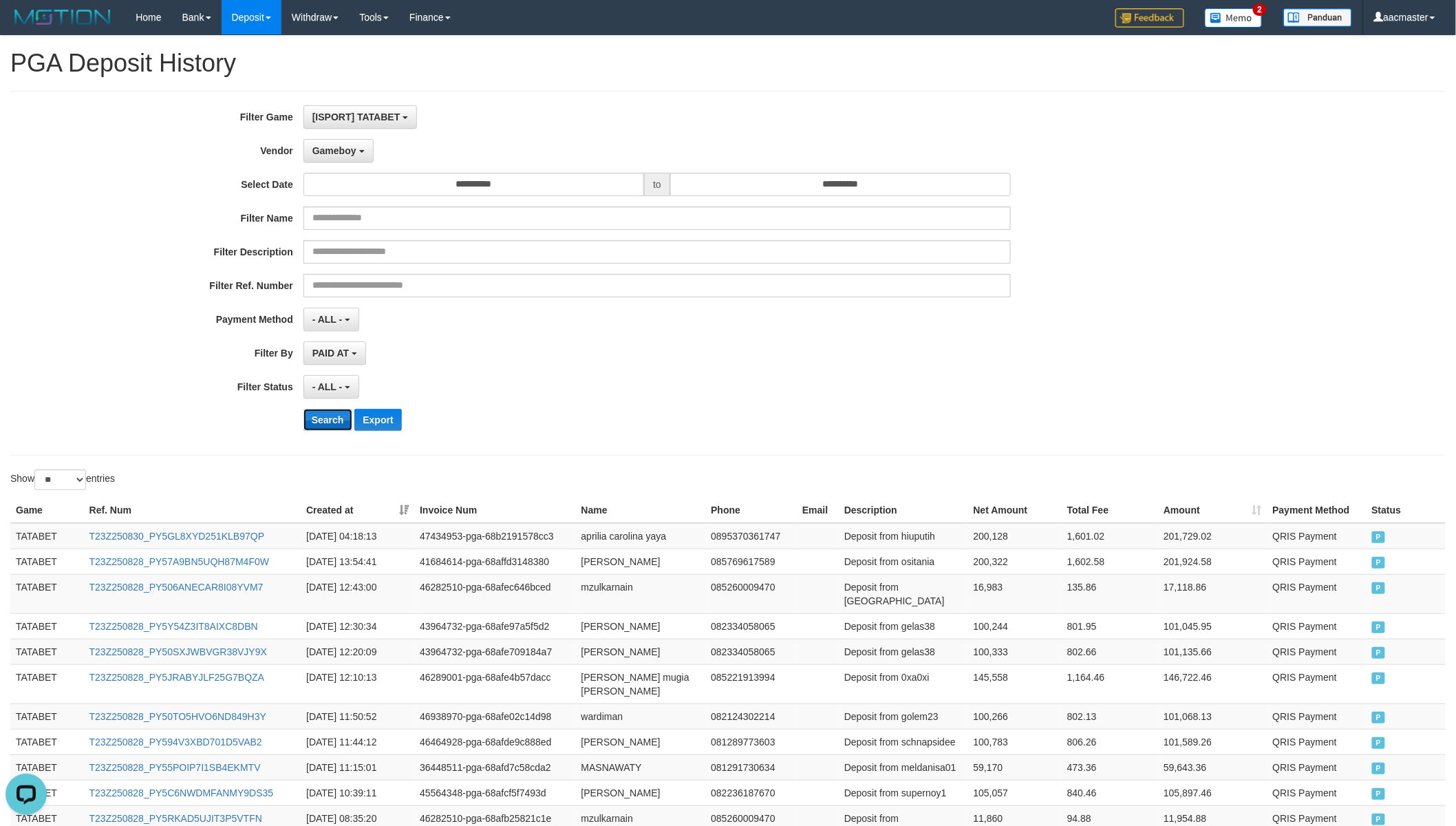
click at [327, 420] on button "Search" at bounding box center [328, 420] width 49 height 22
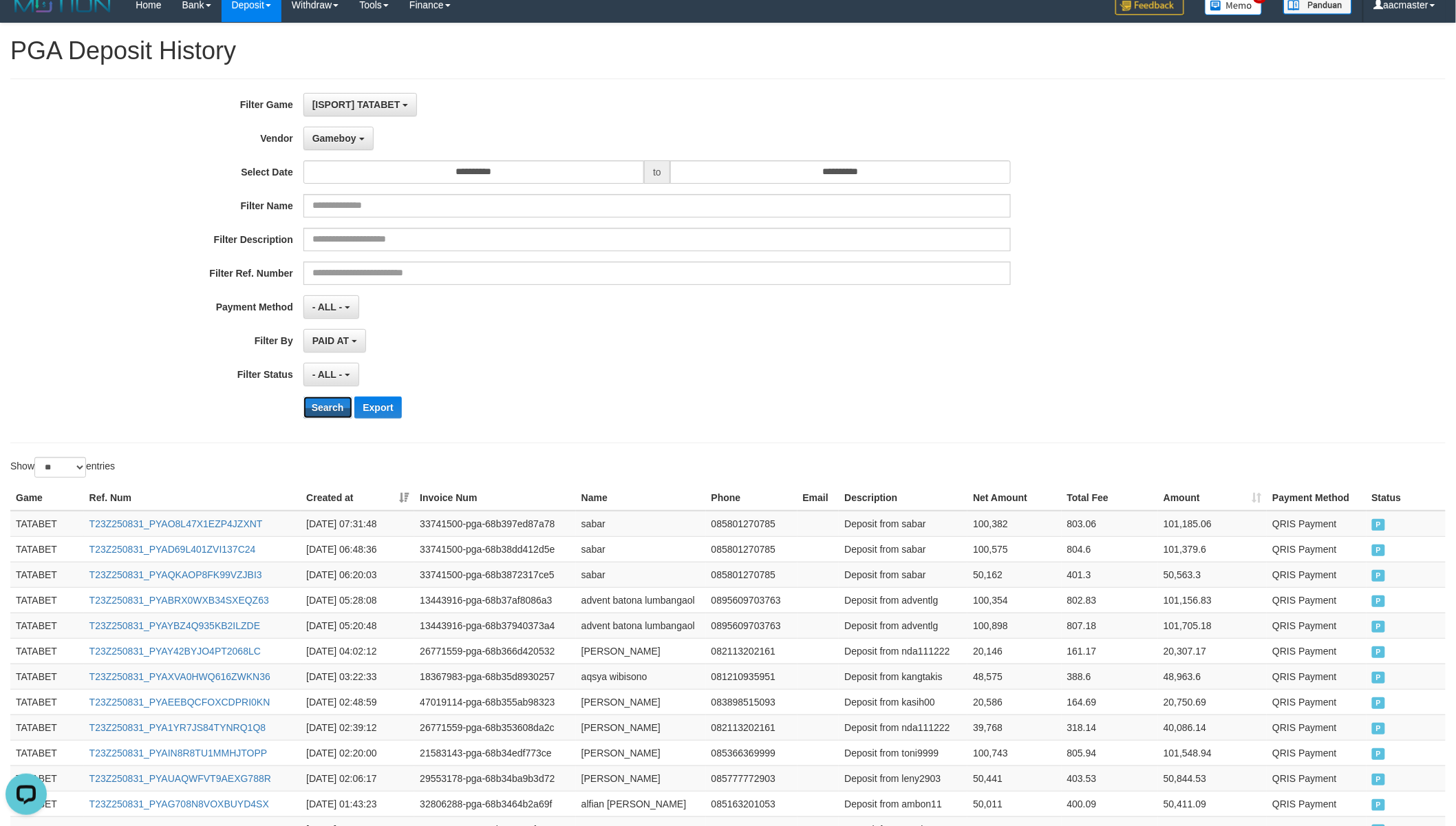
scroll to position [471, 0]
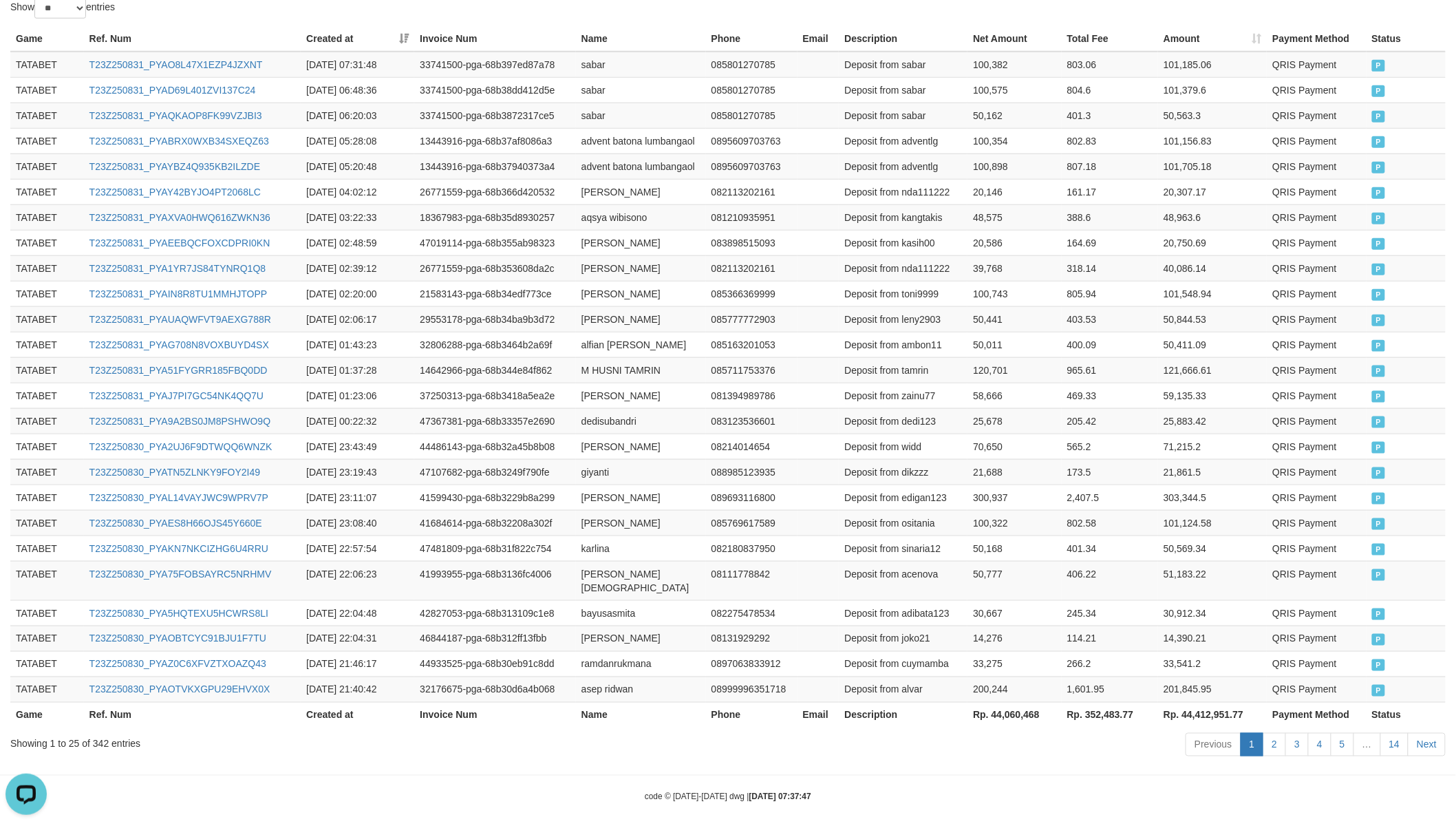
click at [1018, 702] on th "Rp. 44,060,468" at bounding box center [1014, 714] width 94 height 26
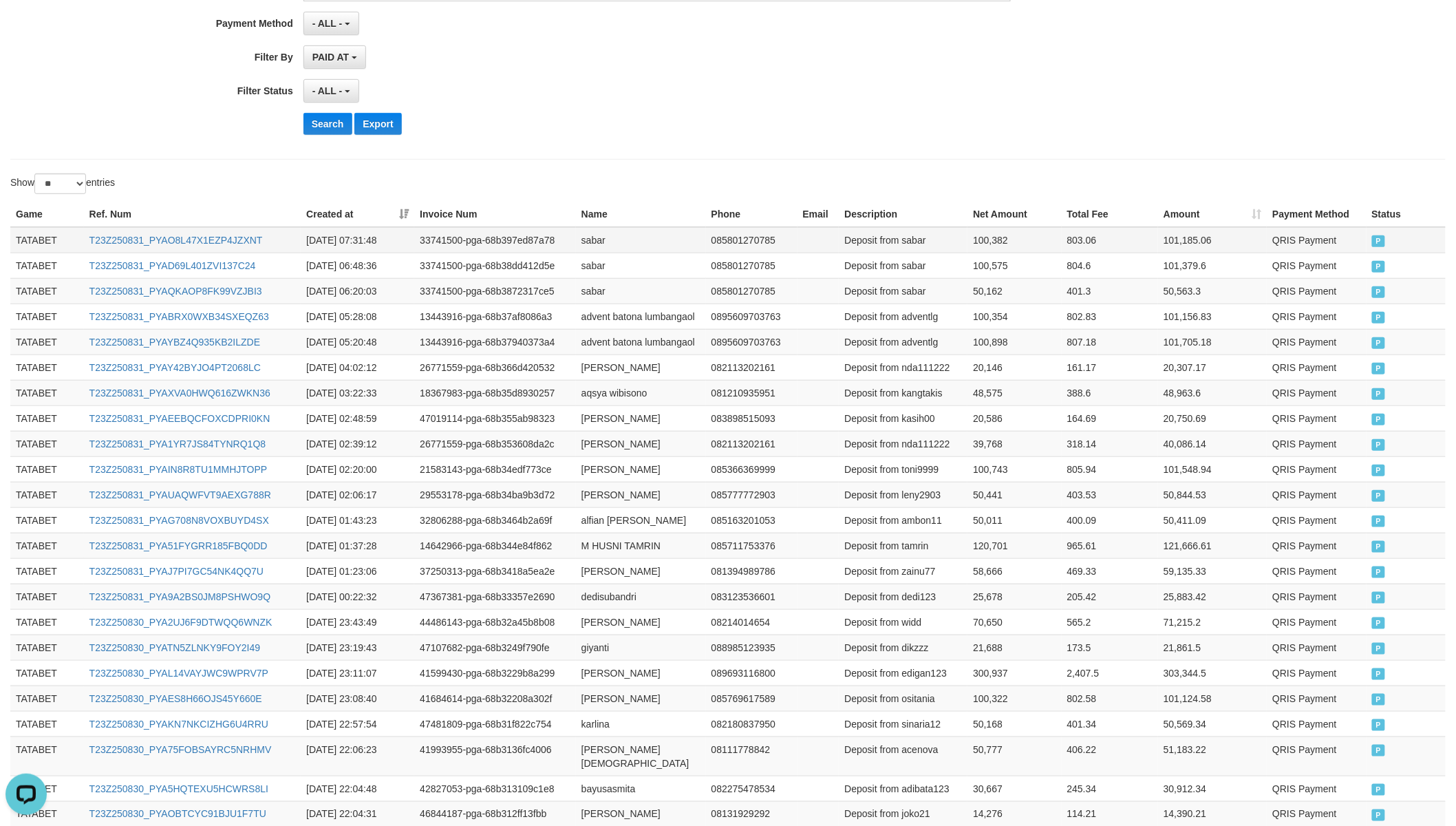
scroll to position [0, 0]
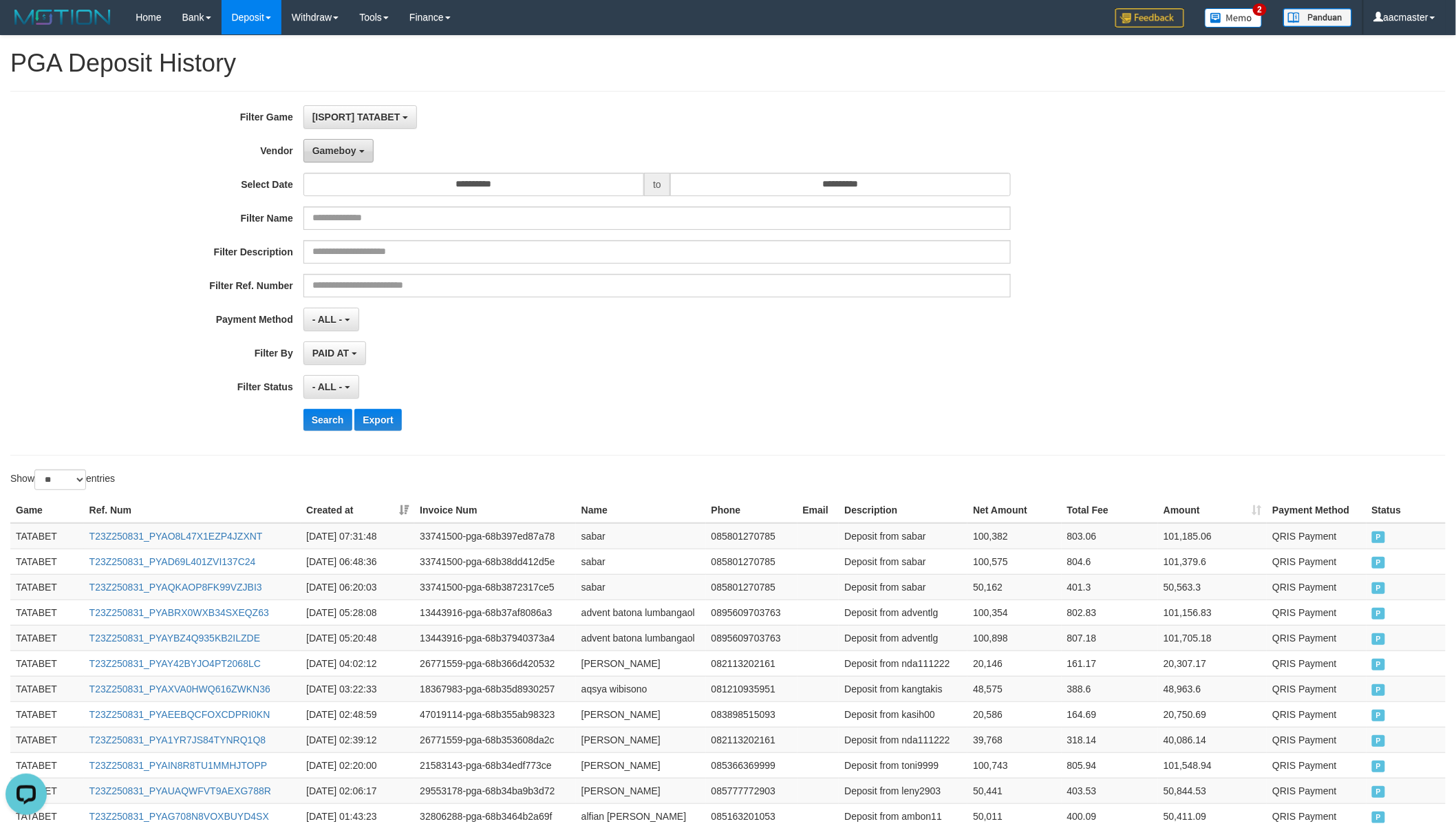
click at [332, 140] on button "Gameboy" at bounding box center [339, 150] width 70 height 23
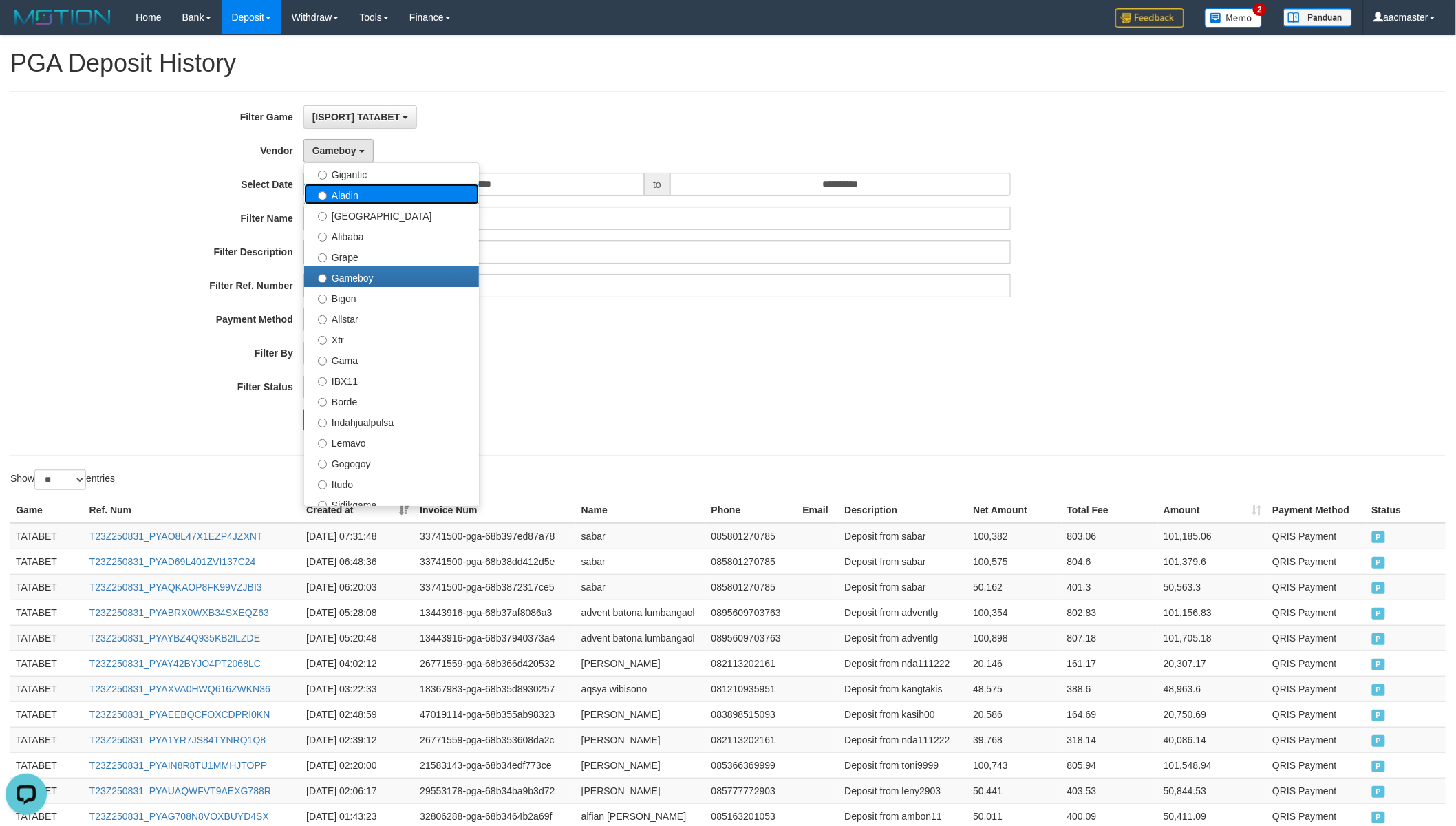
click at [354, 202] on label "Aladin" at bounding box center [392, 194] width 175 height 21
select select "**********"
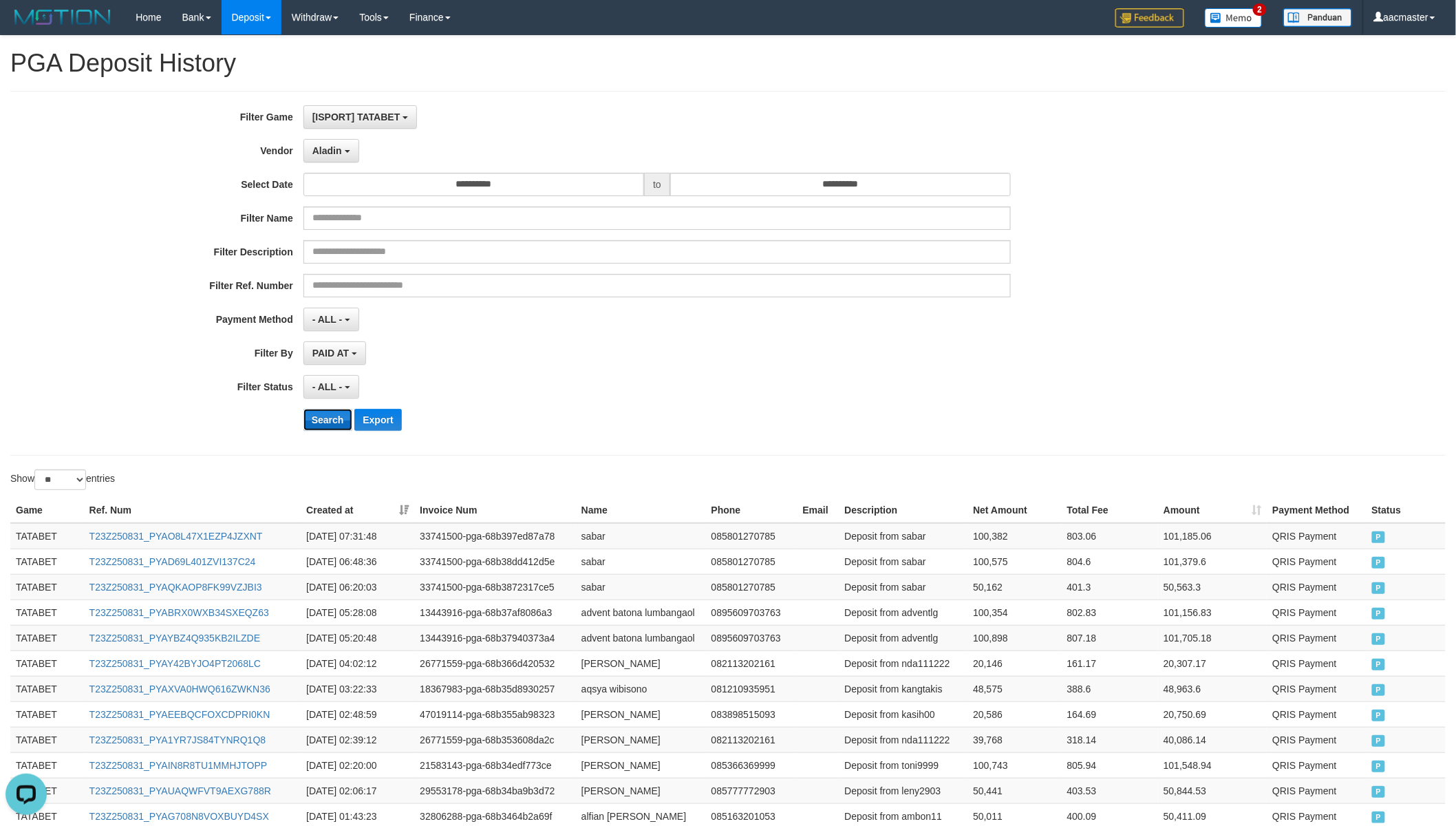
click at [325, 429] on button "Search" at bounding box center [328, 420] width 49 height 22
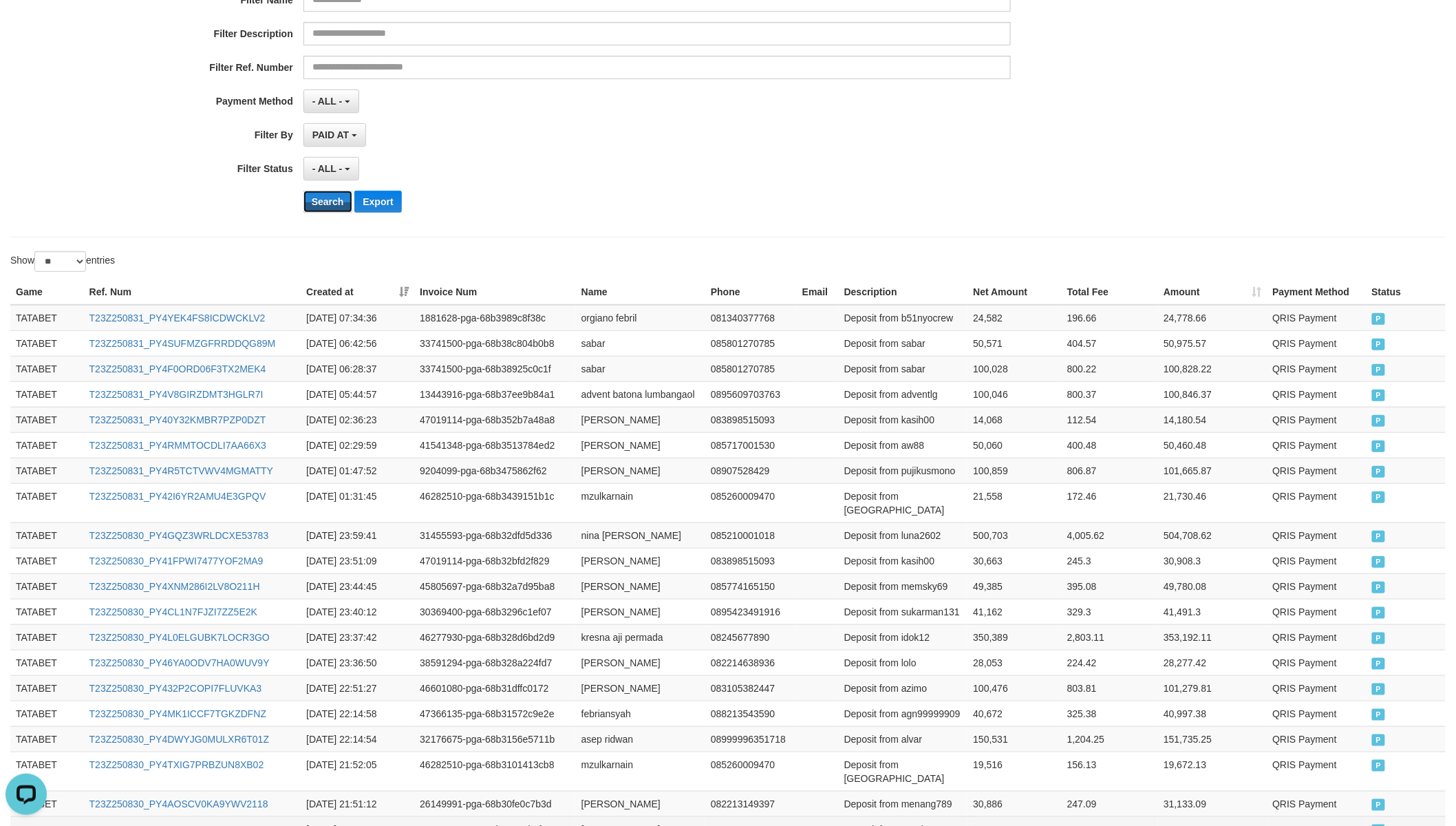
scroll to position [471, 0]
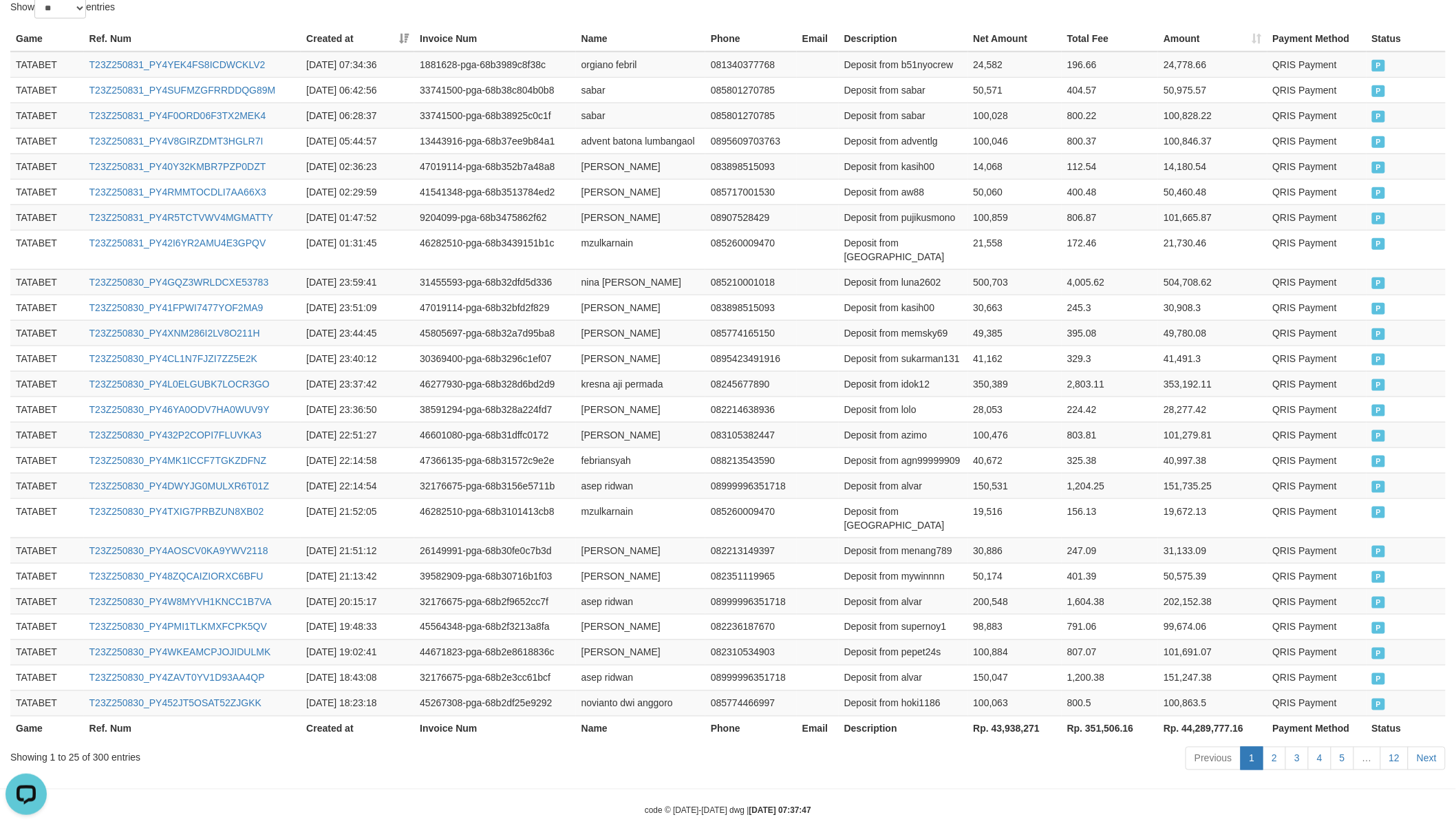
click at [1009, 715] on th "Rp. 43,938,271" at bounding box center [1015, 728] width 94 height 26
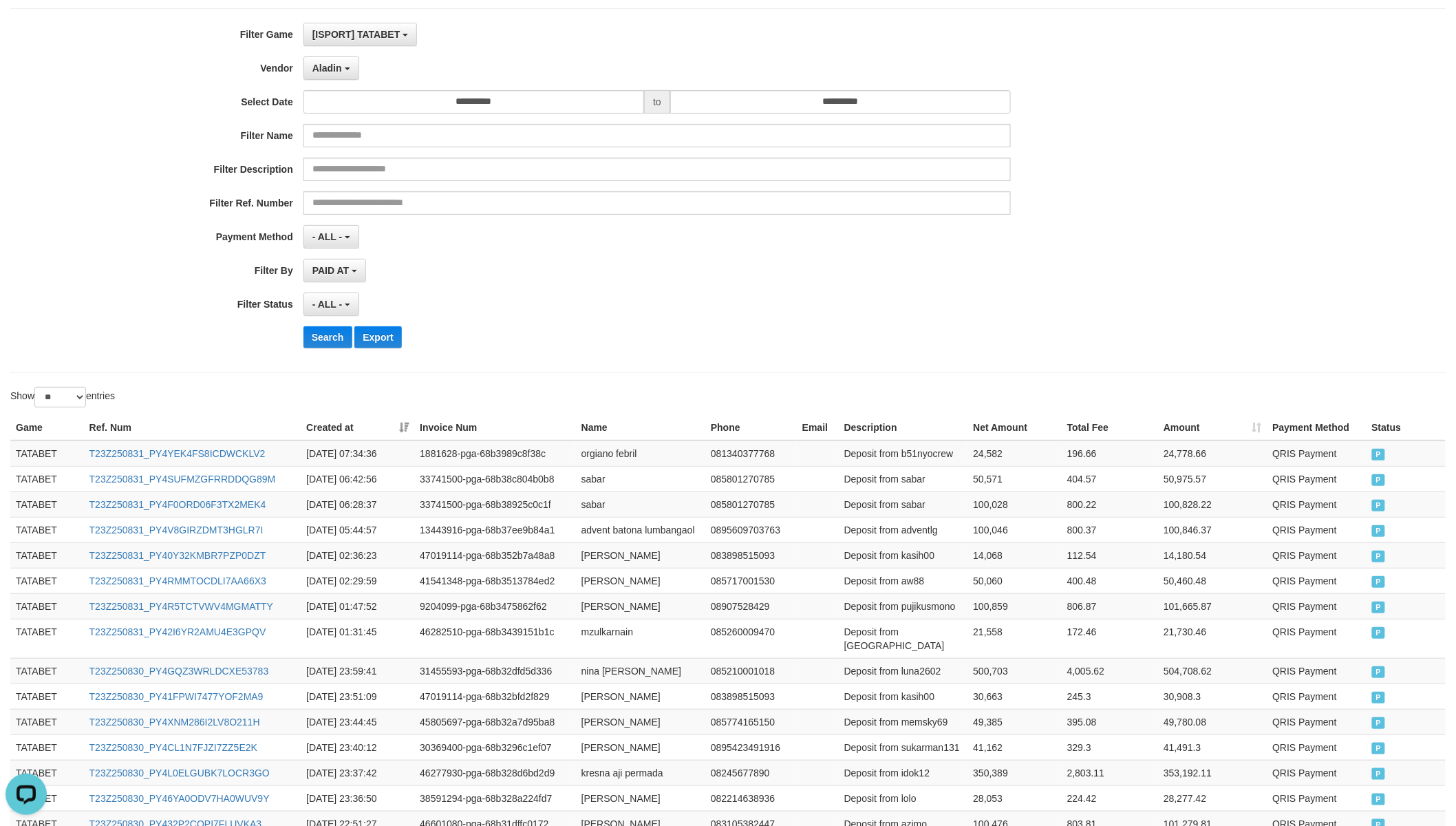
scroll to position [0, 0]
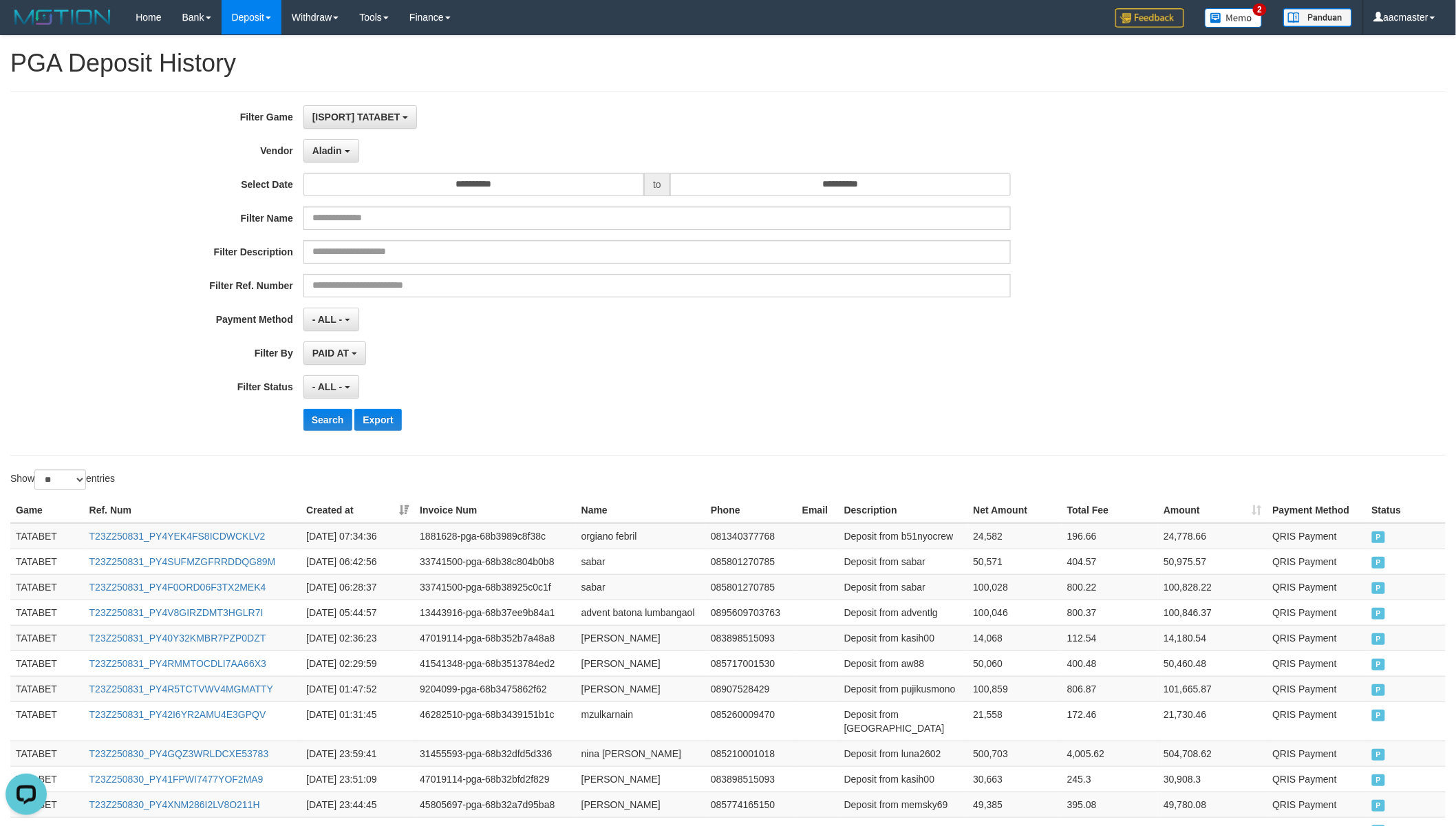
click at [369, 104] on div "**********" at bounding box center [728, 273] width 1435 height 365
click at [381, 117] on span "[ISPORT] TATABET" at bounding box center [356, 117] width 88 height 11
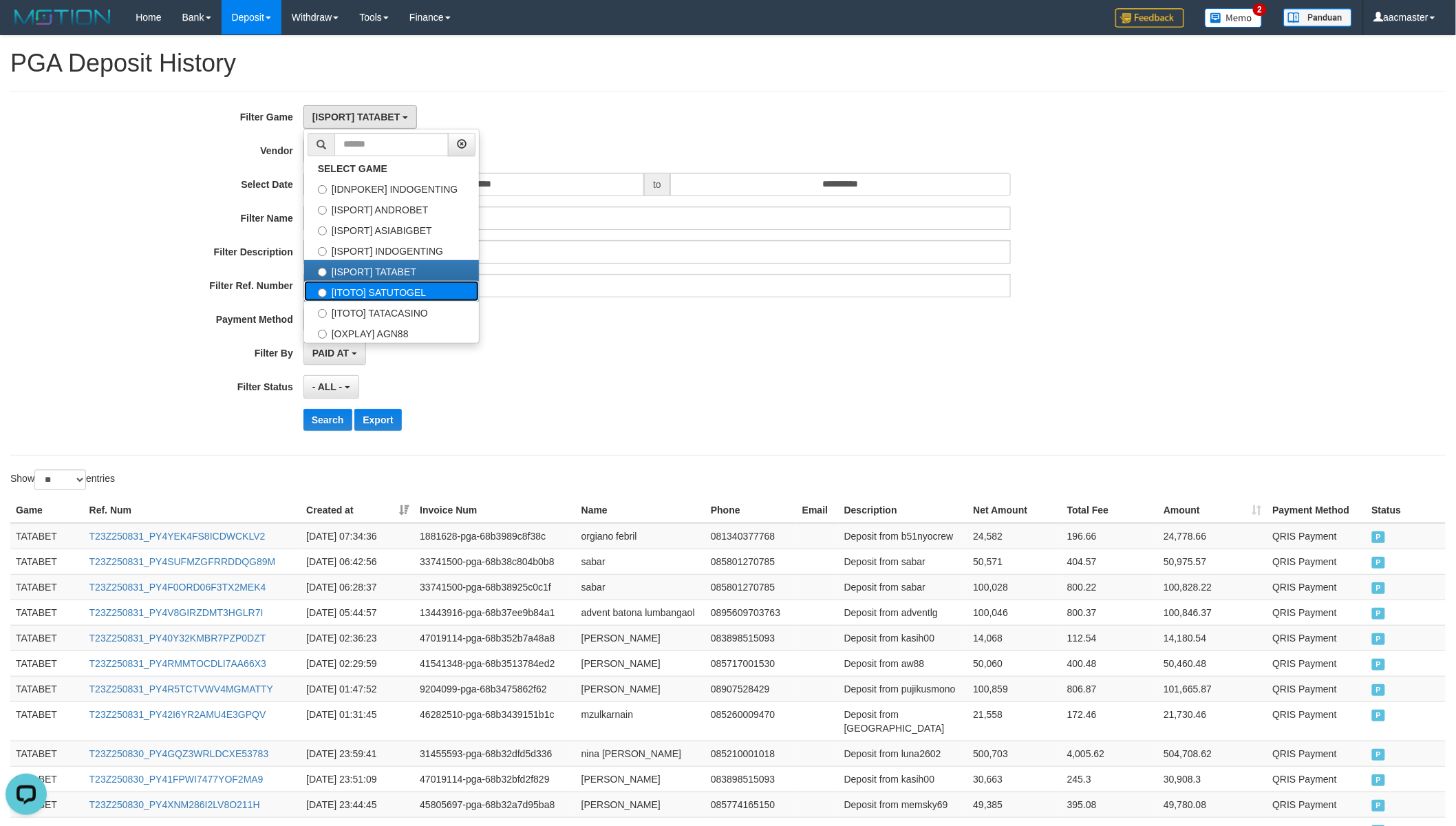
click at [396, 297] on label "[ITOTO] SATUTOGEL" at bounding box center [392, 291] width 175 height 21
select select "***"
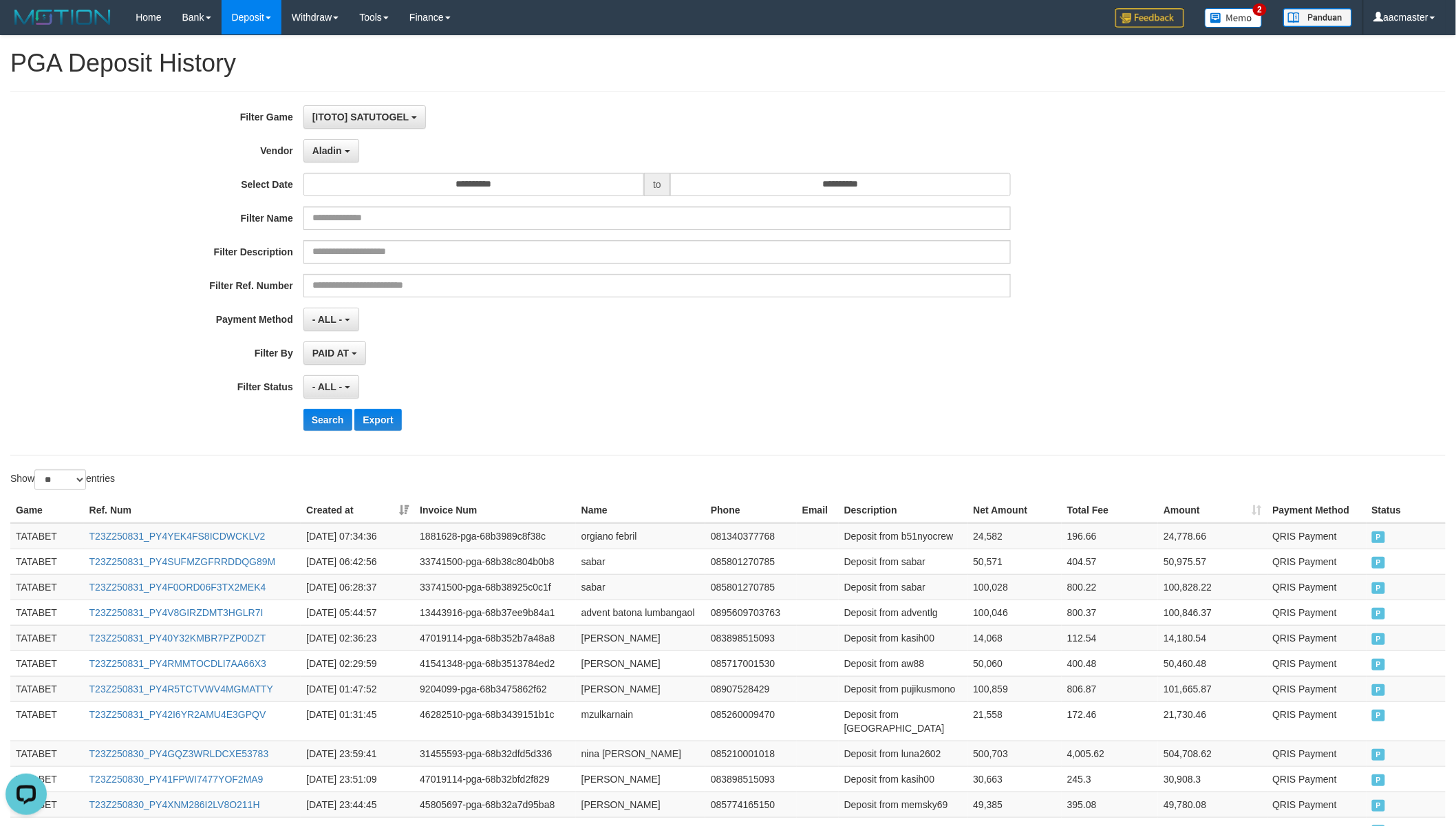
scroll to position [70, 0]
click at [335, 420] on button "Search" at bounding box center [328, 420] width 49 height 22
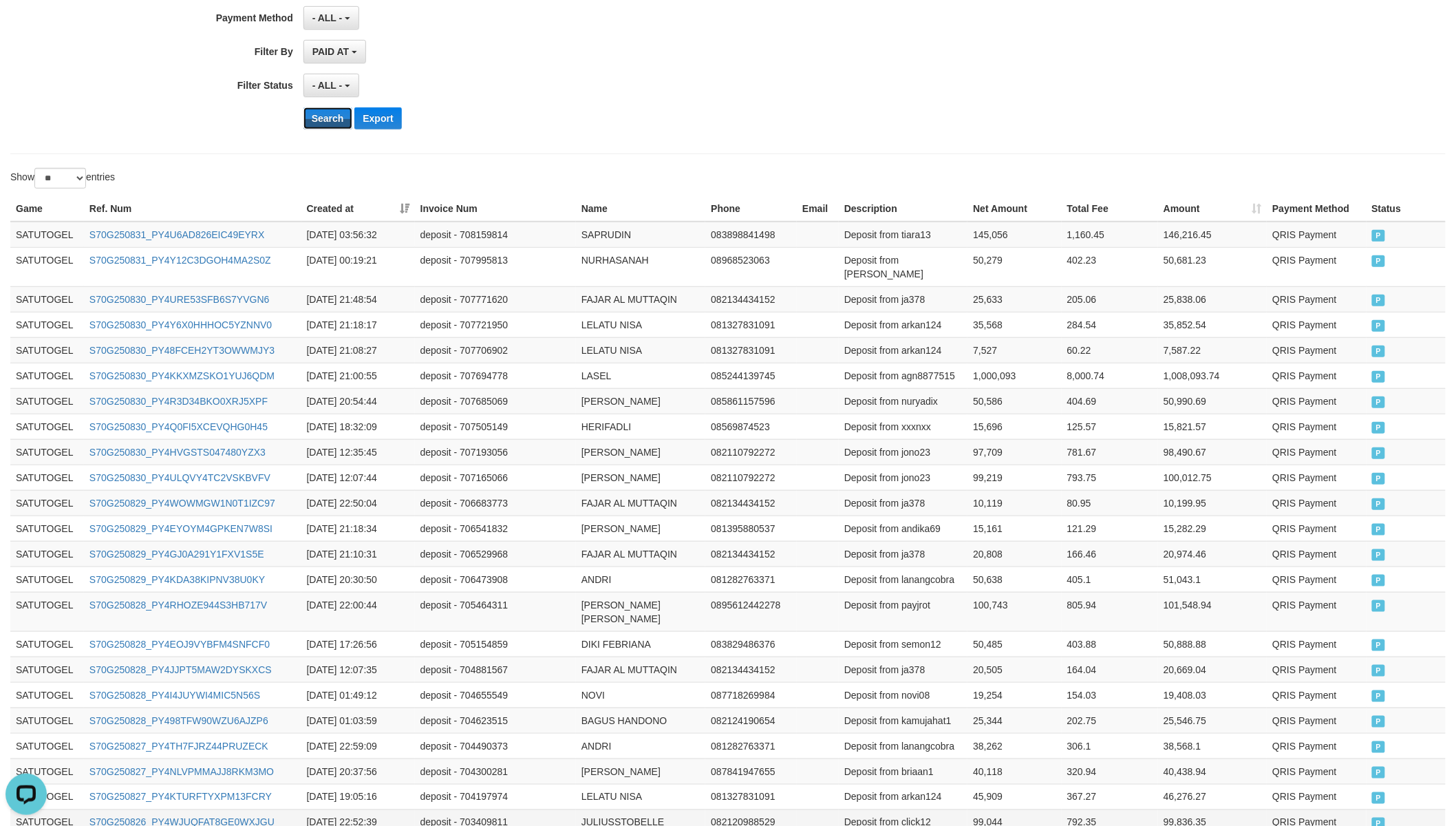
scroll to position [471, 0]
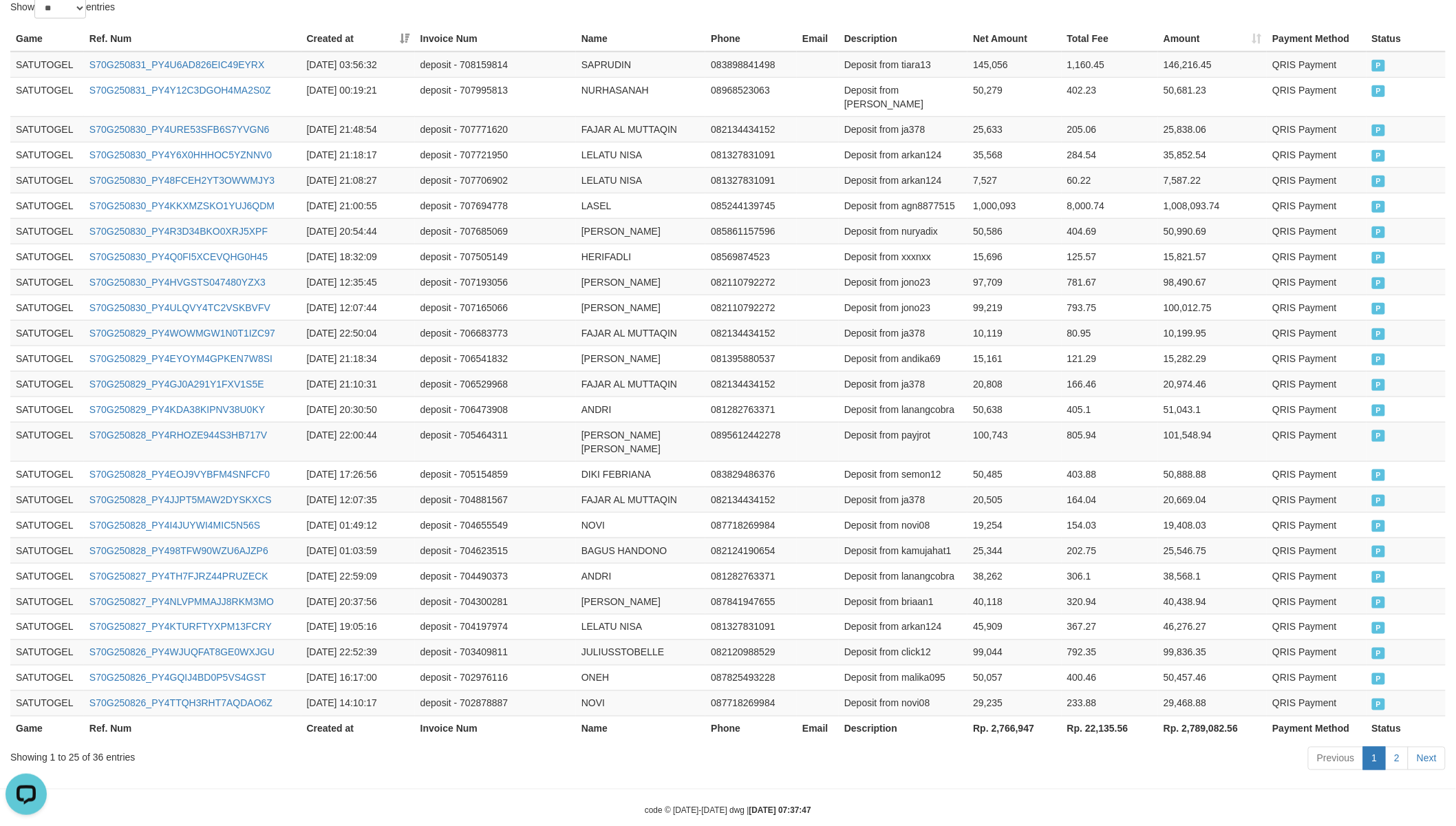
click at [1011, 715] on th "Rp. 2,766,947" at bounding box center [1014, 728] width 94 height 26
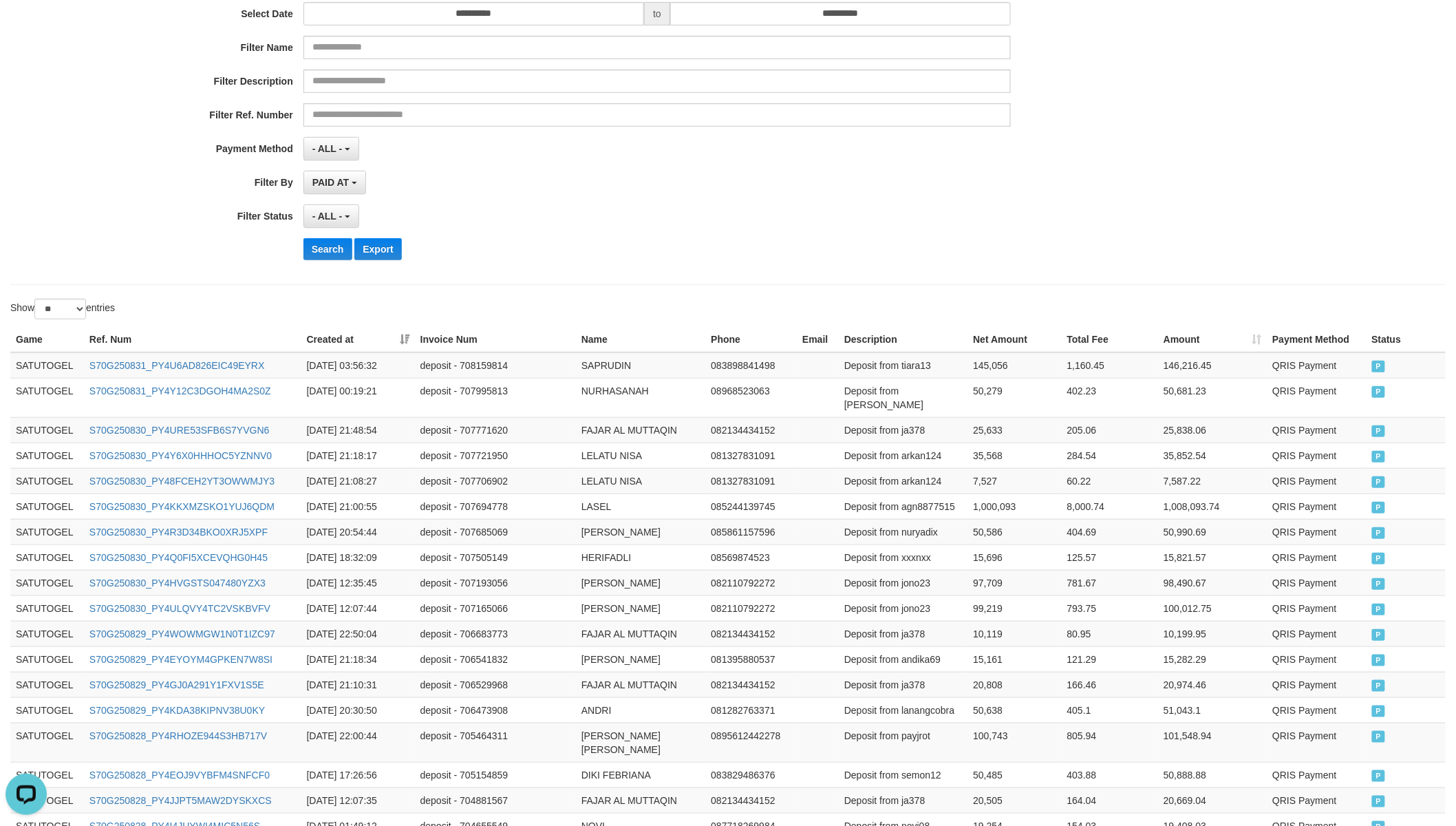
scroll to position [0, 0]
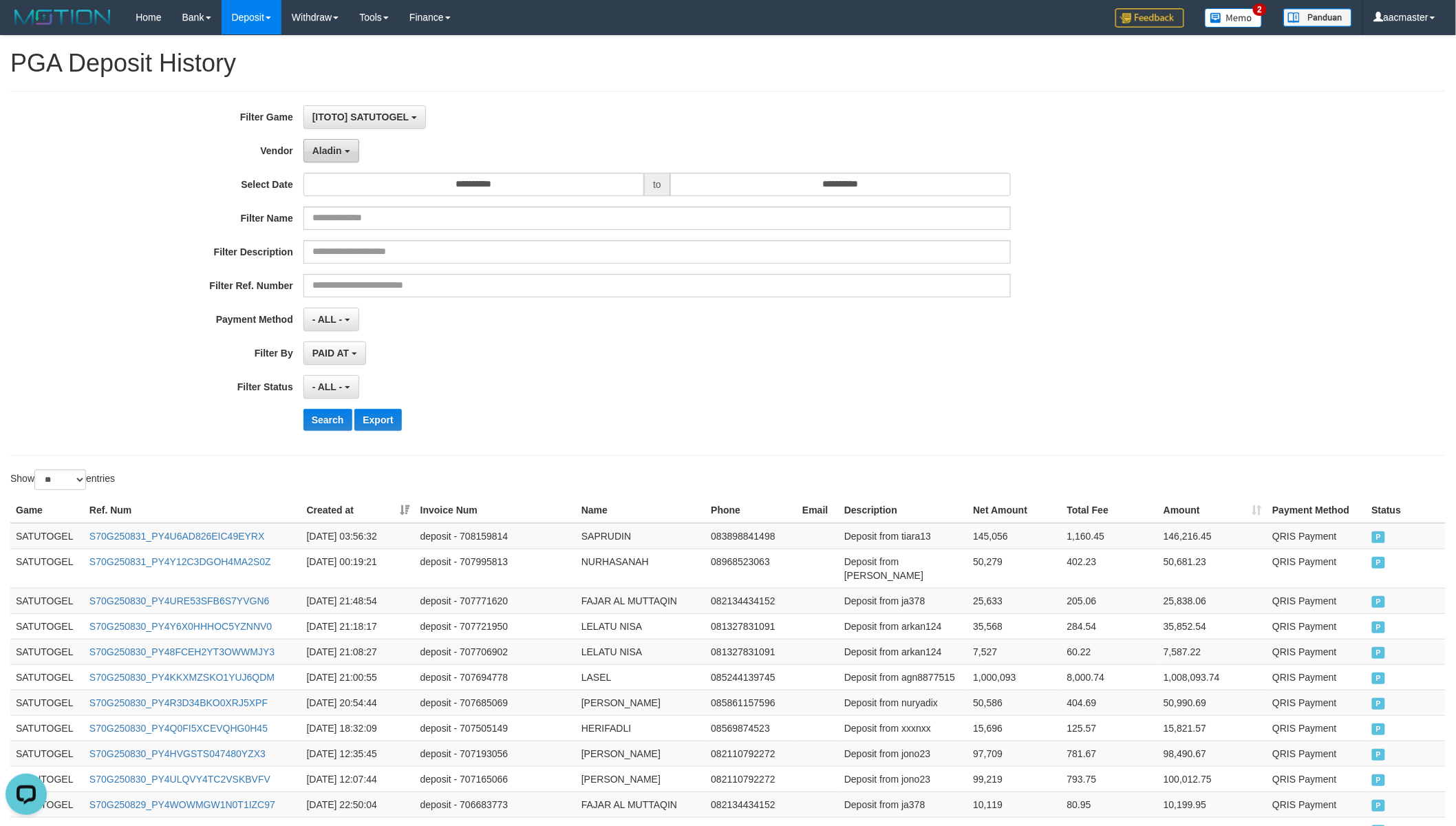
click at [332, 153] on span "Aladin" at bounding box center [327, 150] width 29 height 11
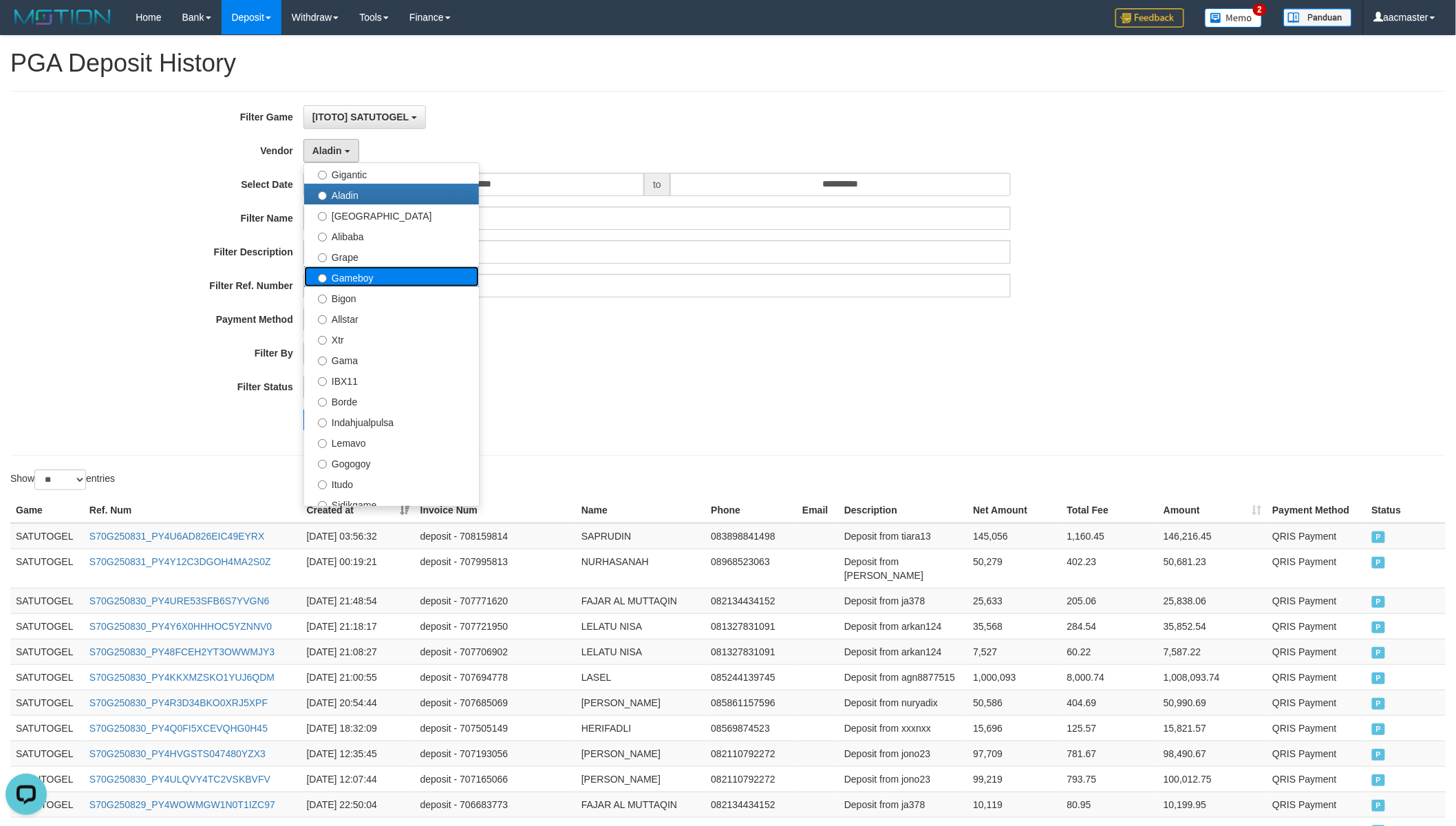
click at [346, 269] on label "Gameboy" at bounding box center [392, 277] width 175 height 21
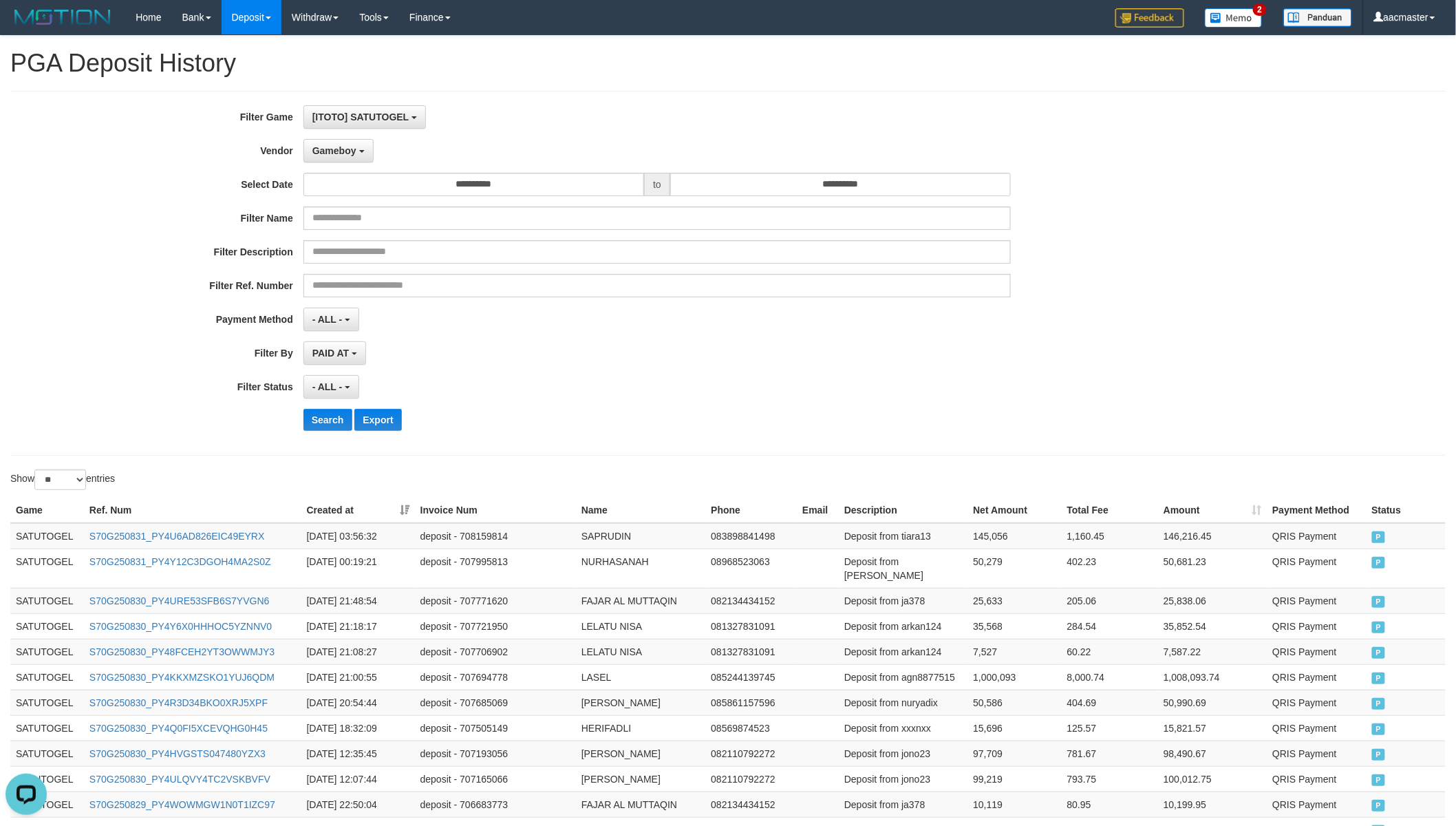
click at [331, 406] on div "**********" at bounding box center [607, 274] width 1213 height 336
click at [331, 409] on button "Search" at bounding box center [328, 420] width 49 height 22
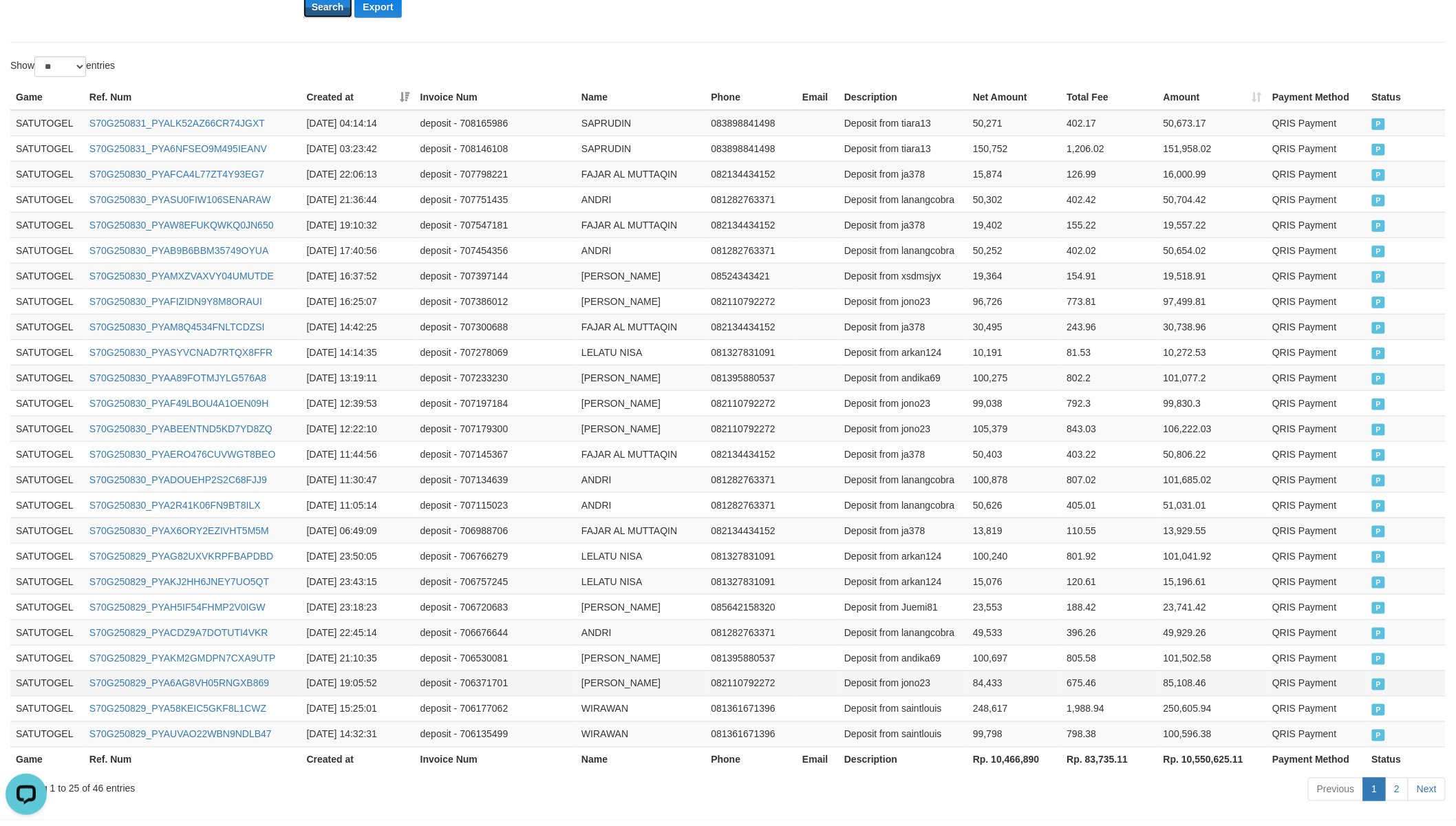
scroll to position [471, 0]
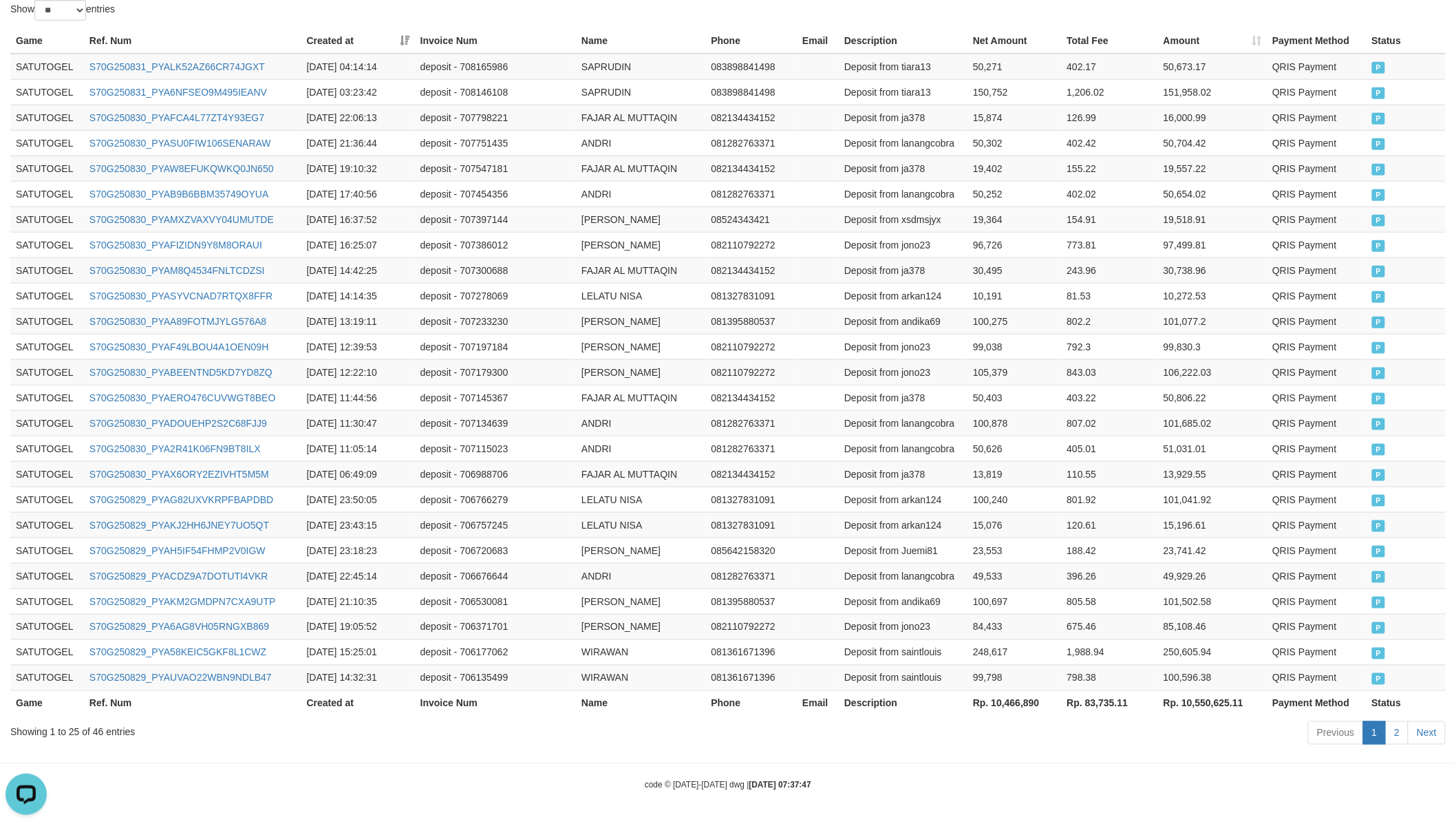
click at [1020, 698] on th "Rp. 10,466,890" at bounding box center [1014, 703] width 94 height 26
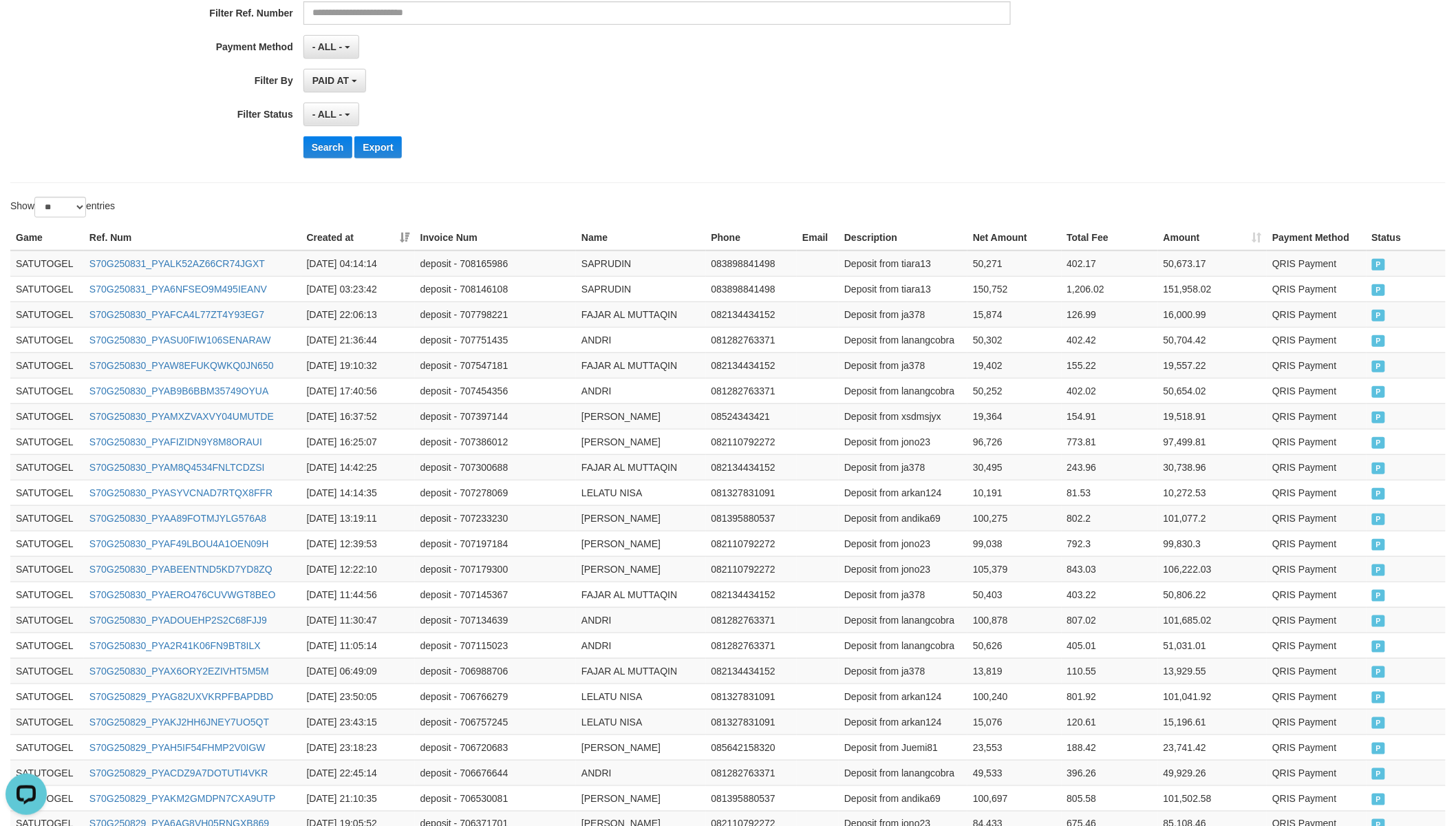
scroll to position [0, 0]
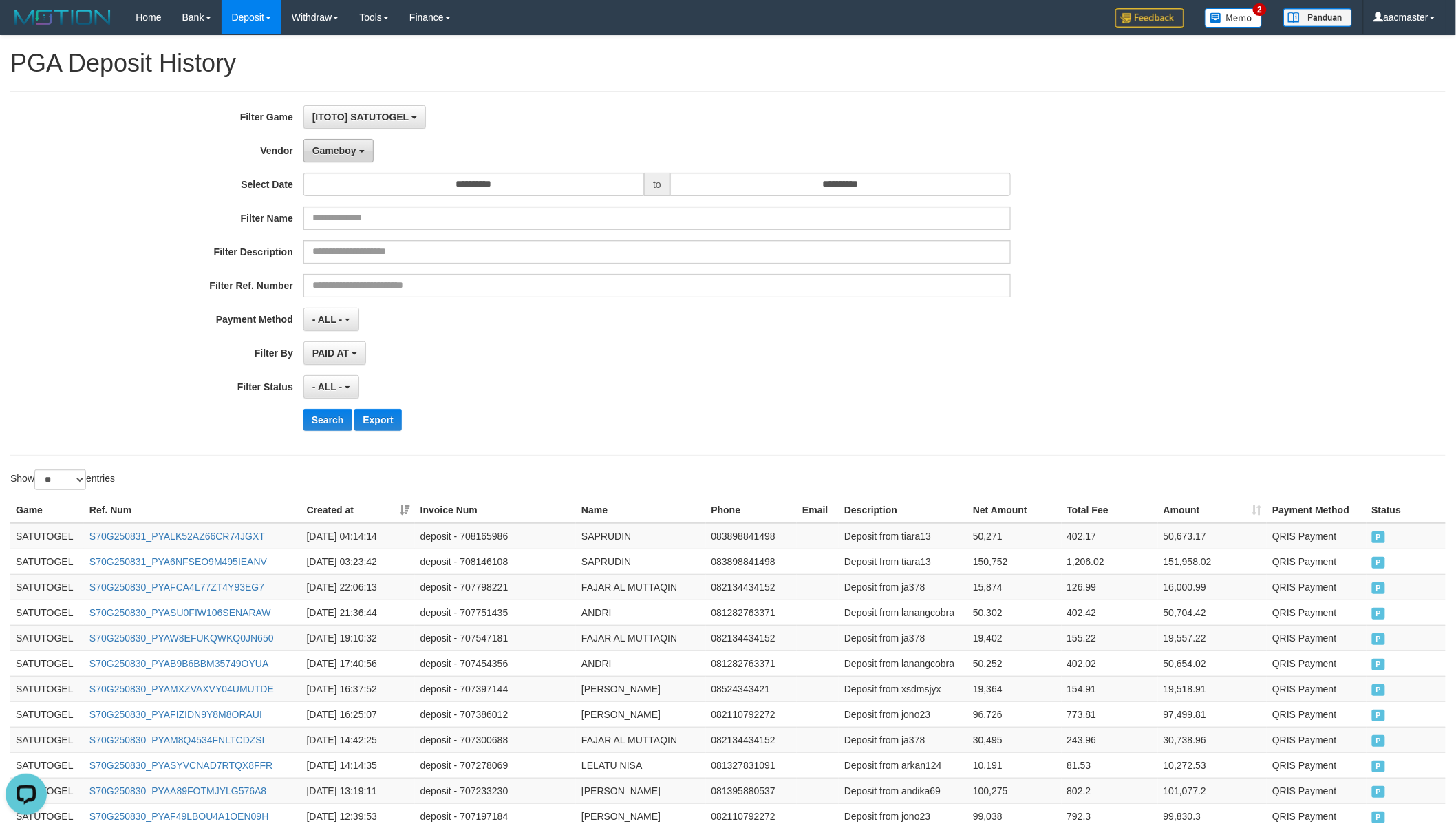
click at [340, 145] on span "Gameboy" at bounding box center [334, 150] width 44 height 11
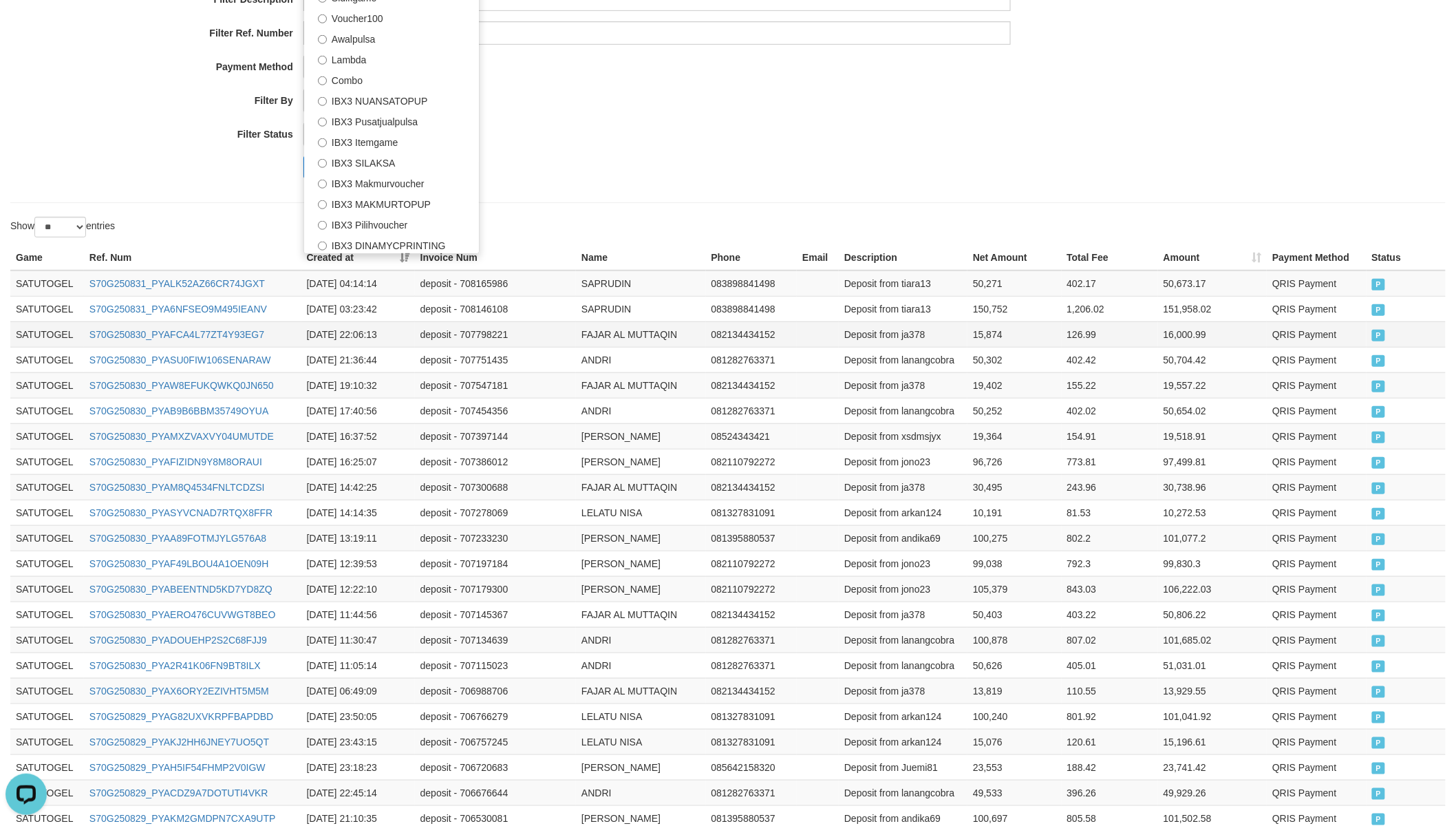
scroll to position [255, 0]
click at [376, 224] on label "IBX3 Pilihvoucher" at bounding box center [392, 222] width 175 height 21
select select "**********"
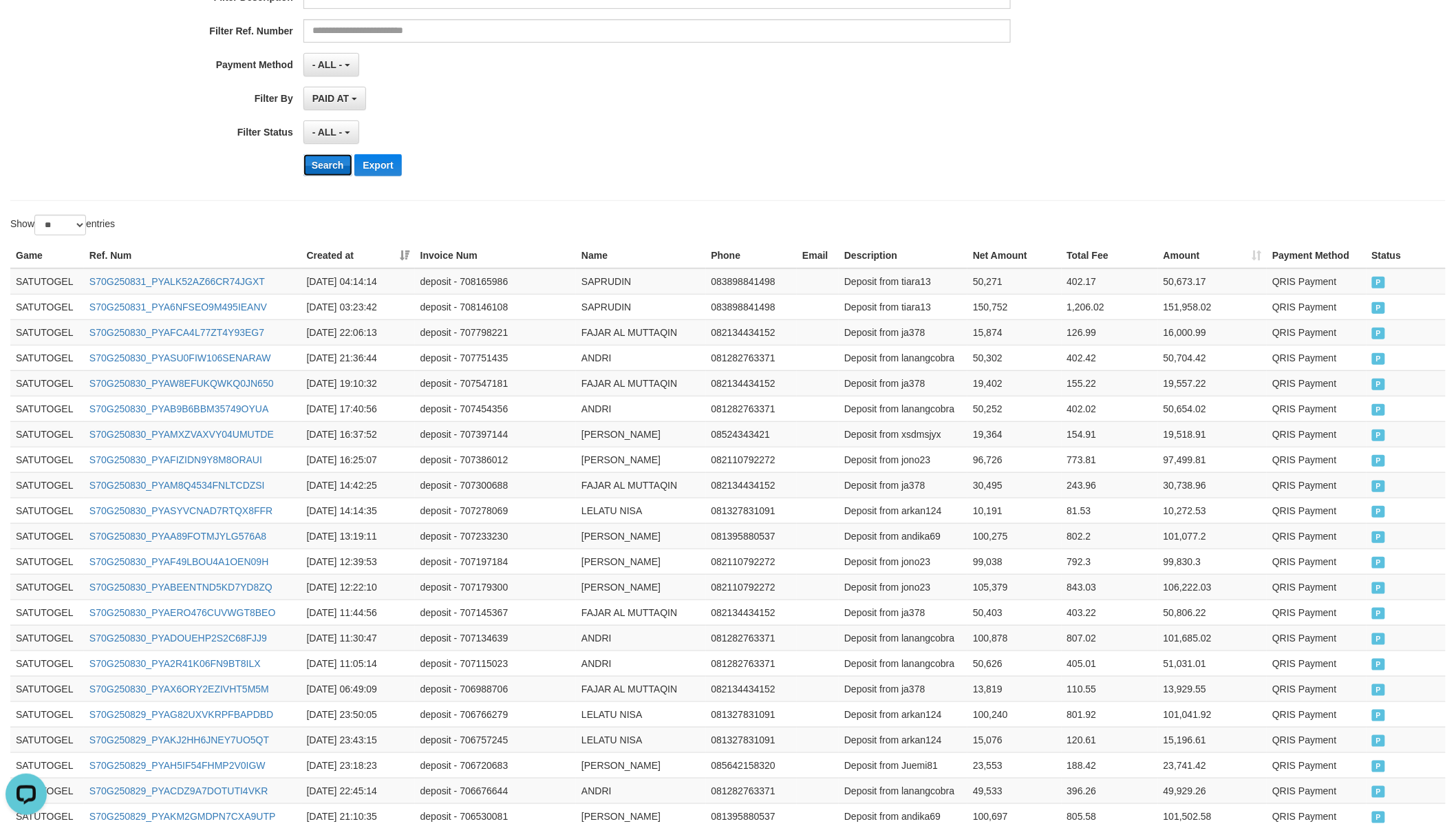
click at [341, 172] on button "Search" at bounding box center [328, 165] width 49 height 22
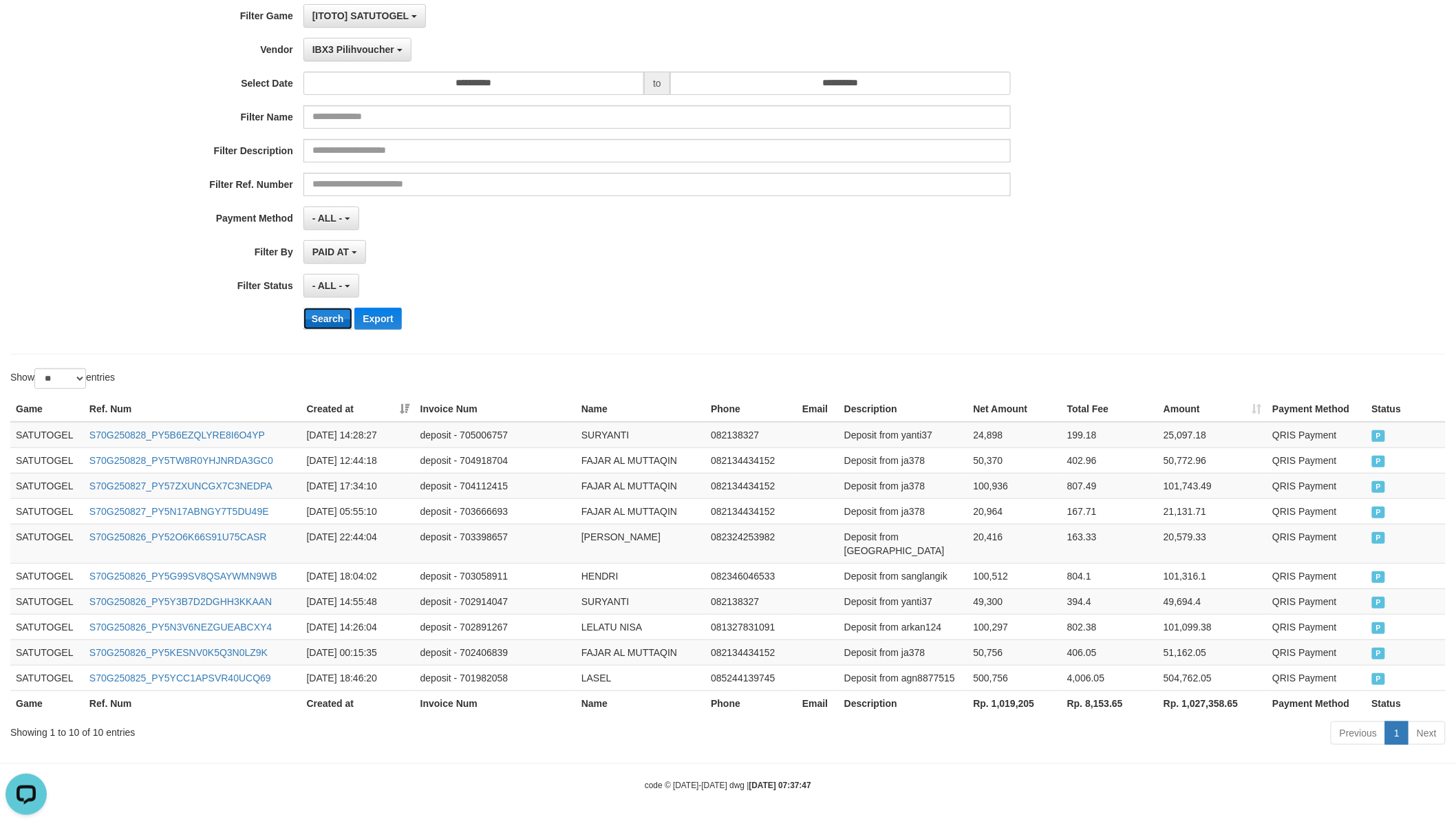
scroll to position [89, 0]
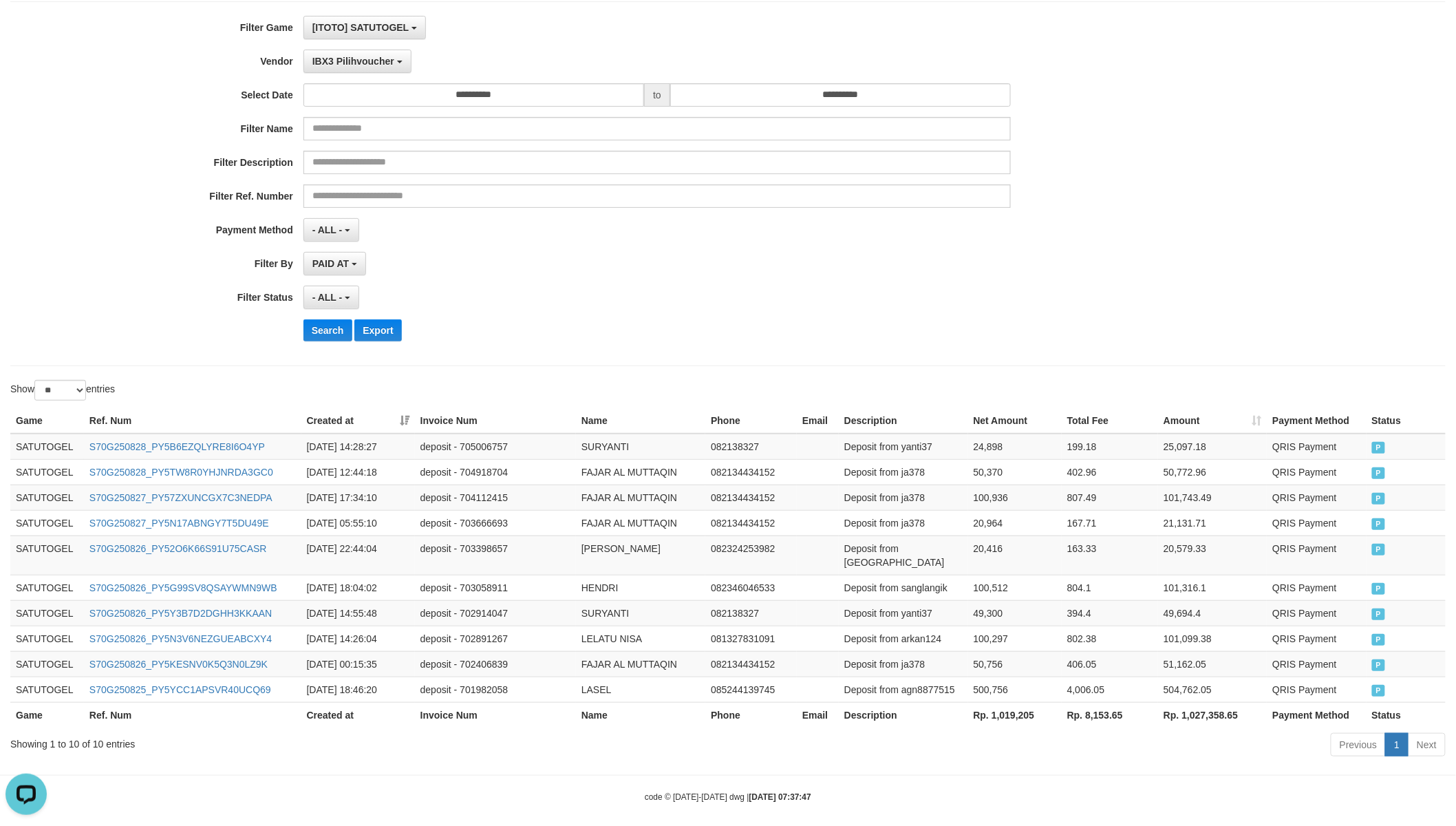
click at [1022, 703] on th "Rp. 1,019,205" at bounding box center [1015, 714] width 94 height 26
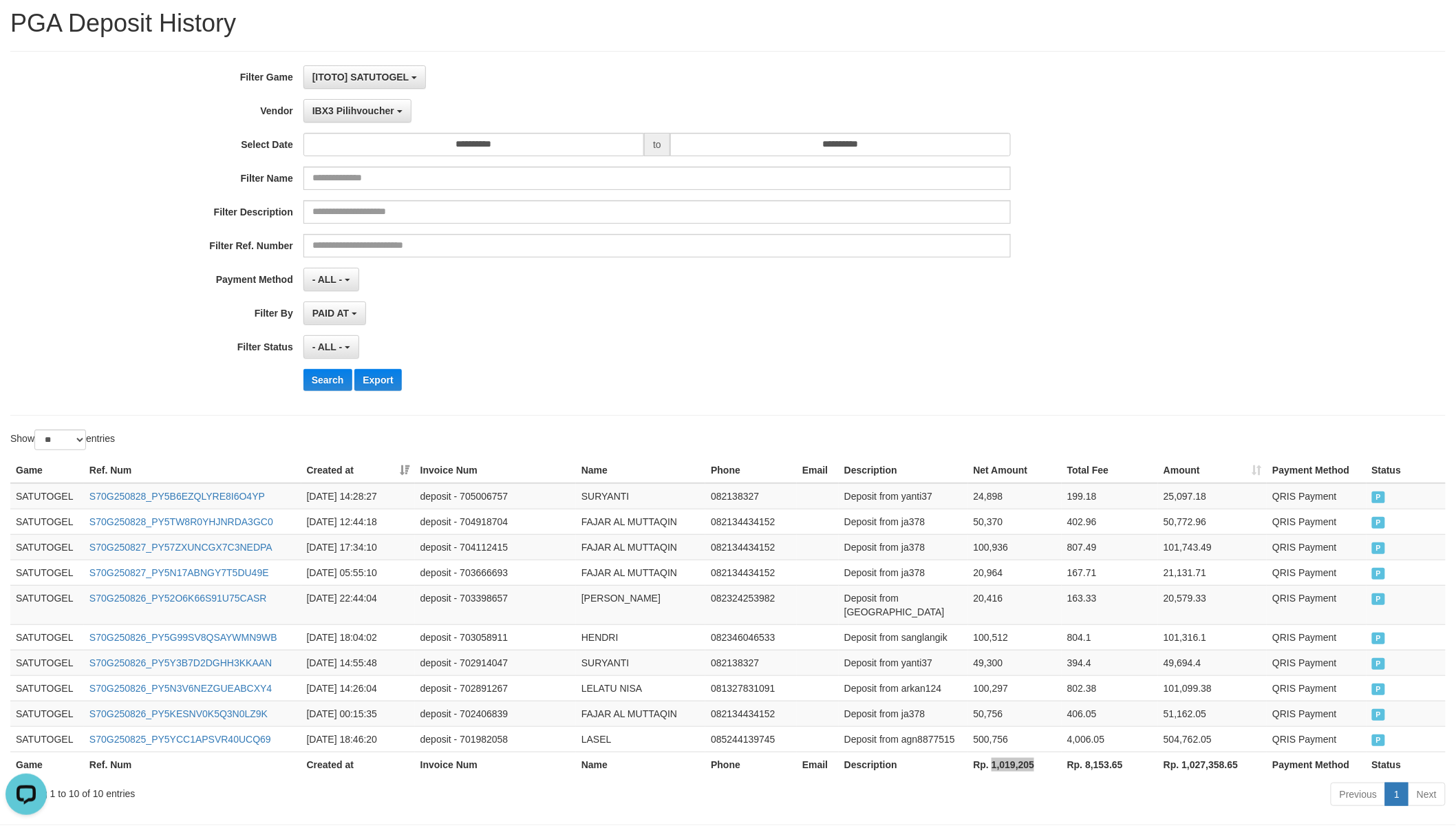
scroll to position [0, 0]
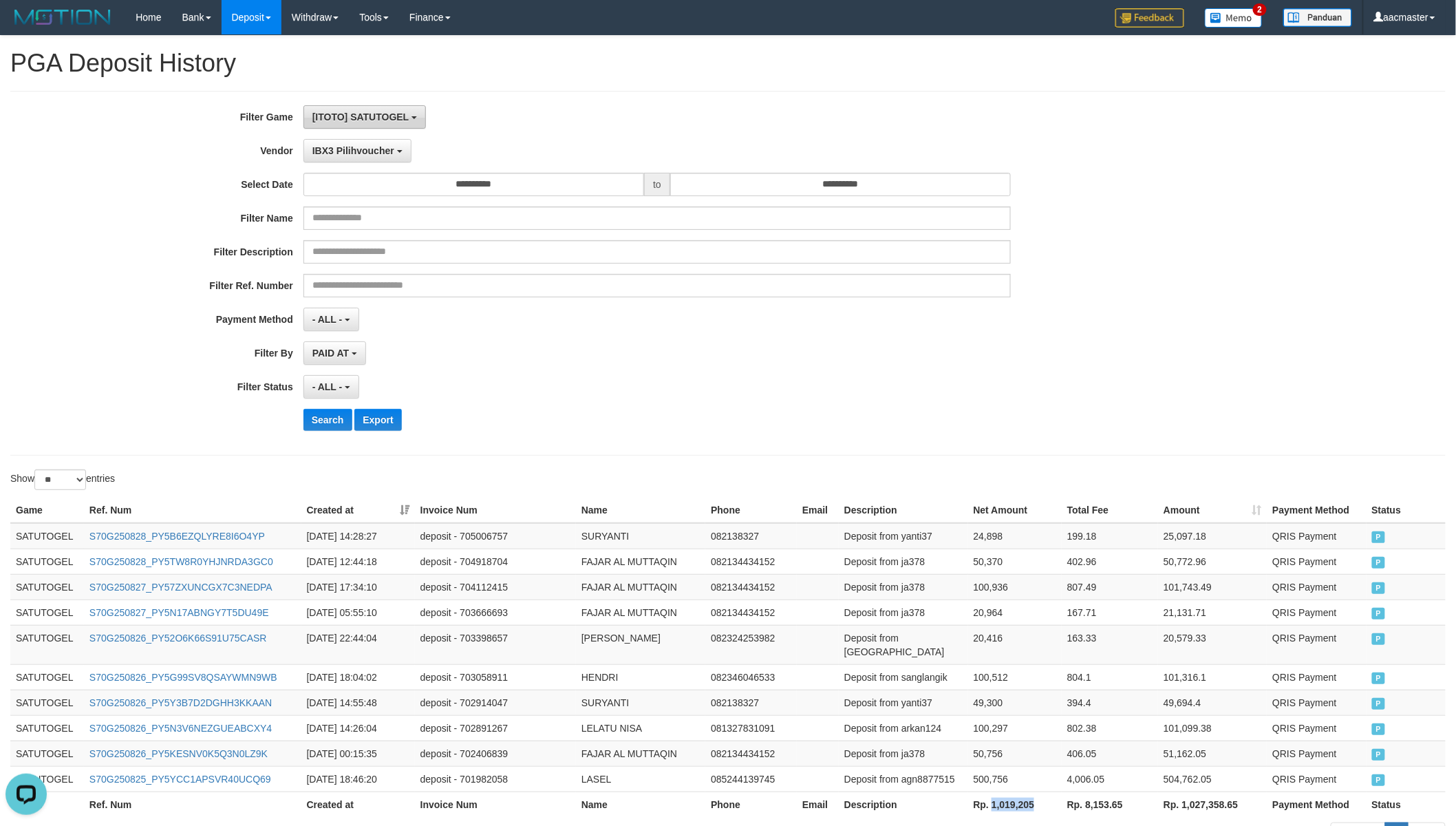
click at [377, 112] on span "[ITOTO] SATUTOGEL" at bounding box center [360, 117] width 96 height 11
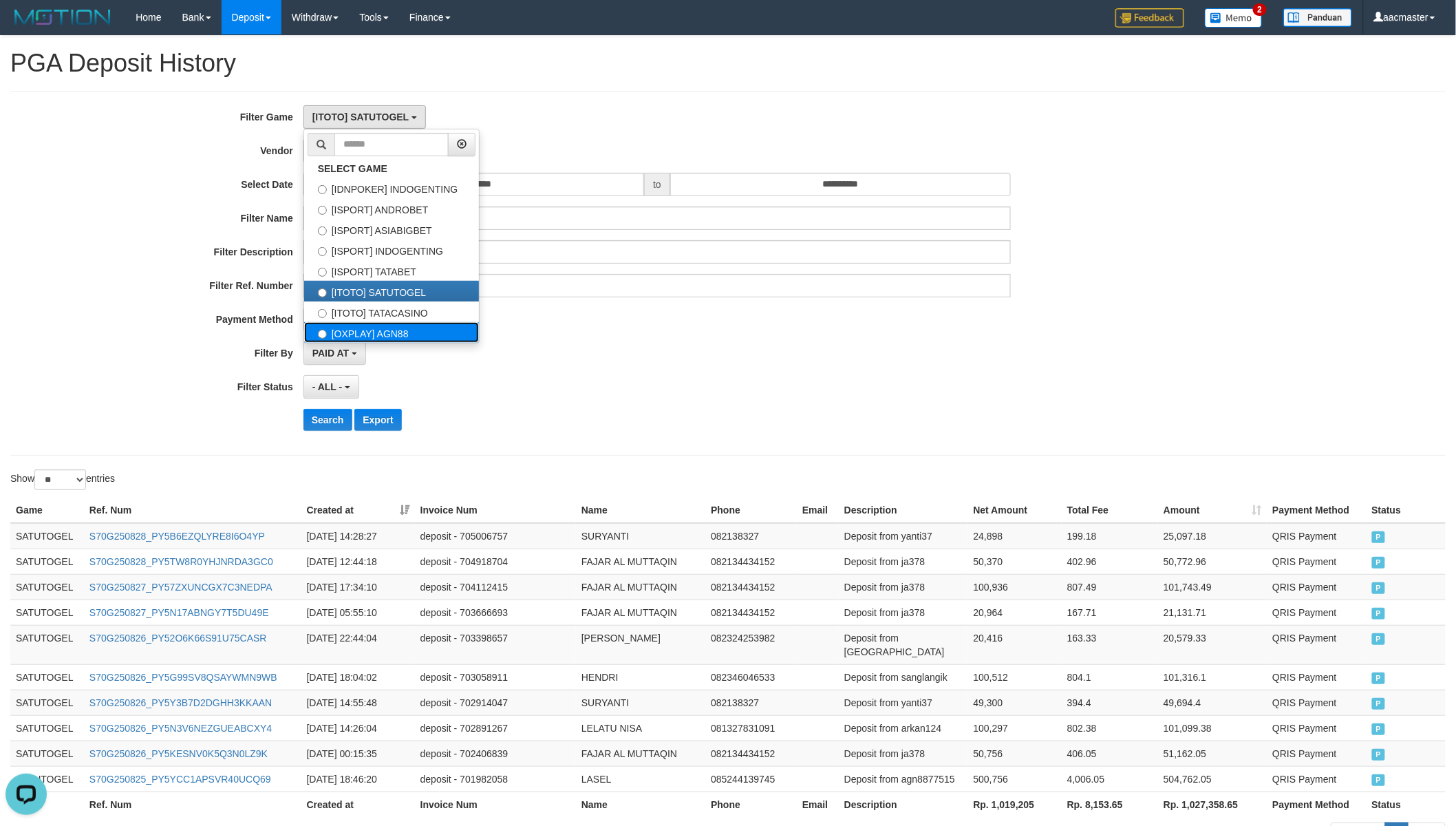
click at [383, 331] on label "[OXPLAY] AGN88" at bounding box center [392, 332] width 175 height 21
select select "***"
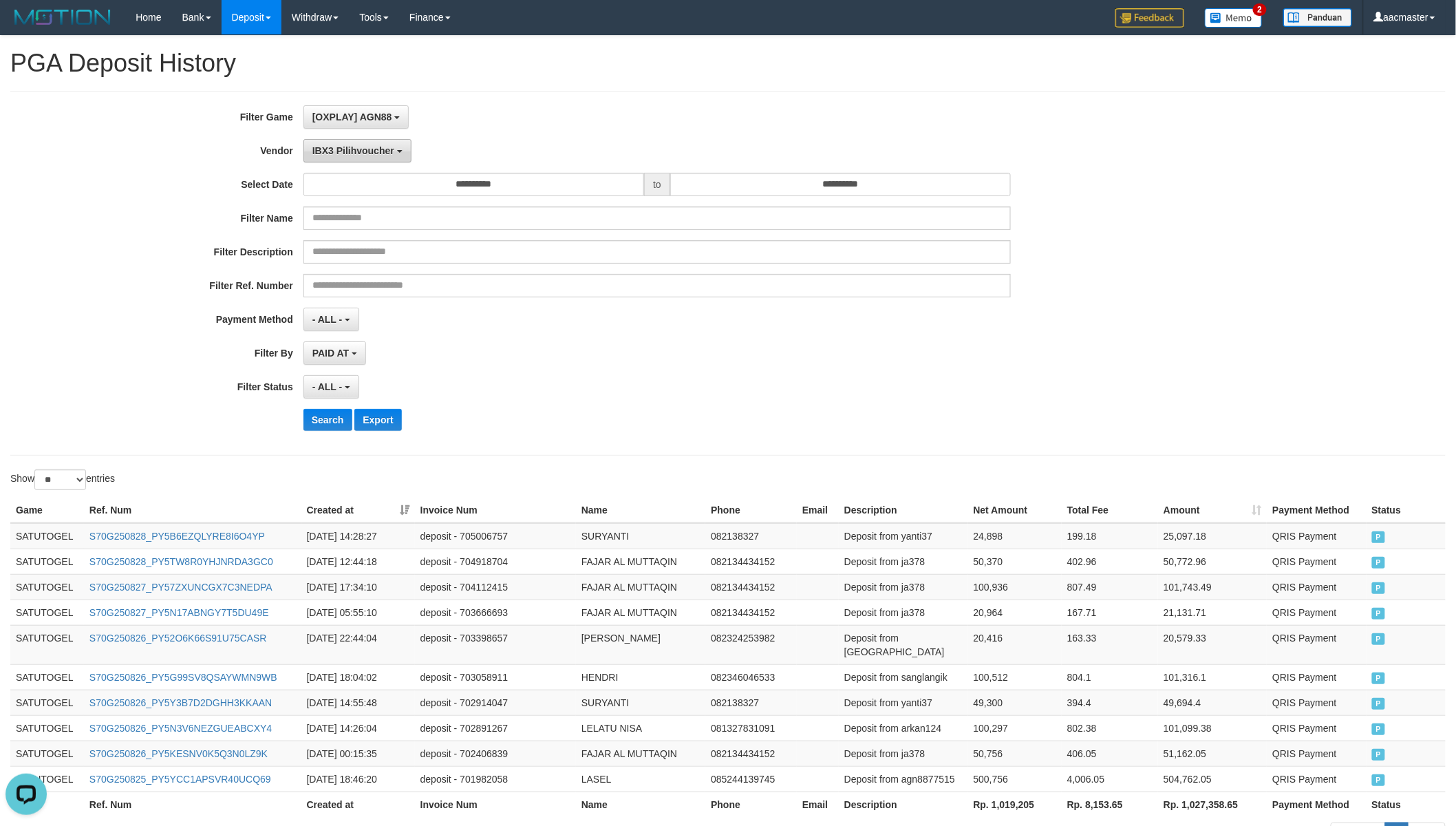
click at [389, 154] on span "IBX3 Pilihvoucher" at bounding box center [354, 150] width 82 height 11
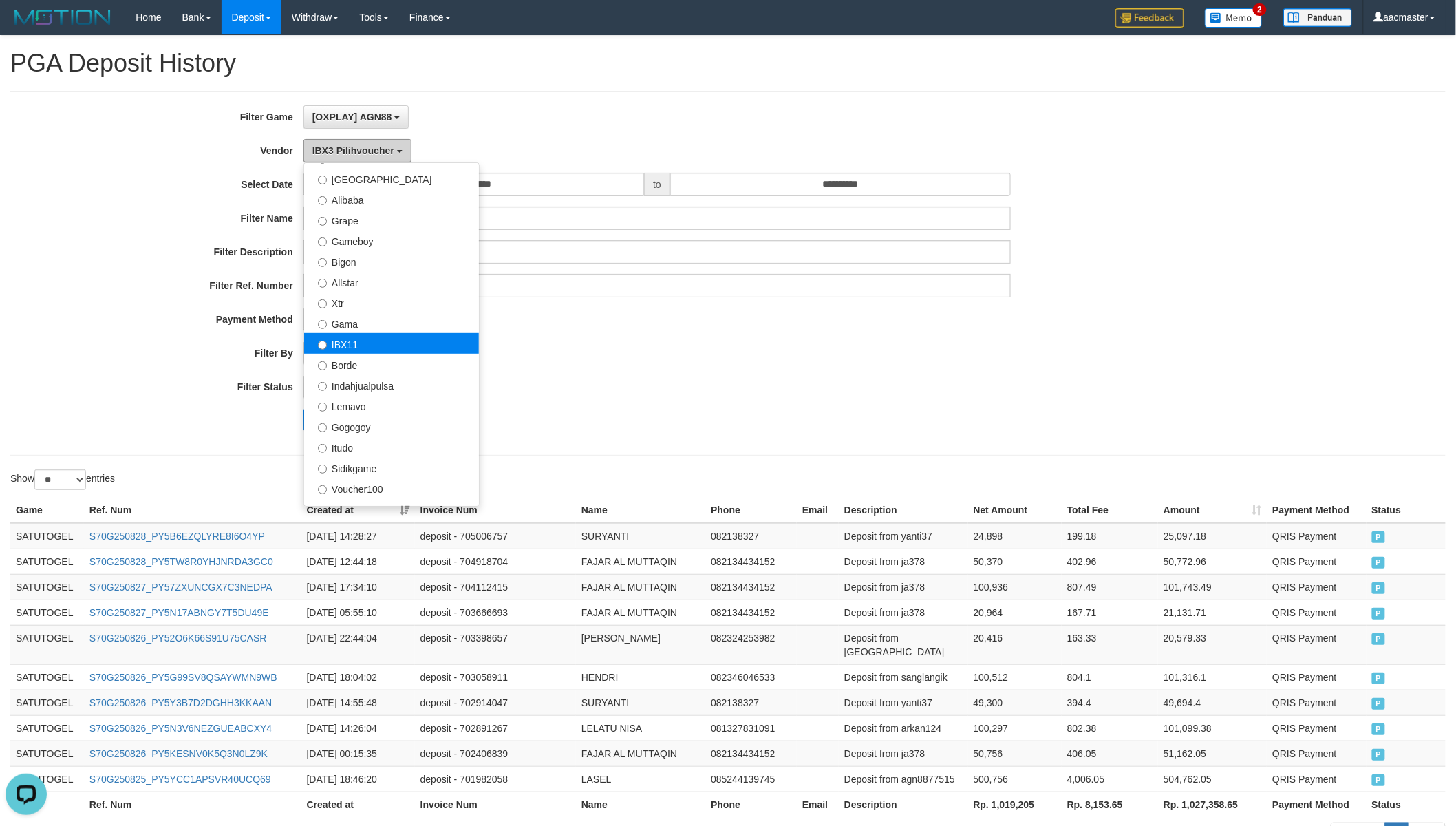
scroll to position [195, 0]
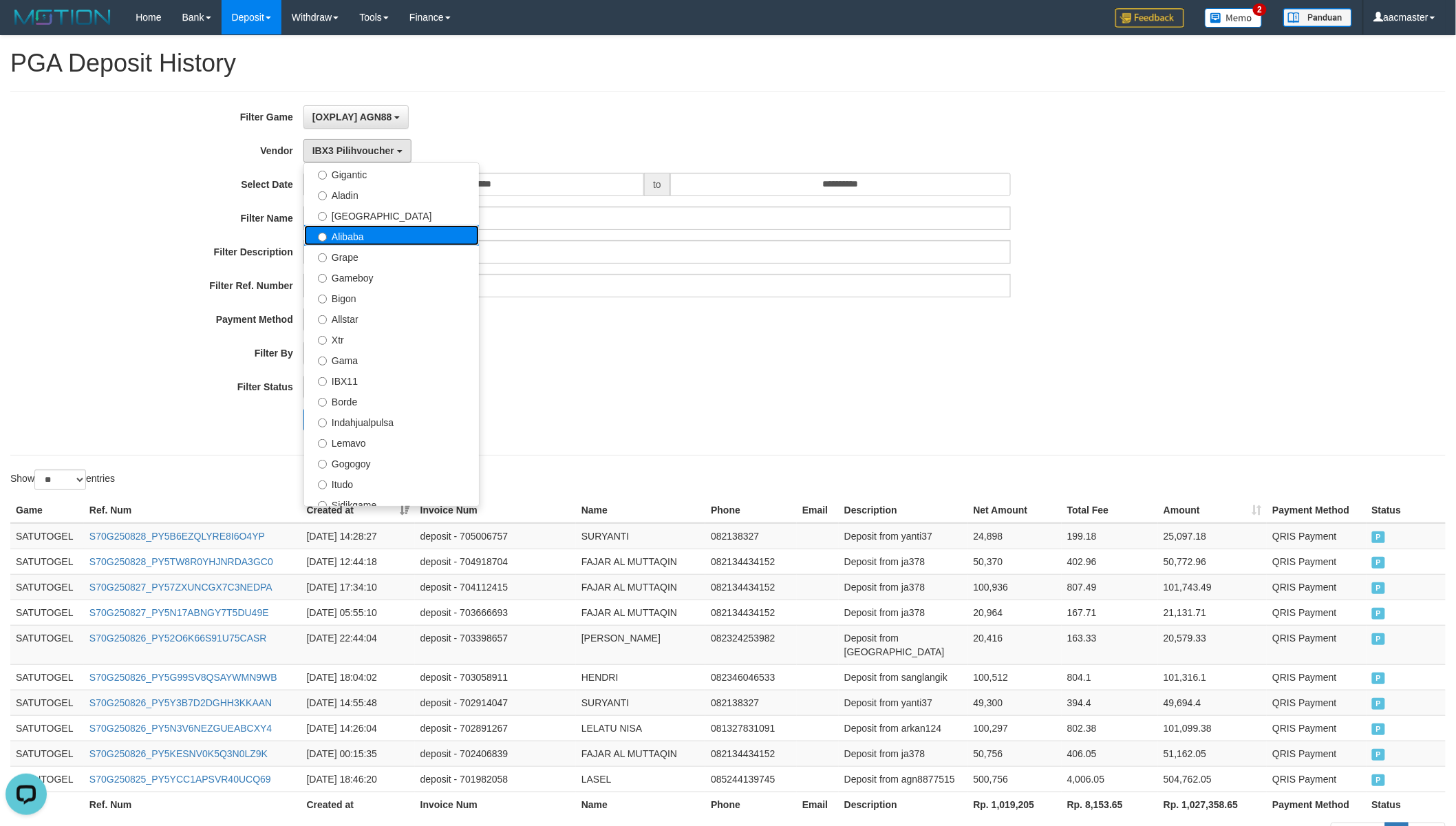
click at [365, 230] on label "Alibaba" at bounding box center [392, 235] width 175 height 21
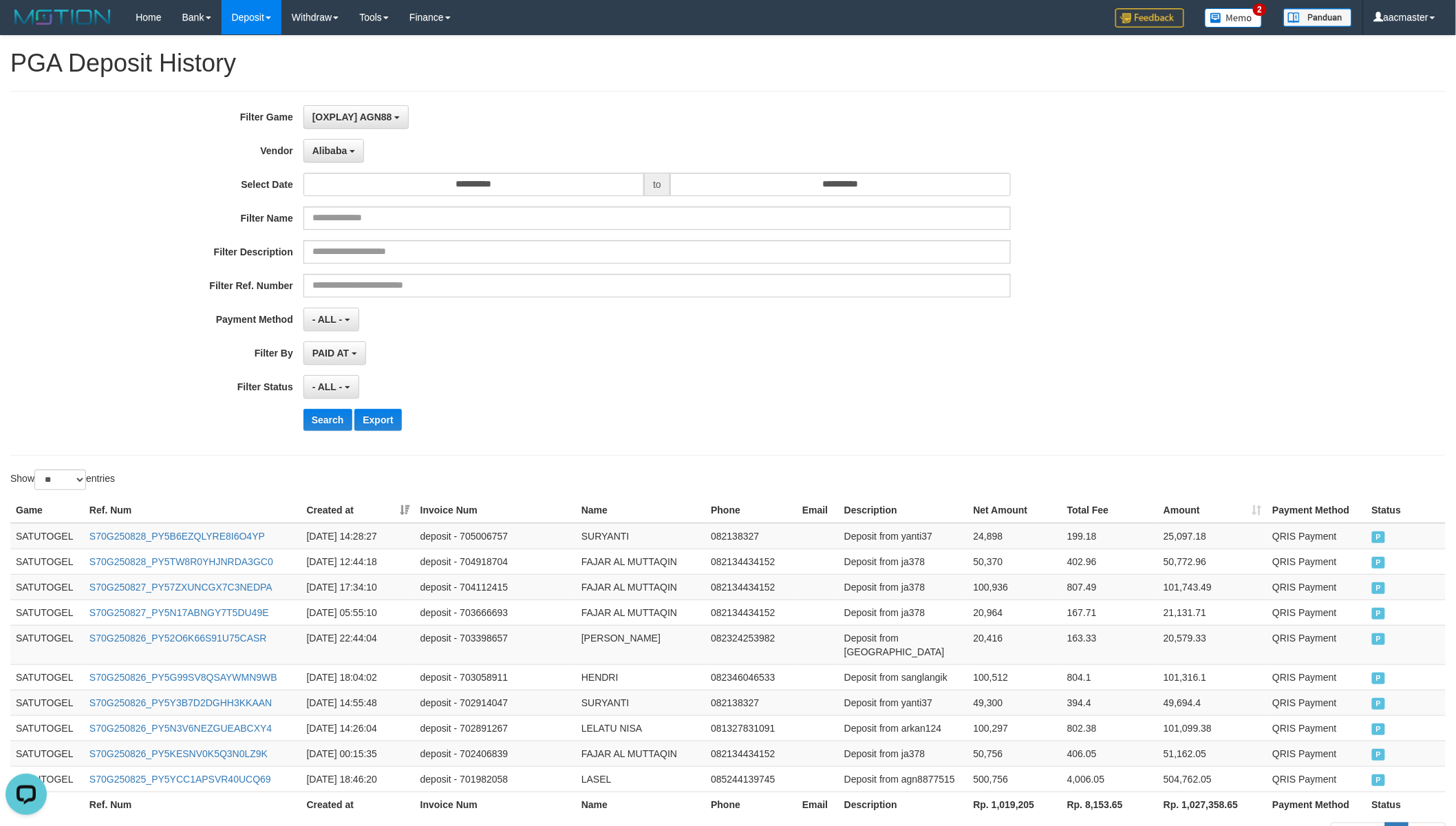
drag, startPoint x: 331, startPoint y: 402, endPoint x: 326, endPoint y: 408, distance: 7.8
click at [330, 402] on div "**********" at bounding box center [607, 274] width 1213 height 336
click at [326, 412] on button "Search" at bounding box center [328, 420] width 49 height 22
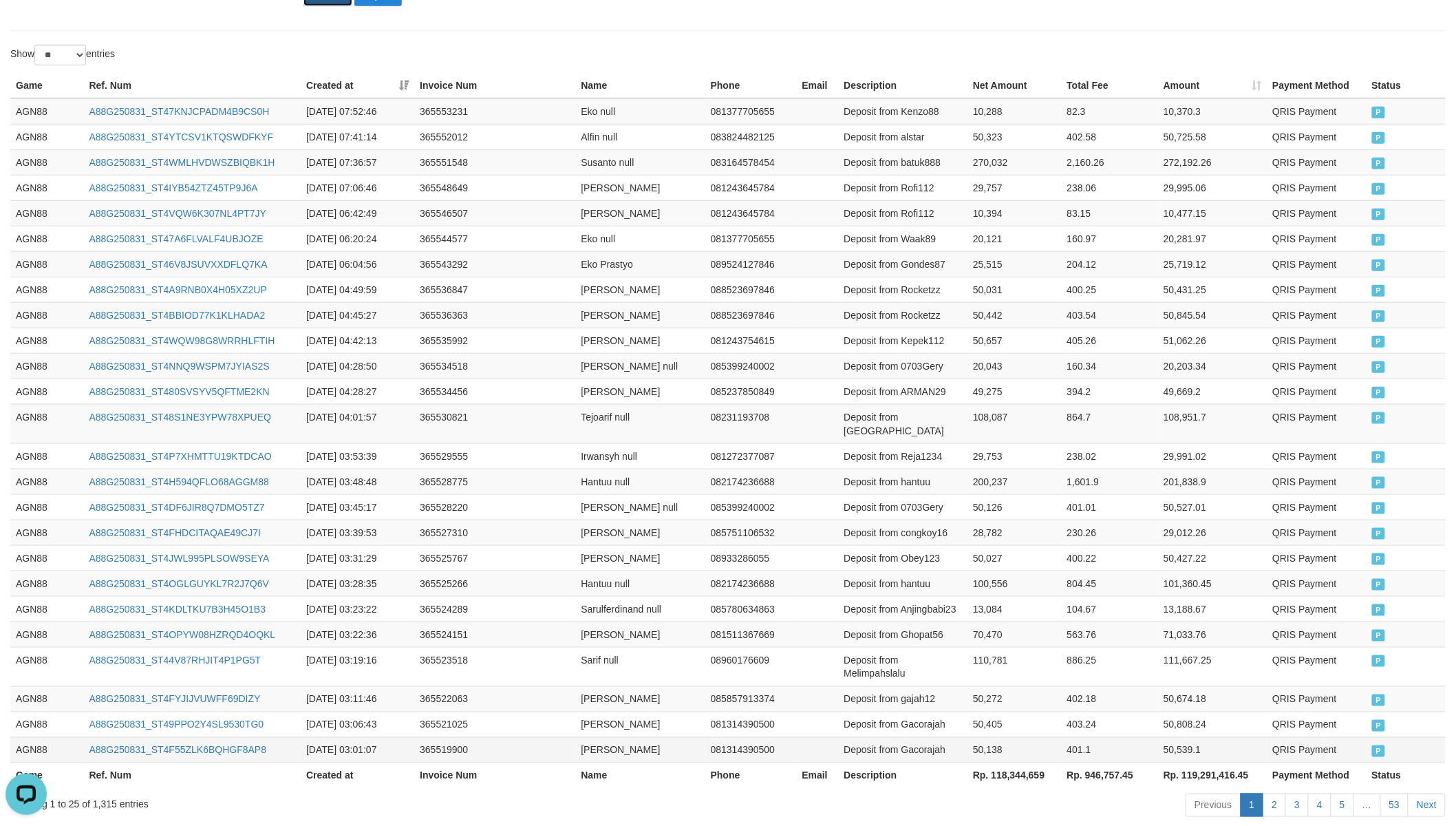
scroll to position [485, 0]
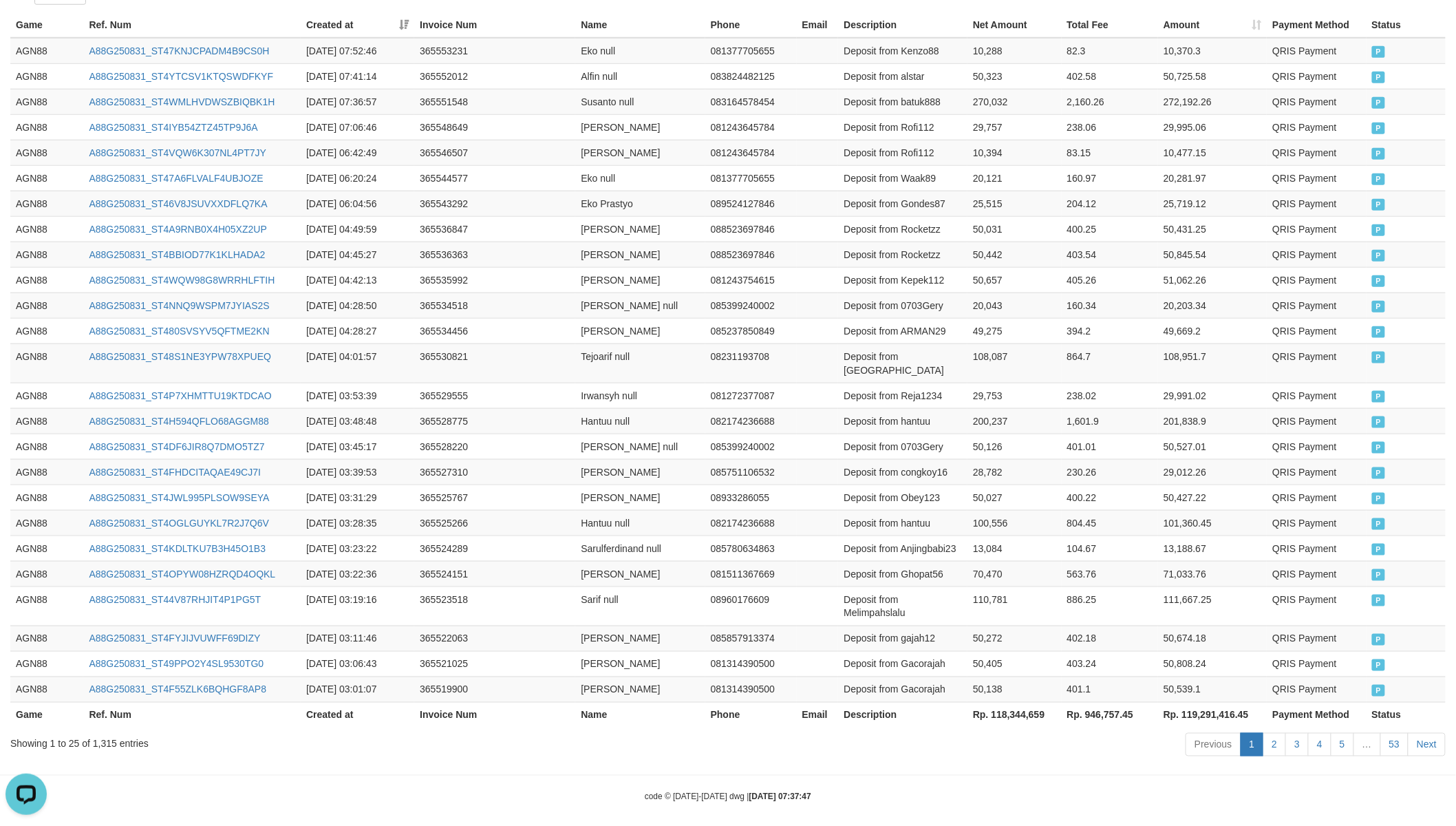
click at [1028, 703] on th "Rp. 118,344,659" at bounding box center [1014, 714] width 94 height 26
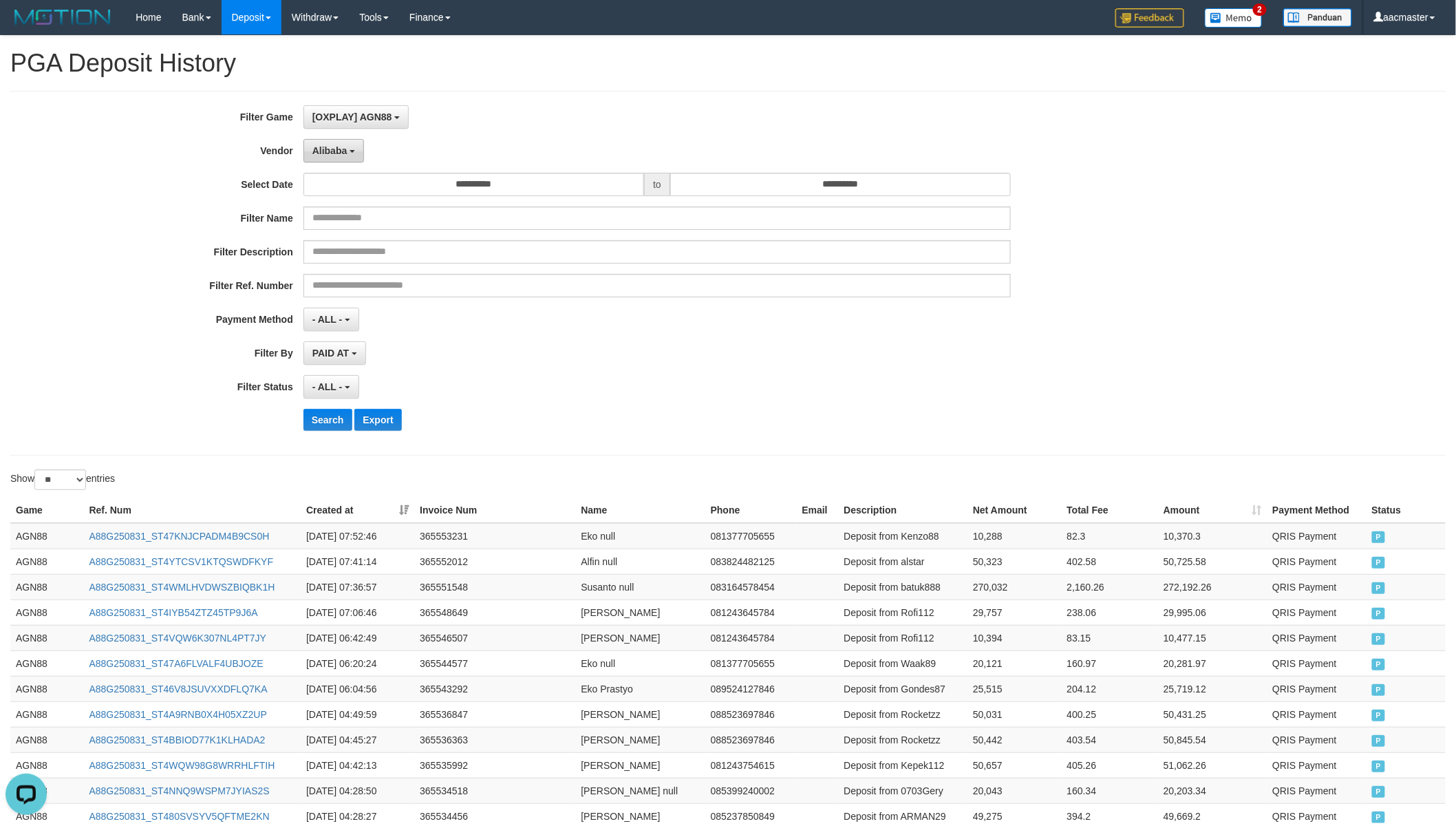
click at [328, 139] on button "Alibaba" at bounding box center [334, 150] width 61 height 23
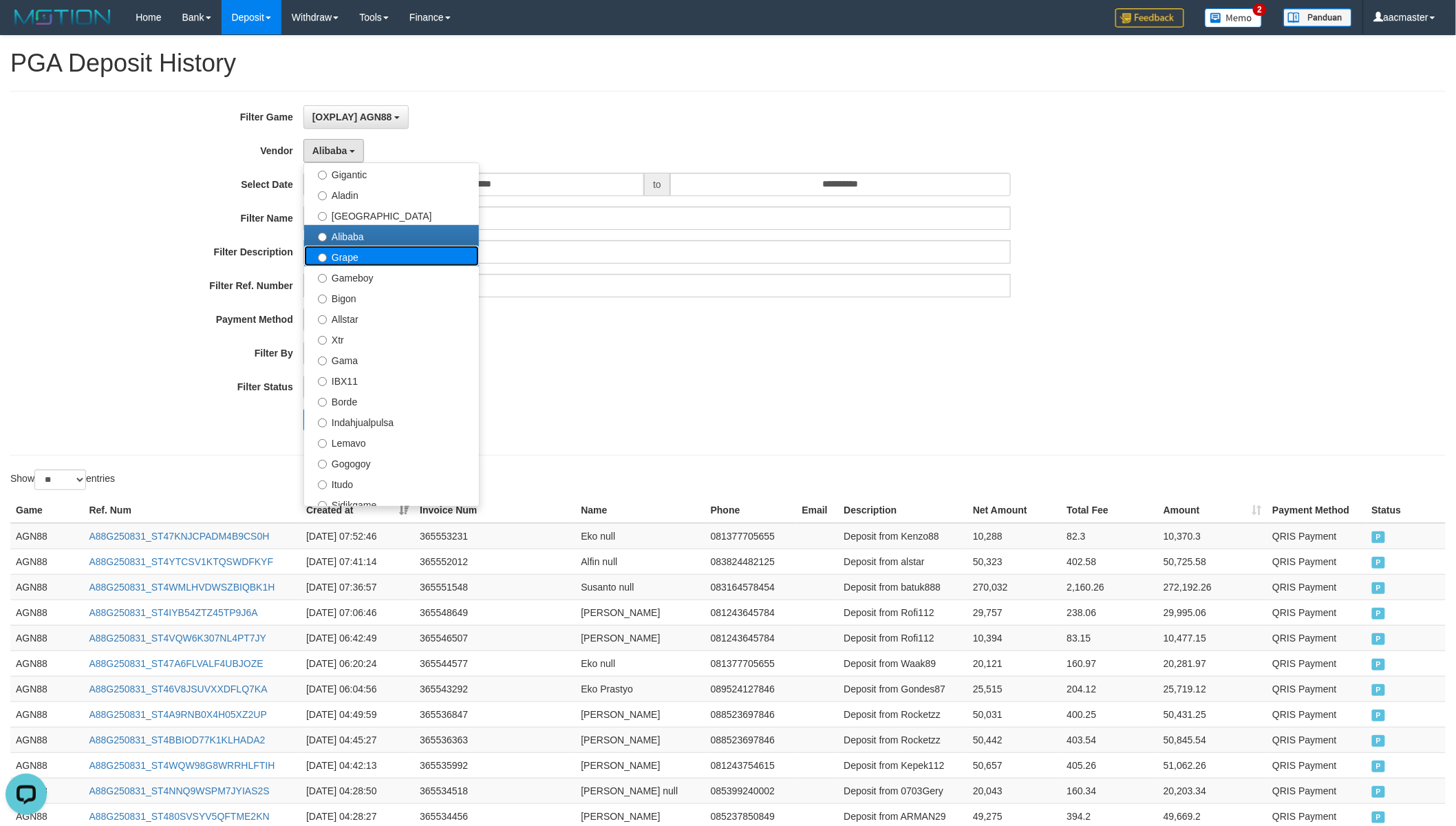
click at [381, 259] on label "Grape" at bounding box center [392, 256] width 175 height 21
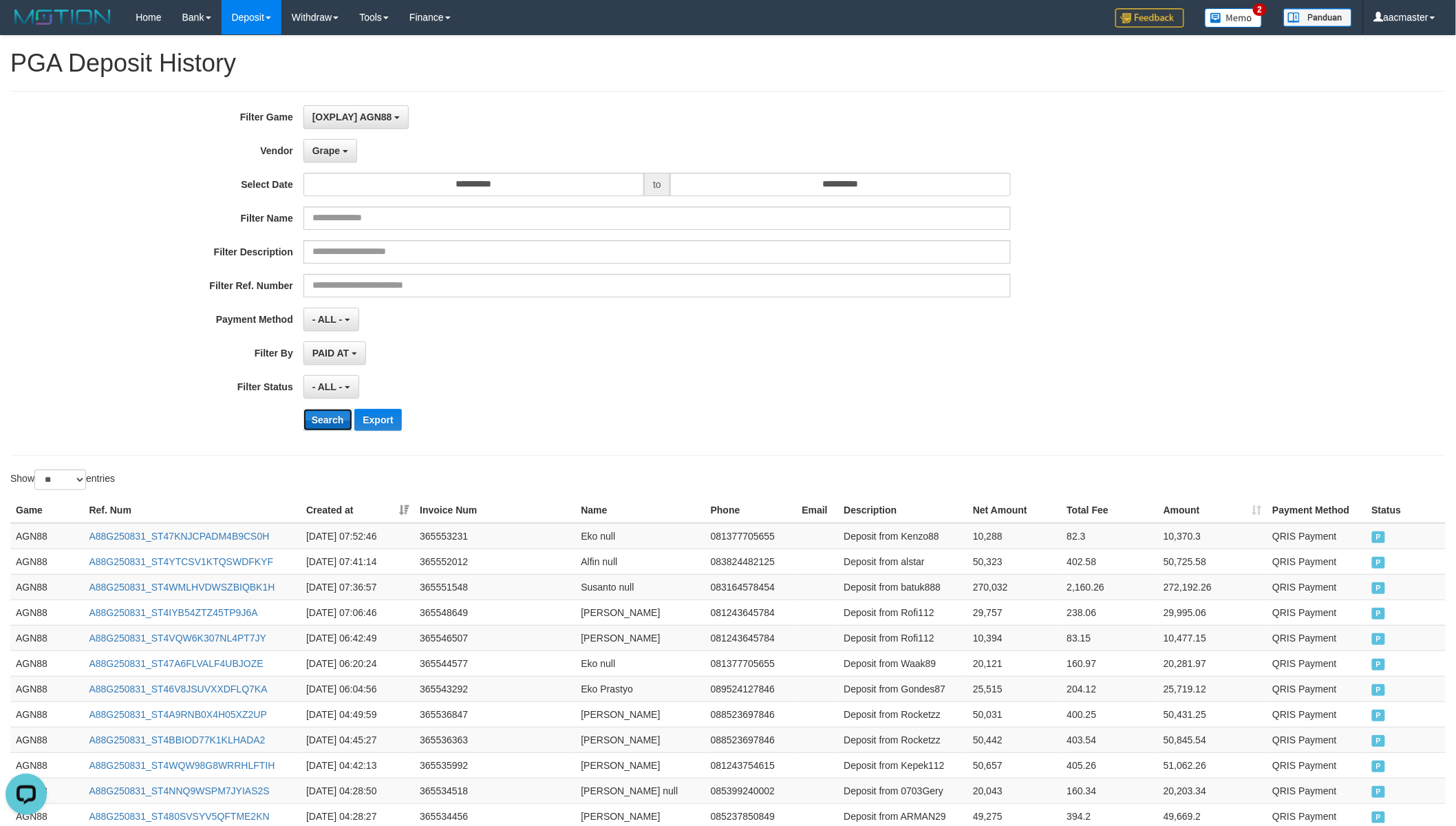
click at [334, 420] on button "Search" at bounding box center [328, 420] width 49 height 22
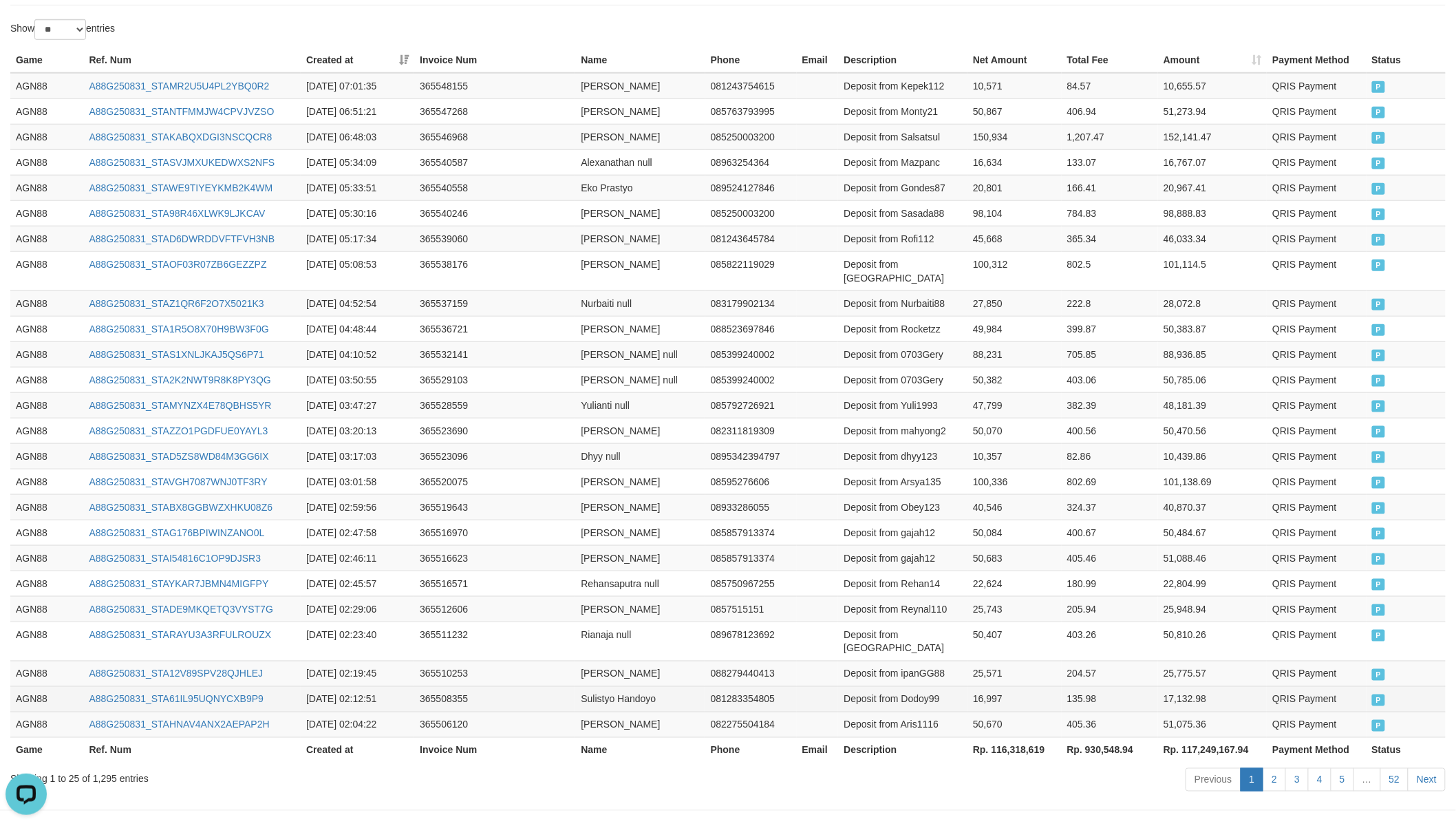
scroll to position [471, 0]
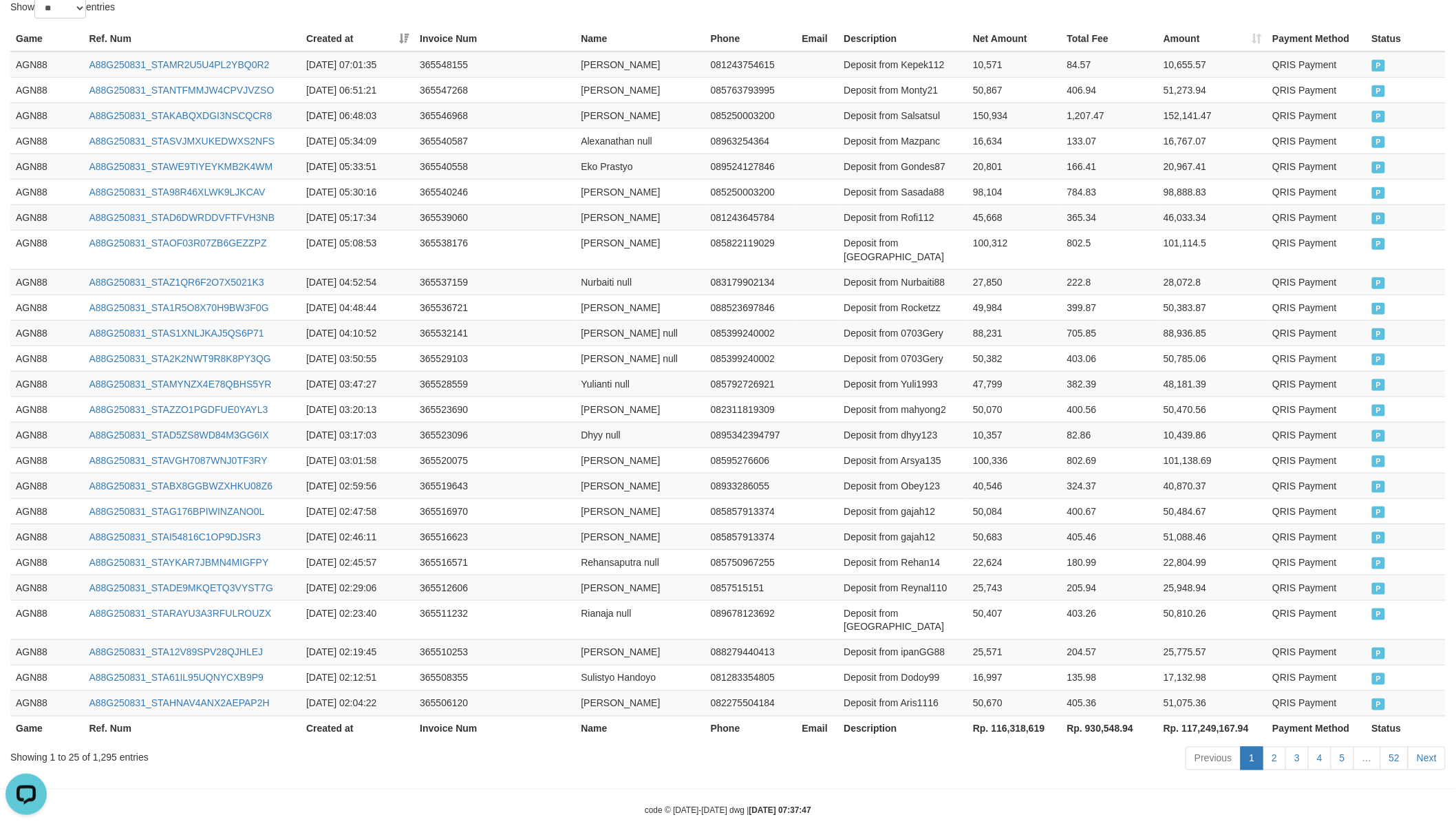
click at [1014, 715] on th "Rp. 116,318,619" at bounding box center [1014, 728] width 94 height 26
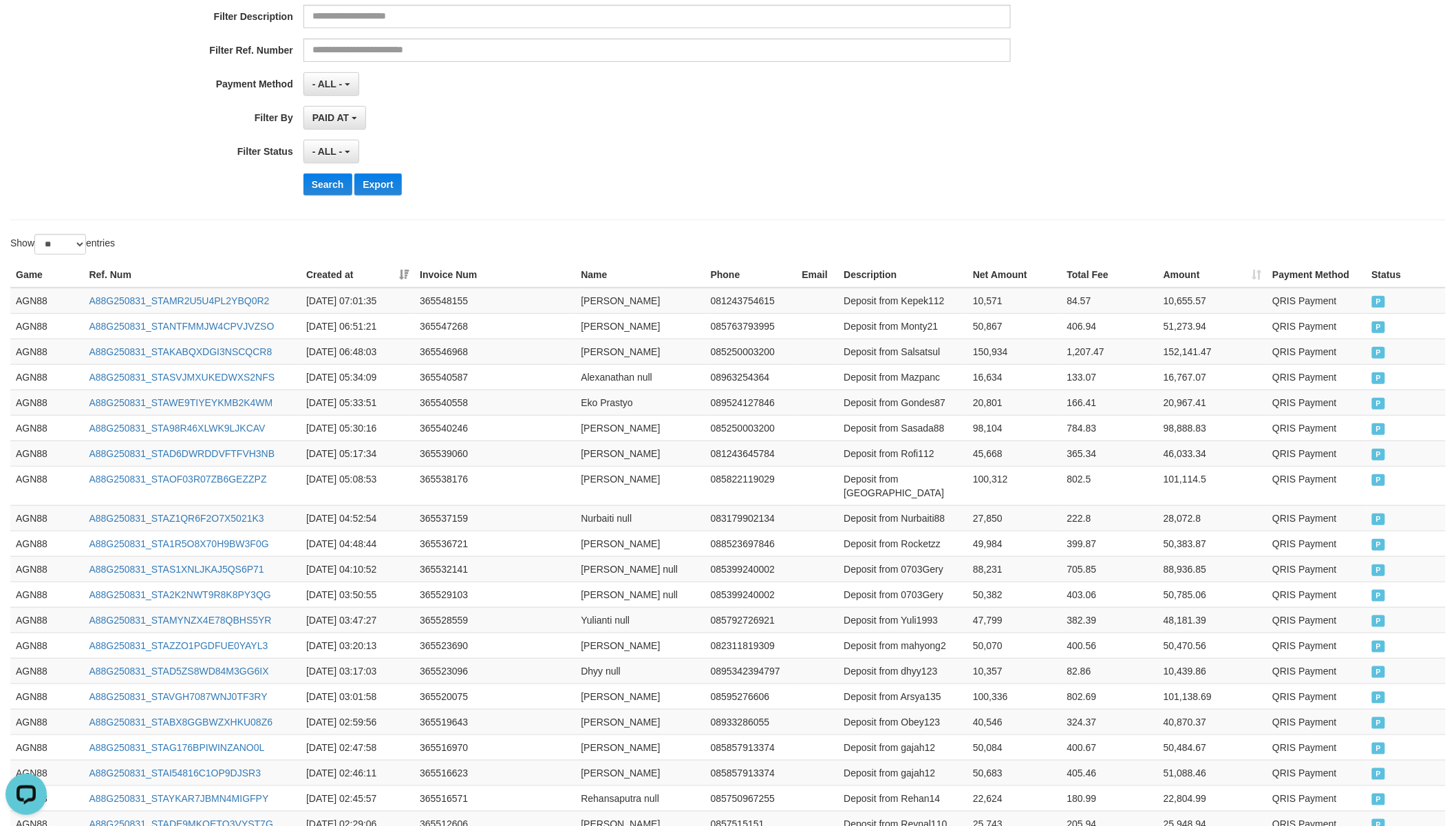
scroll to position [0, 0]
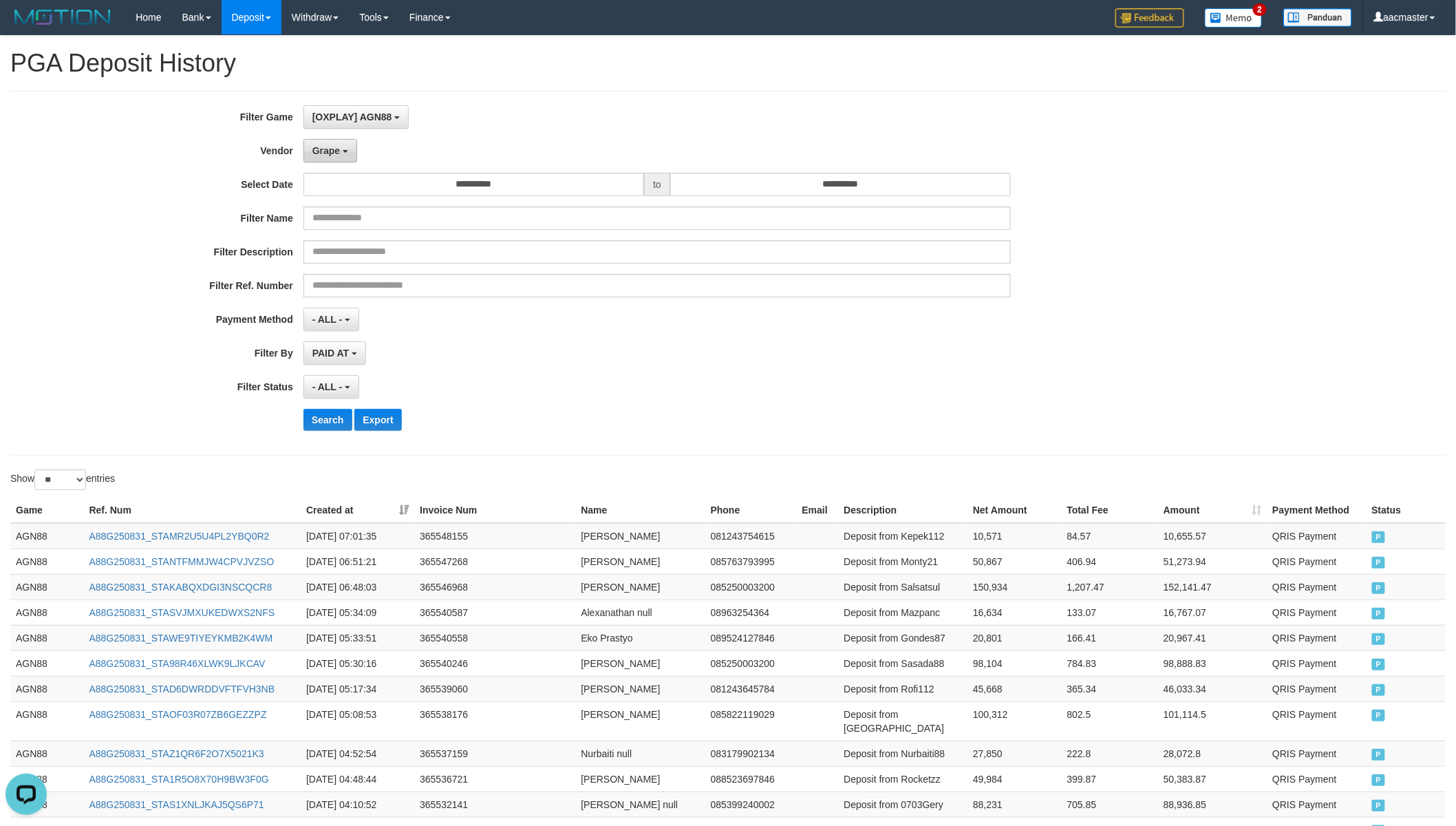
click at [338, 151] on span "Grape" at bounding box center [326, 150] width 28 height 11
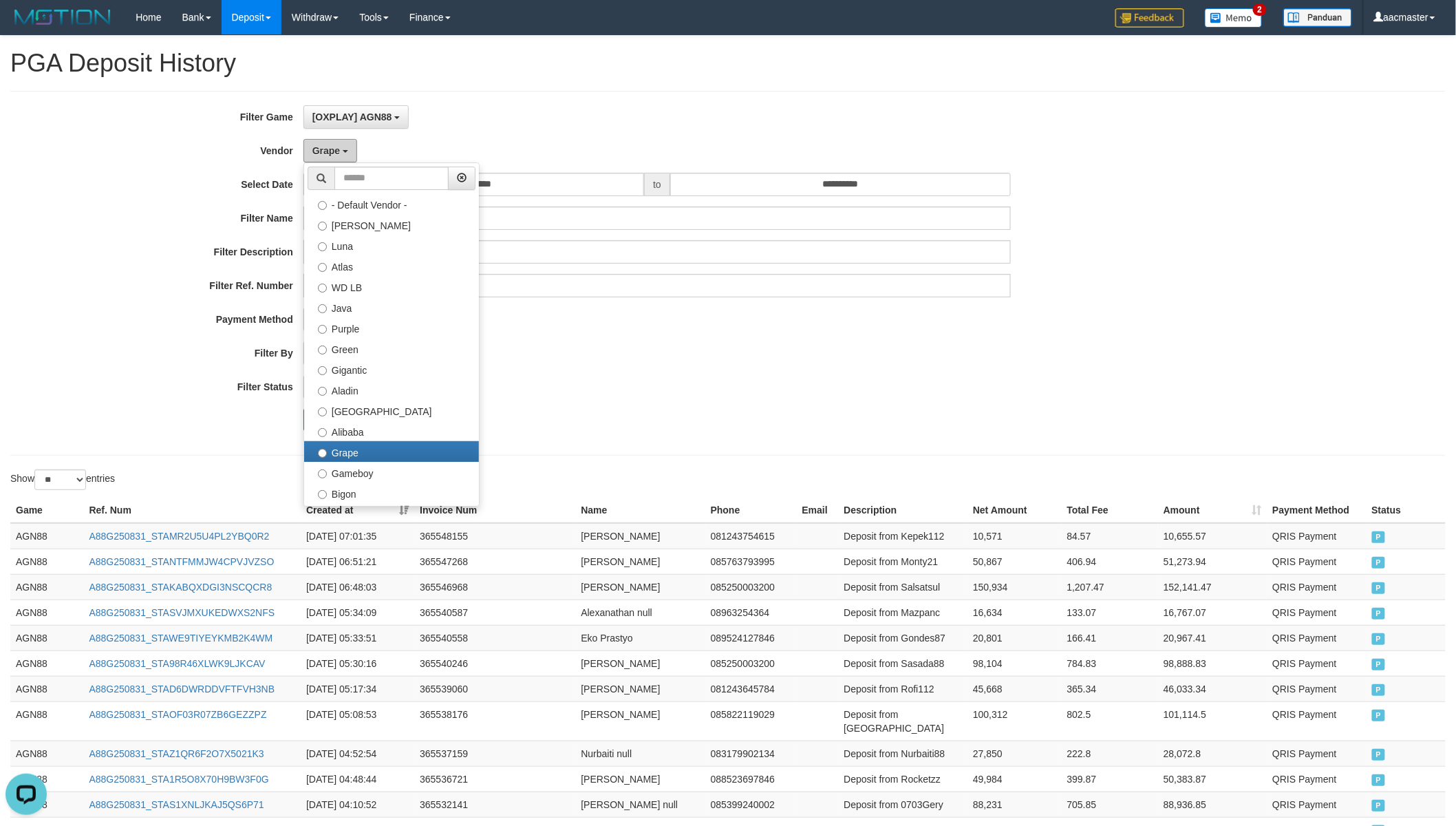
scroll to position [255, 0]
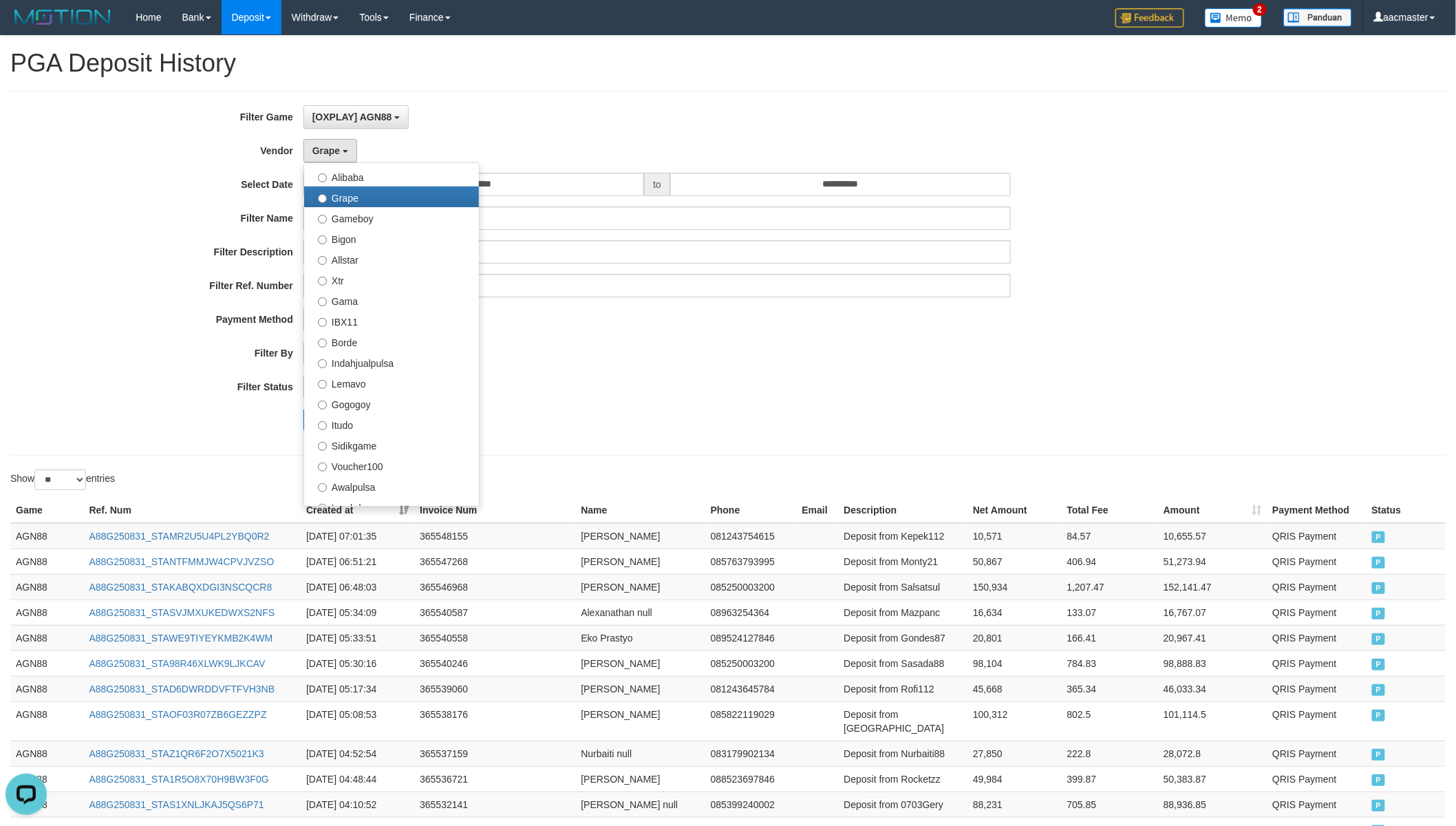
click at [516, 114] on div "[OXPLAY] AGN88 SELECT GAME [IDNPOKER] INDOGENTING [ISPORT] ANDROBET [ISPORT] AS…" at bounding box center [657, 117] width 708 height 23
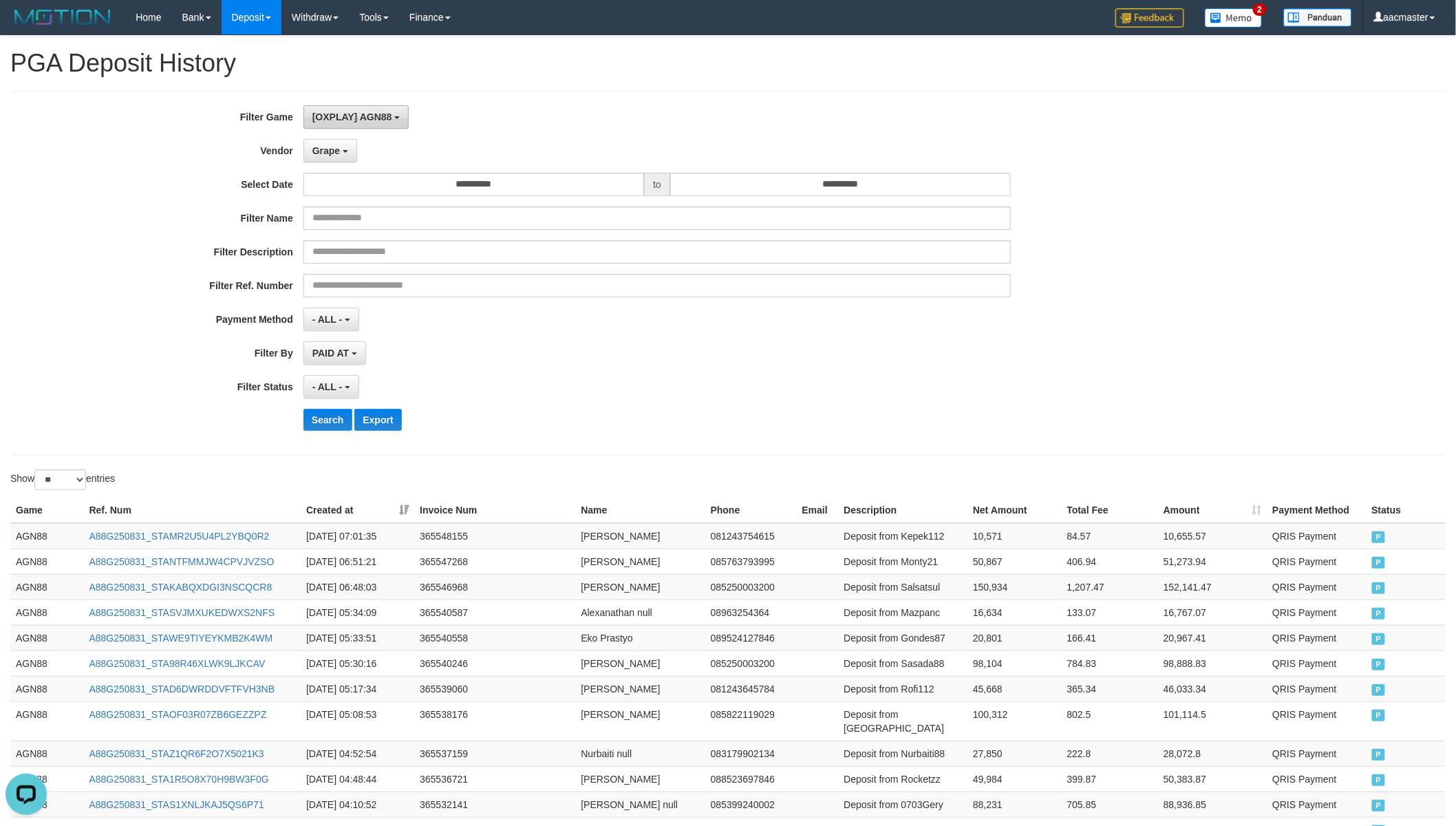
click at [359, 117] on span "[OXPLAY] AGN88" at bounding box center [352, 117] width 80 height 11
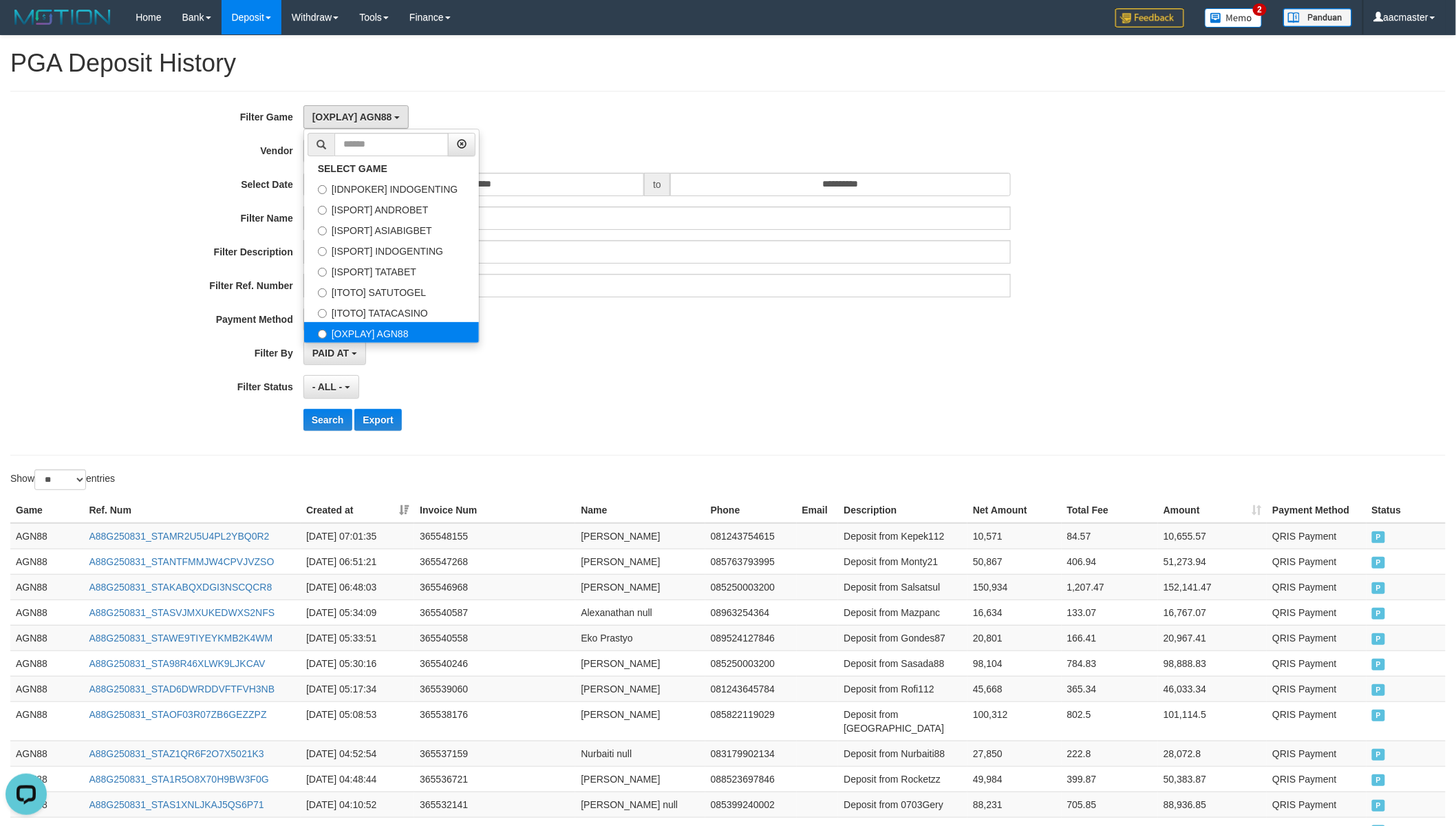
click at [399, 332] on label "[OXPLAY] AGN88" at bounding box center [392, 332] width 175 height 21
click at [606, 120] on div "[OXPLAY] AGN88 SELECT GAME [IDNPOKER] INDOGENTING [ISPORT] ANDROBET [ISPORT] AS…" at bounding box center [657, 117] width 708 height 23
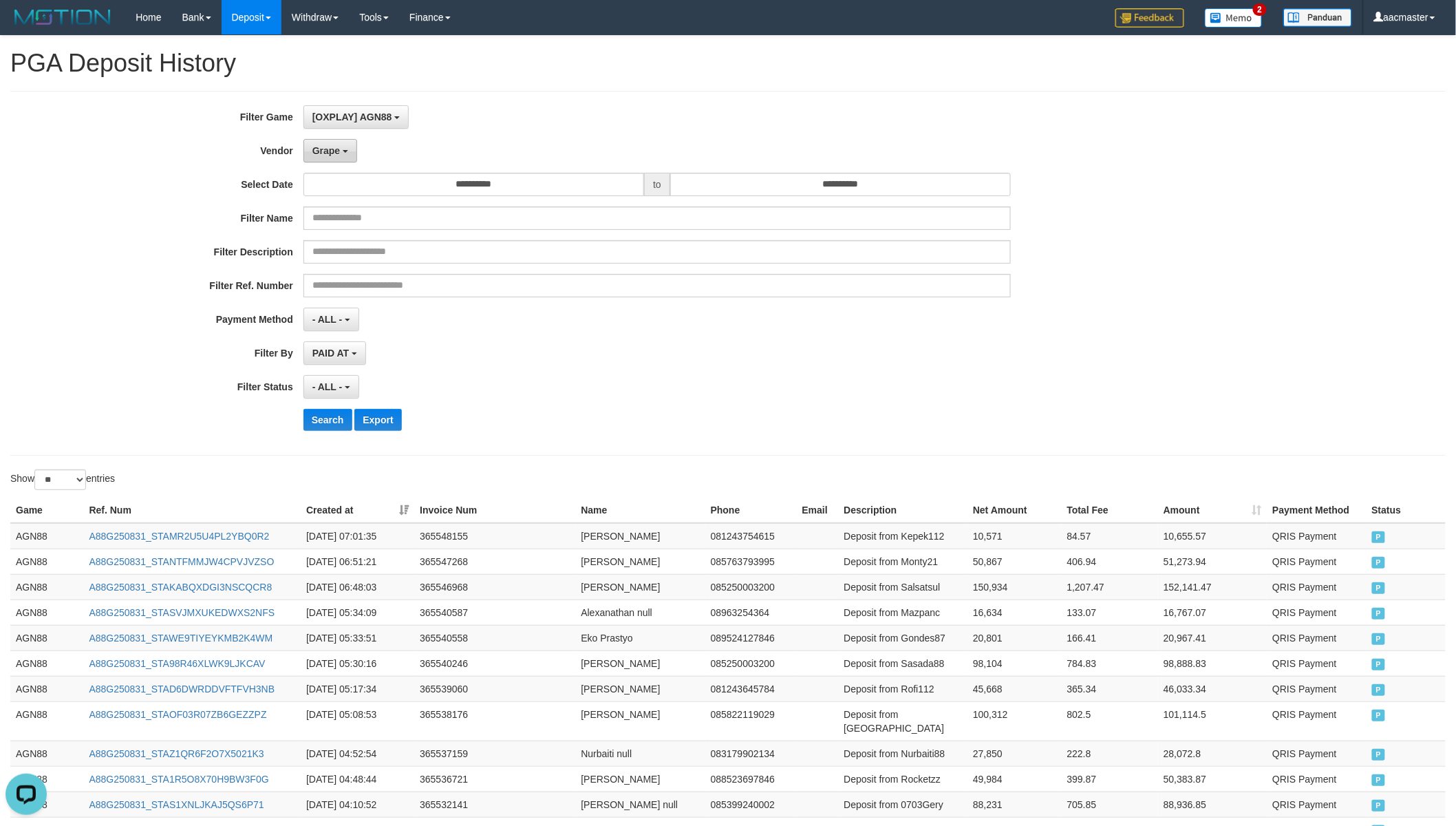
click at [349, 151] on button "Grape" at bounding box center [330, 150] width 54 height 23
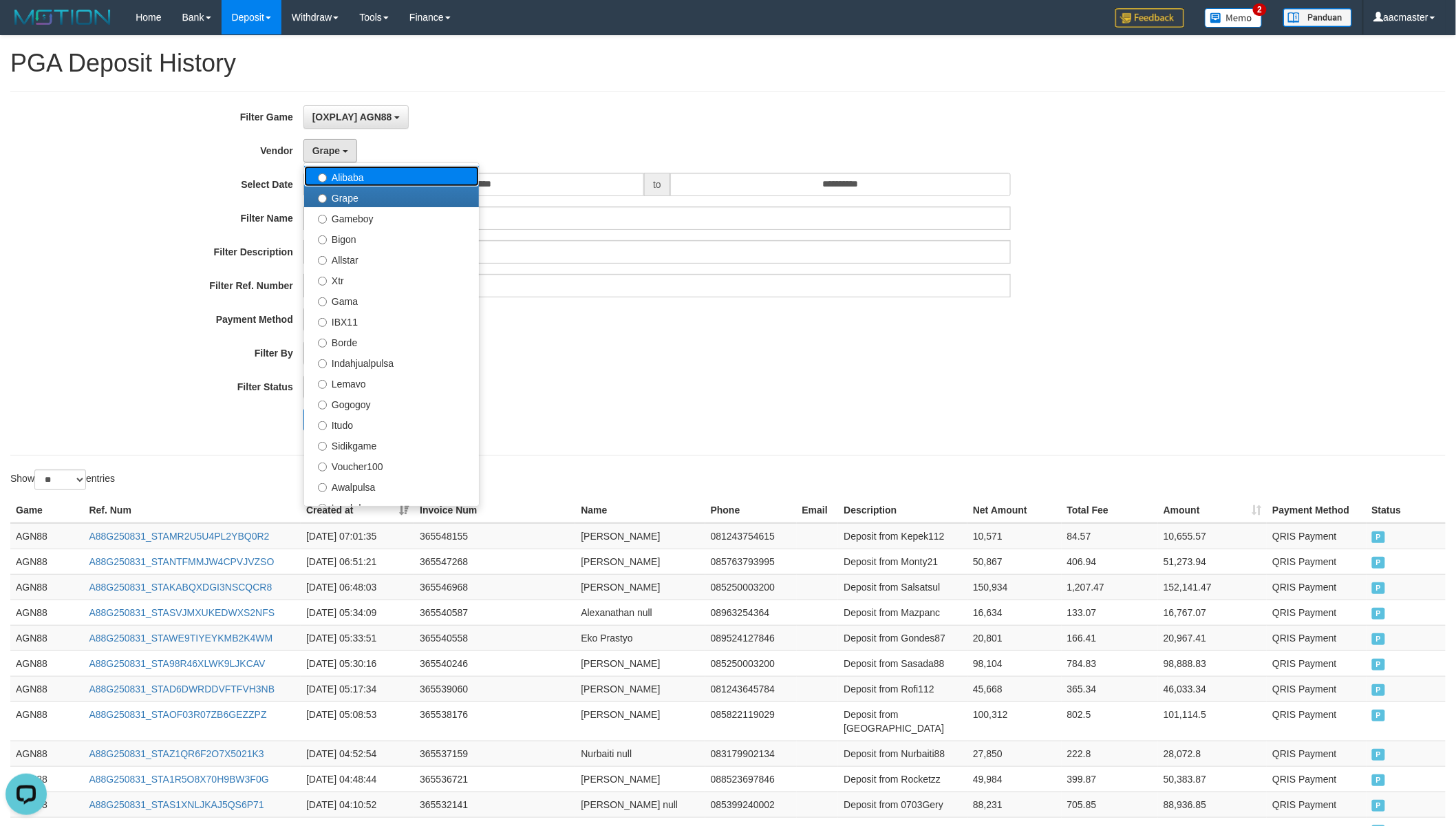
click at [359, 180] on label "Alibaba" at bounding box center [392, 176] width 175 height 21
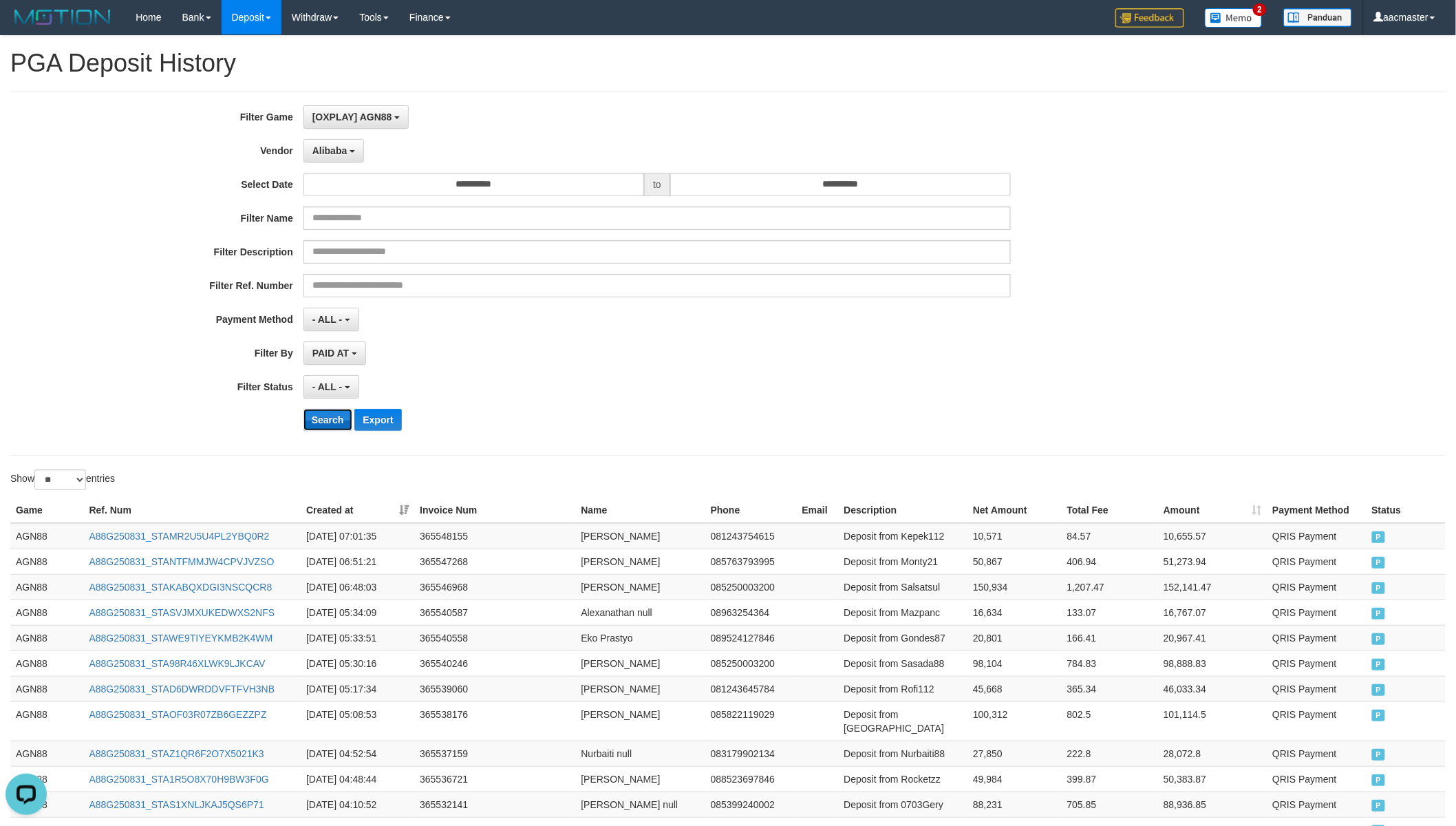
click at [330, 416] on button "Search" at bounding box center [328, 420] width 49 height 22
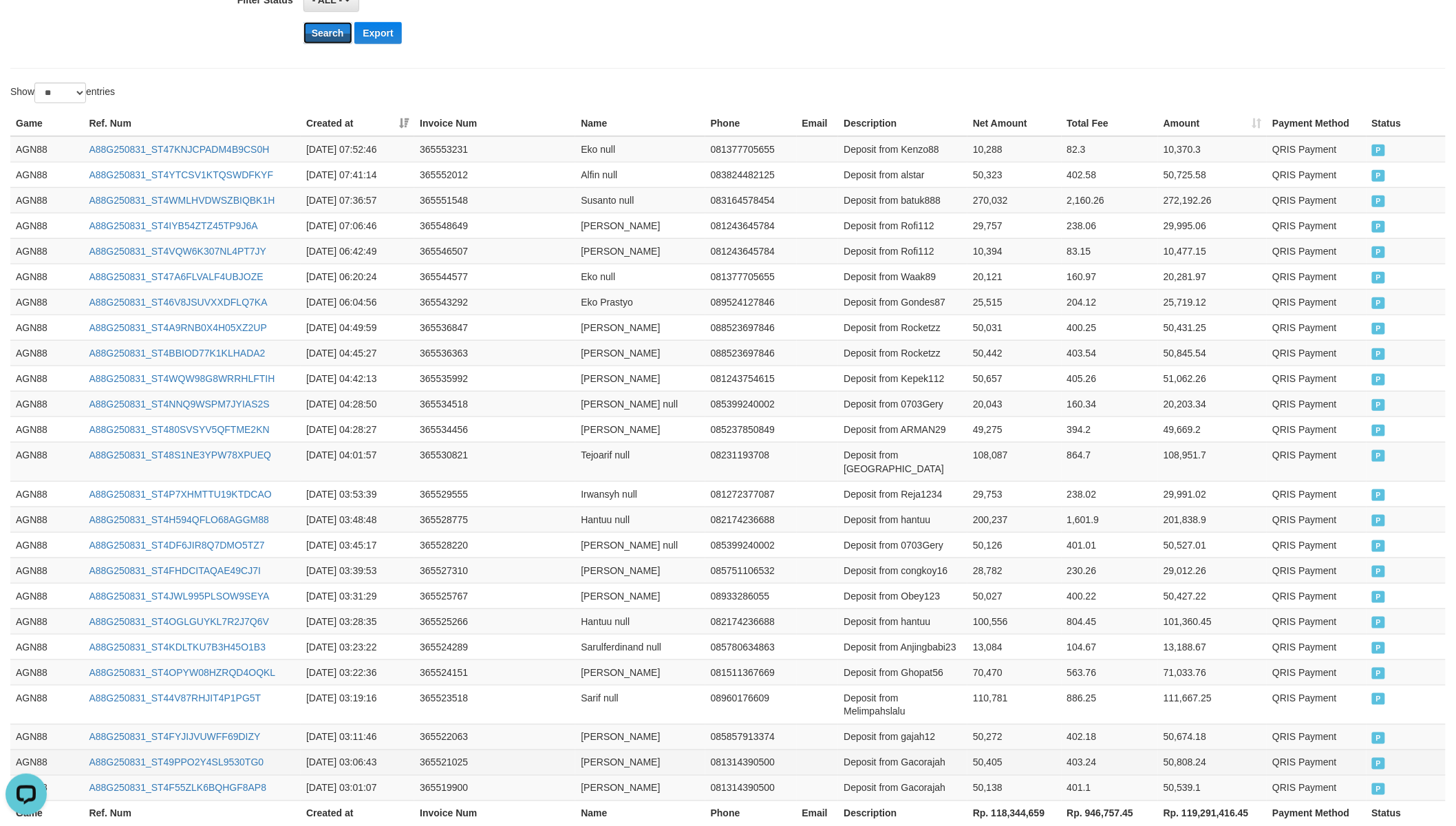
scroll to position [485, 0]
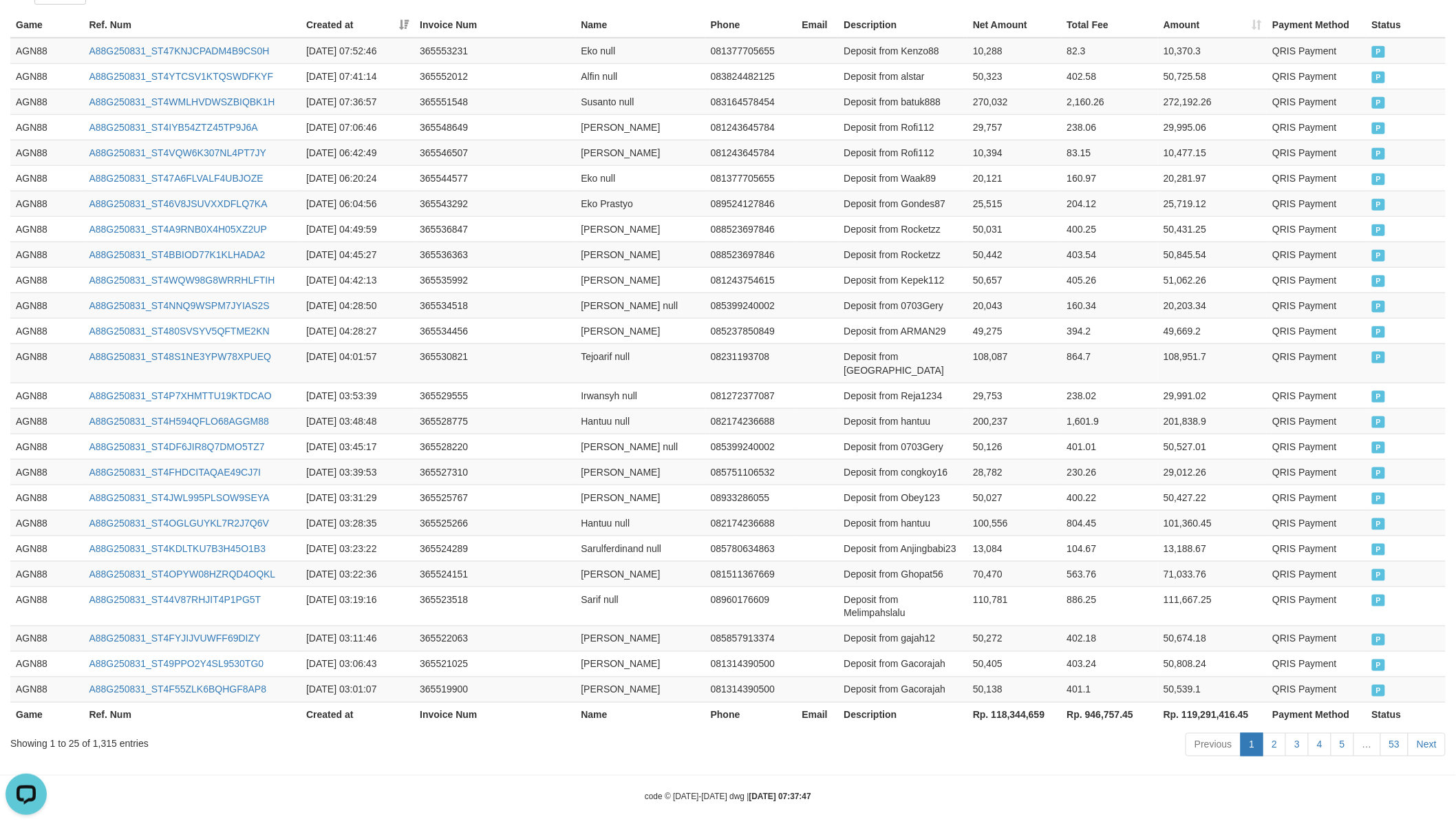
click at [1013, 703] on th "Rp. 118,344,659" at bounding box center [1014, 714] width 94 height 26
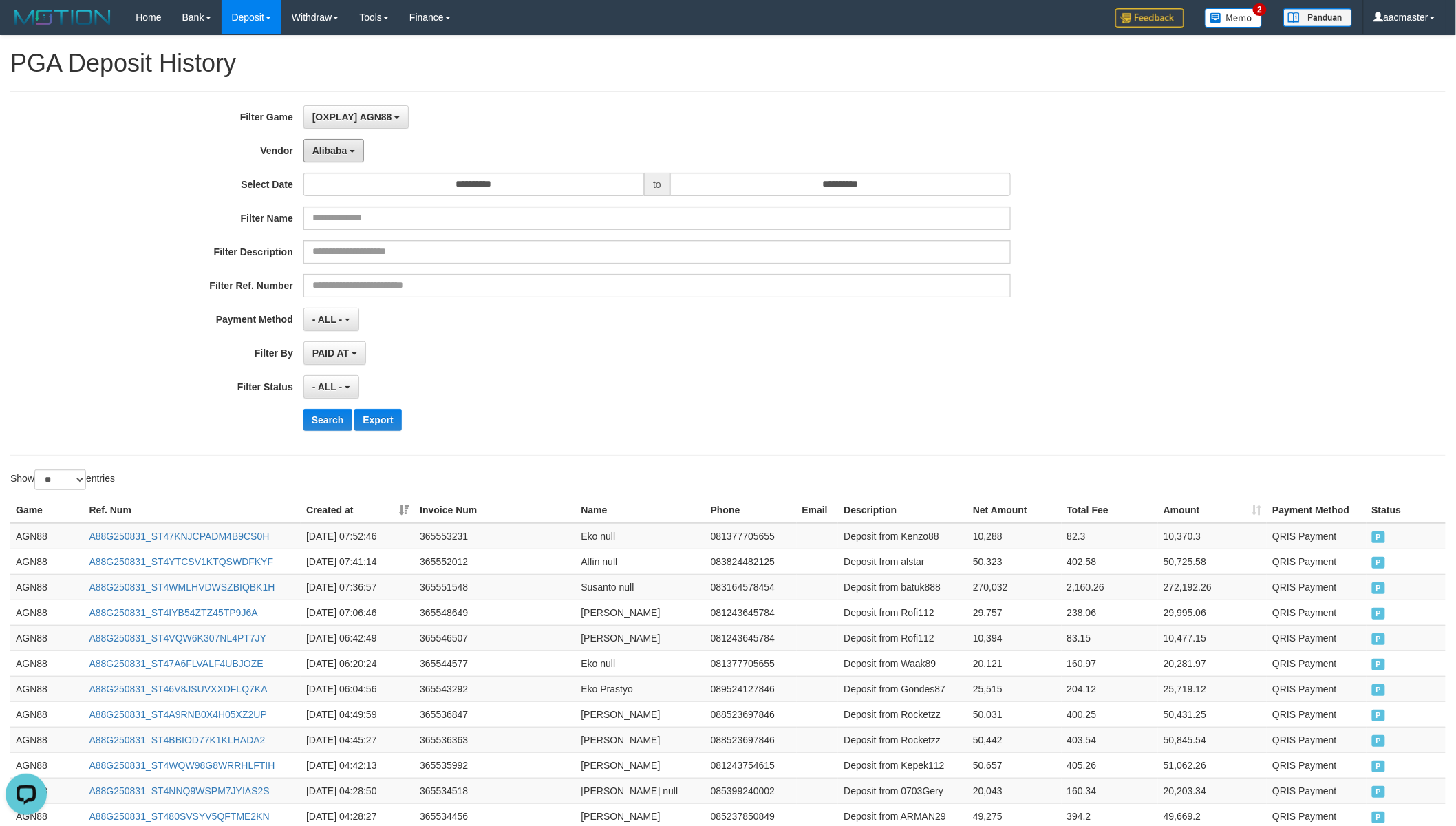
drag, startPoint x: 324, startPoint y: 150, endPoint x: 333, endPoint y: 164, distance: 16.6
click at [324, 150] on span "Alibaba" at bounding box center [330, 150] width 35 height 11
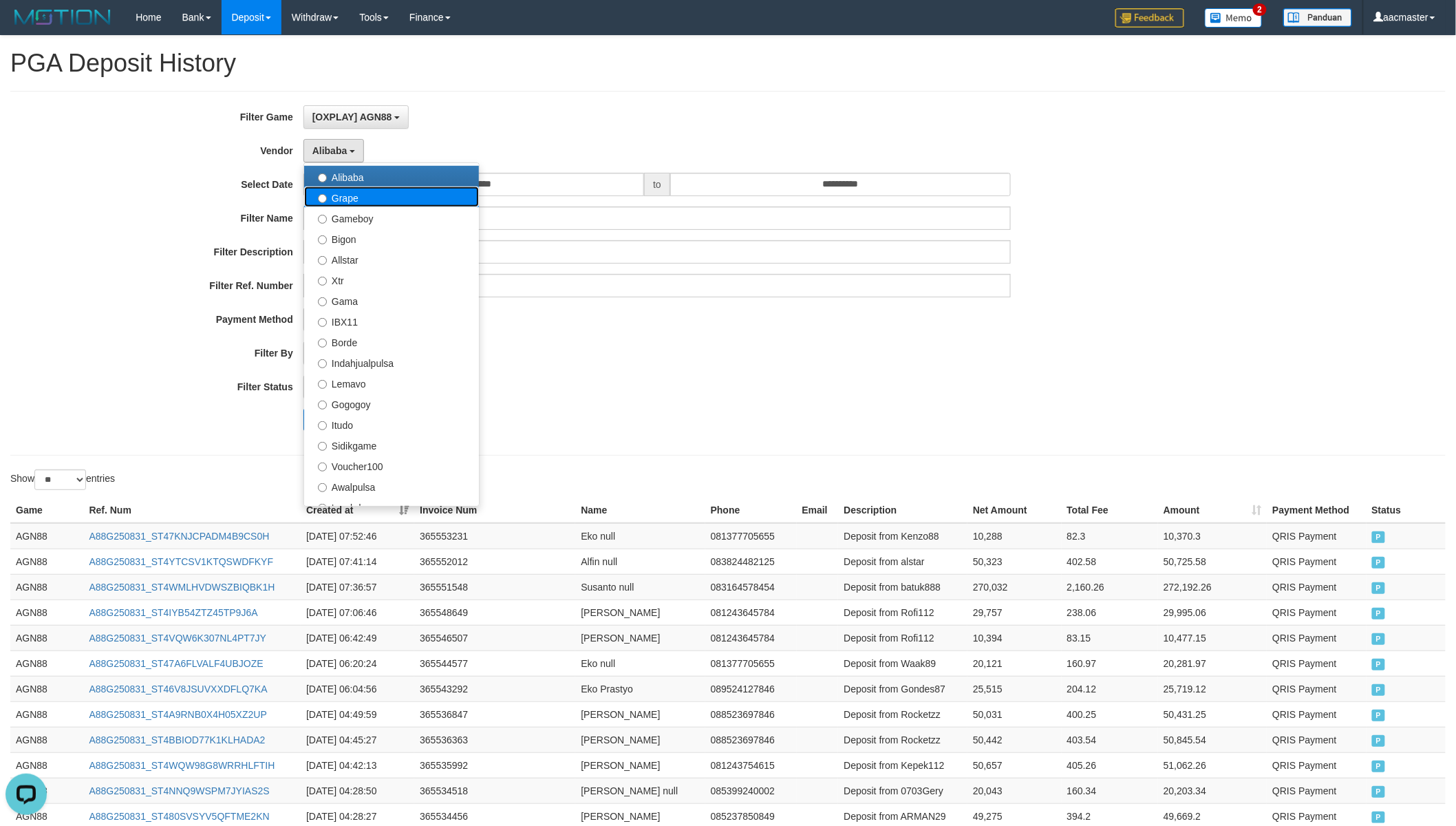
click at [351, 204] on label "Grape" at bounding box center [392, 197] width 175 height 21
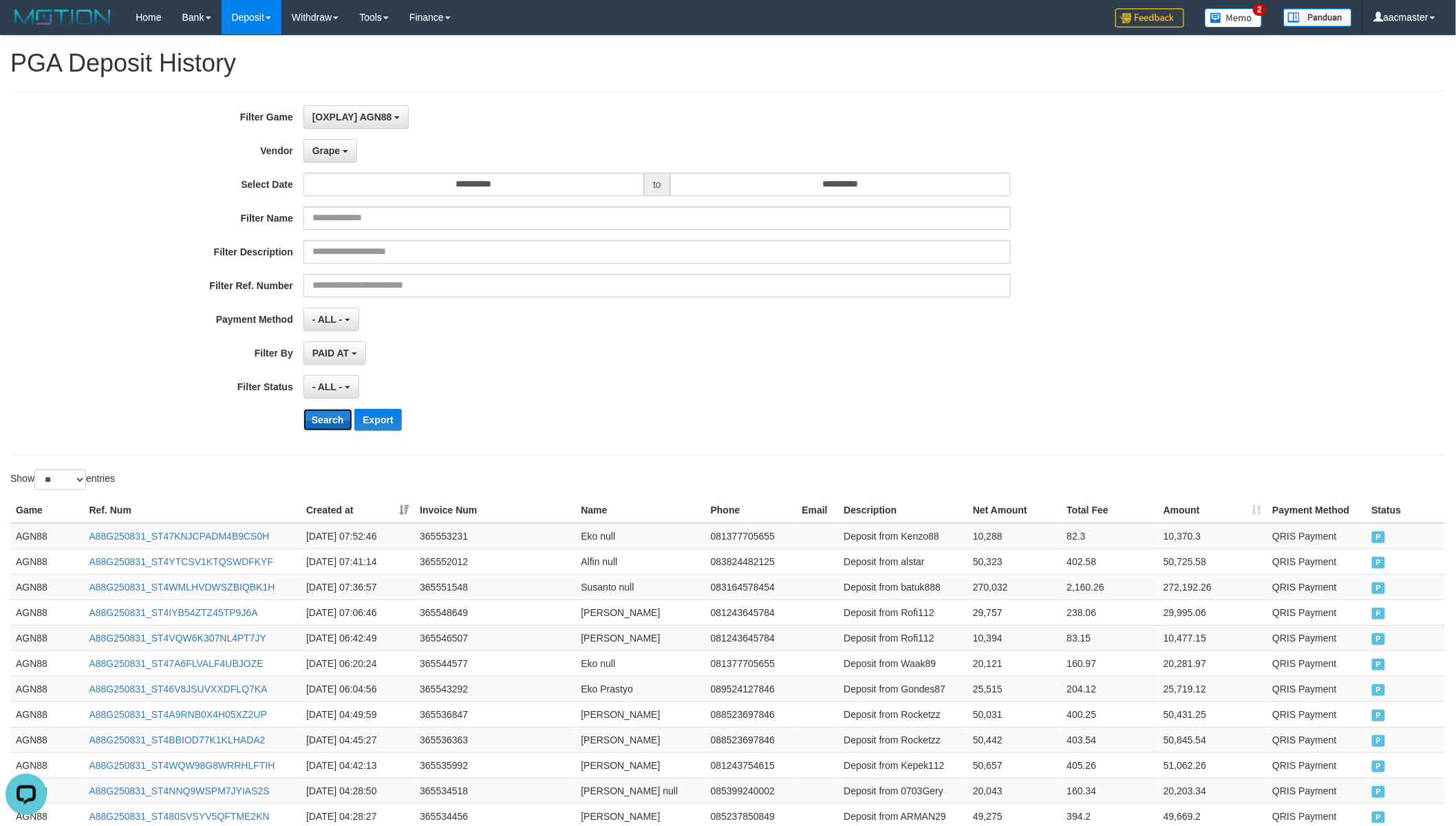
click at [339, 415] on button "Search" at bounding box center [328, 420] width 49 height 22
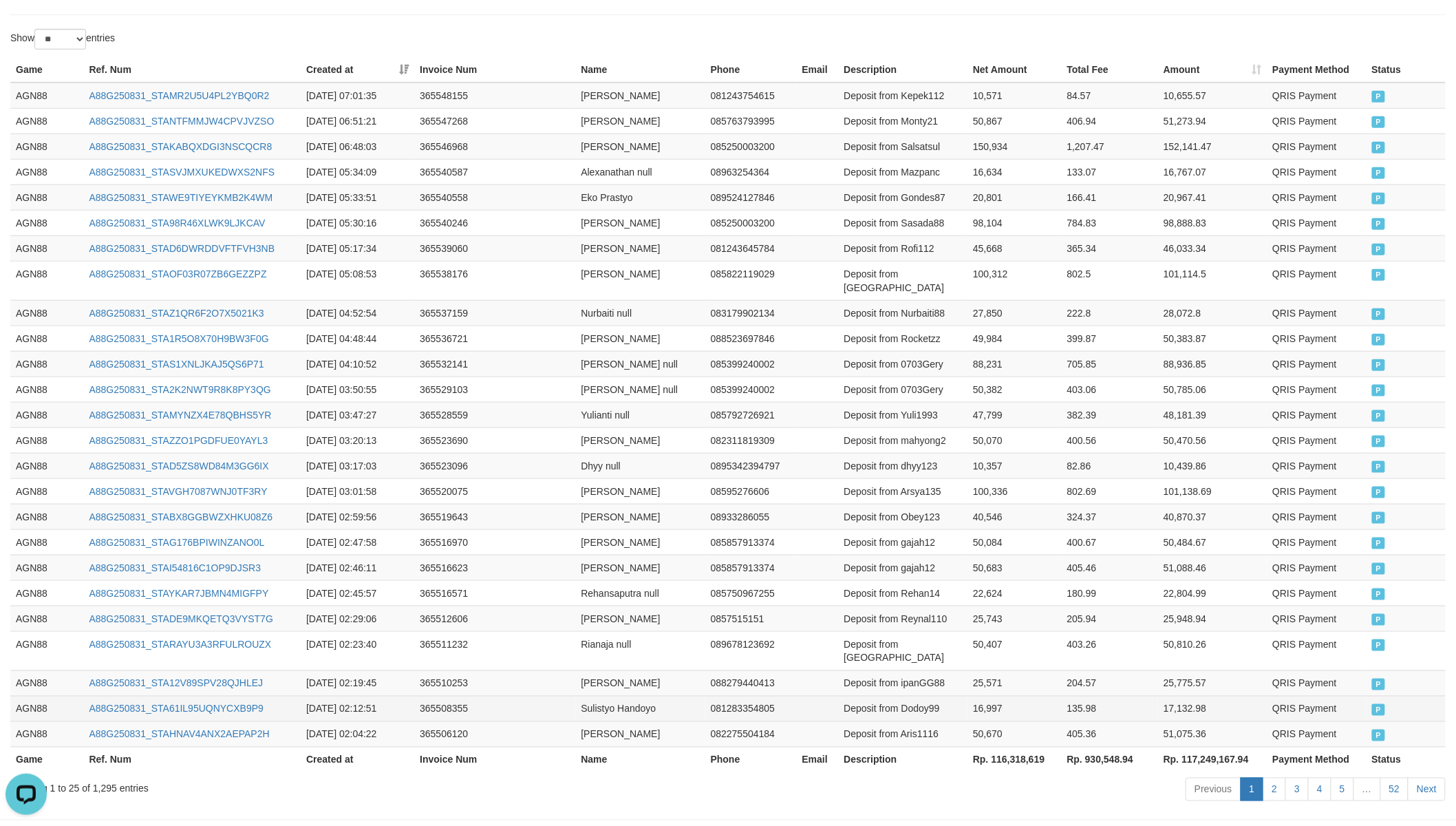
scroll to position [471, 0]
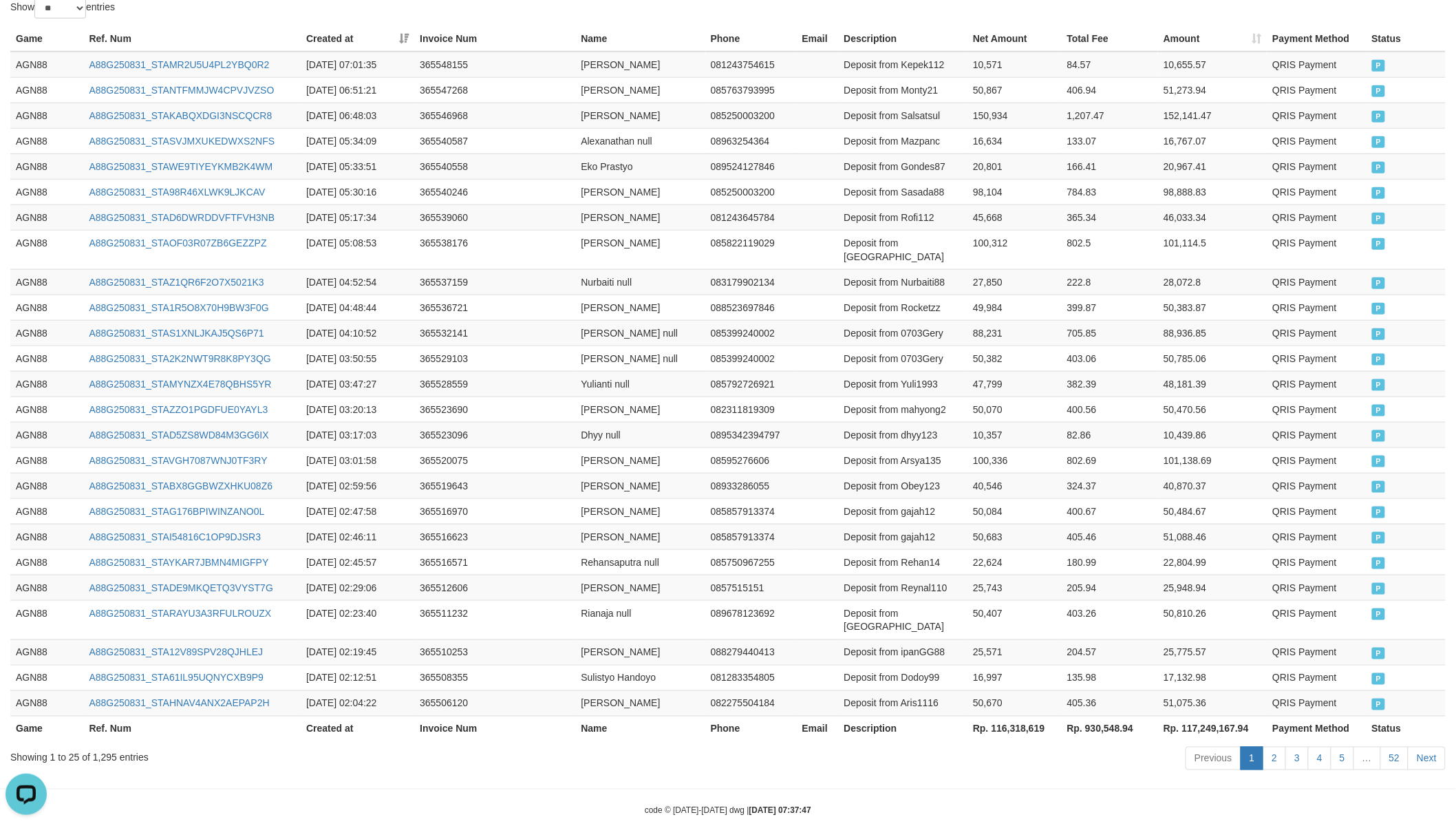
click at [1023, 715] on th "Rp. 116,318,619" at bounding box center [1014, 728] width 94 height 26
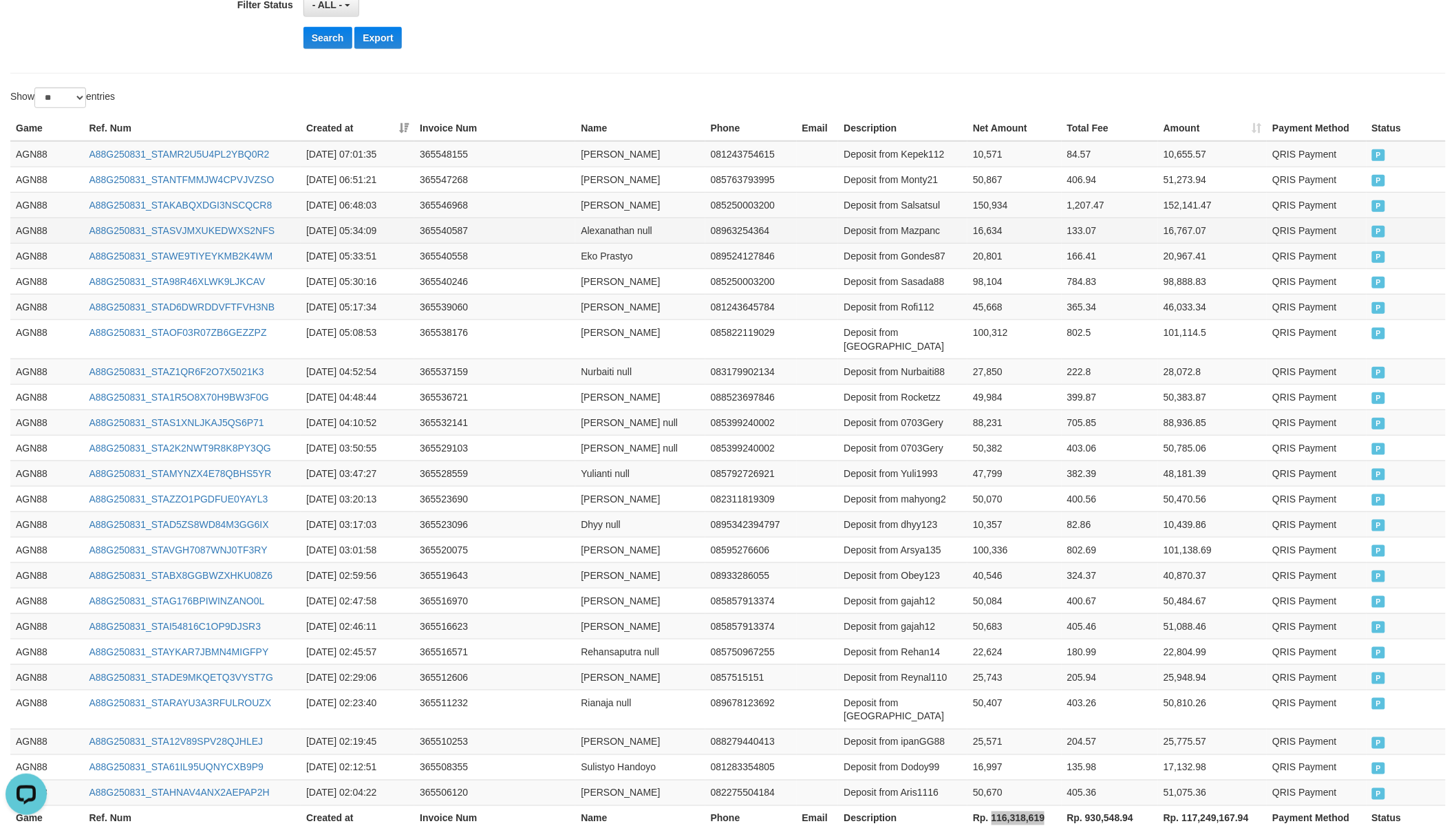
scroll to position [0, 0]
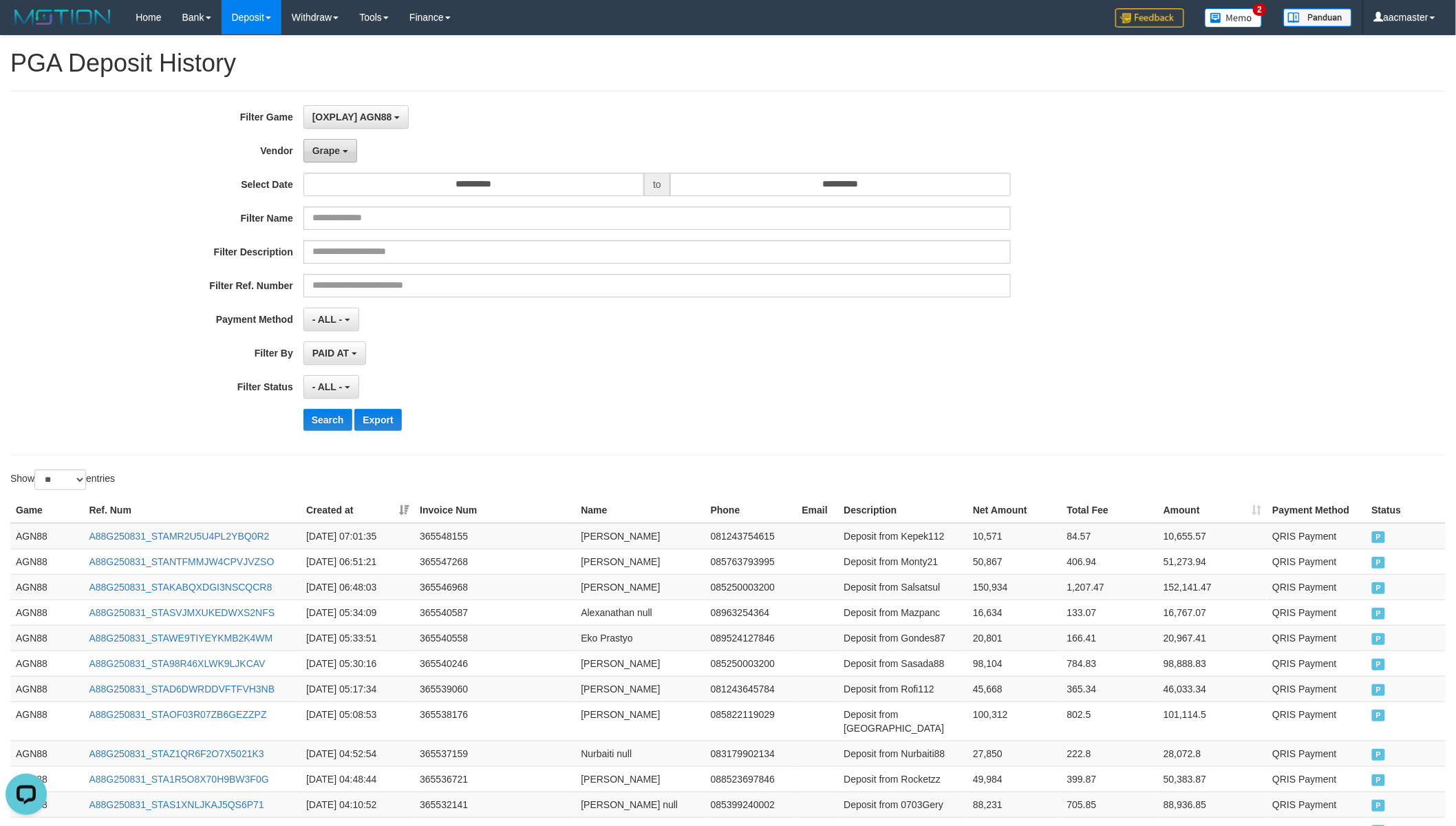
click at [315, 141] on button "Grape" at bounding box center [330, 150] width 54 height 23
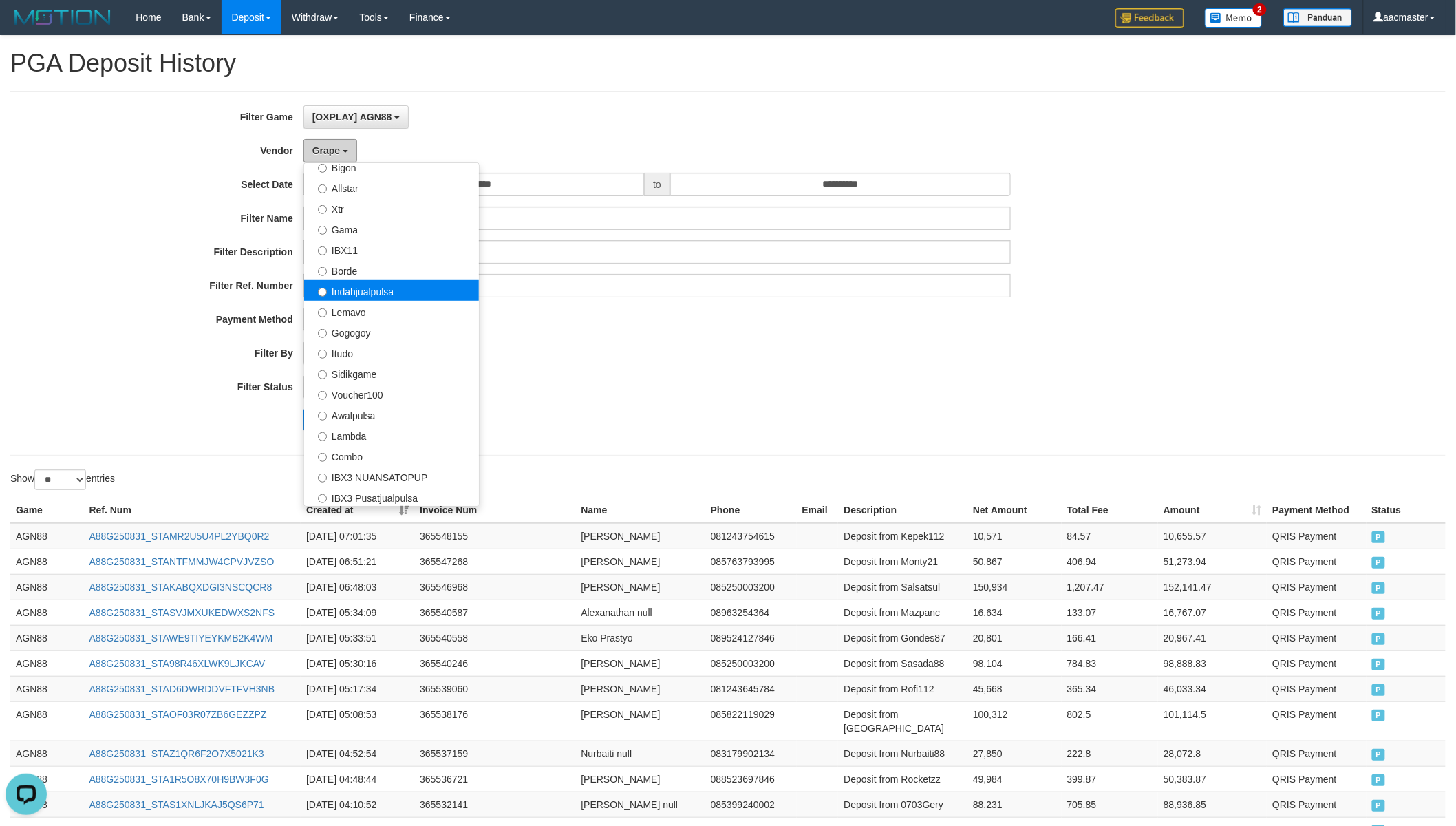
scroll to position [382, 0]
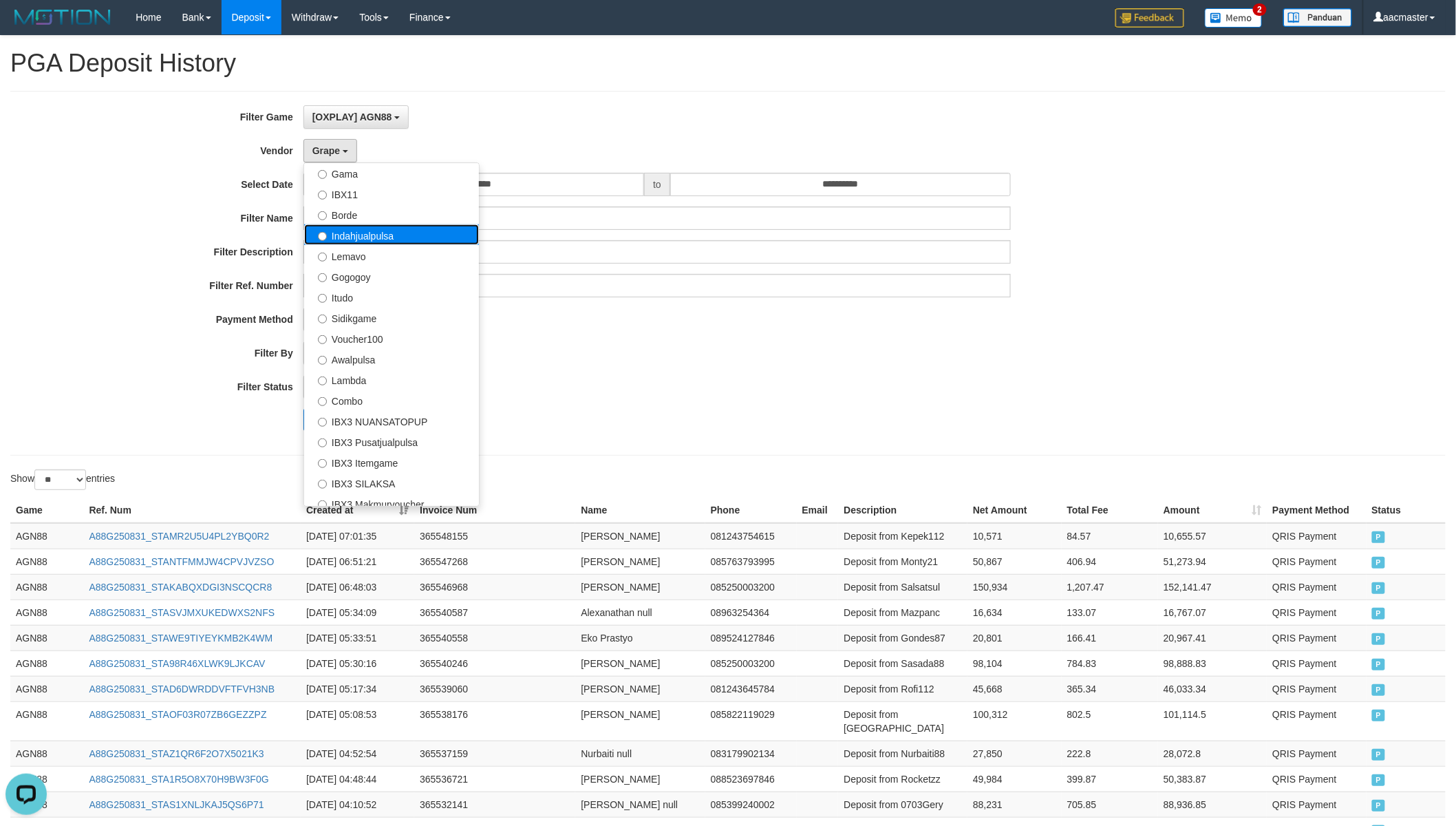
drag, startPoint x: 395, startPoint y: 238, endPoint x: 348, endPoint y: 356, distance: 127.0
click at [395, 238] on label "Indahjualpulsa" at bounding box center [392, 235] width 175 height 21
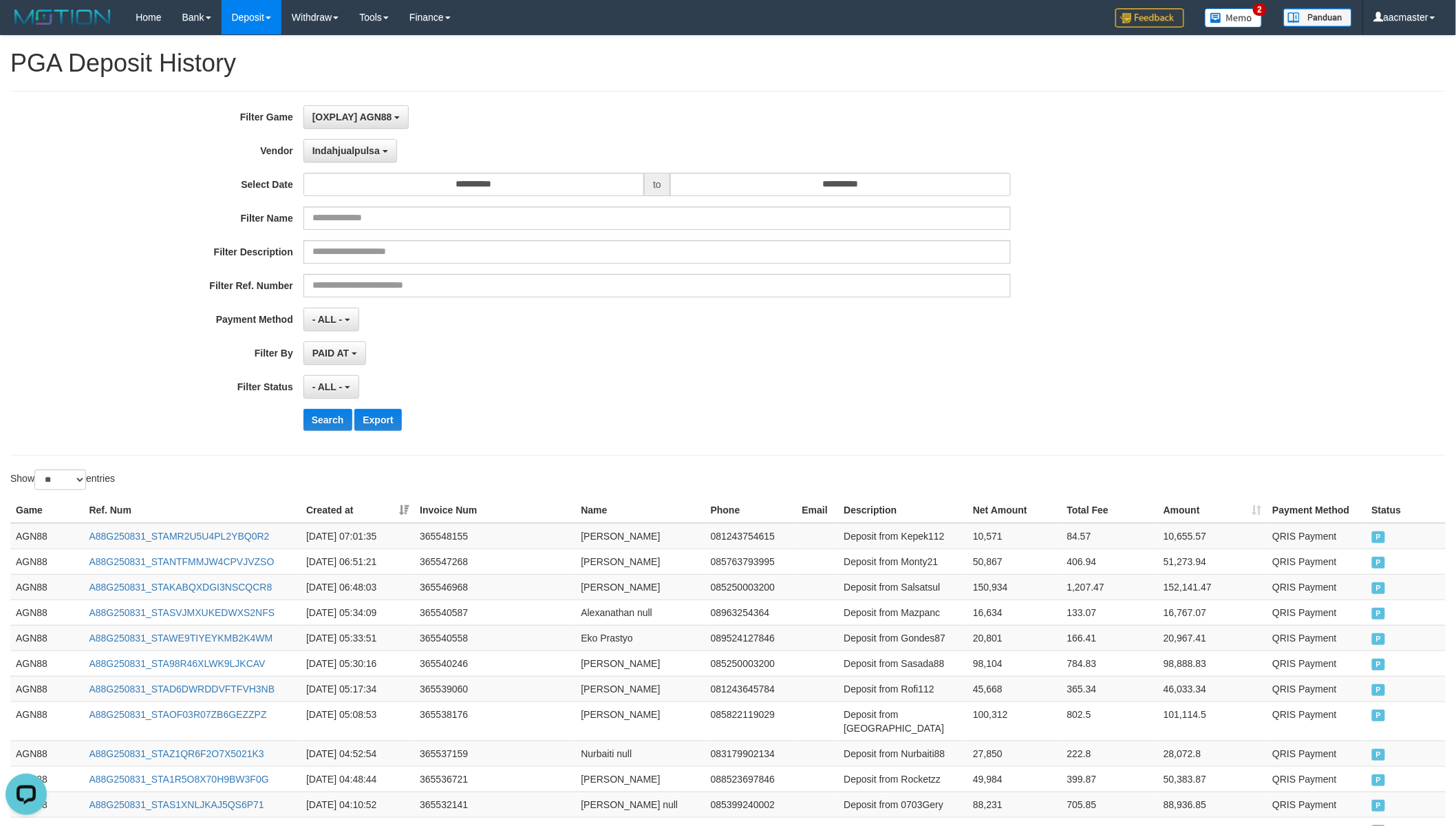
click at [335, 432] on div "**********" at bounding box center [607, 274] width 1213 height 336
click at [335, 424] on button "Search" at bounding box center [328, 420] width 49 height 22
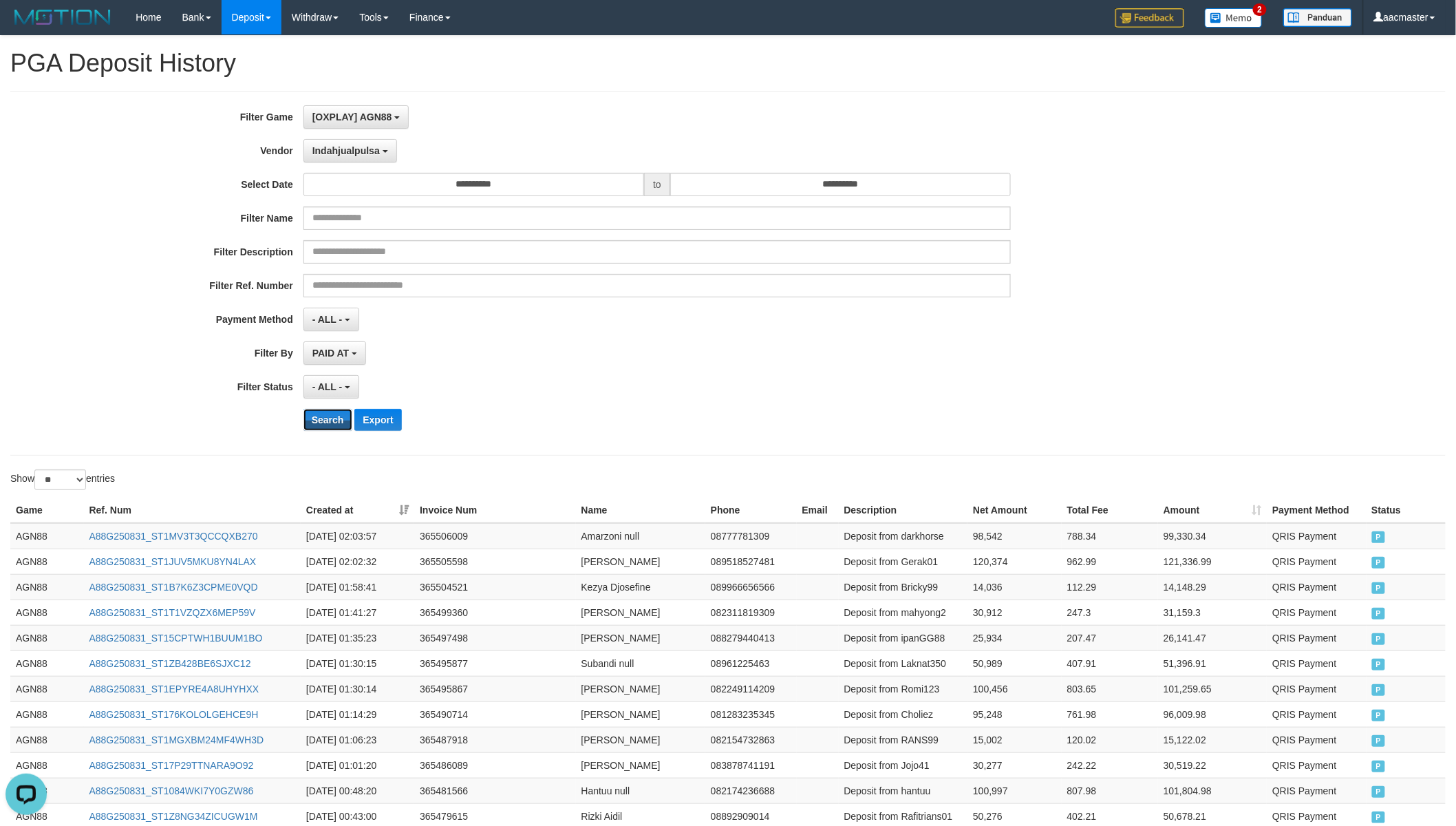
scroll to position [471, 0]
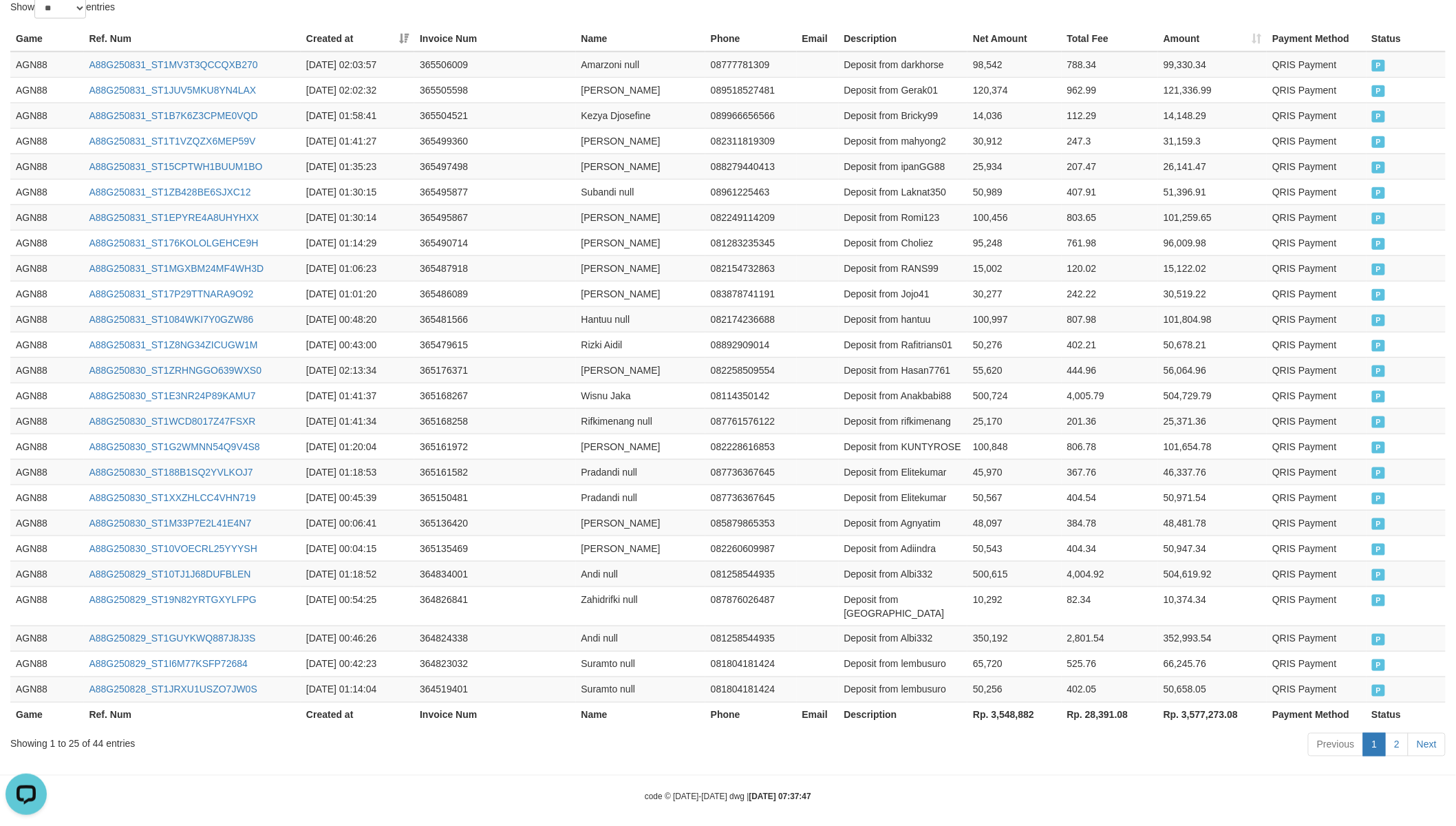
click at [1020, 702] on th "Rp. 3,548,882" at bounding box center [1014, 714] width 94 height 26
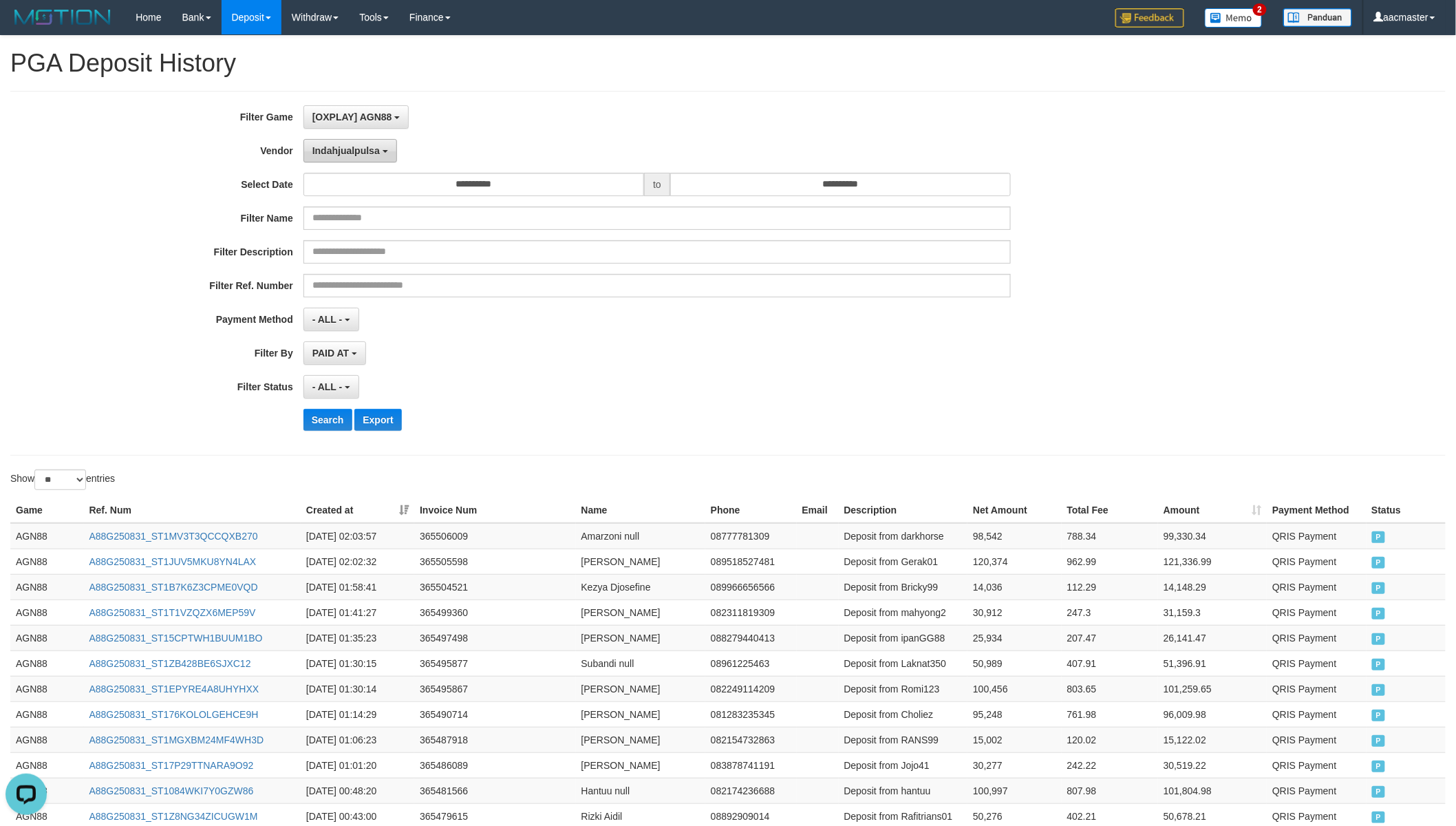
click at [359, 161] on button "Indahjualpulsa" at bounding box center [351, 150] width 94 height 23
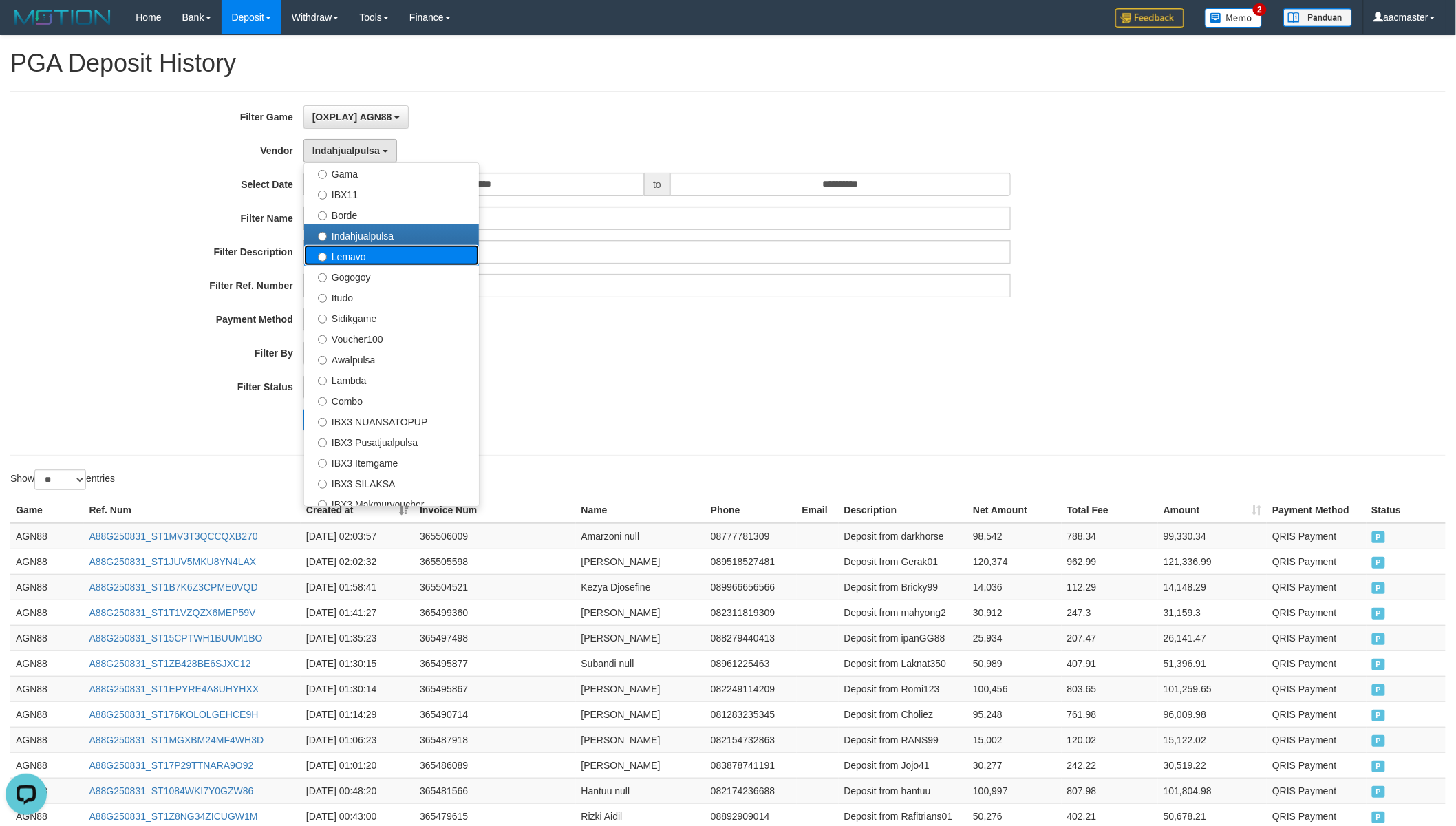
click at [367, 258] on label "Lemavo" at bounding box center [392, 255] width 175 height 21
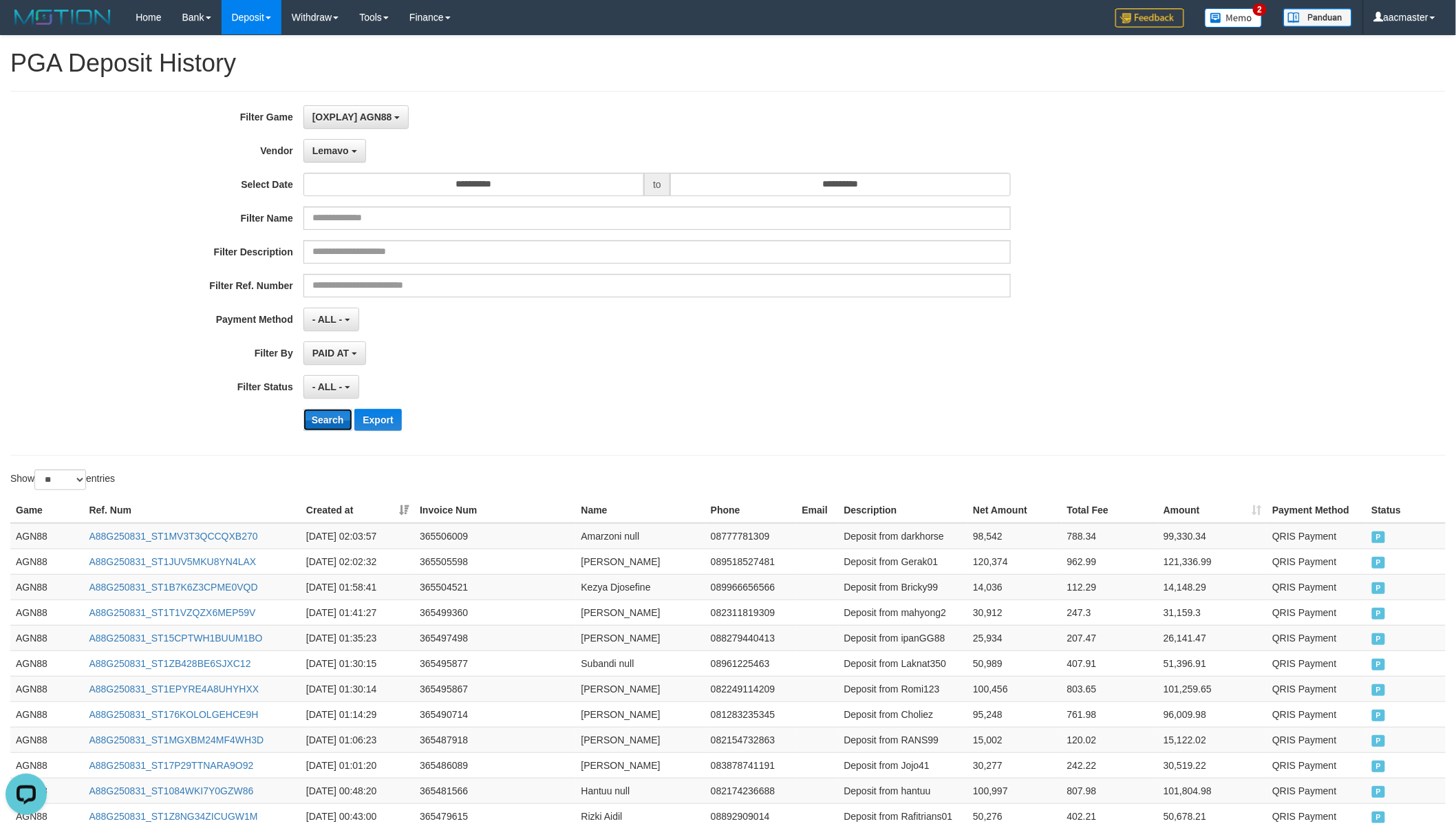
click at [330, 420] on button "Search" at bounding box center [328, 420] width 49 height 22
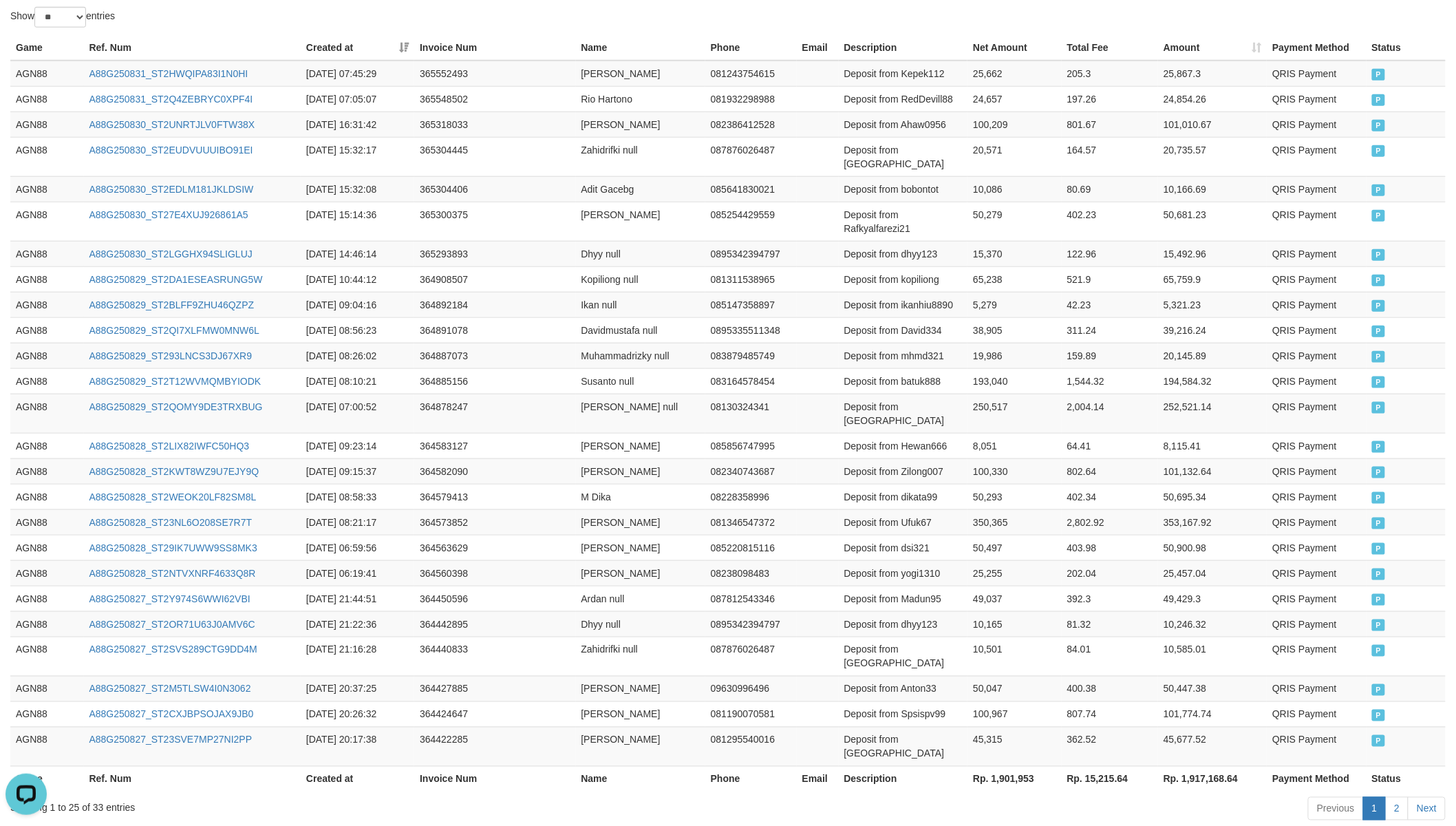
scroll to position [485, 0]
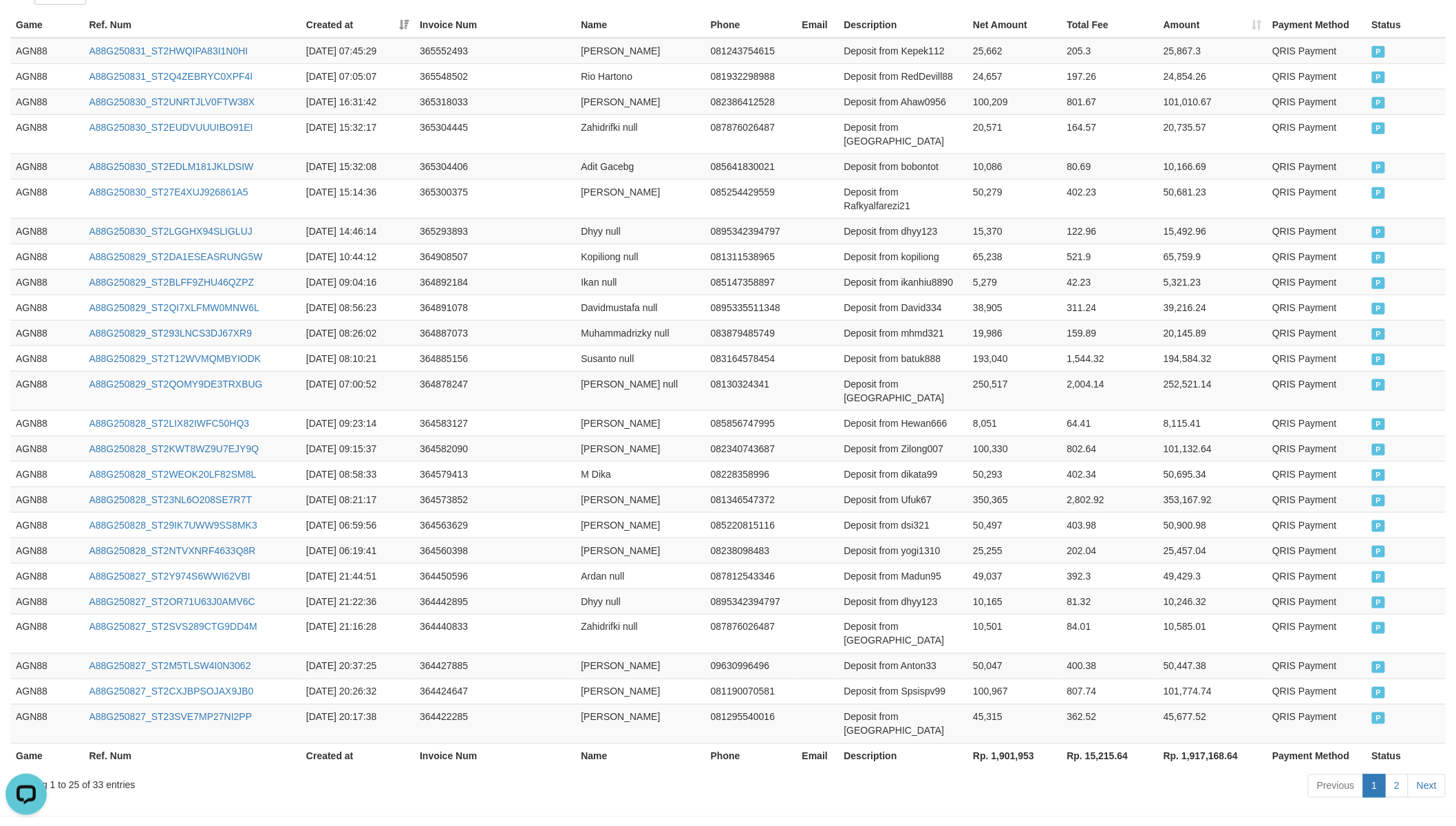
click at [1015, 722] on th "Rp. 1,901,953" at bounding box center [1014, 756] width 94 height 26
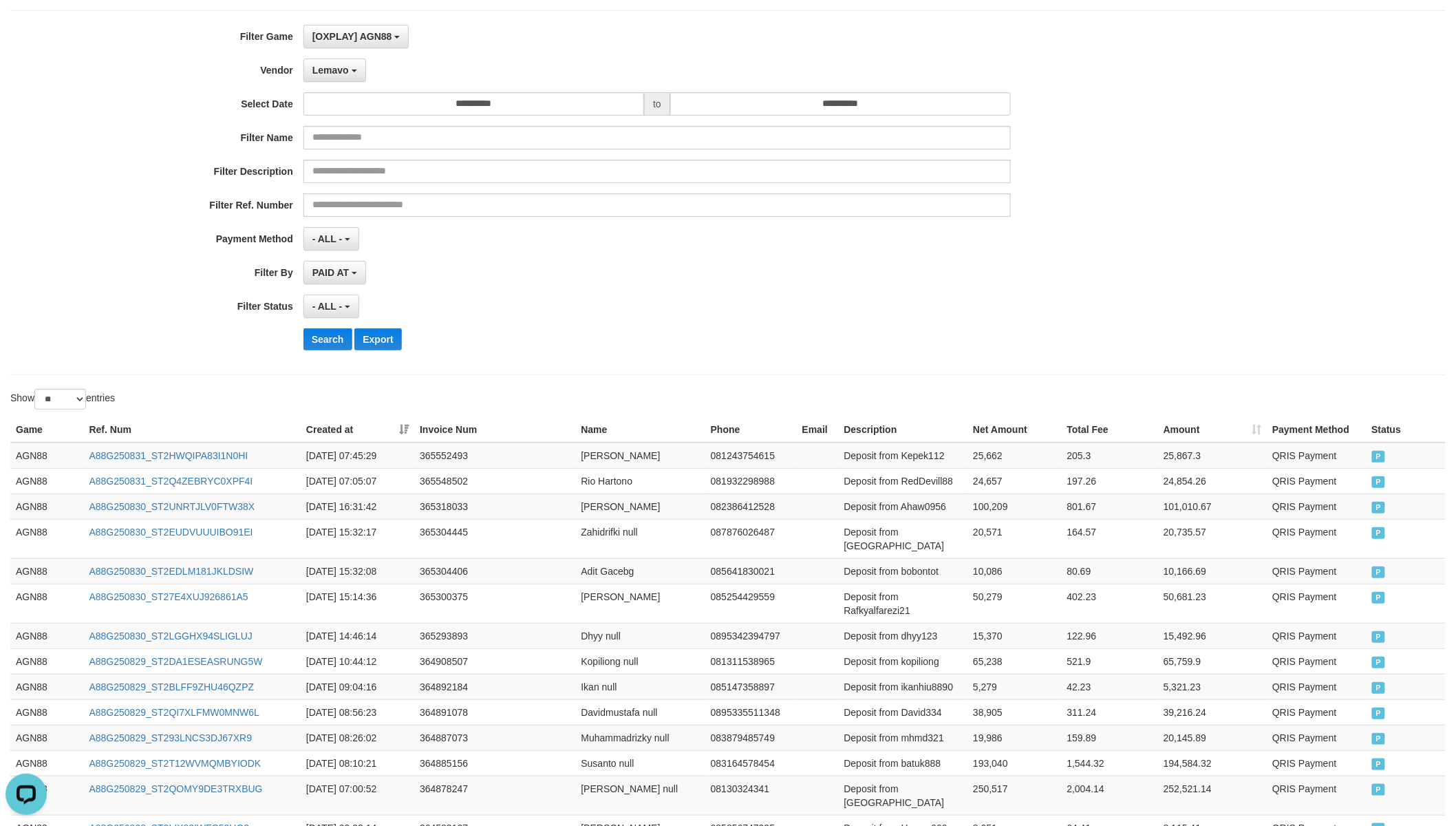
scroll to position [0, 0]
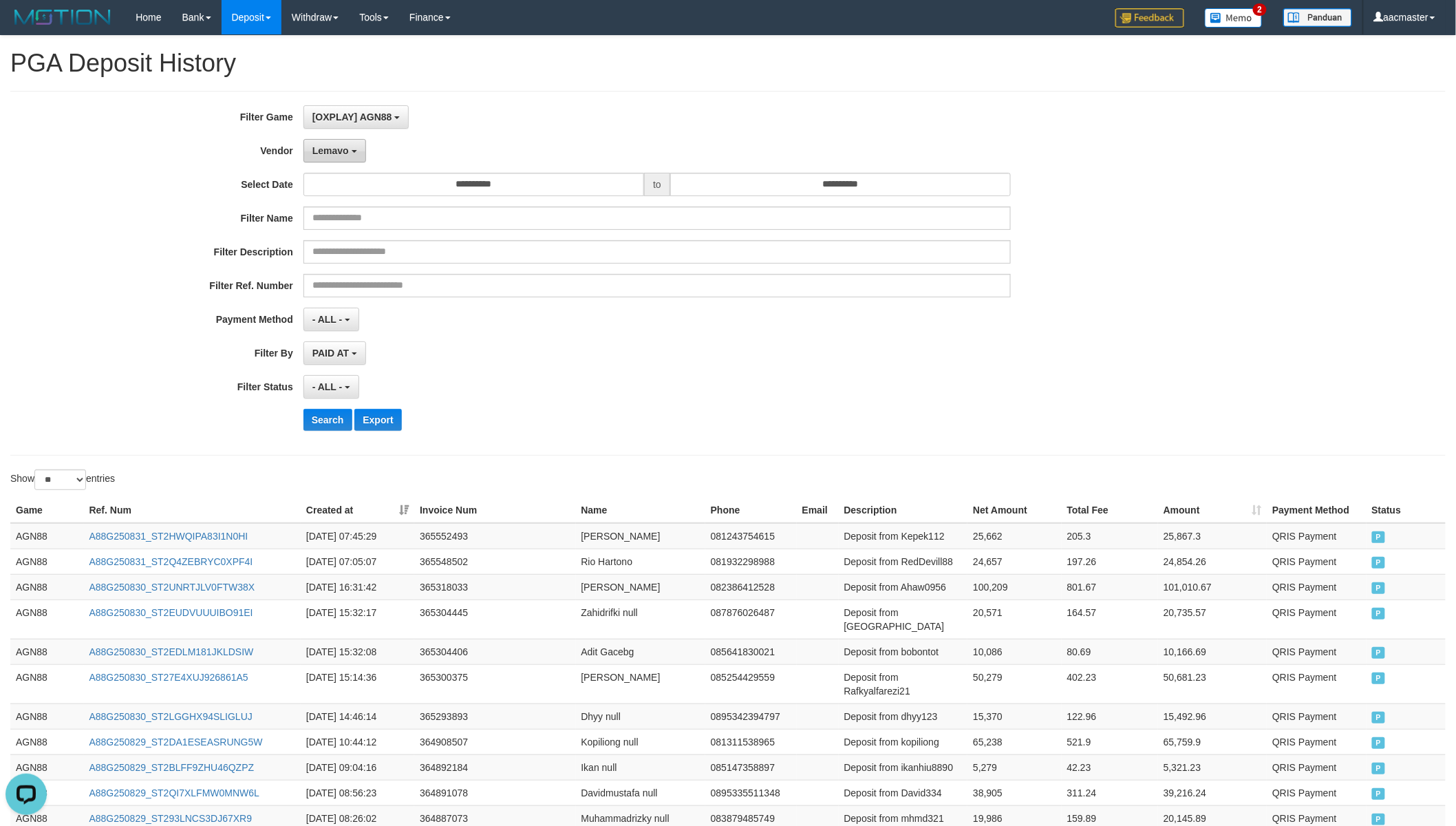
click at [363, 161] on div "Lemavo - Default Vendor - Lucy Luna Atlas WD LB Java Purple Green Gigantic Alad…" at bounding box center [657, 150] width 708 height 23
click at [341, 152] on span "Lemavo" at bounding box center [331, 150] width 37 height 11
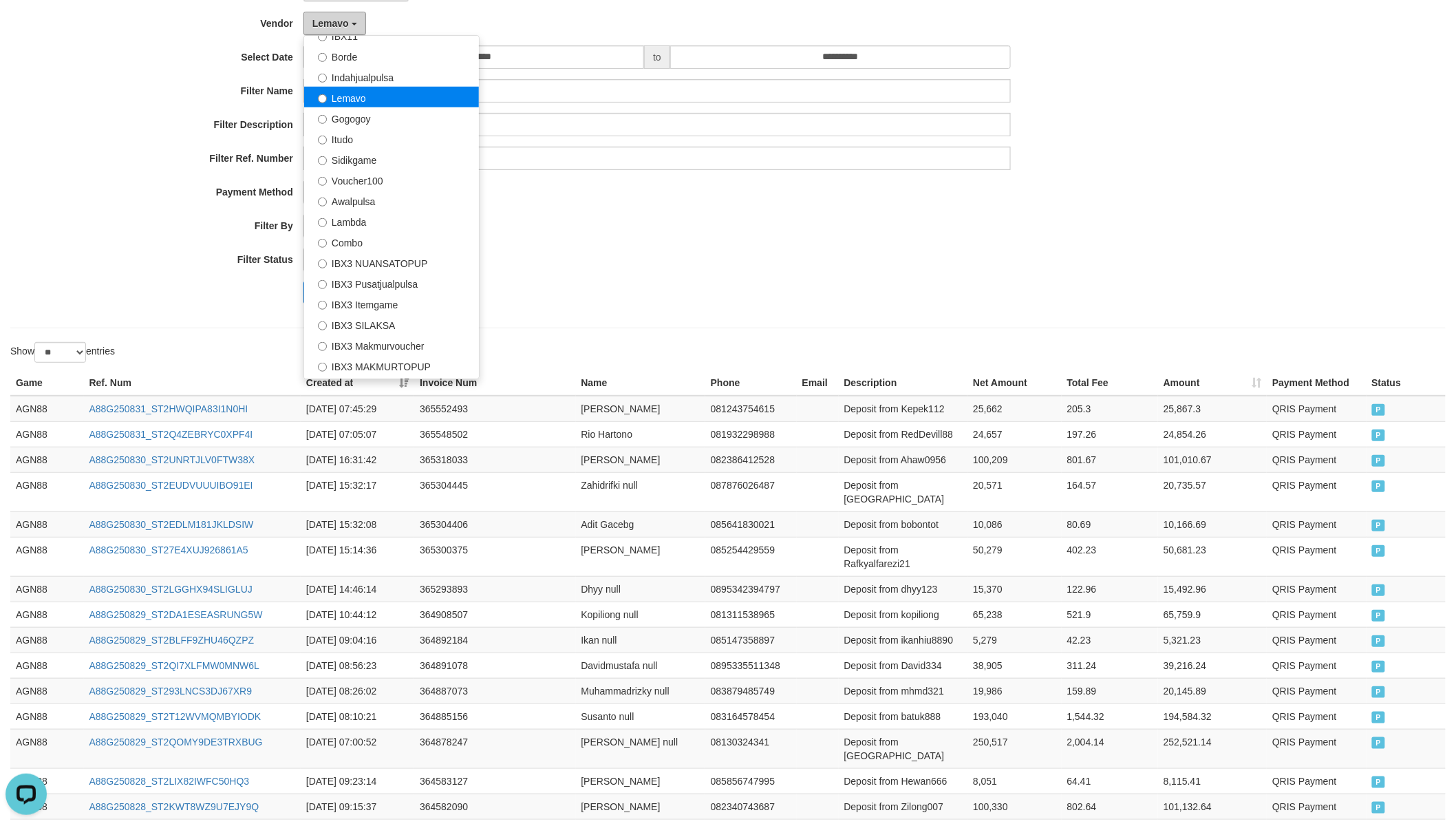
scroll to position [450, 0]
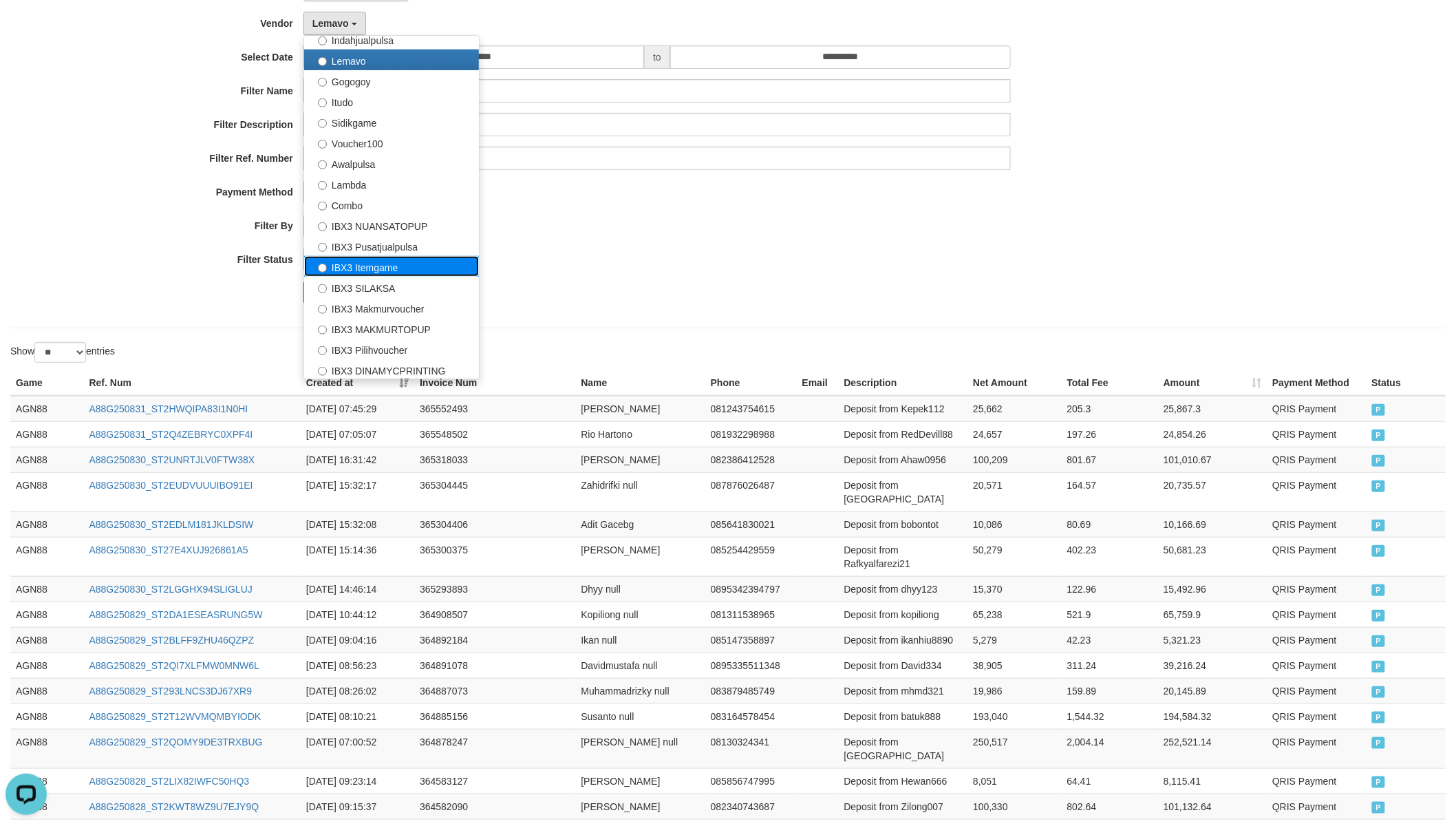
click at [372, 260] on label "IBX3 Itemgame" at bounding box center [392, 266] width 175 height 21
select select "**********"
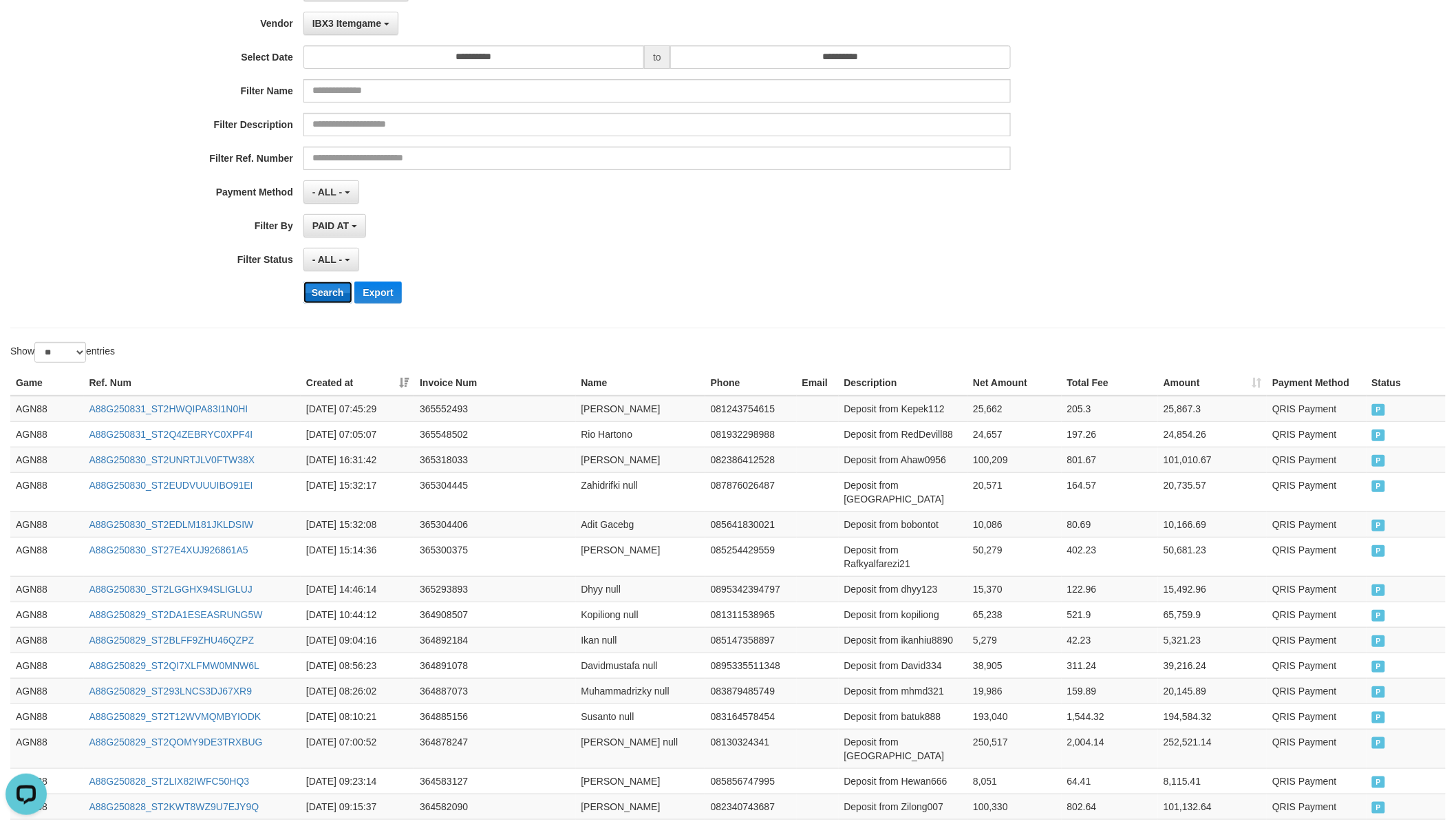
click at [344, 296] on button "Search" at bounding box center [328, 293] width 49 height 22
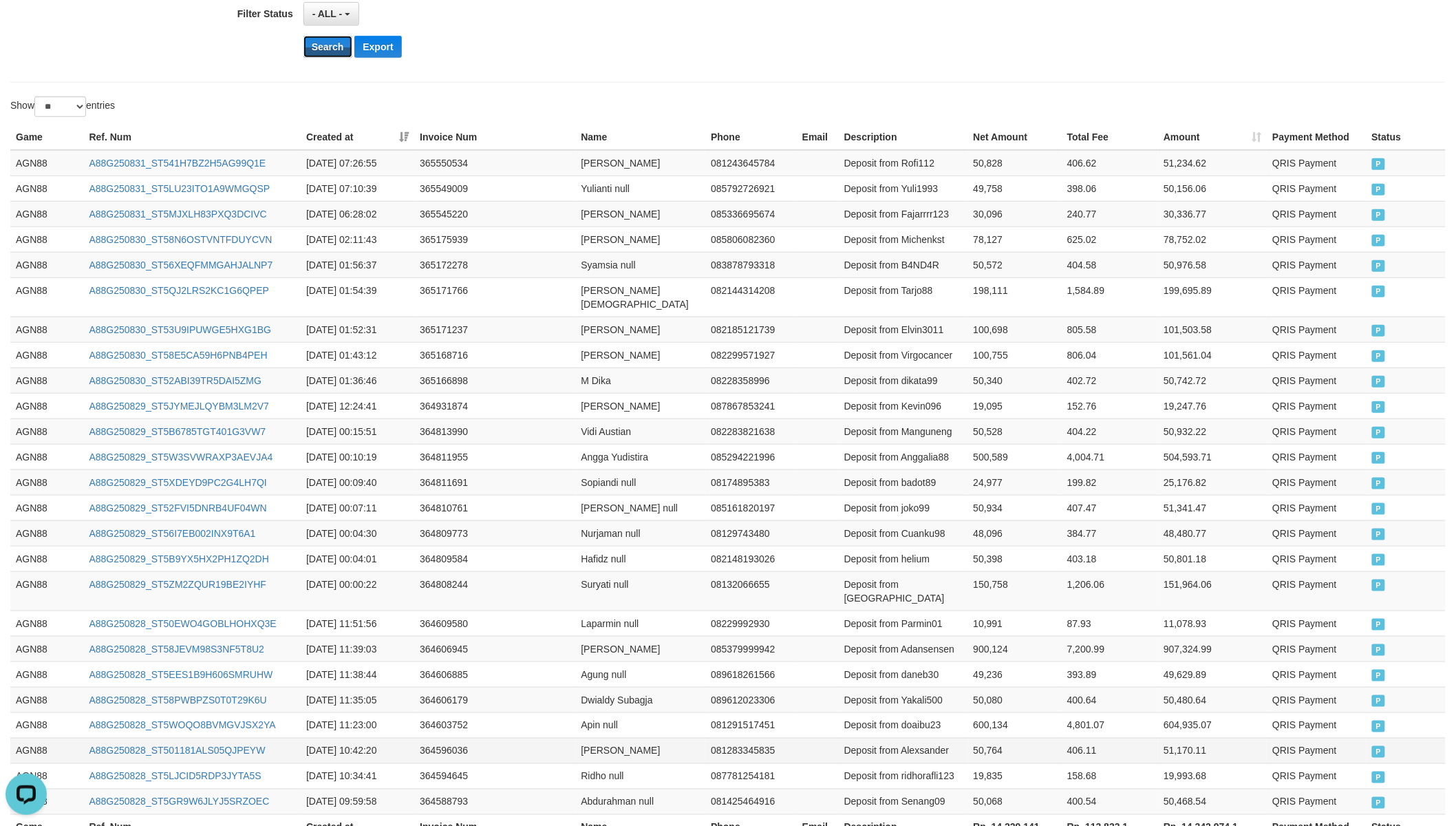
scroll to position [471, 0]
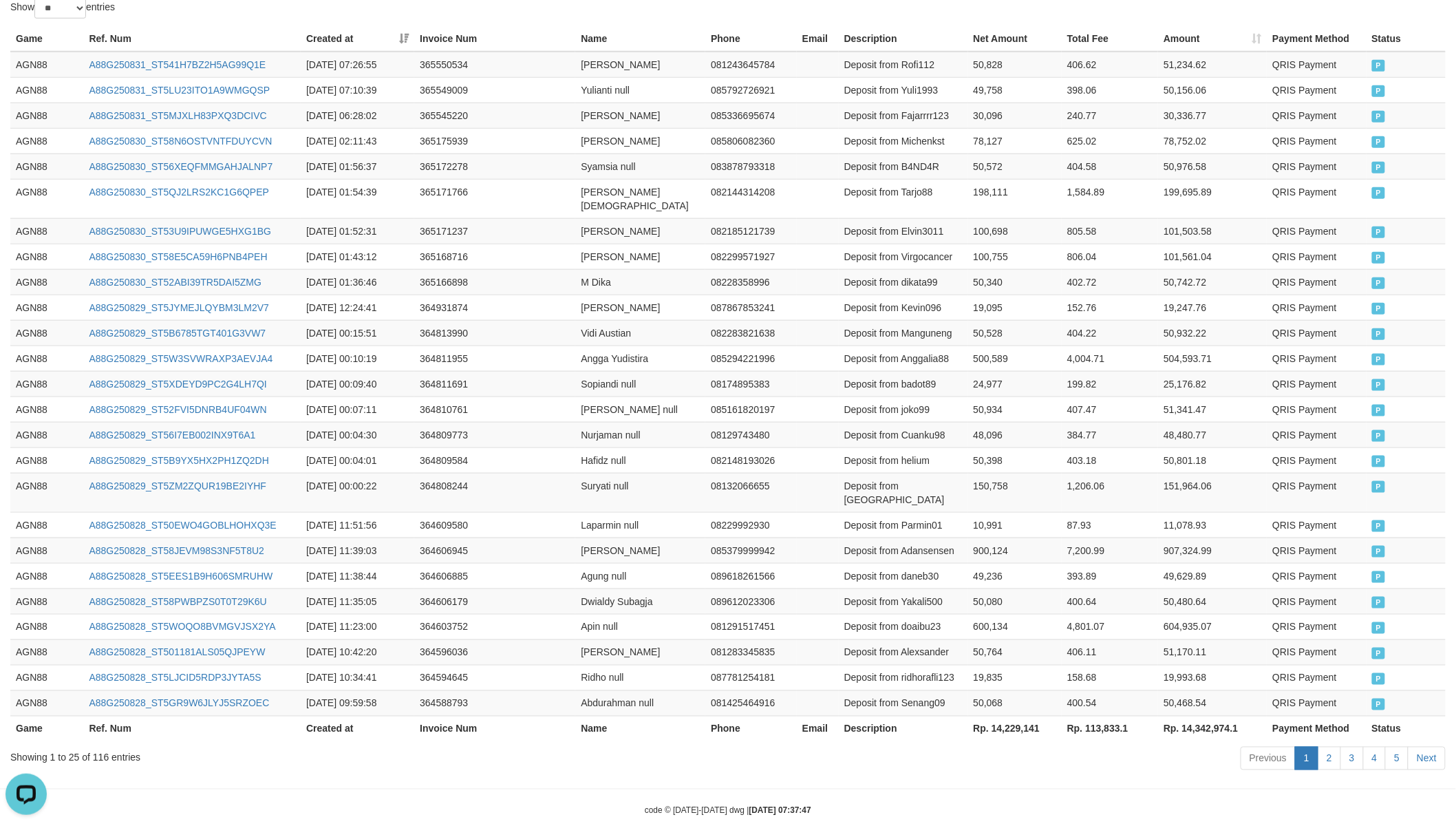
click at [1014, 715] on th "Rp. 14,229,141" at bounding box center [1015, 728] width 94 height 26
drag, startPoint x: 1014, startPoint y: 695, endPoint x: 981, endPoint y: 686, distance: 34.2
click at [1014, 715] on th "Rp. 14,229,141" at bounding box center [1015, 728] width 94 height 26
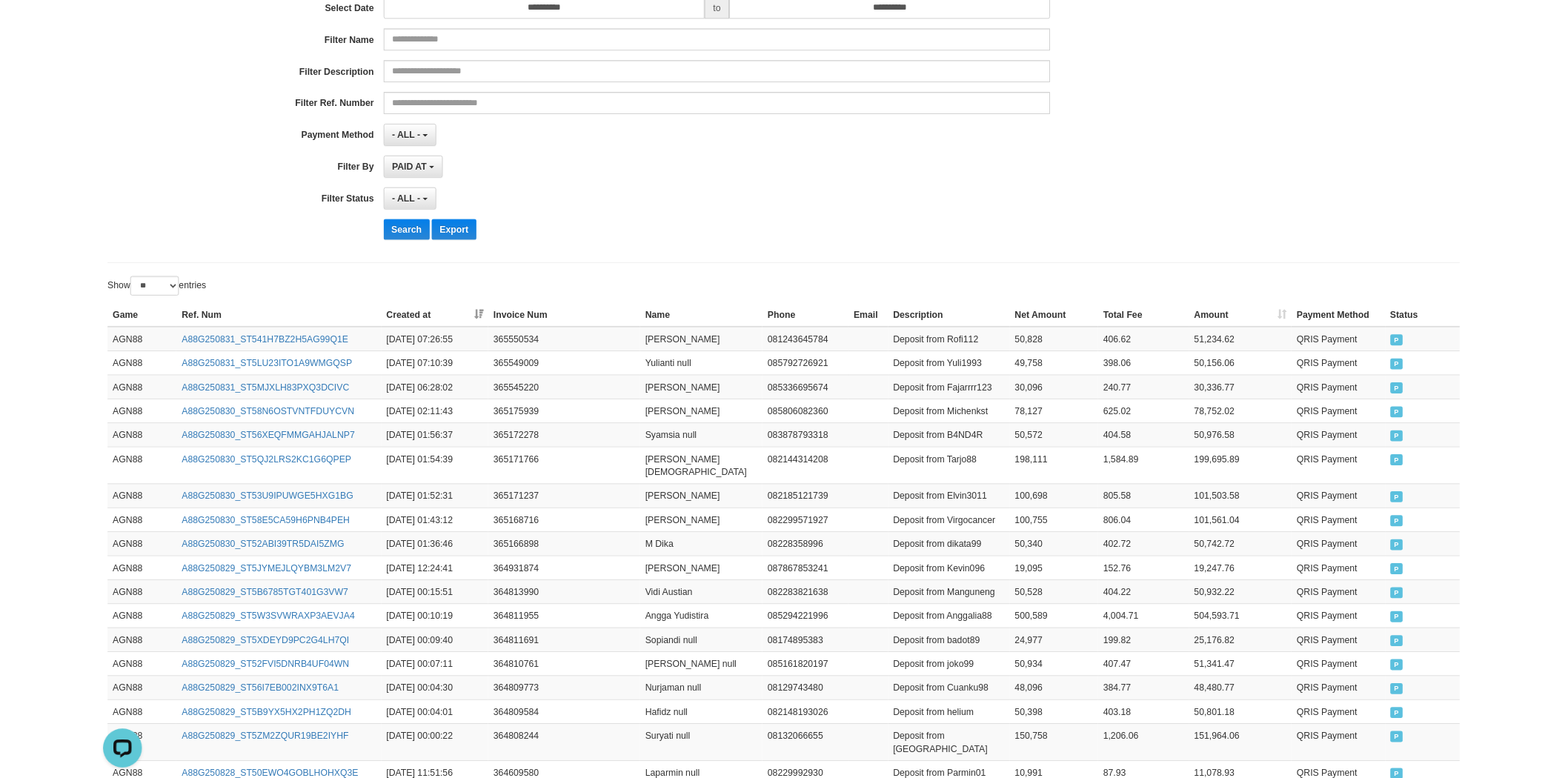
scroll to position [0, 0]
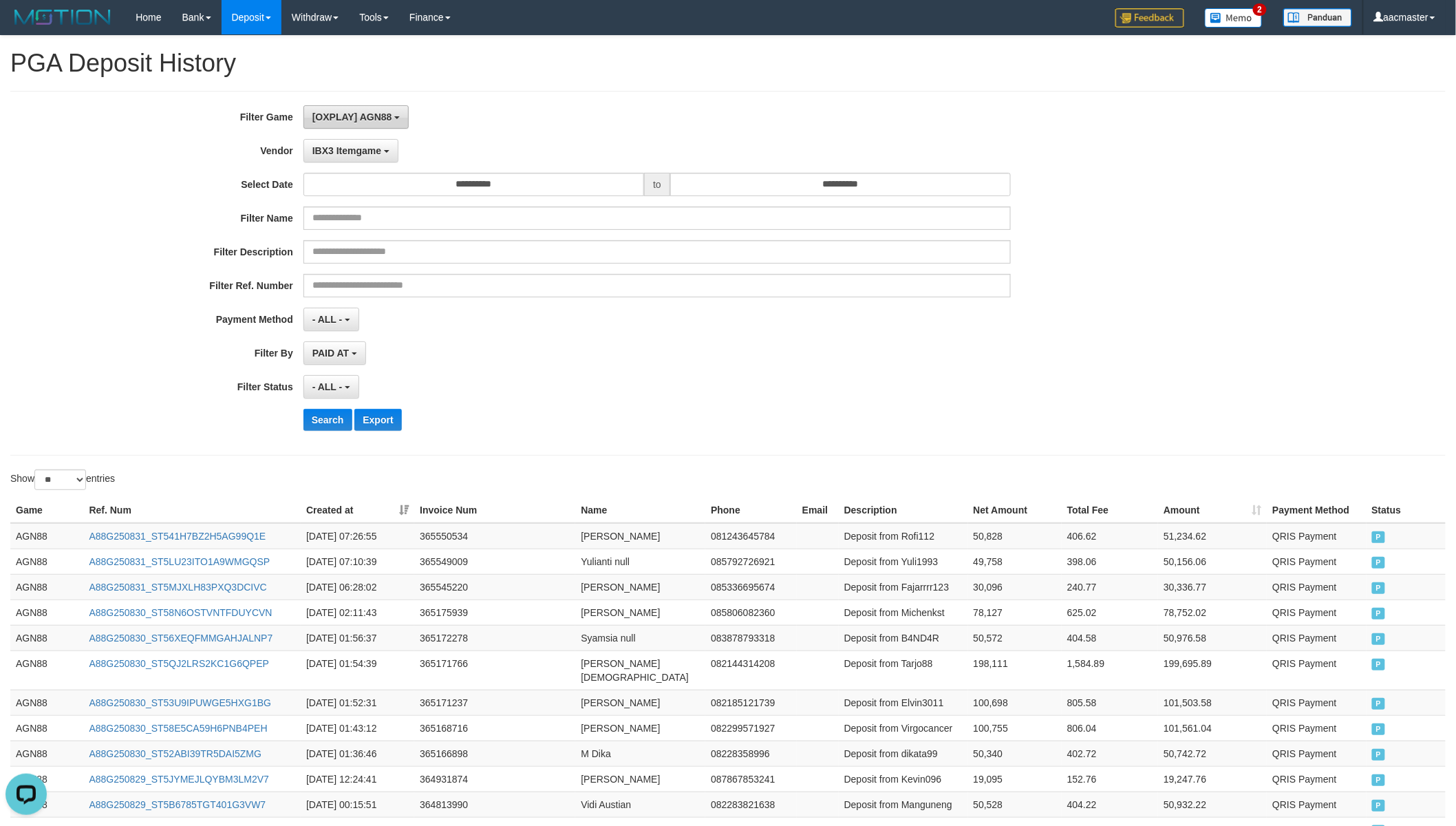
click at [329, 128] on button "[OXPLAY] AGN88" at bounding box center [356, 117] width 106 height 23
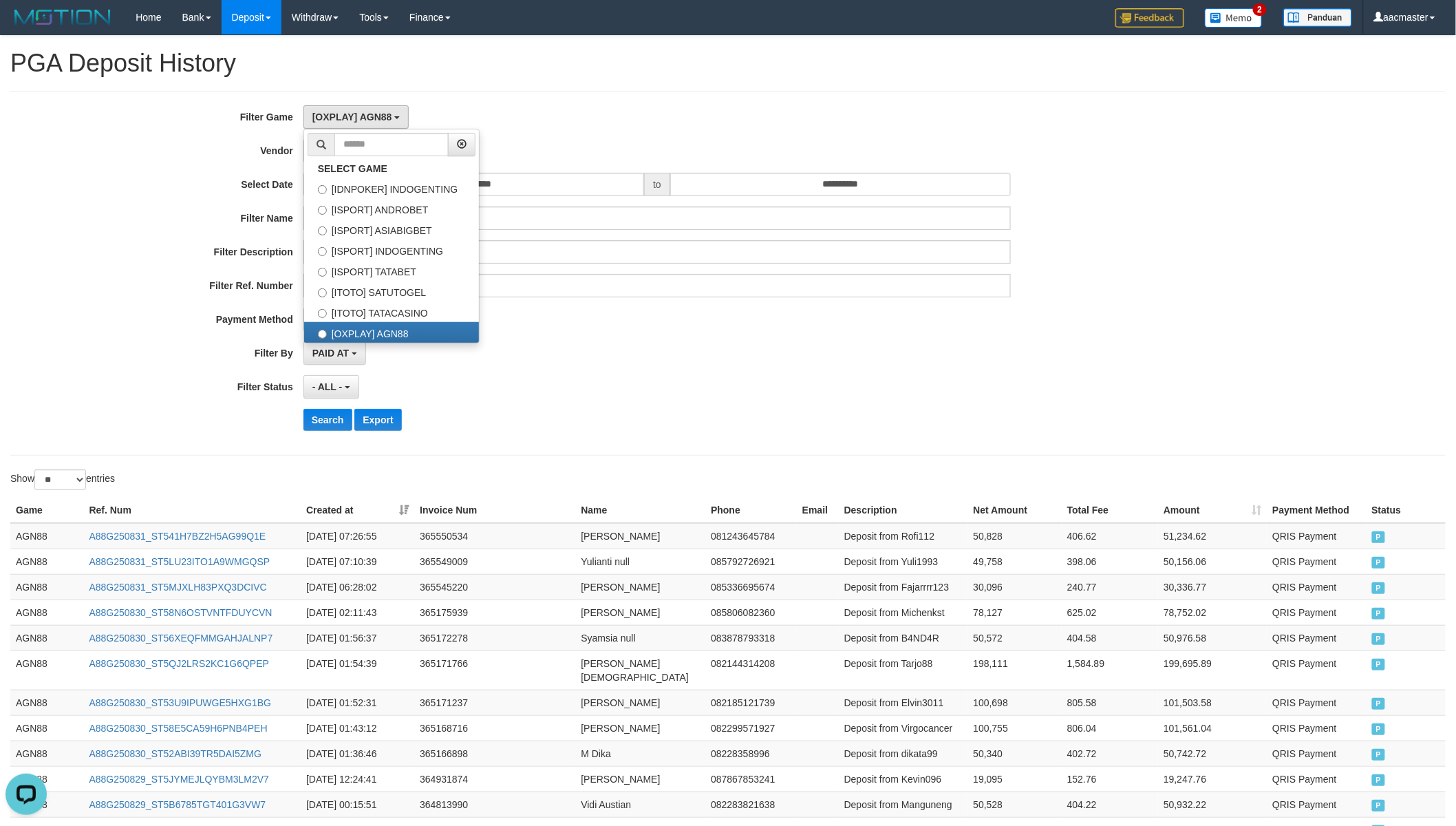
click at [631, 118] on div "[OXPLAY] AGN88 SELECT GAME [IDNPOKER] INDOGENTING [ISPORT] ANDROBET [ISPORT] AS…" at bounding box center [657, 117] width 708 height 23
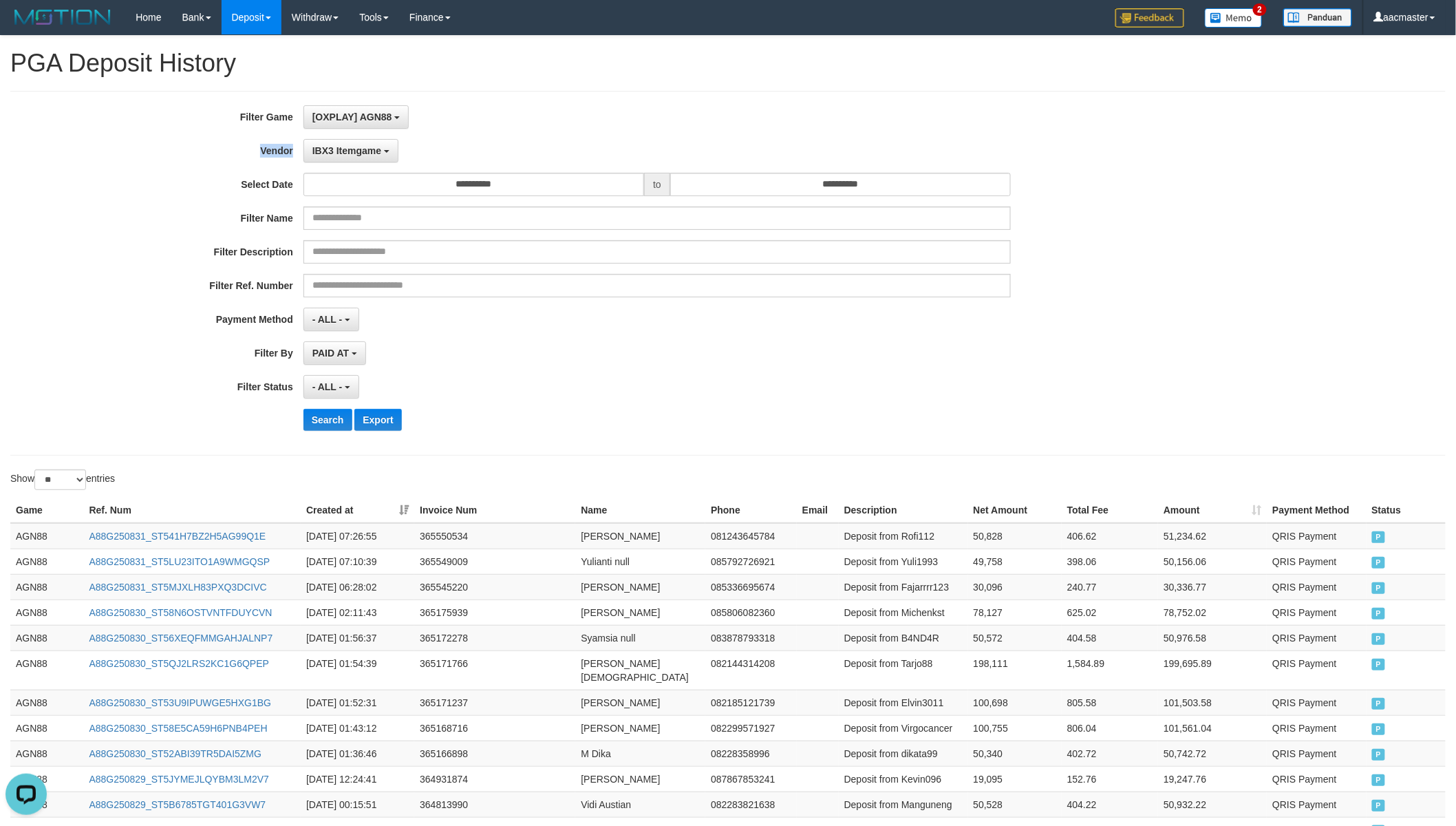
click at [631, 118] on div "[OXPLAY] AGN88 SELECT GAME [IDNPOKER] INDOGENTING [ISPORT] ANDROBET [ISPORT] AS…" at bounding box center [657, 117] width 708 height 23
